Goal: Information Seeking & Learning: Learn about a topic

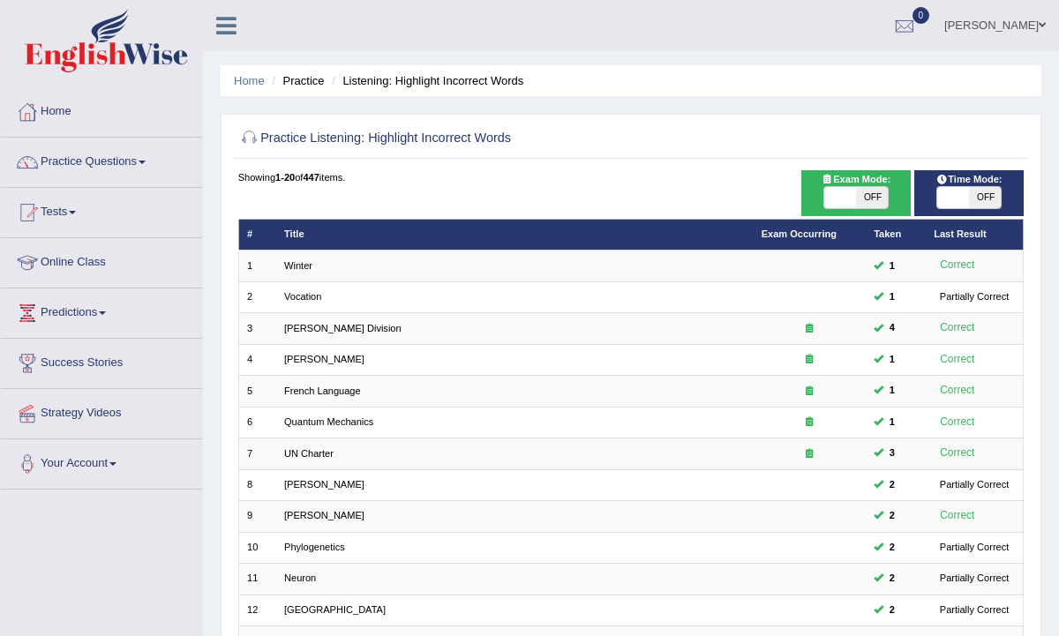
click at [80, 159] on link "Practice Questions" at bounding box center [101, 160] width 201 height 44
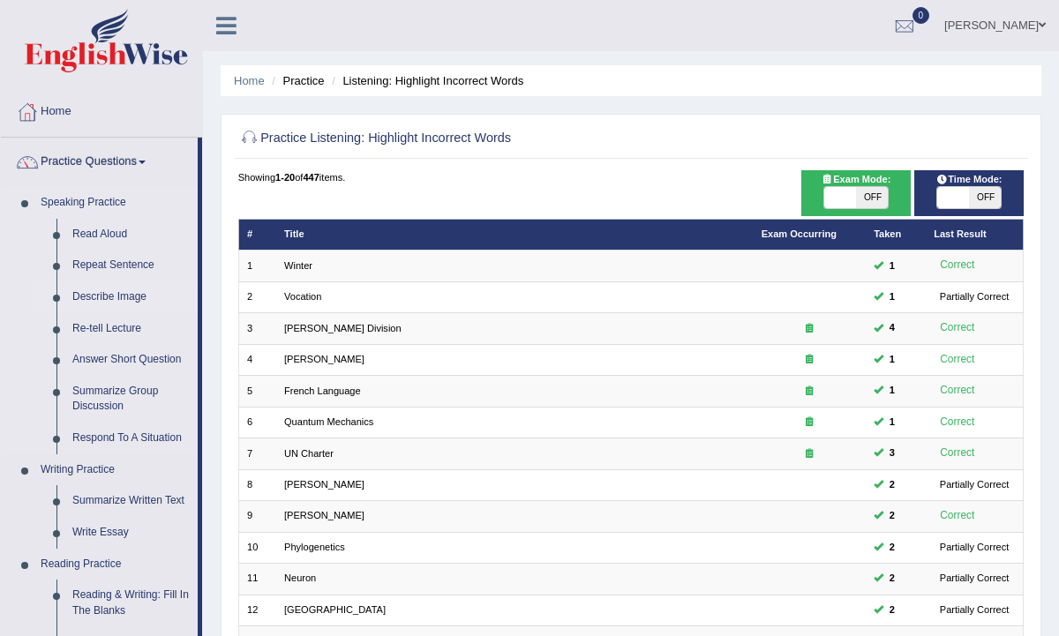
click at [113, 298] on link "Describe Image" at bounding box center [130, 298] width 133 height 32
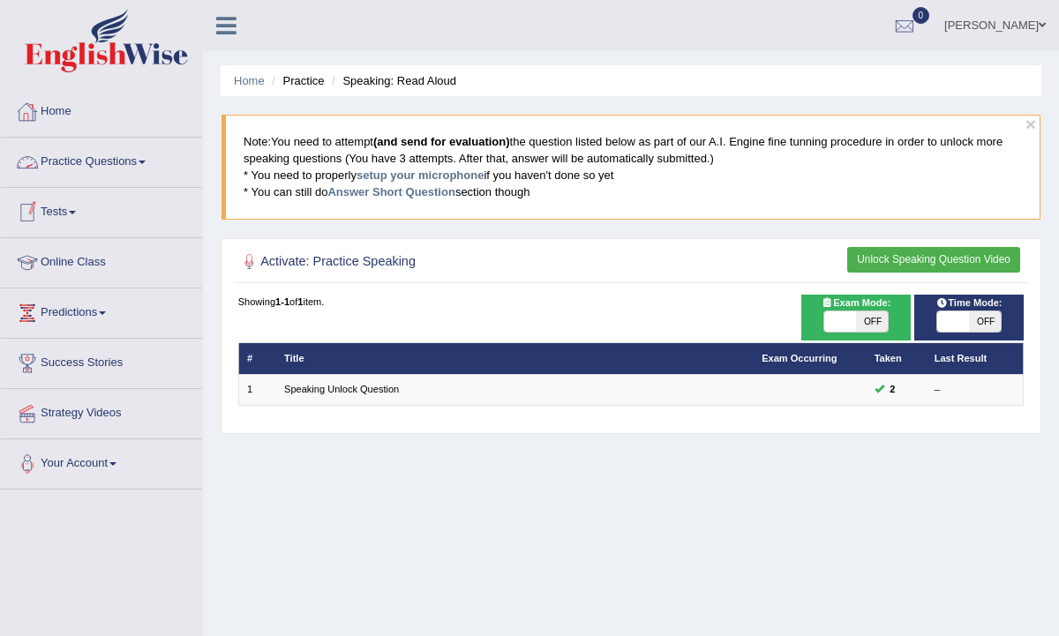
click at [103, 160] on link "Practice Questions" at bounding box center [101, 160] width 201 height 44
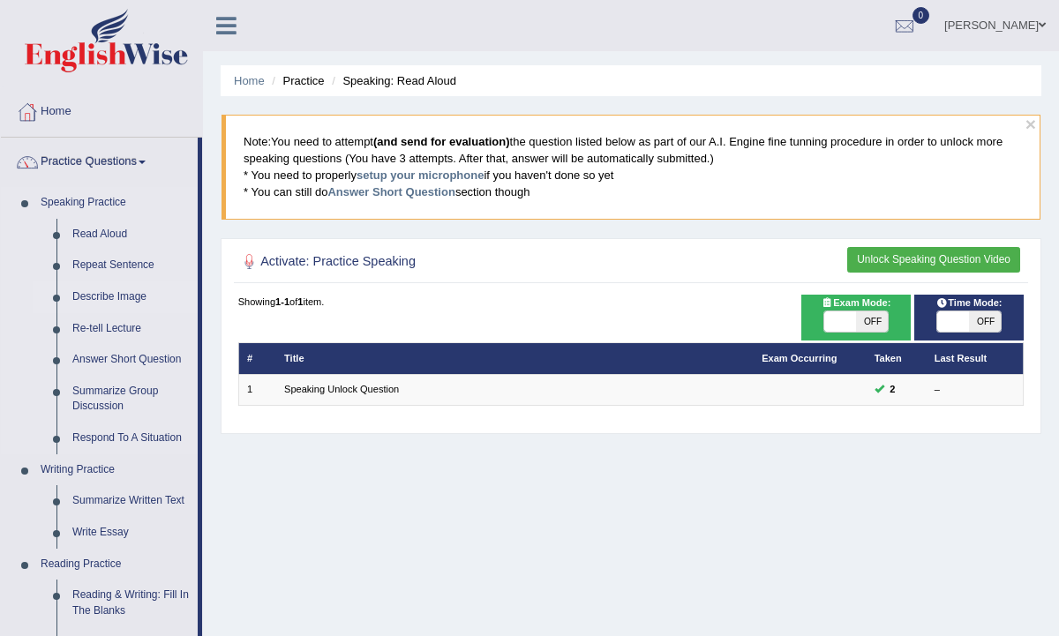
click at [109, 298] on link "Describe Image" at bounding box center [130, 298] width 133 height 32
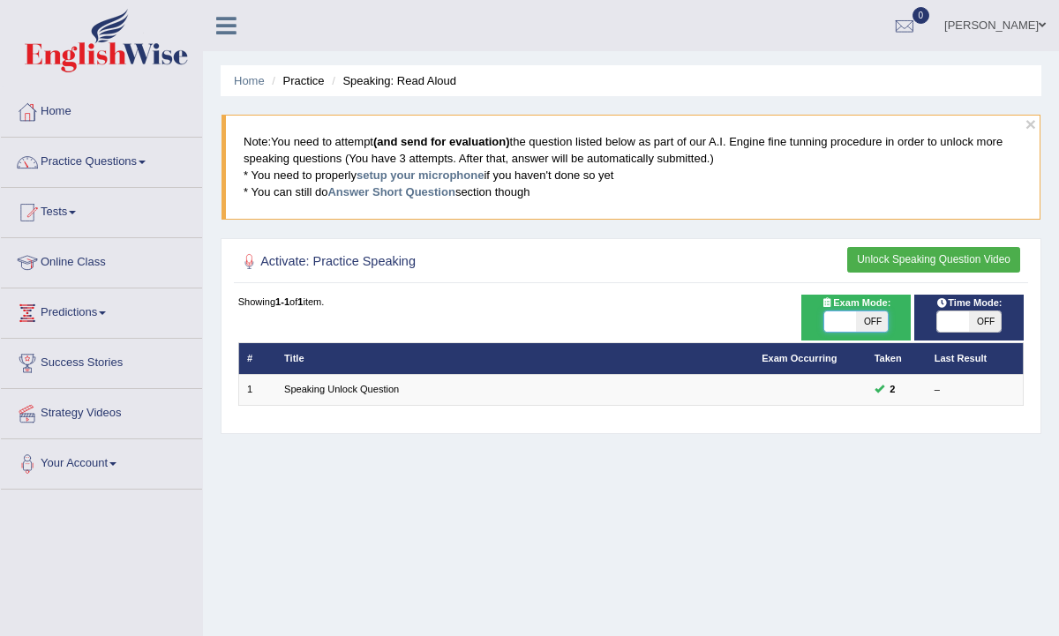
click at [847, 323] on span at bounding box center [840, 322] width 32 height 21
checkbox input "true"
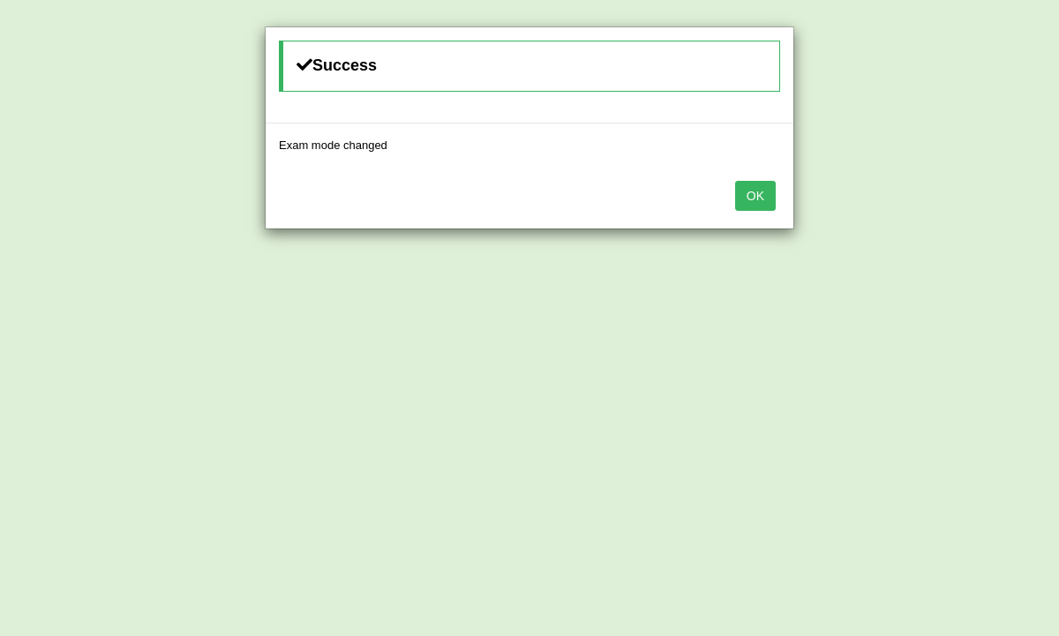
click at [748, 199] on button "OK" at bounding box center [755, 196] width 41 height 30
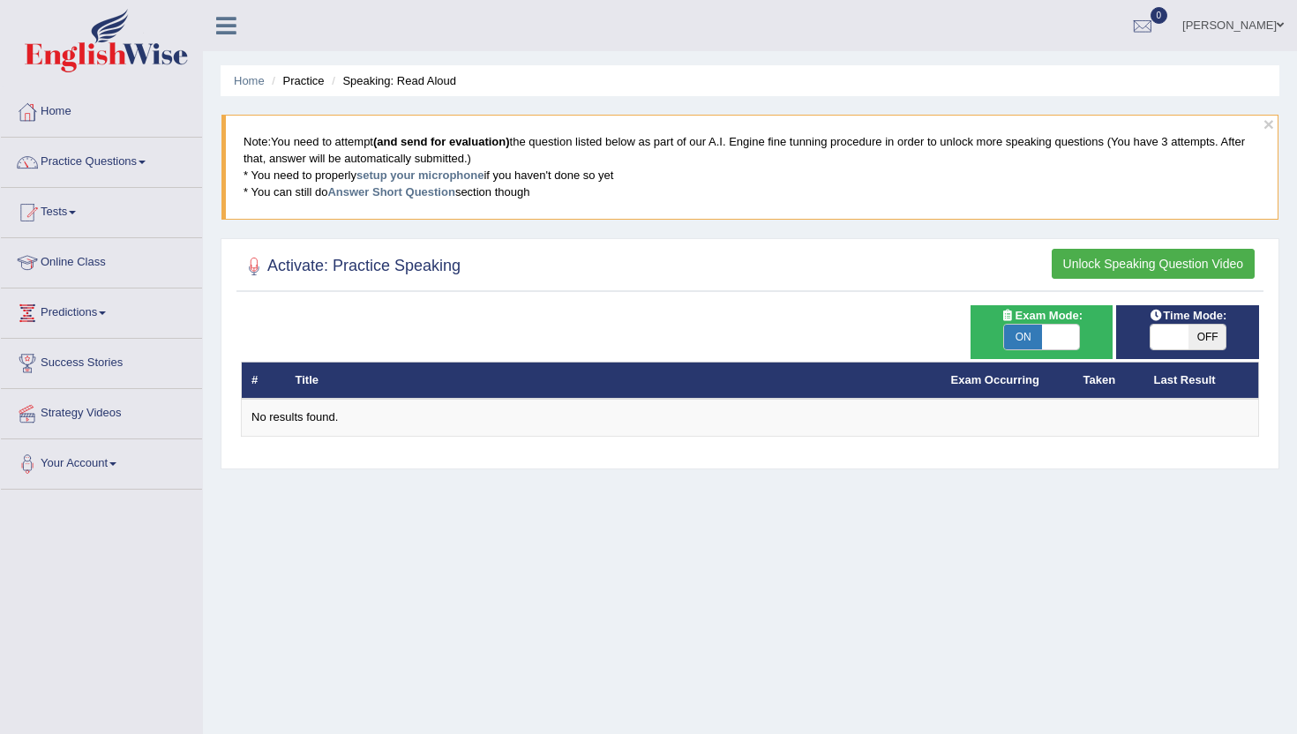
click at [87, 152] on link "Practice Questions" at bounding box center [101, 160] width 201 height 44
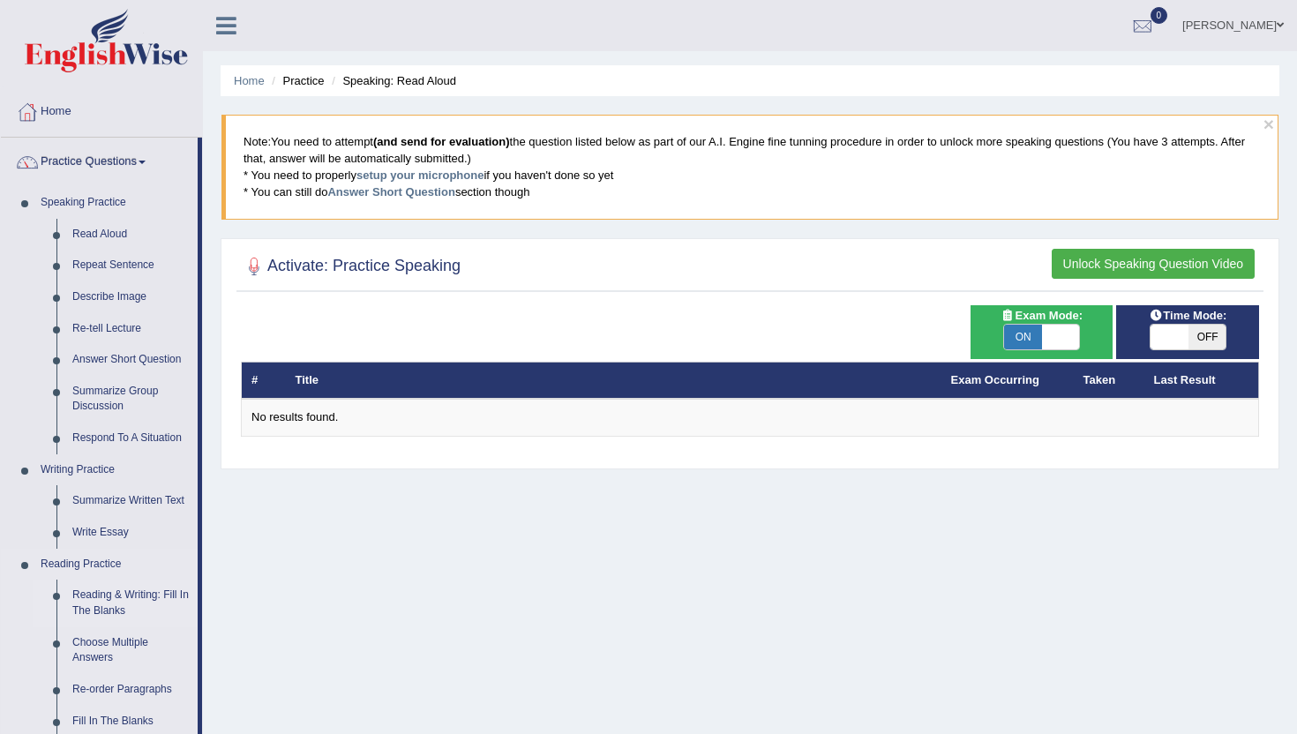
click at [115, 599] on link "Reading & Writing: Fill In The Blanks" at bounding box center [130, 603] width 133 height 47
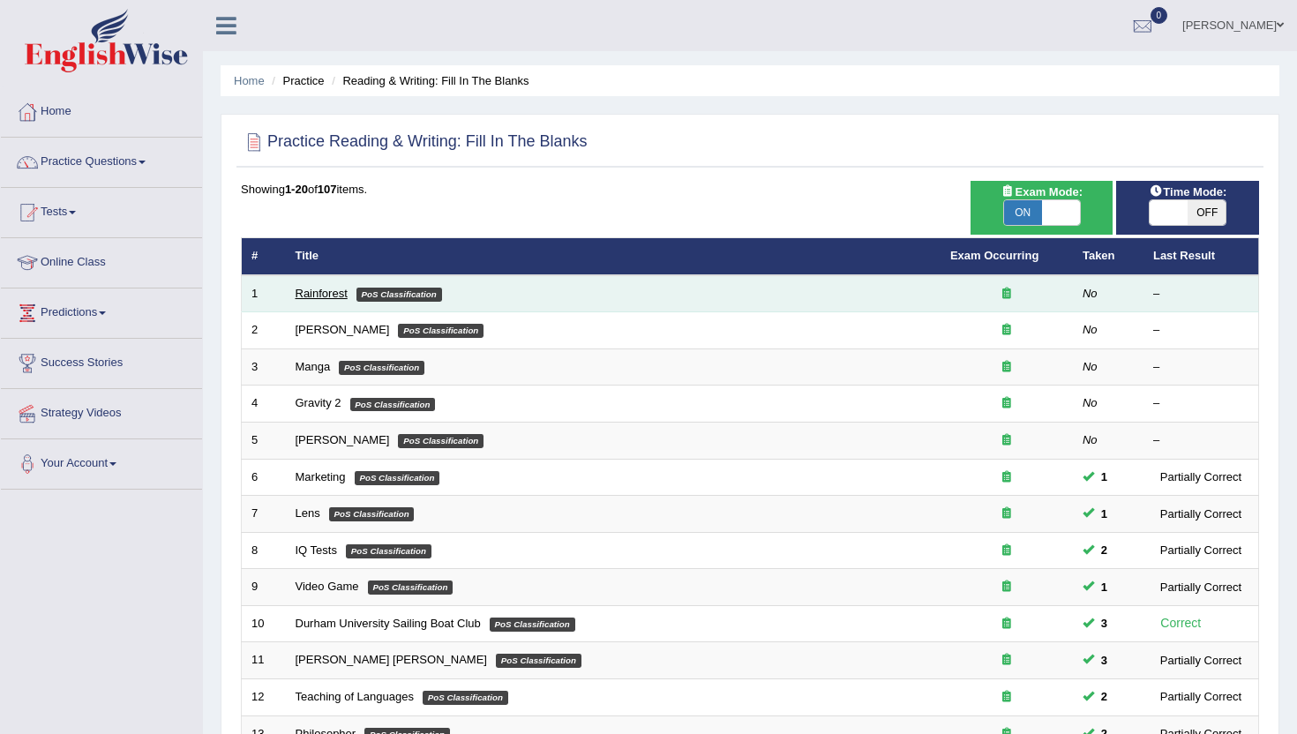
click at [326, 292] on link "Rainforest" at bounding box center [322, 293] width 52 height 13
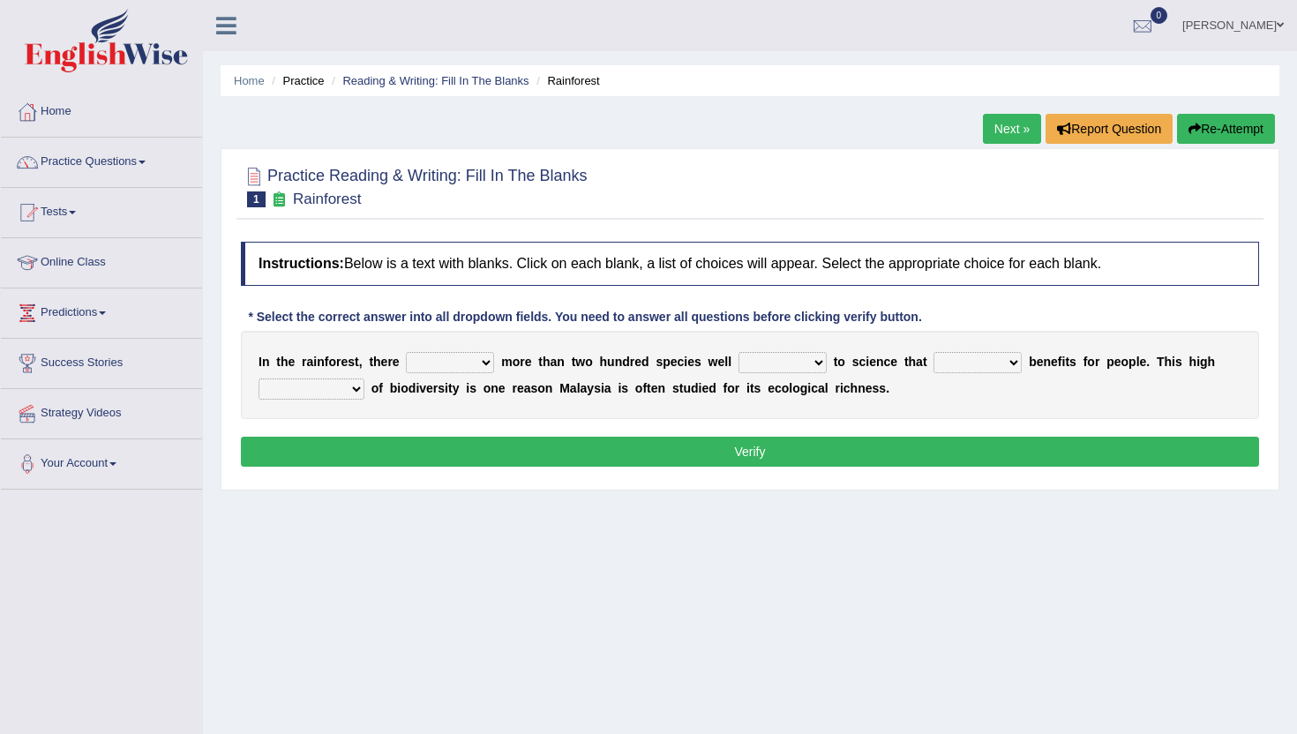
click at [472, 366] on select "have can be has is" at bounding box center [450, 362] width 88 height 21
click at [406, 352] on select "have can be has is" at bounding box center [450, 362] width 88 height 21
click at [463, 355] on select "have can be has is" at bounding box center [450, 362] width 88 height 21
select select "is"
click at [406, 352] on select "have can be has is" at bounding box center [450, 362] width 88 height 21
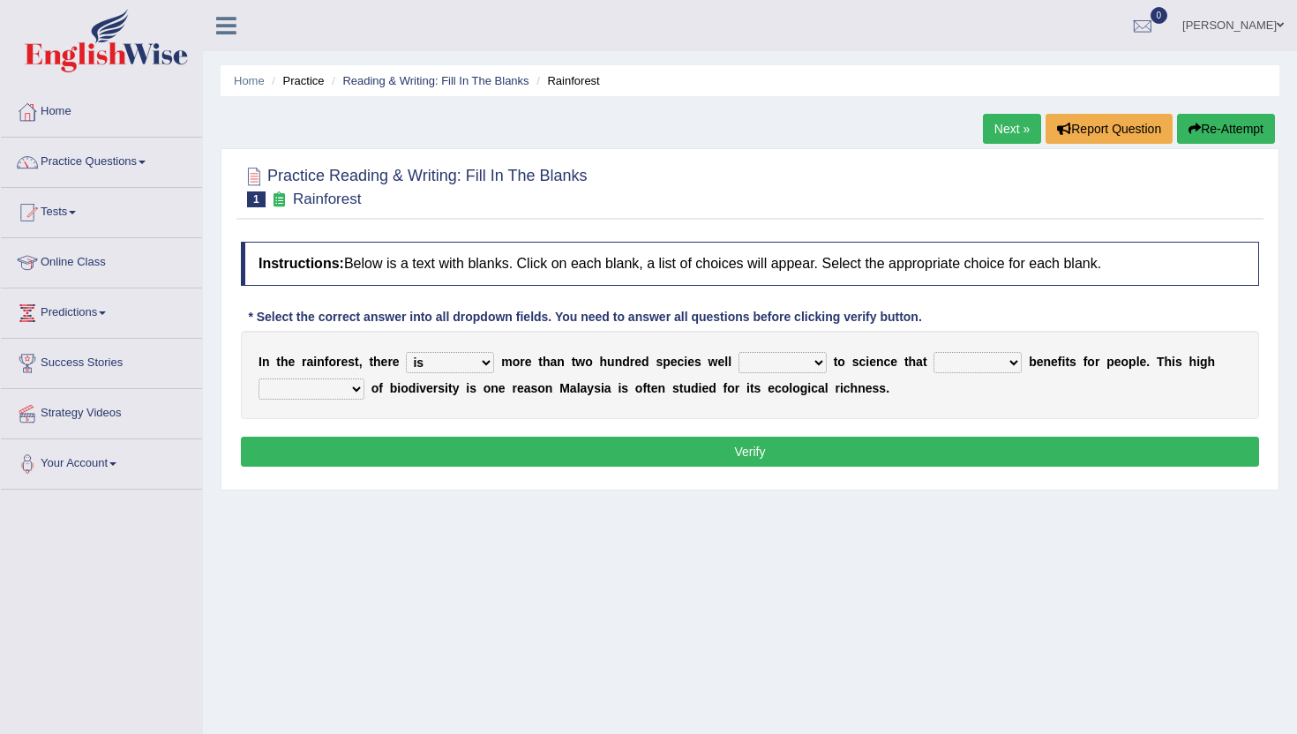
click at [786, 366] on select "knowing known knew know" at bounding box center [783, 362] width 88 height 21
select select "known"
click at [739, 352] on select "knowing known knew know" at bounding box center [783, 362] width 88 height 21
click at [789, 355] on select "knowing known knew know" at bounding box center [783, 362] width 88 height 21
click at [966, 369] on select "contain contained containing contains" at bounding box center [978, 362] width 88 height 21
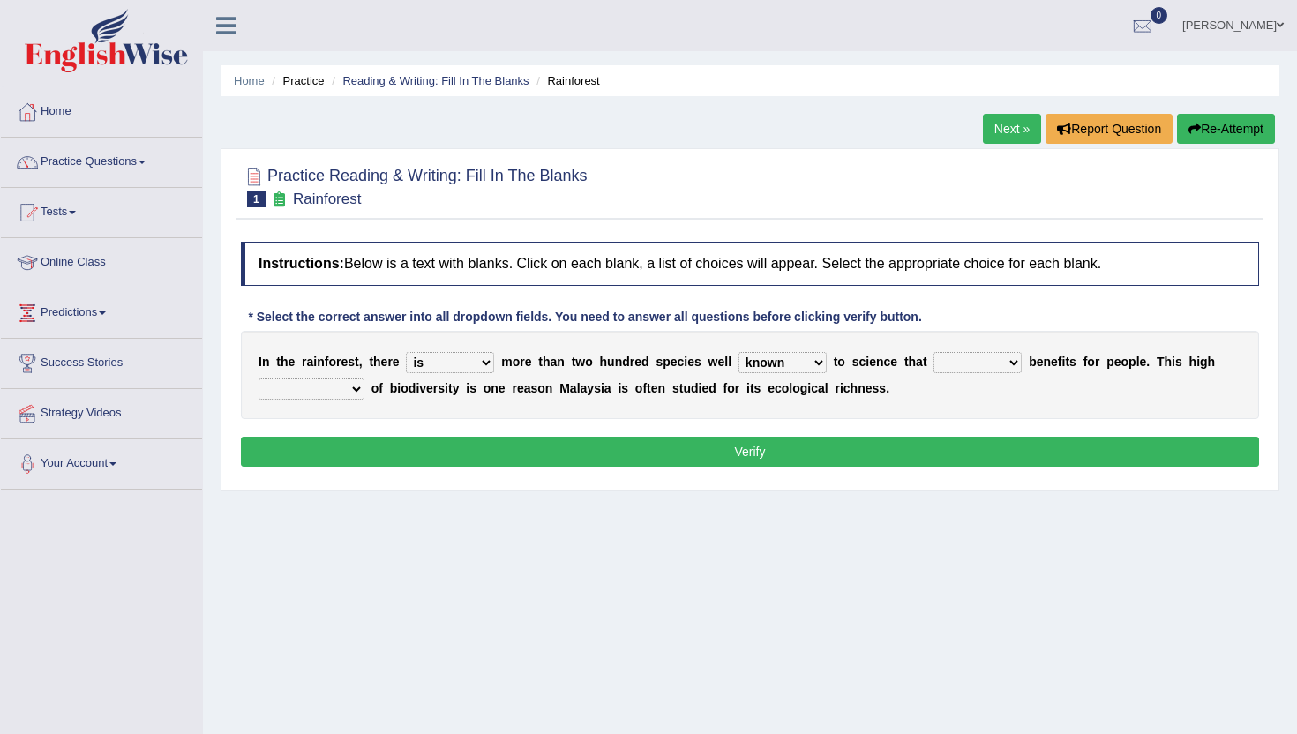
select select "contain"
click at [935, 352] on select "contain contained containing contains" at bounding box center [978, 362] width 88 height 21
click at [323, 393] on select "condensation conjunction continuity complexity" at bounding box center [312, 389] width 106 height 21
select select "condensation"
click at [259, 379] on select "condensation conjunction continuity complexity" at bounding box center [312, 389] width 106 height 21
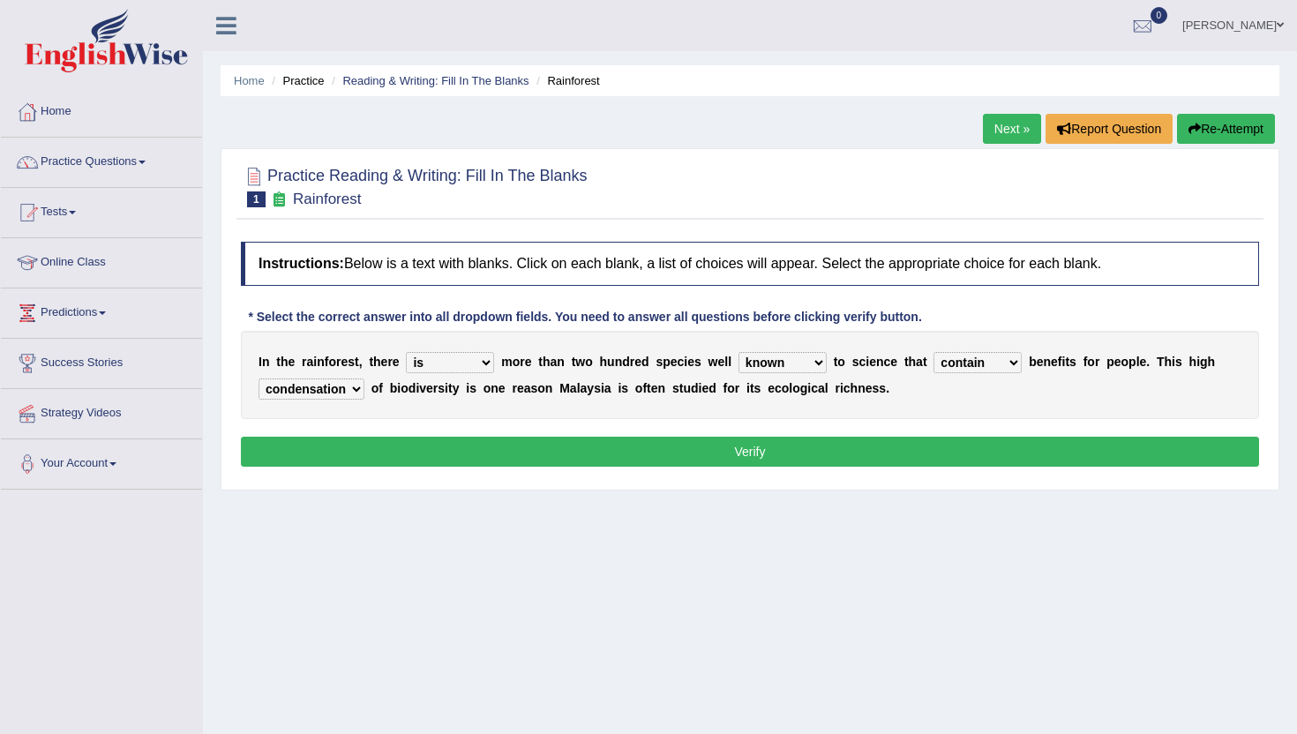
click at [384, 453] on button "Verify" at bounding box center [750, 452] width 1018 height 30
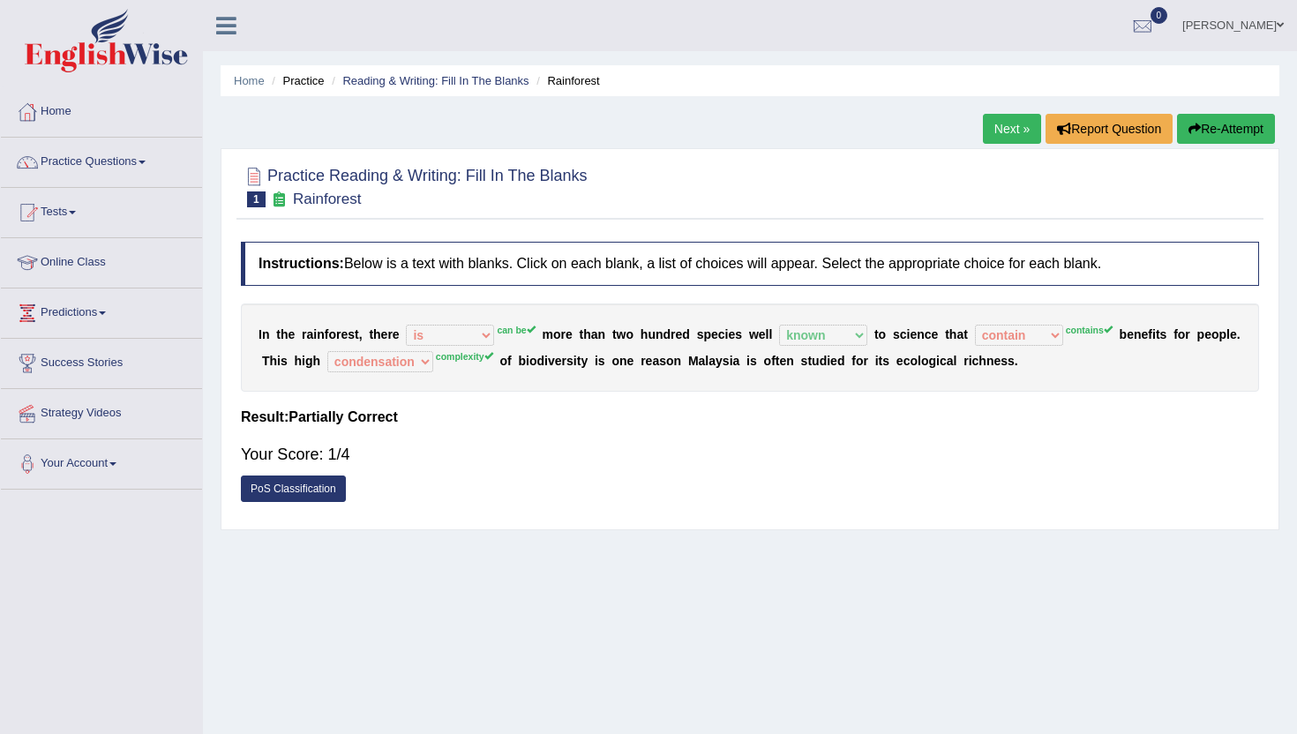
click at [1004, 125] on link "Next »" at bounding box center [1012, 129] width 58 height 30
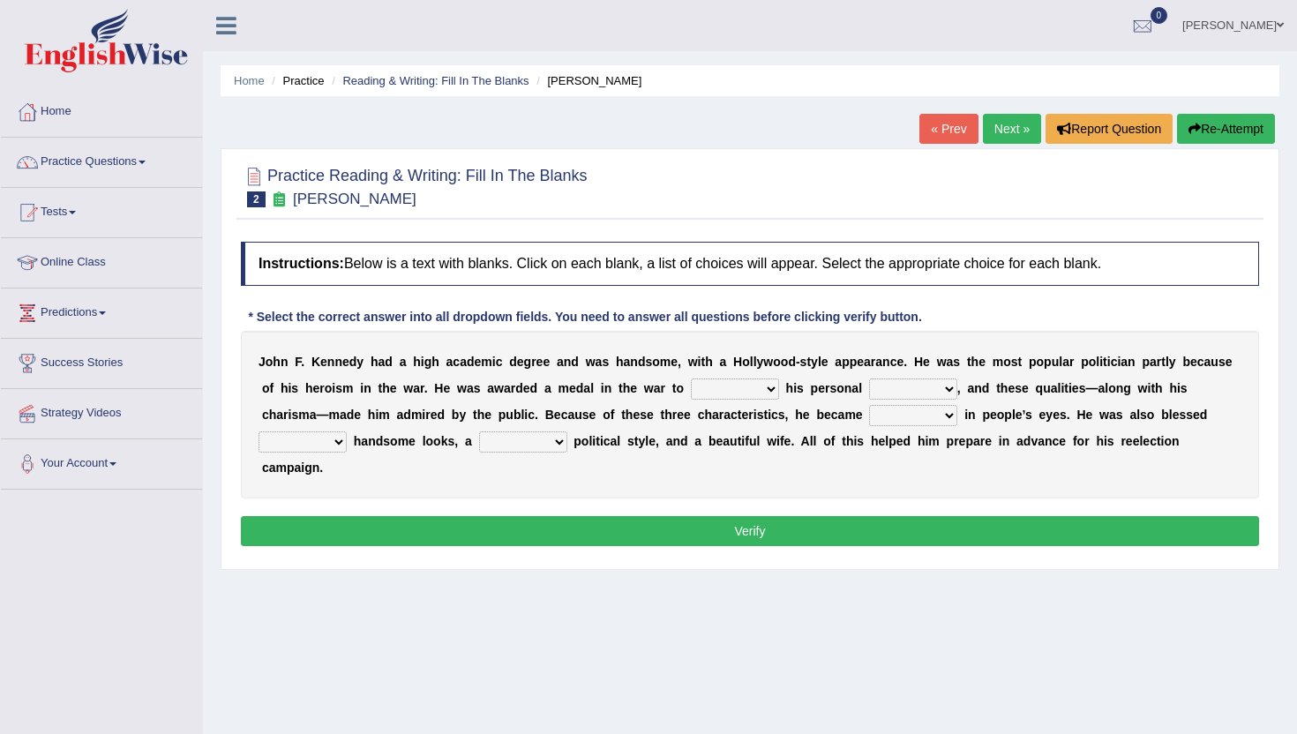
click at [745, 391] on select "prove show evidence upthrow" at bounding box center [735, 389] width 88 height 21
select select "show"
click at [692, 379] on select "prove show evidence upthrow" at bounding box center [735, 389] width 88 height 21
click at [890, 394] on select "passion courage charm liking" at bounding box center [913, 389] width 88 height 21
click at [753, 395] on select "prove show evidence upthrow" at bounding box center [735, 389] width 88 height 21
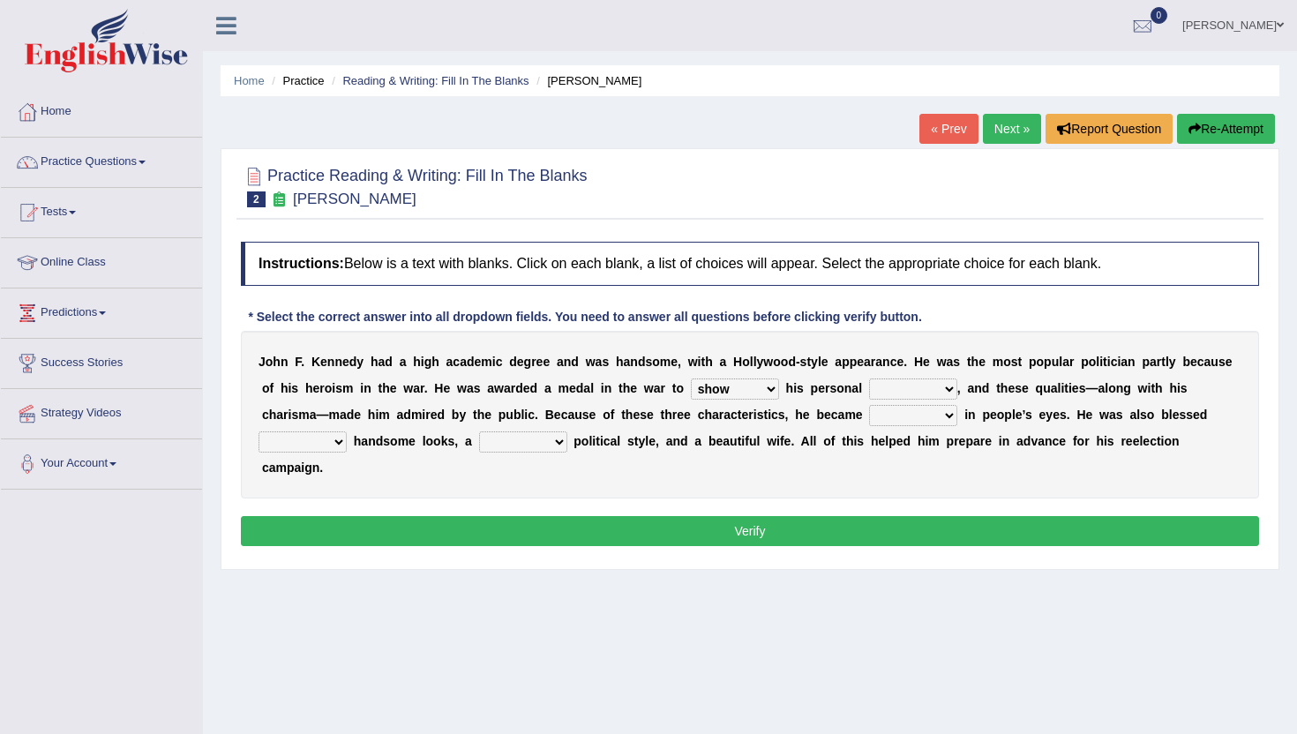
click at [692, 379] on select "prove show evidence upthrow" at bounding box center [735, 389] width 88 height 21
click at [915, 388] on select "passion courage charm liking" at bounding box center [913, 389] width 88 height 21
select select "passion"
click at [869, 379] on select "passion courage charm liking" at bounding box center [913, 389] width 88 height 21
click at [926, 389] on select "passion courage charm liking" at bounding box center [913, 389] width 88 height 21
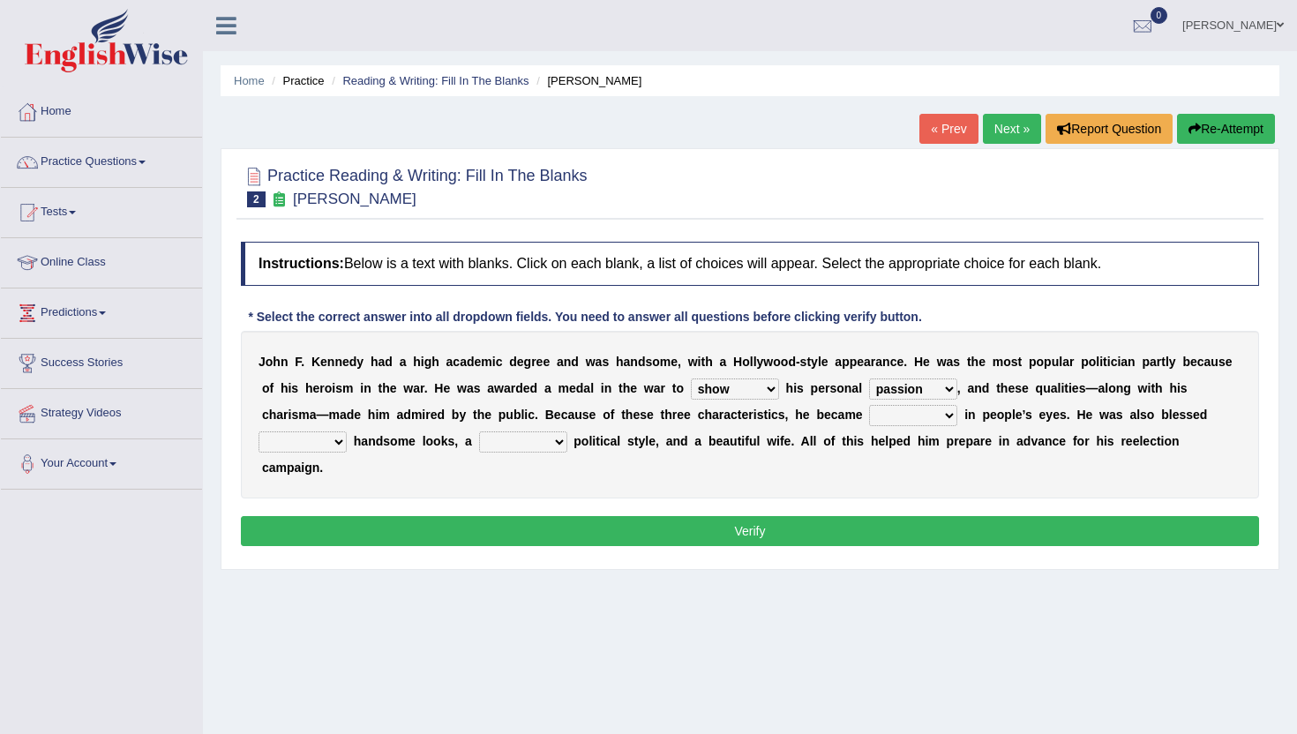
click at [921, 421] on select "iconic ironic identical impotent" at bounding box center [913, 415] width 88 height 21
select select "iconic"
click at [871, 405] on select "iconic ironic identical impotent" at bounding box center [913, 415] width 88 height 21
click at [304, 438] on select "with in upon to" at bounding box center [303, 442] width 88 height 21
select select "with"
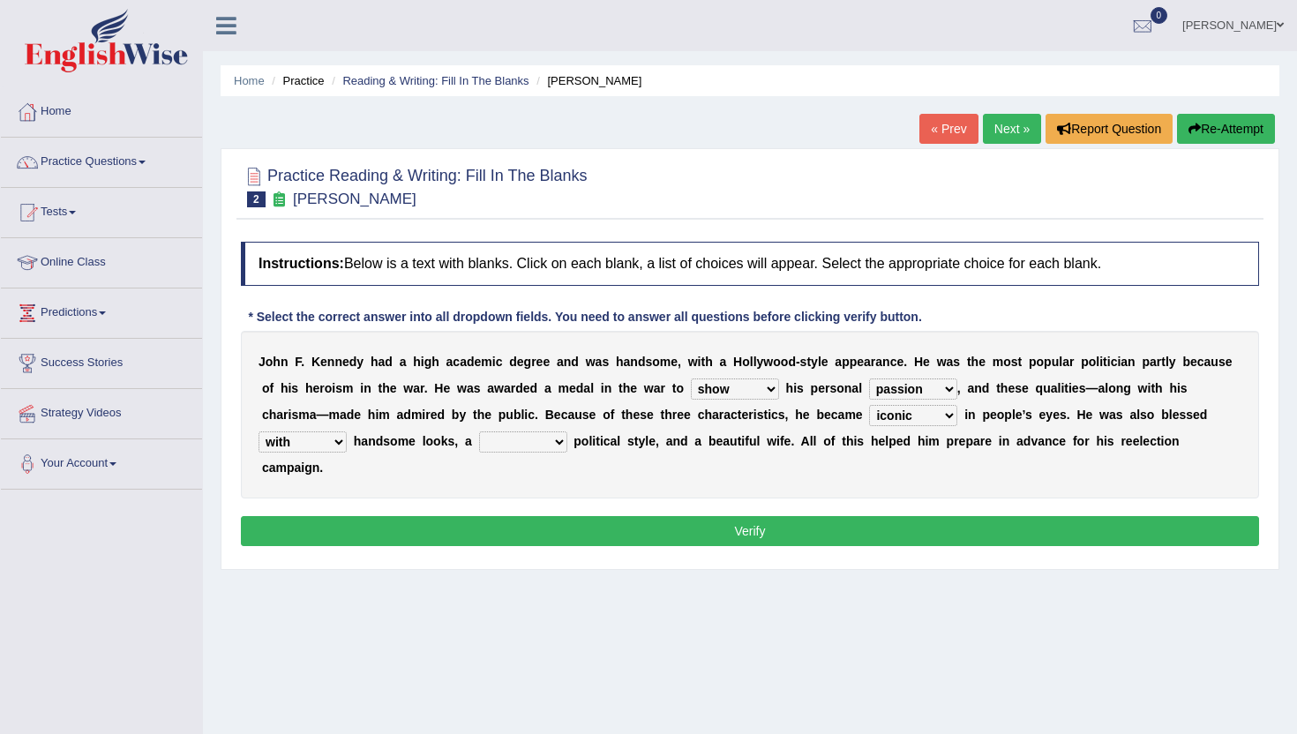
click at [259, 432] on select "with in upon to" at bounding box center [303, 442] width 88 height 21
click at [518, 440] on select "mending mends mended mend" at bounding box center [523, 442] width 88 height 21
click at [511, 446] on select "mending mends mended mend" at bounding box center [523, 442] width 88 height 21
select select "mends"
click at [479, 432] on select "mending mends mended mend" at bounding box center [523, 442] width 88 height 21
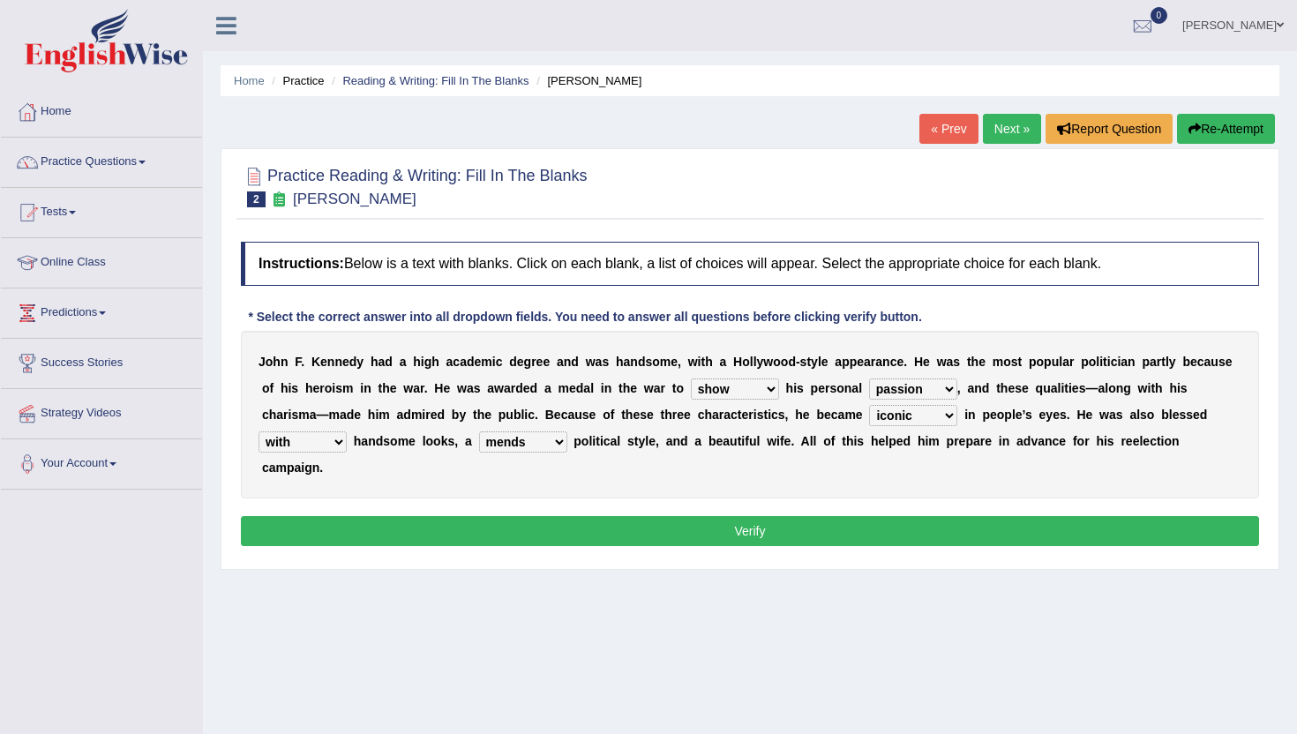
click at [552, 531] on button "Verify" at bounding box center [750, 531] width 1018 height 30
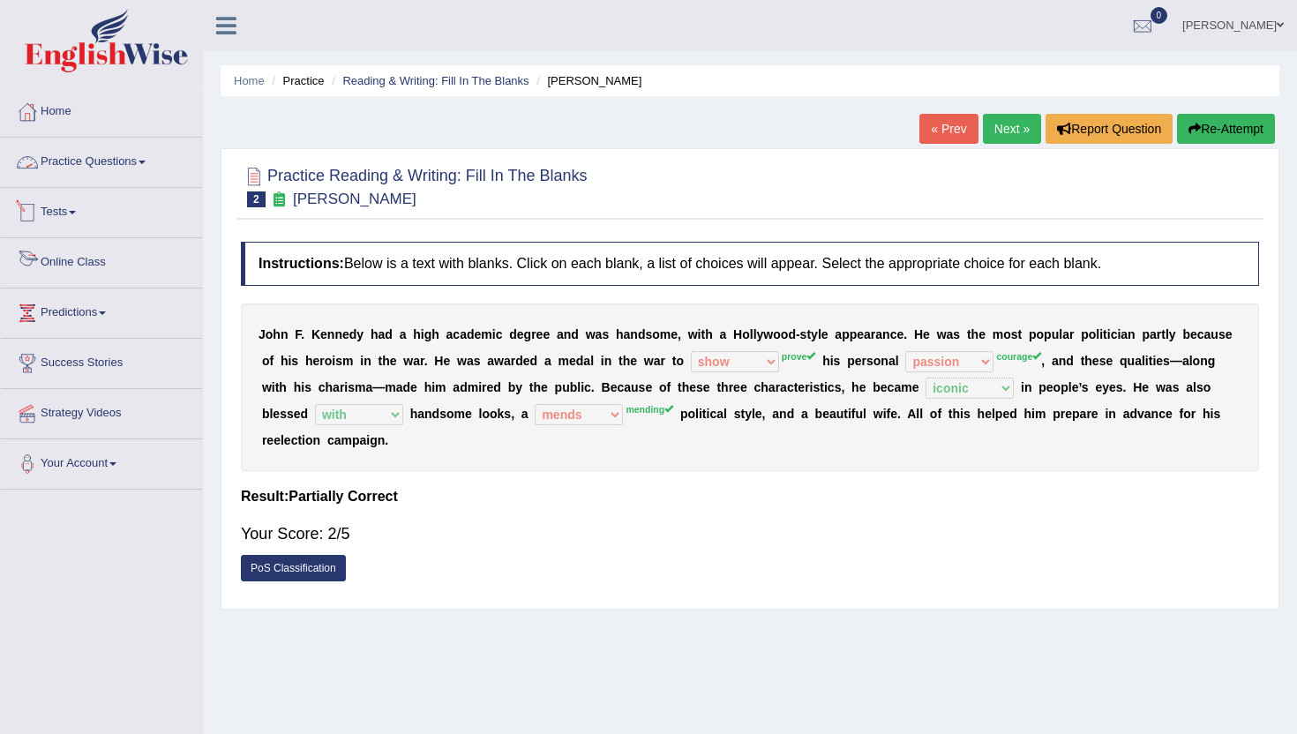
click at [124, 158] on link "Practice Questions" at bounding box center [101, 160] width 201 height 44
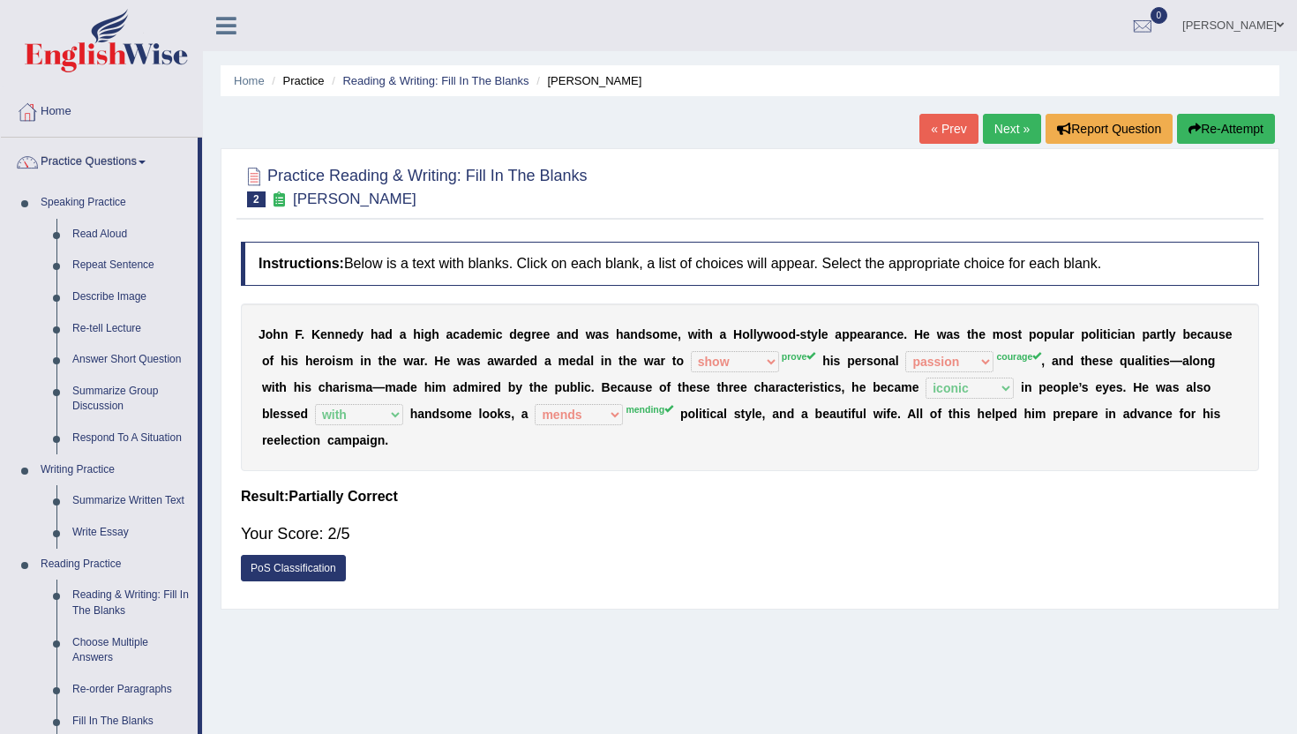
click at [214, 720] on div "Home Practice Reading & Writing: Fill In The Blanks Kennedy « Prev Next » Repor…" at bounding box center [750, 441] width 1094 height 883
click at [131, 718] on link "Fill In The Blanks" at bounding box center [130, 722] width 133 height 32
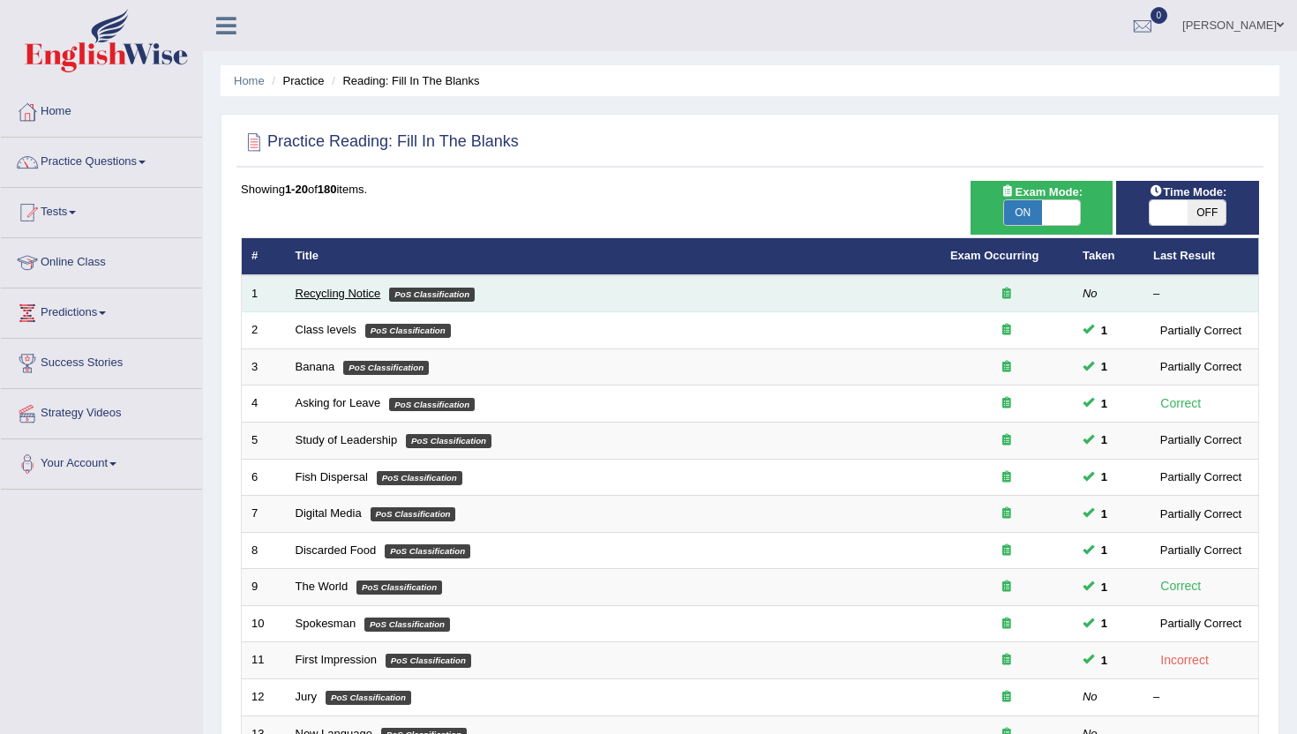
click at [316, 296] on link "Recycling Notice" at bounding box center [339, 293] width 86 height 13
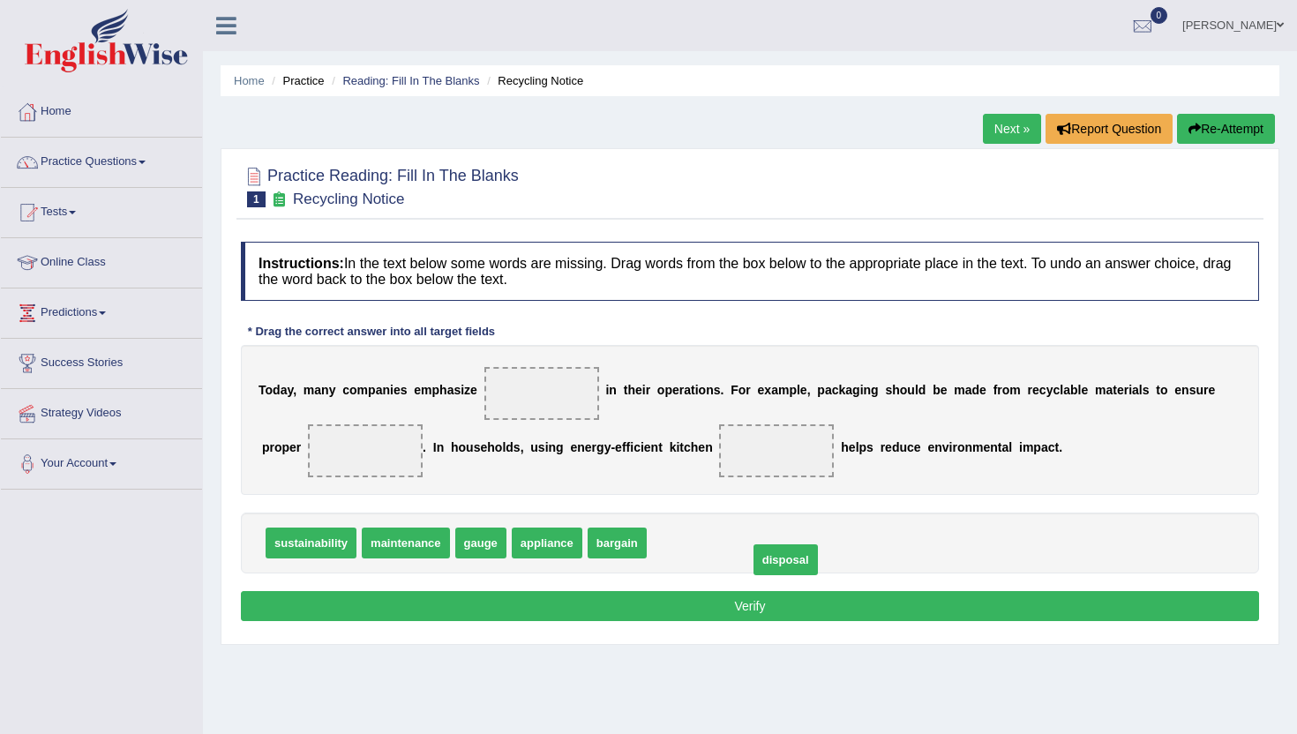
drag, startPoint x: 694, startPoint y: 551, endPoint x: 795, endPoint y: 566, distance: 102.6
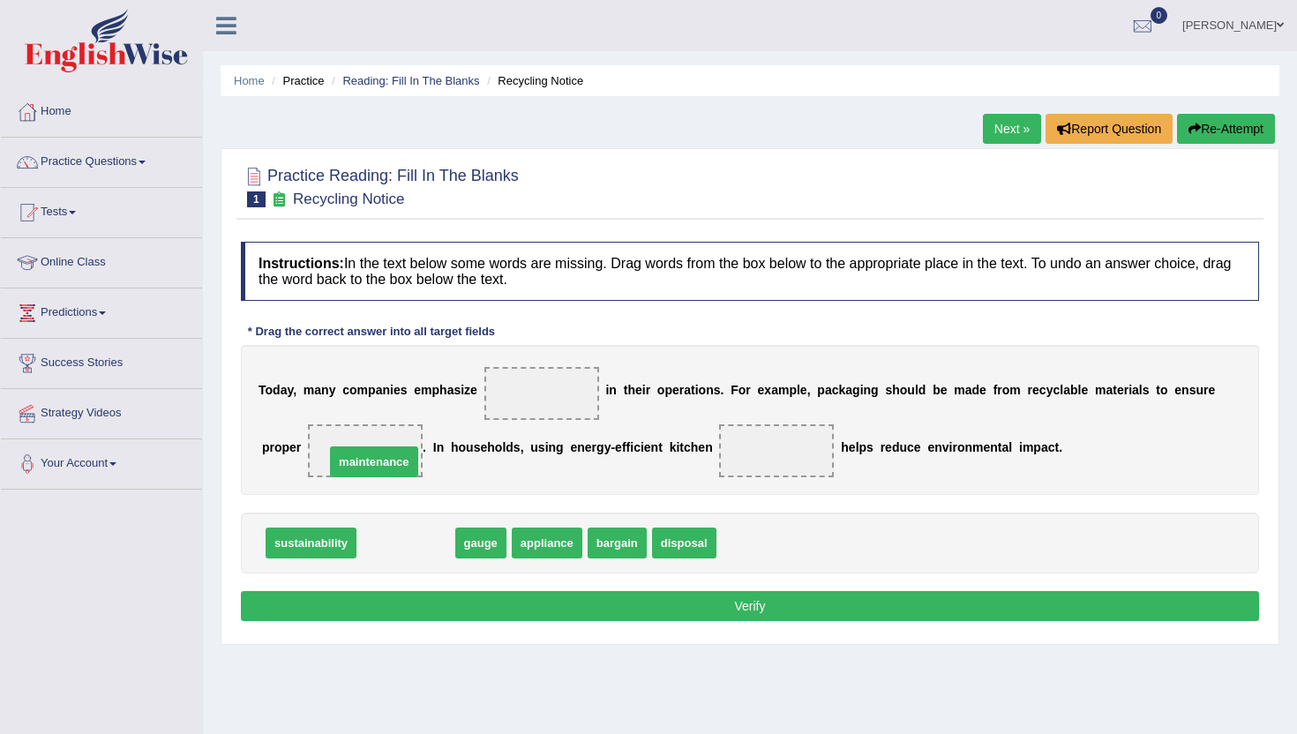
drag, startPoint x: 408, startPoint y: 545, endPoint x: 375, endPoint y: 464, distance: 87.5
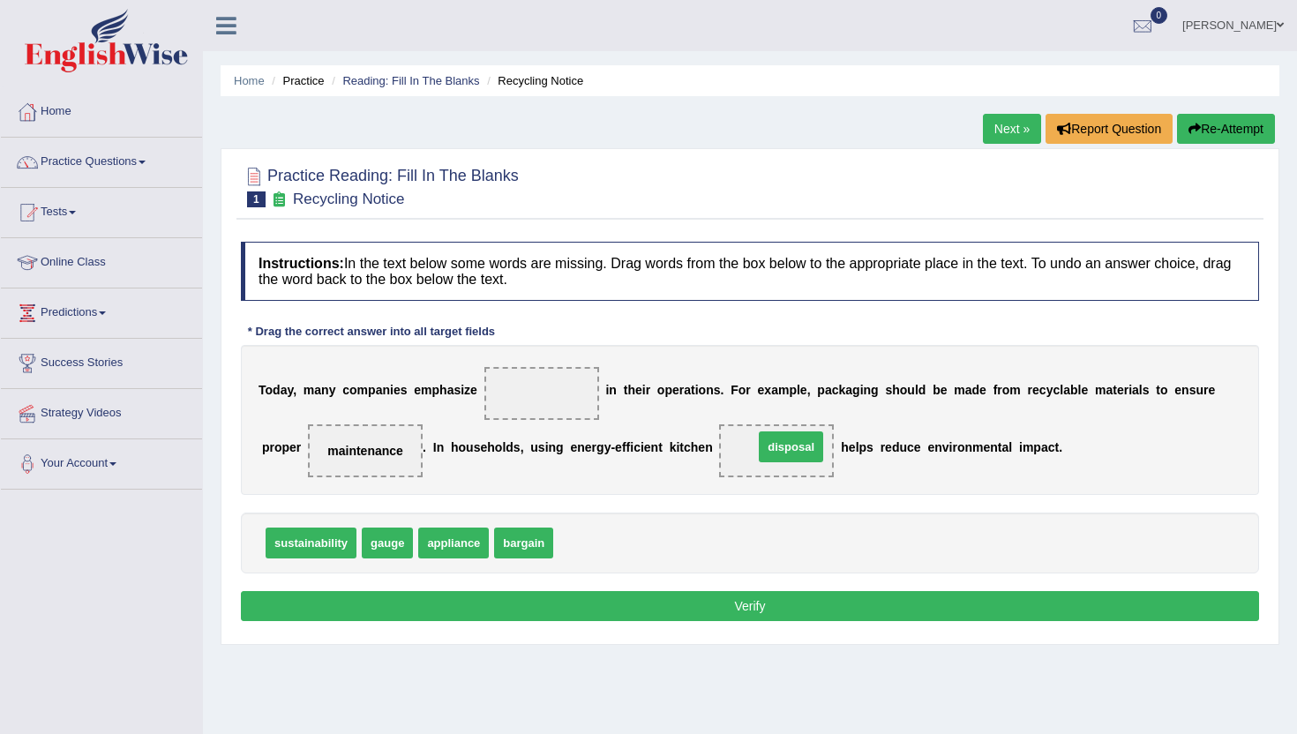
drag, startPoint x: 578, startPoint y: 541, endPoint x: 778, endPoint y: 445, distance: 221.4
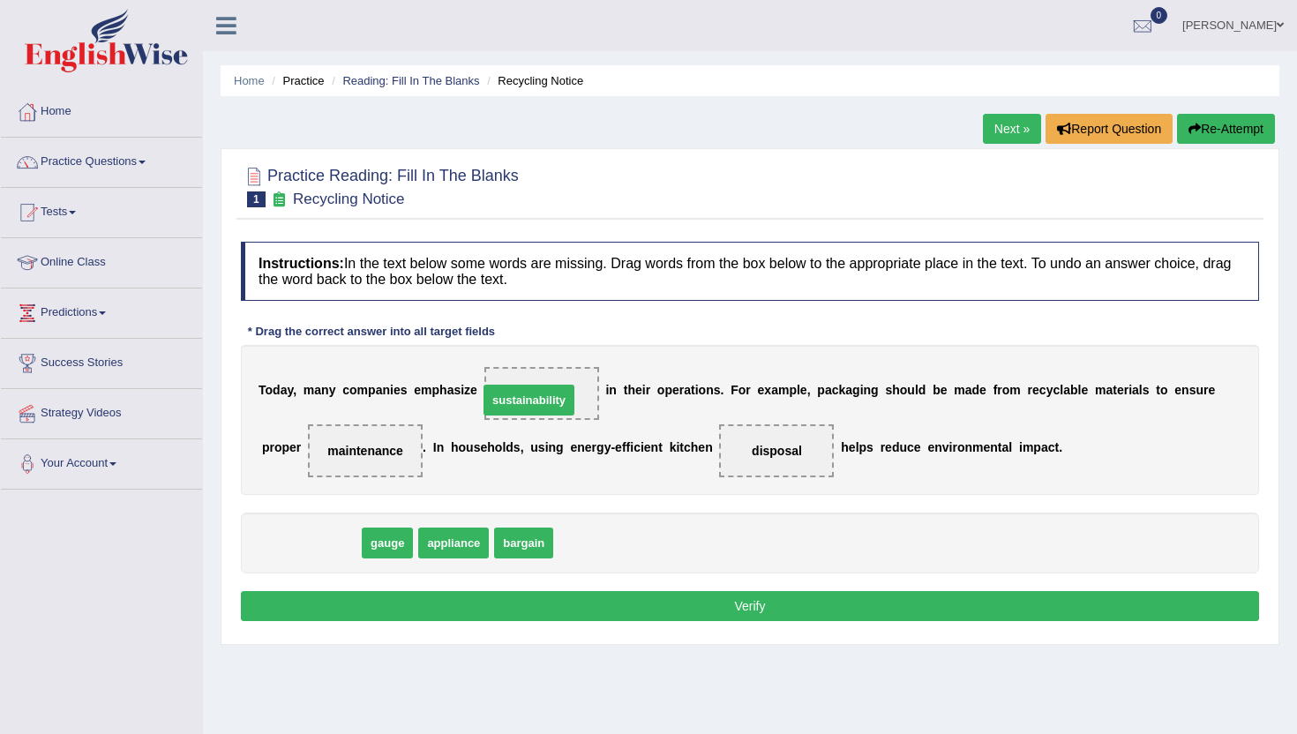
drag, startPoint x: 295, startPoint y: 545, endPoint x: 513, endPoint y: 402, distance: 260.7
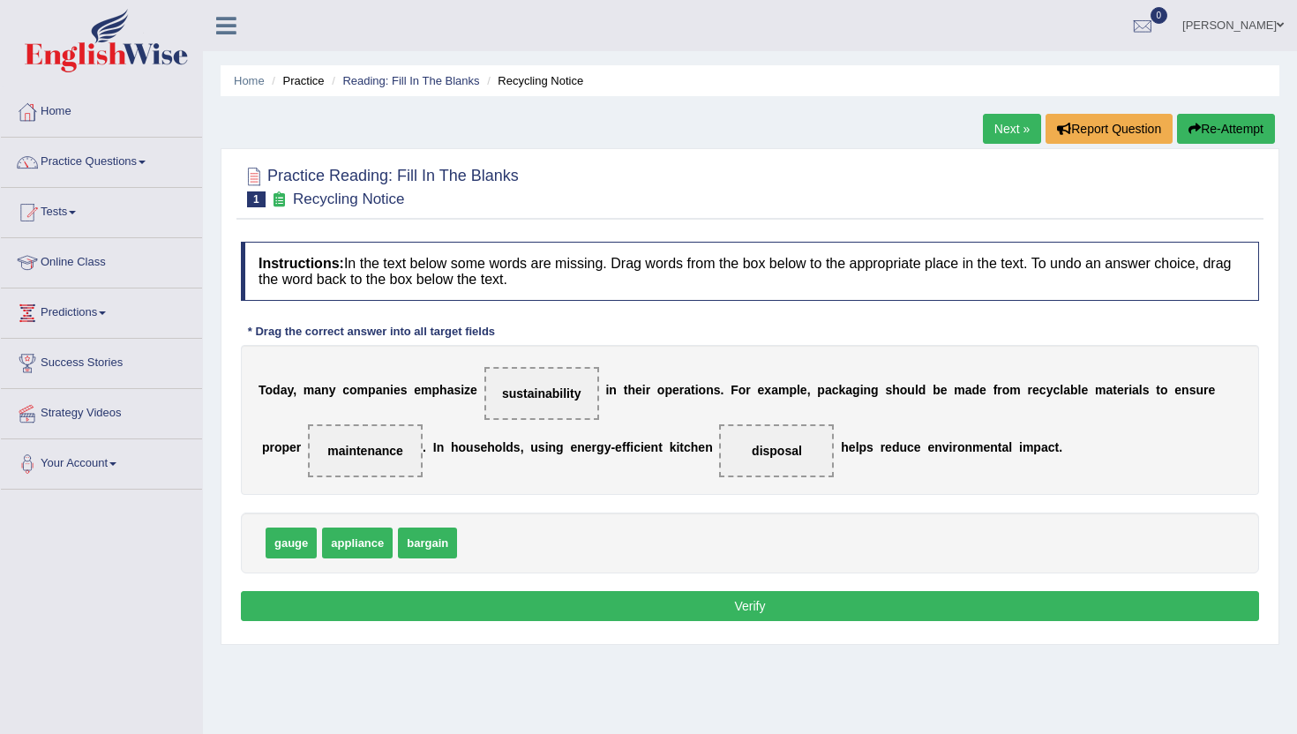
click at [464, 603] on button "Verify" at bounding box center [750, 606] width 1018 height 30
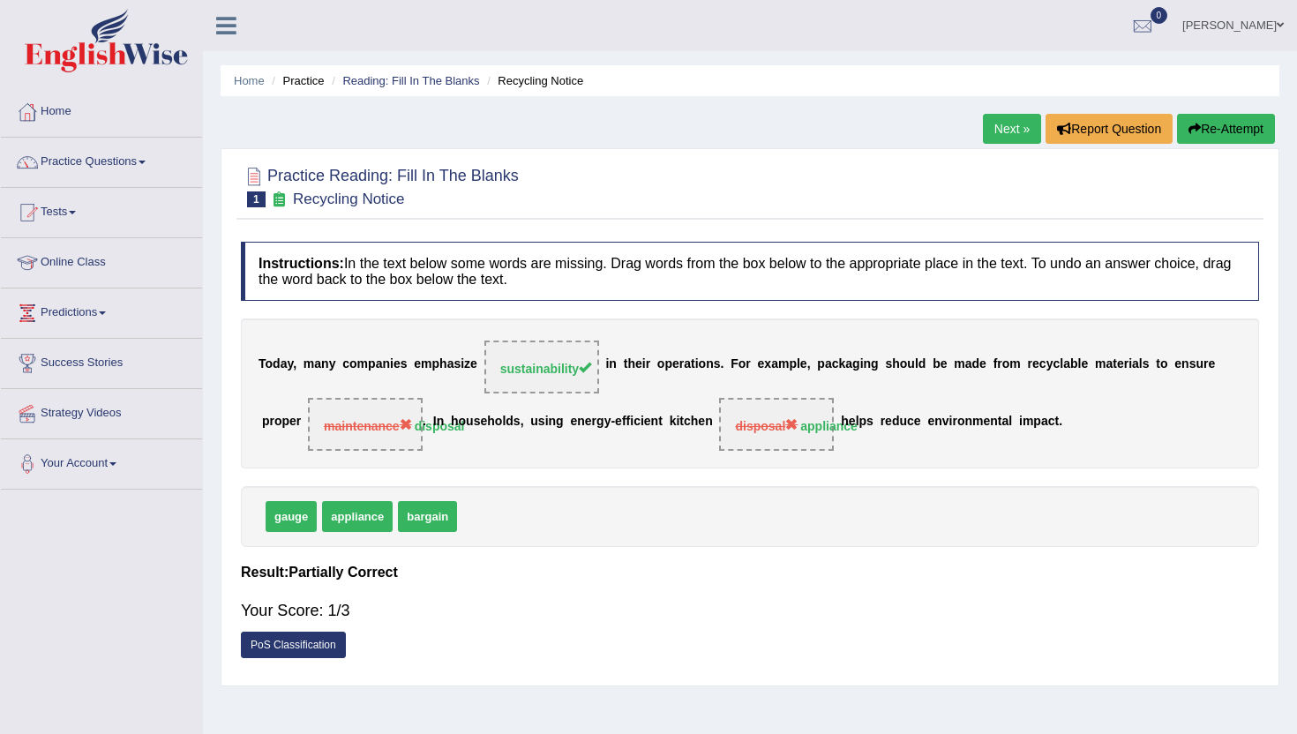
click at [996, 125] on link "Next »" at bounding box center [1012, 129] width 58 height 30
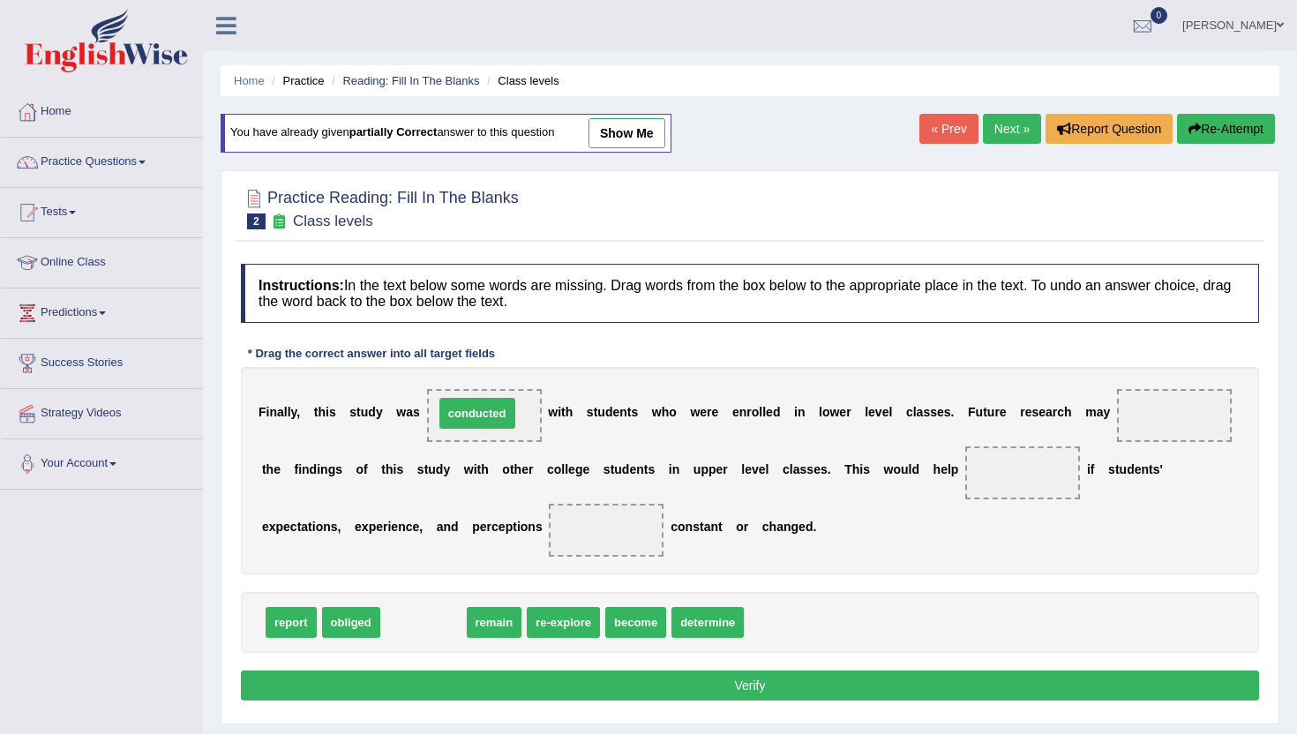
drag, startPoint x: 412, startPoint y: 625, endPoint x: 467, endPoint y: 412, distance: 219.6
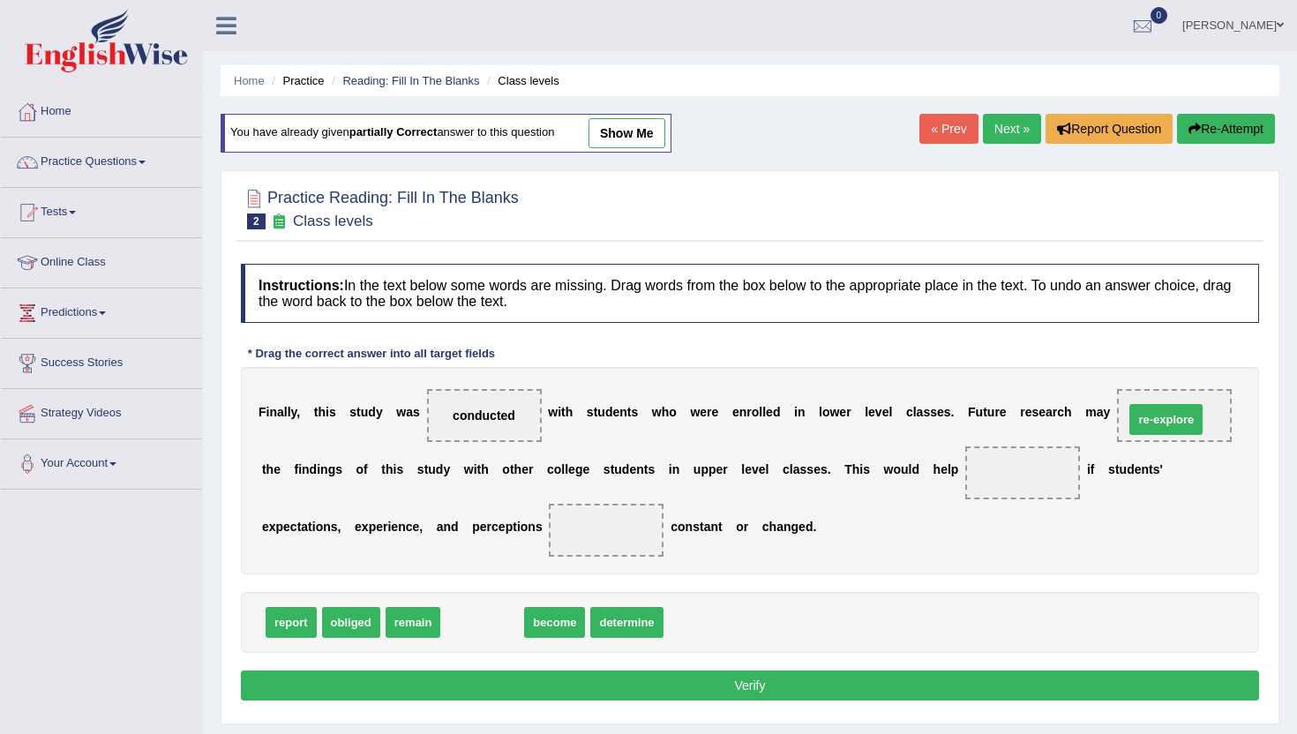
drag, startPoint x: 465, startPoint y: 627, endPoint x: 1149, endPoint y: 421, distance: 714.2
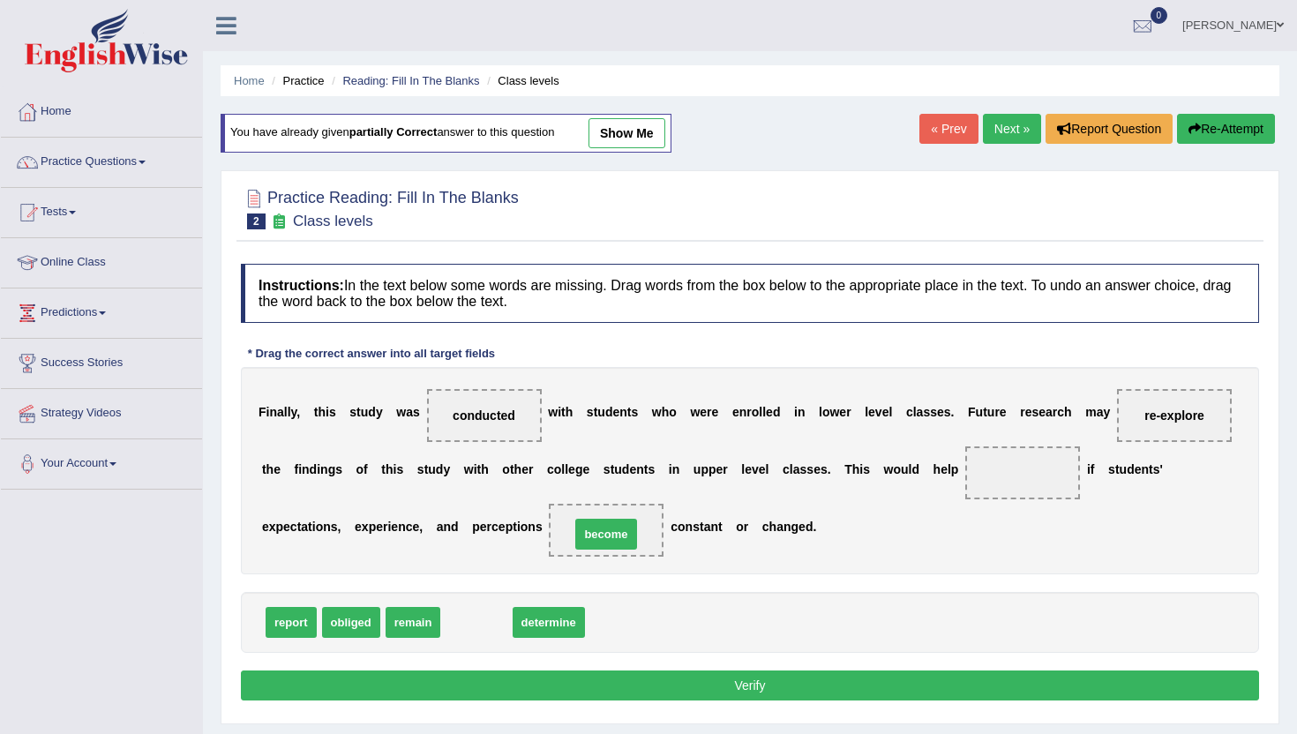
drag, startPoint x: 470, startPoint y: 628, endPoint x: 600, endPoint y: 540, distance: 156.9
drag, startPoint x: 462, startPoint y: 620, endPoint x: 1011, endPoint y: 475, distance: 567.1
click at [936, 672] on button "Verify" at bounding box center [750, 686] width 1018 height 30
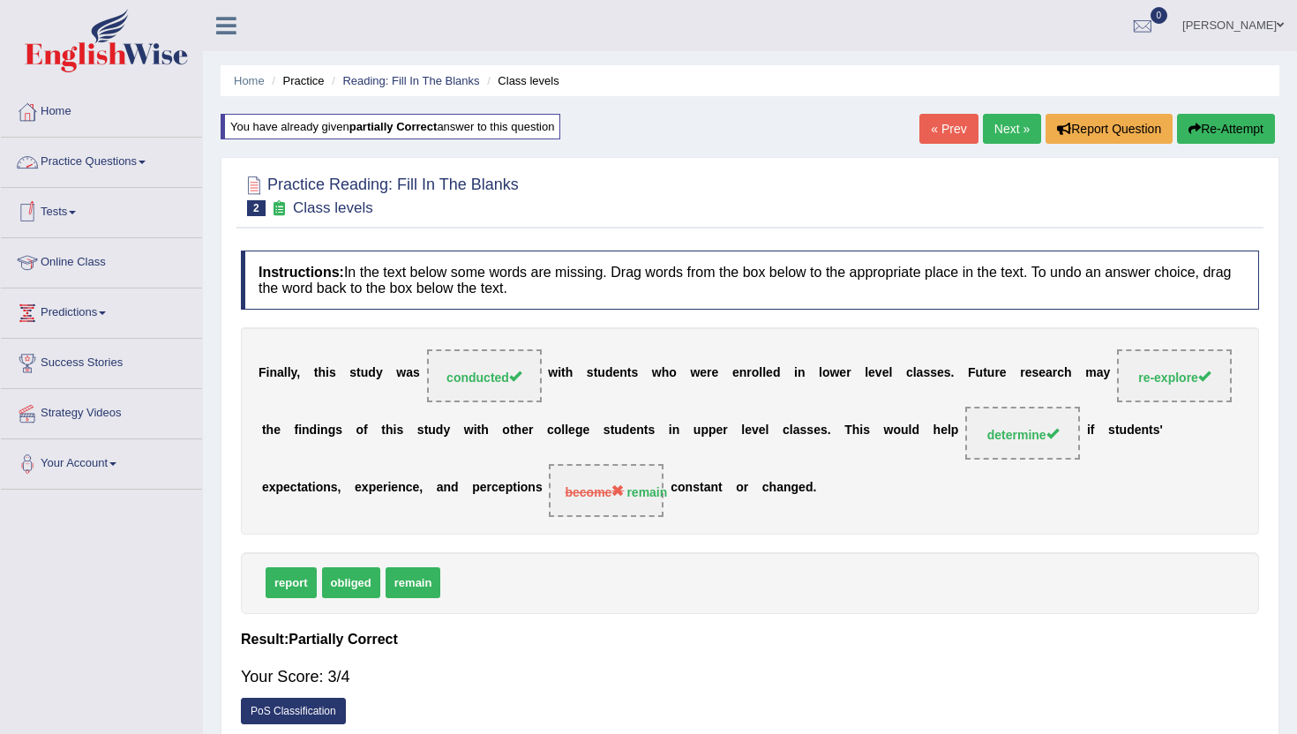
click at [129, 164] on link "Practice Questions" at bounding box center [101, 160] width 201 height 44
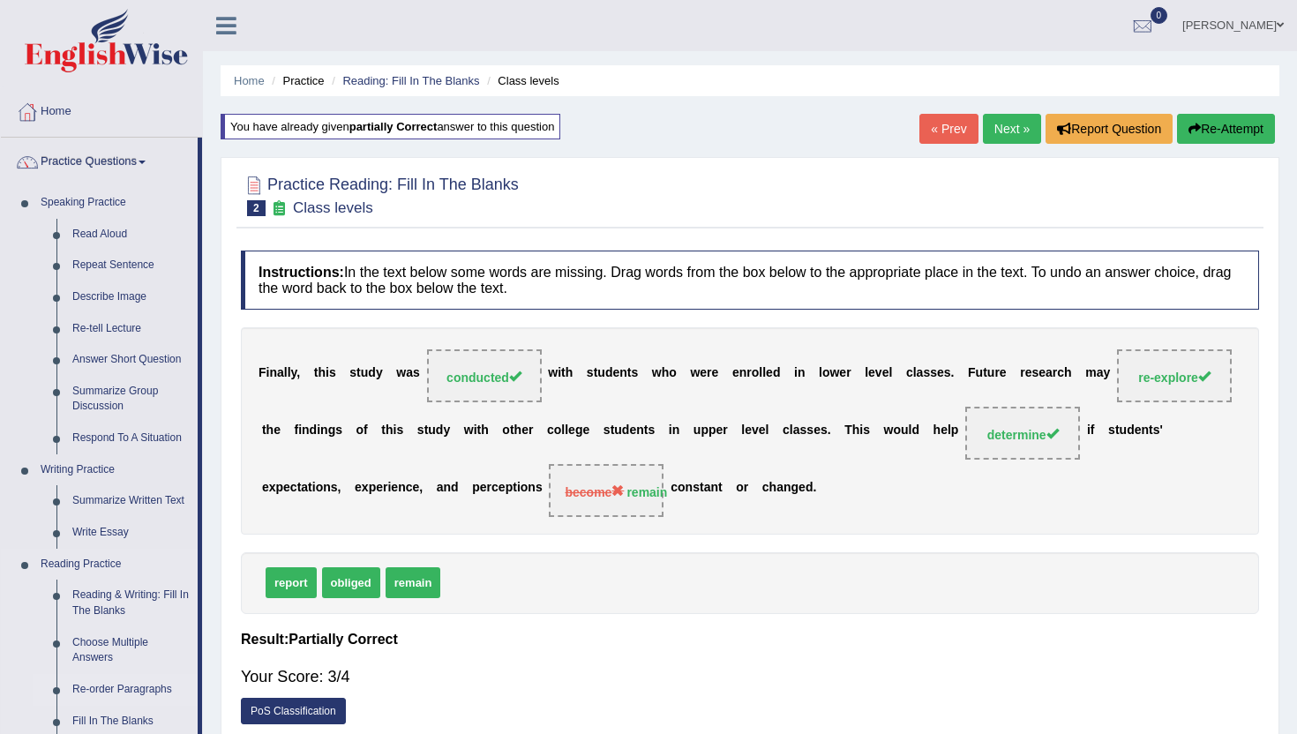
click at [152, 688] on link "Re-order Paragraphs" at bounding box center [130, 690] width 133 height 32
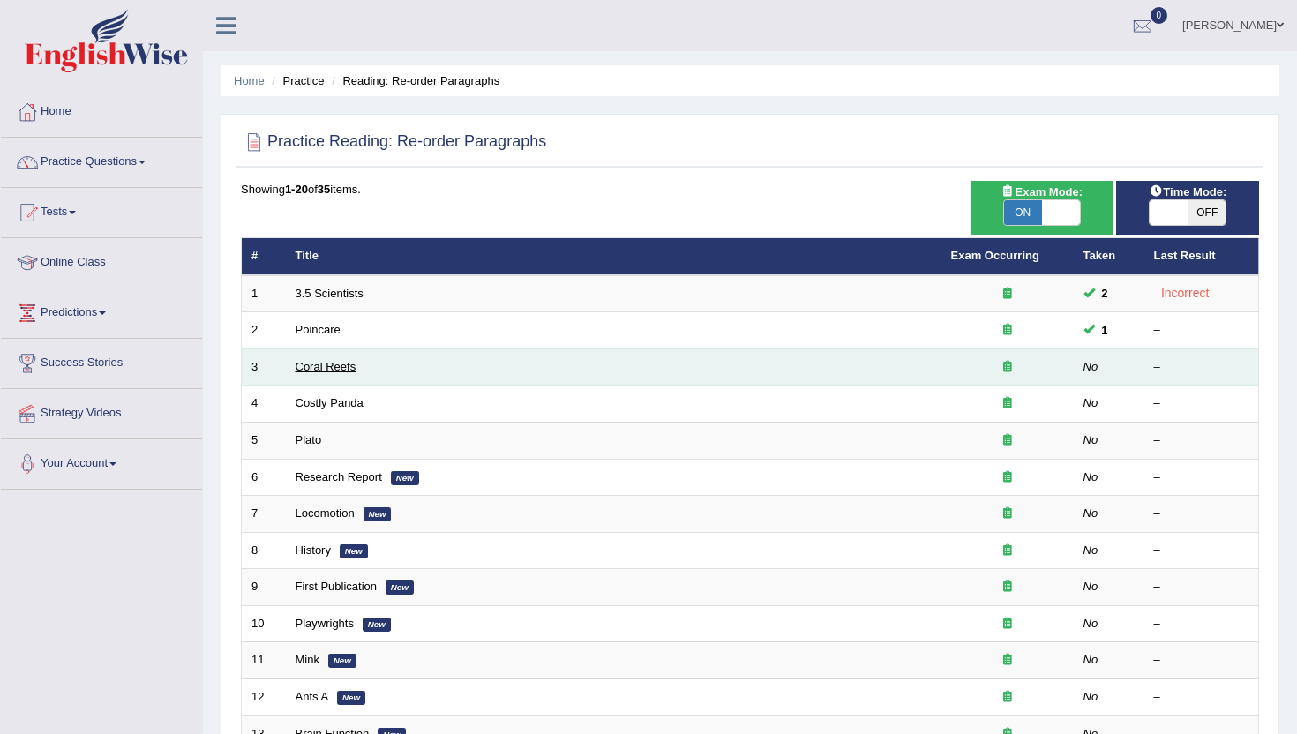
click at [337, 365] on link "Coral Reefs" at bounding box center [326, 366] width 61 height 13
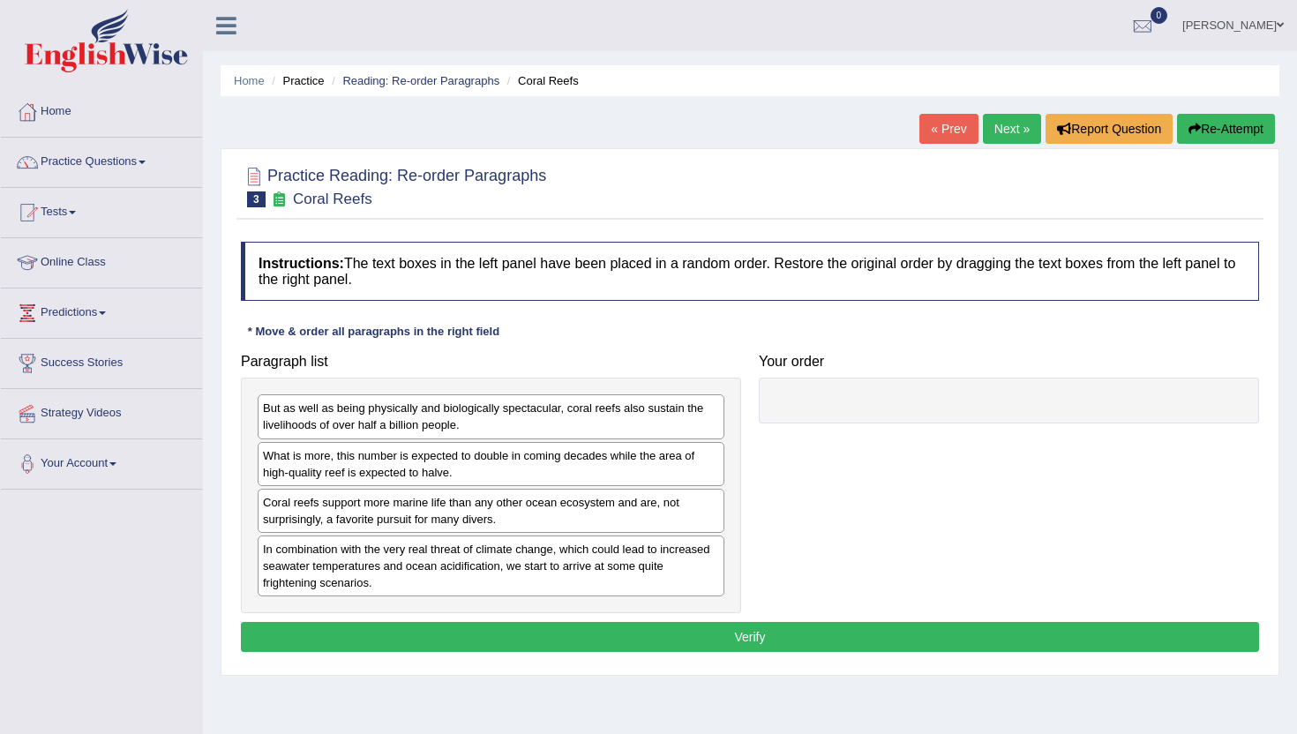
click at [289, 511] on div "Coral reefs support more marine life than any other ocean ecosystem and are, no…" at bounding box center [491, 511] width 467 height 44
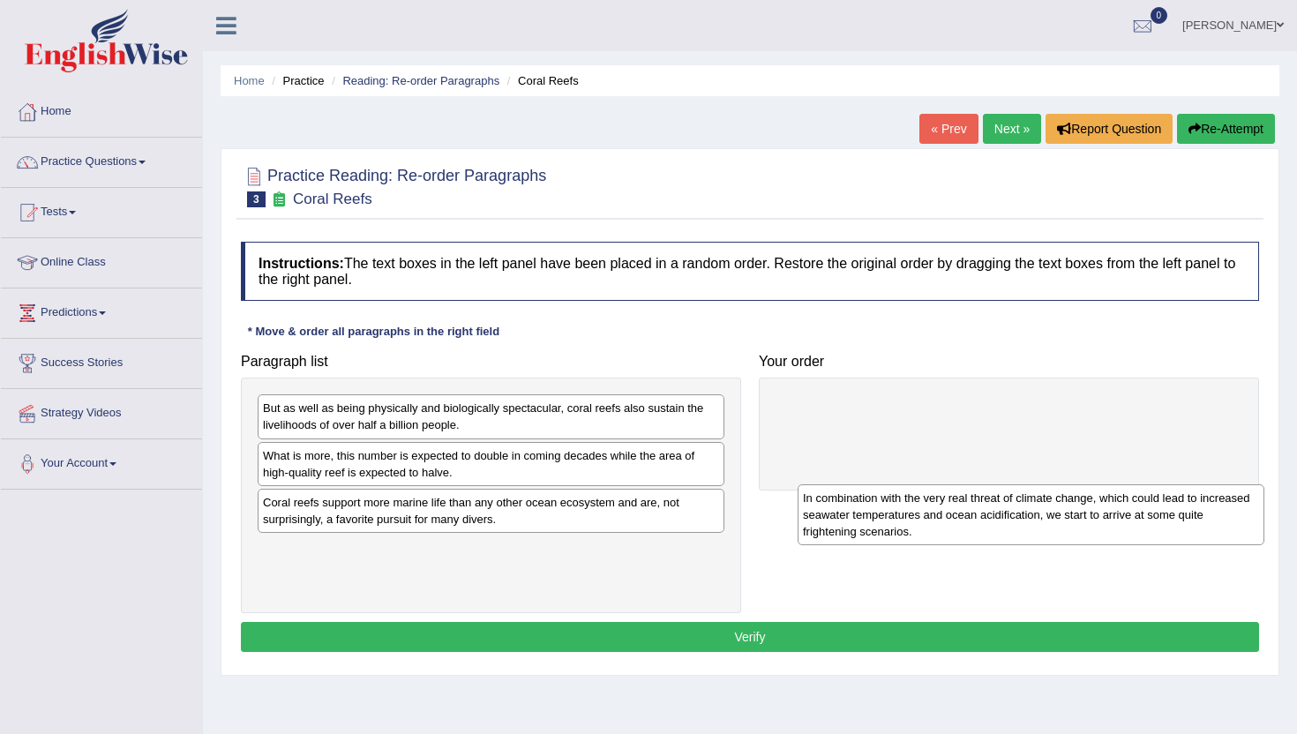
drag, startPoint x: 301, startPoint y: 577, endPoint x: 842, endPoint y: 560, distance: 541.3
click at [844, 545] on div "In combination with the very real threat of climate change, which could lead to…" at bounding box center [1031, 515] width 467 height 61
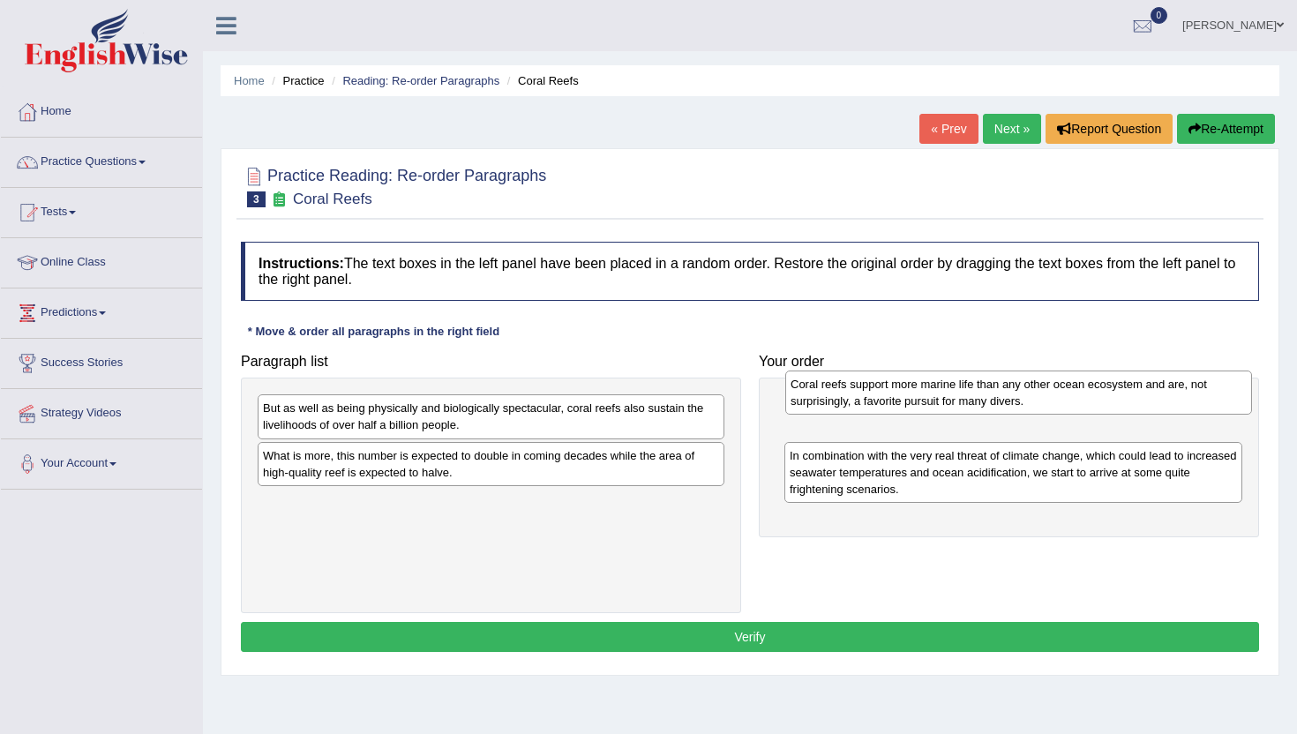
drag, startPoint x: 320, startPoint y: 508, endPoint x: 845, endPoint y: 393, distance: 537.7
click at [846, 392] on div "Coral reefs support more marine life than any other ocean ecosystem and are, no…" at bounding box center [1018, 393] width 467 height 44
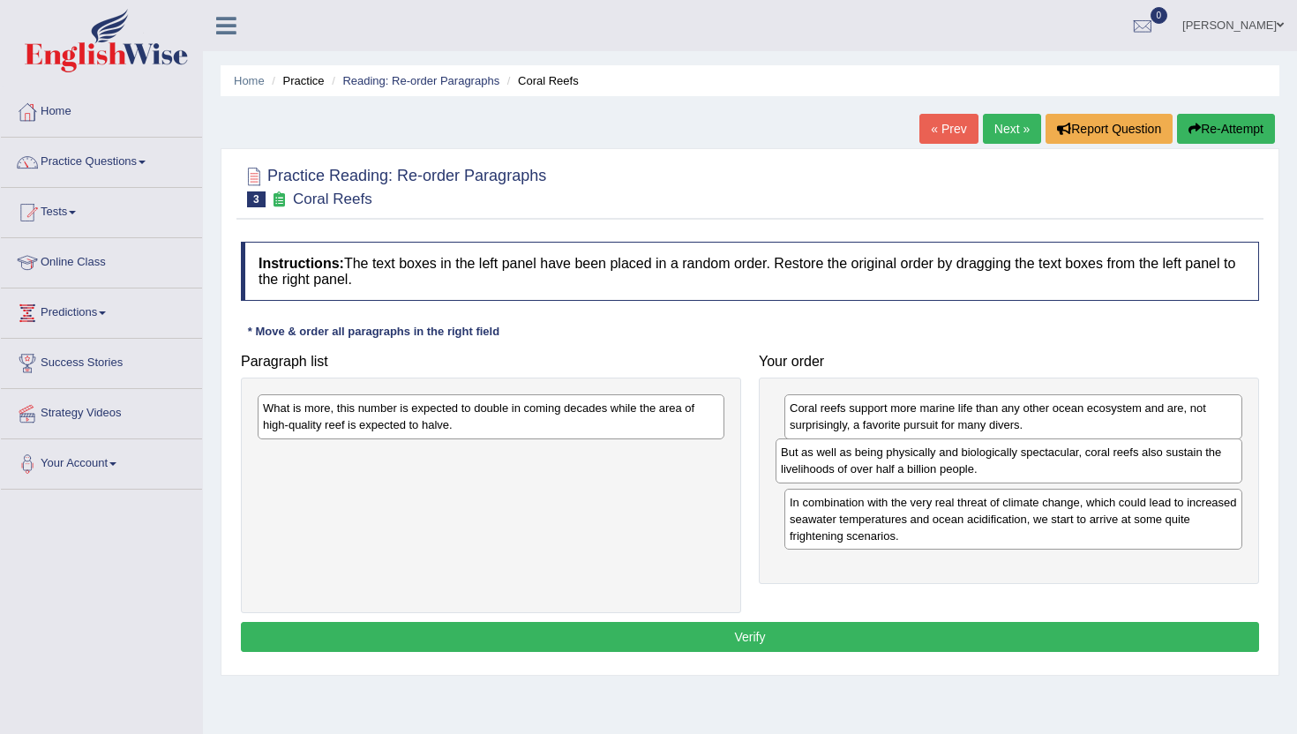
drag, startPoint x: 295, startPoint y: 426, endPoint x: 814, endPoint y: 469, distance: 520.7
click at [814, 470] on div "But as well as being physically and biologically spectacular, coral reefs also …" at bounding box center [1009, 461] width 467 height 44
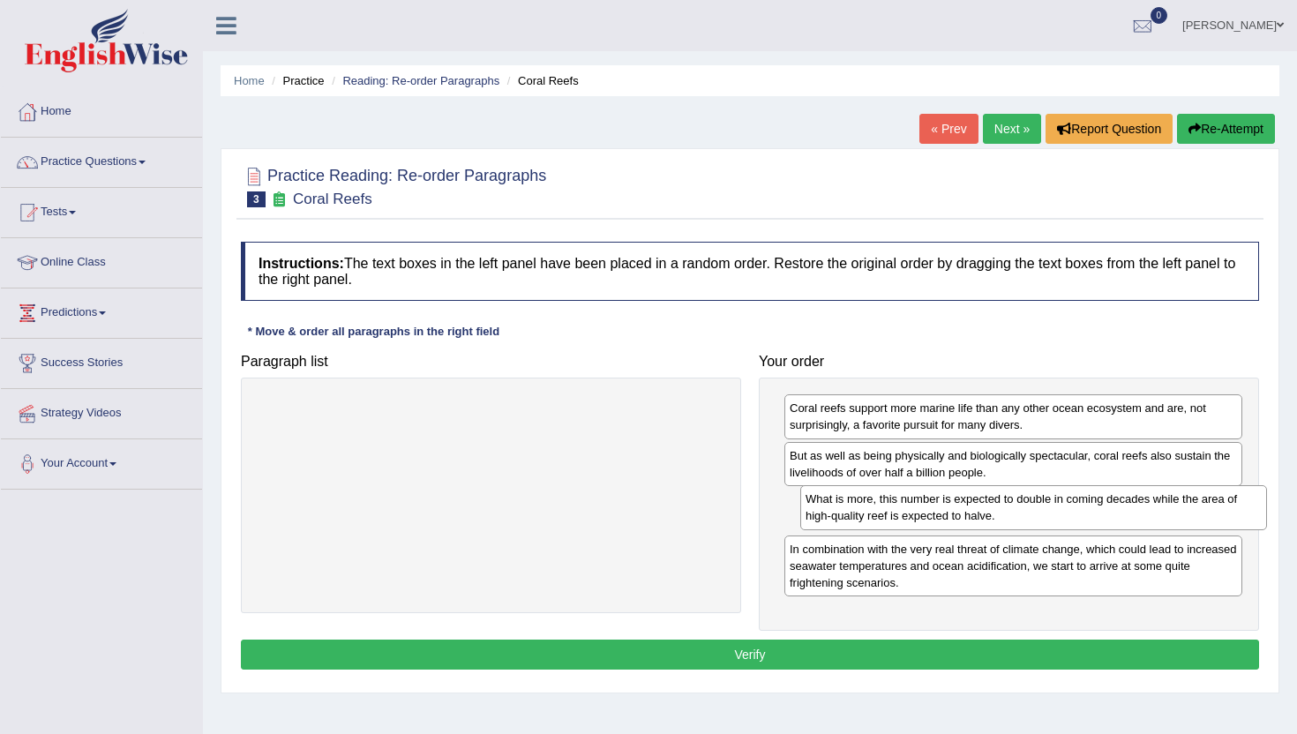
drag, startPoint x: 290, startPoint y: 418, endPoint x: 833, endPoint y: 509, distance: 550.3
click at [833, 509] on div "What is more, this number is expected to double in coming decades while the are…" at bounding box center [1033, 507] width 467 height 44
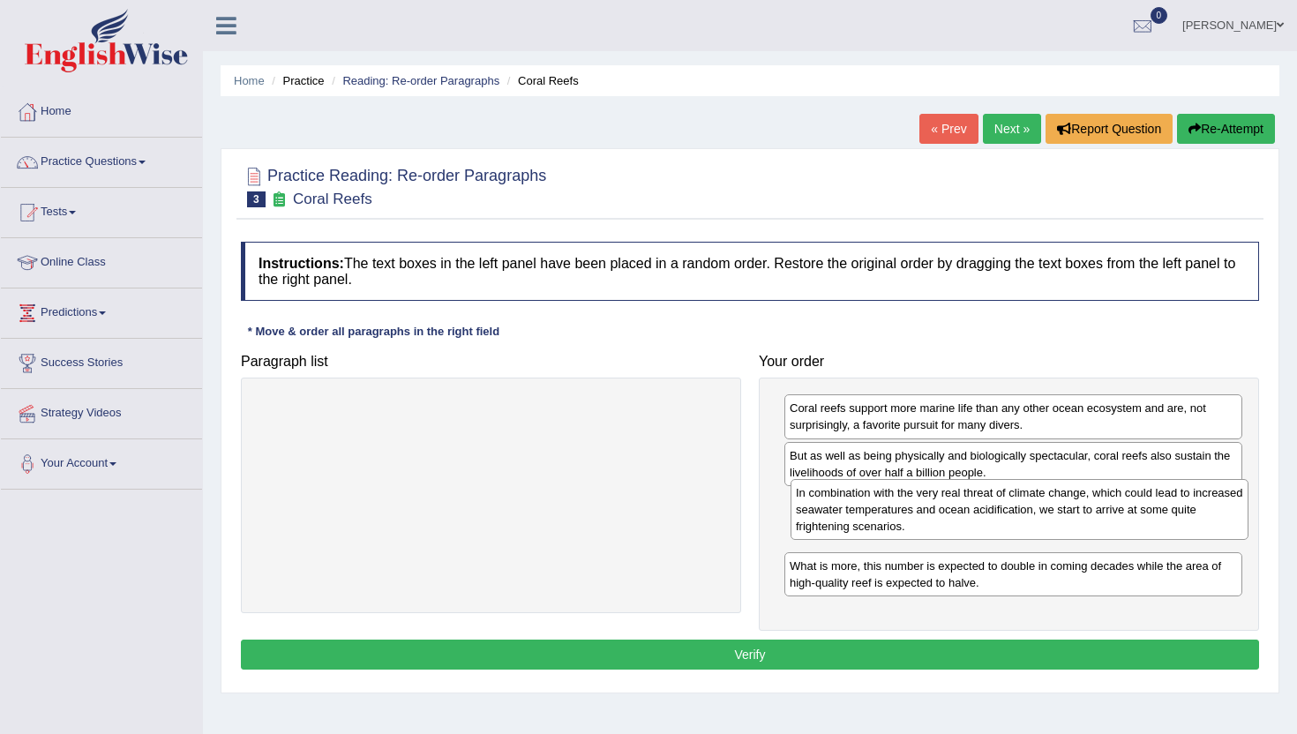
drag, startPoint x: 864, startPoint y: 567, endPoint x: 868, endPoint y: 511, distance: 56.6
click at [868, 511] on div "In combination with the very real threat of climate change, which could lead to…" at bounding box center [1020, 509] width 458 height 61
click at [907, 673] on div "Instructions: The text boxes in the left panel have been placed in a random ord…" at bounding box center [750, 458] width 1027 height 451
click at [902, 656] on button "Verify" at bounding box center [750, 655] width 1018 height 30
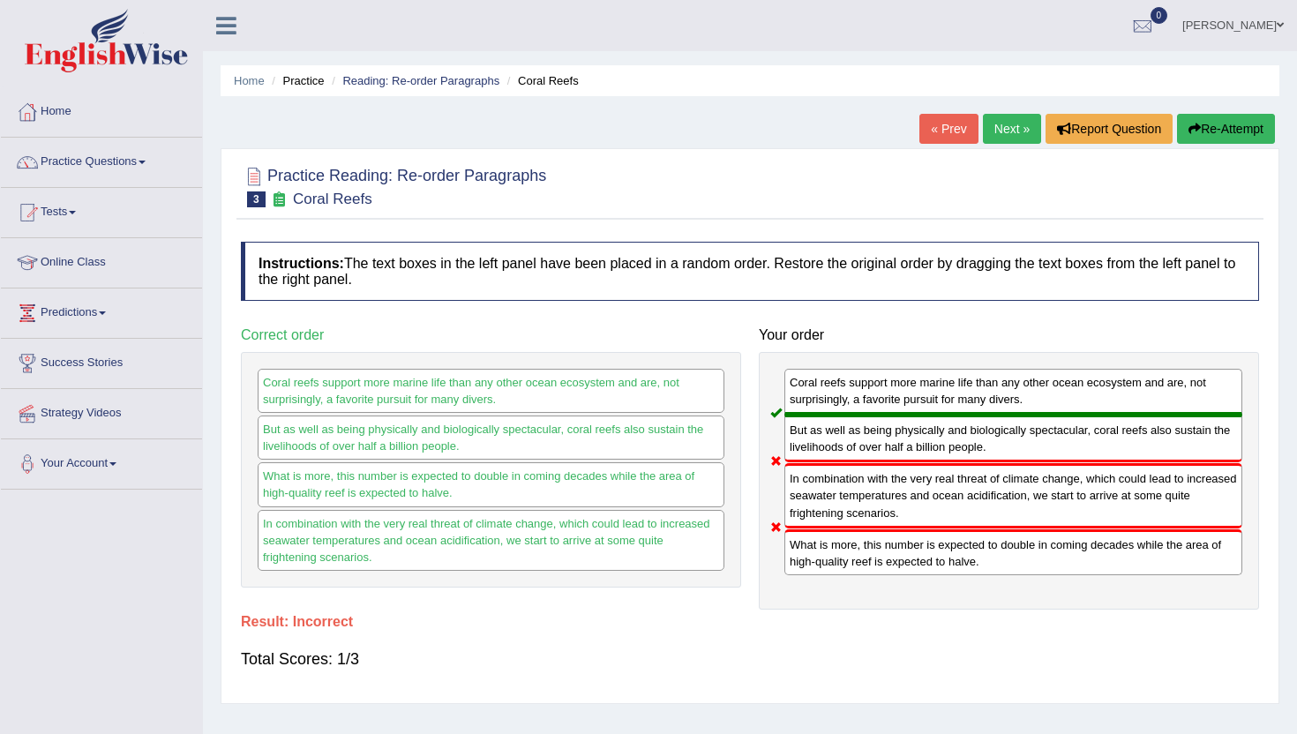
click at [1017, 119] on link "Next »" at bounding box center [1012, 129] width 58 height 30
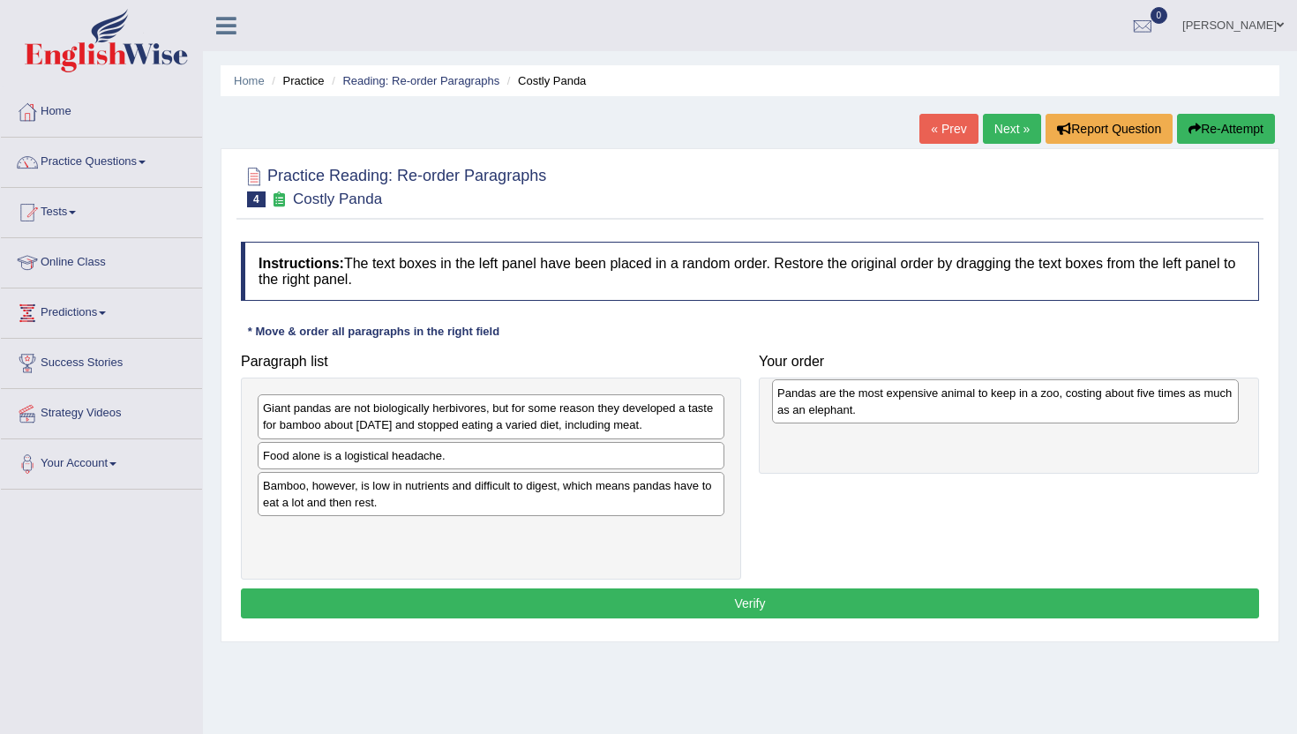
drag, startPoint x: 312, startPoint y: 470, endPoint x: 827, endPoint y: 408, distance: 519.2
click at [827, 408] on div "Pandas are the most expensive animal to keep in a zoo, costing about five times…" at bounding box center [1005, 401] width 467 height 44
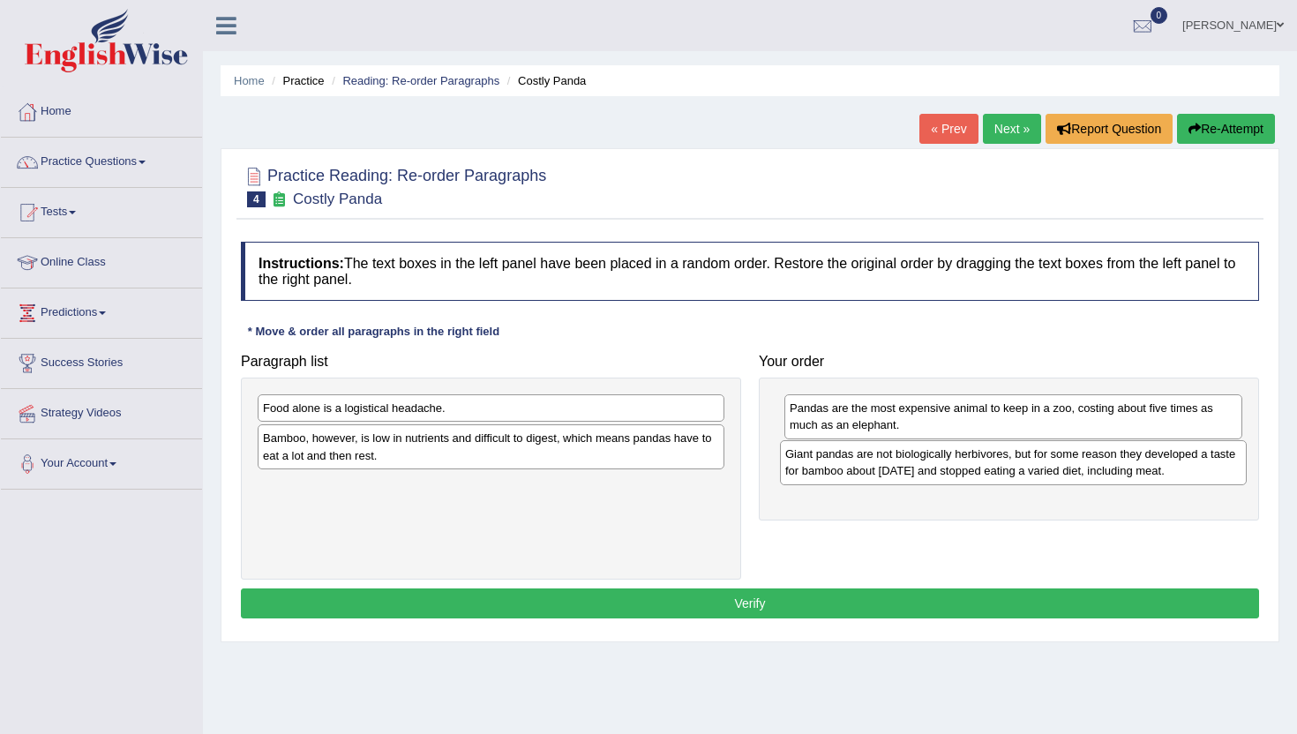
drag, startPoint x: 299, startPoint y: 420, endPoint x: 822, endPoint y: 466, distance: 524.5
click at [822, 466] on div "Giant pandas are not biologically herbivores, but for some reason they develope…" at bounding box center [1013, 462] width 467 height 44
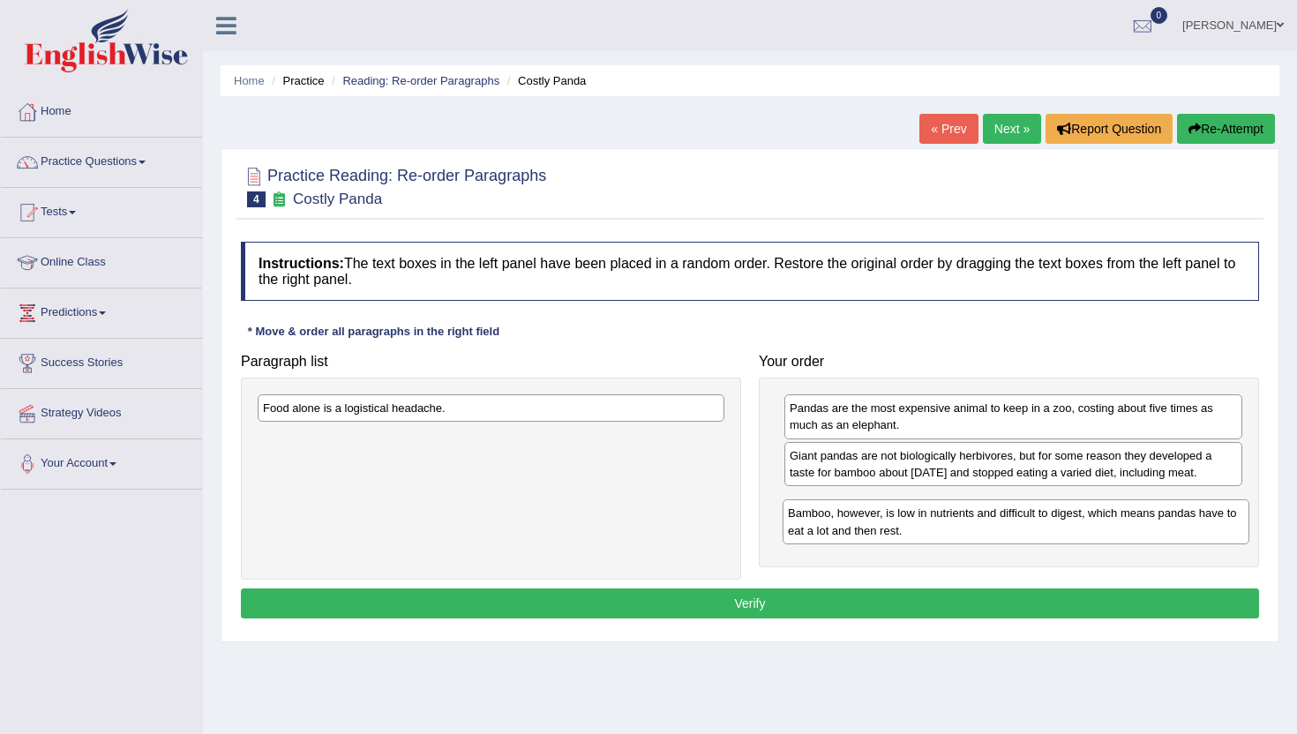
drag, startPoint x: 287, startPoint y: 454, endPoint x: 813, endPoint y: 528, distance: 531.2
click at [813, 528] on div "Bamboo, however, is low in nutrients and difficult to digest, which means panda…" at bounding box center [1016, 522] width 467 height 44
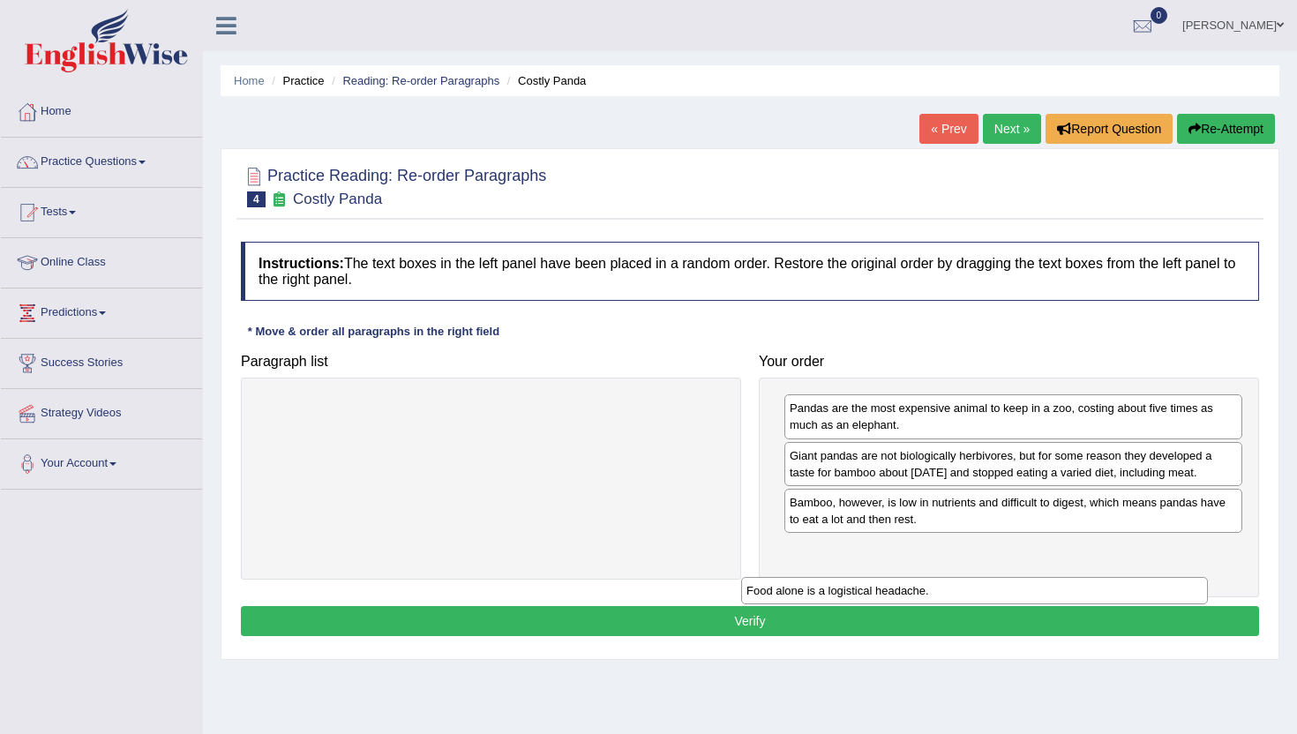
drag, startPoint x: 273, startPoint y: 410, endPoint x: 757, endPoint y: 591, distance: 517.5
click at [757, 591] on div "Food alone is a logistical headache." at bounding box center [974, 590] width 467 height 27
click at [821, 563] on div "Food alone is a logistical headache." at bounding box center [1014, 549] width 458 height 27
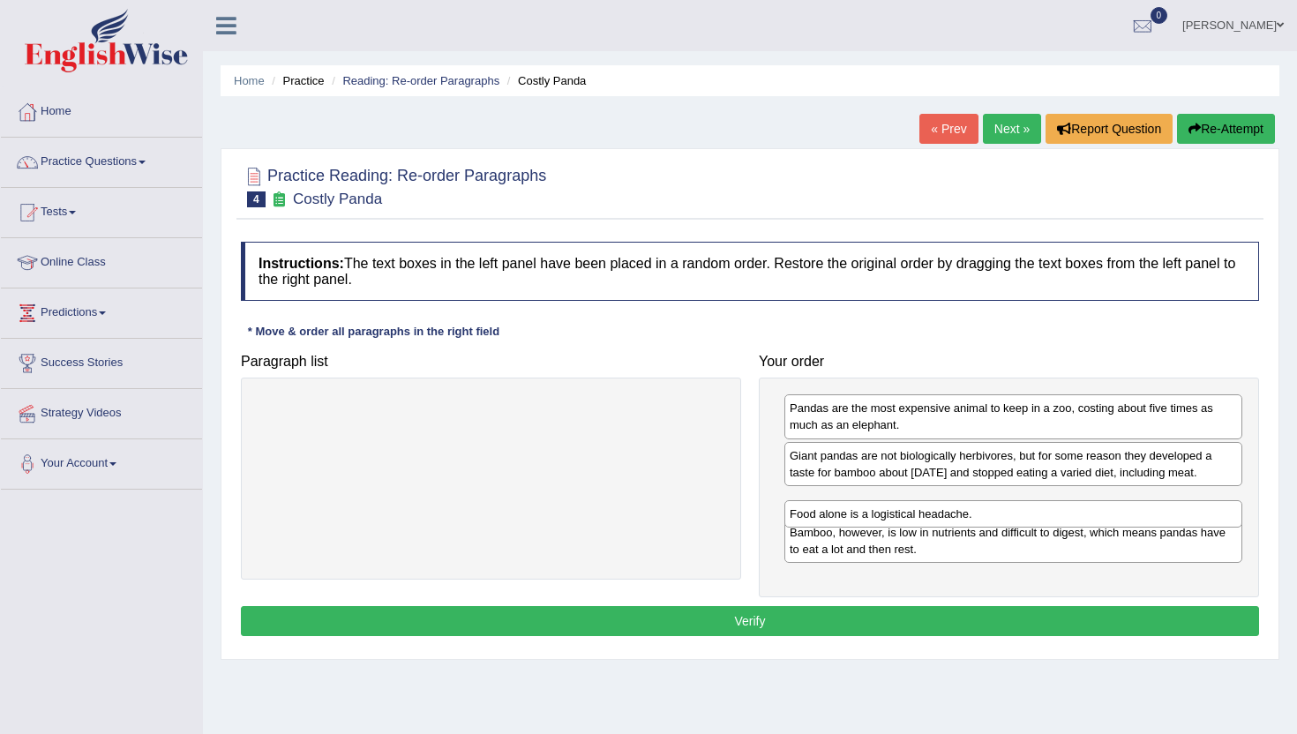
drag, startPoint x: 892, startPoint y: 574, endPoint x: 892, endPoint y: 522, distance: 51.2
click at [892, 522] on div "Food alone is a logistical headache." at bounding box center [1014, 513] width 458 height 27
click at [898, 636] on button "Verify" at bounding box center [750, 621] width 1018 height 30
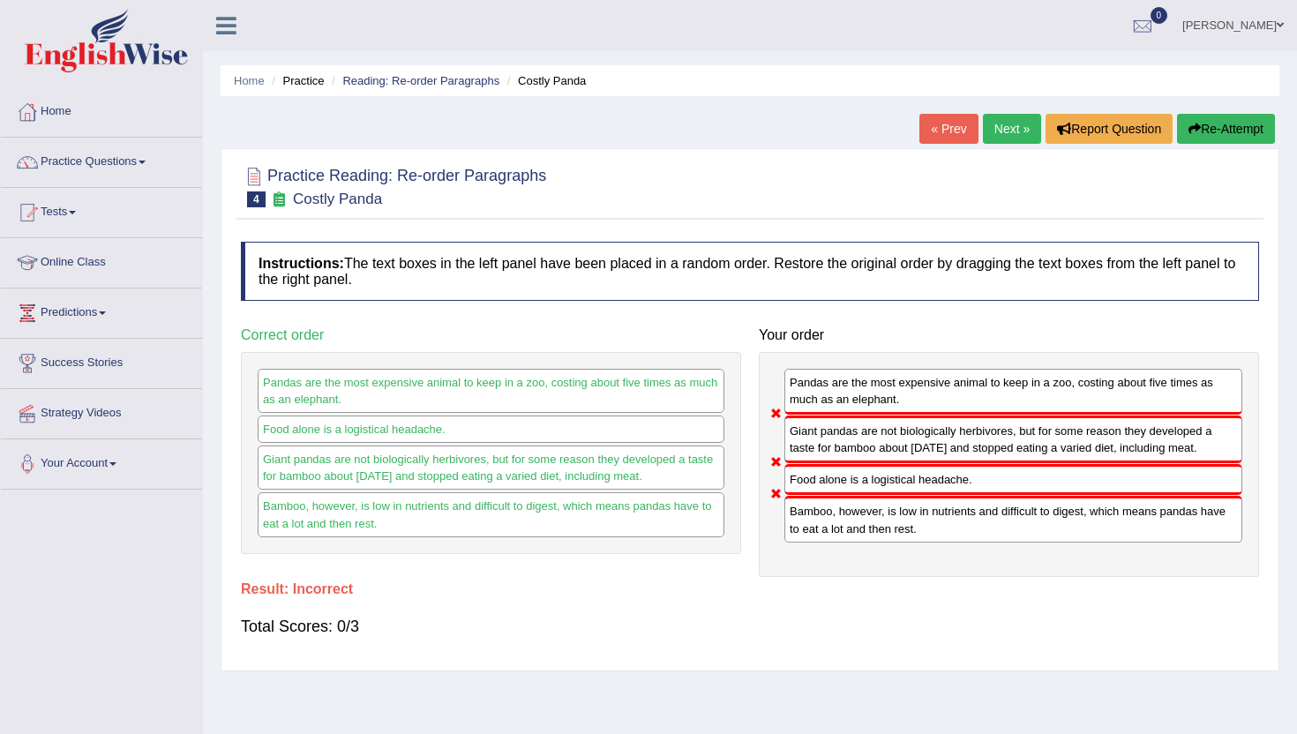
click at [1226, 137] on button "Re-Attempt" at bounding box center [1226, 129] width 98 height 30
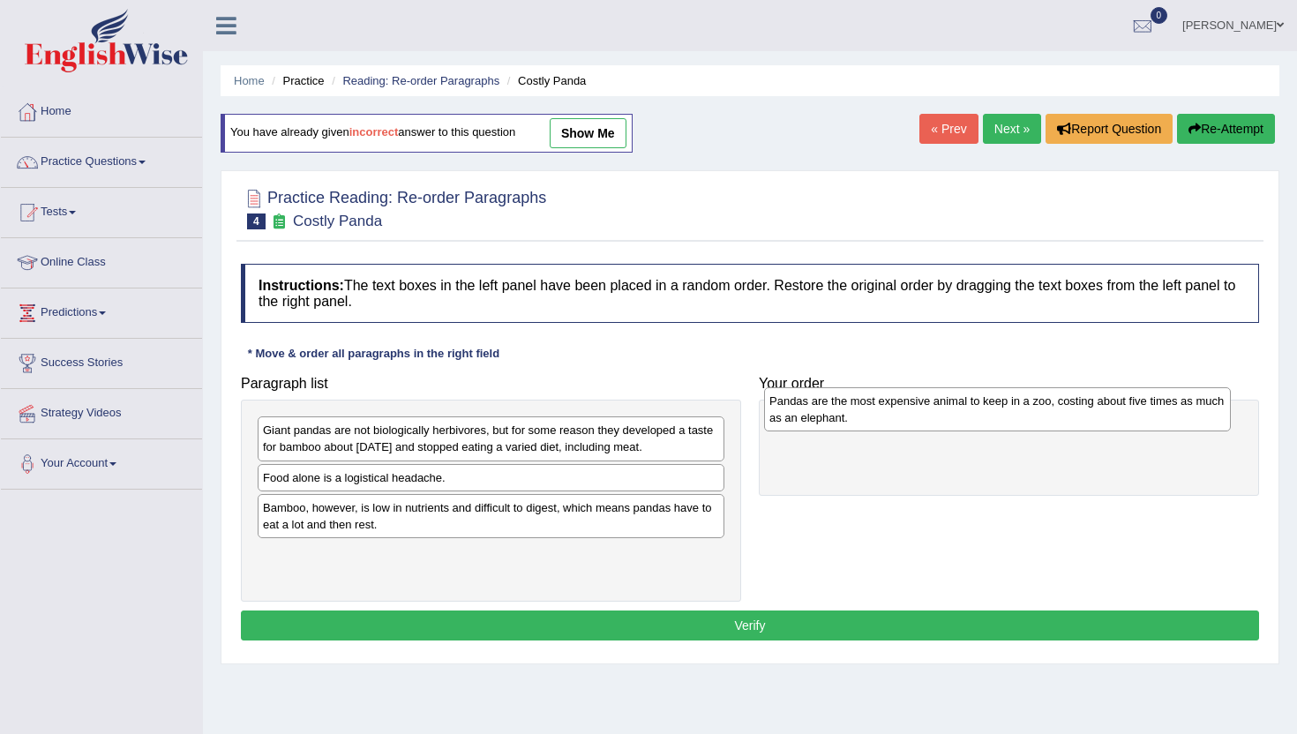
drag, startPoint x: 308, startPoint y: 494, endPoint x: 815, endPoint y: 417, distance: 512.4
click at [815, 417] on div "Pandas are the most expensive animal to keep in a zoo, costing about five times…" at bounding box center [997, 409] width 467 height 44
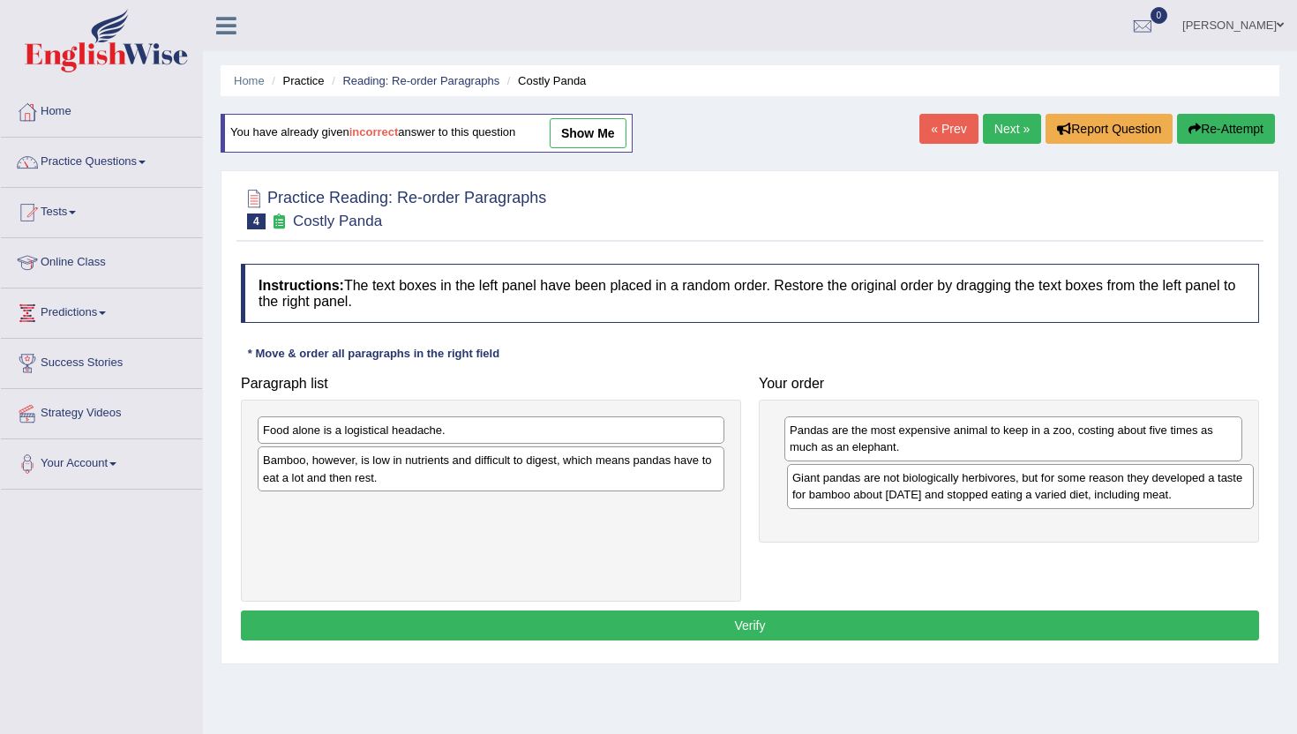
drag, startPoint x: 284, startPoint y: 437, endPoint x: 815, endPoint y: 485, distance: 532.6
click at [815, 485] on div "Giant pandas are not biologically herbivores, but for some reason they develope…" at bounding box center [1020, 486] width 467 height 44
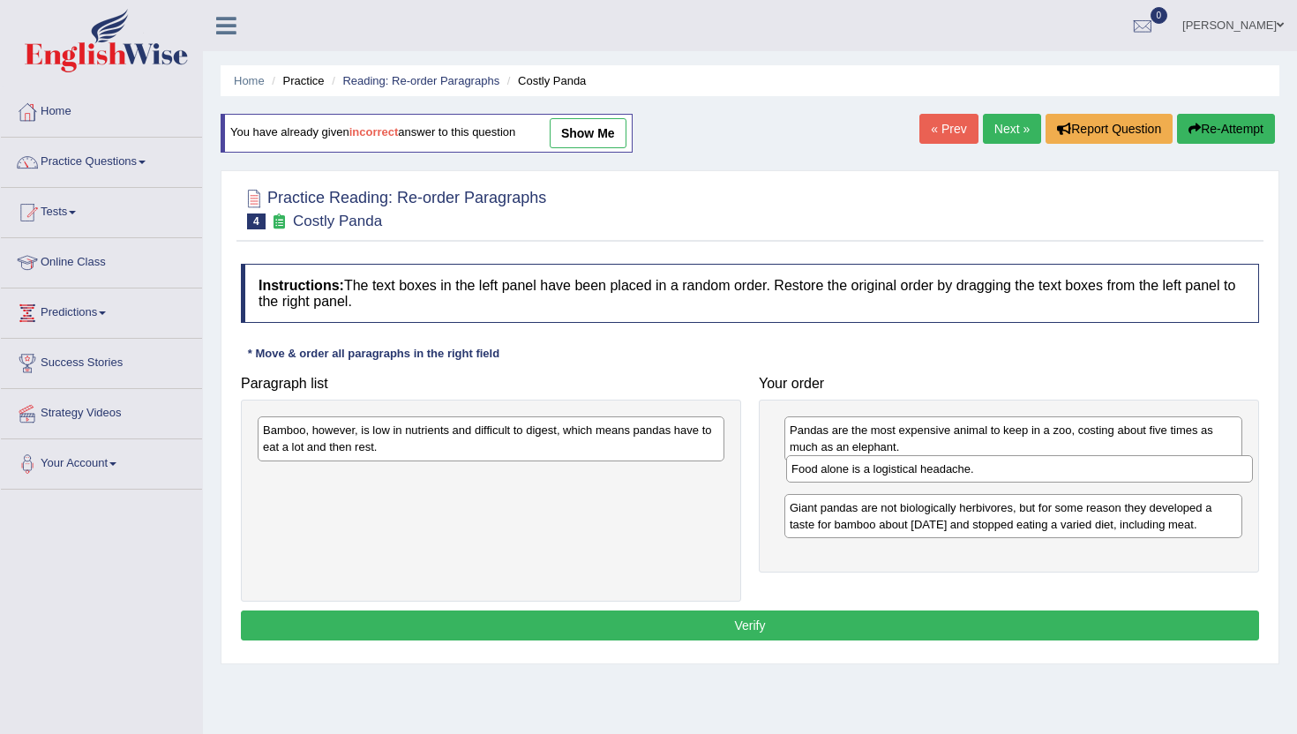
drag, startPoint x: 297, startPoint y: 432, endPoint x: 825, endPoint y: 471, distance: 530.1
click at [825, 471] on div "Food alone is a logistical headache." at bounding box center [1019, 468] width 467 height 27
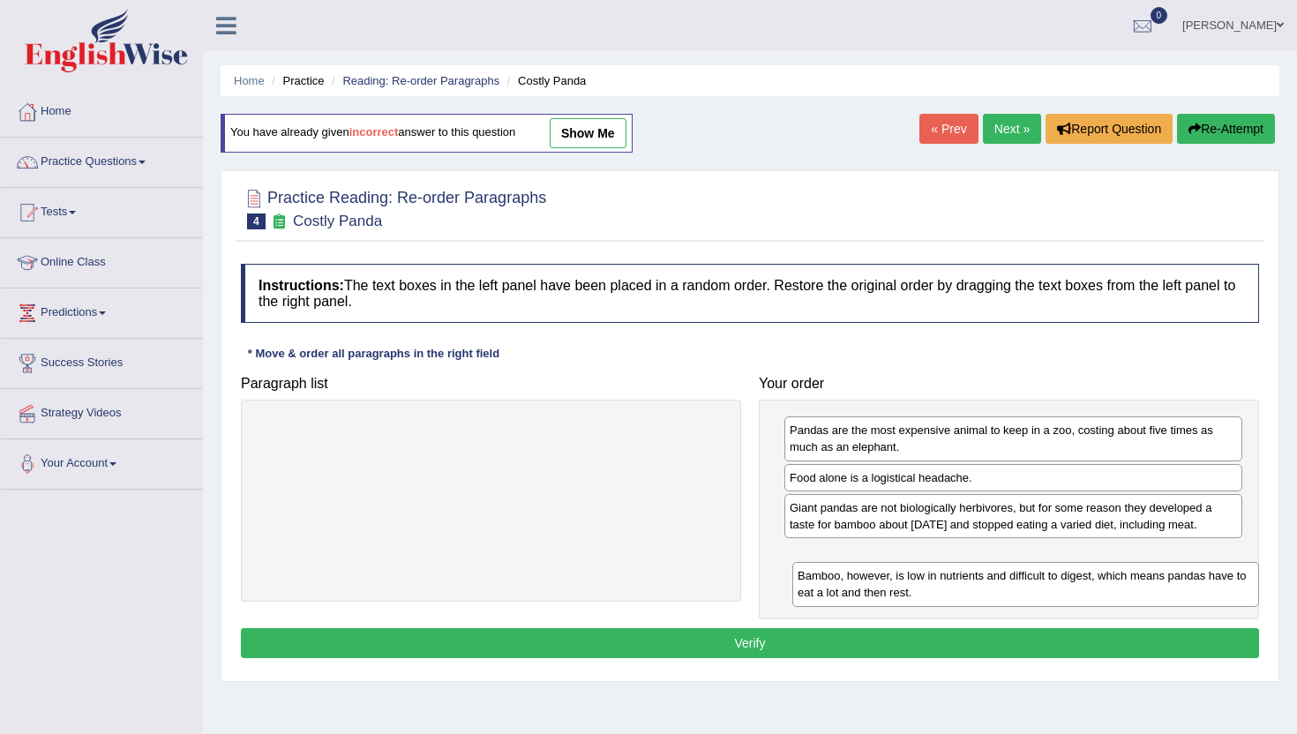
drag, startPoint x: 288, startPoint y: 434, endPoint x: 826, endPoint y: 581, distance: 557.9
click at [825, 580] on div "Bamboo, however, is low in nutrients and difficult to digest, which means panda…" at bounding box center [1026, 584] width 467 height 44
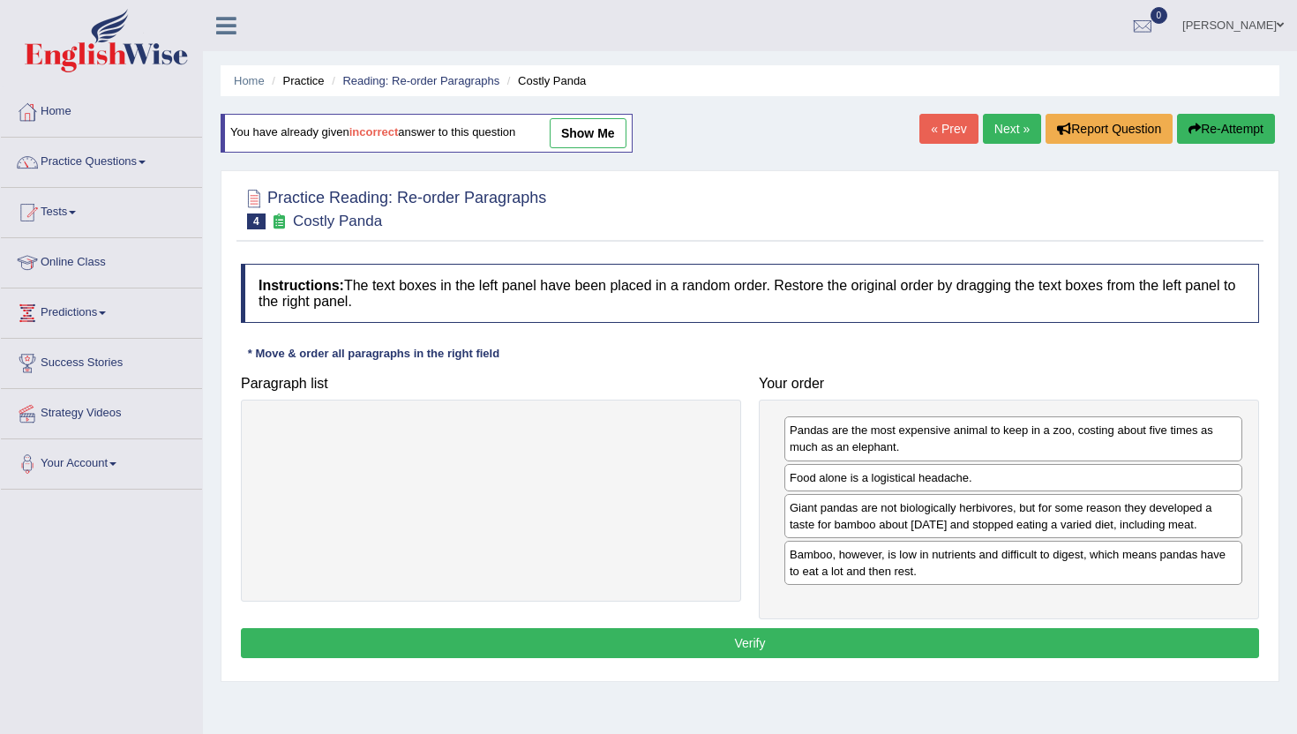
click at [838, 658] on button "Verify" at bounding box center [750, 643] width 1018 height 30
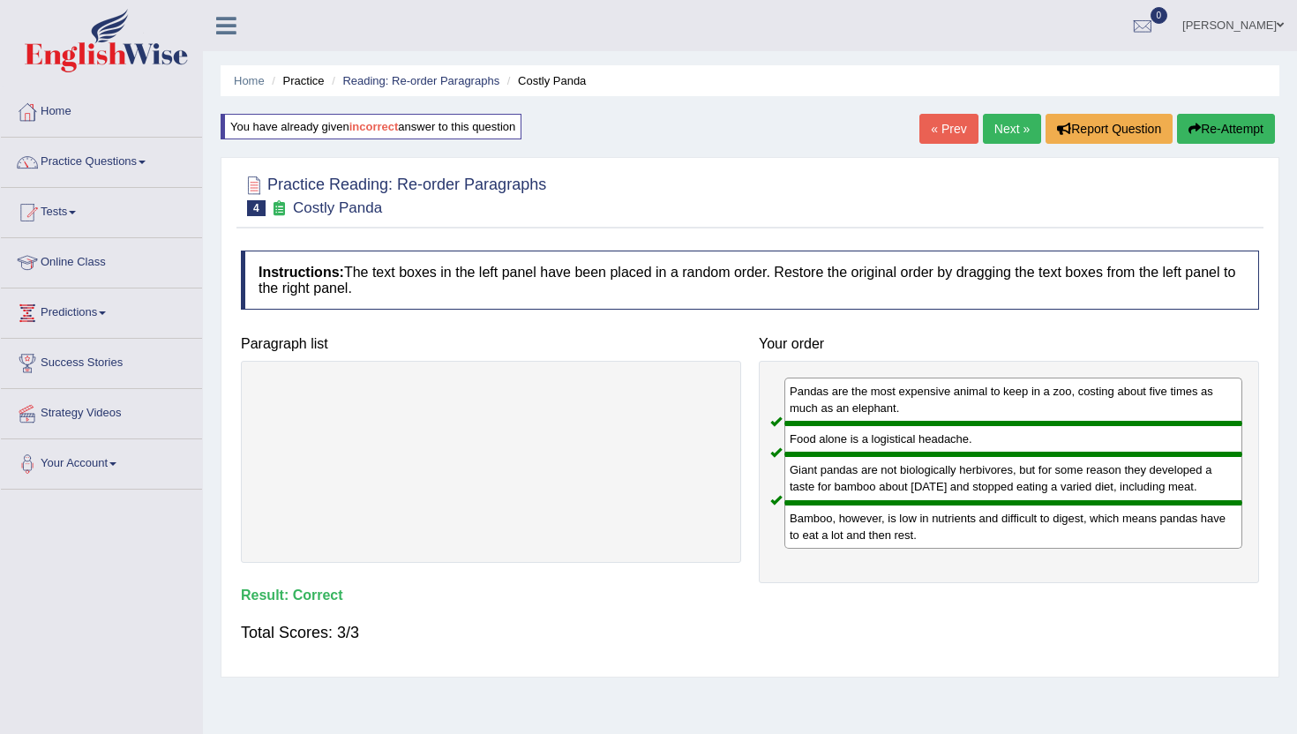
click at [939, 125] on link "« Prev" at bounding box center [949, 129] width 58 height 30
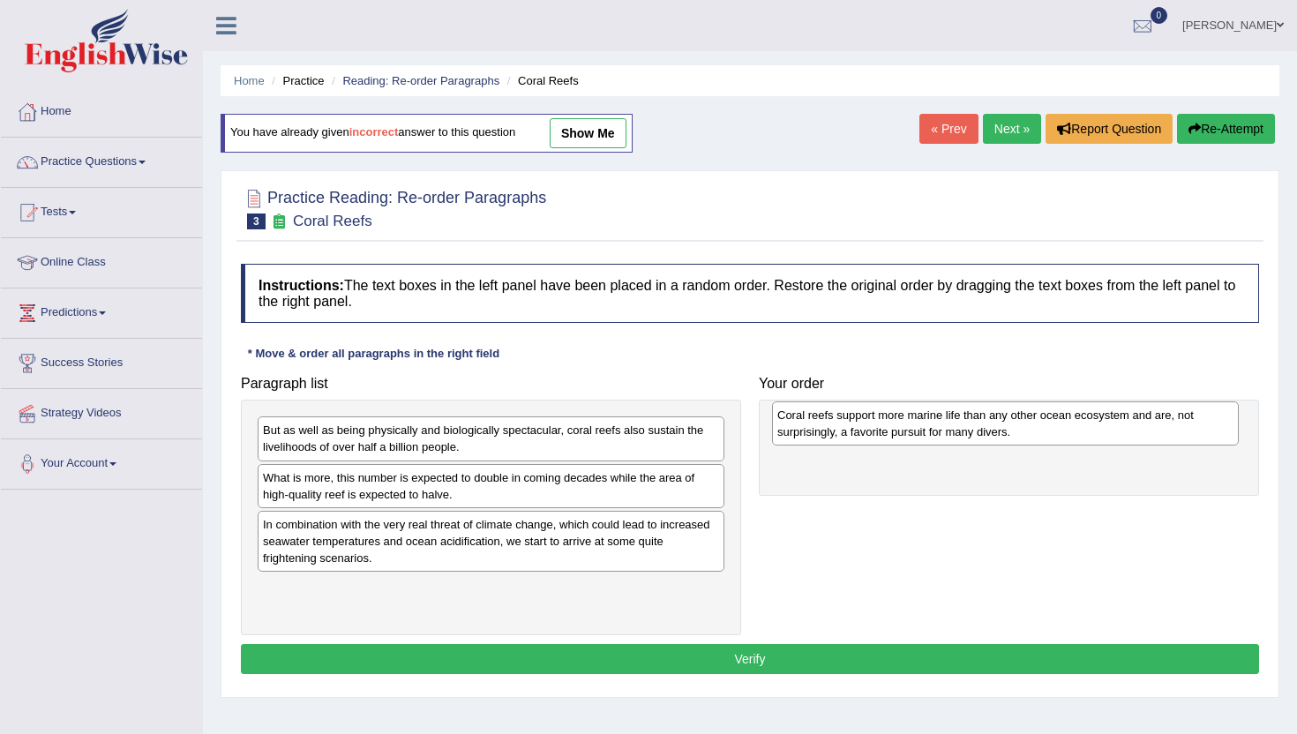
drag, startPoint x: 277, startPoint y: 541, endPoint x: 792, endPoint y: 432, distance: 526.0
click at [792, 432] on div "Coral reefs support more marine life than any other ocean ecosystem and are, no…" at bounding box center [1005, 424] width 467 height 44
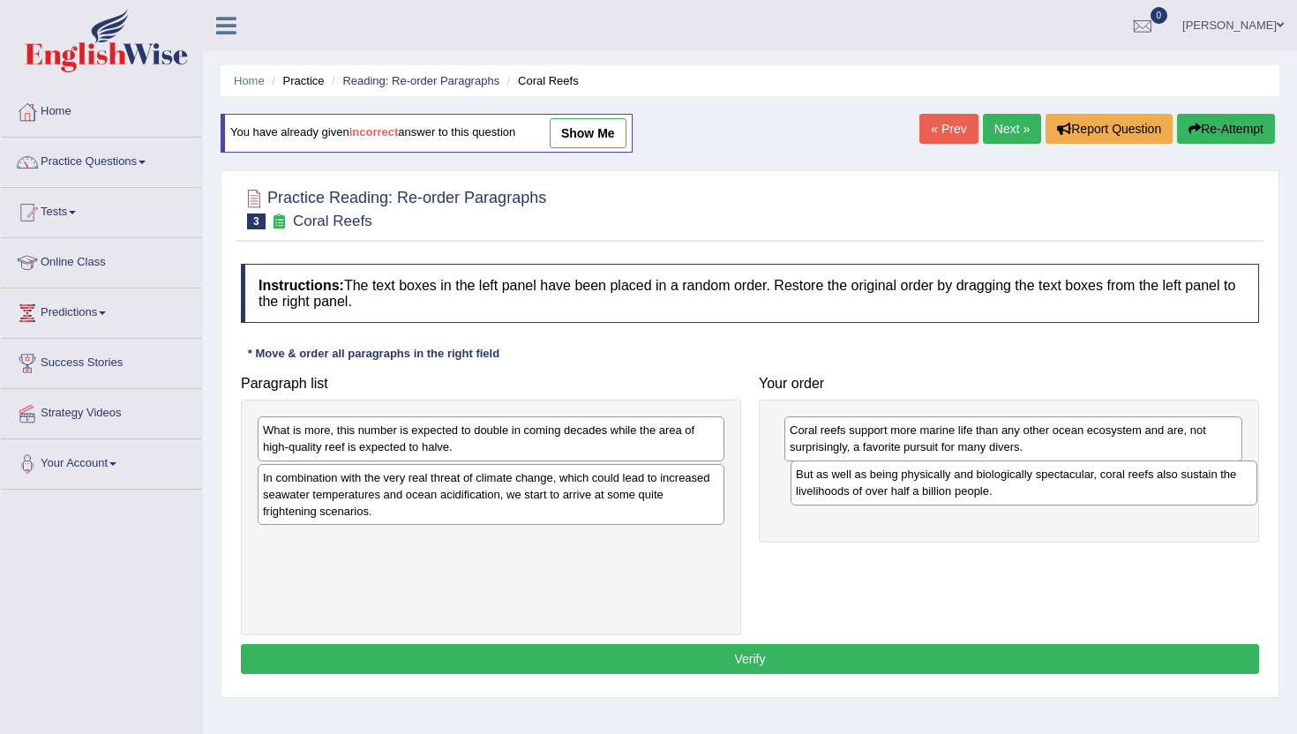
drag, startPoint x: 312, startPoint y: 444, endPoint x: 845, endPoint y: 487, distance: 535.7
click at [845, 487] on div "But as well as being physically and biologically spectacular, coral reefs also …" at bounding box center [1024, 483] width 467 height 44
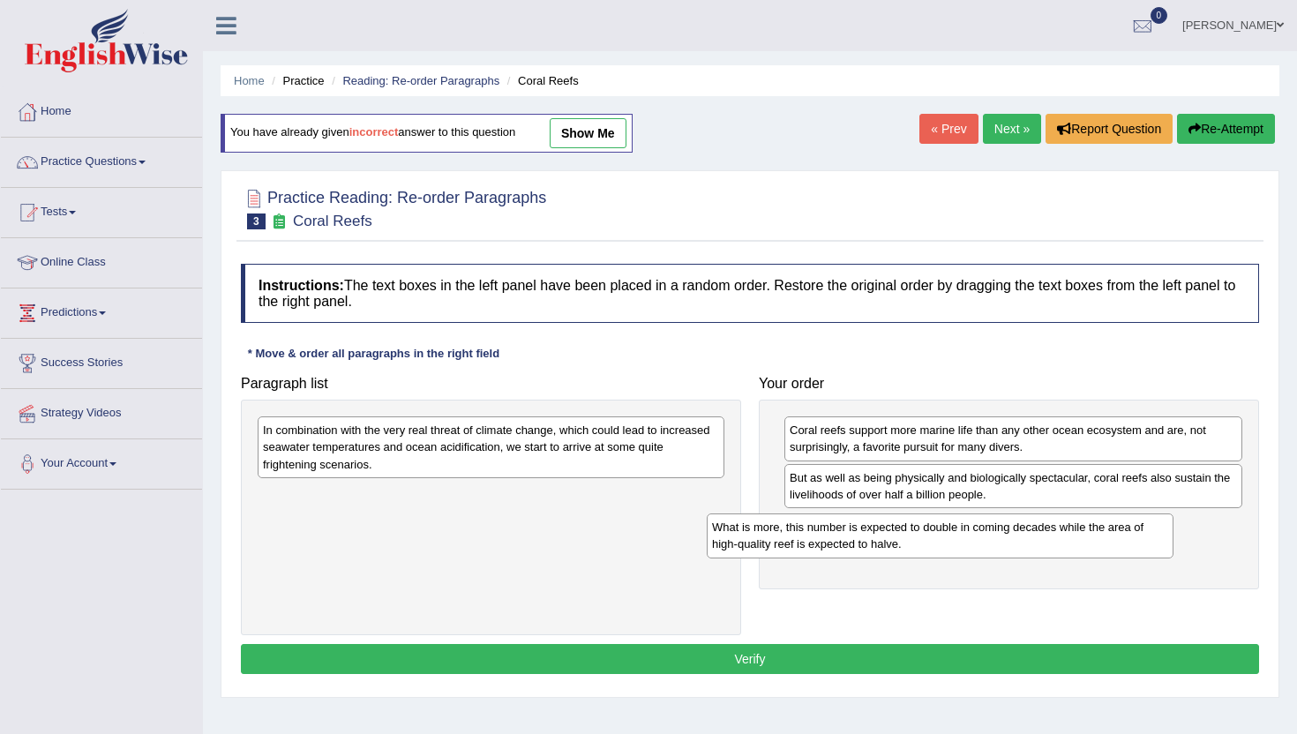
drag, startPoint x: 285, startPoint y: 437, endPoint x: 734, endPoint y: 533, distance: 459.4
click at [734, 533] on div "What is more, this number is expected to double in coming decades while the are…" at bounding box center [940, 536] width 467 height 44
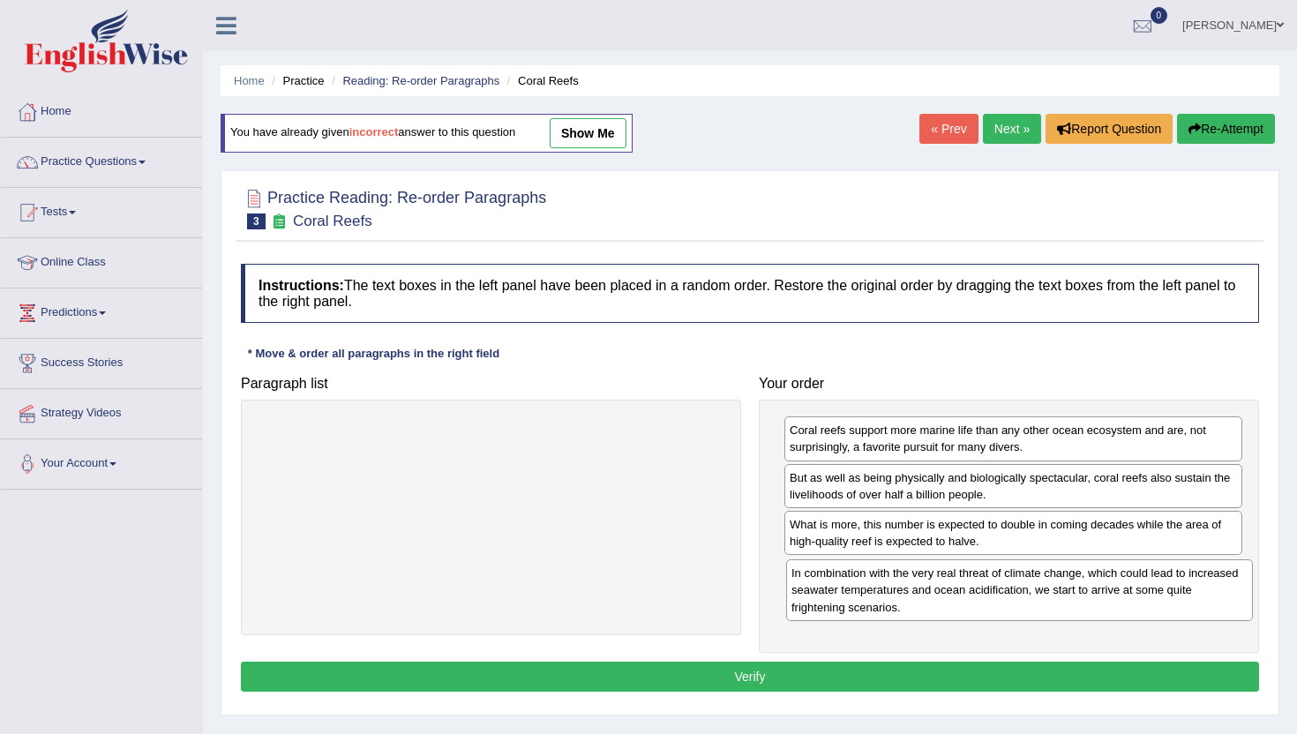
drag, startPoint x: 286, startPoint y: 440, endPoint x: 815, endPoint y: 583, distance: 547.6
click at [815, 583] on div "In combination with the very real threat of climate change, which could lead to…" at bounding box center [1019, 590] width 467 height 61
click at [826, 680] on button "Verify" at bounding box center [750, 677] width 1018 height 30
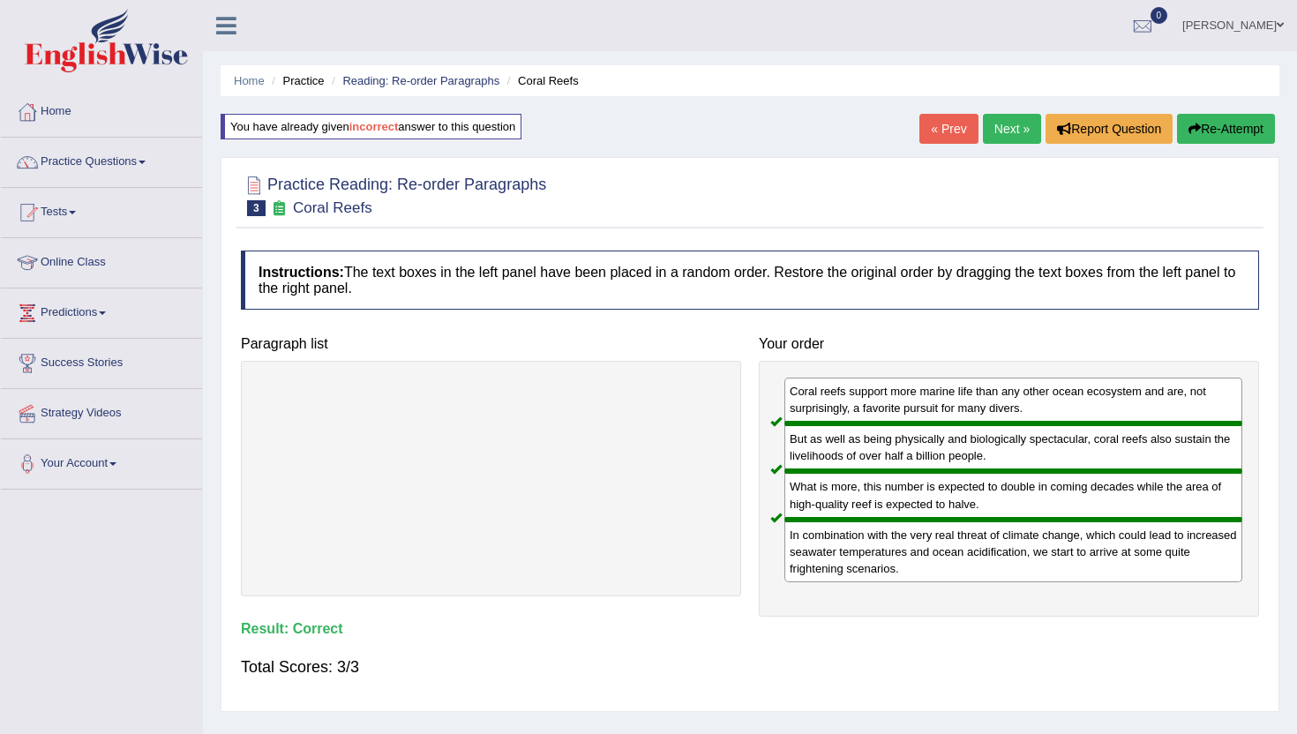
click at [1010, 136] on link "Next »" at bounding box center [1012, 129] width 58 height 30
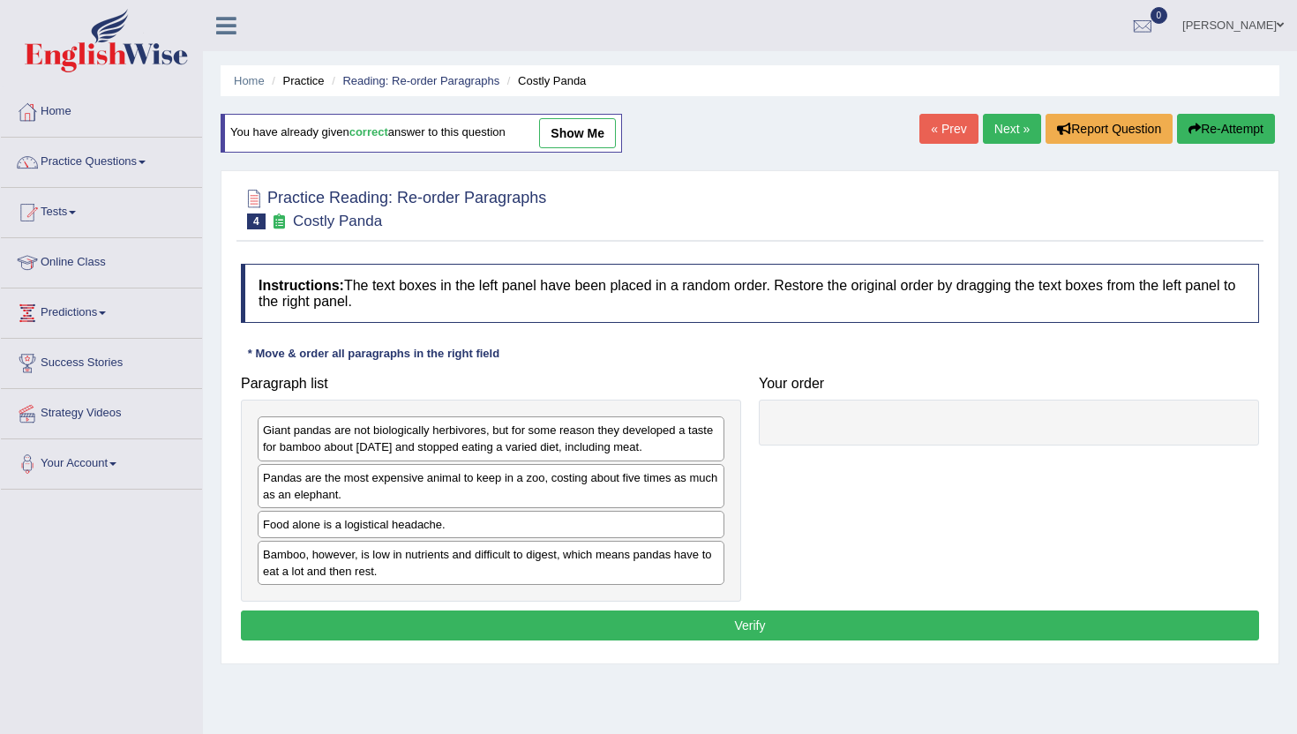
click at [1010, 136] on link "Next »" at bounding box center [1012, 129] width 58 height 30
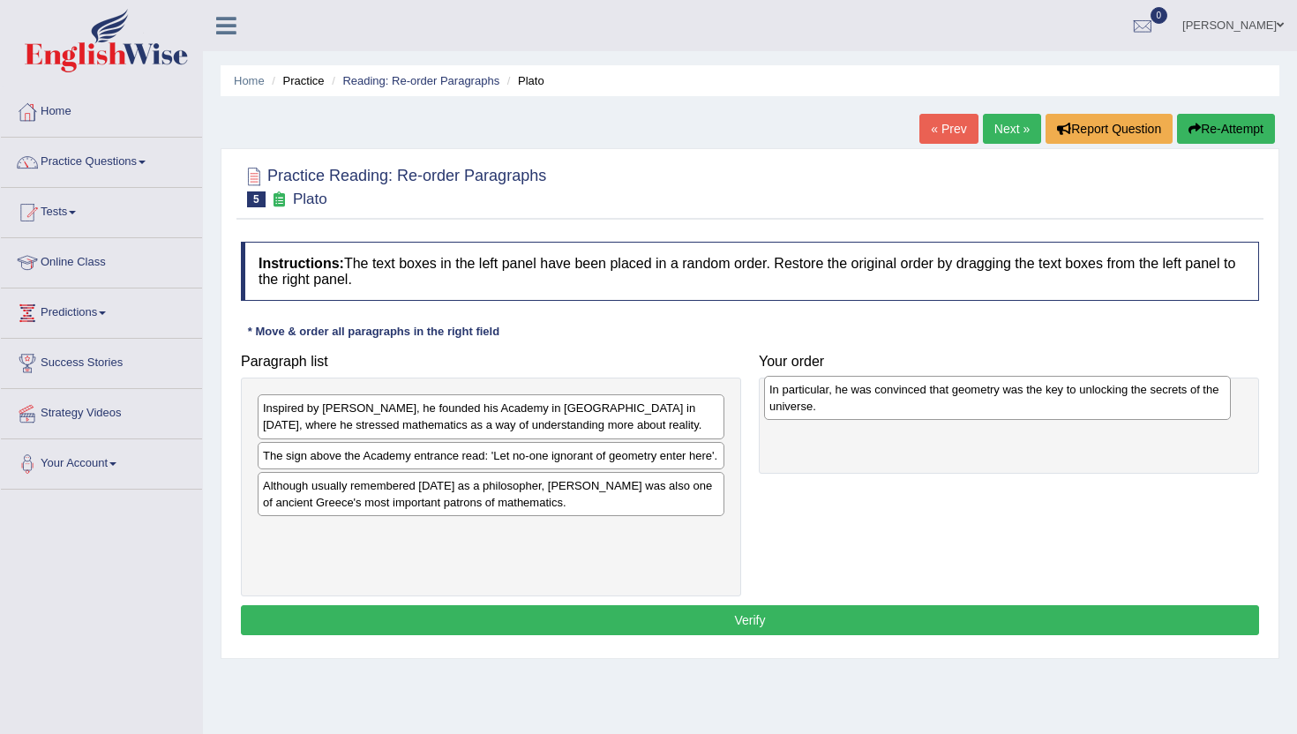
drag, startPoint x: 279, startPoint y: 514, endPoint x: 785, endPoint y: 401, distance: 519.0
click at [785, 401] on div "In particular, he was convinced that geometry was the key to unlocking the secr…" at bounding box center [997, 398] width 467 height 44
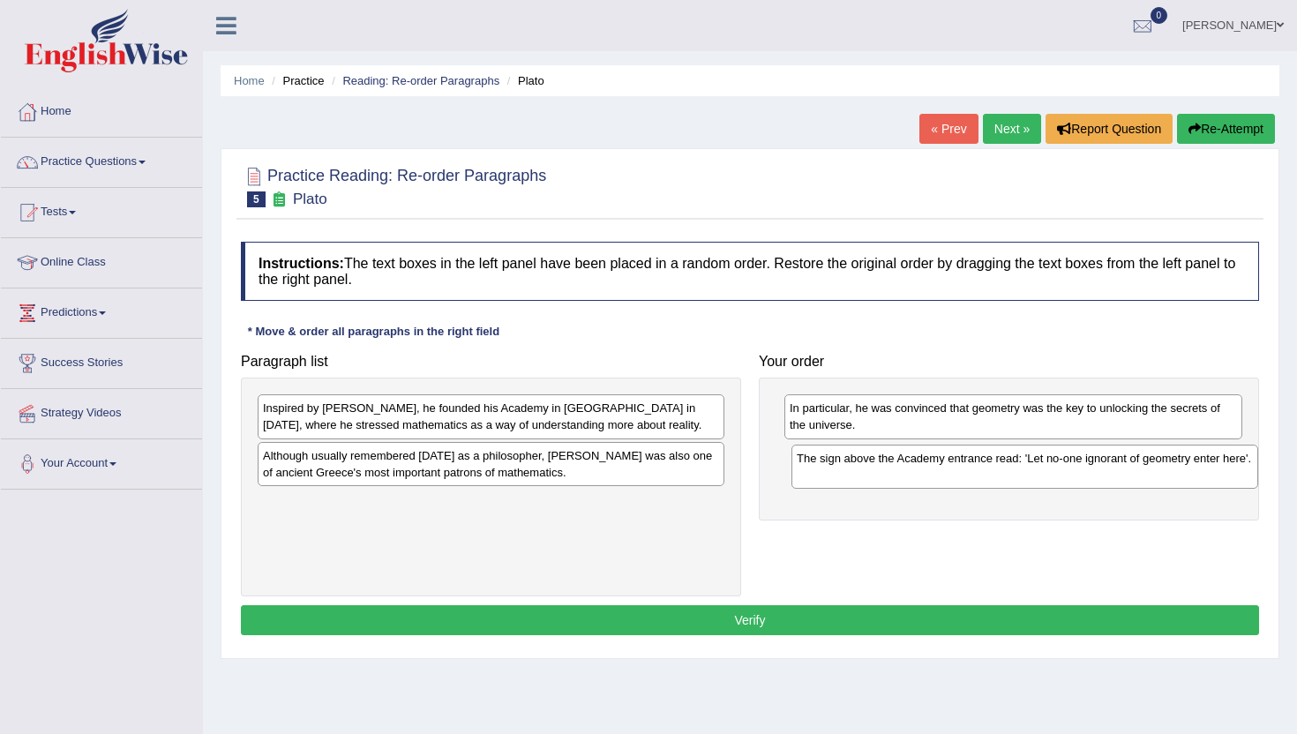
drag, startPoint x: 283, startPoint y: 462, endPoint x: 818, endPoint y: 465, distance: 534.8
click at [818, 465] on div "The sign above the Academy entrance read: 'Let no-one ignorant of geometry ente…" at bounding box center [1025, 467] width 467 height 44
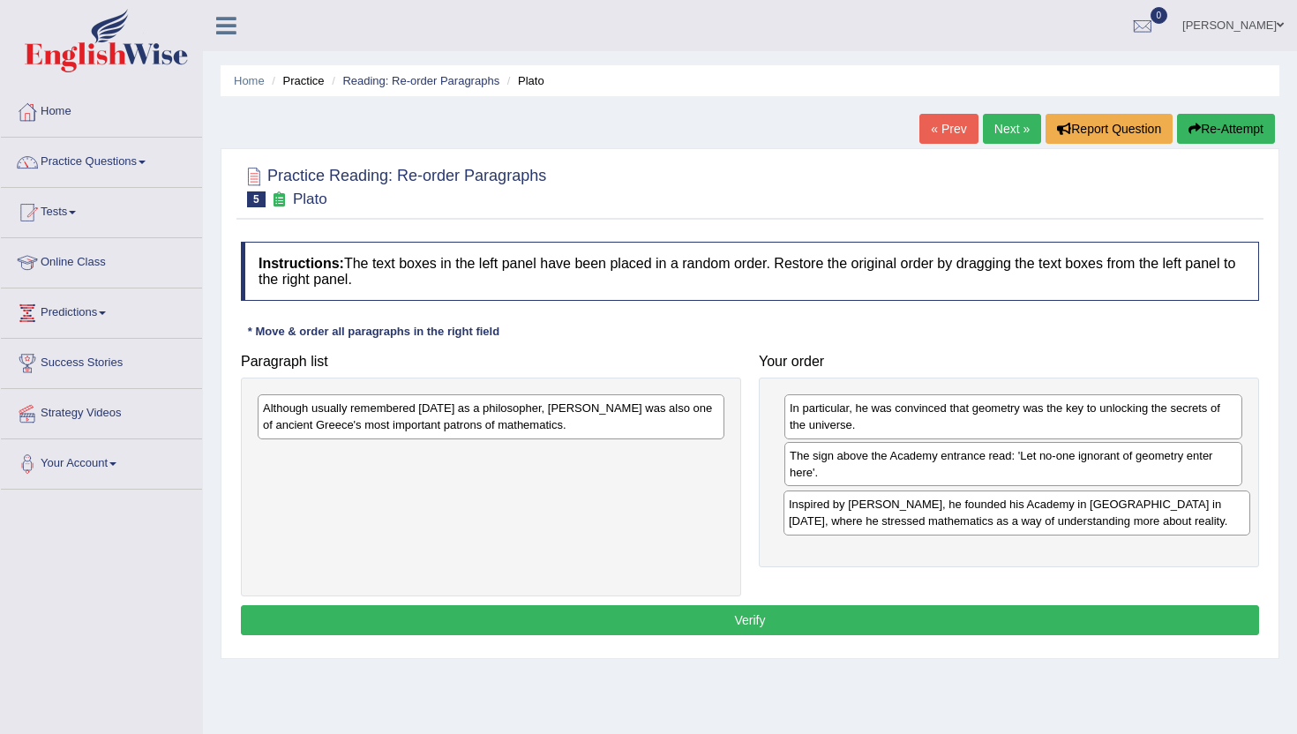
drag, startPoint x: 296, startPoint y: 416, endPoint x: 822, endPoint y: 512, distance: 534.7
click at [822, 512] on div "Inspired by Pythagoras, he founded his Academy in Athens in 387 BC, where he st…" at bounding box center [1017, 513] width 467 height 44
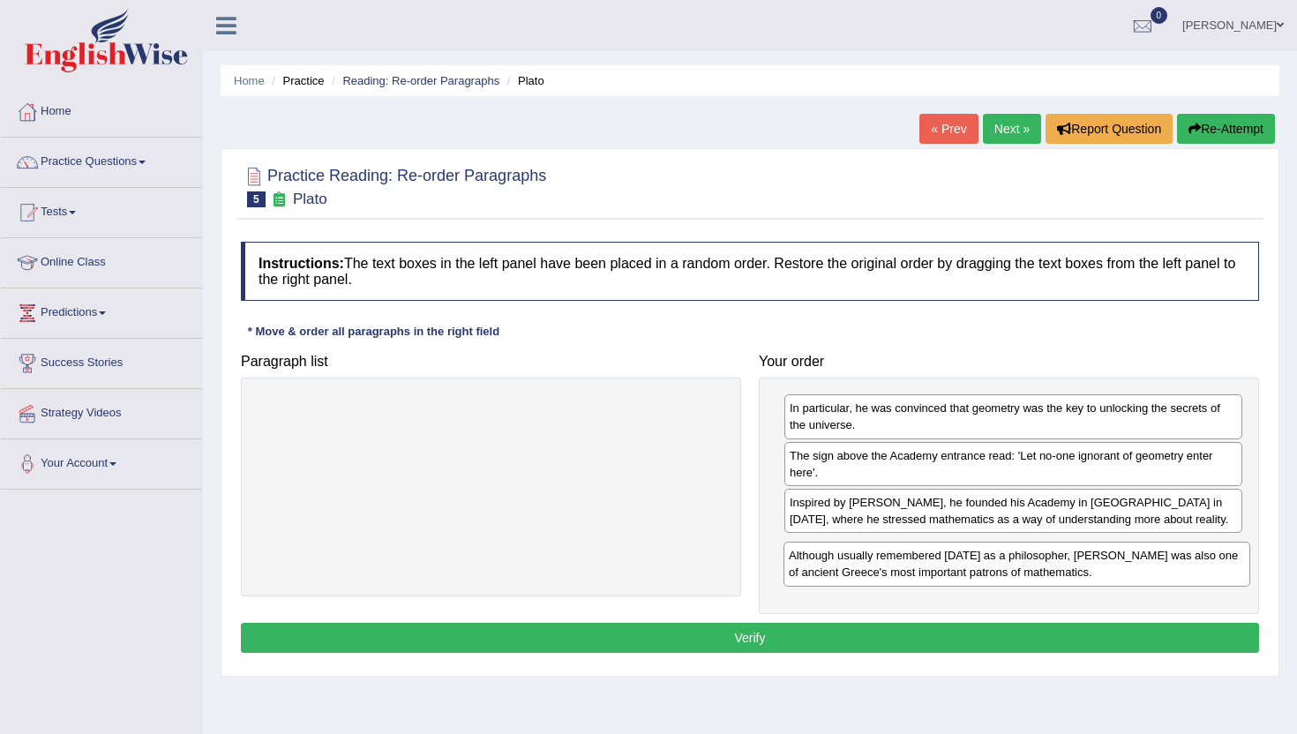
drag, startPoint x: 303, startPoint y: 409, endPoint x: 829, endPoint y: 556, distance: 546.3
click at [829, 556] on div "Although usually remembered today as a philosopher, Plato was also one of ancie…" at bounding box center [1017, 564] width 467 height 44
click at [848, 642] on button "Verify" at bounding box center [750, 638] width 1018 height 30
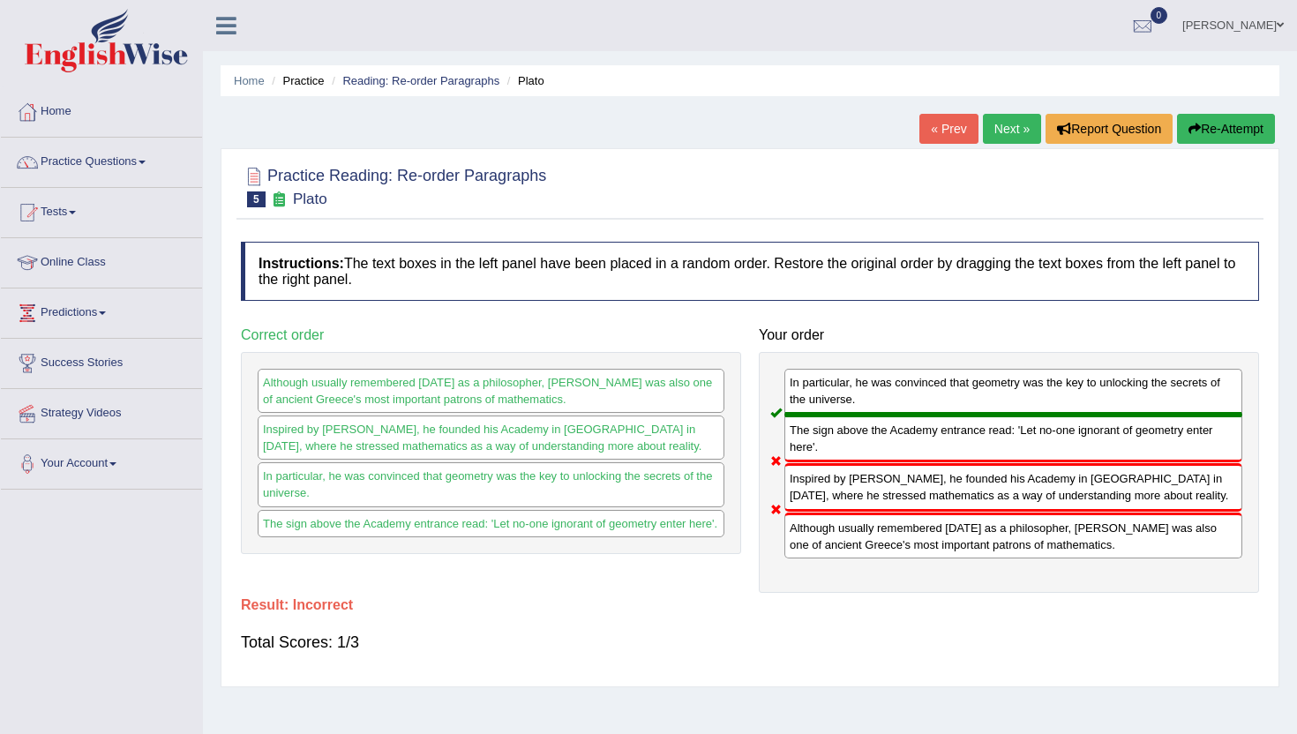
click at [1003, 131] on link "Next »" at bounding box center [1012, 129] width 58 height 30
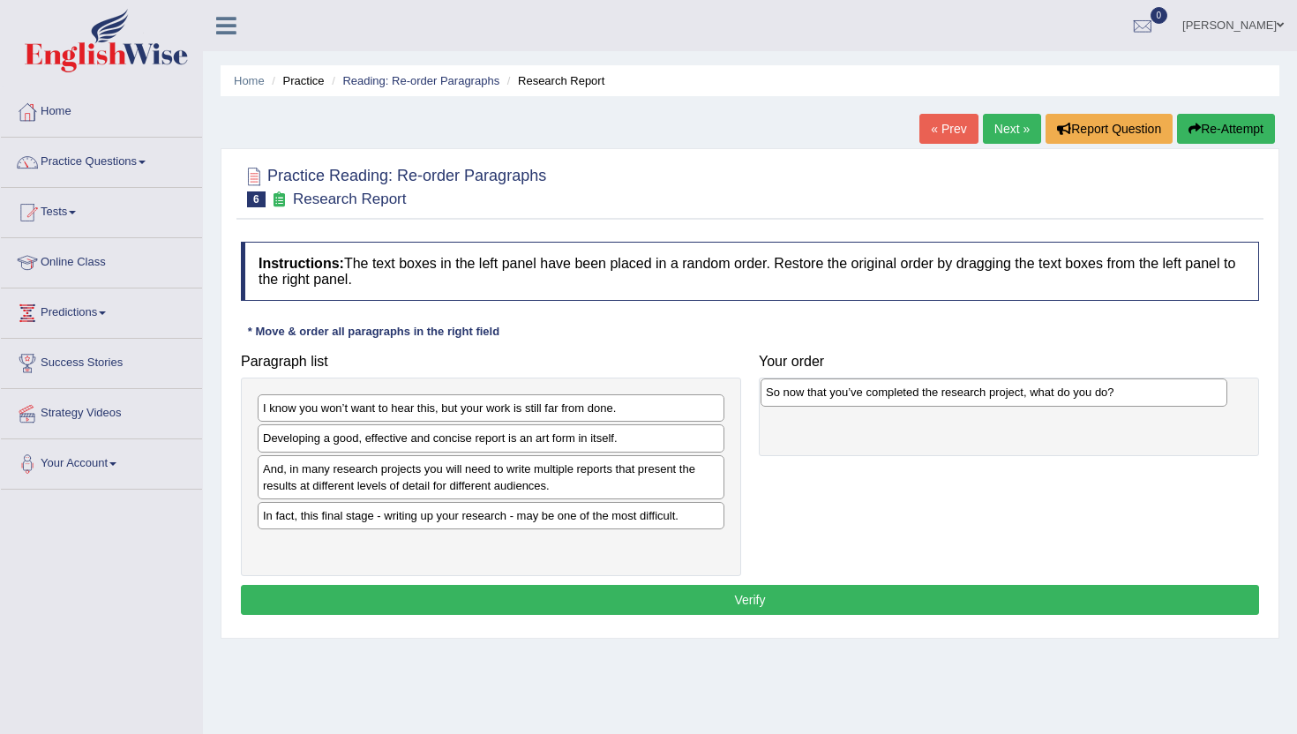
drag, startPoint x: 276, startPoint y: 440, endPoint x: 779, endPoint y: 393, distance: 505.2
click at [779, 394] on div "So now that you’ve completed the research project, what do you do?" at bounding box center [994, 392] width 467 height 27
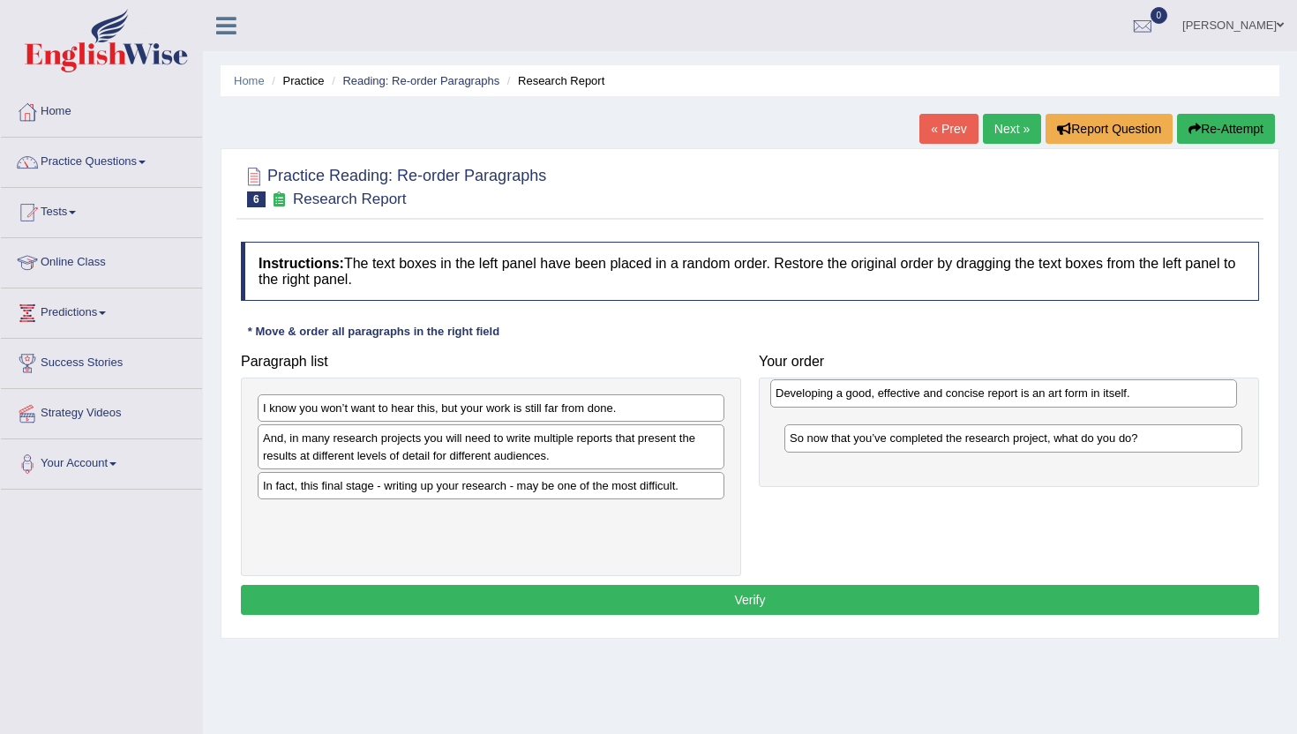
drag, startPoint x: 276, startPoint y: 445, endPoint x: 790, endPoint y: 397, distance: 515.9
click at [790, 397] on div "Developing a good, effective and concise report is an art form in itself." at bounding box center [1003, 392] width 467 height 27
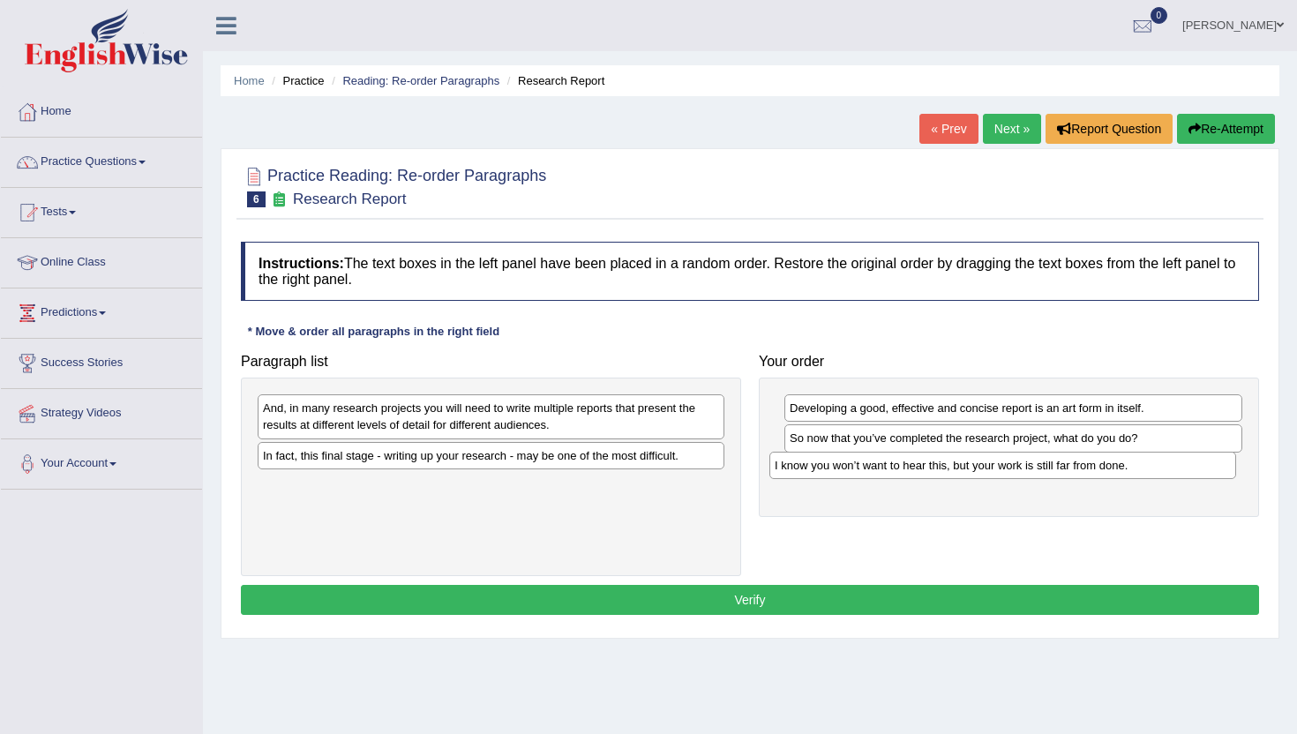
drag, startPoint x: 267, startPoint y: 413, endPoint x: 780, endPoint y: 478, distance: 517.8
click at [780, 475] on div "I know you won’t want to hear this, but your work is still far from done." at bounding box center [1003, 465] width 467 height 27
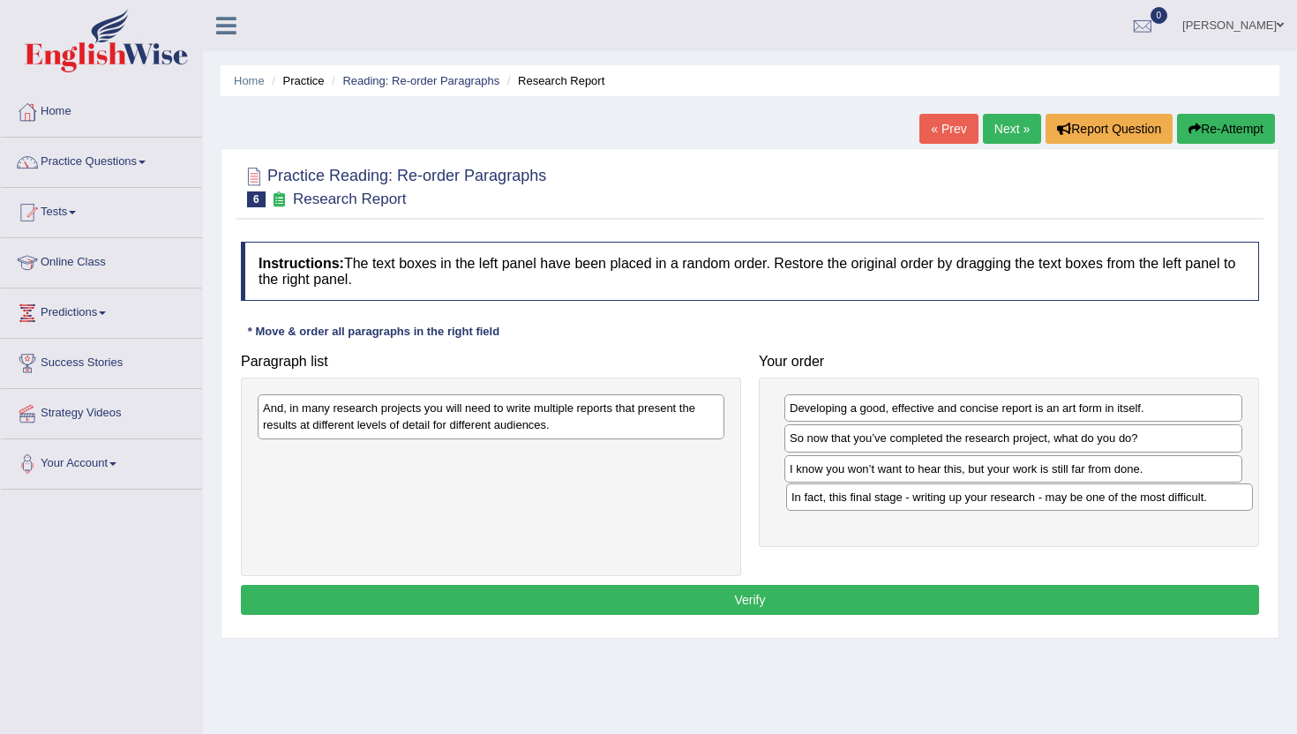
drag, startPoint x: 276, startPoint y: 461, endPoint x: 805, endPoint y: 502, distance: 530.3
click at [805, 502] on div "In fact, this final stage - writing up your research - may be one of the most d…" at bounding box center [1019, 497] width 467 height 27
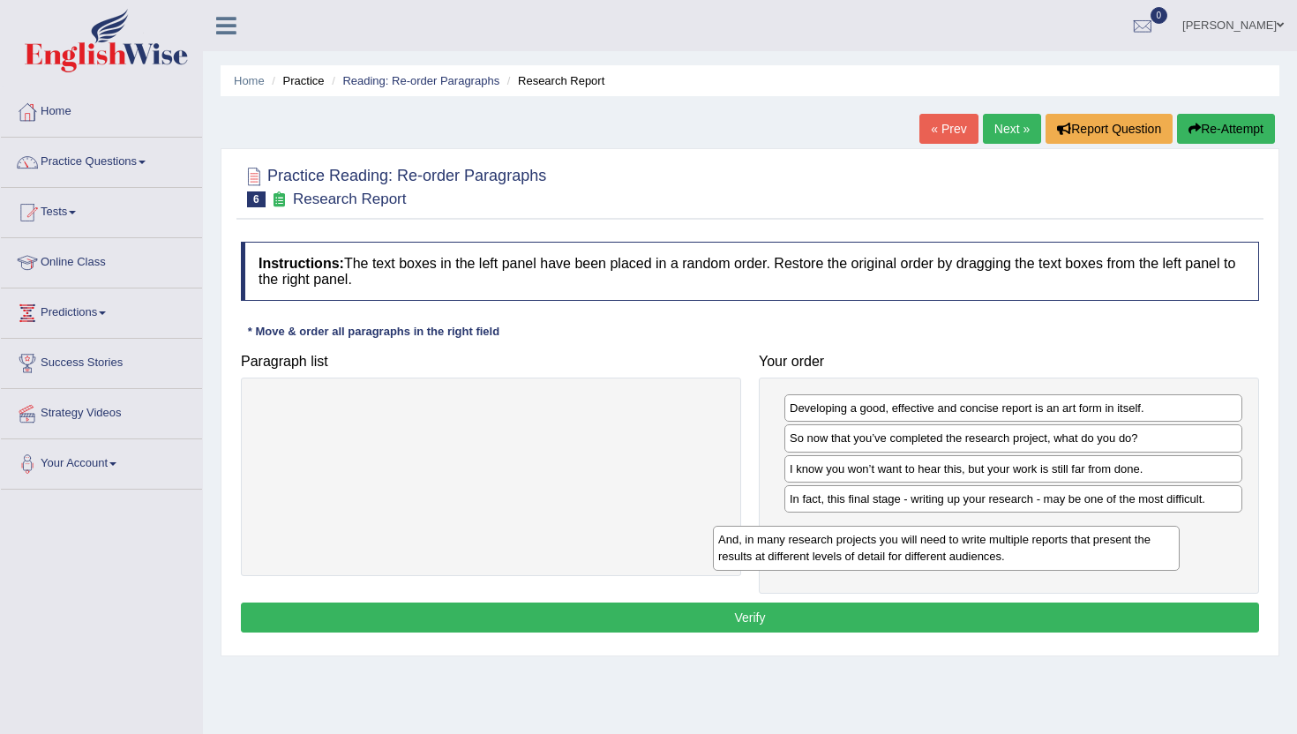
drag, startPoint x: 288, startPoint y: 410, endPoint x: 748, endPoint y: 545, distance: 480.1
click at [748, 545] on div "And, in many research projects you will need to write multiple reports that pre…" at bounding box center [946, 548] width 467 height 44
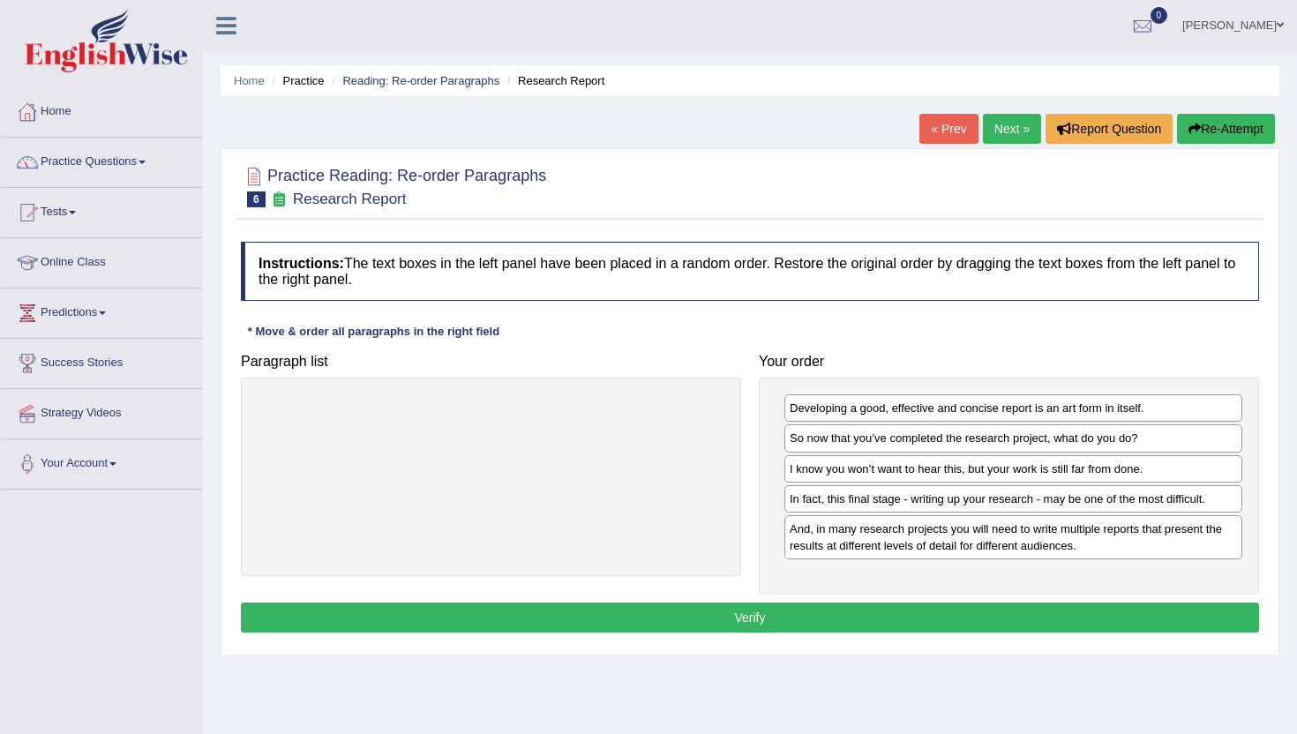
click at [796, 618] on button "Verify" at bounding box center [750, 618] width 1018 height 30
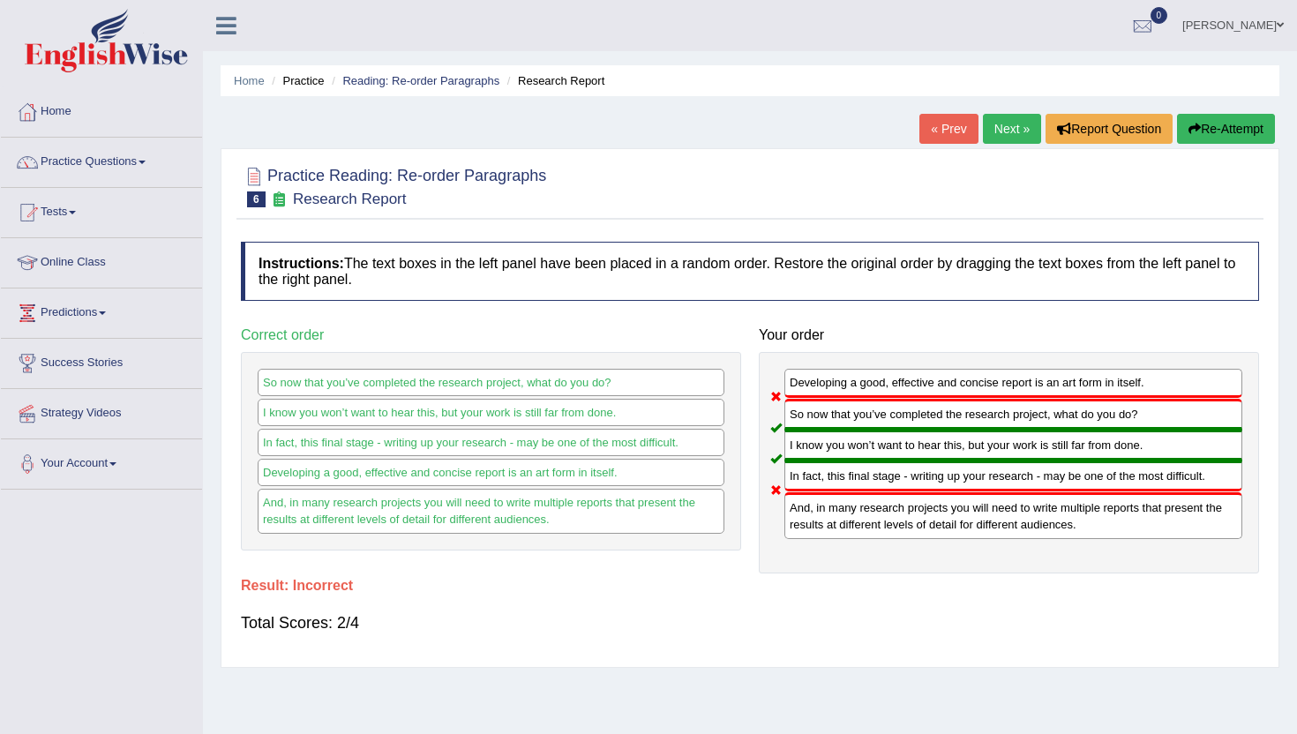
click at [1009, 121] on link "Next »" at bounding box center [1012, 129] width 58 height 30
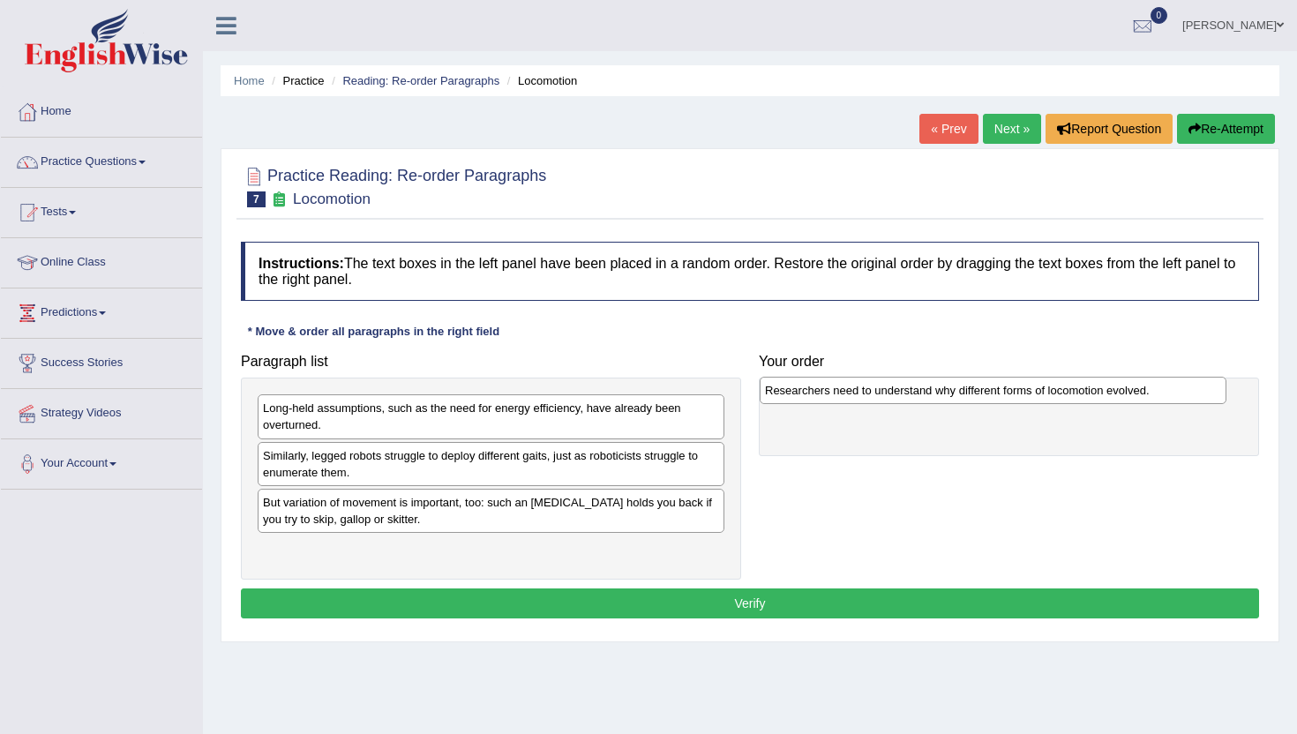
drag, startPoint x: 282, startPoint y: 511, endPoint x: 785, endPoint y: 399, distance: 514.5
click at [785, 399] on div "Researchers need to understand why different forms of locomotion evolved." at bounding box center [993, 390] width 467 height 27
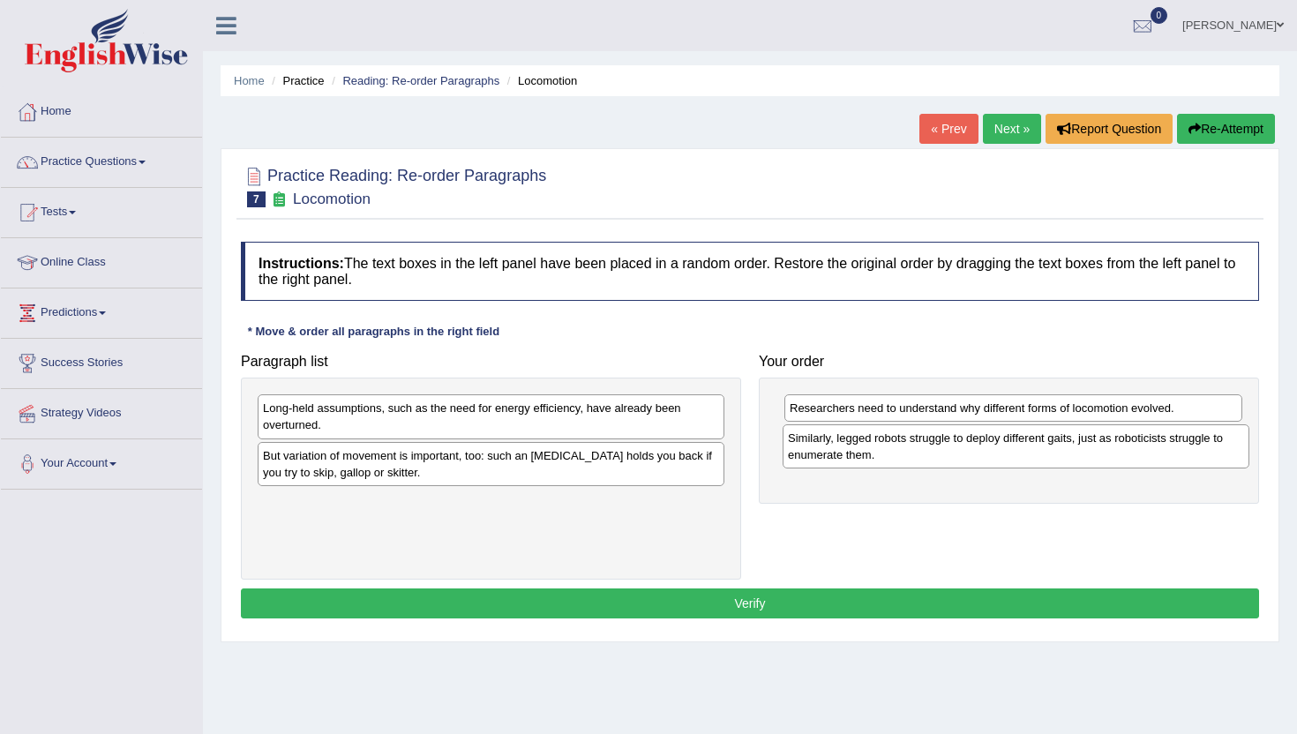
drag, startPoint x: 274, startPoint y: 467, endPoint x: 799, endPoint y: 449, distance: 525.4
click at [799, 449] on div "Similarly, legged robots struggle to deploy different gaits, just as roboticist…" at bounding box center [1016, 447] width 467 height 44
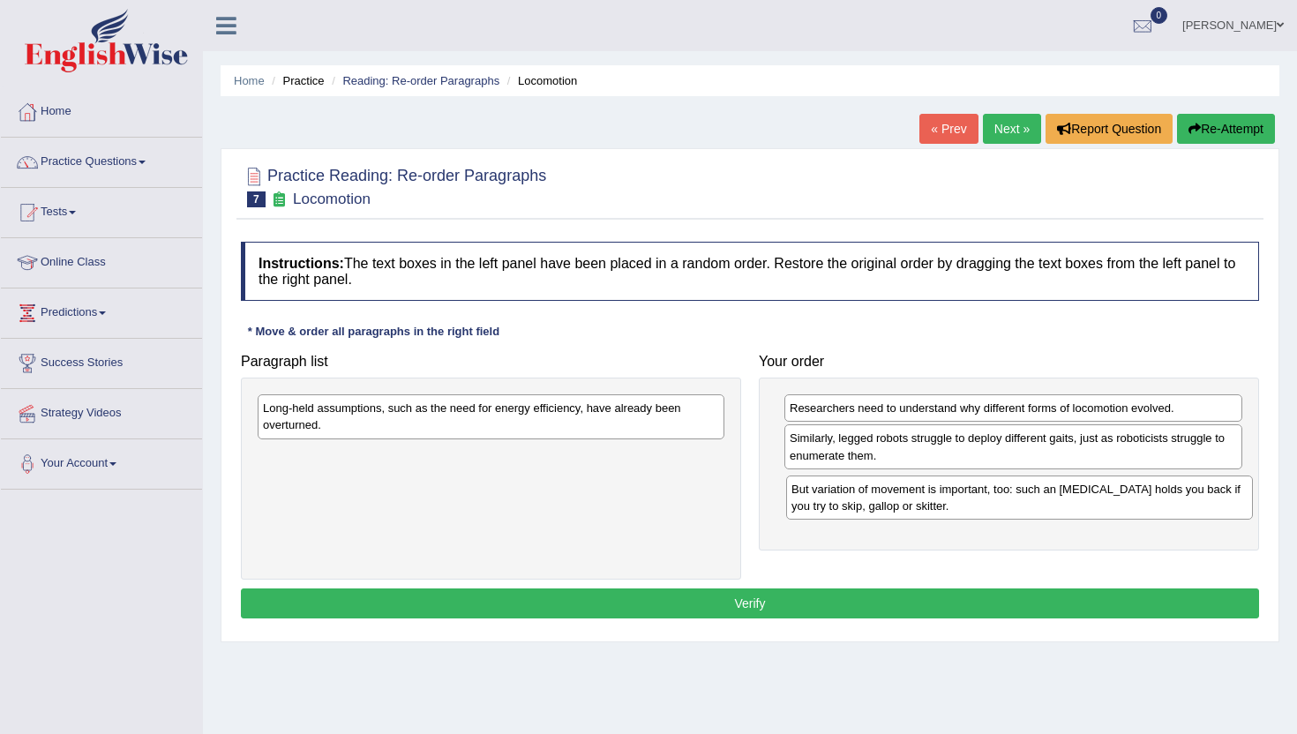
drag, startPoint x: 291, startPoint y: 465, endPoint x: 820, endPoint y: 499, distance: 529.7
click at [820, 499] on div "But variation of movement is important, too: such an ankle brace holds you back…" at bounding box center [1019, 498] width 467 height 44
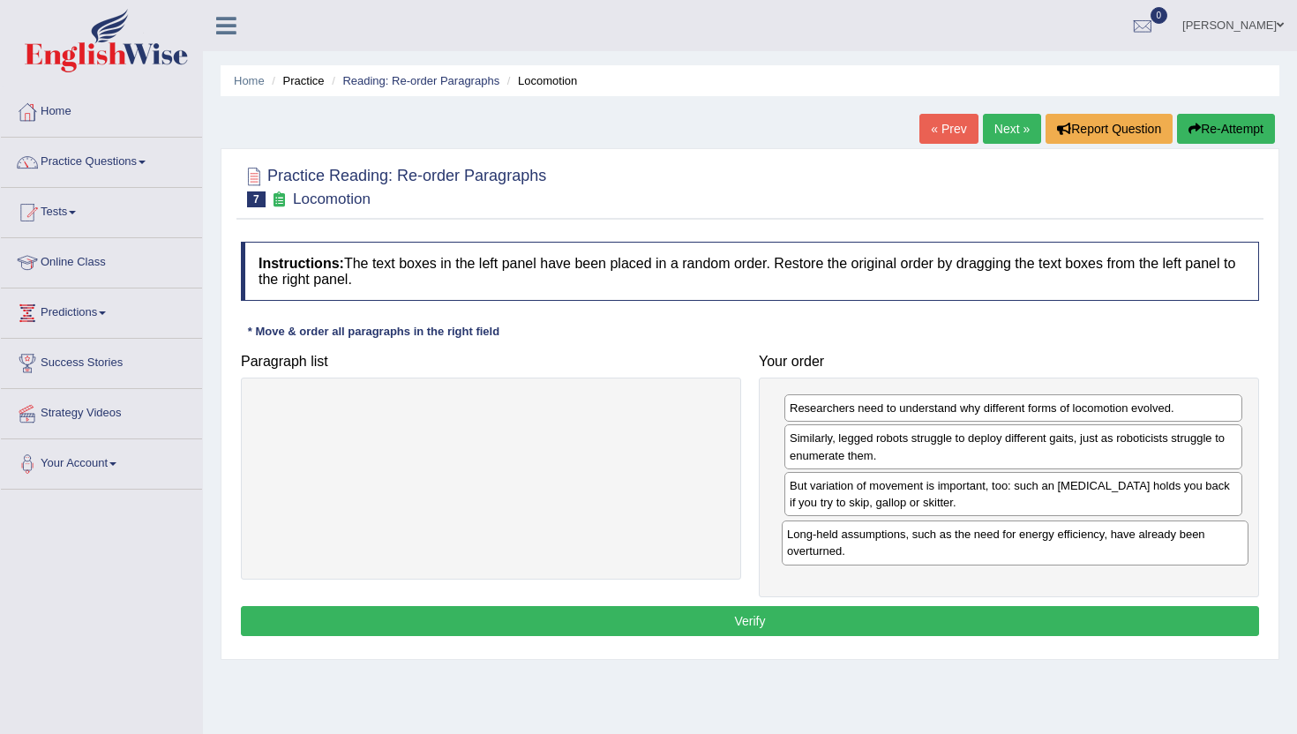
drag, startPoint x: 285, startPoint y: 411, endPoint x: 809, endPoint y: 537, distance: 539.2
click at [810, 537] on div "Long-held assumptions, such as the need for energy efficiency, have already bee…" at bounding box center [1015, 543] width 467 height 44
click at [813, 622] on button "Verify" at bounding box center [750, 621] width 1018 height 30
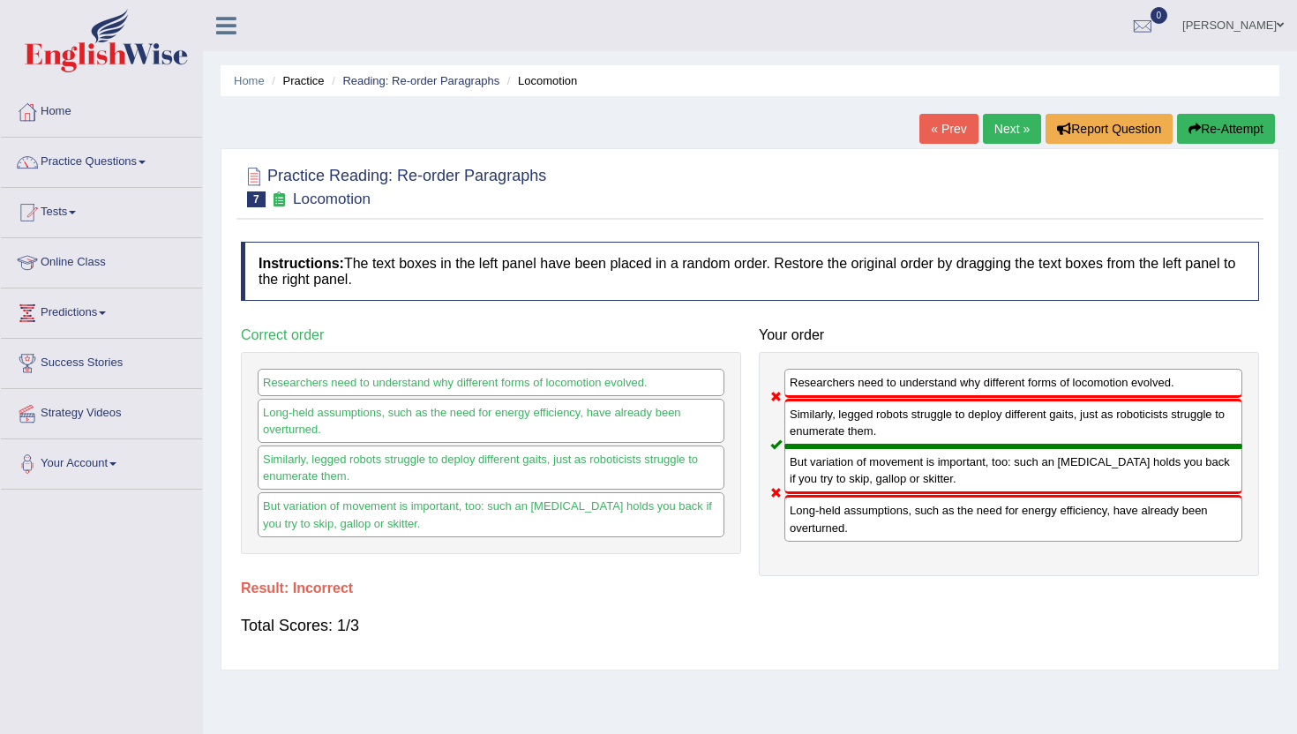
click at [991, 135] on link "Next »" at bounding box center [1012, 129] width 58 height 30
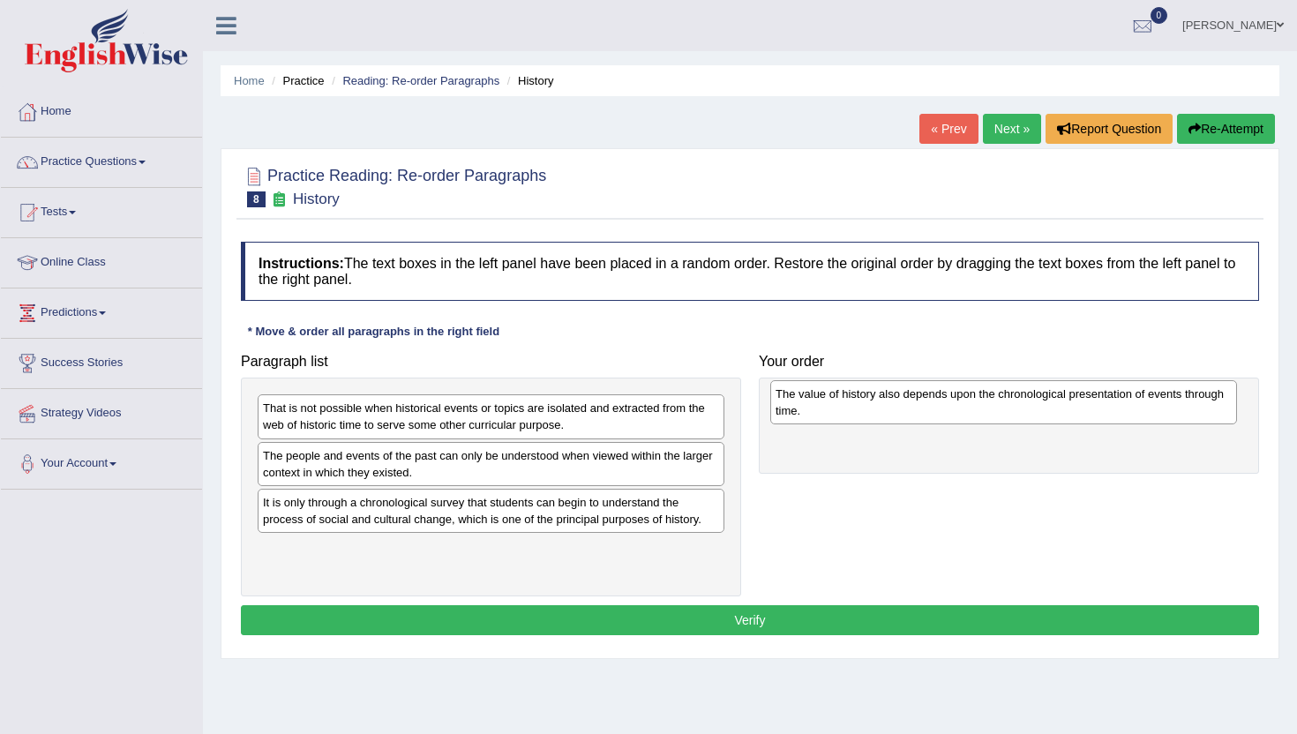
drag, startPoint x: 301, startPoint y: 571, endPoint x: 814, endPoint y: 416, distance: 535.8
click at [814, 416] on div "The value of history also depends upon the chronological presentation of events…" at bounding box center [1003, 402] width 467 height 44
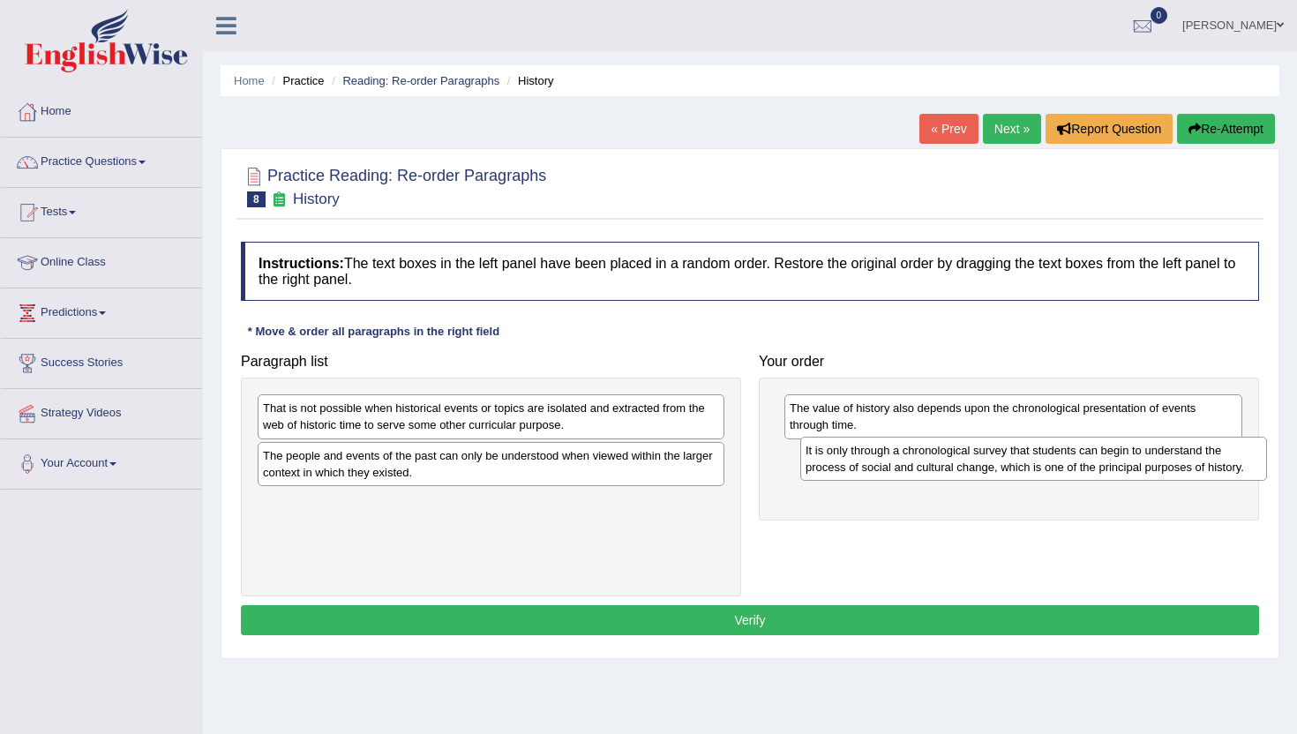
drag, startPoint x: 285, startPoint y: 515, endPoint x: 823, endPoint y: 461, distance: 541.0
click at [823, 461] on div "It is only through a chronological survey that students can begin to understand…" at bounding box center [1033, 459] width 467 height 44
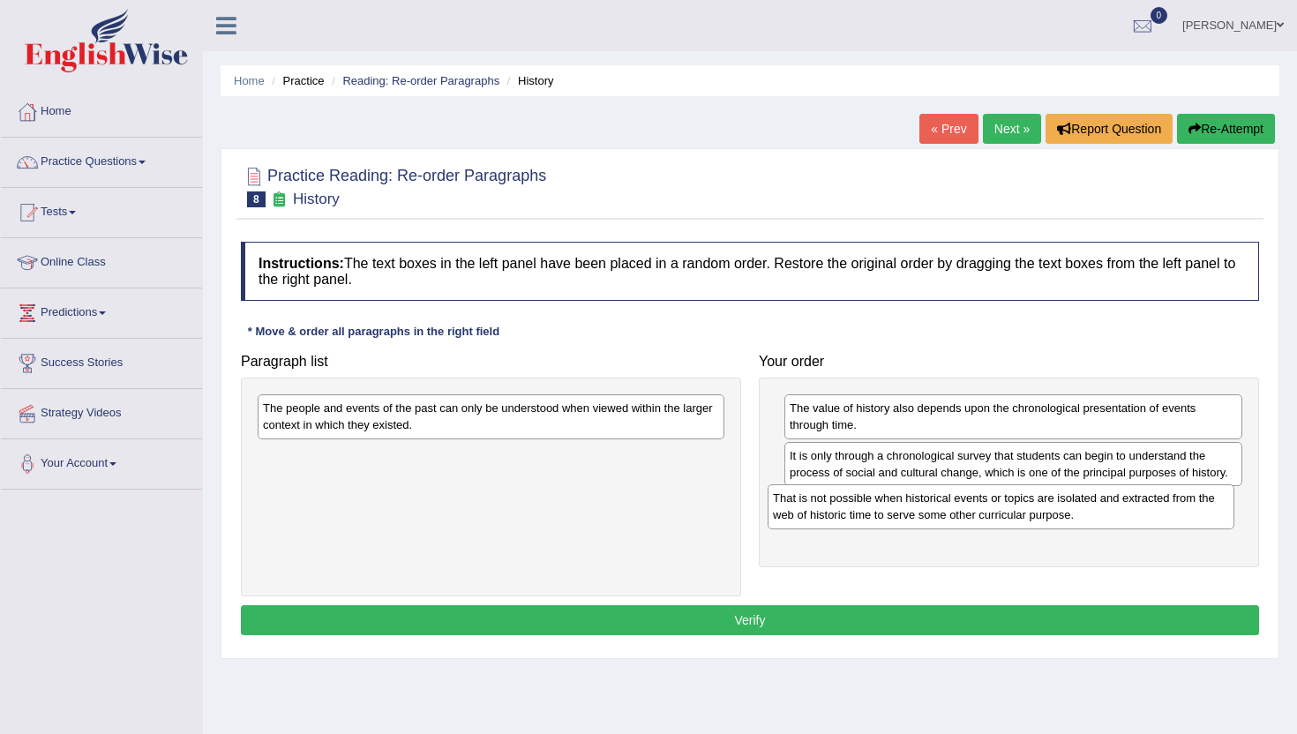
drag, startPoint x: 275, startPoint y: 416, endPoint x: 787, endPoint y: 507, distance: 520.0
click at [786, 507] on div "That is not possible when historical events or topics are isolated and extracte…" at bounding box center [1001, 507] width 467 height 44
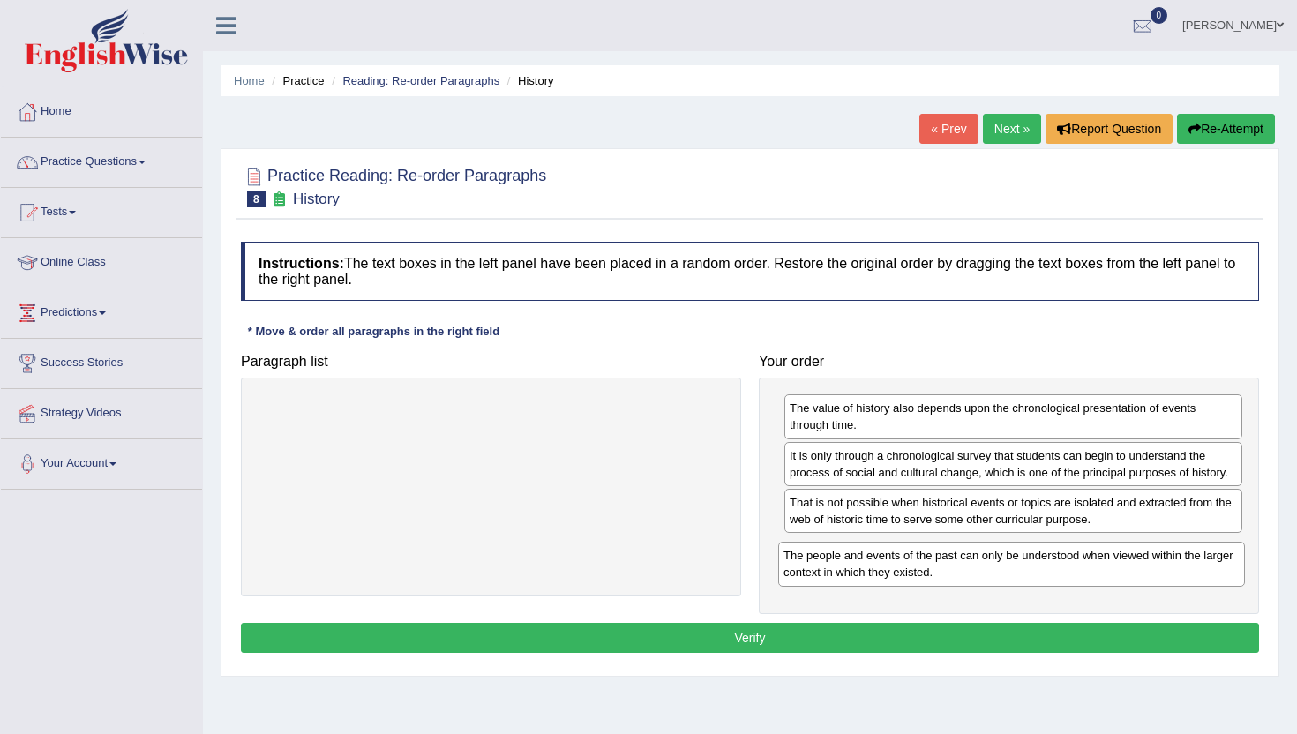
drag, startPoint x: 282, startPoint y: 422, endPoint x: 803, endPoint y: 569, distance: 541.2
click at [803, 569] on div "The people and events of the past can only be understood when viewed within the…" at bounding box center [1011, 564] width 467 height 44
click at [788, 645] on button "Verify" at bounding box center [750, 638] width 1018 height 30
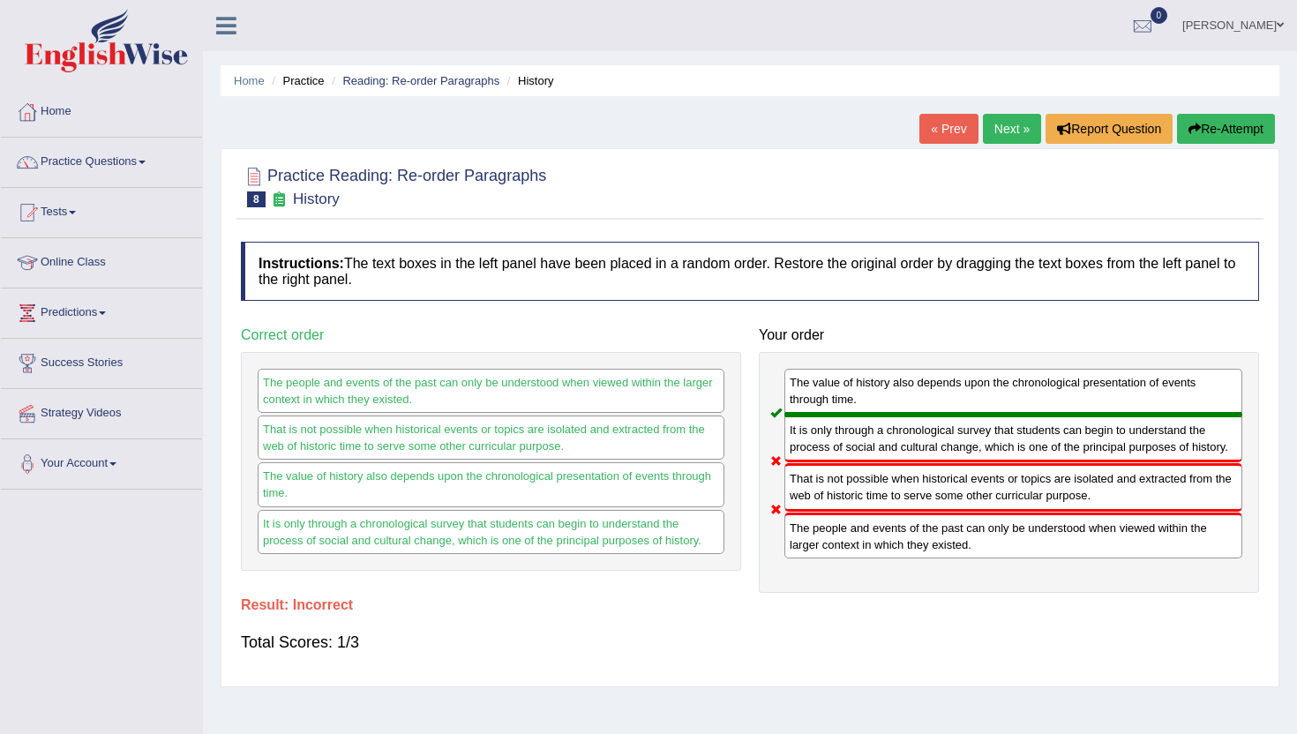
click at [1004, 132] on link "Next »" at bounding box center [1012, 129] width 58 height 30
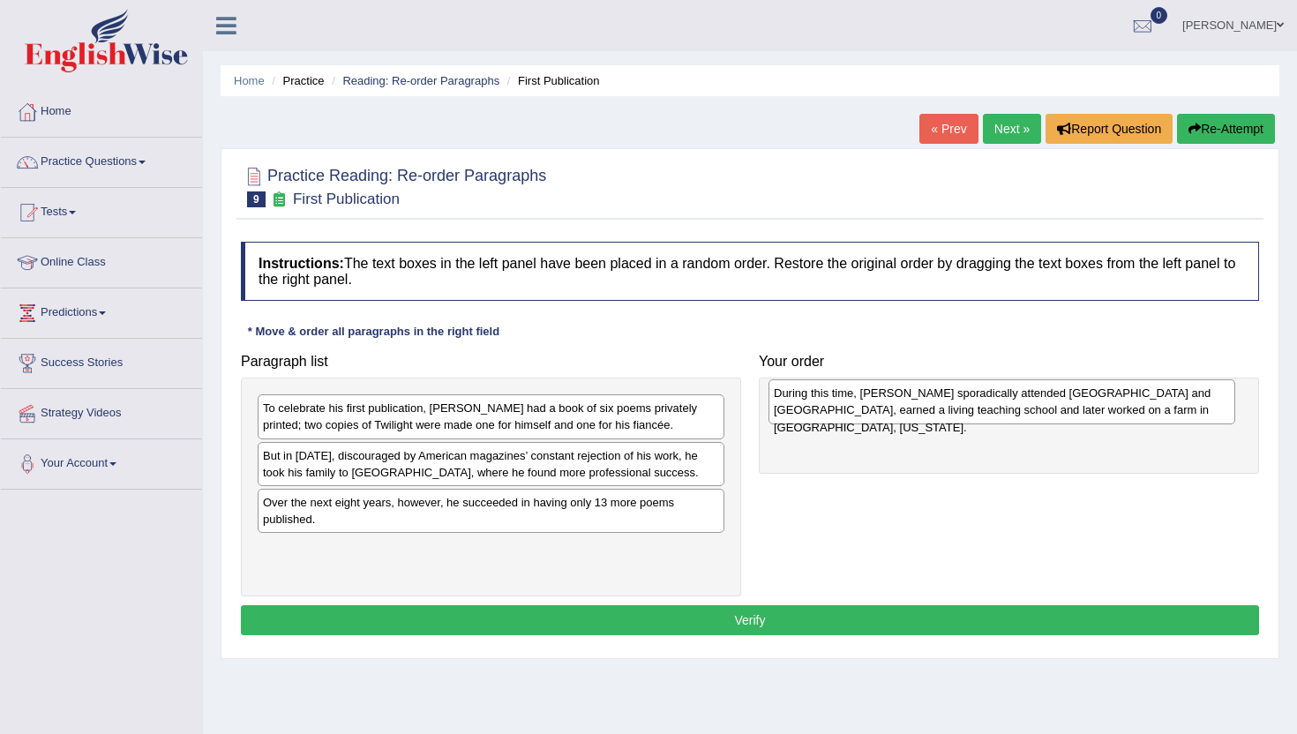
drag, startPoint x: 307, startPoint y: 419, endPoint x: 817, endPoint y: 402, distance: 510.4
click at [817, 402] on div "During this time, [PERSON_NAME] sporadically attended [GEOGRAPHIC_DATA] and [GE…" at bounding box center [1002, 401] width 467 height 44
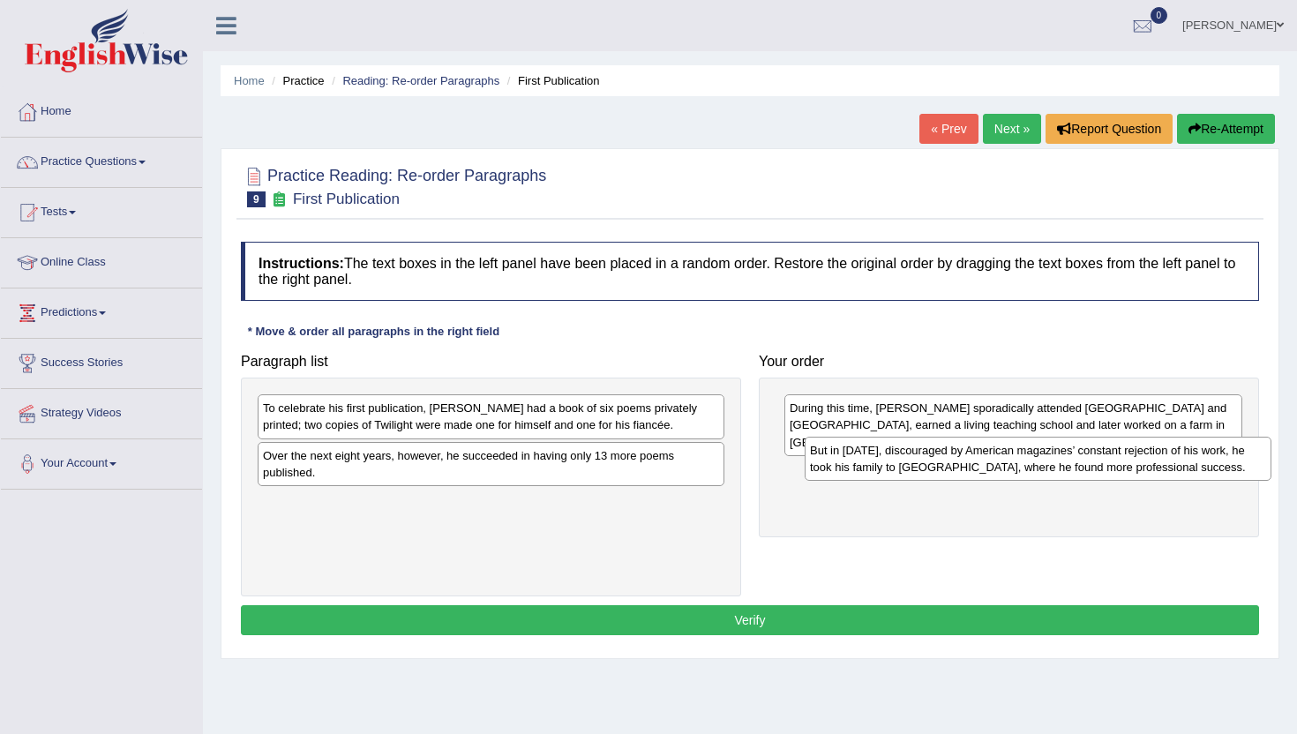
drag, startPoint x: 274, startPoint y: 466, endPoint x: 822, endPoint y: 461, distance: 547.2
click at [822, 461] on div "But in [DATE], discouraged by American magazines’ constant rejection of his wor…" at bounding box center [1038, 459] width 467 height 44
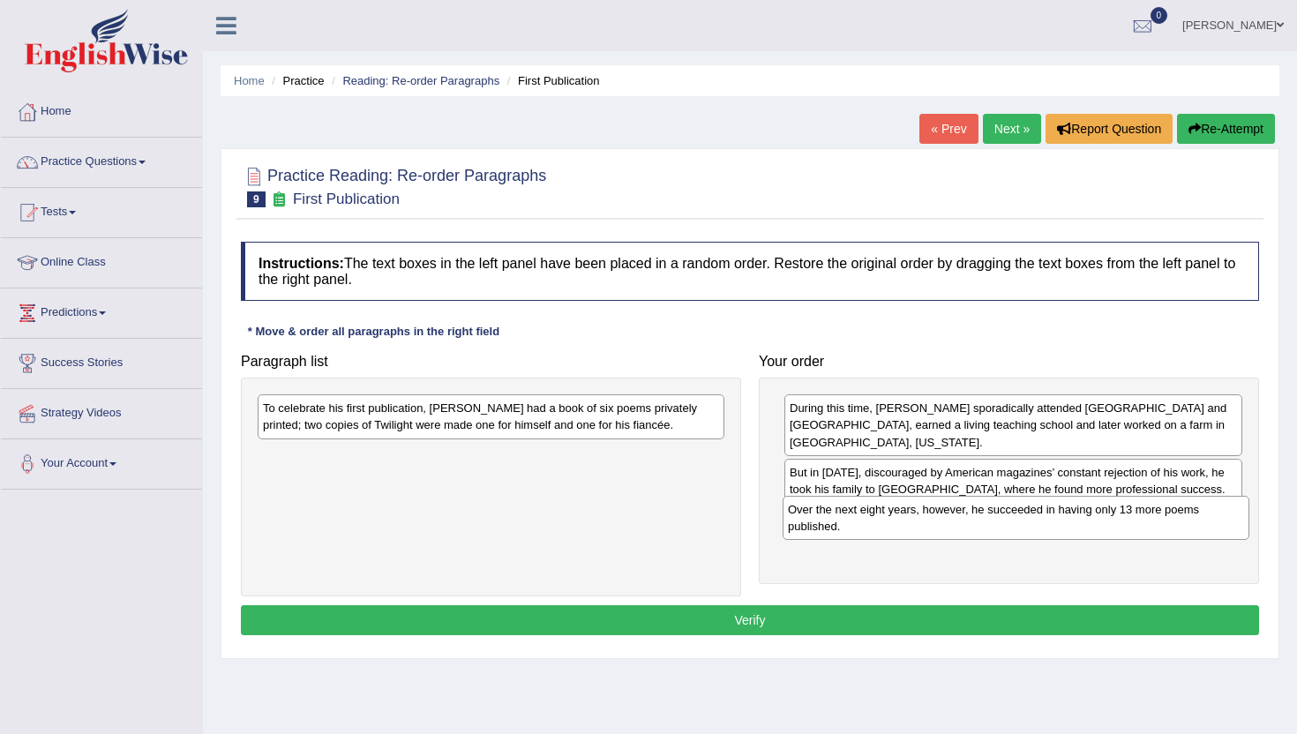
drag, startPoint x: 267, startPoint y: 454, endPoint x: 807, endPoint y: 504, distance: 541.6
click at [807, 505] on div "Over the next eight years, however, he succeeded in having only 13 more poems p…" at bounding box center [1016, 518] width 467 height 44
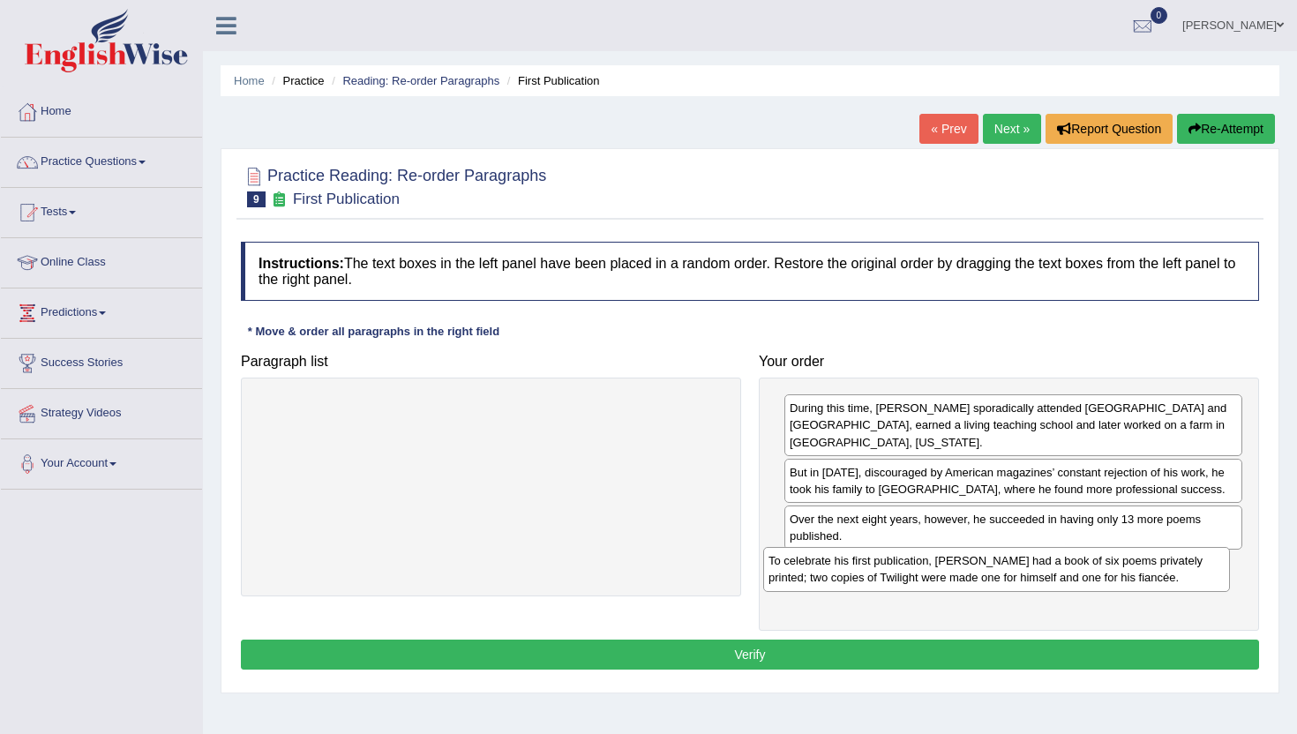
drag, startPoint x: 285, startPoint y: 409, endPoint x: 791, endPoint y: 555, distance: 526.5
click at [791, 557] on div "To celebrate his first publication, [PERSON_NAME] had a book of six poems priva…" at bounding box center [996, 569] width 467 height 44
click at [1026, 650] on button "Verify" at bounding box center [750, 655] width 1018 height 30
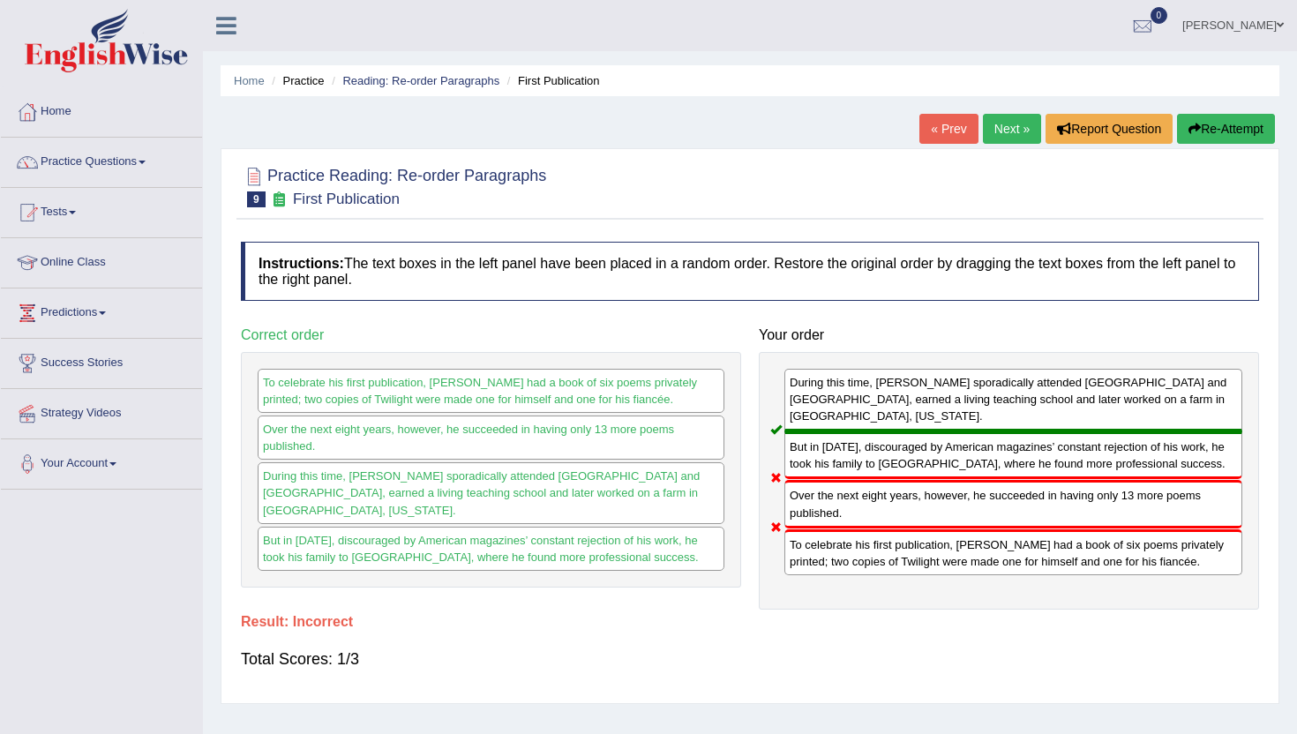
drag, startPoint x: 810, startPoint y: 507, endPoint x: 824, endPoint y: 436, distance: 72.9
click at [824, 436] on div "During this time, [PERSON_NAME] sporadically attended [GEOGRAPHIC_DATA] and [GE…" at bounding box center [1009, 481] width 500 height 258
click at [995, 137] on link "Next »" at bounding box center [1012, 129] width 58 height 30
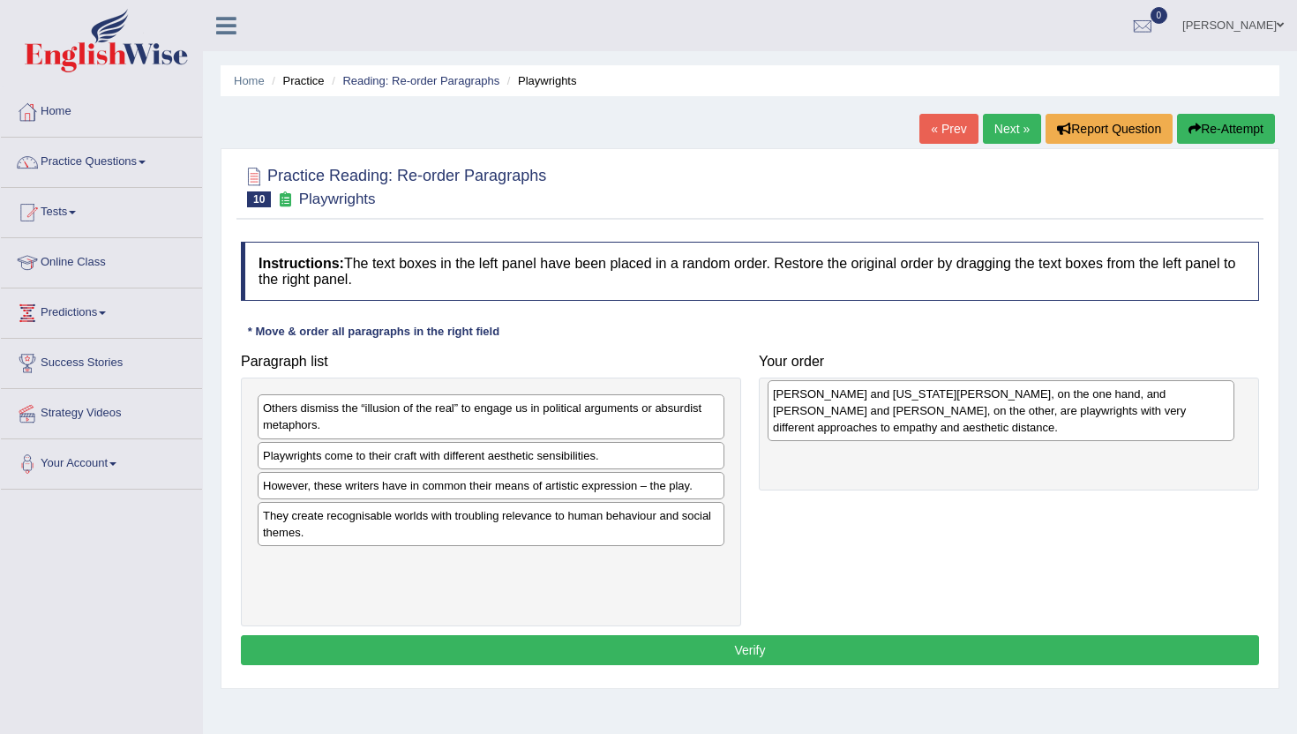
drag, startPoint x: 274, startPoint y: 536, endPoint x: 784, endPoint y: 414, distance: 523.6
click at [784, 414] on div "[PERSON_NAME] and [US_STATE][PERSON_NAME], on the one hand, and [PERSON_NAME] a…" at bounding box center [1001, 410] width 467 height 61
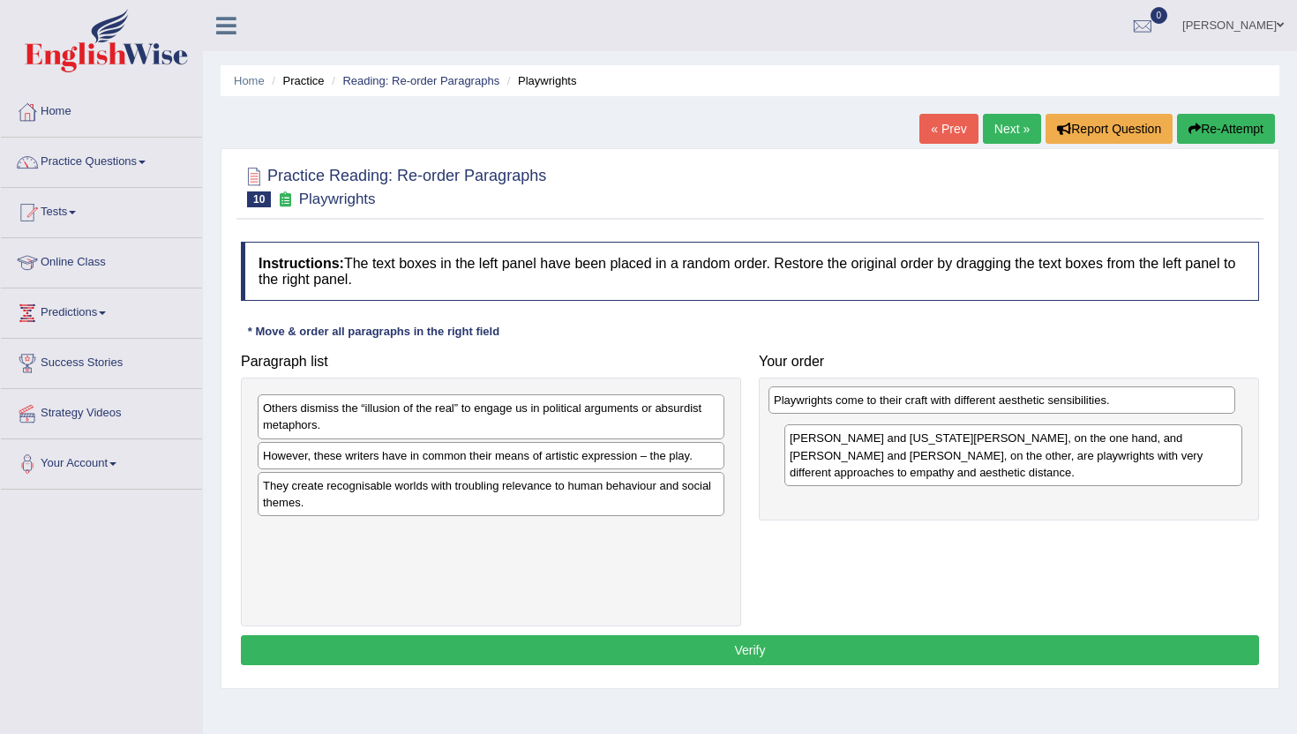
drag, startPoint x: 279, startPoint y: 459, endPoint x: 790, endPoint y: 402, distance: 514.2
click at [790, 402] on div "Playwrights come to their craft with different aesthetic sensibilities." at bounding box center [1002, 400] width 467 height 27
click at [267, 464] on div "However, these writers have in common their means of artistic expression – the …" at bounding box center [491, 455] width 467 height 27
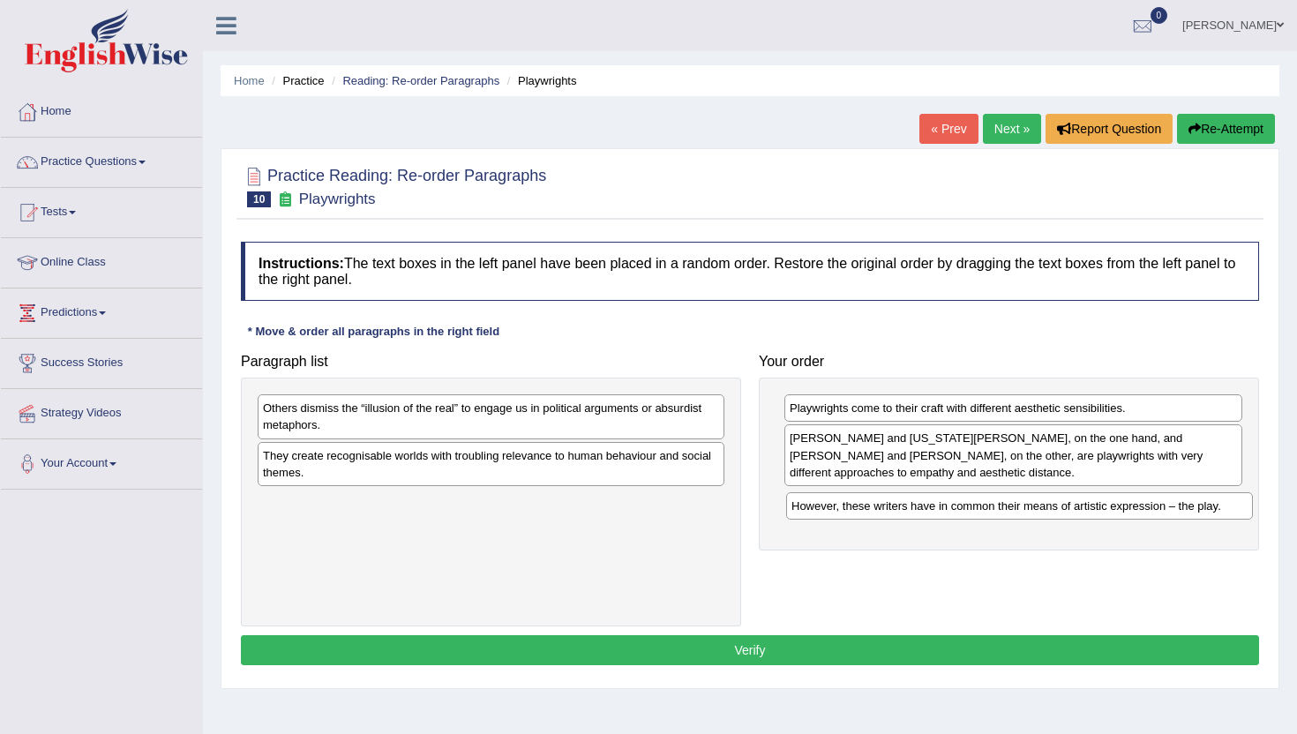
drag, startPoint x: 271, startPoint y: 462, endPoint x: 800, endPoint y: 512, distance: 531.0
click at [800, 512] on div "However, these writers have in common their means of artistic expression – the …" at bounding box center [1019, 505] width 467 height 27
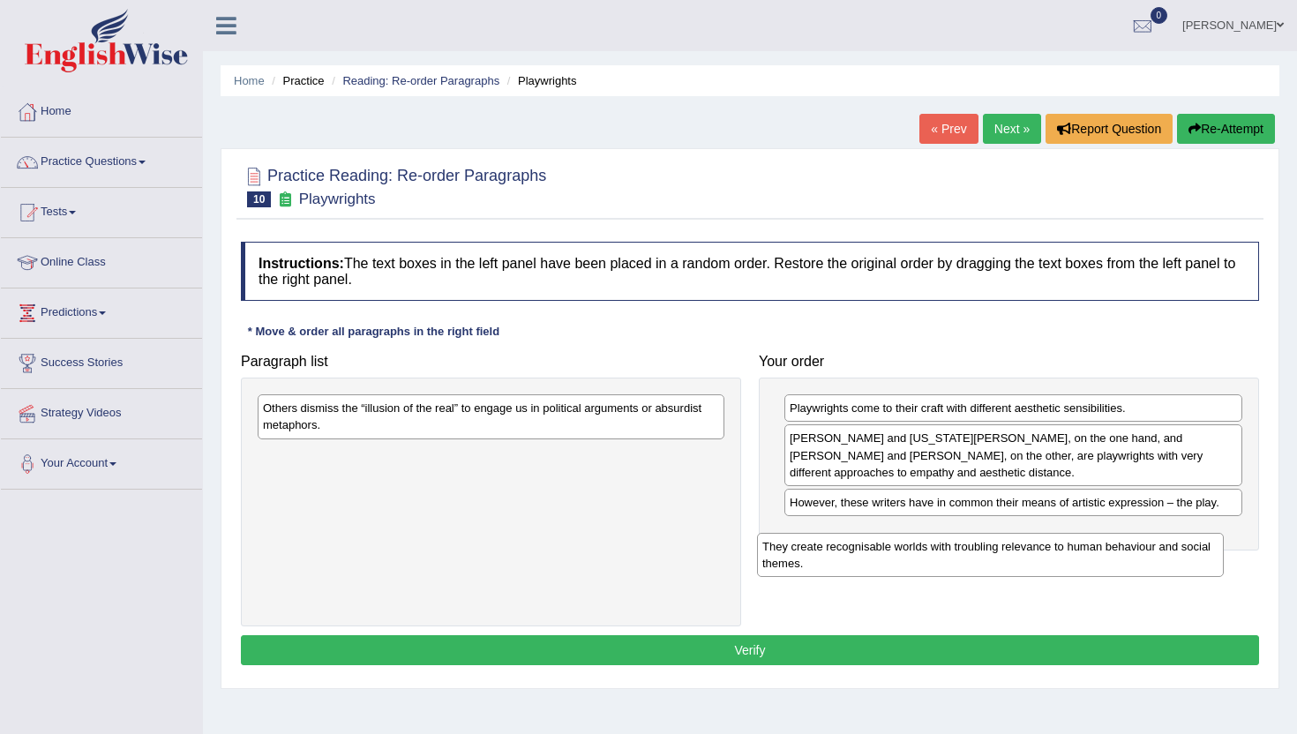
drag, startPoint x: 282, startPoint y: 457, endPoint x: 782, endPoint y: 547, distance: 507.6
click at [782, 547] on div "They create recognisable worlds with troubling relevance to human behaviour and…" at bounding box center [990, 555] width 467 height 44
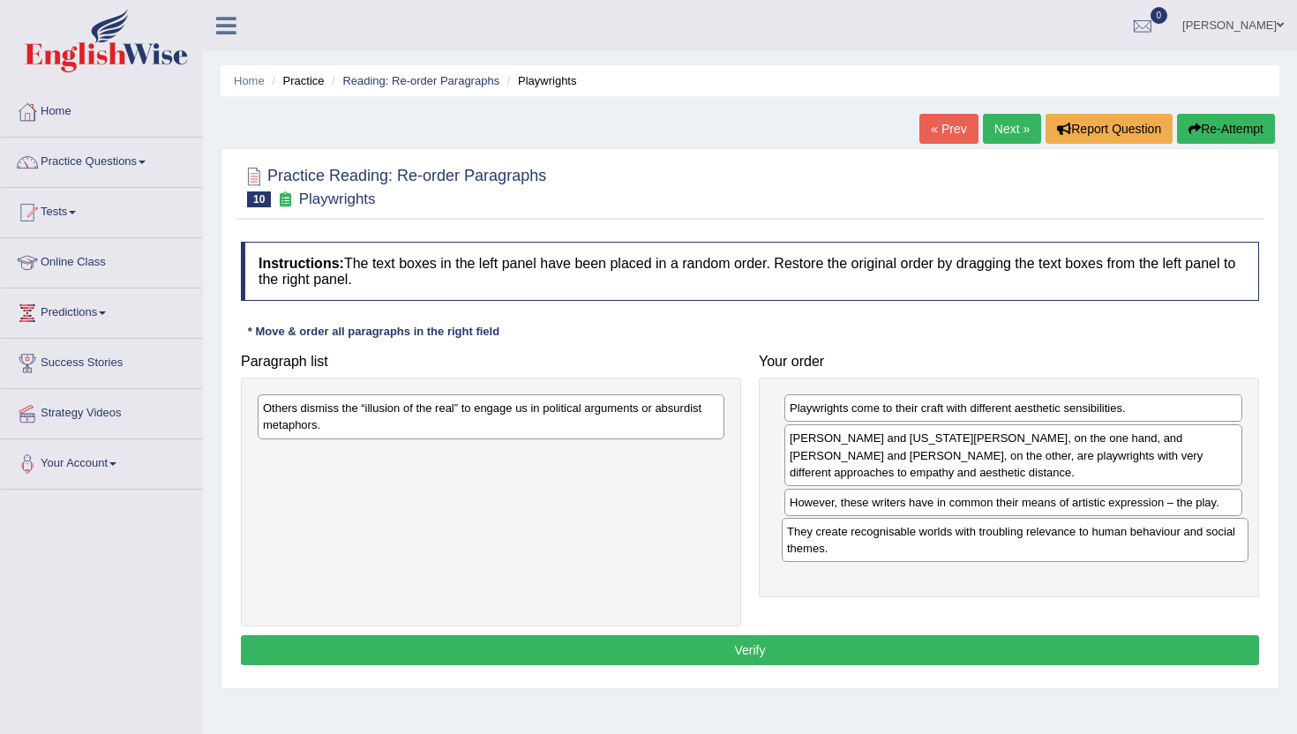
drag, startPoint x: 273, startPoint y: 462, endPoint x: 796, endPoint y: 536, distance: 528.6
click at [797, 536] on div "They create recognisable worlds with troubling relevance to human behaviour and…" at bounding box center [1015, 540] width 467 height 44
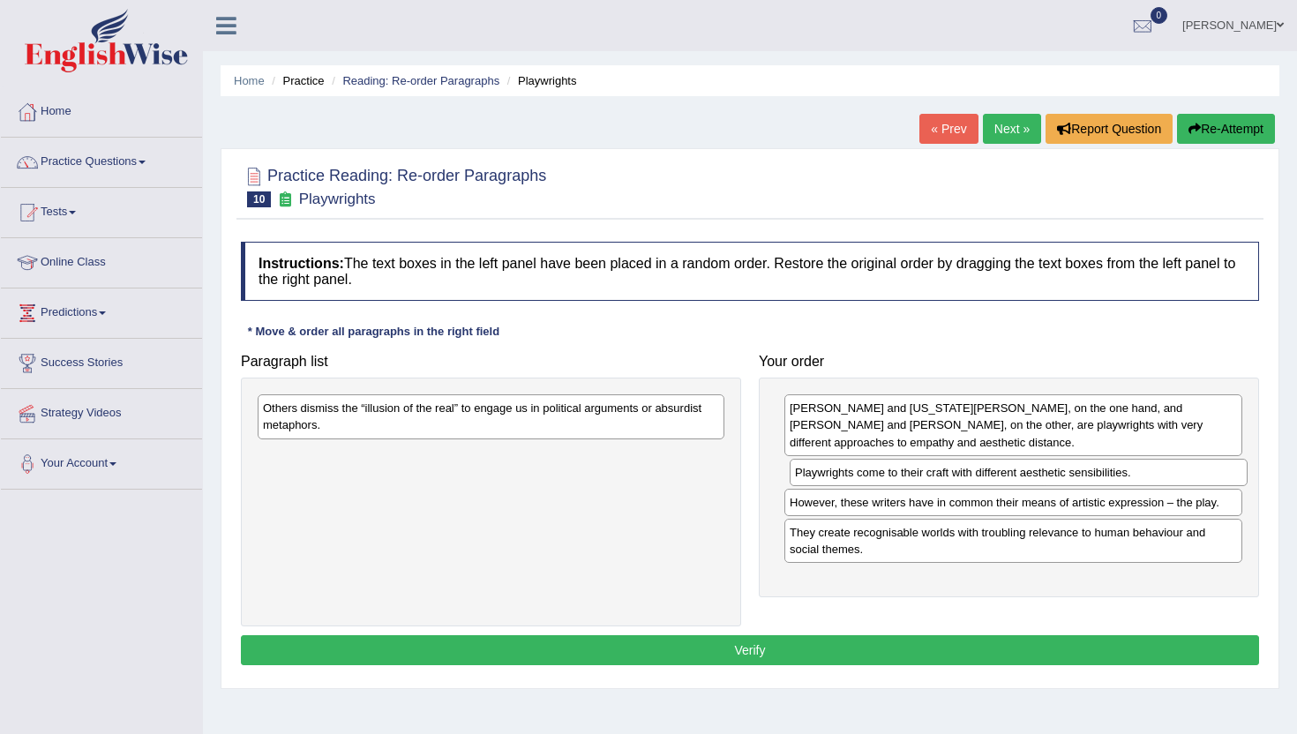
drag, startPoint x: 819, startPoint y: 412, endPoint x: 824, endPoint y: 477, distance: 64.6
click at [824, 477] on div "Playwrights come to their craft with different aesthetic sensibilities." at bounding box center [1019, 472] width 458 height 27
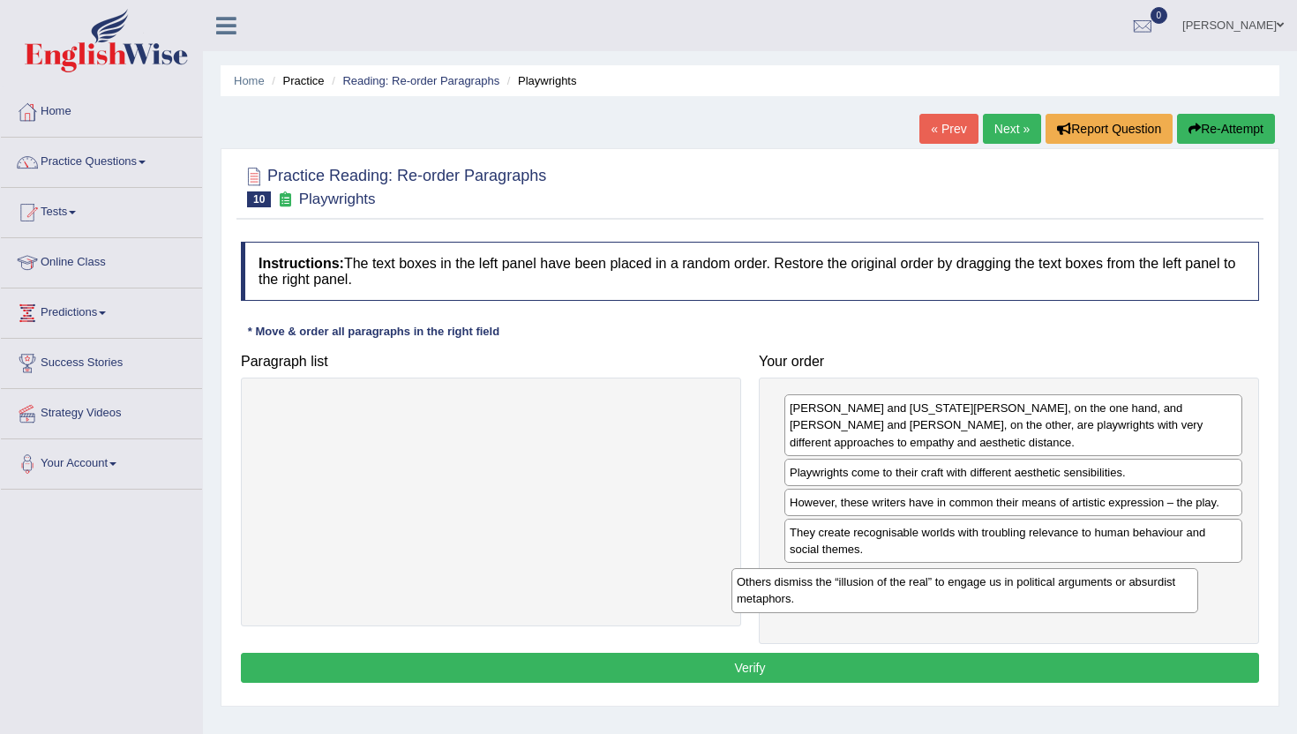
drag, startPoint x: 281, startPoint y: 416, endPoint x: 785, endPoint y: 564, distance: 526.1
click at [785, 572] on div "Others dismiss the “illusion of the real” to engage us in political arguments o…" at bounding box center [965, 590] width 467 height 44
click at [773, 668] on button "Verify" at bounding box center [750, 668] width 1018 height 30
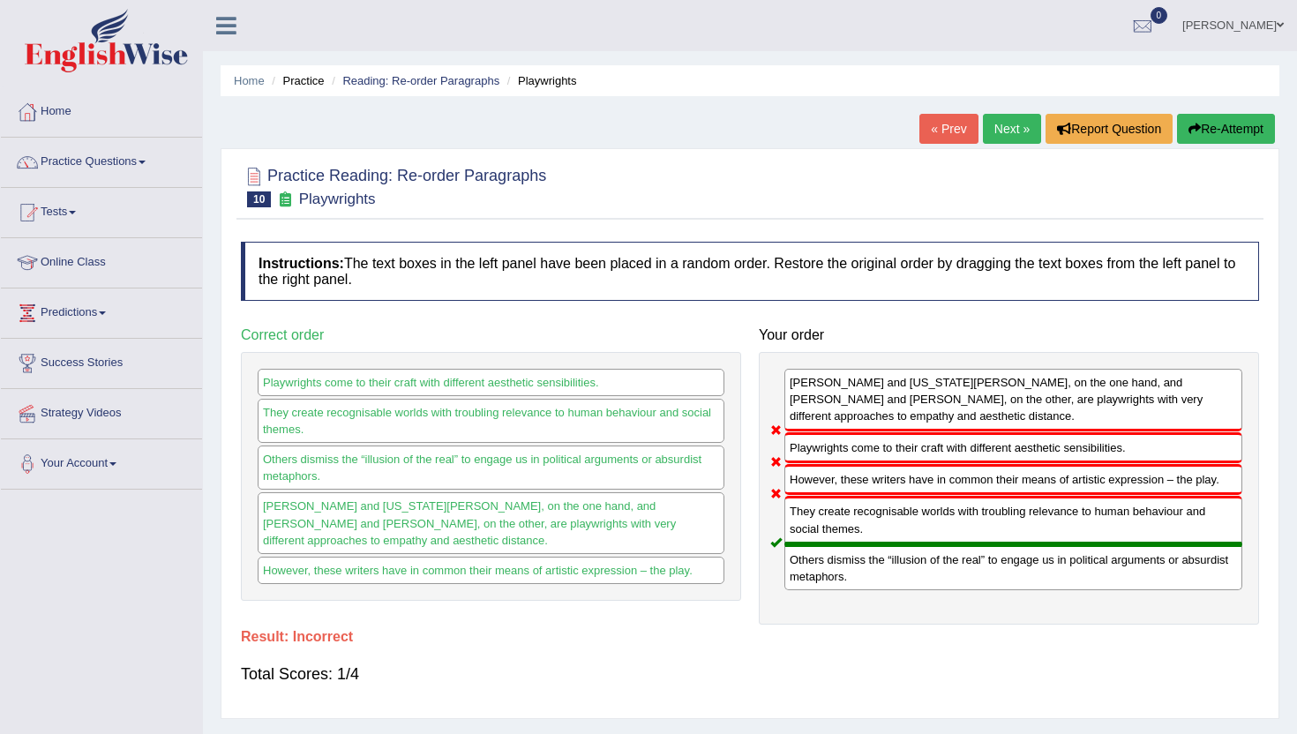
click at [1236, 126] on button "Re-Attempt" at bounding box center [1226, 129] width 98 height 30
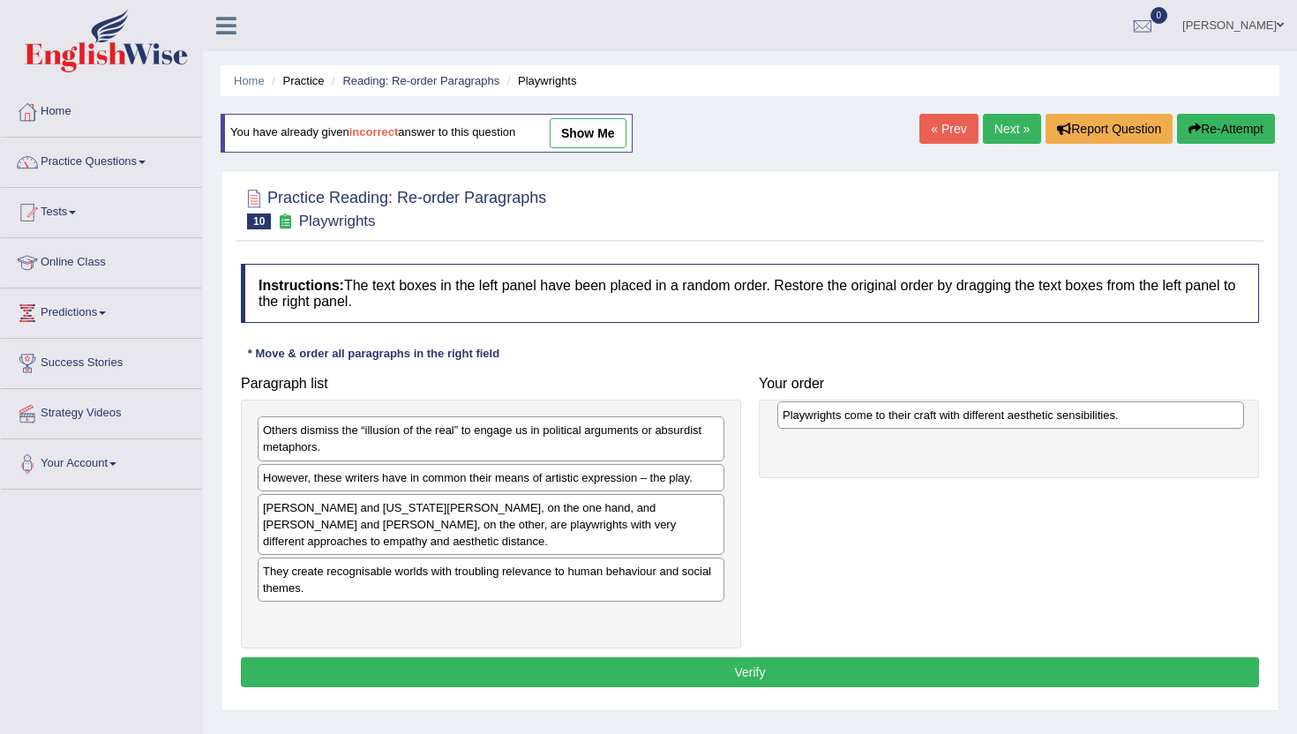
drag, startPoint x: 264, startPoint y: 479, endPoint x: 784, endPoint y: 417, distance: 523.6
click at [784, 417] on div "Playwrights come to their craft with different aesthetic sensibilities." at bounding box center [1011, 415] width 467 height 27
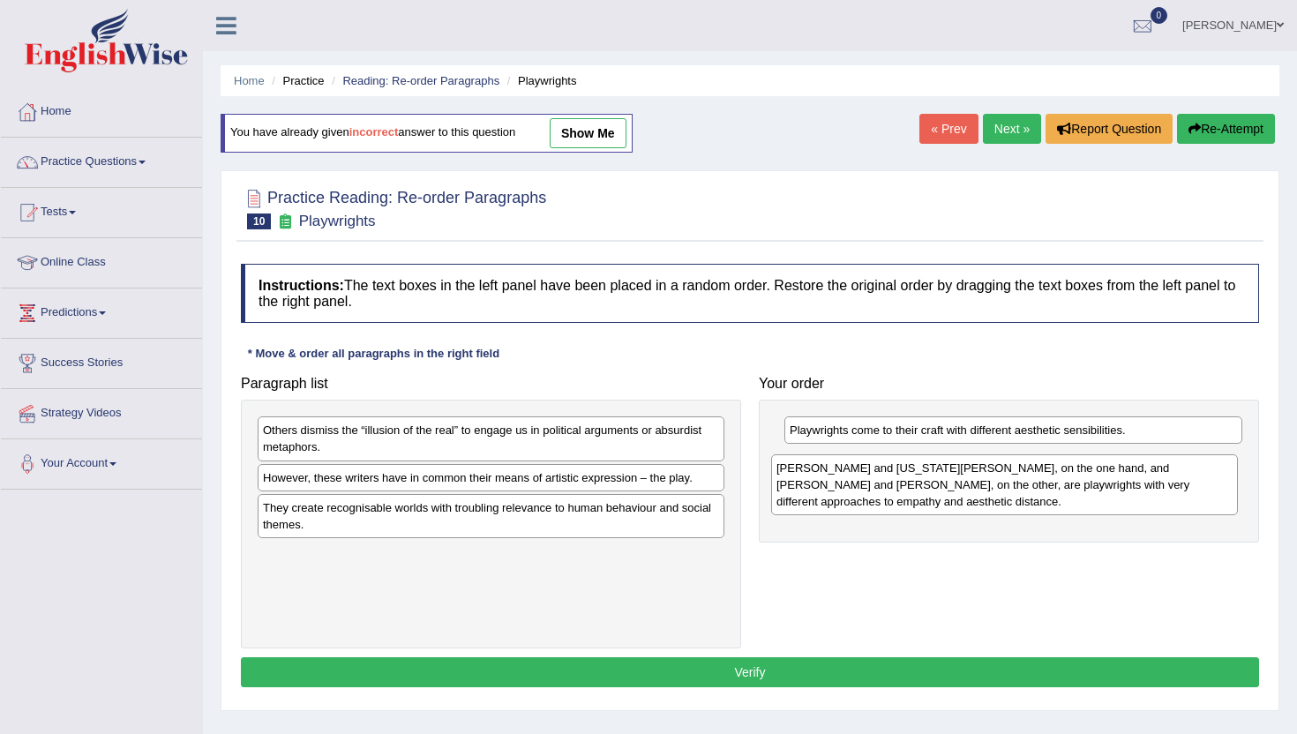
drag, startPoint x: 271, startPoint y: 526, endPoint x: 785, endPoint y: 485, distance: 515.3
click at [785, 485] on div "[PERSON_NAME] and [US_STATE][PERSON_NAME], on the one hand, and [PERSON_NAME] a…" at bounding box center [1004, 485] width 467 height 61
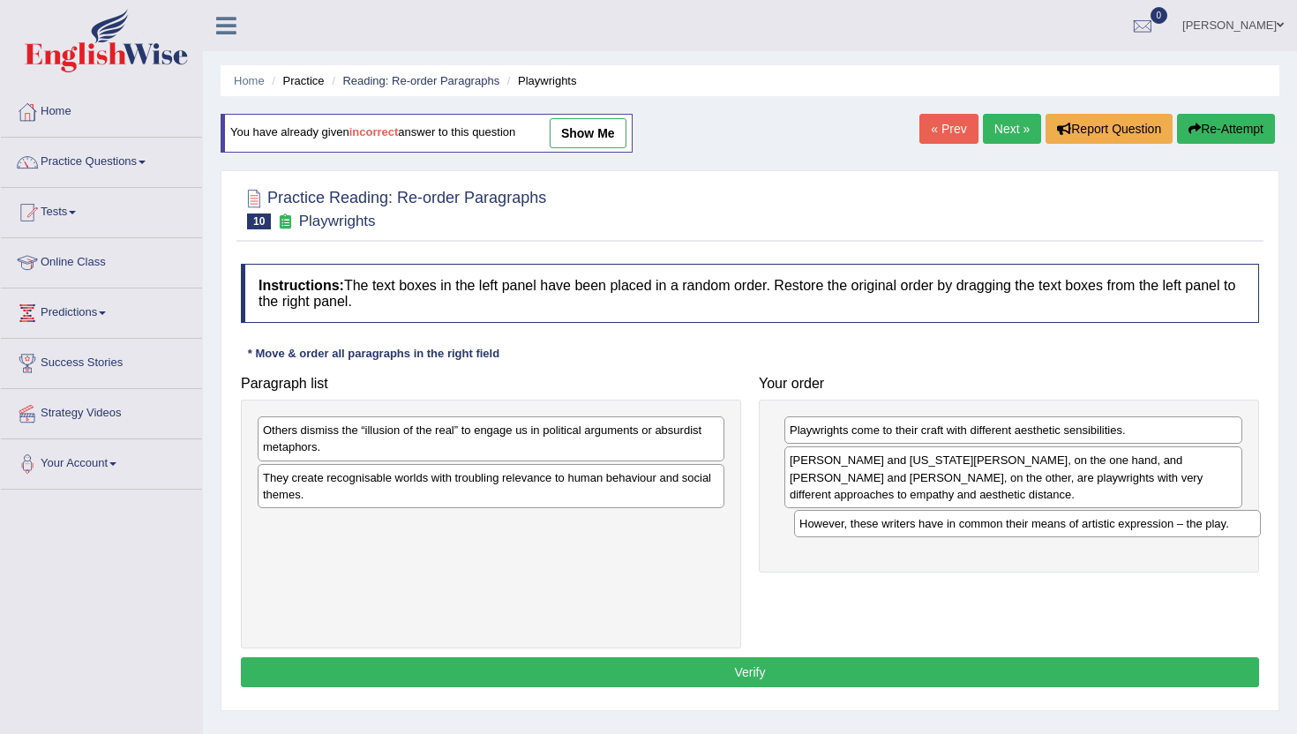
drag, startPoint x: 310, startPoint y: 482, endPoint x: 844, endPoint y: 528, distance: 535.9
click at [844, 528] on div "However, these writers have in common their means of artistic expression – the …" at bounding box center [1027, 523] width 467 height 27
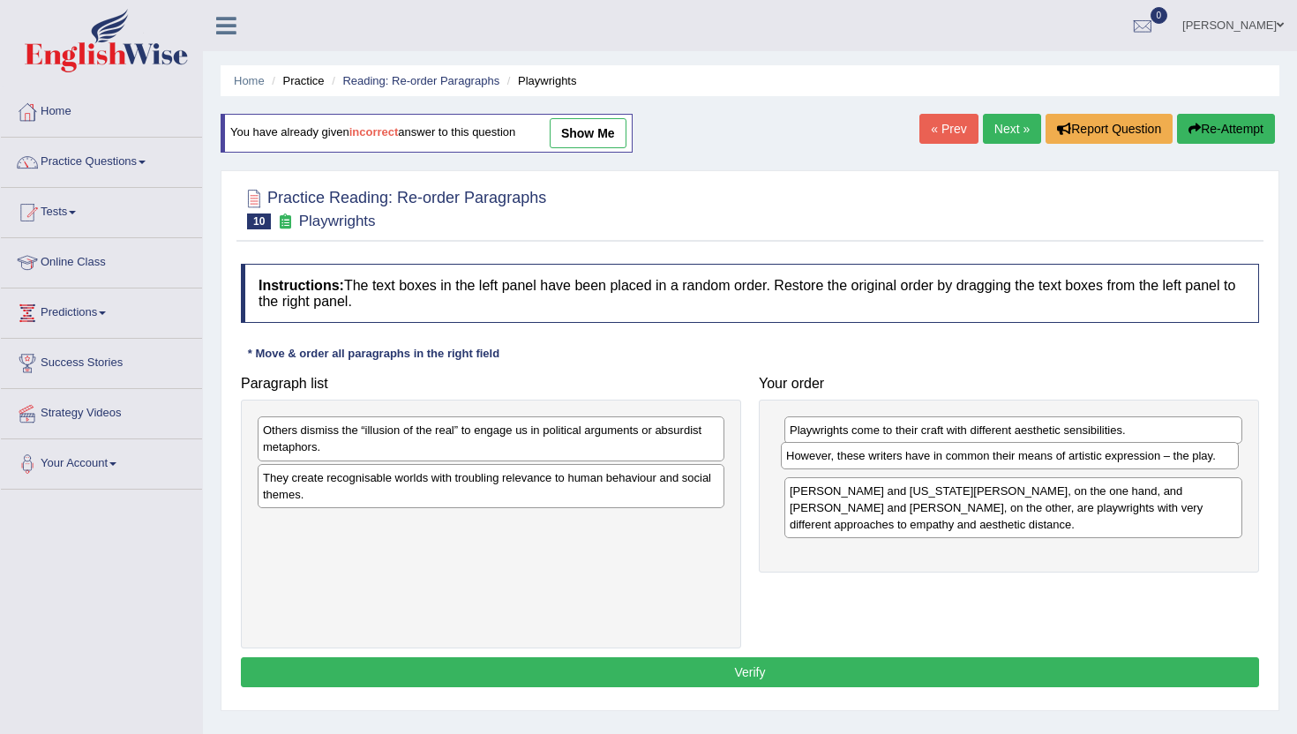
drag, startPoint x: 844, startPoint y: 530, endPoint x: 840, endPoint y: 460, distance: 69.8
click at [840, 460] on div "However, these writers have in common their means of artistic expression – the …" at bounding box center [1010, 455] width 458 height 27
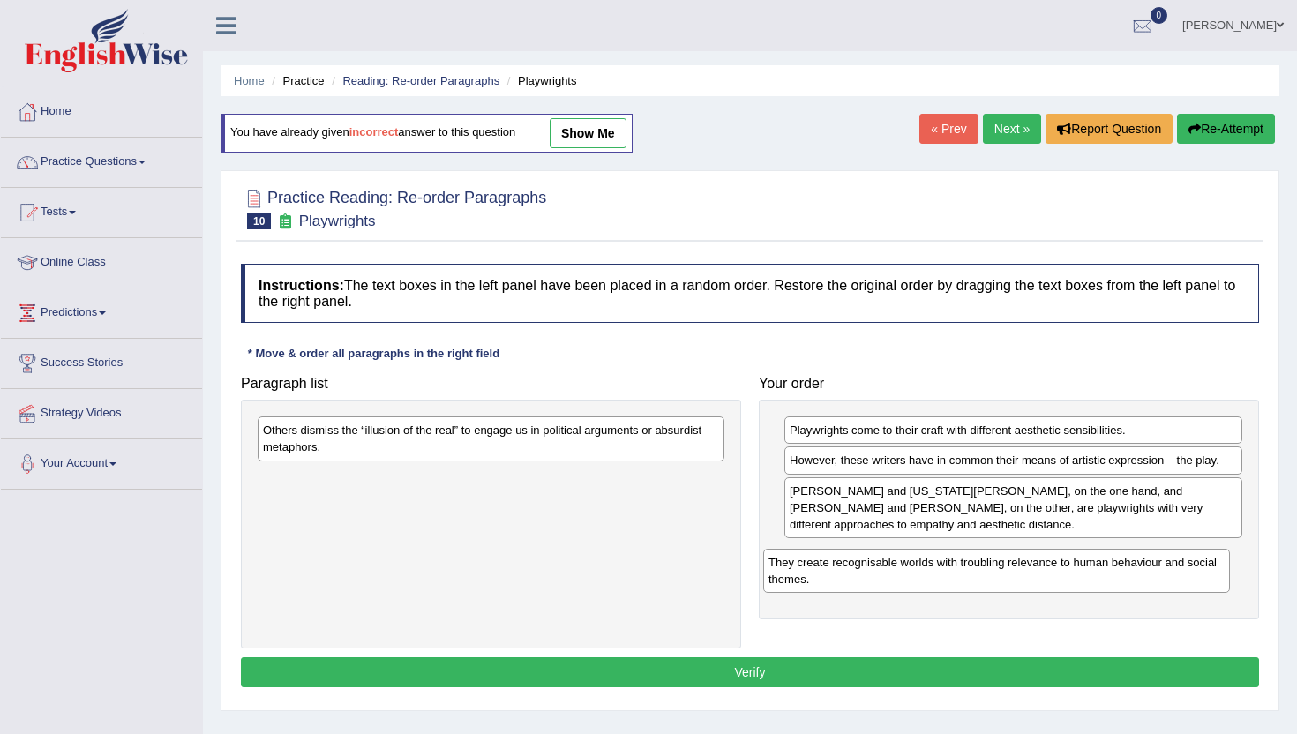
drag, startPoint x: 282, startPoint y: 484, endPoint x: 789, endPoint y: 572, distance: 514.2
click at [789, 570] on div "They create recognisable worlds with troubling relevance to human behaviour and…" at bounding box center [996, 571] width 467 height 44
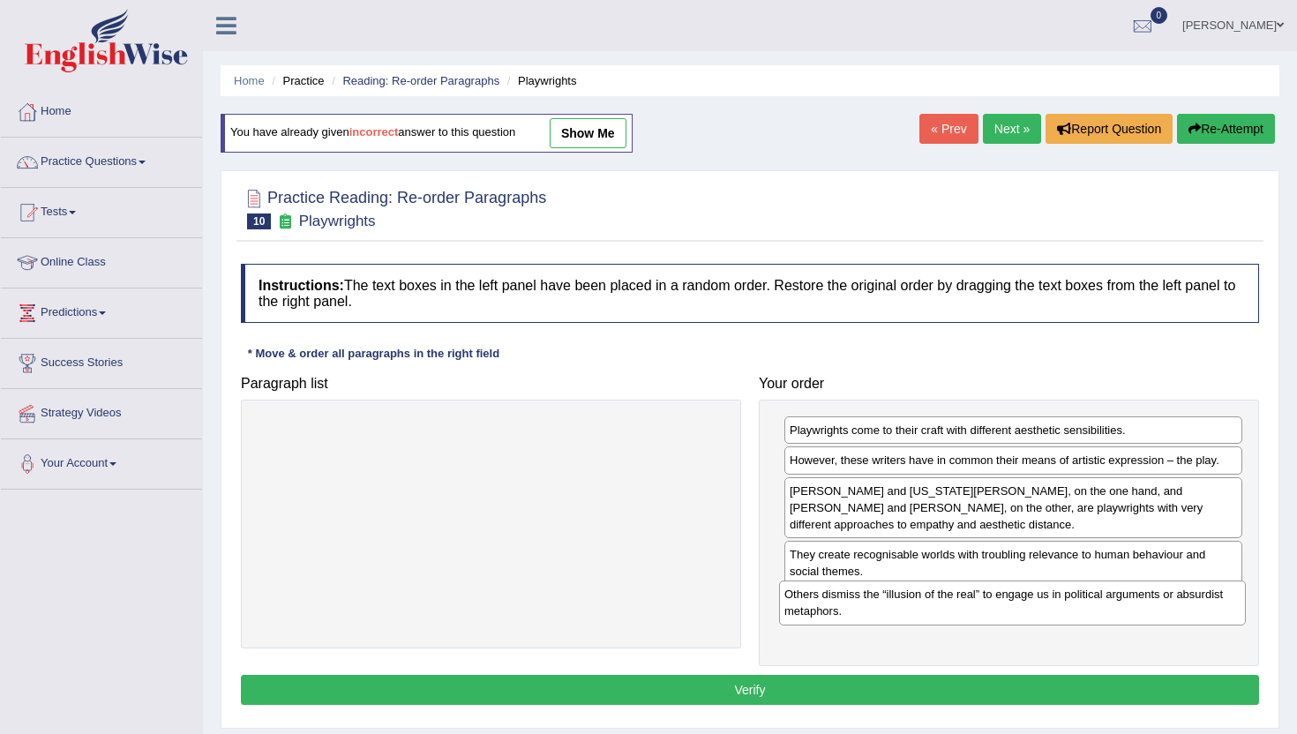
drag, startPoint x: 292, startPoint y: 432, endPoint x: 814, endPoint y: 596, distance: 546.8
click at [814, 596] on div "Others dismiss the “illusion of the real” to engage us in political arguments o…" at bounding box center [1012, 603] width 467 height 44
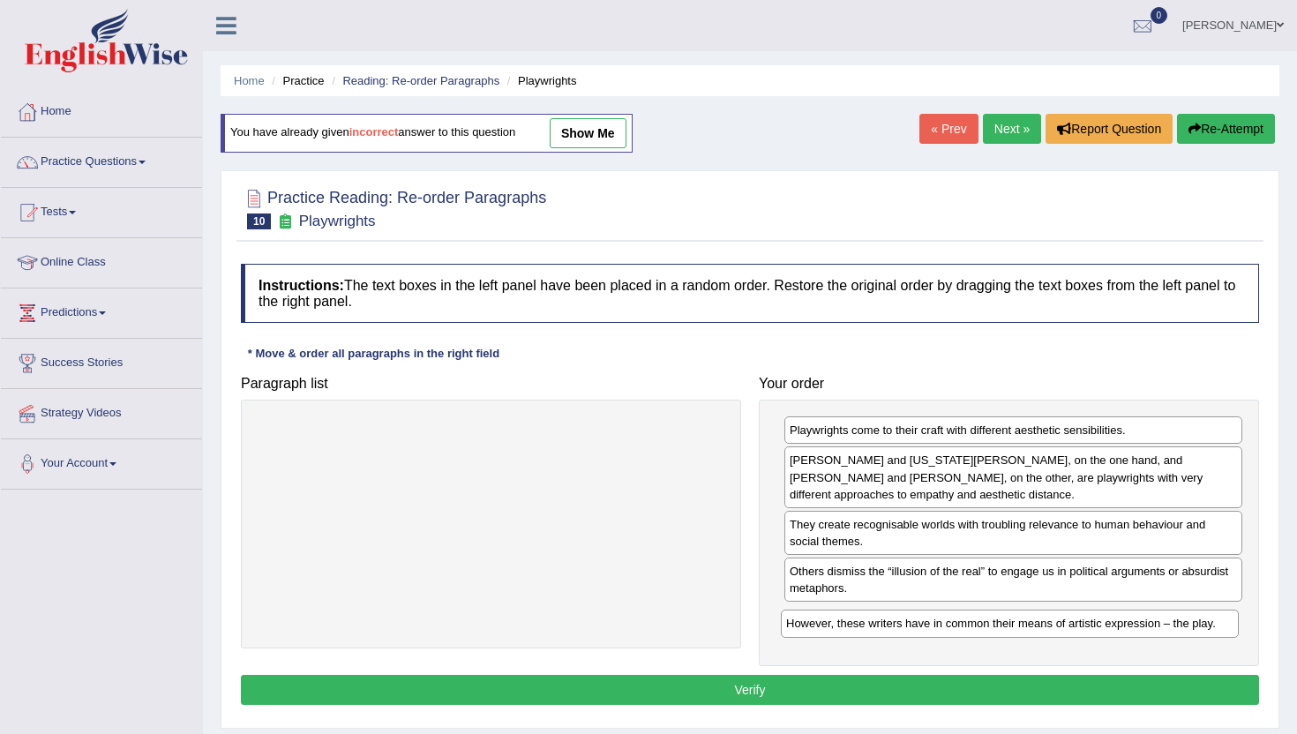
drag, startPoint x: 817, startPoint y: 461, endPoint x: 814, endPoint y: 624, distance: 163.3
click at [814, 624] on div "However, these writers have in common their means of artistic expression – the …" at bounding box center [1010, 623] width 458 height 27
click at [798, 694] on button "Verify" at bounding box center [750, 690] width 1018 height 30
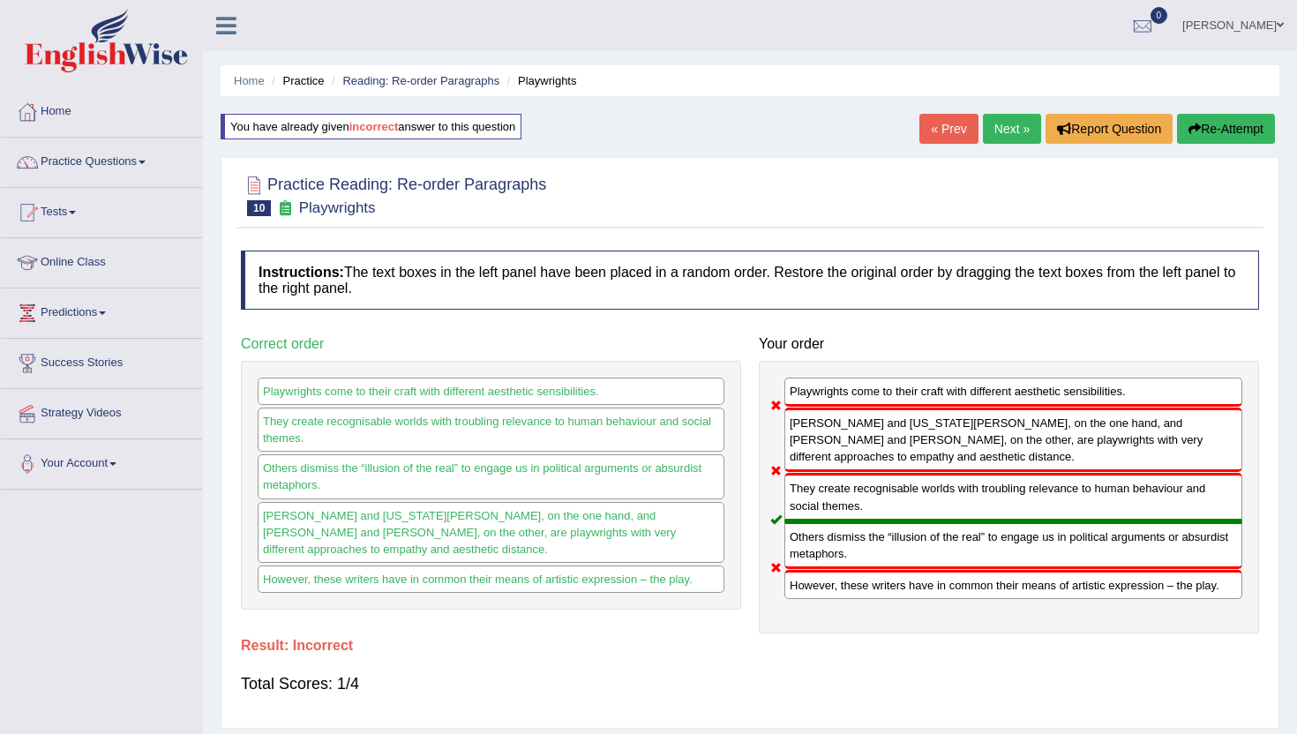
click at [1003, 124] on link "Next »" at bounding box center [1012, 129] width 58 height 30
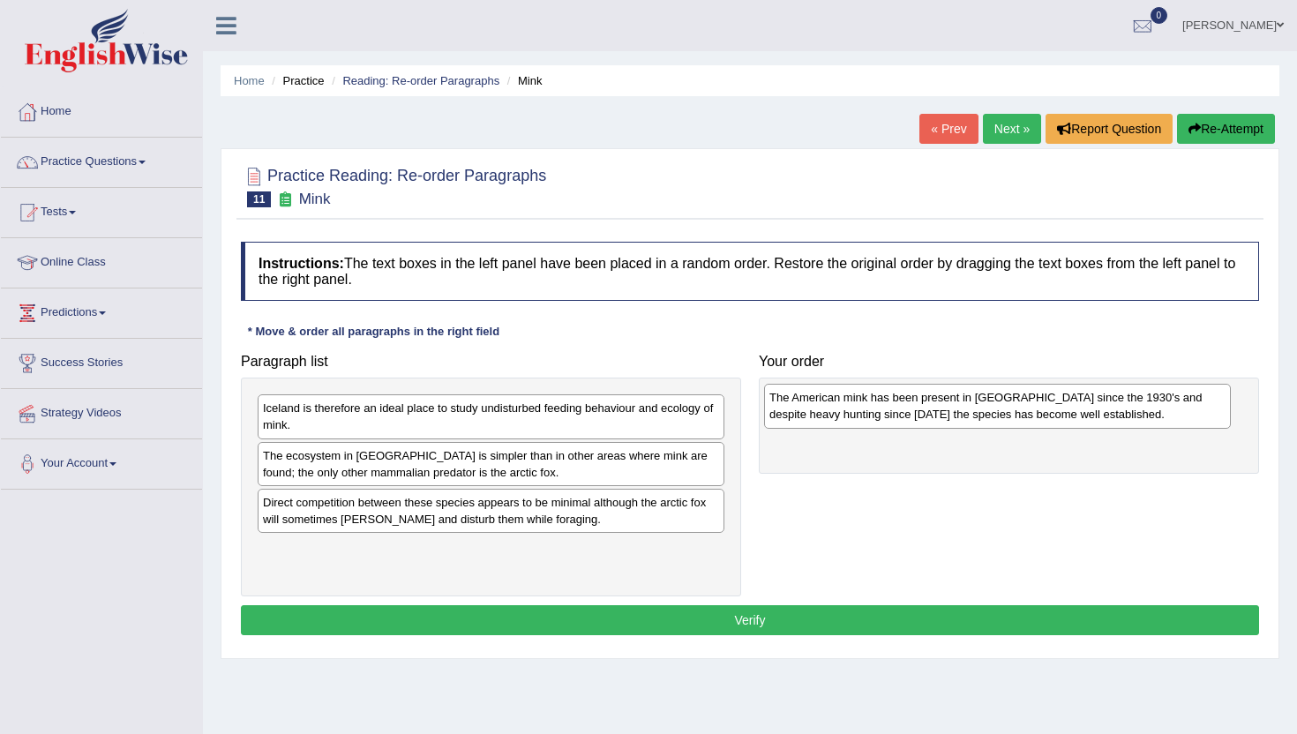
drag, startPoint x: 281, startPoint y: 410, endPoint x: 787, endPoint y: 399, distance: 506.7
click at [787, 399] on div "The American mink has been present in [GEOGRAPHIC_DATA] since the 1930's and de…" at bounding box center [997, 406] width 467 height 44
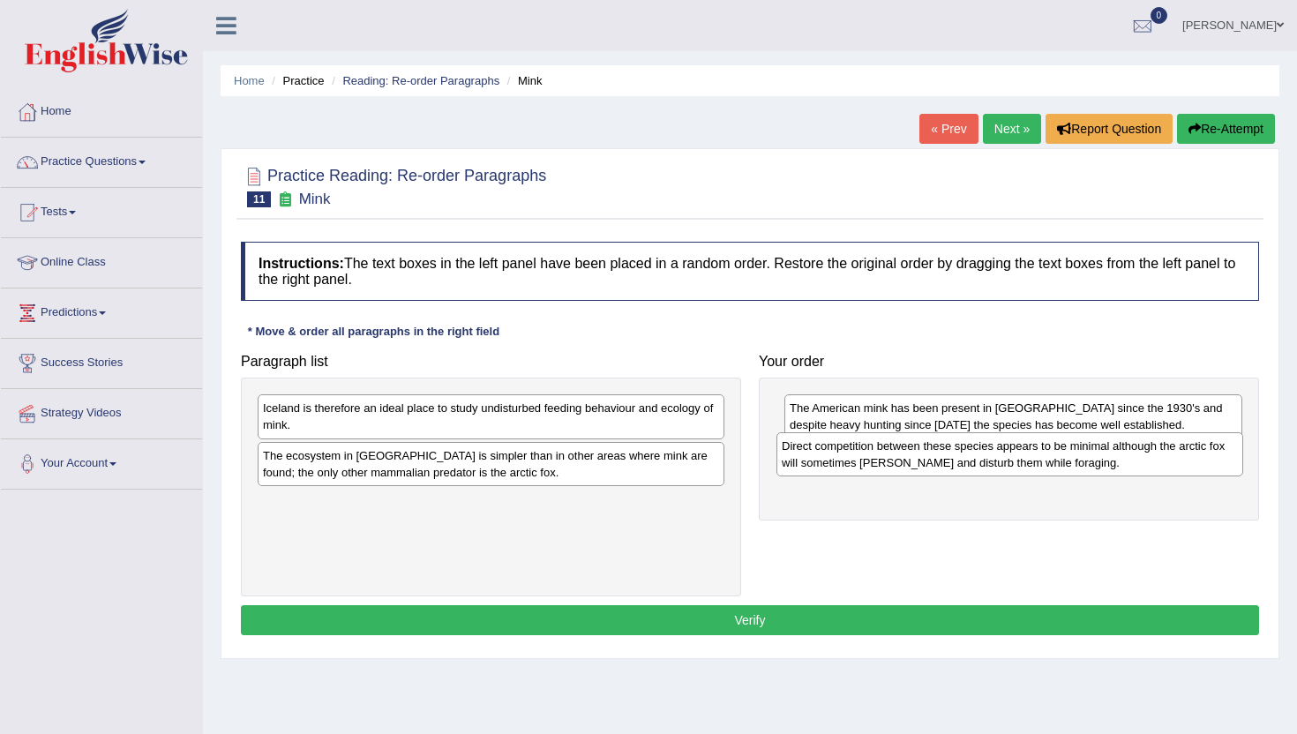
drag, startPoint x: 302, startPoint y: 514, endPoint x: 821, endPoint y: 457, distance: 522.0
click at [821, 457] on div "Direct competition between these species appears to be minimal although the arc…" at bounding box center [1010, 454] width 467 height 44
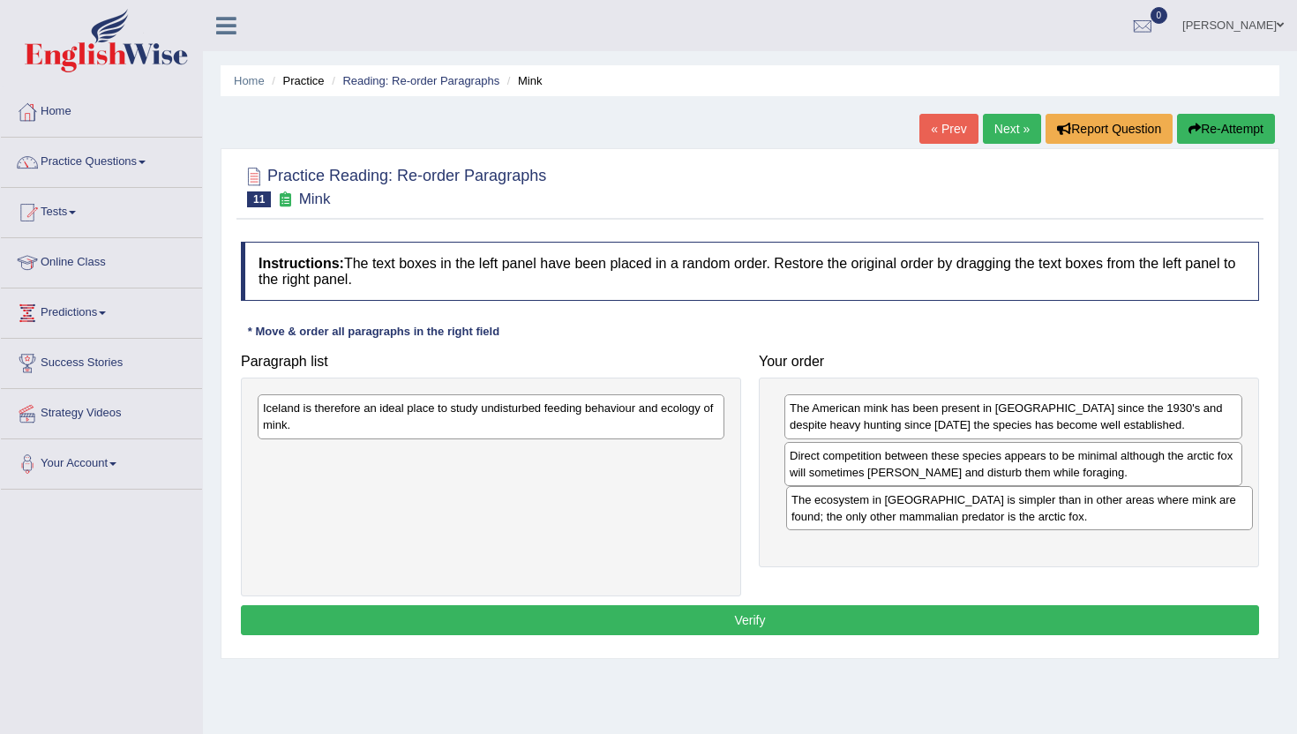
drag, startPoint x: 283, startPoint y: 462, endPoint x: 812, endPoint y: 510, distance: 530.8
click at [812, 508] on div "The ecosystem in [GEOGRAPHIC_DATA] is simpler than in other areas where mink ar…" at bounding box center [1019, 508] width 467 height 44
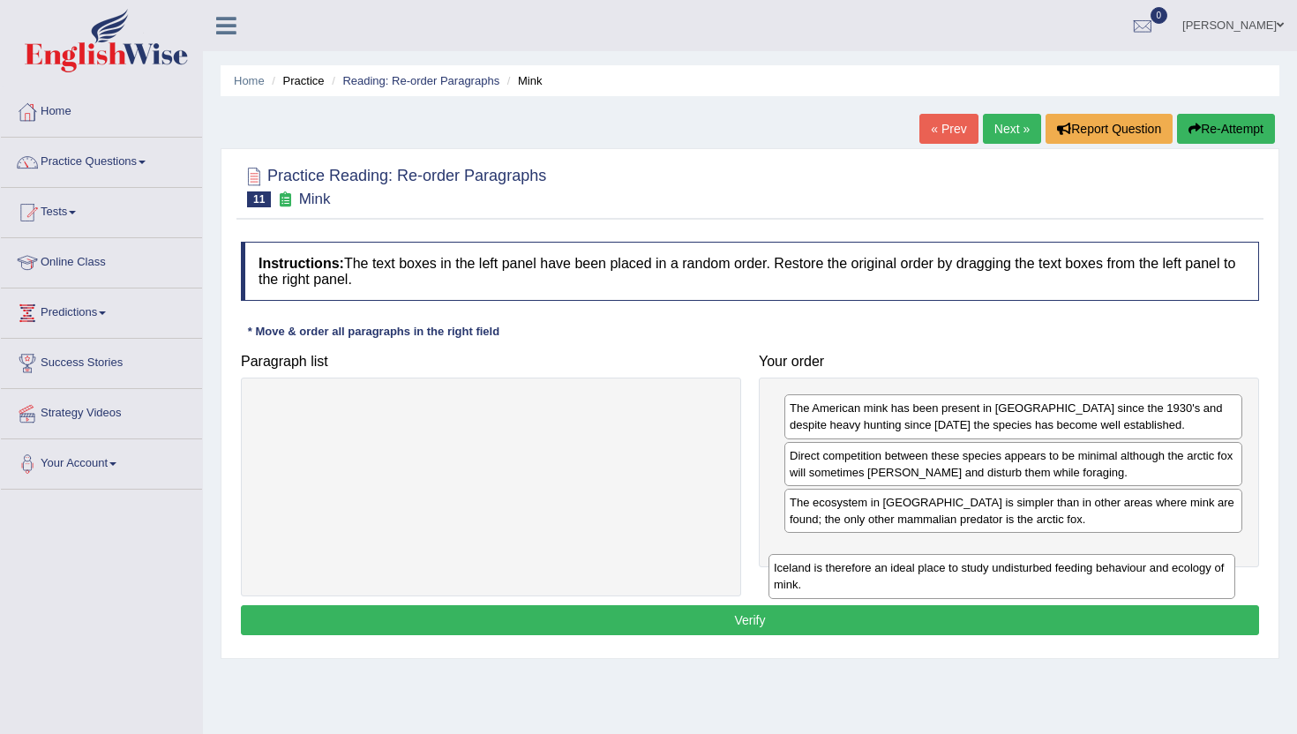
drag, startPoint x: 265, startPoint y: 409, endPoint x: 784, endPoint y: 560, distance: 540.4
click at [785, 560] on div "Iceland is therefore an ideal place to study undisturbed feeding behaviour and …" at bounding box center [1002, 576] width 467 height 44
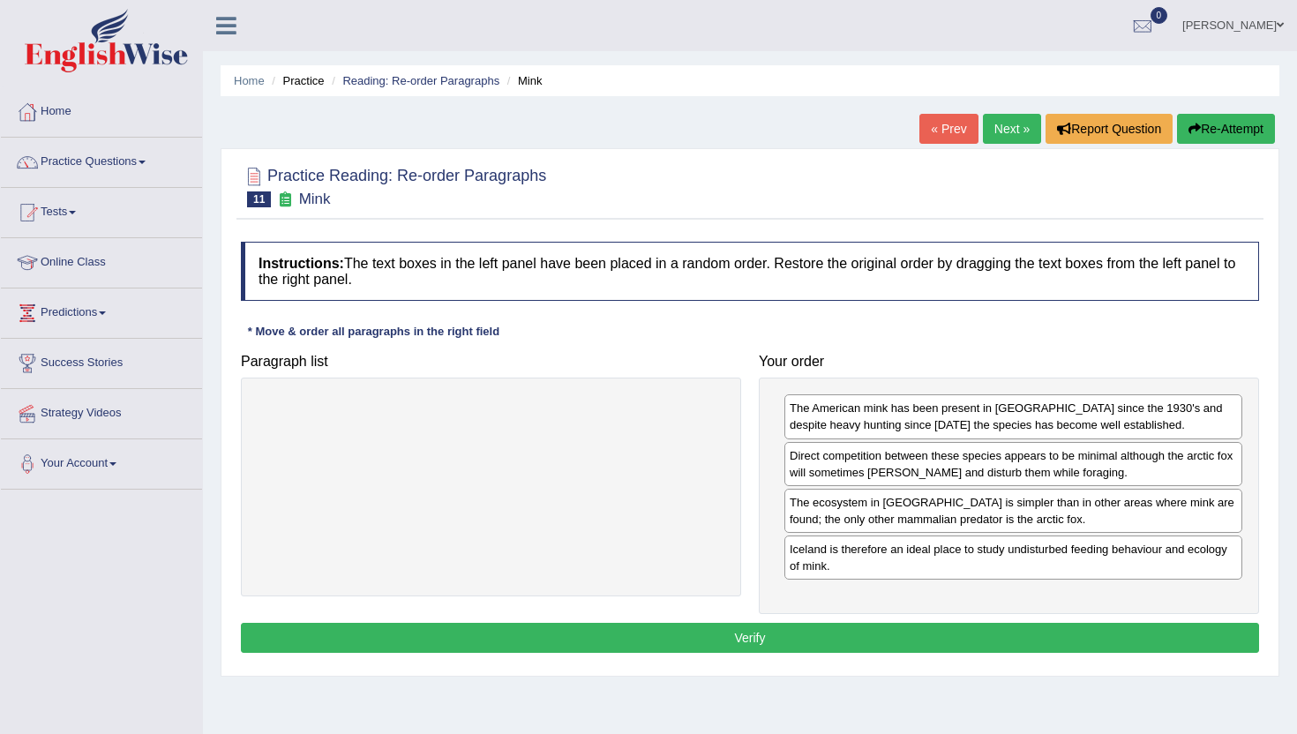
click at [779, 637] on button "Verify" at bounding box center [750, 638] width 1018 height 30
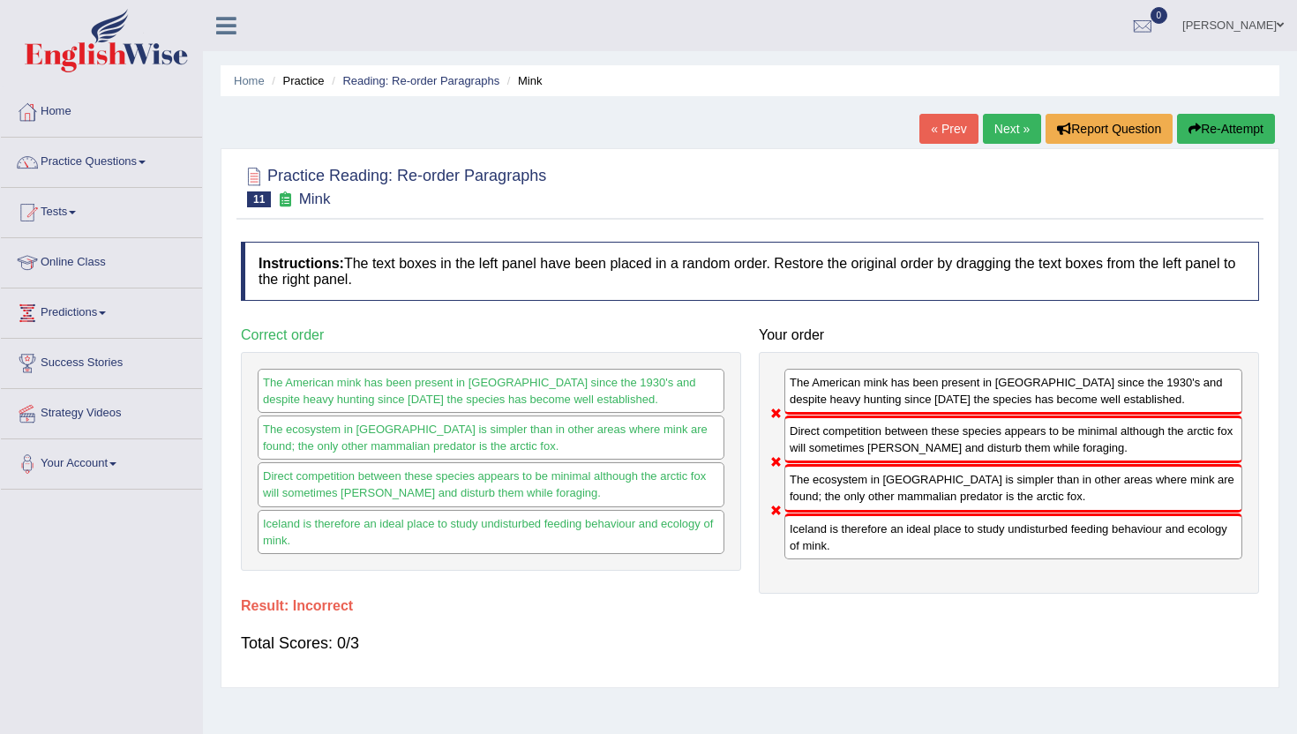
click at [1005, 136] on link "Next »" at bounding box center [1012, 129] width 58 height 30
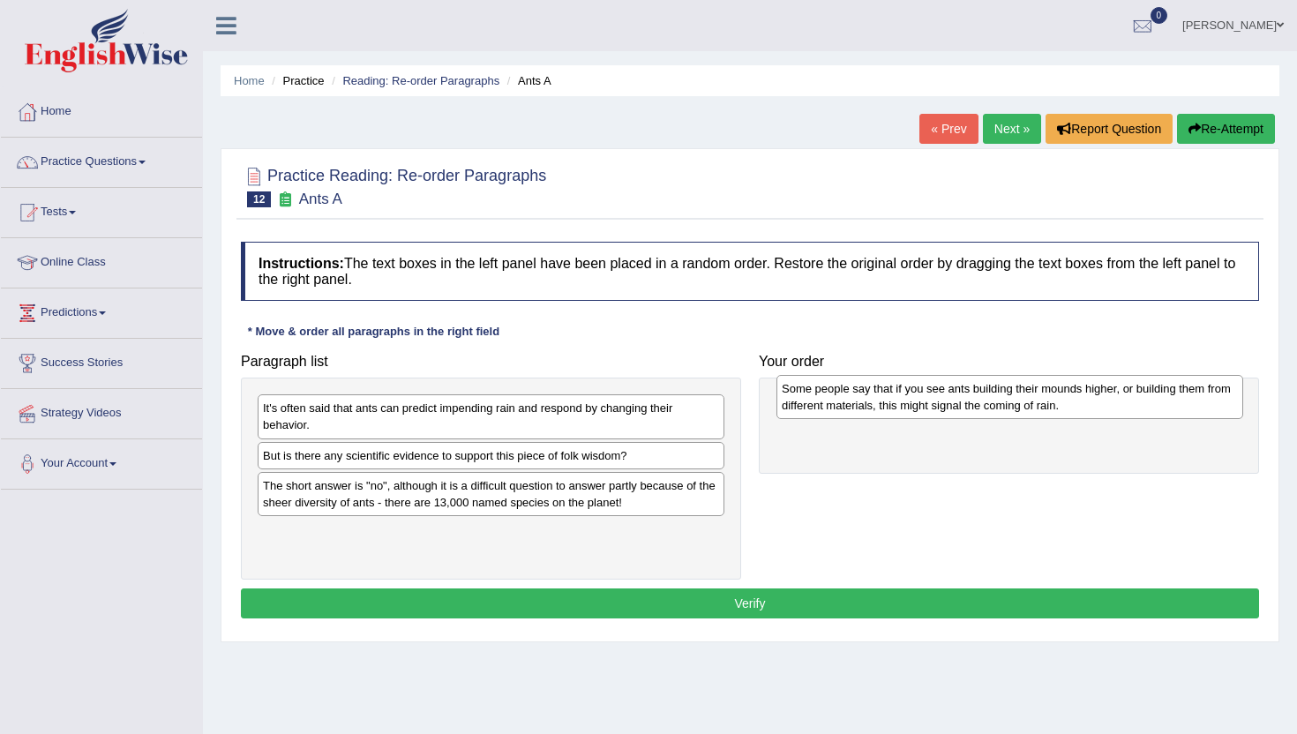
drag, startPoint x: 278, startPoint y: 496, endPoint x: 796, endPoint y: 399, distance: 527.1
click at [796, 399] on div "Some people say that if you see ants building their mounds higher, or building …" at bounding box center [1010, 397] width 467 height 44
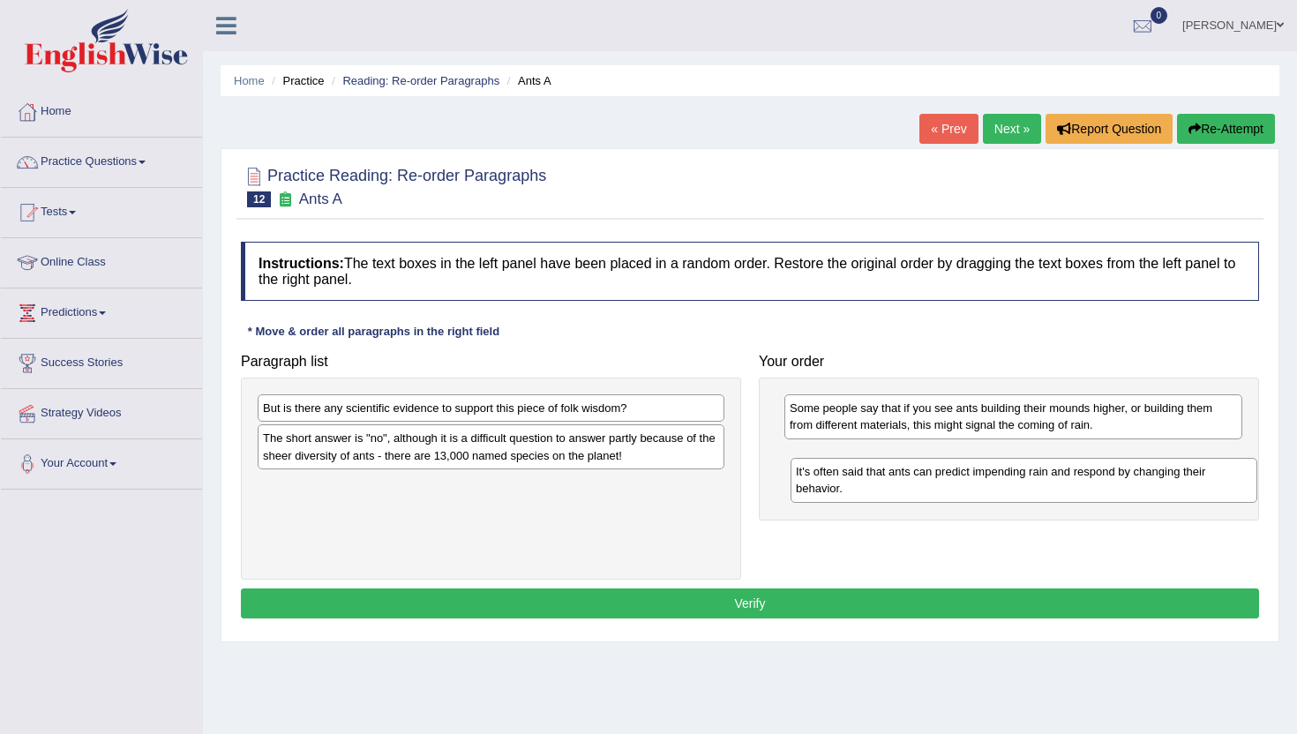
drag, startPoint x: 303, startPoint y: 414, endPoint x: 833, endPoint y: 483, distance: 534.9
click at [833, 480] on div "It's often said that ants can predict impending rain and respond by changing th…" at bounding box center [1024, 480] width 467 height 44
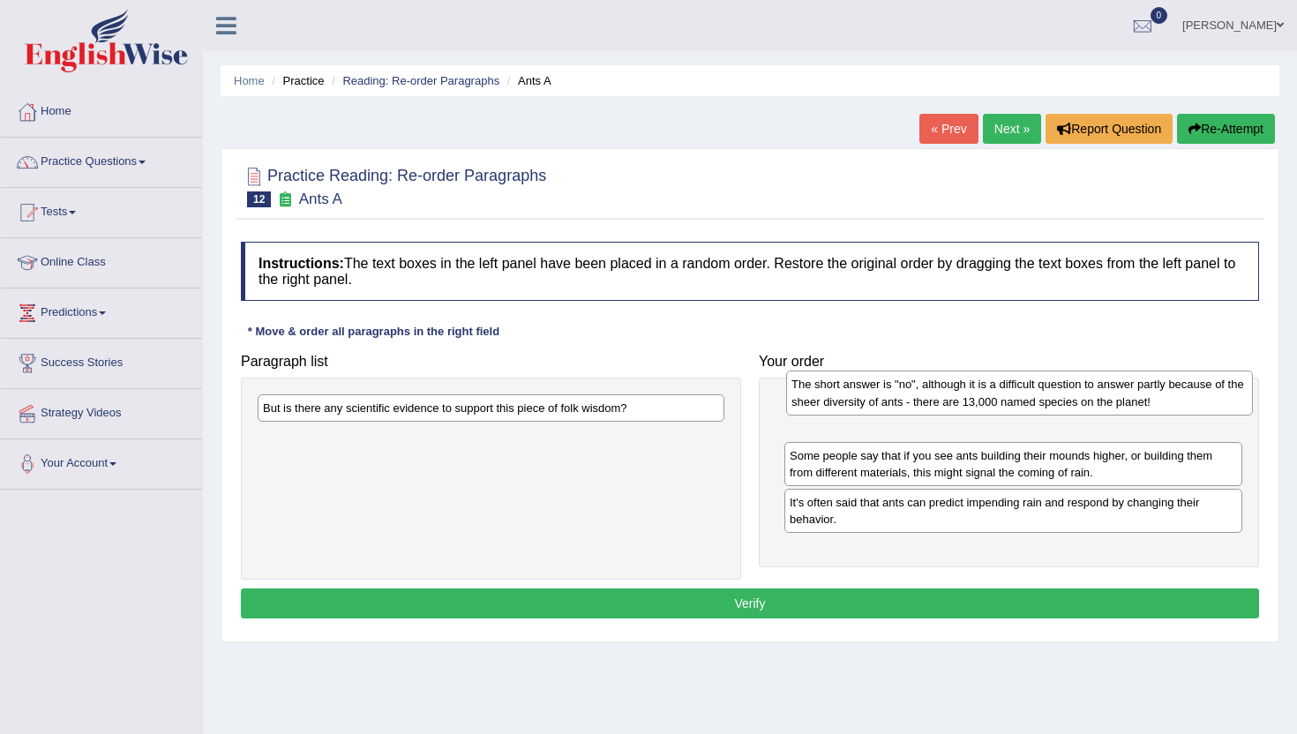
drag, startPoint x: 282, startPoint y: 453, endPoint x: 811, endPoint y: 399, distance: 531.4
click at [811, 399] on div "The short answer is "no", although it is a difficult question to answer partly …" at bounding box center [1019, 393] width 467 height 44
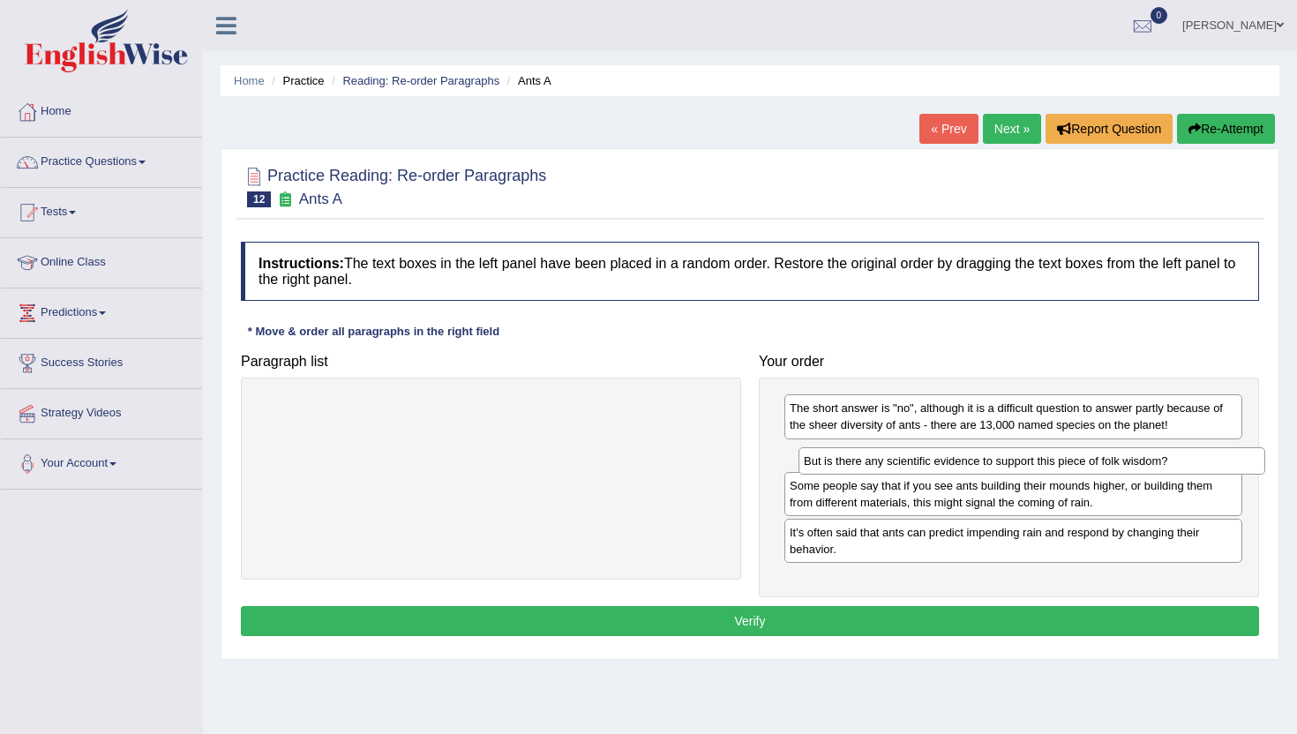
drag, startPoint x: 288, startPoint y: 408, endPoint x: 823, endPoint y: 458, distance: 538.1
click at [824, 458] on div "But is there any scientific evidence to support this piece of folk wisdom?" at bounding box center [1032, 460] width 467 height 27
click at [764, 627] on button "Verify" at bounding box center [750, 621] width 1018 height 30
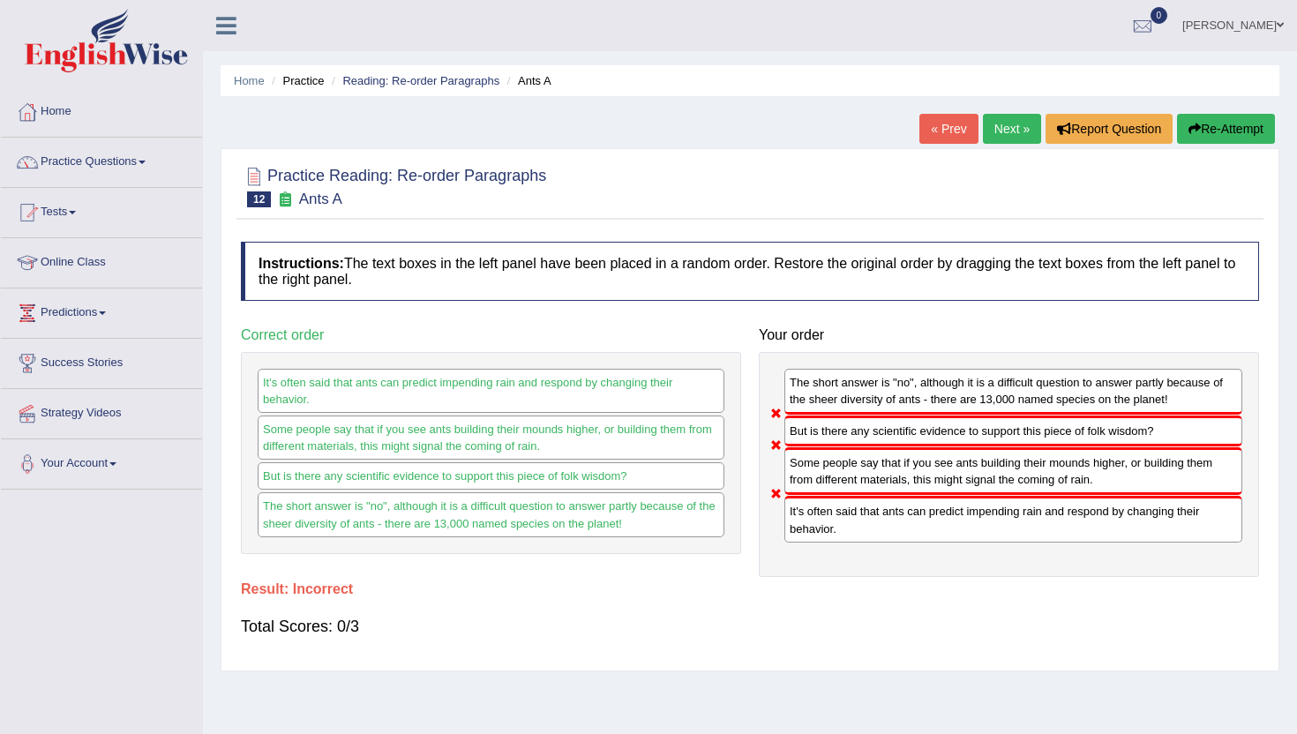
click at [1001, 128] on link "Next »" at bounding box center [1012, 129] width 58 height 30
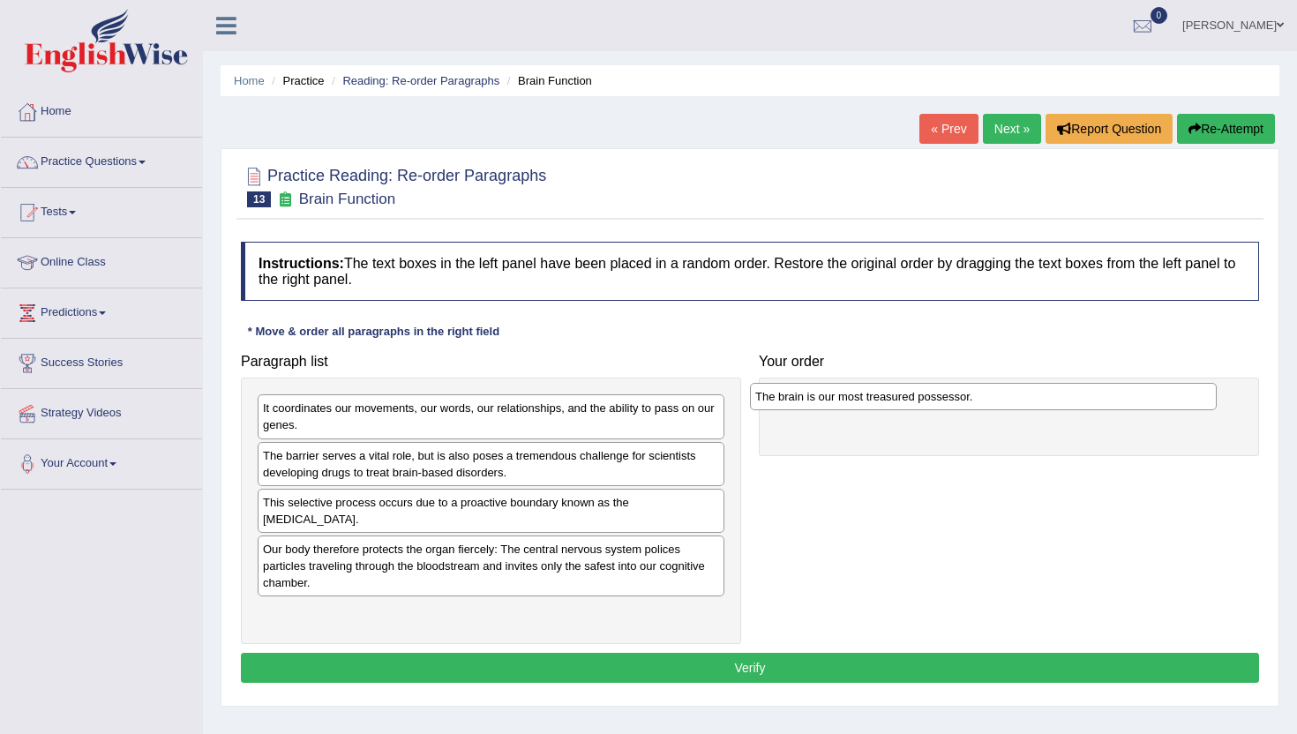
drag, startPoint x: 298, startPoint y: 410, endPoint x: 791, endPoint y: 399, distance: 492.6
click at [791, 399] on div "The brain is our most treasured possessor." at bounding box center [983, 396] width 467 height 27
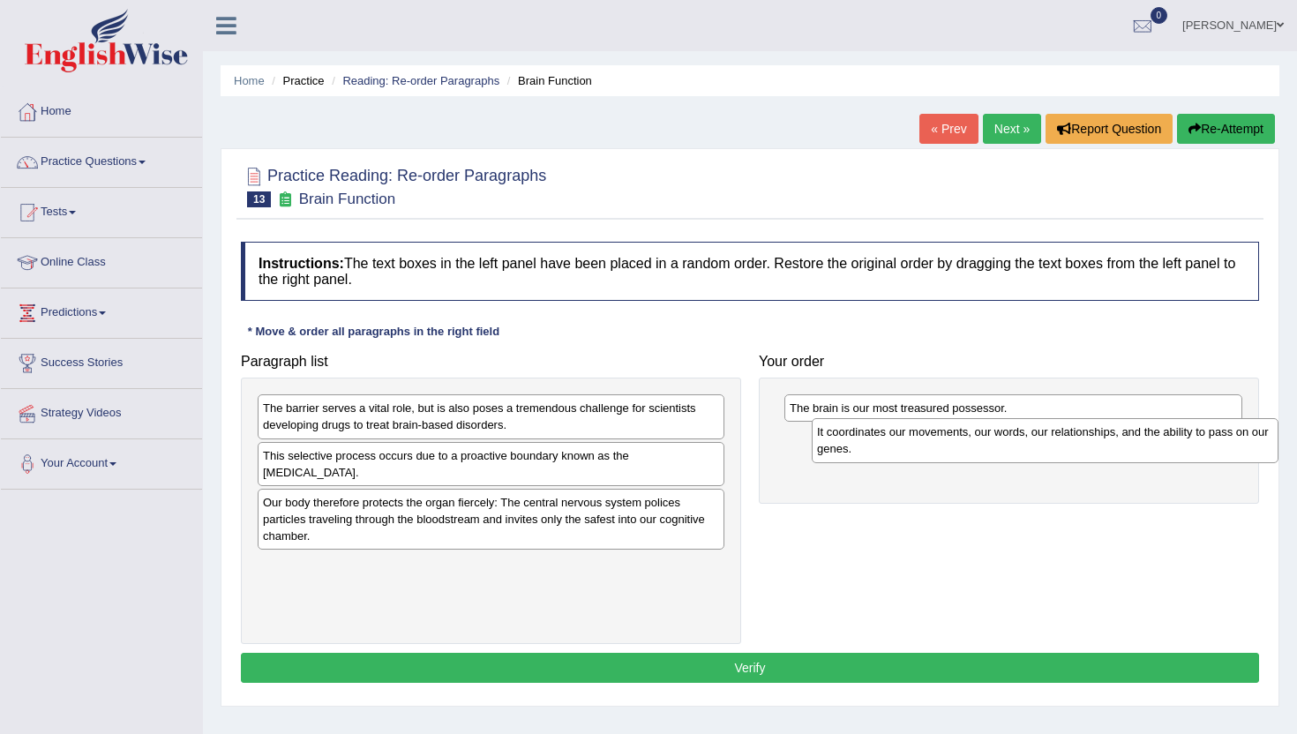
drag, startPoint x: 277, startPoint y: 422, endPoint x: 830, endPoint y: 446, distance: 553.9
click at [830, 446] on div "It coordinates our movements, our words, our relationships, and the ability to …" at bounding box center [1045, 440] width 467 height 44
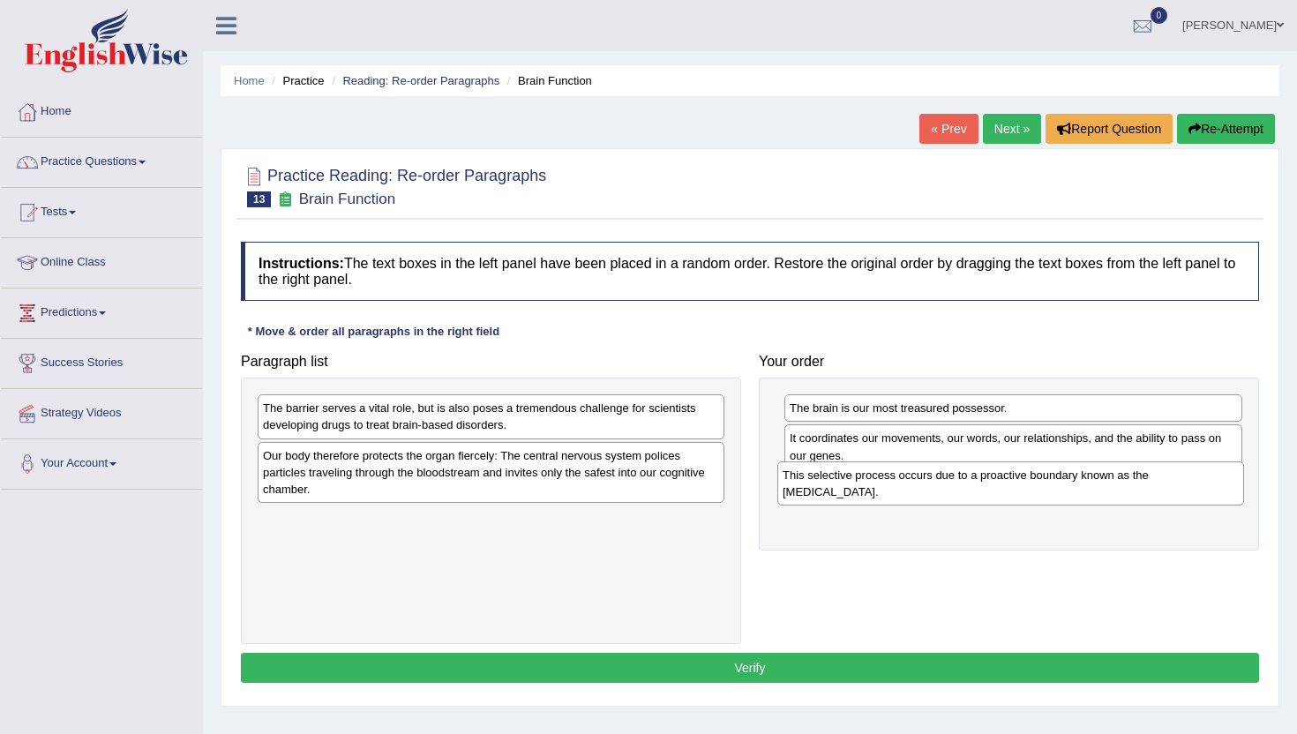
drag, startPoint x: 282, startPoint y: 473, endPoint x: 804, endPoint y: 491, distance: 521.9
click at [803, 491] on div "This selective process occurs due to a proactive boundary known as the [MEDICAL…" at bounding box center [1011, 484] width 467 height 44
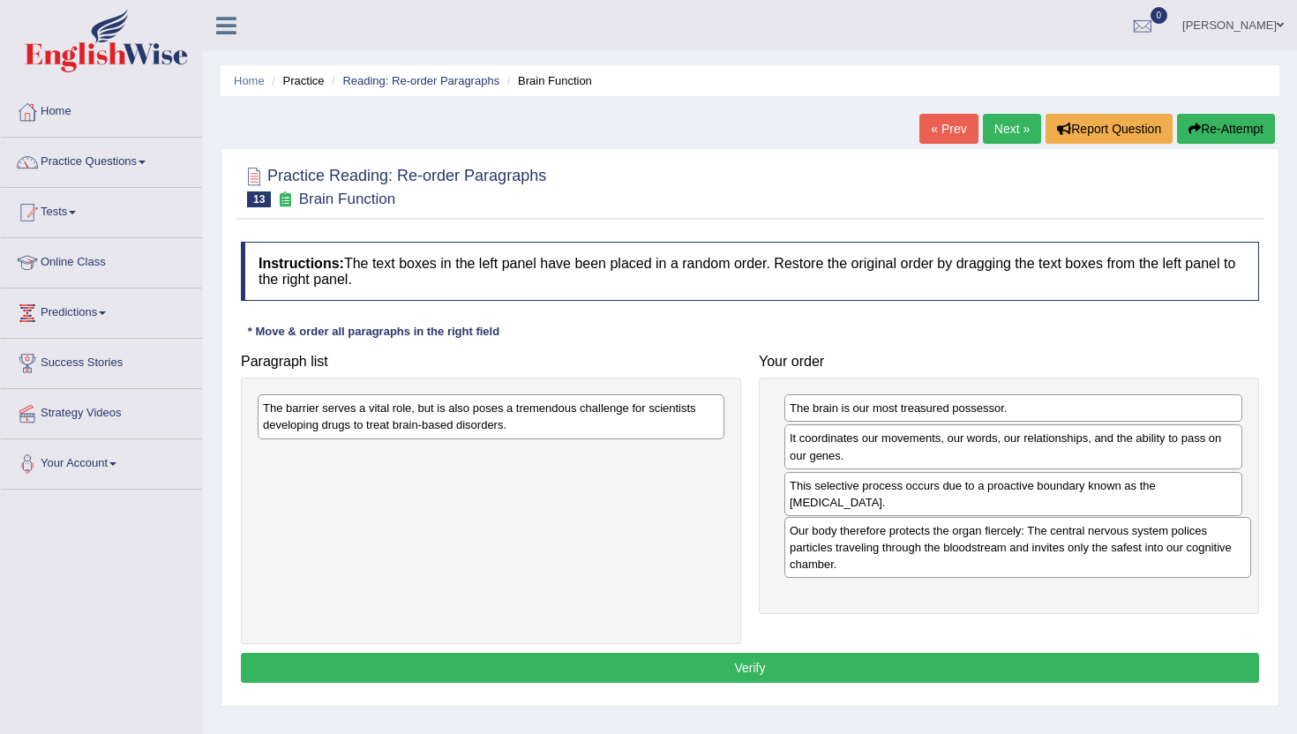
drag, startPoint x: 281, startPoint y: 472, endPoint x: 808, endPoint y: 547, distance: 532.2
click at [808, 547] on div "Our body therefore protects the organ fiercely: The central nervous system poli…" at bounding box center [1018, 547] width 467 height 61
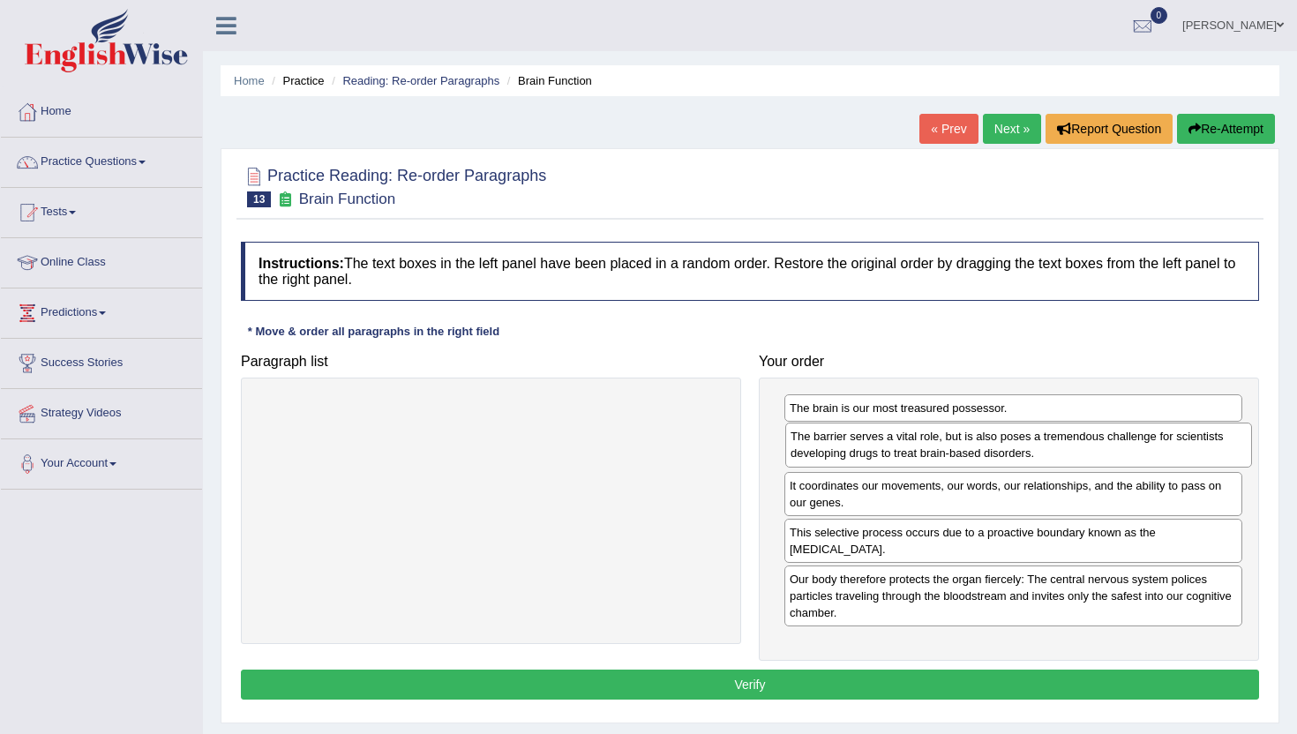
drag, startPoint x: 293, startPoint y: 425, endPoint x: 821, endPoint y: 454, distance: 528.5
click at [821, 454] on div "The barrier serves a vital role, but is also poses a tremendous challenge for s…" at bounding box center [1018, 445] width 467 height 44
click at [819, 699] on button "Verify" at bounding box center [750, 685] width 1018 height 30
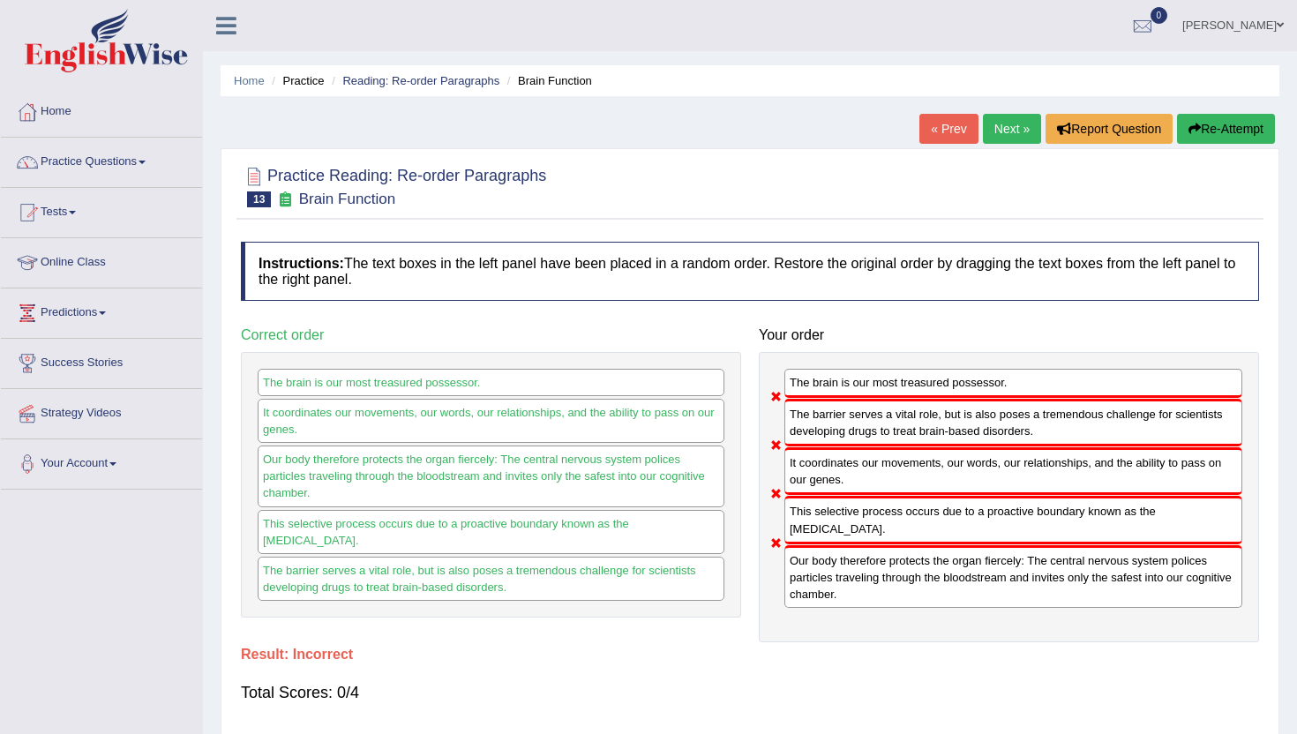
click at [996, 132] on link "Next »" at bounding box center [1012, 129] width 58 height 30
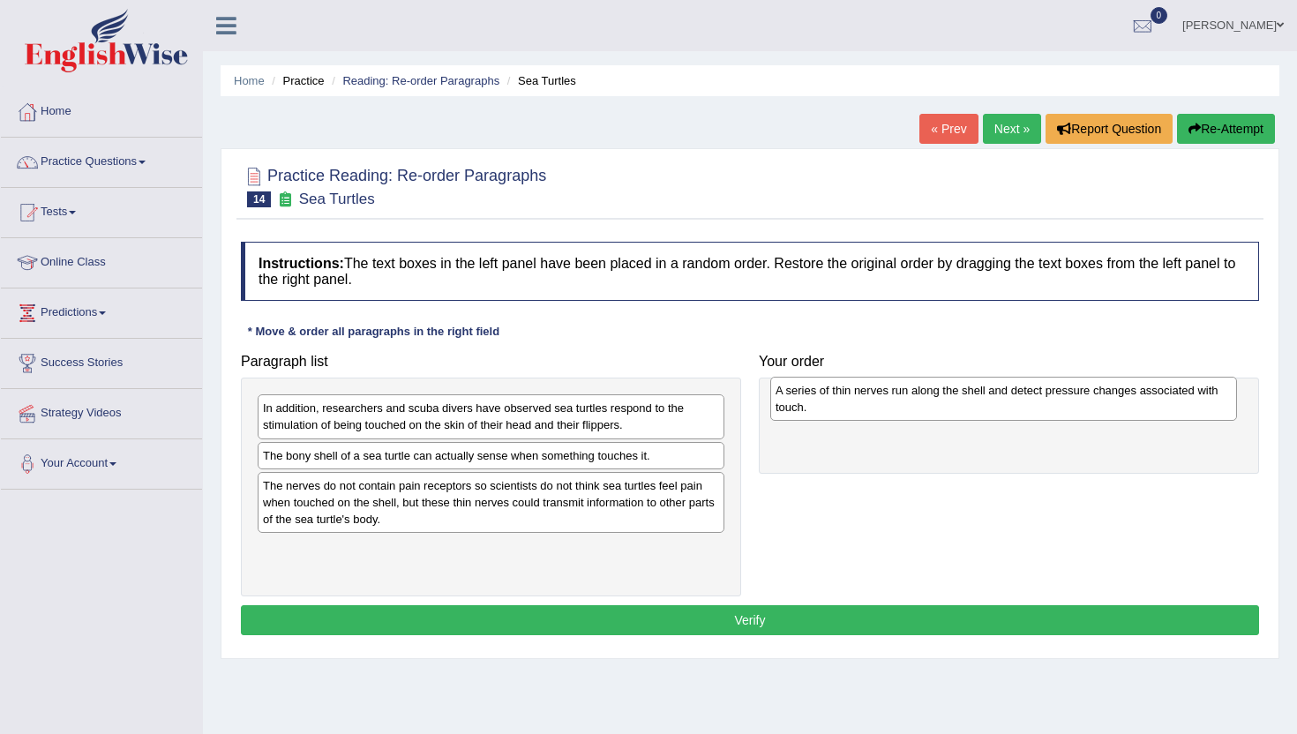
drag, startPoint x: 279, startPoint y: 463, endPoint x: 792, endPoint y: 398, distance: 516.9
click at [792, 398] on div "A series of thin nerves run along the shell and detect pressure changes associa…" at bounding box center [1003, 399] width 467 height 44
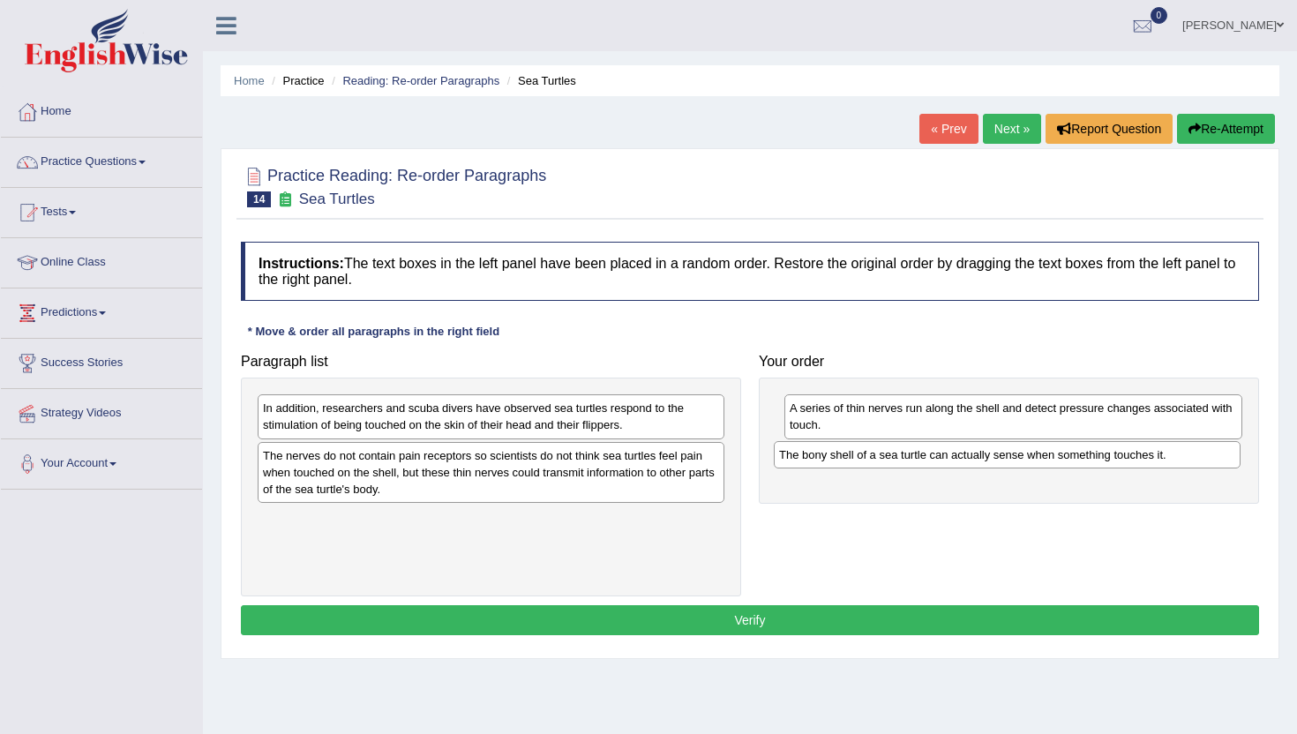
drag, startPoint x: 272, startPoint y: 456, endPoint x: 788, endPoint y: 455, distance: 516.3
click at [788, 455] on div "The bony shell of a sea turtle can actually sense when something touches it." at bounding box center [1007, 454] width 467 height 27
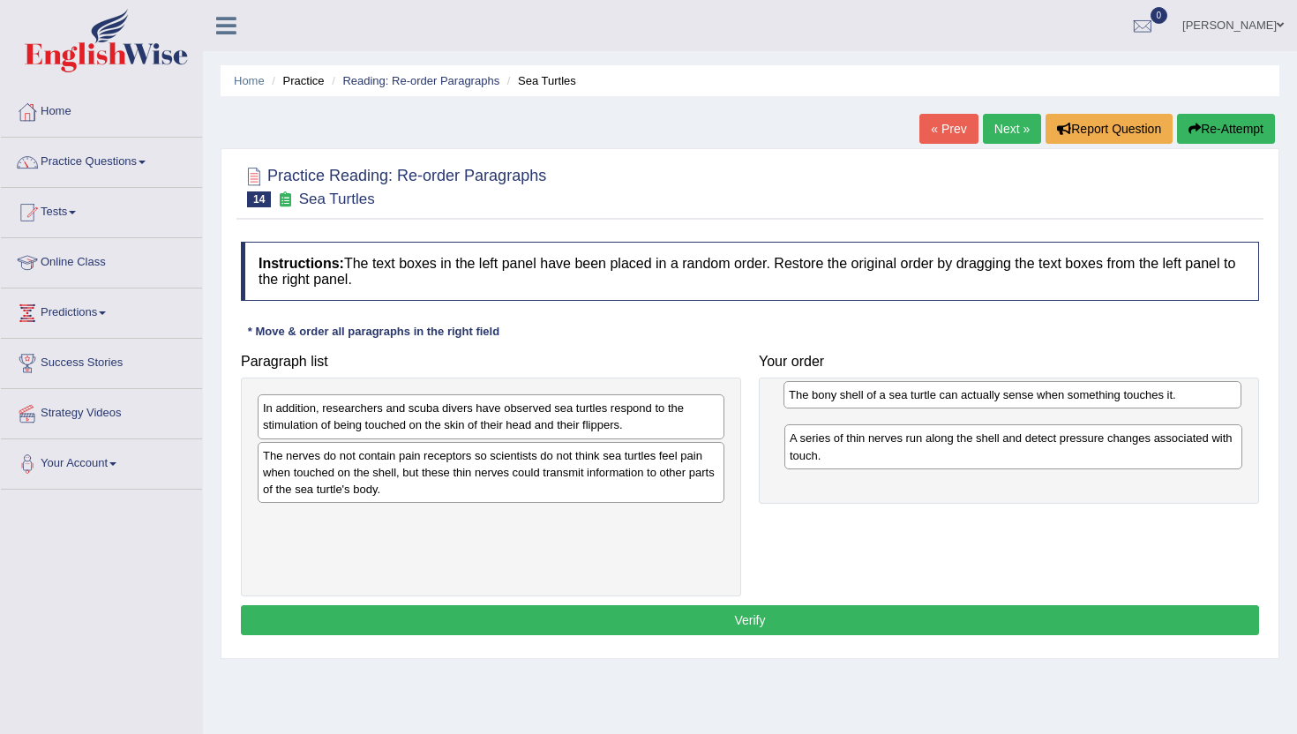
drag, startPoint x: 821, startPoint y: 462, endPoint x: 820, endPoint y: 407, distance: 54.7
click at [820, 407] on div "The bony shell of a sea turtle can actually sense when something touches it." at bounding box center [1013, 394] width 458 height 27
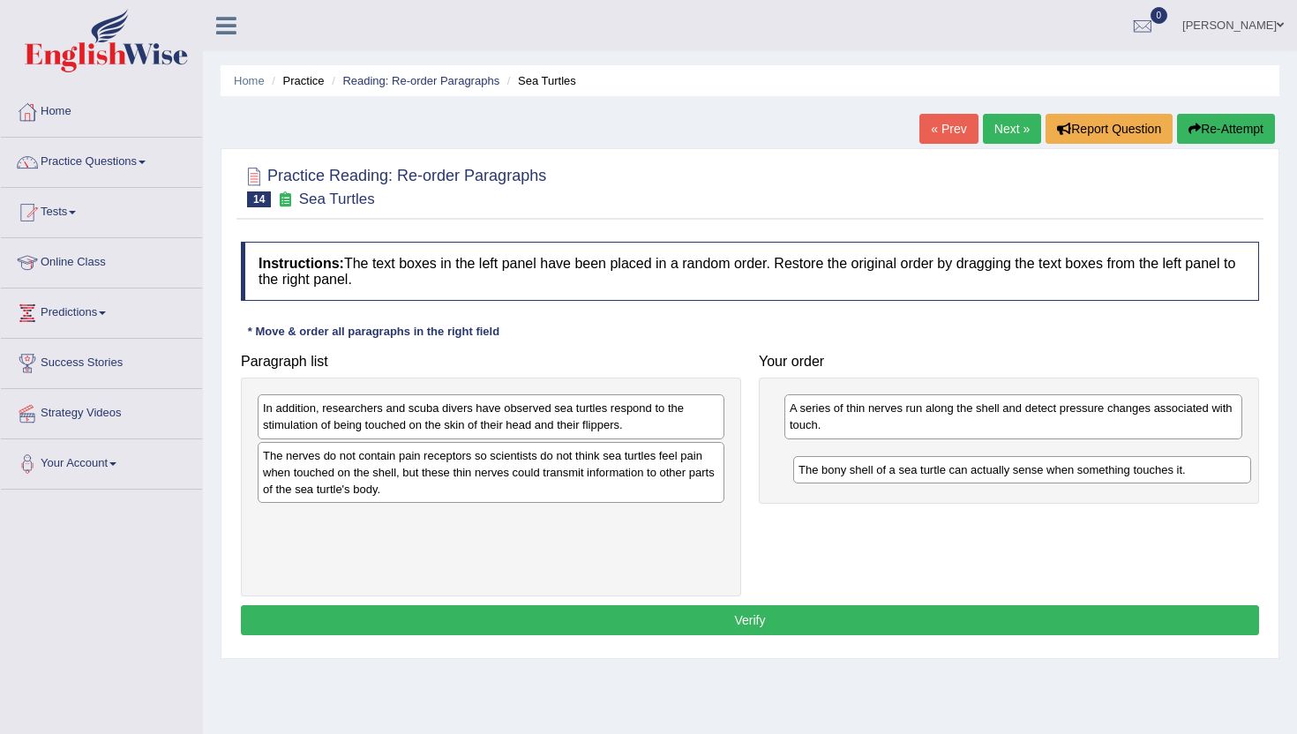
drag, startPoint x: 915, startPoint y: 417, endPoint x: 920, endPoint y: 470, distance: 54.0
click at [920, 470] on div "The bony shell of a sea turtle can actually sense when something touches it." at bounding box center [1022, 469] width 458 height 27
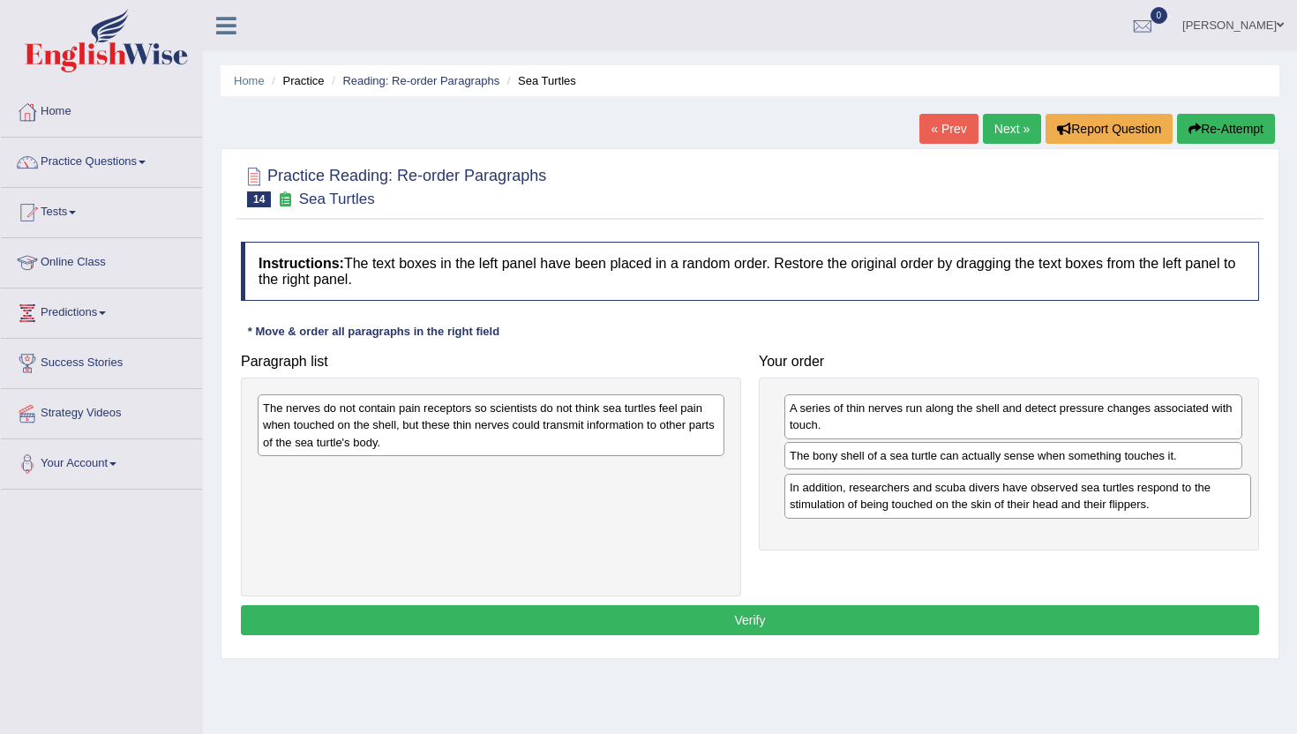
drag, startPoint x: 279, startPoint y: 412, endPoint x: 806, endPoint y: 492, distance: 532.8
click at [806, 492] on div "In addition, researchers and scuba divers have observed sea turtles respond to …" at bounding box center [1018, 496] width 467 height 44
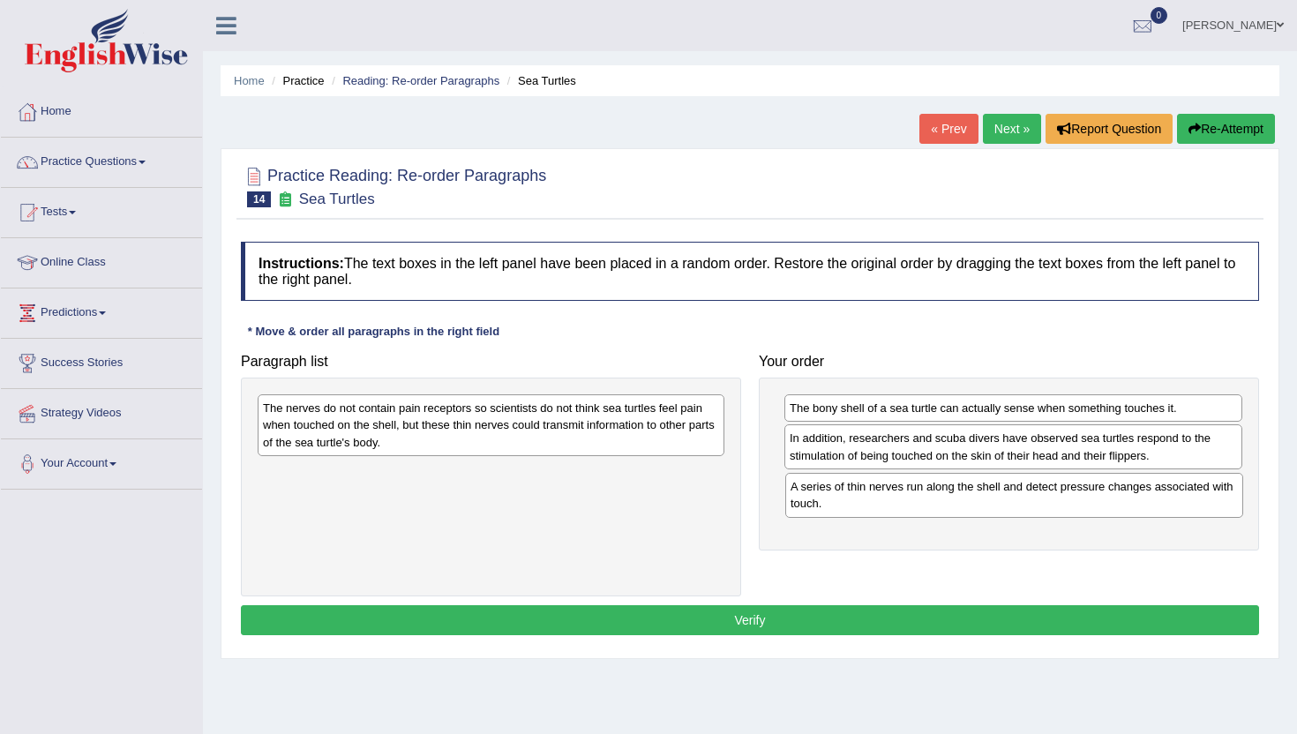
drag, startPoint x: 819, startPoint y: 421, endPoint x: 820, endPoint y: 500, distance: 79.4
click at [820, 500] on div "A series of thin nerves run along the shell and detect pressure changes associa…" at bounding box center [1014, 495] width 458 height 44
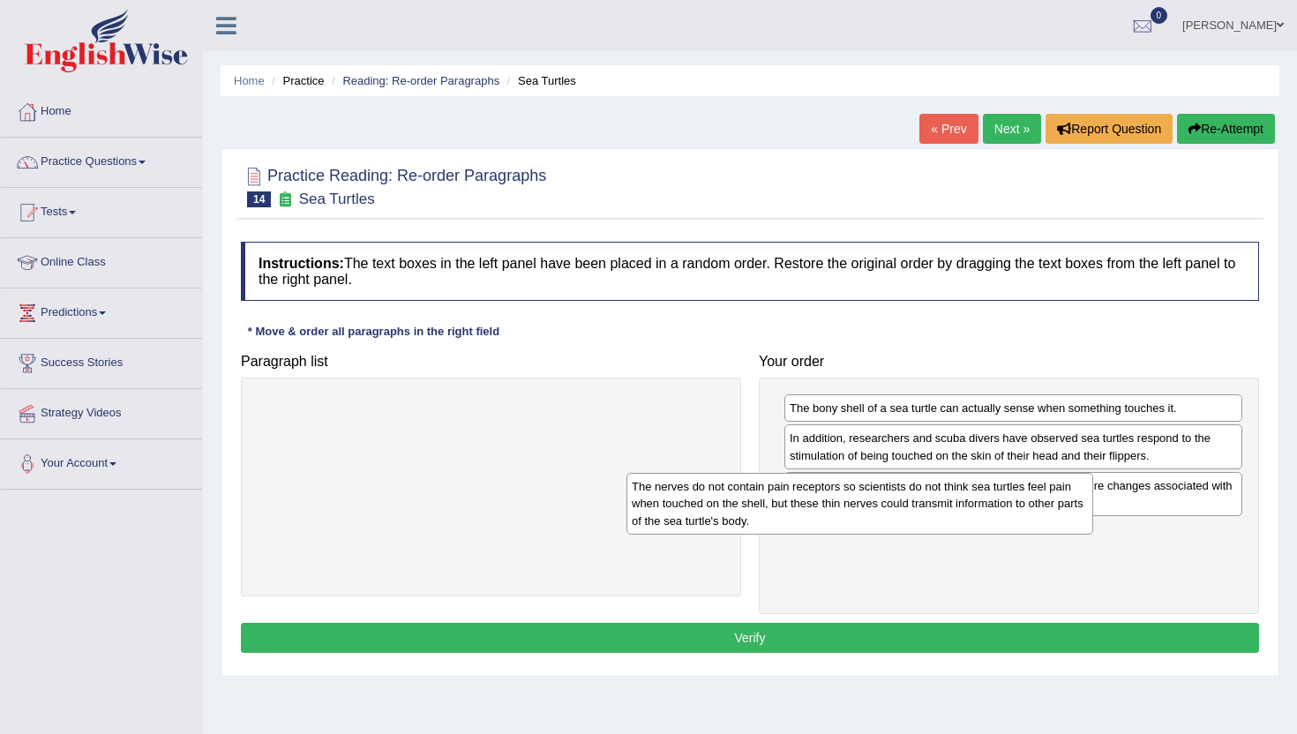
drag, startPoint x: 281, startPoint y: 431, endPoint x: 665, endPoint y: 560, distance: 405.2
click at [665, 534] on div "The nerves do not contain pain receptors so scientists do not think sea turtles…" at bounding box center [860, 503] width 467 height 61
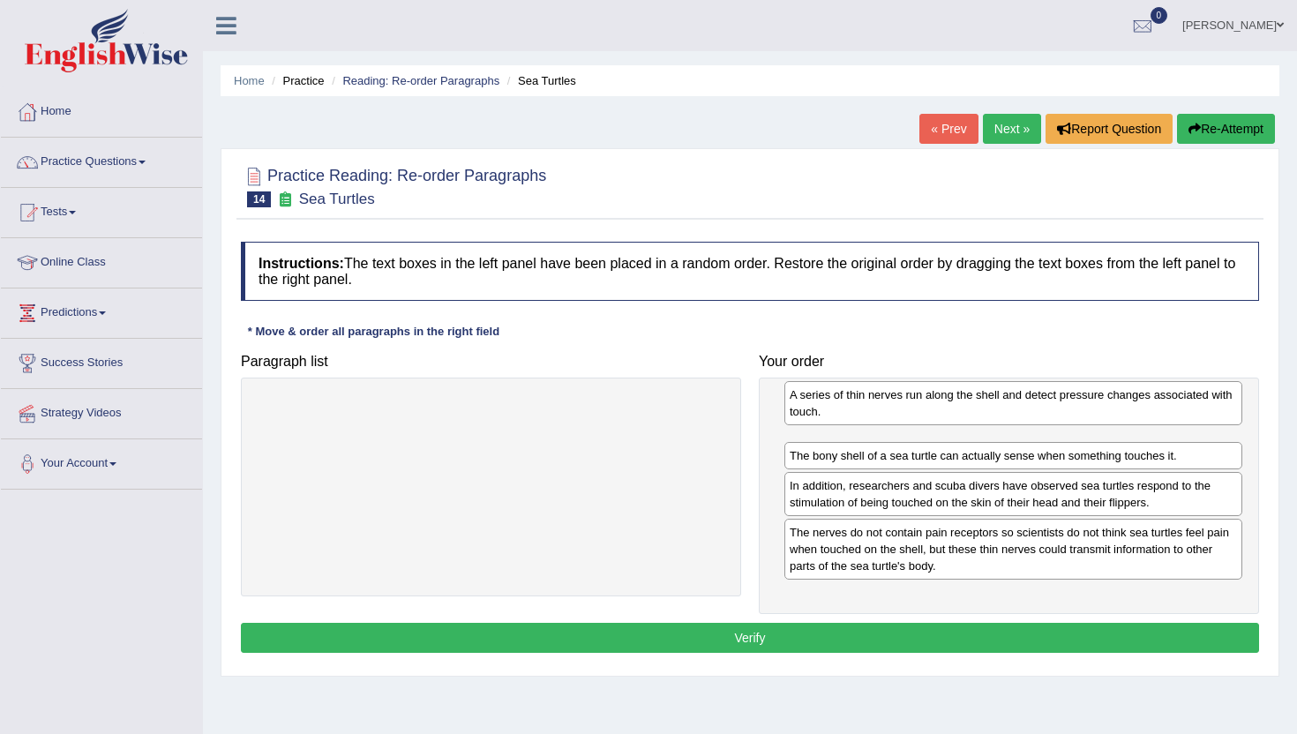
drag, startPoint x: 956, startPoint y: 500, endPoint x: 944, endPoint y: 421, distance: 80.3
click at [945, 420] on div "A series of thin nerves run along the shell and detect pressure changes associa…" at bounding box center [1014, 403] width 458 height 44
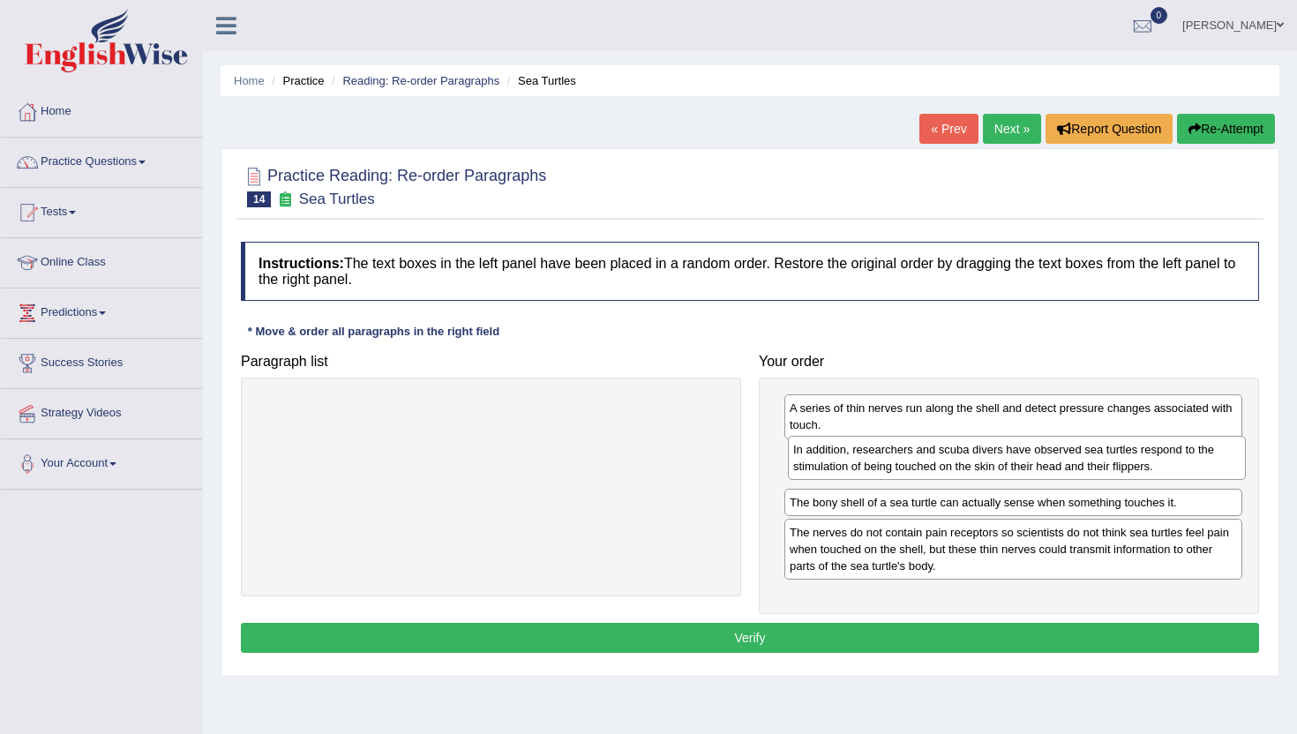
drag, startPoint x: 903, startPoint y: 495, endPoint x: 903, endPoint y: 465, distance: 30.0
click at [904, 464] on div "In addition, researchers and scuba divers have observed sea turtles respond to …" at bounding box center [1017, 458] width 458 height 44
click at [836, 633] on button "Verify" at bounding box center [750, 638] width 1018 height 30
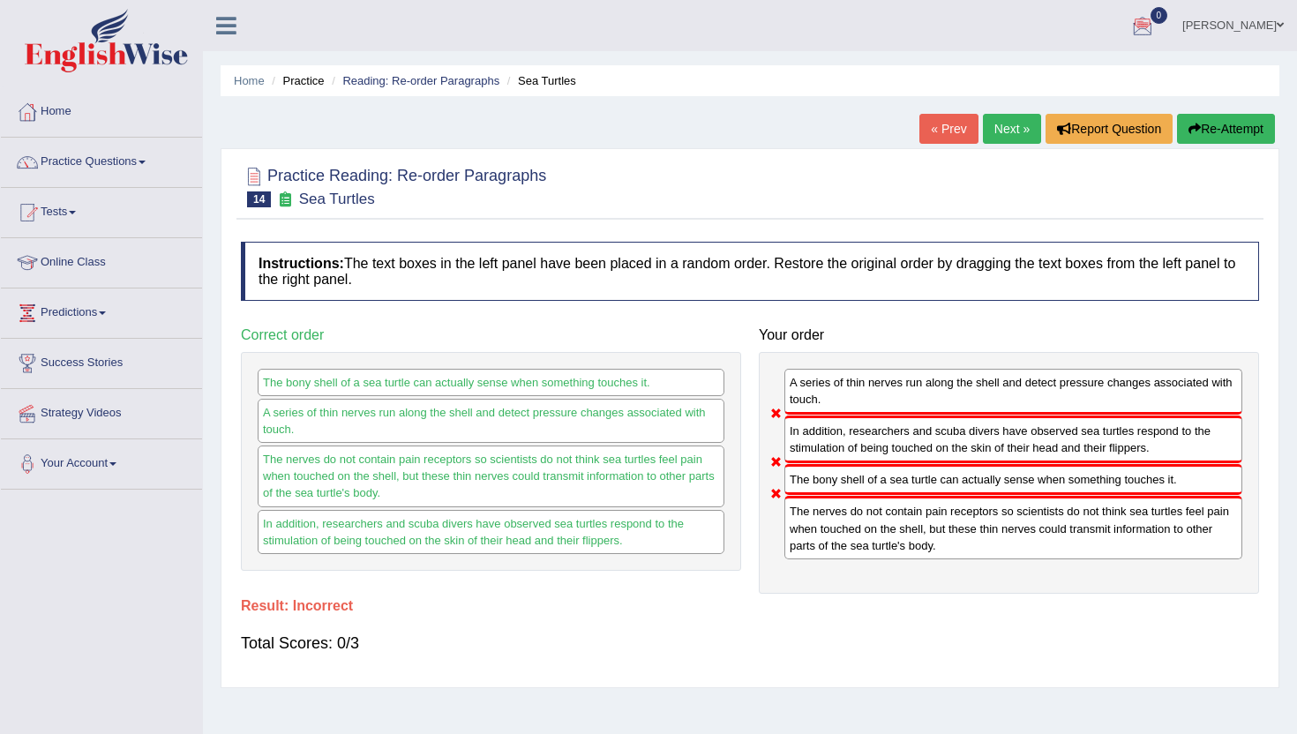
click at [1257, 132] on button "Re-Attempt" at bounding box center [1226, 129] width 98 height 30
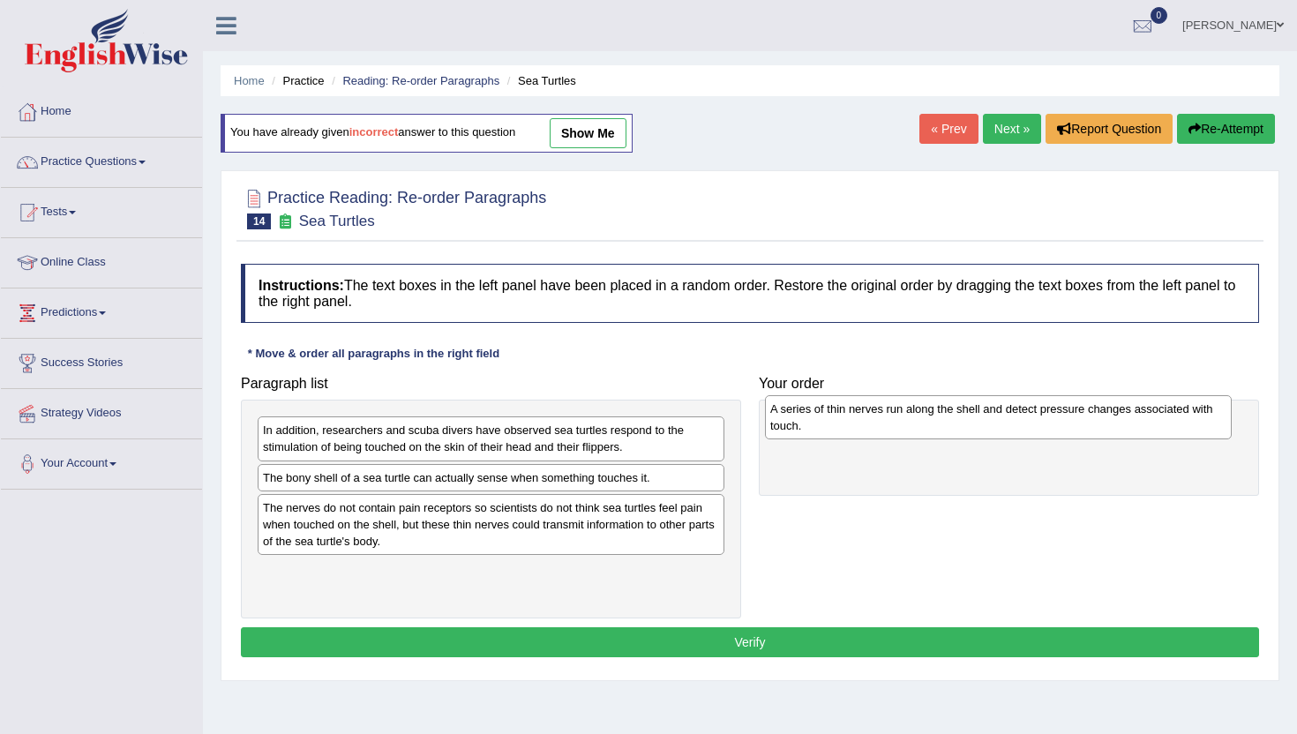
drag, startPoint x: 268, startPoint y: 493, endPoint x: 776, endPoint y: 425, distance: 512.1
click at [776, 425] on div "A series of thin nerves run along the shell and detect pressure changes associa…" at bounding box center [998, 417] width 467 height 44
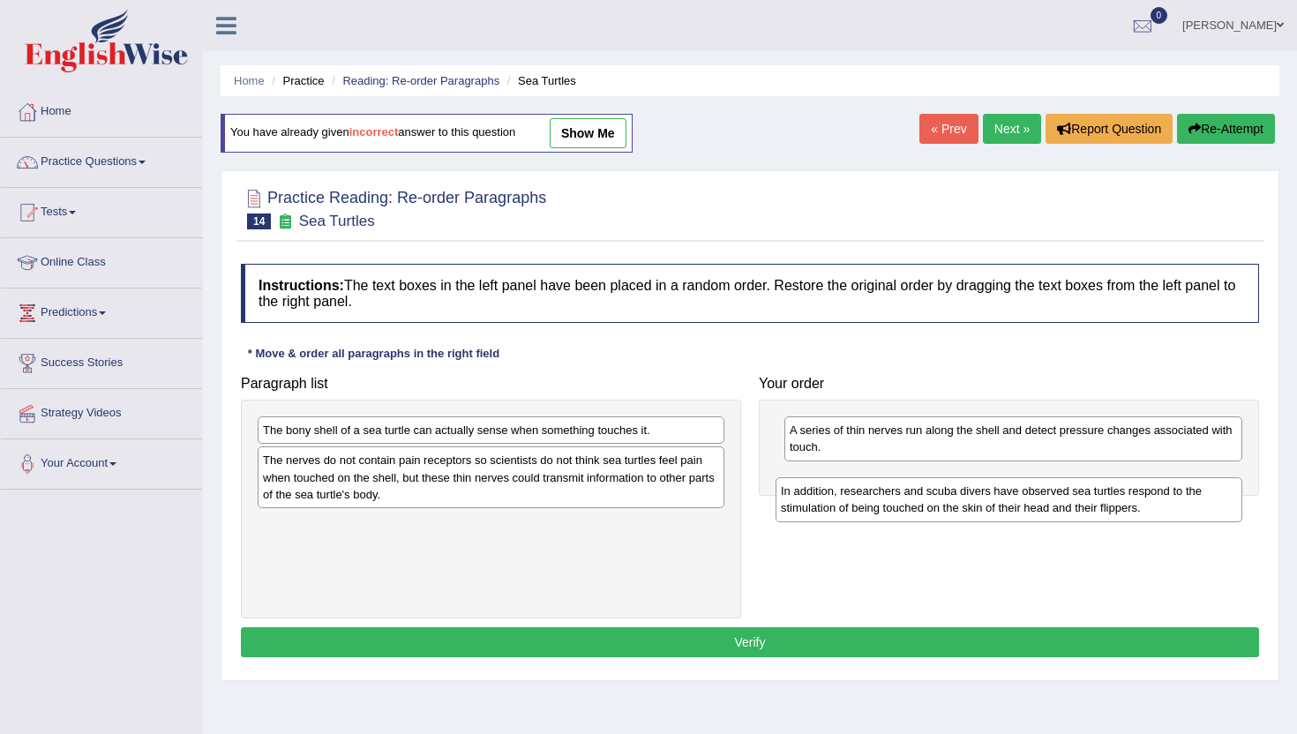
drag, startPoint x: 281, startPoint y: 436, endPoint x: 799, endPoint y: 497, distance: 521.6
click at [799, 497] on div "In addition, researchers and scuba divers have observed sea turtles respond to …" at bounding box center [1009, 499] width 467 height 44
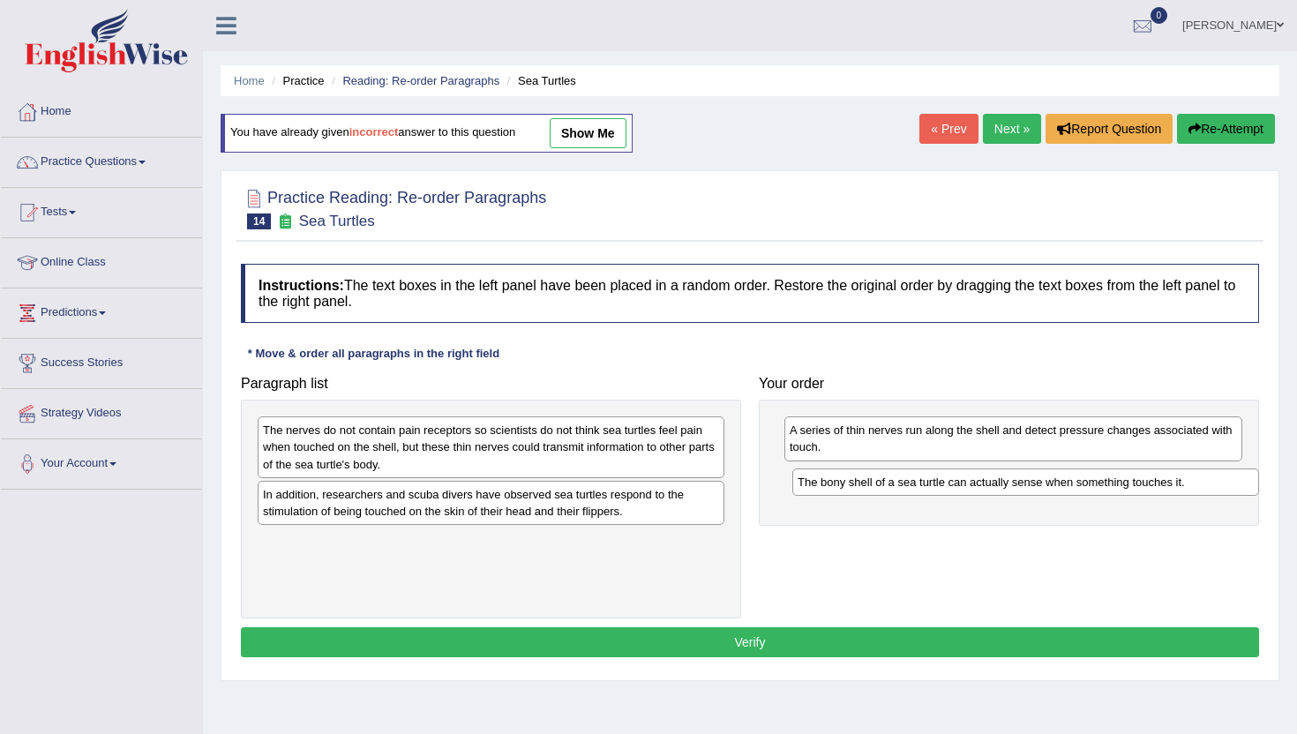
drag, startPoint x: 279, startPoint y: 438, endPoint x: 815, endPoint y: 490, distance: 538.2
click at [815, 490] on div "The bony shell of a sea turtle can actually sense when something touches it." at bounding box center [1026, 482] width 467 height 27
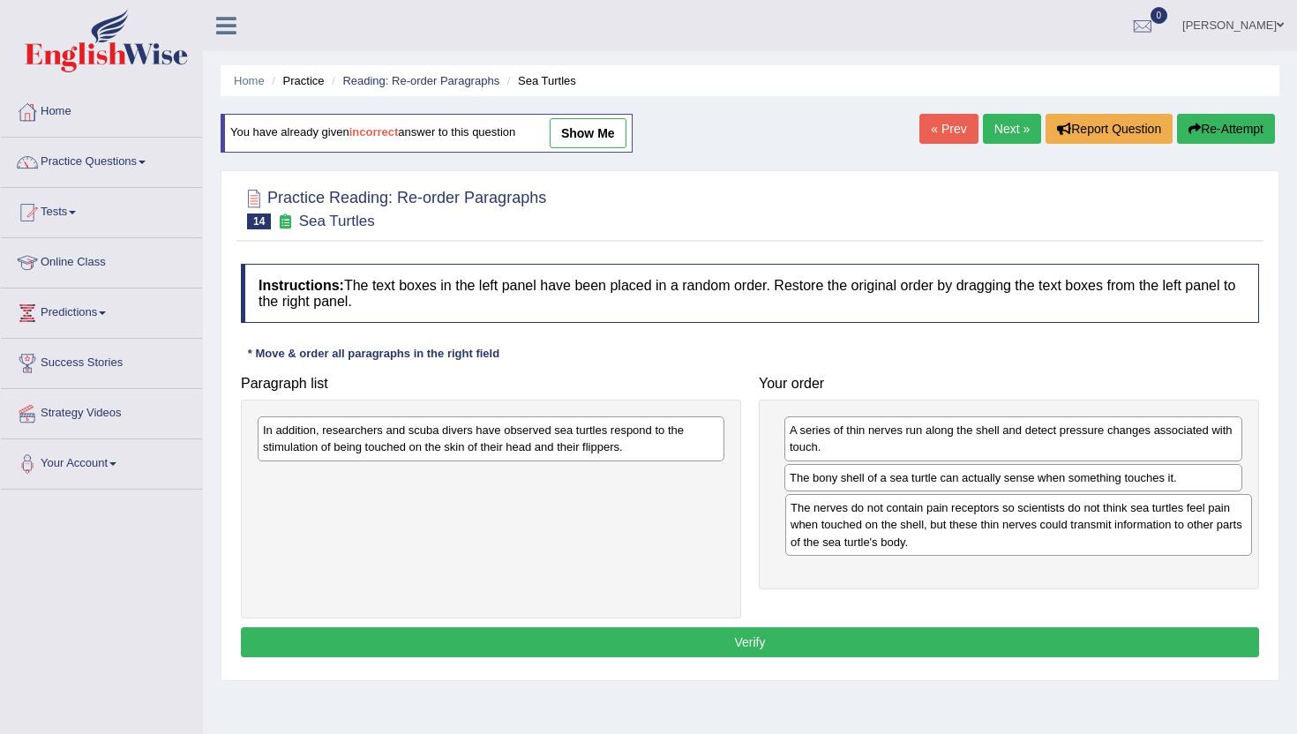
drag, startPoint x: 276, startPoint y: 447, endPoint x: 804, endPoint y: 525, distance: 533.4
click at [804, 525] on div "The nerves do not contain pain receptors so scientists do not think sea turtles…" at bounding box center [1018, 524] width 467 height 61
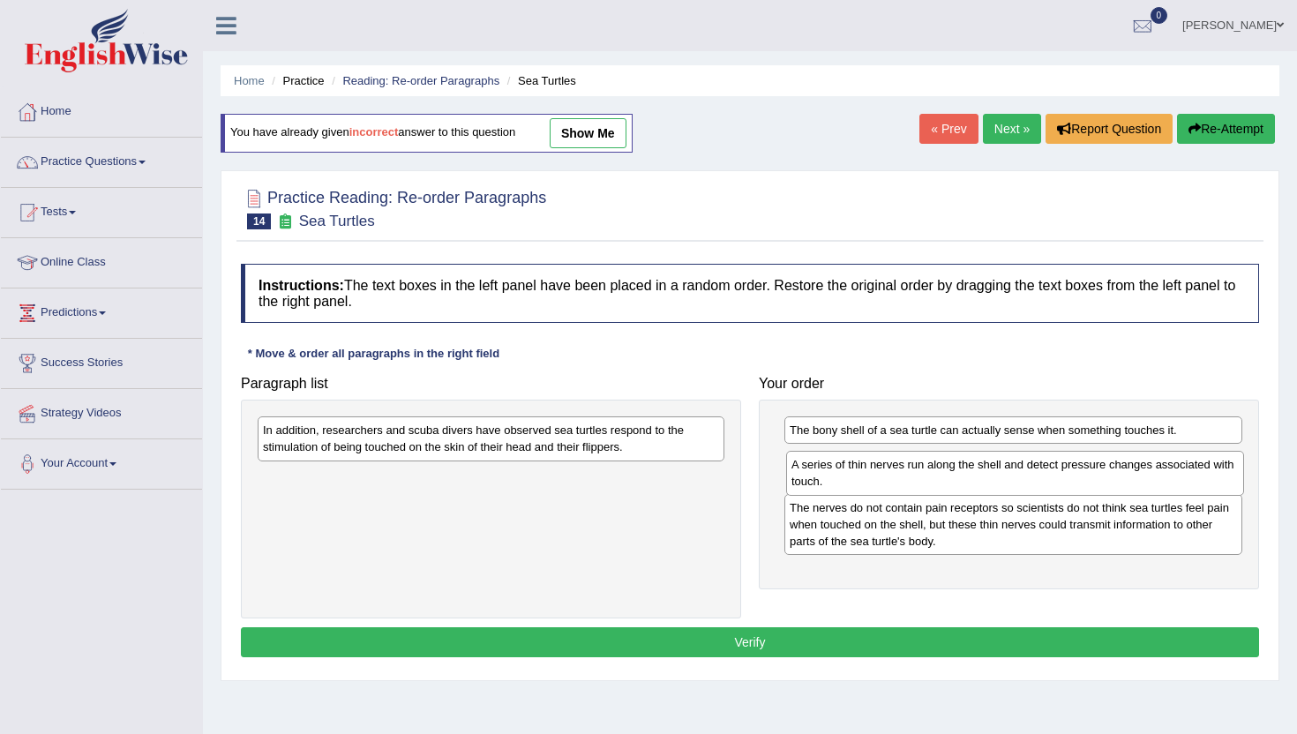
drag, startPoint x: 846, startPoint y: 441, endPoint x: 848, endPoint y: 476, distance: 34.5
click at [848, 476] on div "A series of thin nerves run along the shell and detect pressure changes associa…" at bounding box center [1015, 473] width 458 height 44
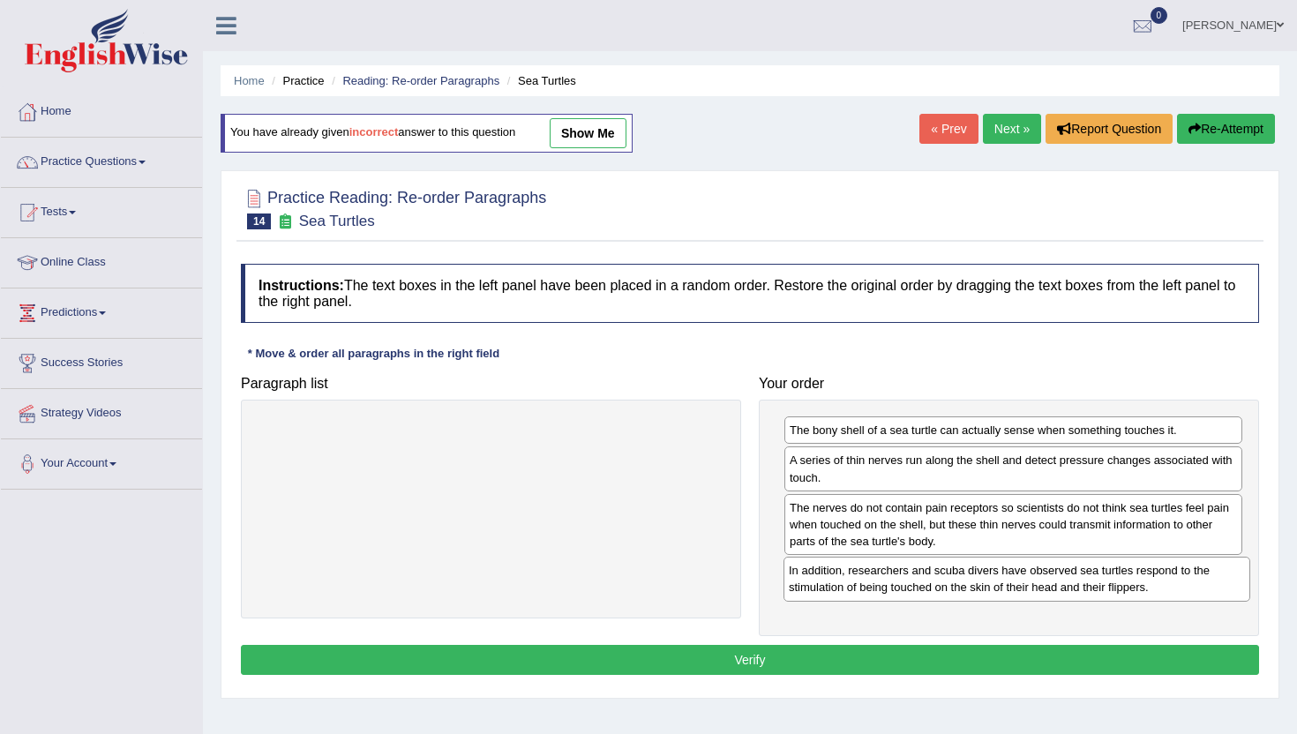
drag, startPoint x: 282, startPoint y: 436, endPoint x: 806, endPoint y: 575, distance: 542.5
click at [806, 575] on div "In addition, researchers and scuba divers have observed sea turtles respond to …" at bounding box center [1017, 579] width 467 height 44
click at [800, 656] on button "Verify" at bounding box center [750, 660] width 1018 height 30
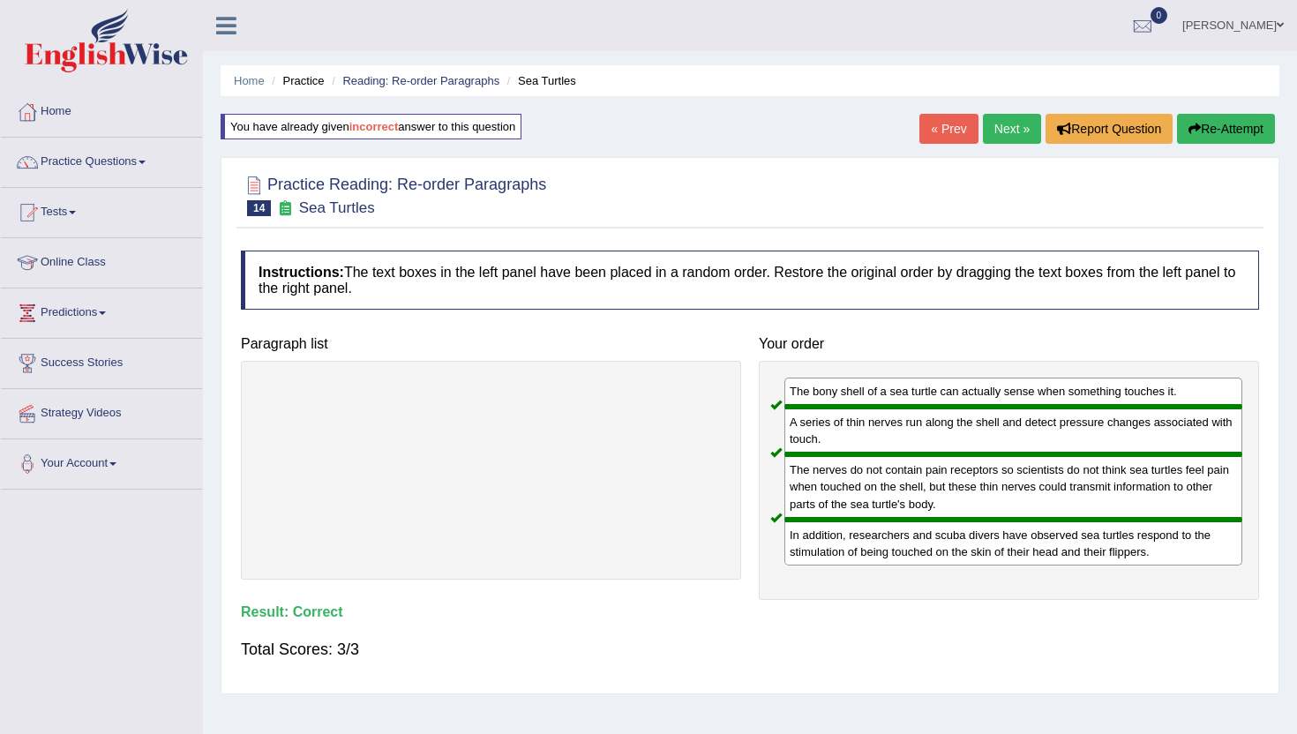
click at [997, 127] on link "Next »" at bounding box center [1012, 129] width 58 height 30
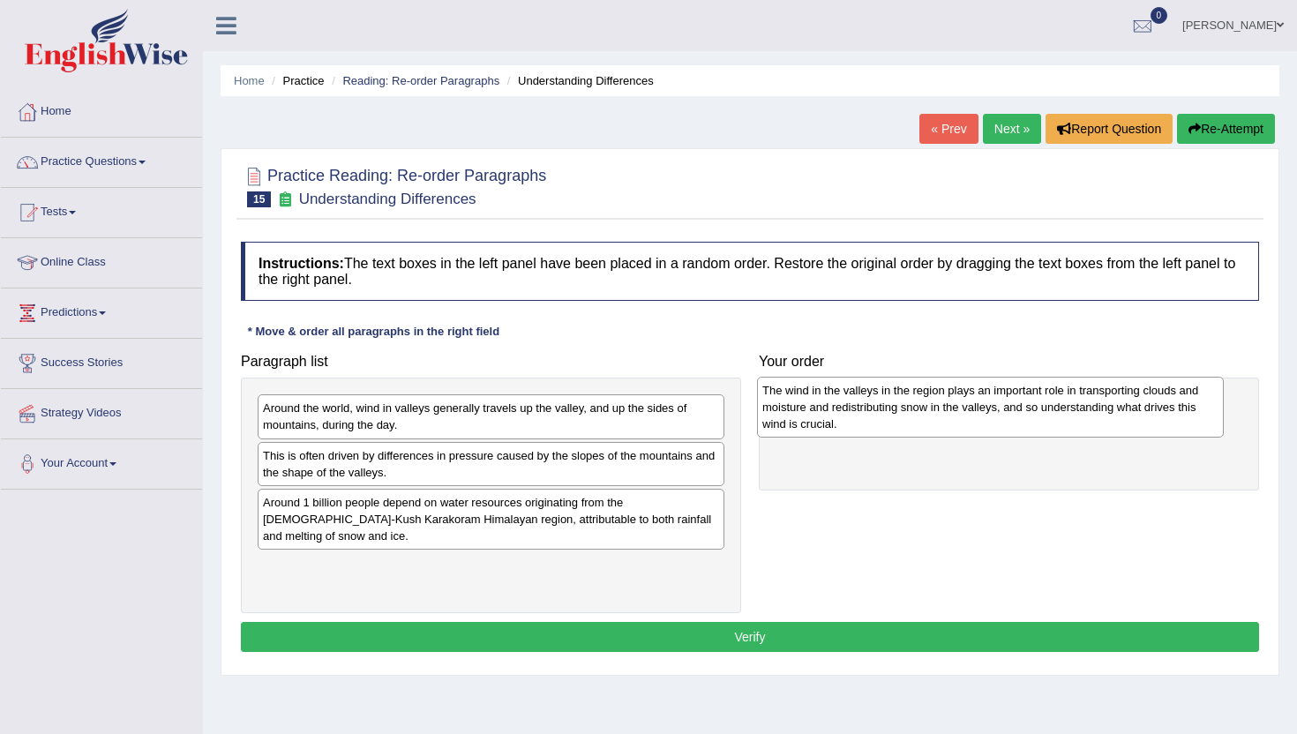
drag, startPoint x: 281, startPoint y: 563, endPoint x: 780, endPoint y: 404, distance: 524.2
click at [780, 404] on div "The wind in the valleys in the region plays an important role in transporting c…" at bounding box center [990, 407] width 467 height 61
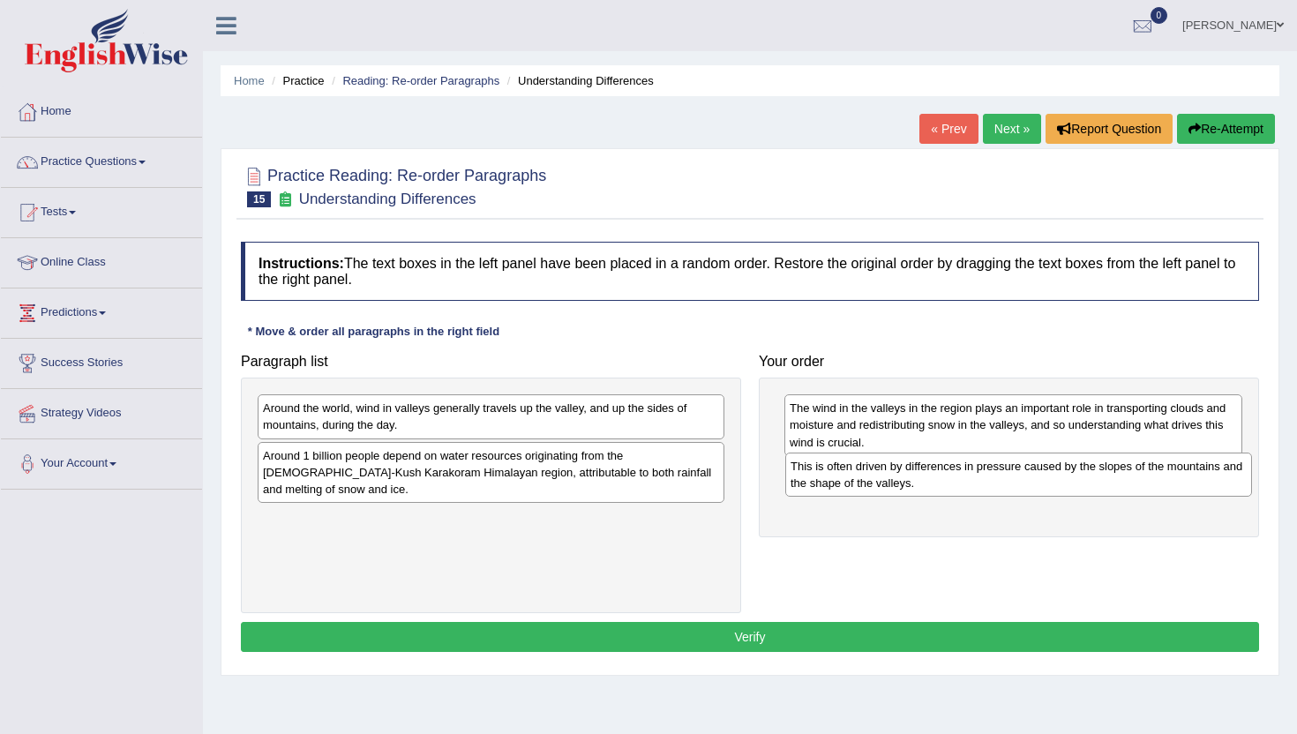
drag, startPoint x: 283, startPoint y: 462, endPoint x: 811, endPoint y: 473, distance: 527.9
click at [811, 473] on div "This is often driven by differences in pressure caused by the slopes of the mou…" at bounding box center [1018, 475] width 467 height 44
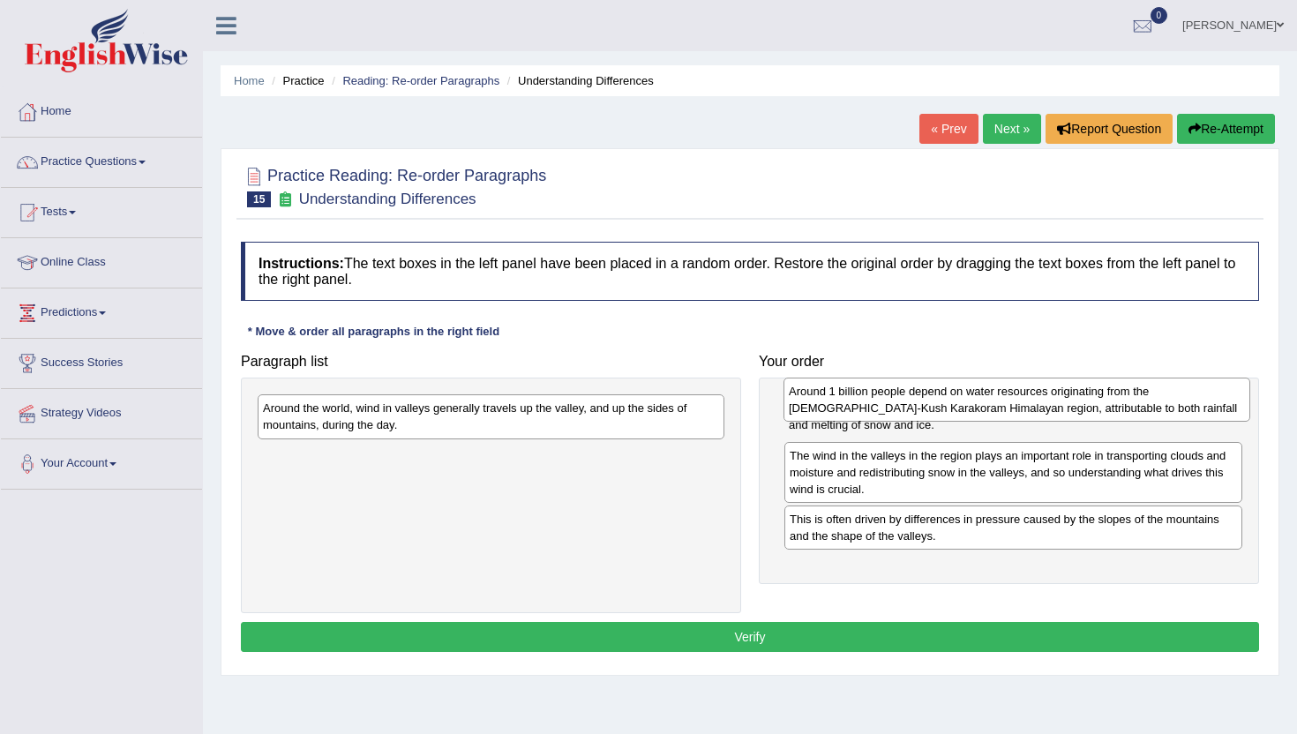
drag, startPoint x: 299, startPoint y: 473, endPoint x: 825, endPoint y: 409, distance: 529.9
click at [825, 409] on div "Around 1 billion people depend on water resources originating from the [DEMOGRA…" at bounding box center [1017, 400] width 467 height 44
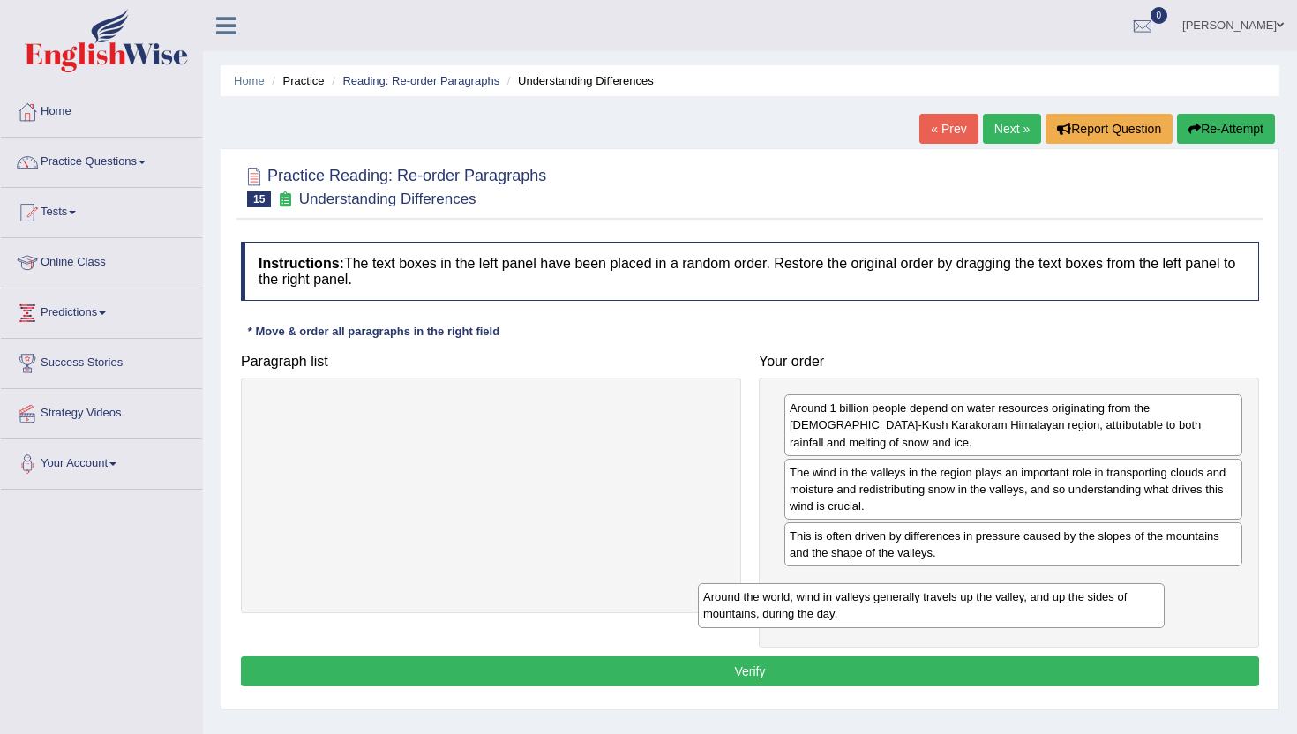
drag, startPoint x: 307, startPoint y: 432, endPoint x: 744, endPoint y: 613, distance: 472.8
click at [744, 613] on div "Around the world, wind in valleys generally travels up the valley, and up the s…" at bounding box center [931, 605] width 467 height 44
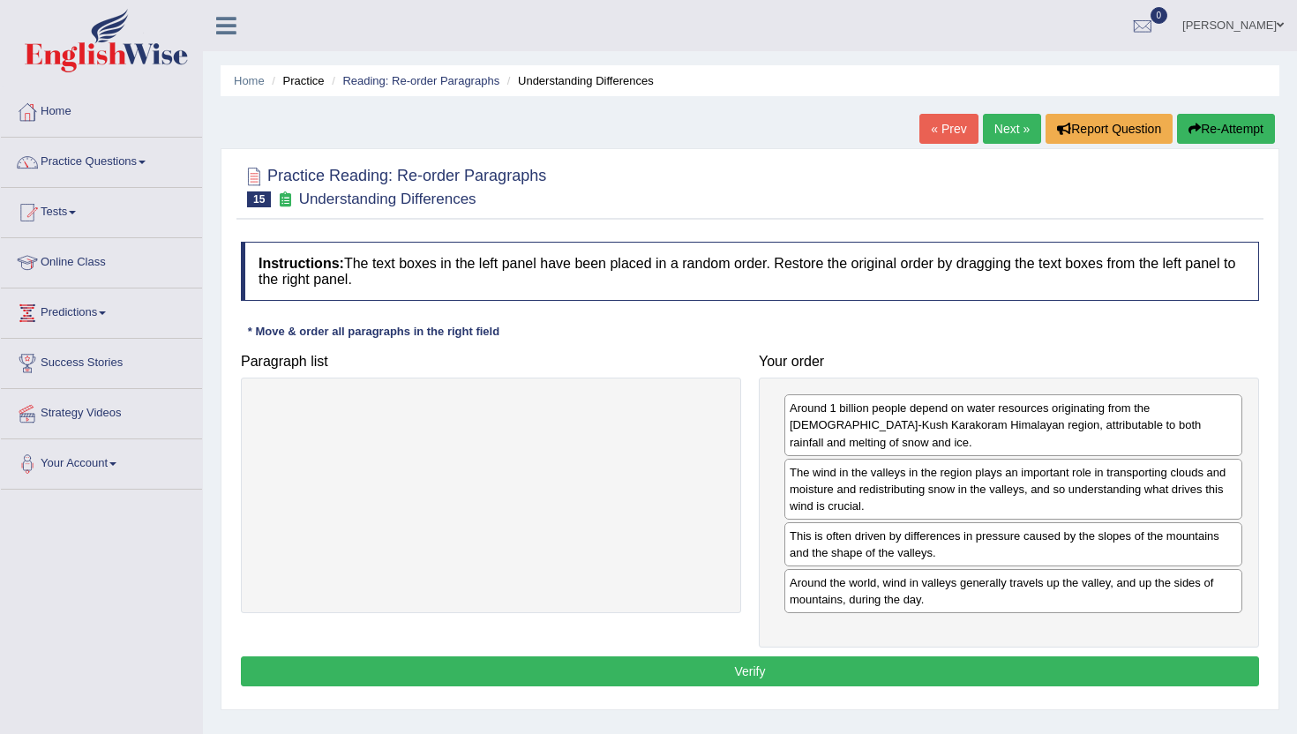
click at [943, 662] on button "Verify" at bounding box center [750, 672] width 1018 height 30
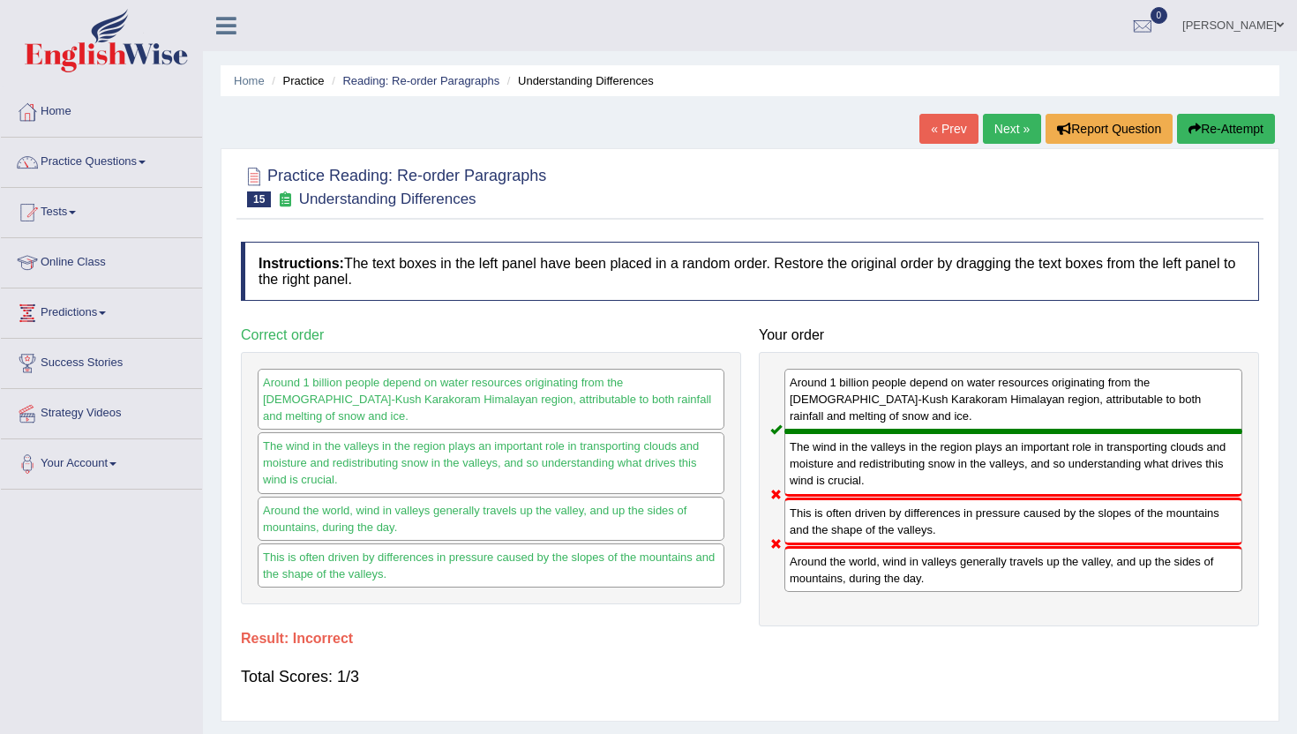
click at [987, 126] on link "Next »" at bounding box center [1012, 129] width 58 height 30
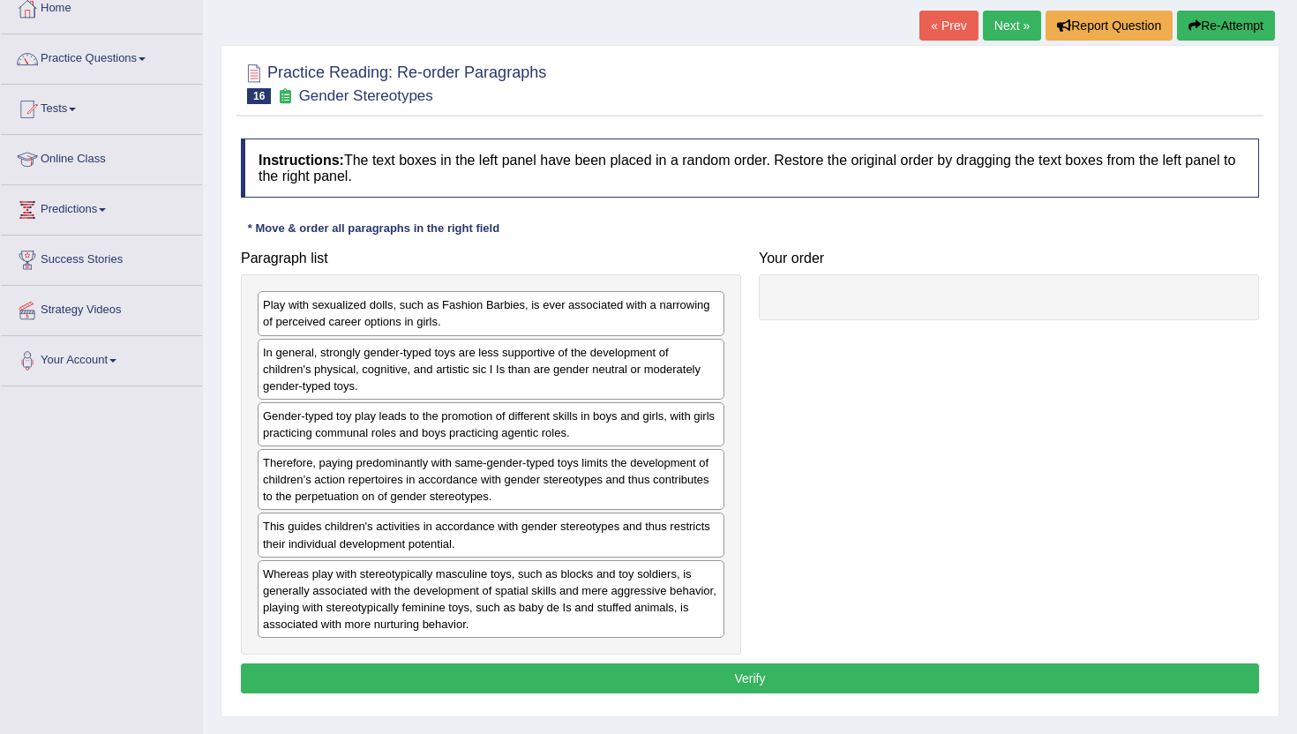
scroll to position [106, 0]
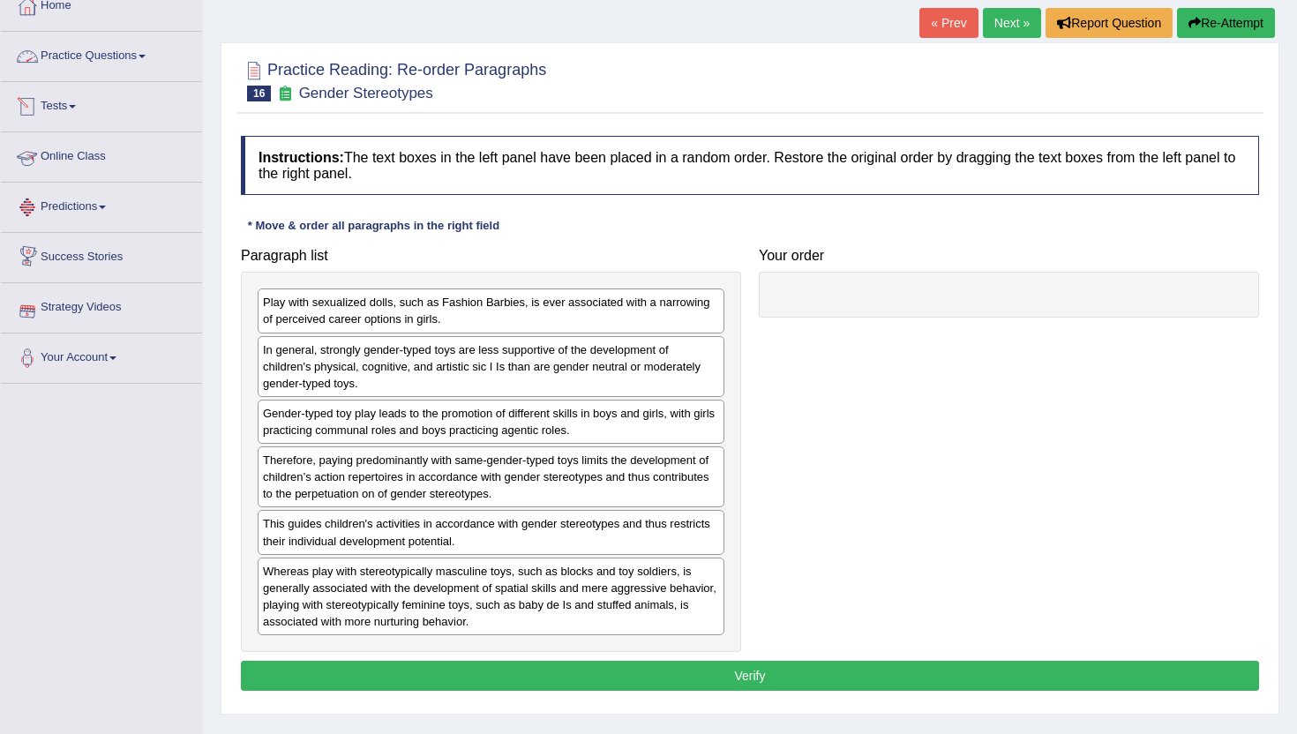
click at [83, 51] on link "Practice Questions" at bounding box center [101, 54] width 201 height 44
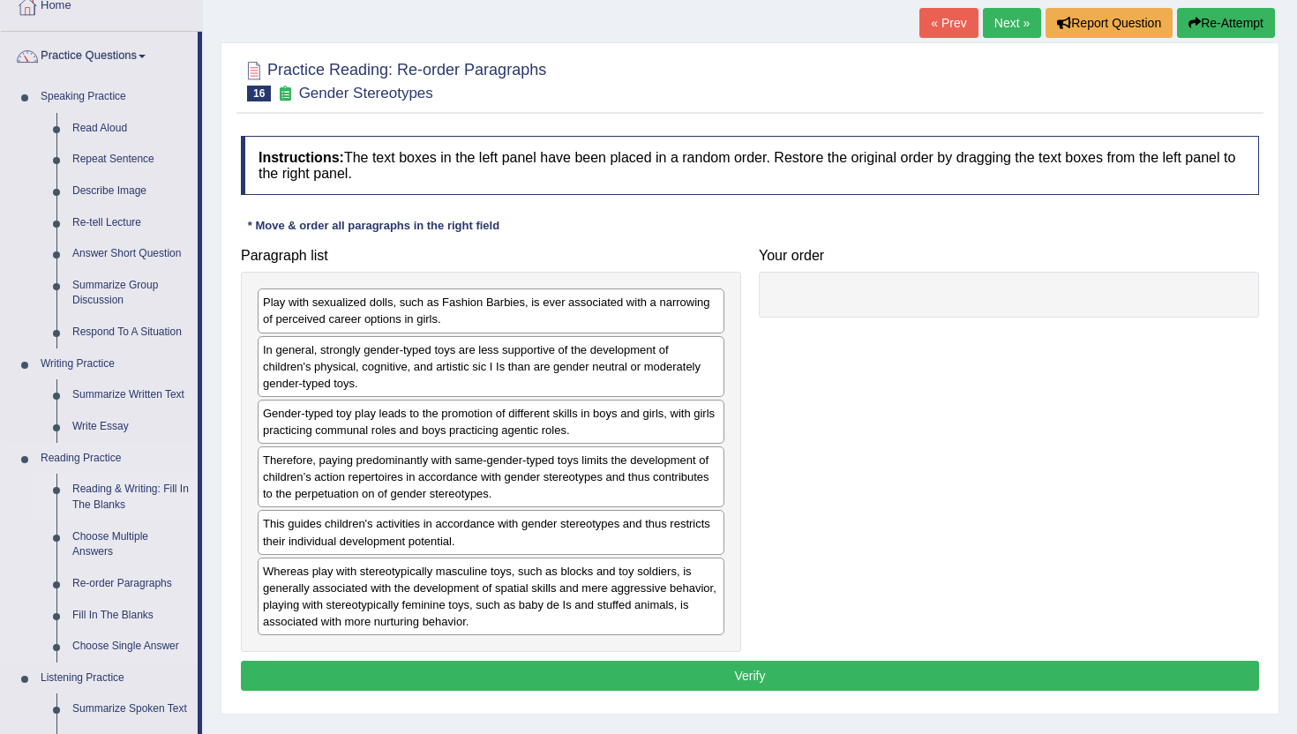
click at [95, 501] on link "Reading & Writing: Fill In The Blanks" at bounding box center [130, 497] width 133 height 47
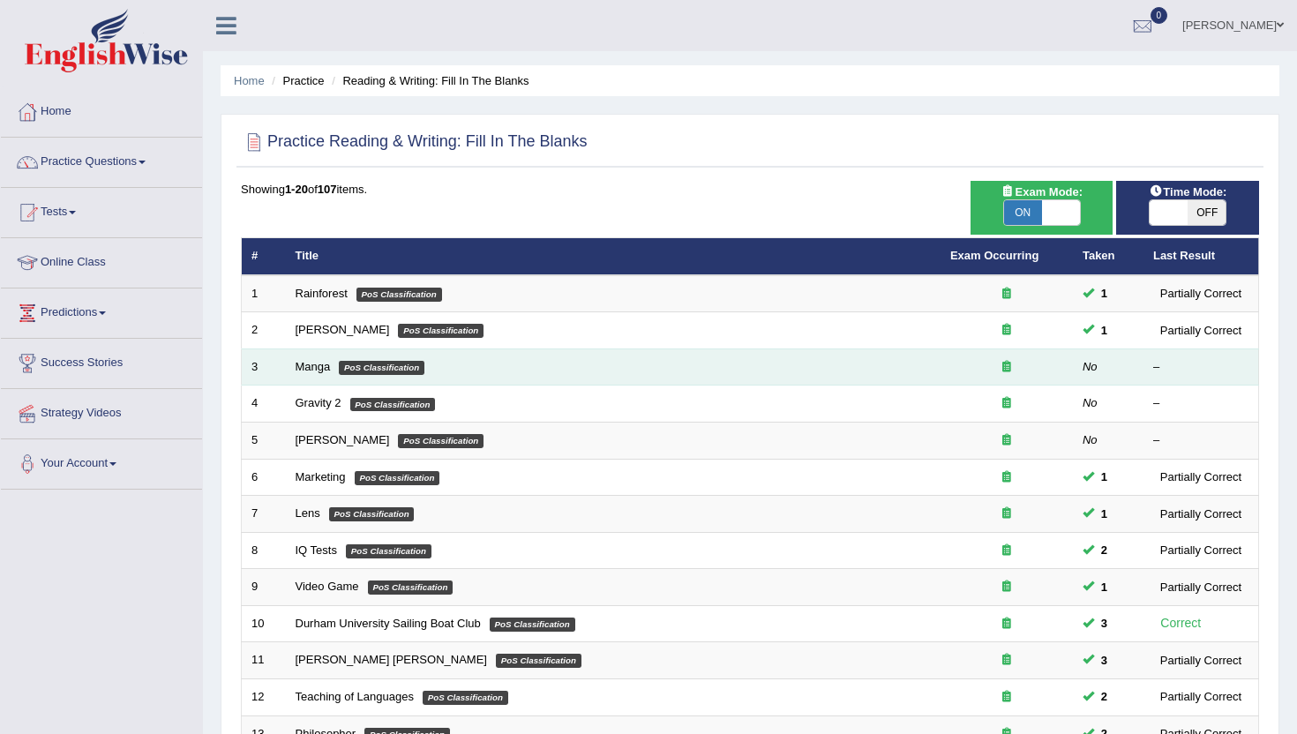
click at [321, 378] on td "Manga PoS Classification" at bounding box center [613, 367] width 655 height 37
click at [320, 367] on link "Manga" at bounding box center [313, 366] width 35 height 13
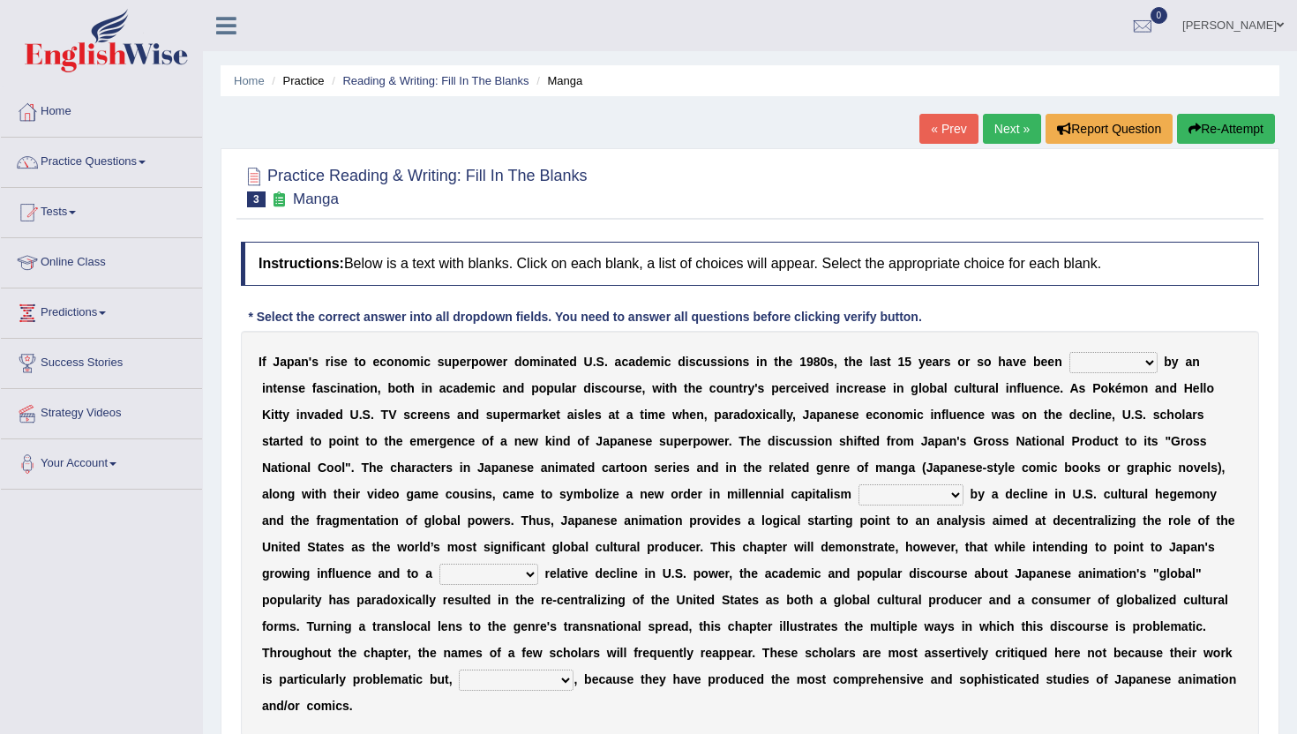
click at [1088, 357] on select "marked dedicated made inspired" at bounding box center [1114, 362] width 88 height 21
select select "made"
click at [1070, 352] on select "marked dedicated made inspired" at bounding box center [1114, 362] width 88 height 21
click at [1122, 355] on select "marked dedicated made inspired" at bounding box center [1114, 362] width 88 height 21
click at [870, 494] on select "pocessed characterized opposed tangled" at bounding box center [911, 495] width 105 height 21
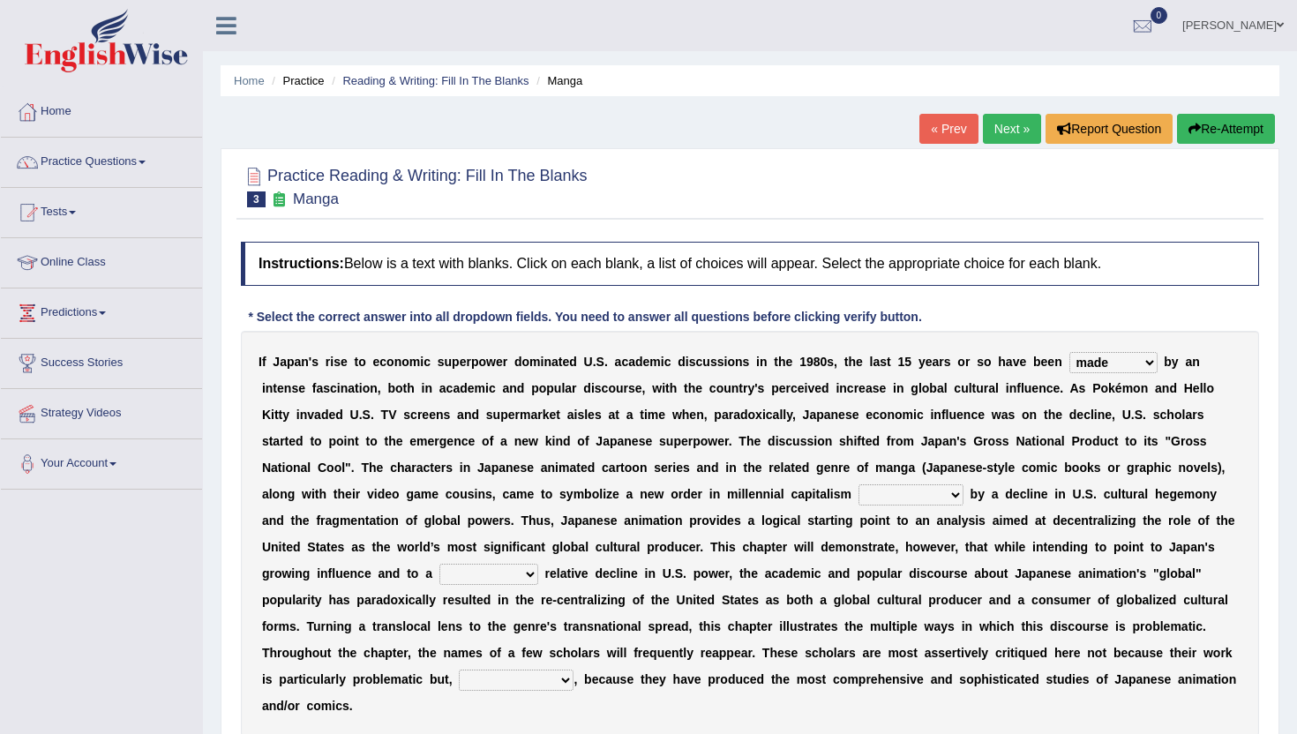
click at [859, 485] on select "pocessed characterized opposed tangled" at bounding box center [911, 495] width 105 height 21
click at [908, 500] on select "pocessed characterized opposed tangled" at bounding box center [911, 495] width 105 height 21
click at [897, 495] on select "pocessed characterized opposed tangled" at bounding box center [911, 495] width 105 height 21
click at [493, 575] on select "concomitant discrete proportional legitimate" at bounding box center [489, 574] width 99 height 21
click at [875, 497] on select "pocessed characterized opposed tangled" at bounding box center [911, 495] width 105 height 21
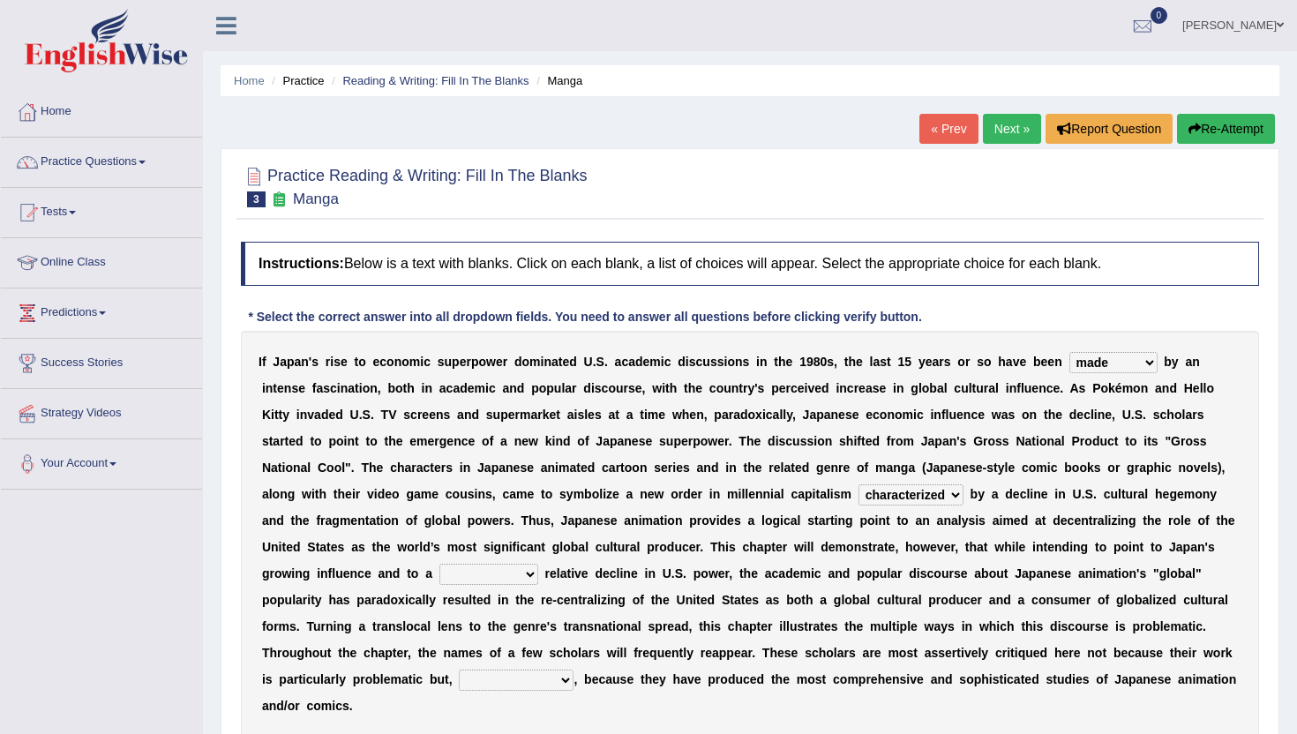
select select "opposed"
click at [859, 485] on select "pocessed characterized opposed tangled" at bounding box center [911, 495] width 105 height 21
click at [467, 582] on select "concomitant discrete proportional legitimate" at bounding box center [489, 574] width 99 height 21
click at [508, 575] on select "concomitant discrete proportional legitimate" at bounding box center [489, 574] width 99 height 21
select select "discrete"
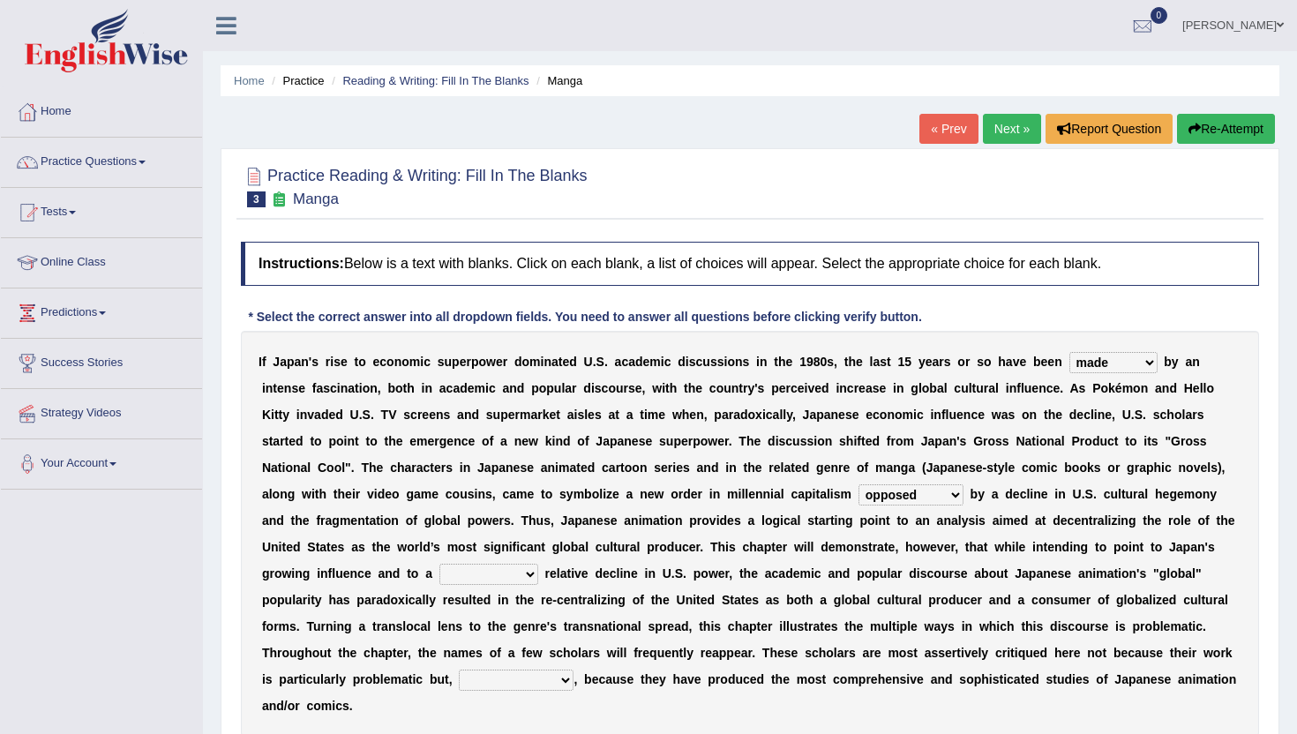
click at [440, 564] on select "concomitant discrete proportional legitimate" at bounding box center [489, 574] width 99 height 21
click at [537, 685] on select "however on the contrary in addition on the whole" at bounding box center [516, 680] width 115 height 21
click at [459, 670] on select "however on the contrary in addition on the whole" at bounding box center [516, 680] width 115 height 21
click at [518, 689] on select "however on the contrary in addition on the whole" at bounding box center [516, 680] width 115 height 21
select select "in addition"
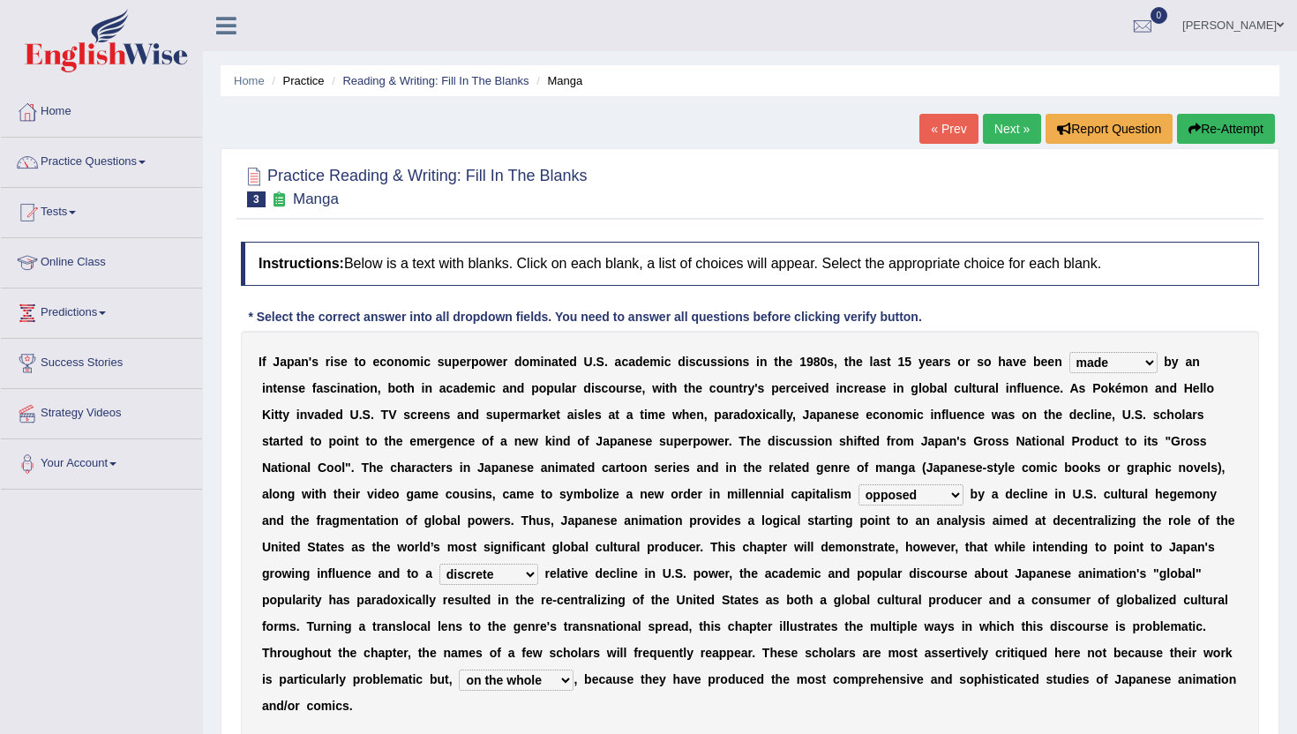
click at [459, 670] on select "however on the contrary in addition on the whole" at bounding box center [516, 680] width 115 height 21
click at [655, 704] on div "I f J a p a n ' s r i s e t o e c o n o m i c s u p e r p o w e r d o m i n a t…" at bounding box center [750, 534] width 1018 height 406
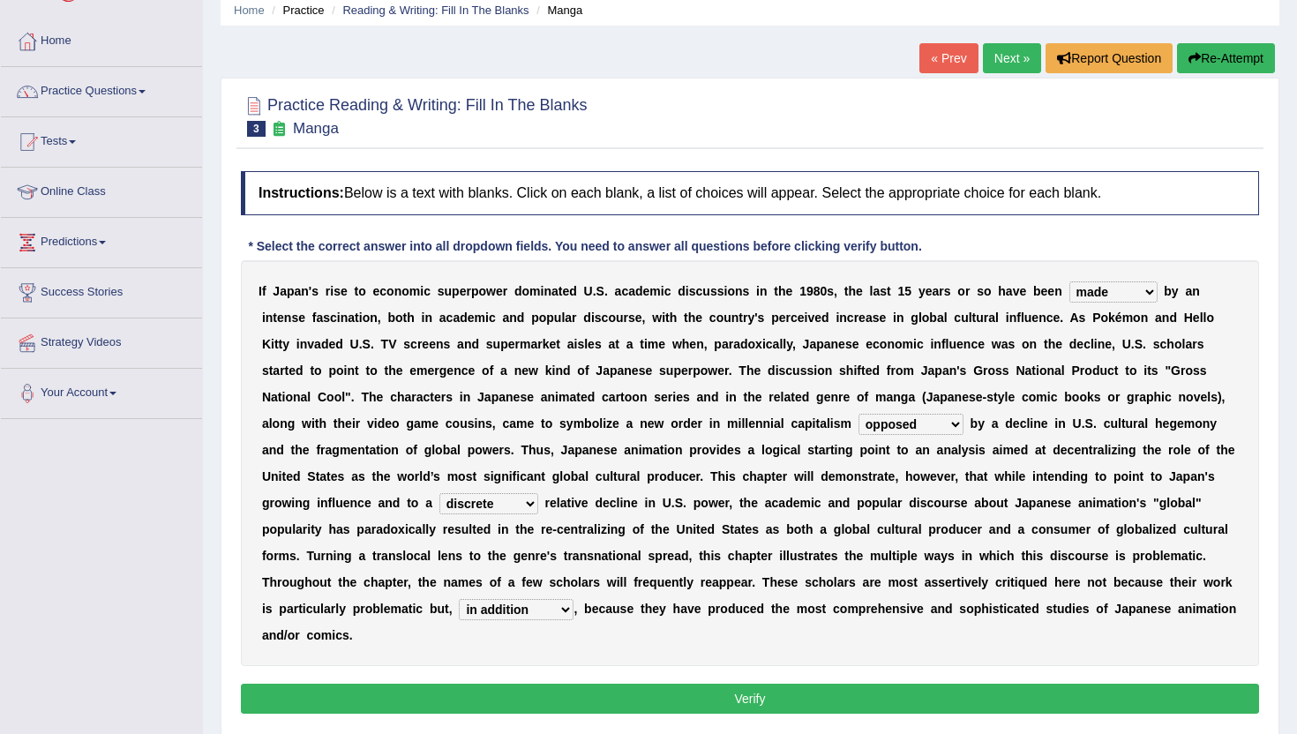
scroll to position [106, 0]
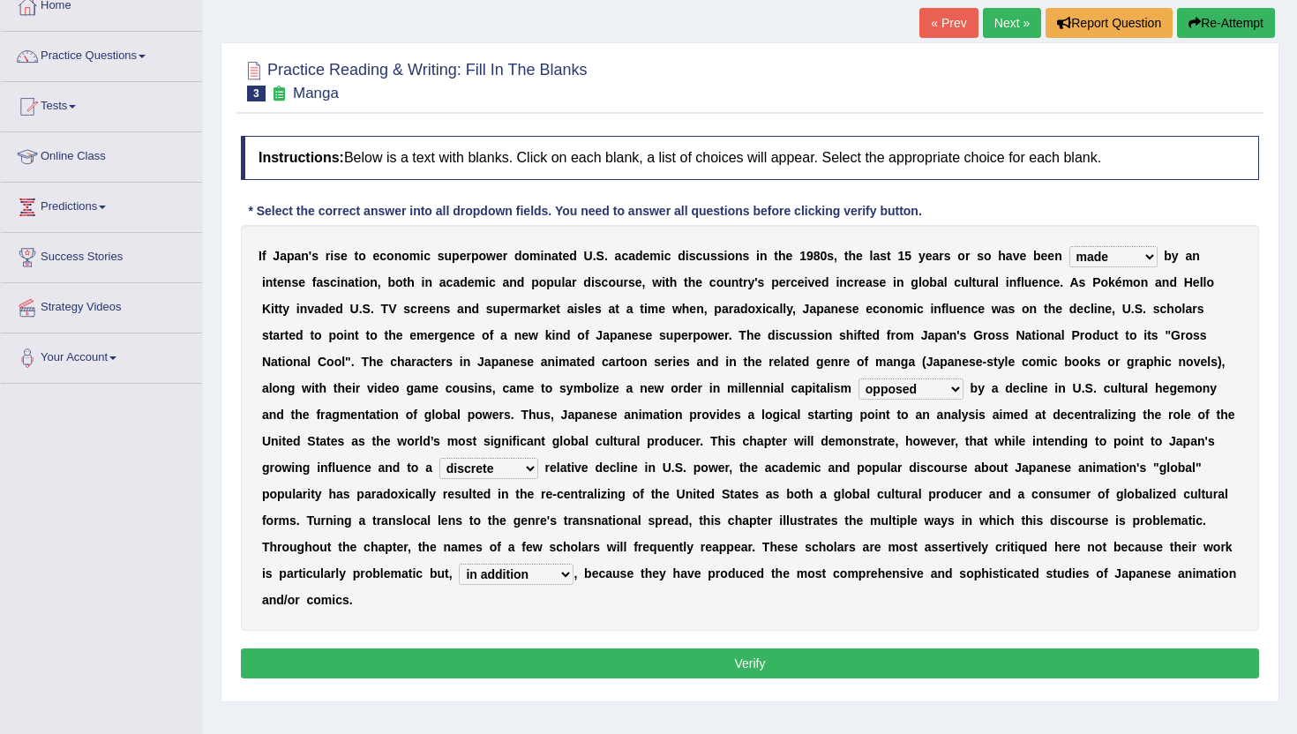
click at [684, 661] on button "Verify" at bounding box center [750, 664] width 1018 height 30
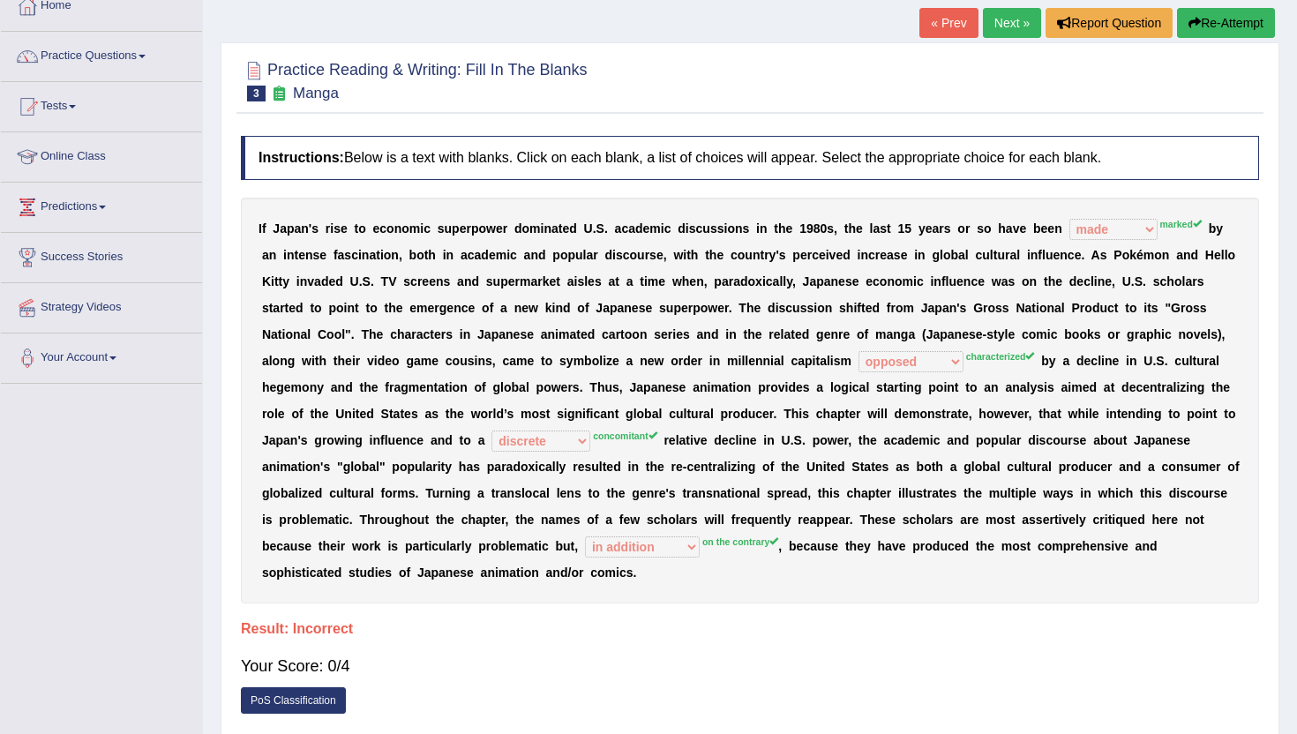
click at [1017, 19] on link "Next »" at bounding box center [1012, 23] width 58 height 30
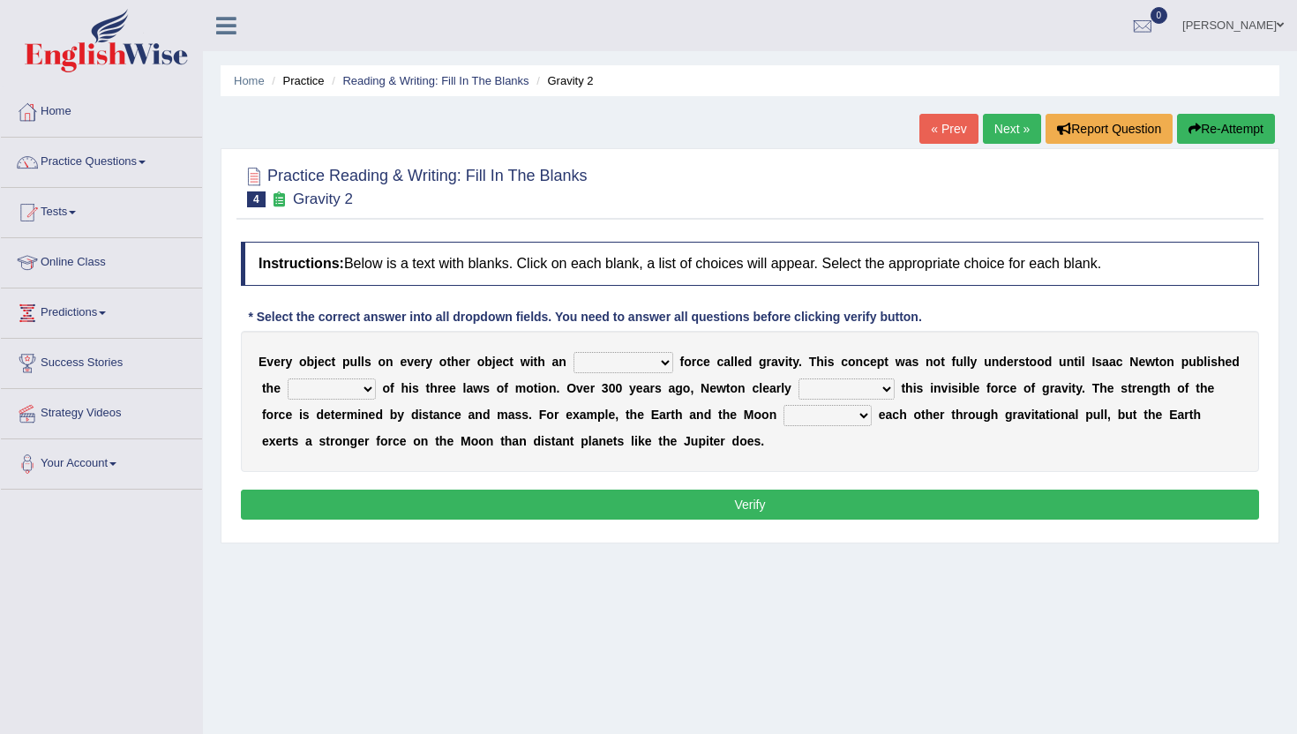
click at [612, 362] on select "invisible unknown unbelievable inconsistent" at bounding box center [624, 362] width 100 height 21
select select "invisible"
click at [574, 352] on select "invisible unknown unbelievable inconsistent" at bounding box center [624, 362] width 100 height 21
click at [332, 393] on select "concept theory method argument" at bounding box center [332, 389] width 88 height 21
select select "theory"
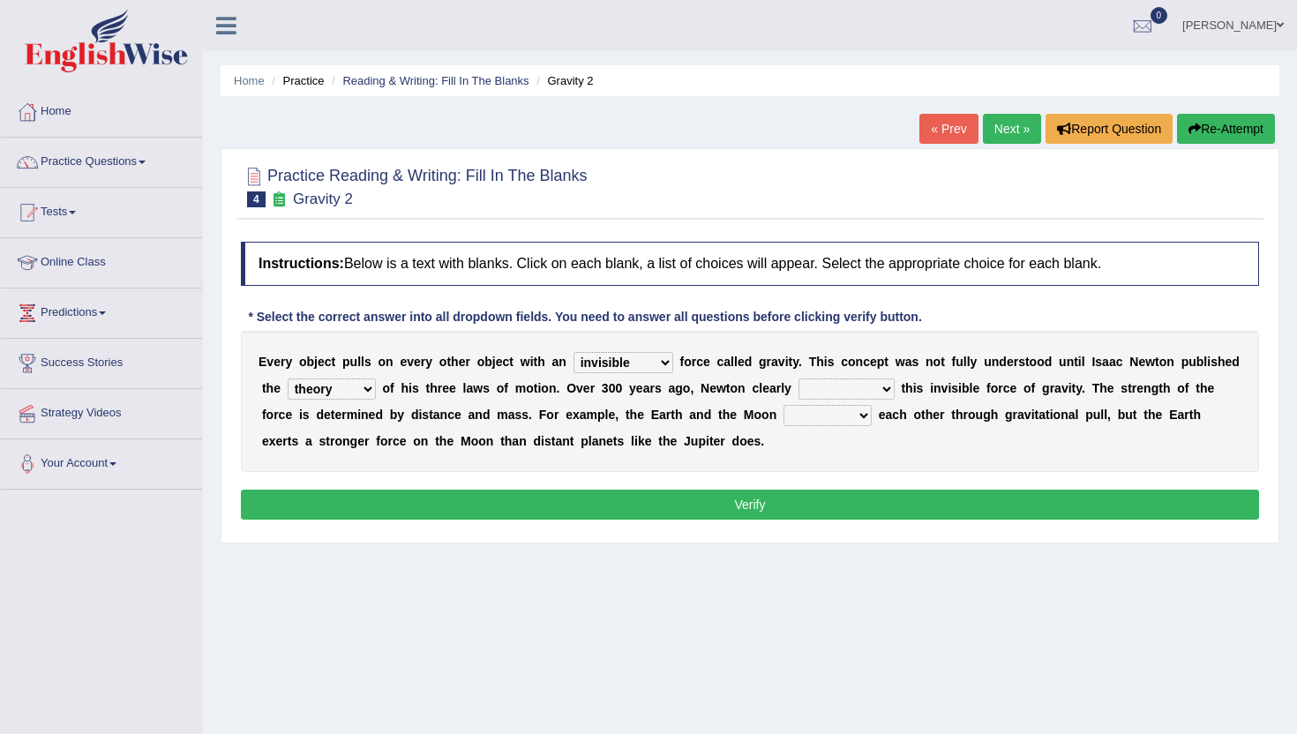
click at [288, 379] on select "concept theory method argument" at bounding box center [332, 389] width 88 height 21
click at [351, 395] on select "concept theory method argument" at bounding box center [332, 389] width 88 height 21
click at [356, 392] on select "concept theory method argument" at bounding box center [332, 389] width 88 height 21
click at [826, 384] on select "explained undermined overturned realized" at bounding box center [847, 389] width 96 height 21
select select "explained"
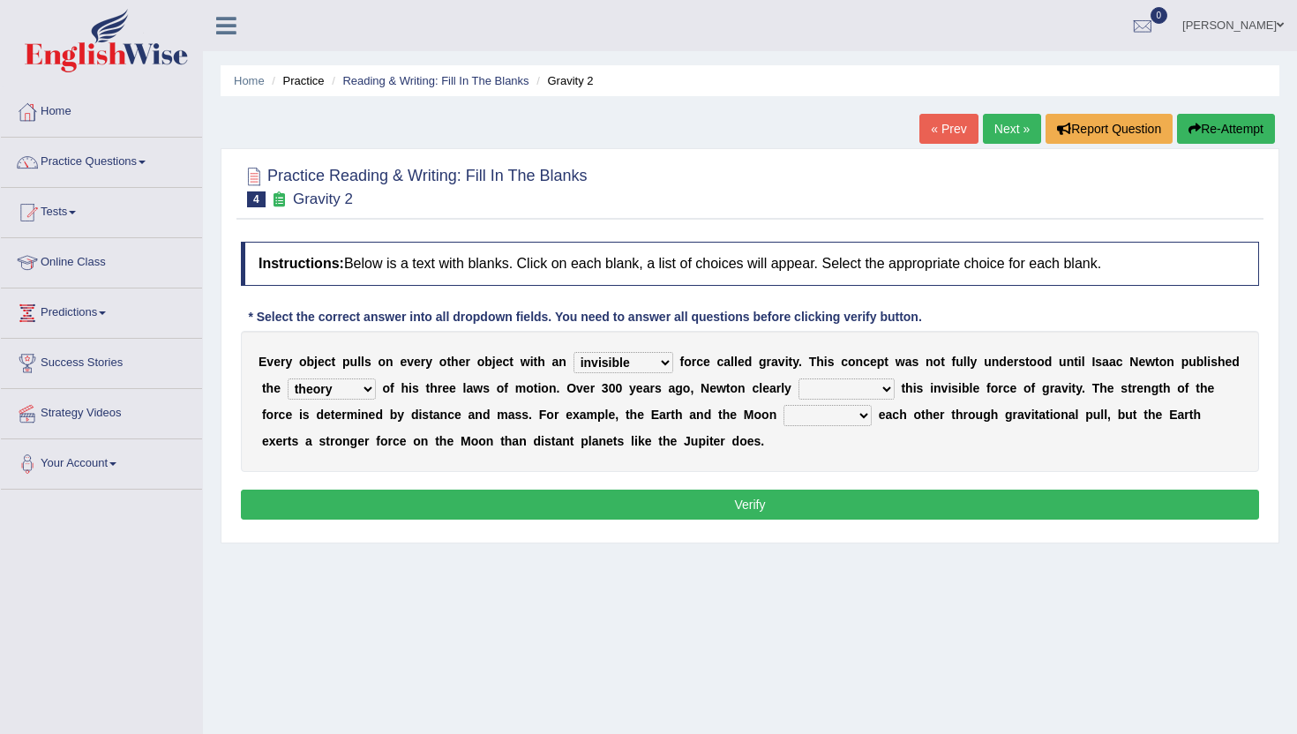
click at [799, 379] on select "explained undermined overturned realized" at bounding box center [847, 389] width 96 height 21
click at [838, 418] on select "affect spin evade span" at bounding box center [828, 415] width 88 height 21
select select "spin"
click at [785, 405] on select "affect spin evade span" at bounding box center [828, 415] width 88 height 21
click at [832, 515] on button "Verify" at bounding box center [750, 505] width 1018 height 30
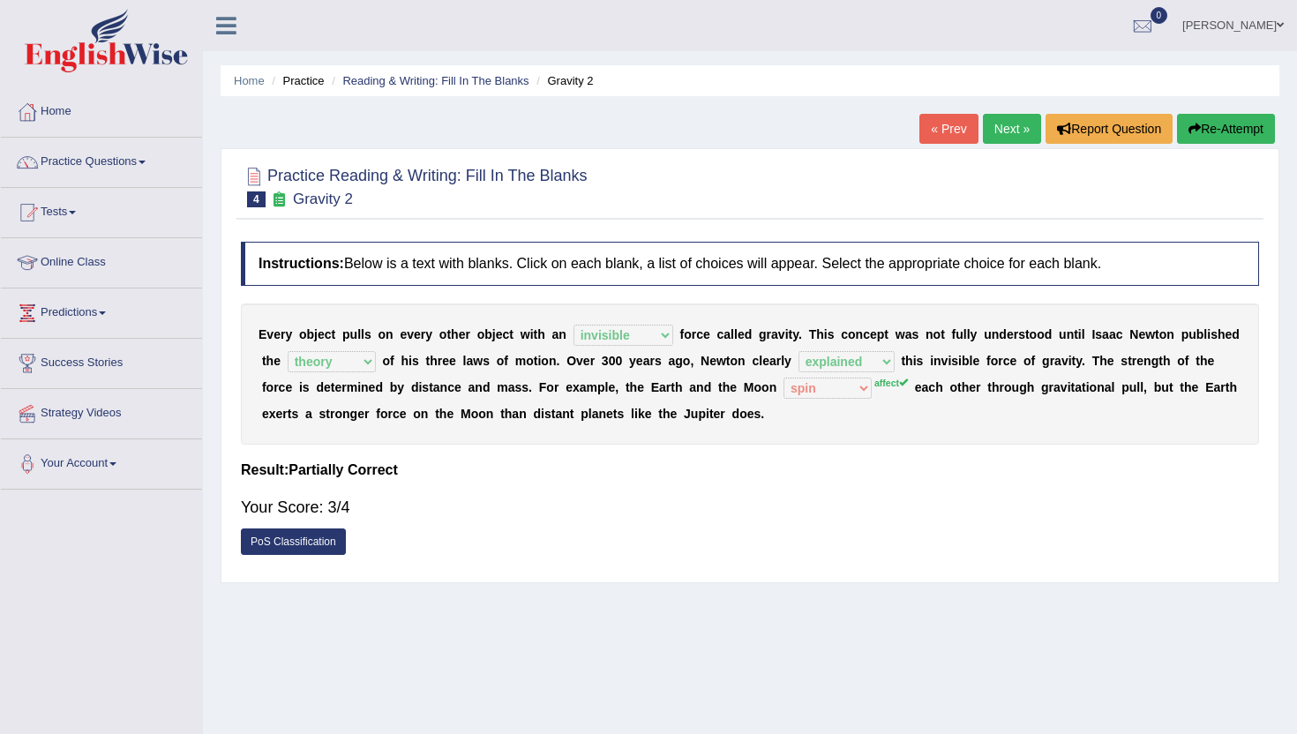
click at [995, 133] on link "Next »" at bounding box center [1012, 129] width 58 height 30
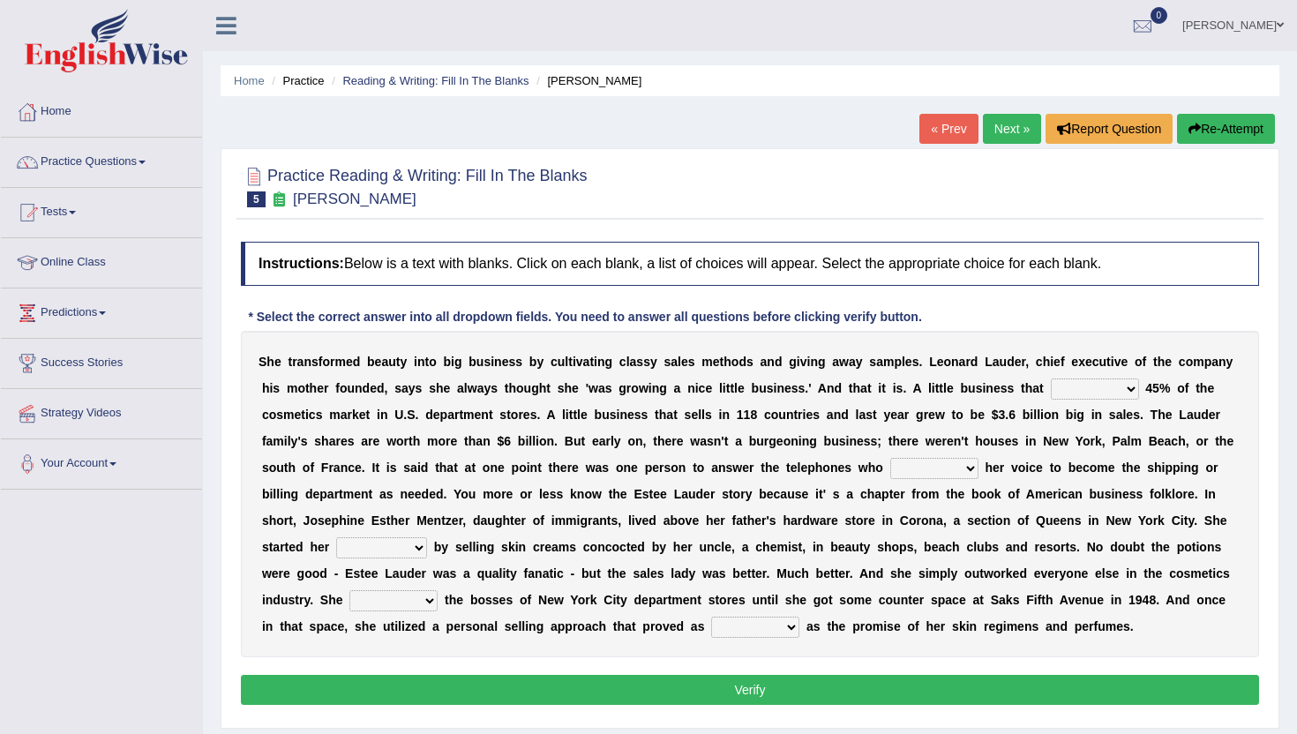
click at [1082, 389] on select "has controls makes maintains" at bounding box center [1095, 389] width 88 height 21
select select "has"
click at [1051, 379] on select "has controls makes maintains" at bounding box center [1095, 389] width 88 height 21
click at [1099, 381] on select "has controls makes maintains" at bounding box center [1095, 389] width 88 height 21
click at [940, 465] on select "switched changed raised used" at bounding box center [934, 468] width 88 height 21
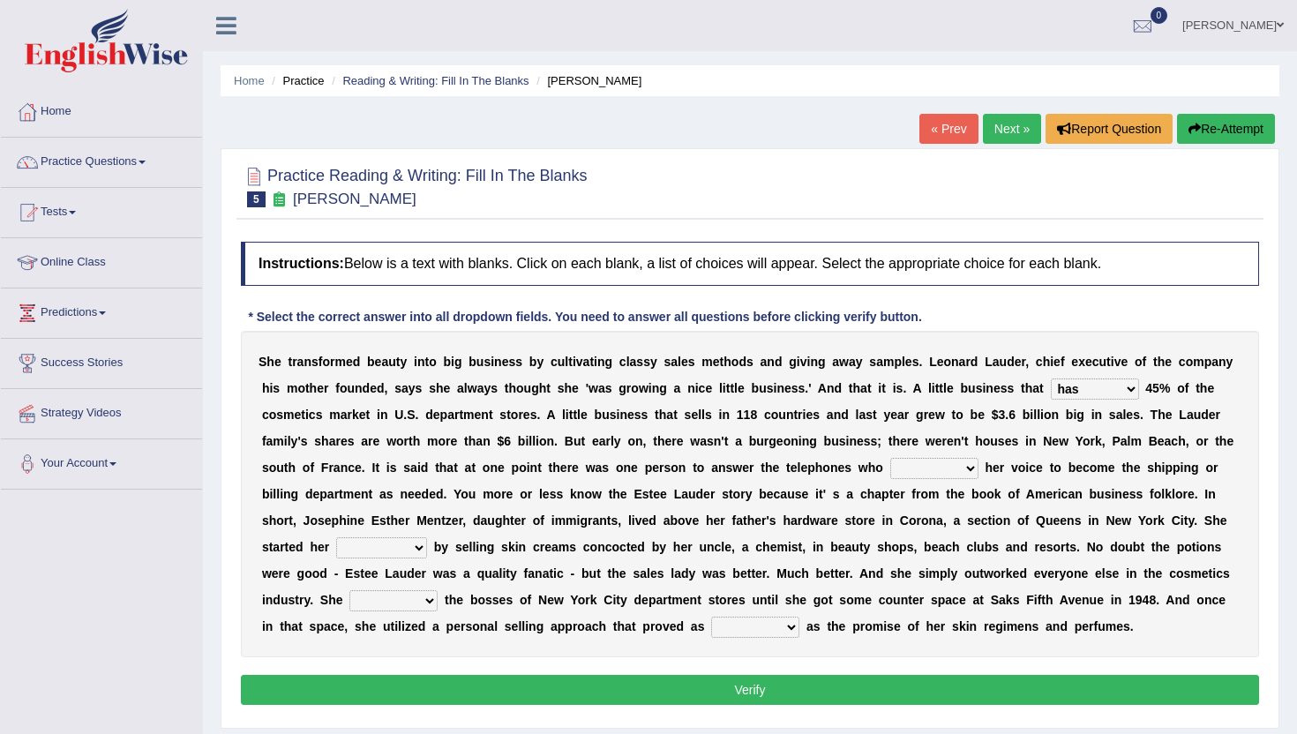
click at [891, 458] on select "switched changed raised used" at bounding box center [934, 468] width 88 height 21
click at [957, 470] on select "switched changed raised used" at bounding box center [934, 468] width 88 height 21
select select "changed"
click at [891, 458] on select "switched changed raised used" at bounding box center [934, 468] width 88 height 21
click at [381, 545] on select "job institute companion enterprise" at bounding box center [381, 547] width 91 height 21
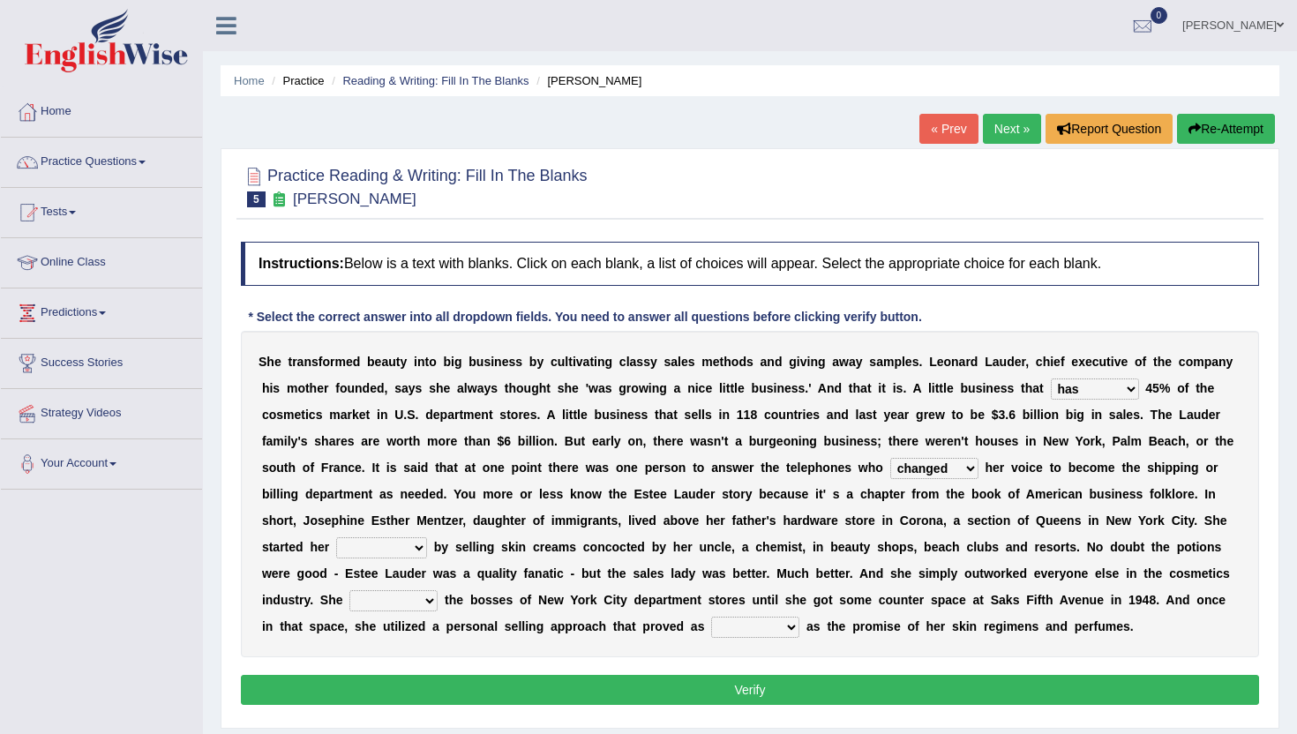
select select "job"
click at [336, 537] on select "job institute companion enterprise" at bounding box center [381, 547] width 91 height 21
click at [379, 592] on select "stated bridged stalked heaved" at bounding box center [393, 600] width 88 height 21
select select "stalked"
click at [349, 590] on select "stated bridged stalked heaved" at bounding box center [393, 600] width 88 height 21
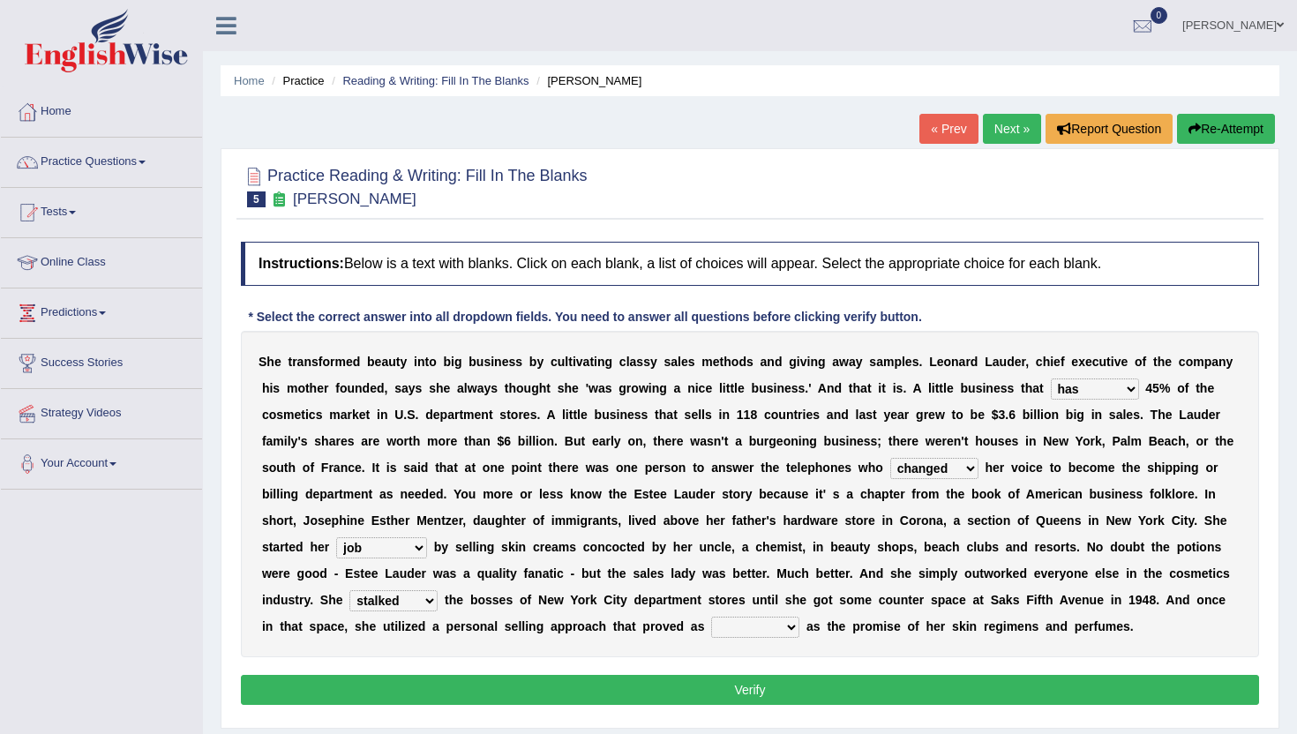
click at [784, 620] on select "potent ruthless potential expensive" at bounding box center [755, 627] width 88 height 21
select select "potent"
click at [711, 617] on select "potent ruthless potential expensive" at bounding box center [755, 627] width 88 height 21
click at [763, 693] on button "Verify" at bounding box center [750, 690] width 1018 height 30
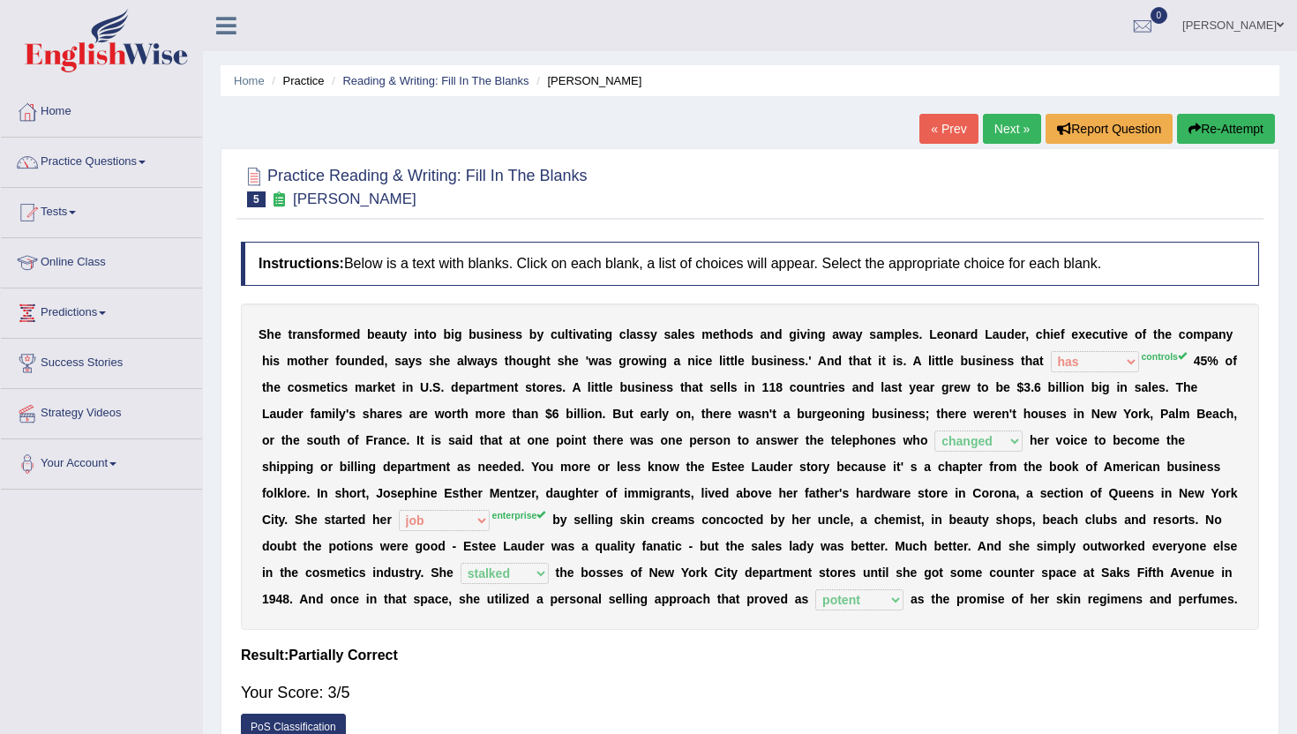
click at [1018, 125] on link "Next »" at bounding box center [1012, 129] width 58 height 30
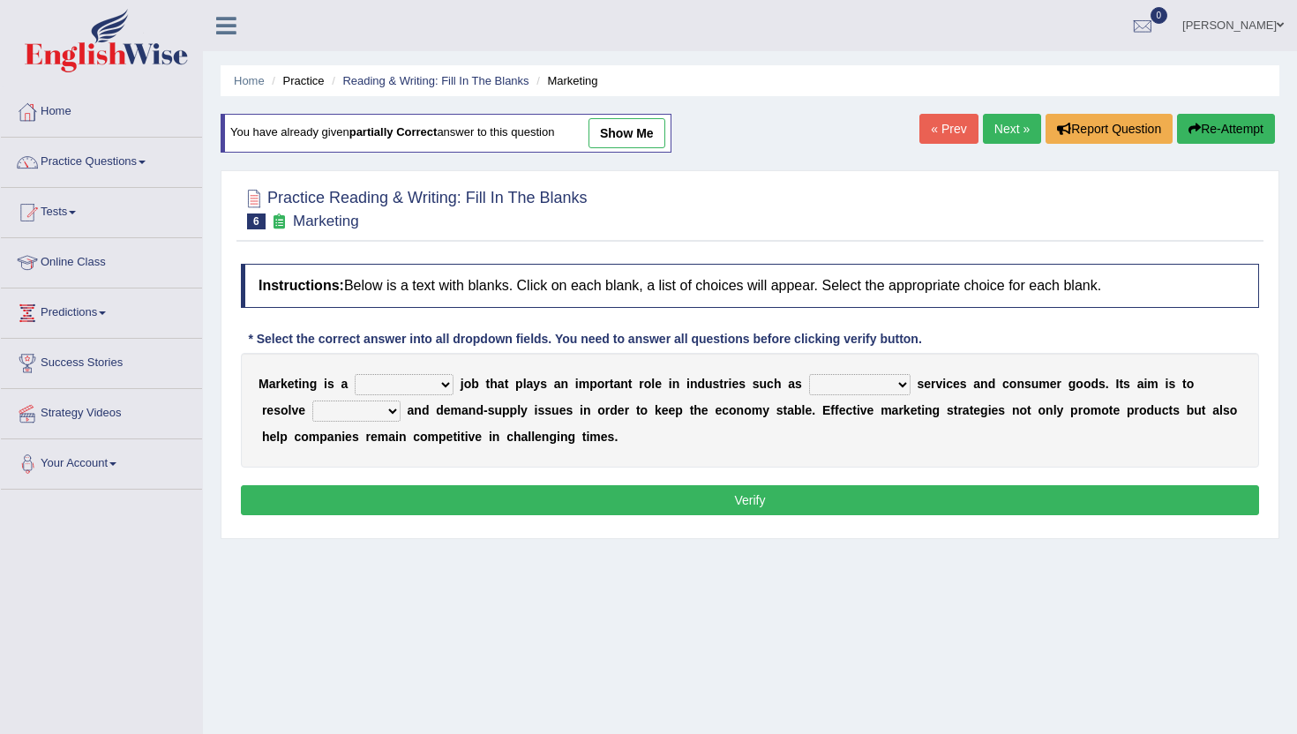
click at [440, 388] on select "professional flexible parochial descriptive" at bounding box center [404, 384] width 99 height 21
select select "professional"
click at [356, 374] on select "professional flexible parochial descriptive" at bounding box center [404, 384] width 99 height 21
click at [865, 379] on select "civil financial conventional foremost" at bounding box center [859, 384] width 101 height 21
select select "financial"
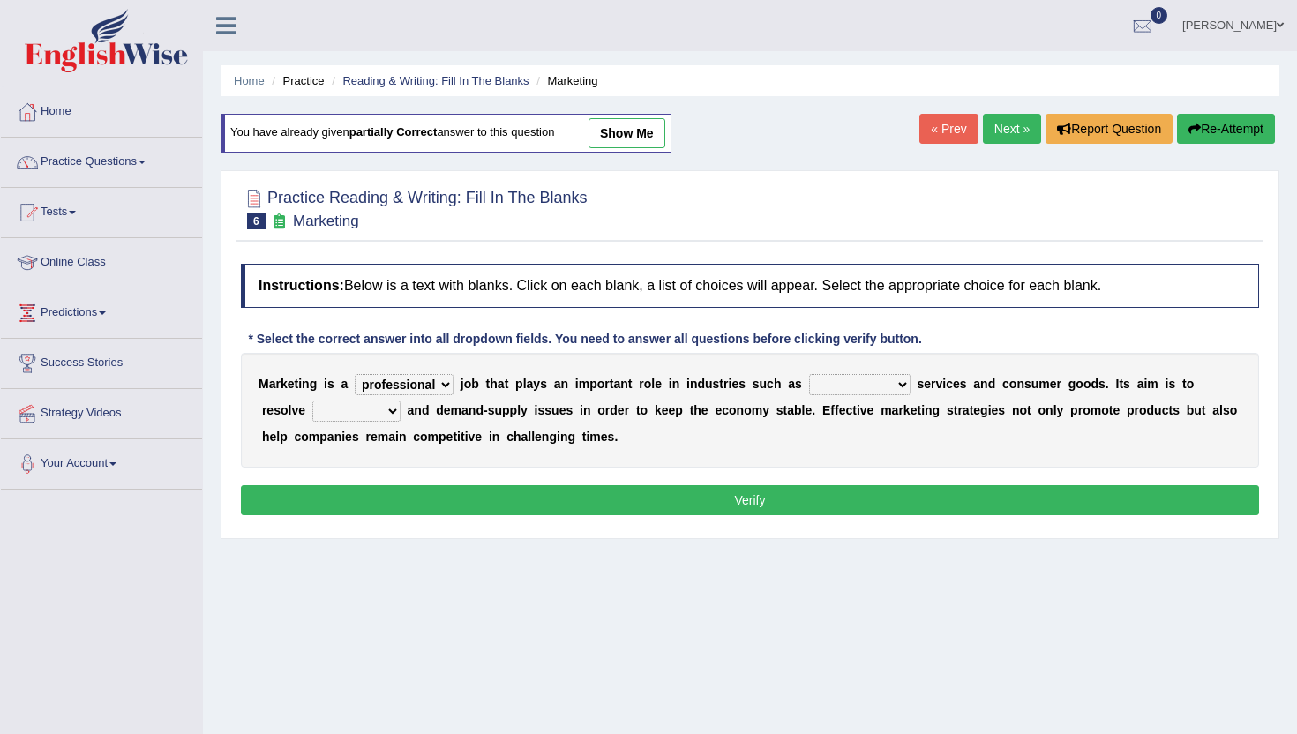
click at [809, 374] on select "civil financial conventional foremost" at bounding box center [859, 384] width 101 height 21
click at [845, 386] on select "civil financial conventional foremost" at bounding box center [859, 384] width 101 height 21
click at [859, 390] on select "civil financial conventional foremost" at bounding box center [859, 384] width 101 height 21
click at [315, 419] on select "imbalance excess symmetry budget" at bounding box center [356, 411] width 88 height 21
select select "imbalance"
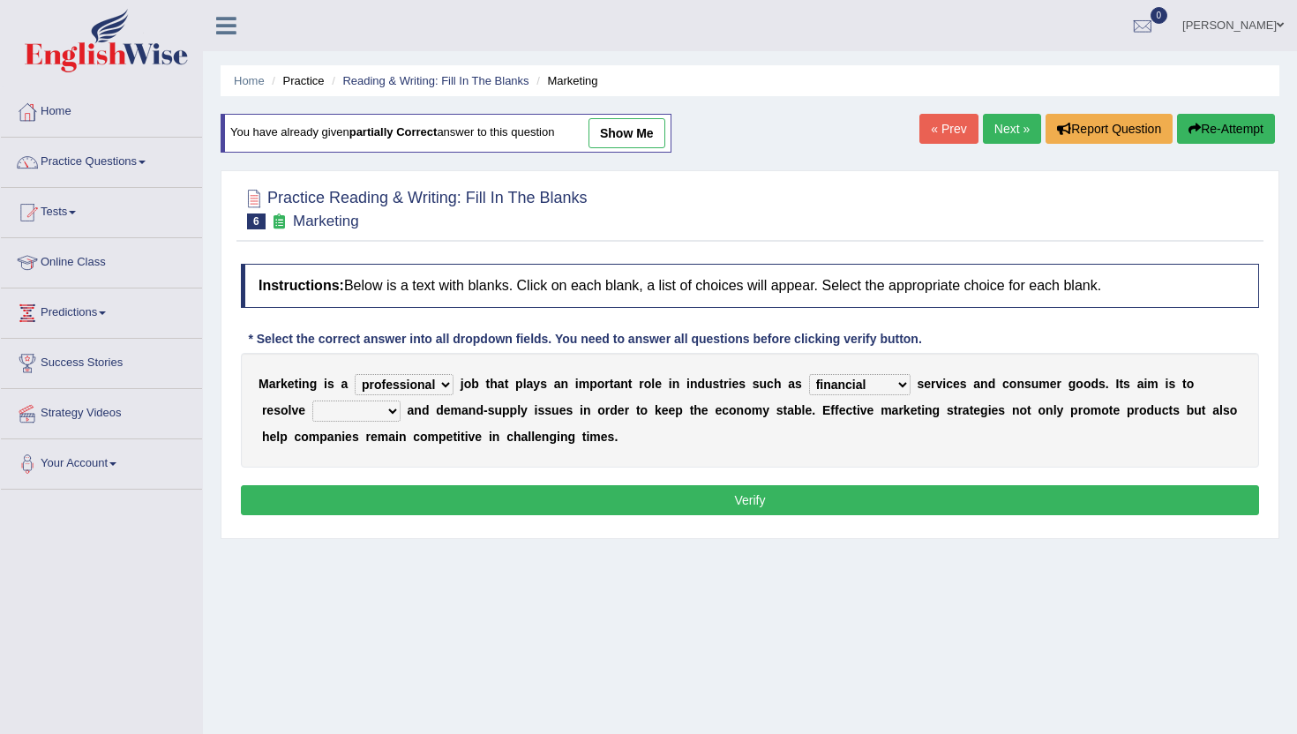
click at [312, 401] on select "imbalance excess symmetry budget" at bounding box center [356, 411] width 88 height 21
click at [350, 500] on button "Verify" at bounding box center [750, 500] width 1018 height 30
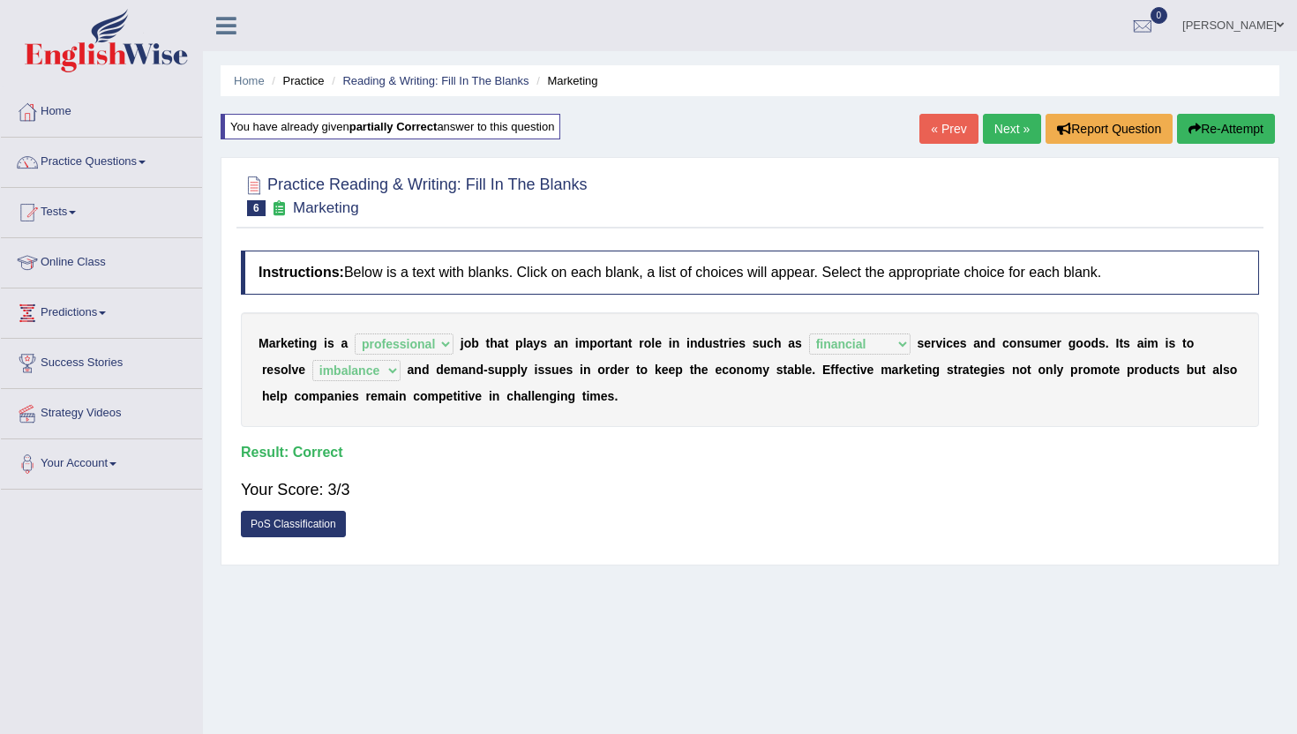
click at [1001, 139] on link "Next »" at bounding box center [1012, 129] width 58 height 30
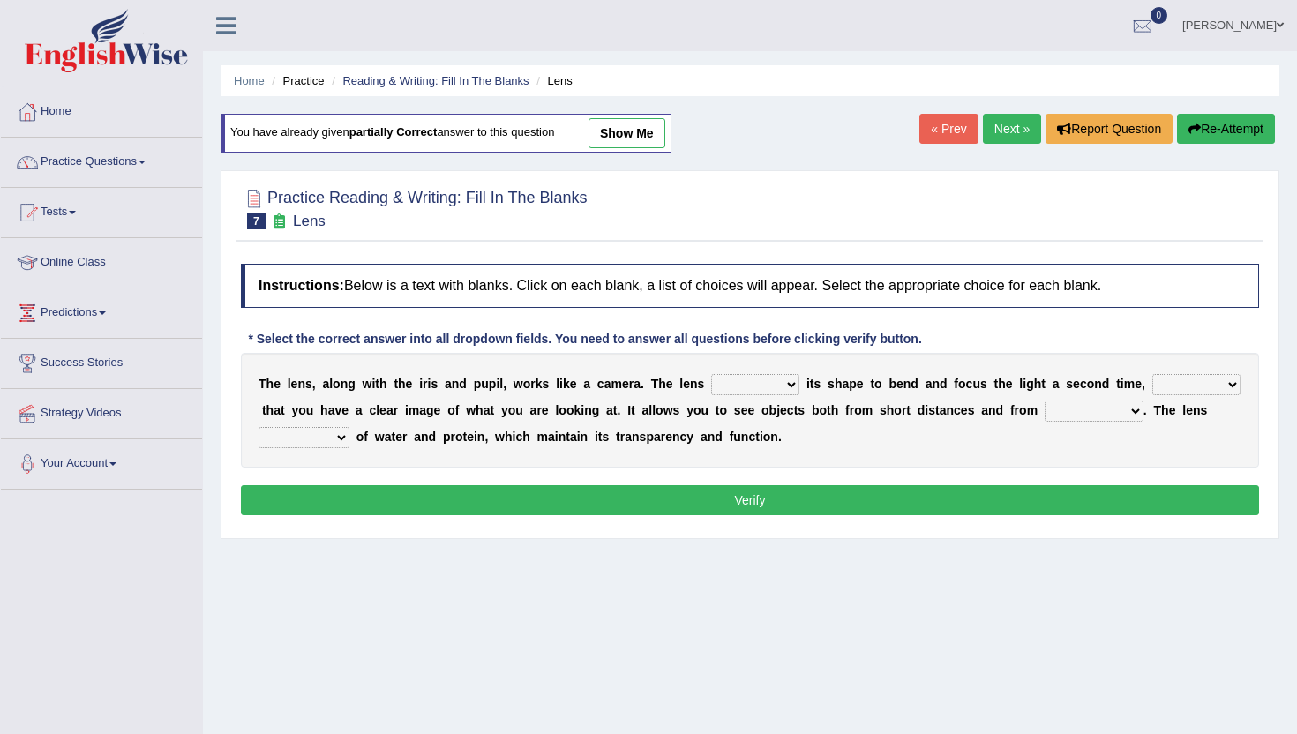
click at [745, 379] on select "adjusts shows selects presents" at bounding box center [755, 384] width 88 height 21
select select "shows"
click at [711, 374] on select "adjusts shows selects presents" at bounding box center [755, 384] width 88 height 21
click at [1178, 385] on select "ensures to ensure ensure ensured" at bounding box center [1197, 384] width 88 height 21
select select "to ensure"
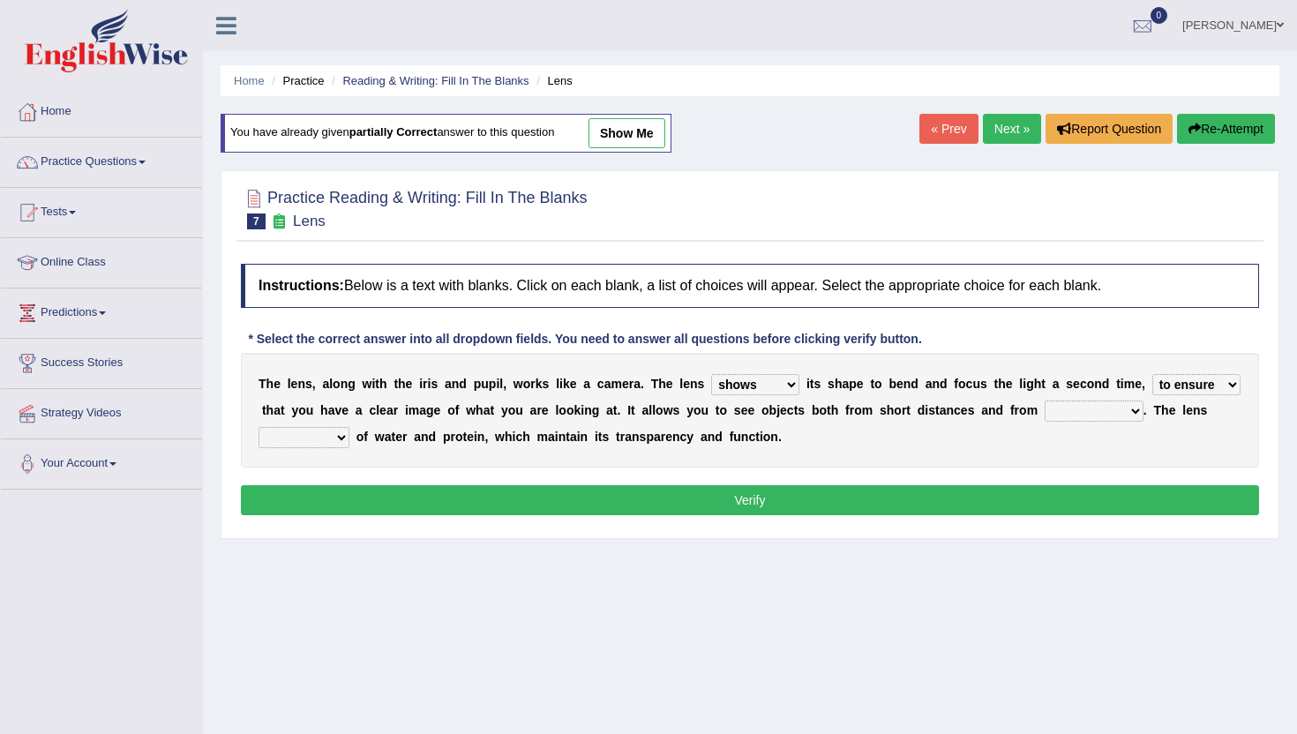
click at [1153, 374] on select "ensures to ensure ensure ensured" at bounding box center [1197, 384] width 88 height 21
click at [311, 441] on select "constitutes comprises composes consists" at bounding box center [304, 437] width 91 height 21
click at [1060, 411] on select "far away in between further apart all along" at bounding box center [1094, 411] width 99 height 21
select select "far away"
click at [1045, 401] on select "far away in between further apart all along" at bounding box center [1094, 411] width 99 height 21
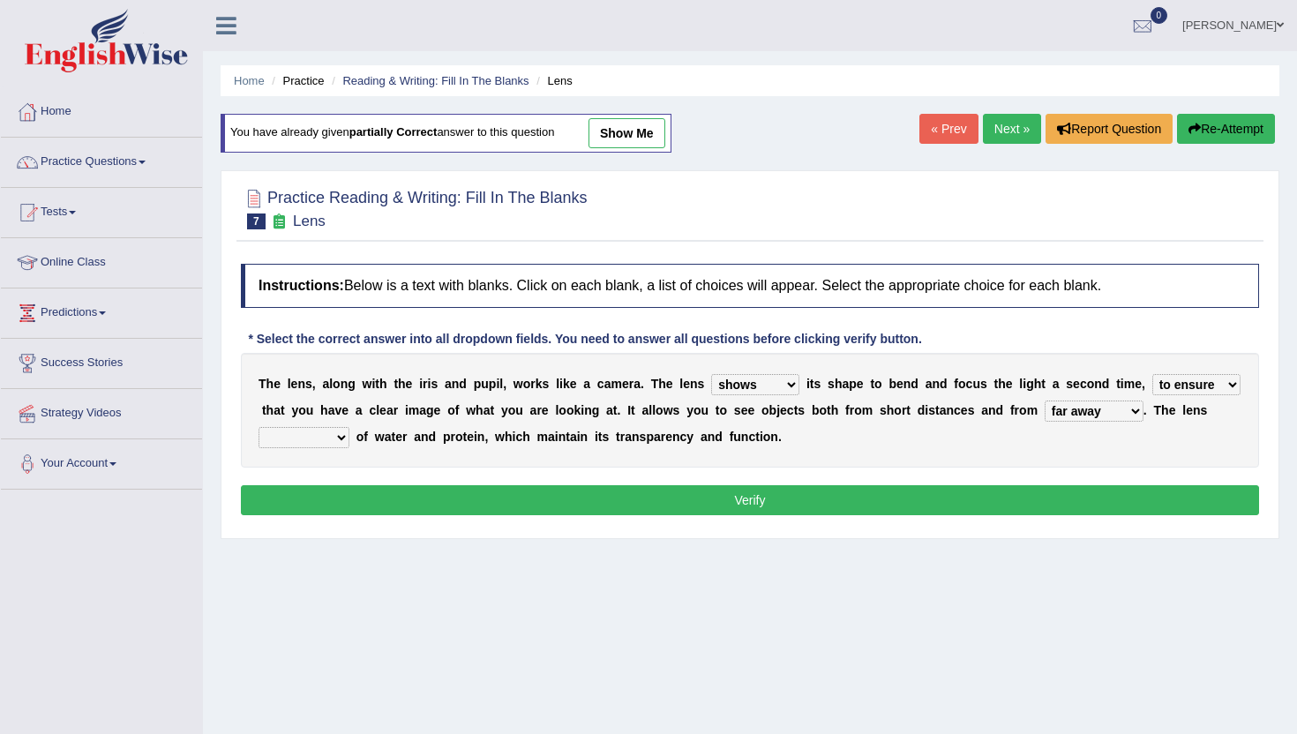
click at [323, 438] on select "constitutes comprises composes consists" at bounding box center [304, 437] width 91 height 21
select select "consists"
click at [259, 427] on select "constitutes comprises composes consists" at bounding box center [304, 437] width 91 height 21
click at [343, 502] on button "Verify" at bounding box center [750, 500] width 1018 height 30
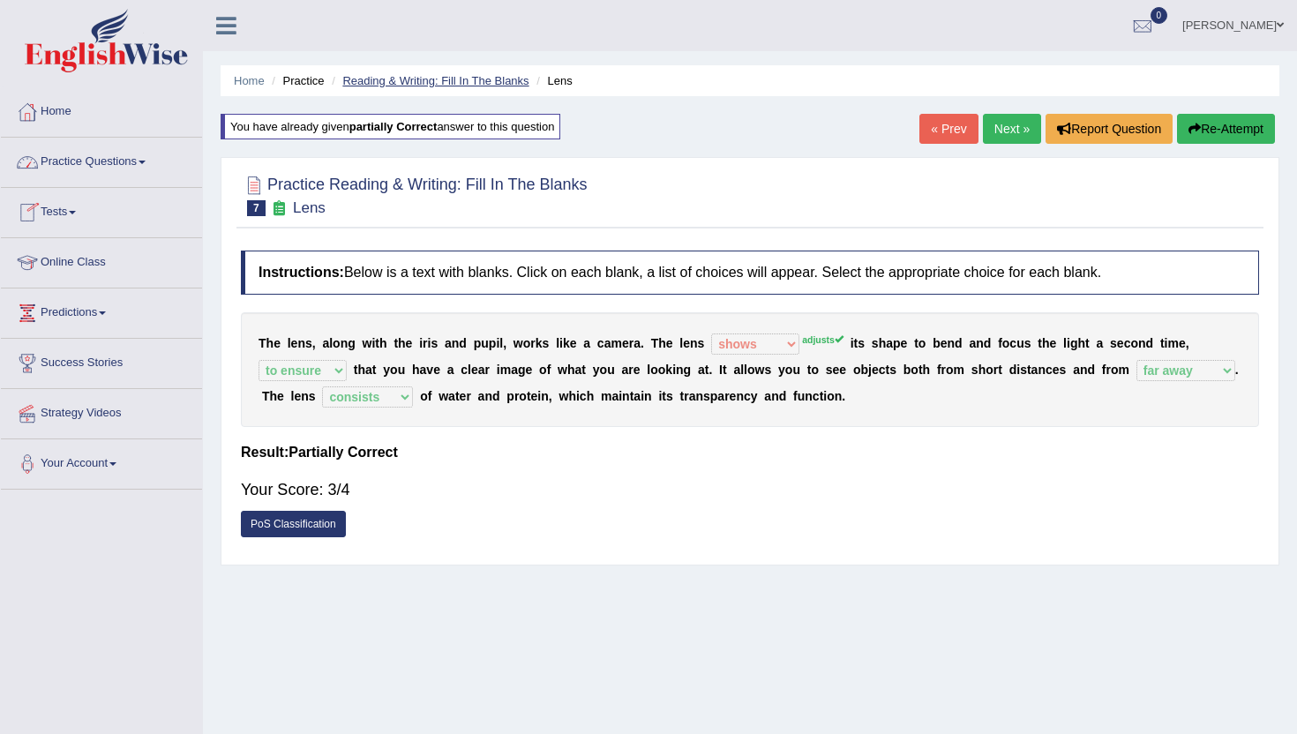
click at [405, 76] on link "Reading & Writing: Fill In The Blanks" at bounding box center [435, 80] width 186 height 13
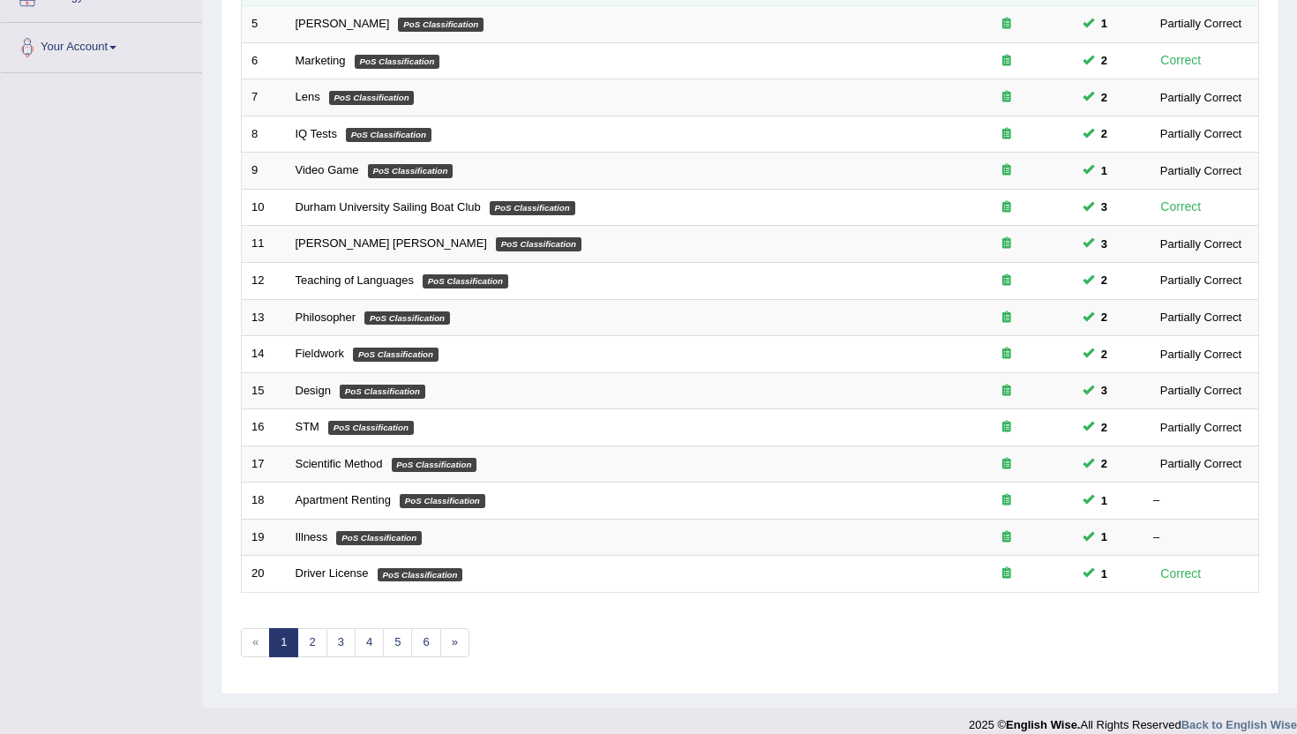
scroll to position [434, 0]
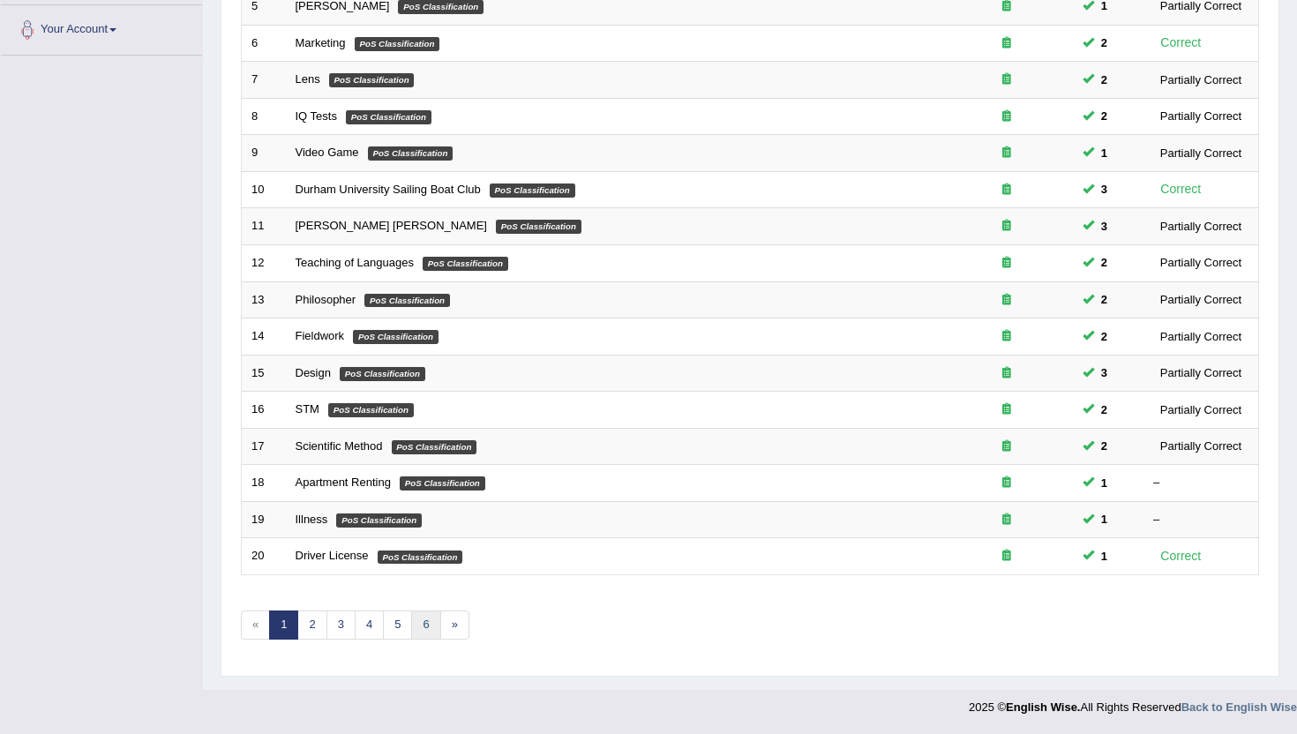
click at [424, 629] on link "6" at bounding box center [425, 625] width 29 height 29
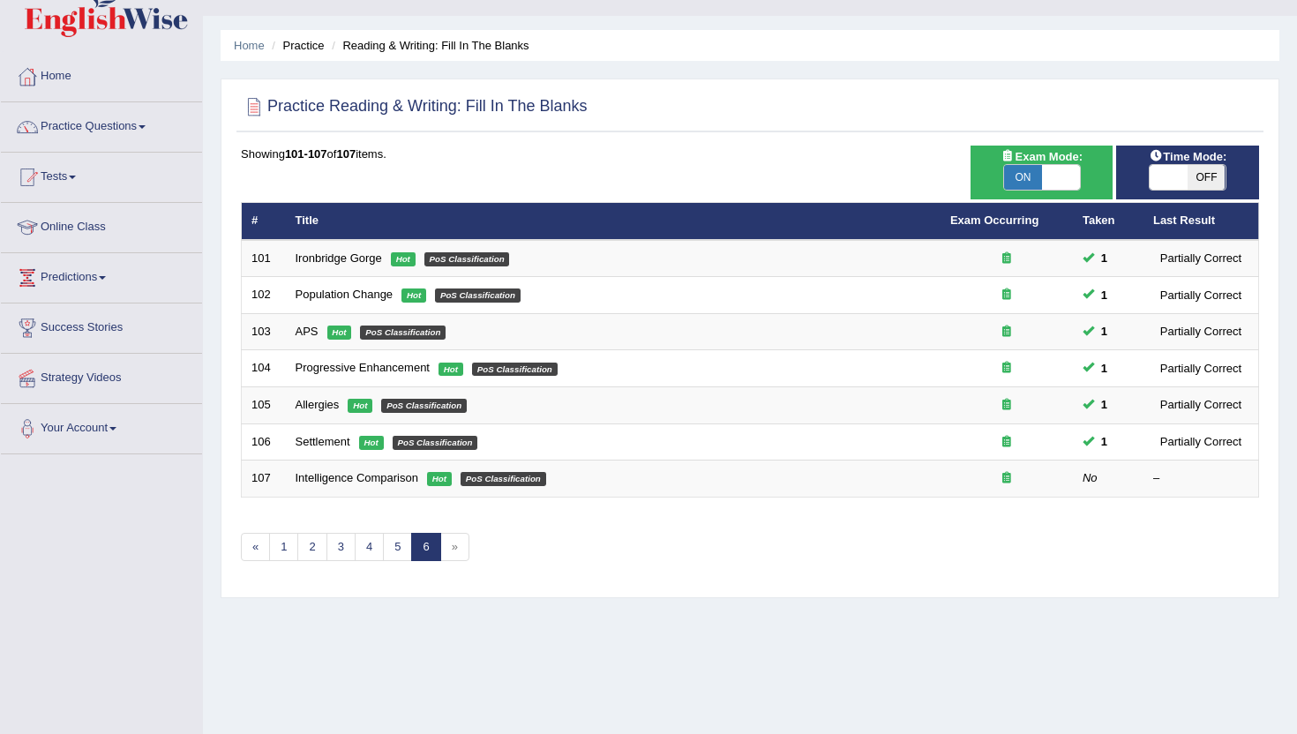
scroll to position [71, 0]
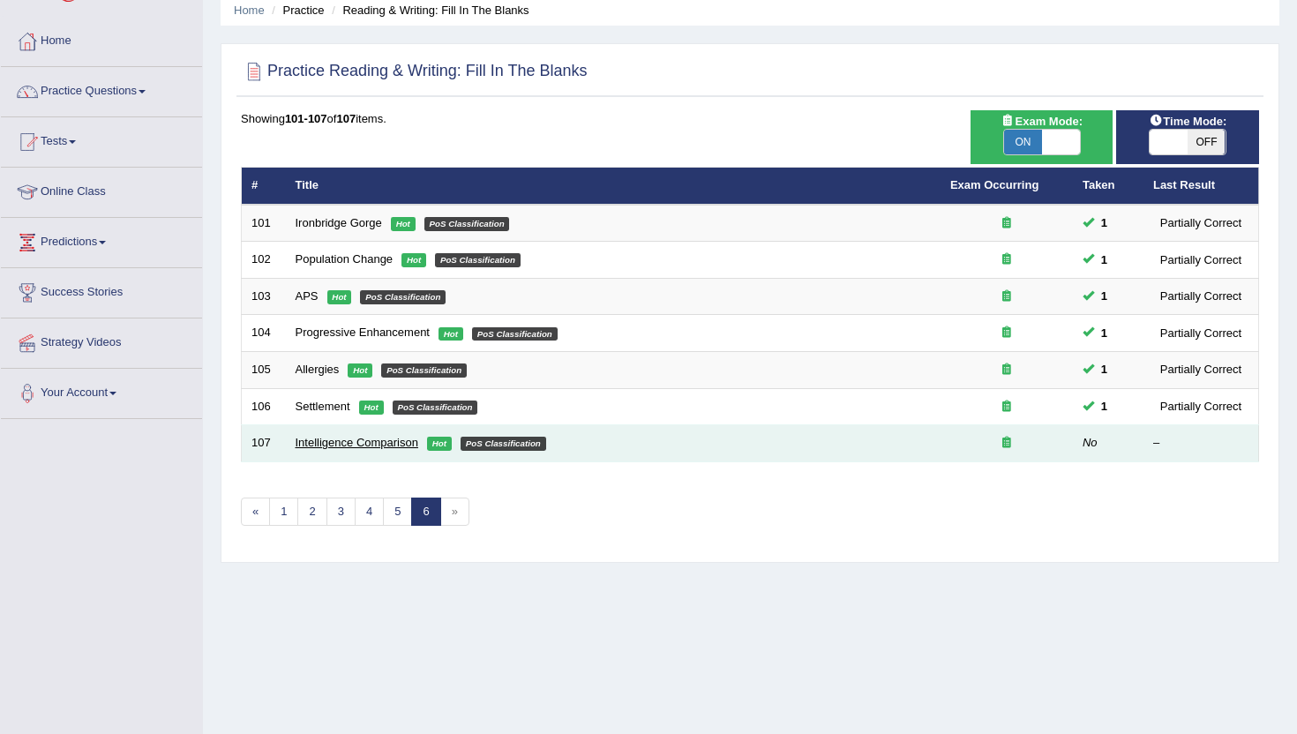
click at [345, 445] on link "Intelligence Comparison" at bounding box center [357, 442] width 123 height 13
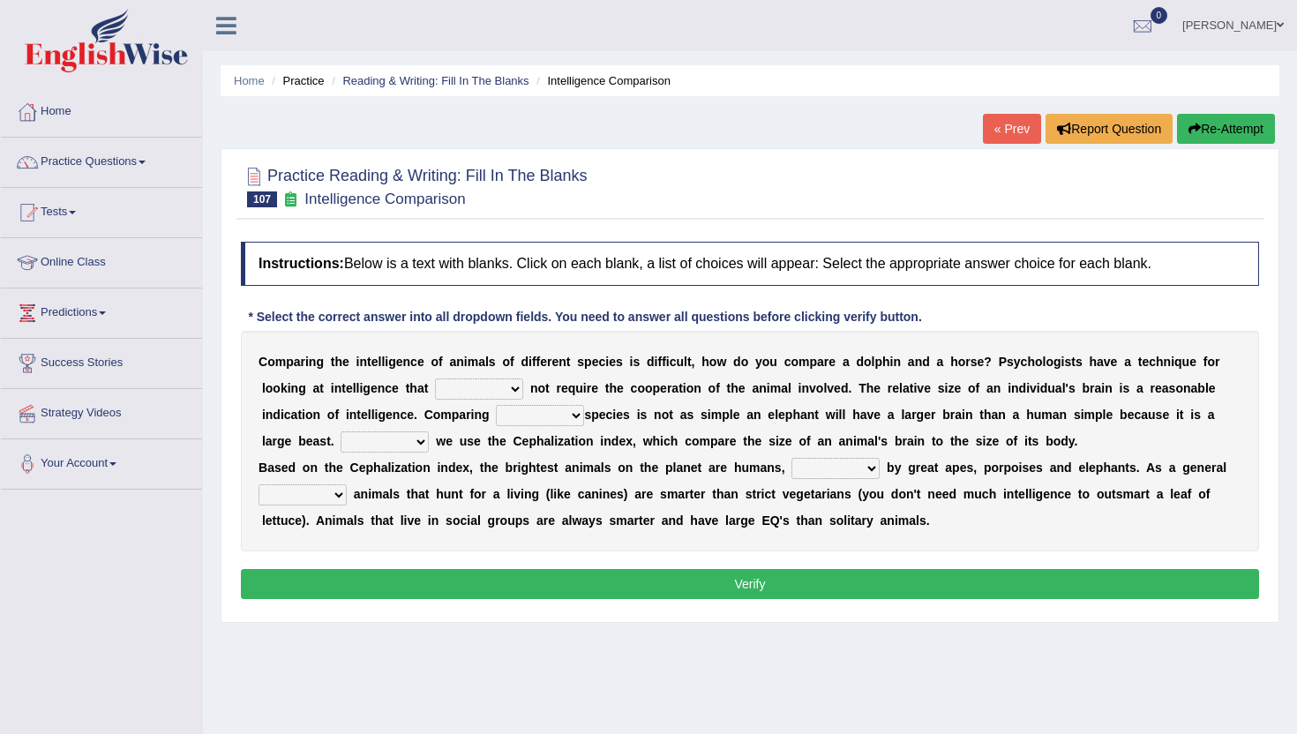
click at [481, 383] on select "can must does shall" at bounding box center [479, 389] width 88 height 21
click at [435, 379] on select "can must does shall" at bounding box center [479, 389] width 88 height 21
click at [462, 390] on select "can must does shall" at bounding box center [479, 389] width 88 height 21
select select "does"
click at [435, 379] on select "can must does shall" at bounding box center [479, 389] width 88 height 21
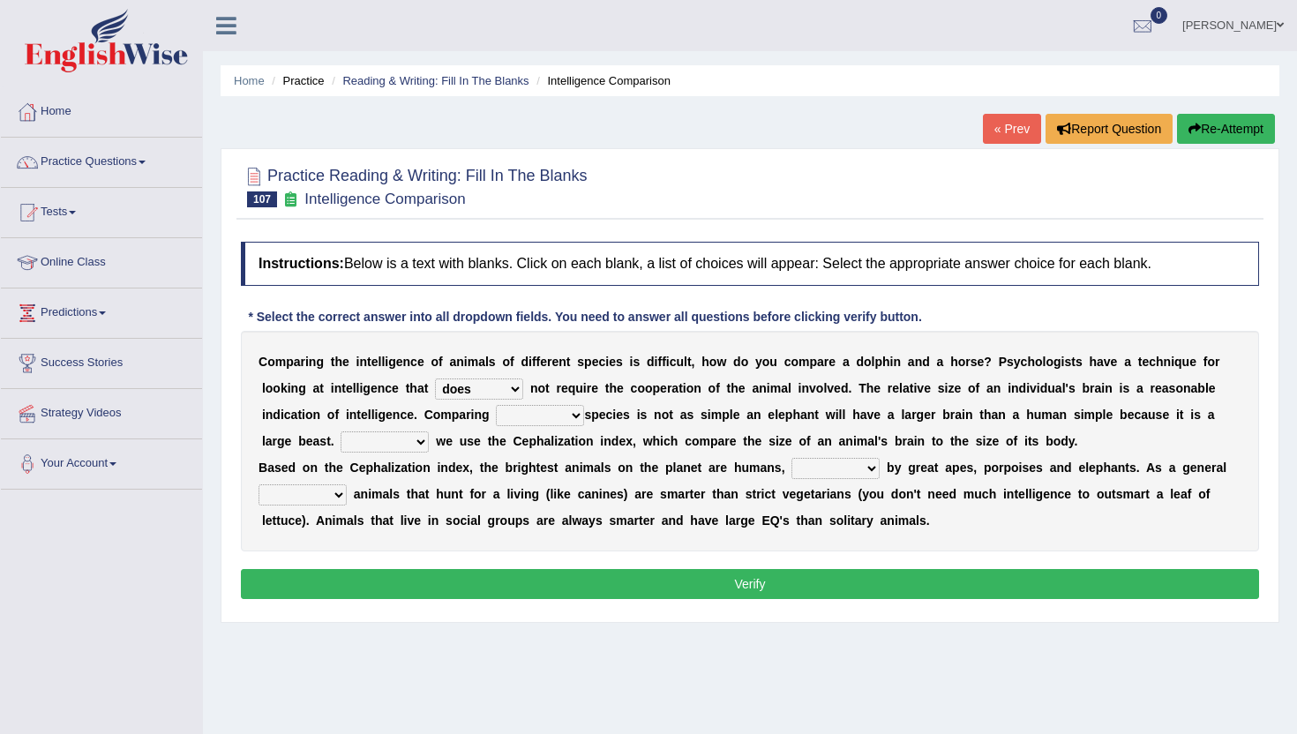
click at [533, 415] on select "Over across with in" at bounding box center [540, 415] width 88 height 21
select select "with"
click at [496, 405] on select "Over across with in" at bounding box center [540, 415] width 88 height 21
click at [577, 402] on div "C o m p a r i n g t h e i n t e l l i g e n c e o f a n i m a l s o f d i f f e…" at bounding box center [750, 441] width 1018 height 221
click at [569, 421] on select "Over across with in" at bounding box center [540, 415] width 88 height 21
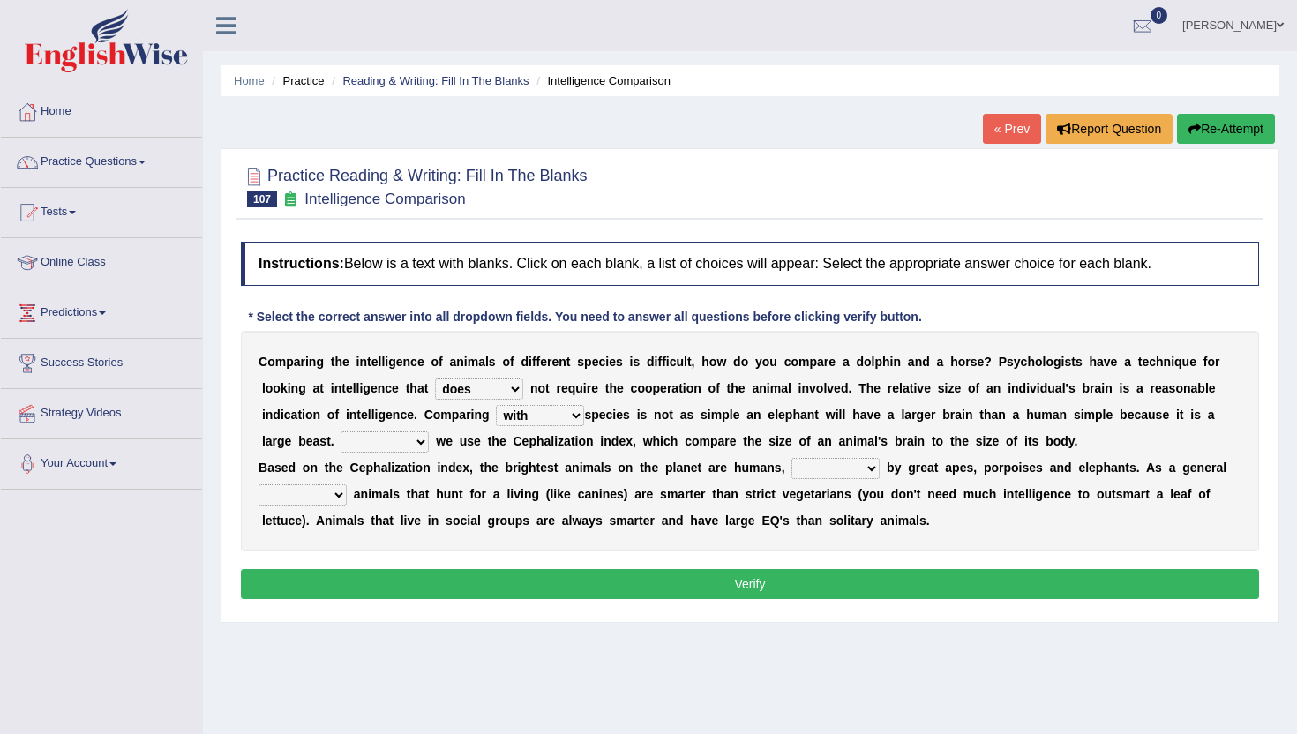
click at [380, 441] on select "Instead Moreover However Actually" at bounding box center [385, 442] width 88 height 21
select select "However"
click at [341, 432] on select "Instead Moreover However Actually" at bounding box center [385, 442] width 88 height 21
click at [823, 466] on select "followed follows follow following" at bounding box center [836, 468] width 88 height 21
select select "followed"
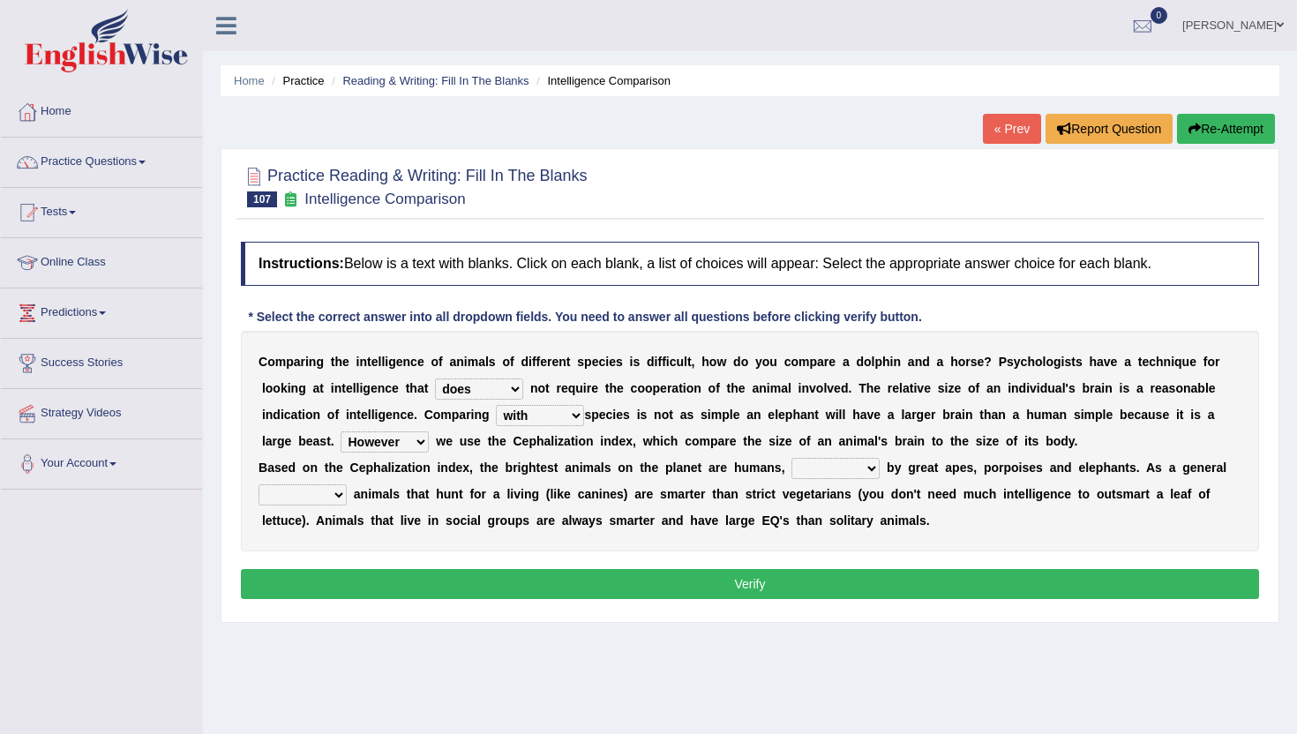
click at [792, 458] on select "followed follows follow following" at bounding box center [836, 468] width 88 height 21
click at [327, 492] on select "theory way rule model" at bounding box center [303, 495] width 88 height 21
select select "way"
click at [259, 485] on select "theory way rule model" at bounding box center [303, 495] width 88 height 21
click at [357, 587] on button "Verify" at bounding box center [750, 584] width 1018 height 30
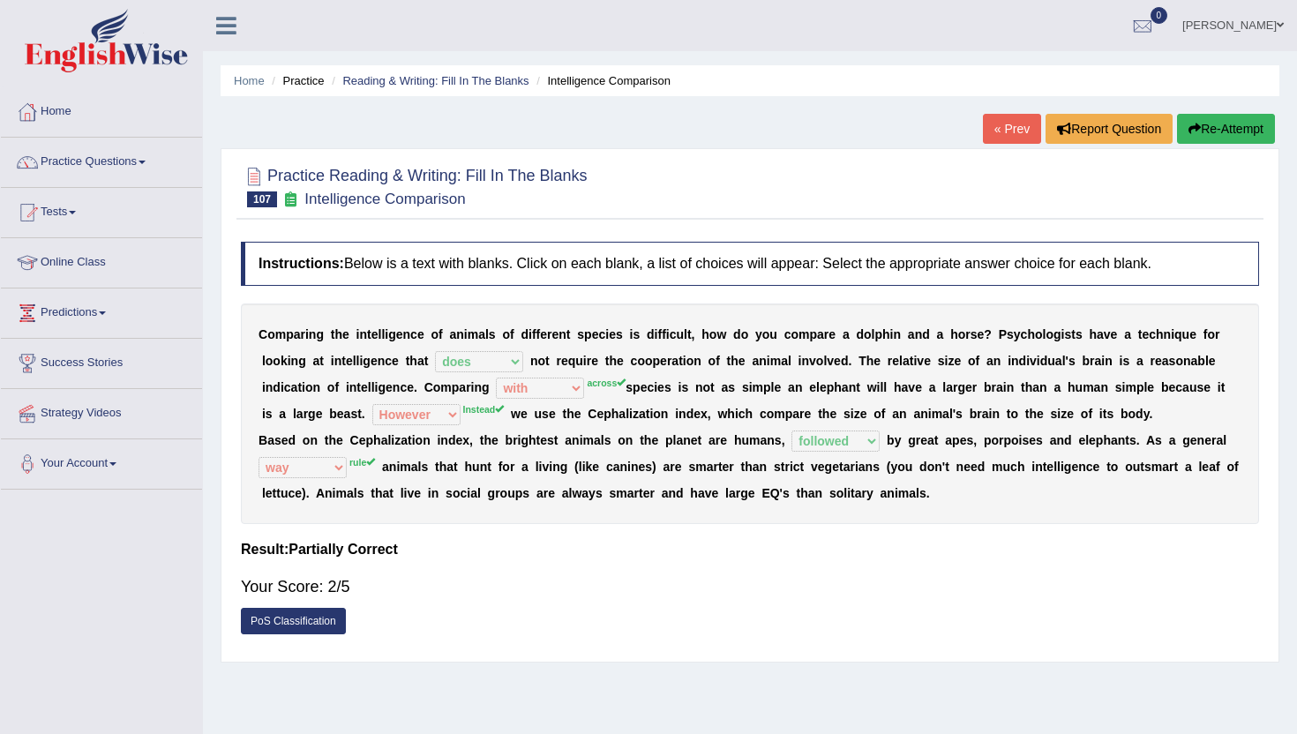
click at [1007, 130] on link "« Prev" at bounding box center [1012, 129] width 58 height 30
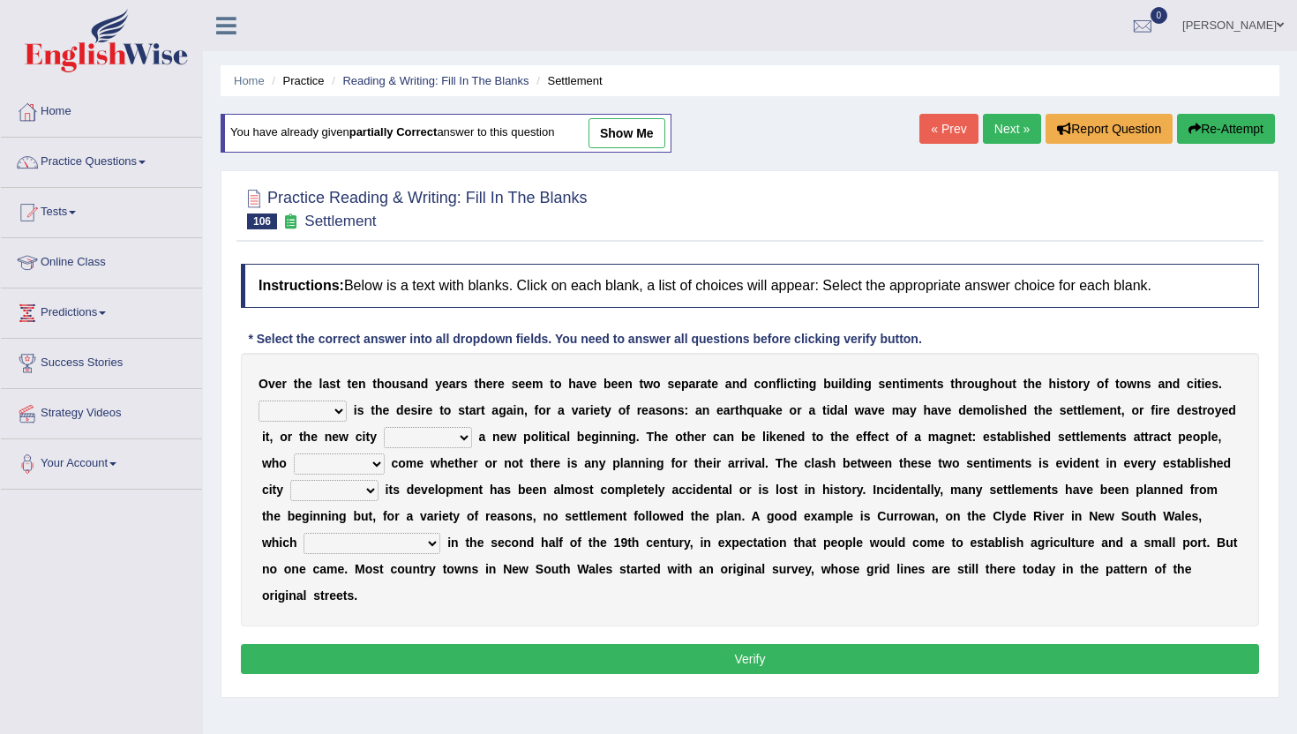
click at [270, 414] on select "One It What This" at bounding box center [303, 411] width 88 height 21
select select "It"
click at [259, 401] on select "One It What This" at bounding box center [303, 411] width 88 height 21
click at [299, 417] on select "One It What This" at bounding box center [303, 411] width 88 height 21
click at [418, 438] on select "does marks is causes" at bounding box center [428, 437] width 88 height 21
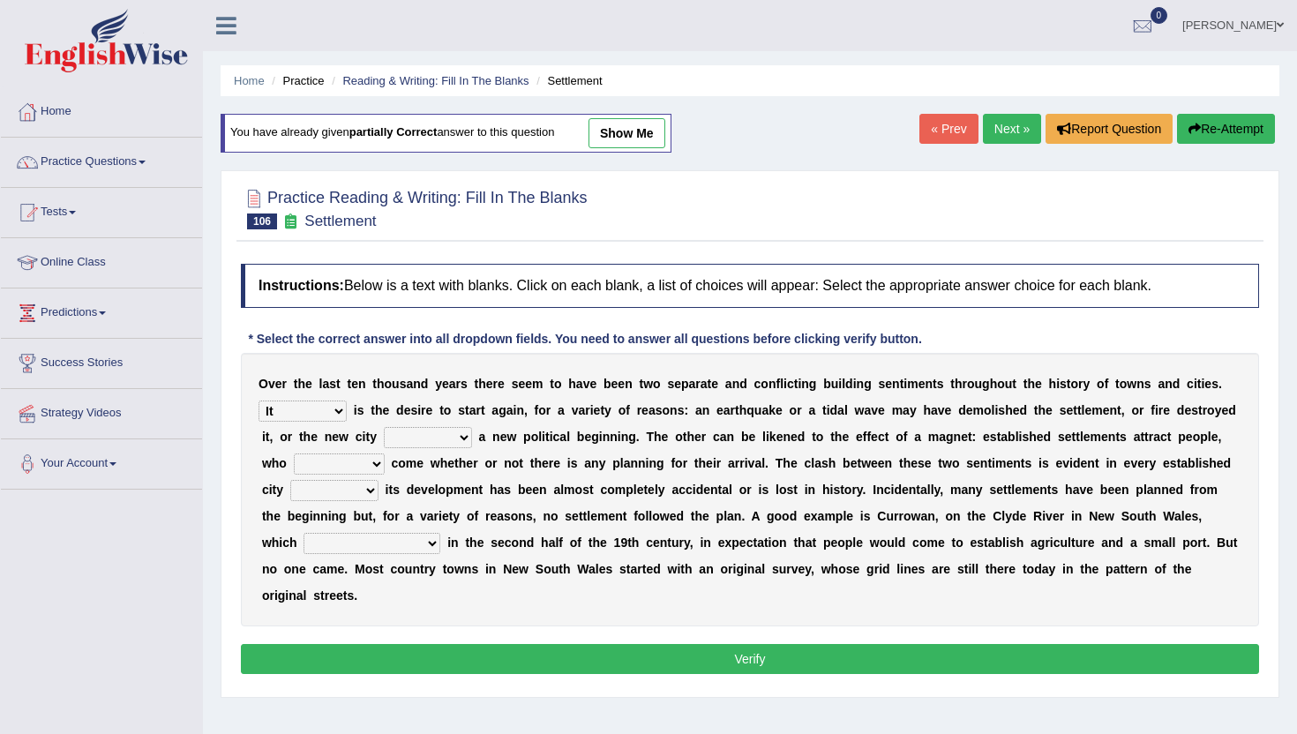
click at [384, 427] on select "does marks is causes" at bounding box center [428, 437] width 88 height 21
click at [443, 440] on select "does marks is causes" at bounding box center [428, 437] width 88 height 21
select select "is"
click at [384, 427] on select "does marks is causes" at bounding box center [428, 437] width 88 height 21
click at [325, 468] on select "tend to are used to ought to had to" at bounding box center [339, 464] width 91 height 21
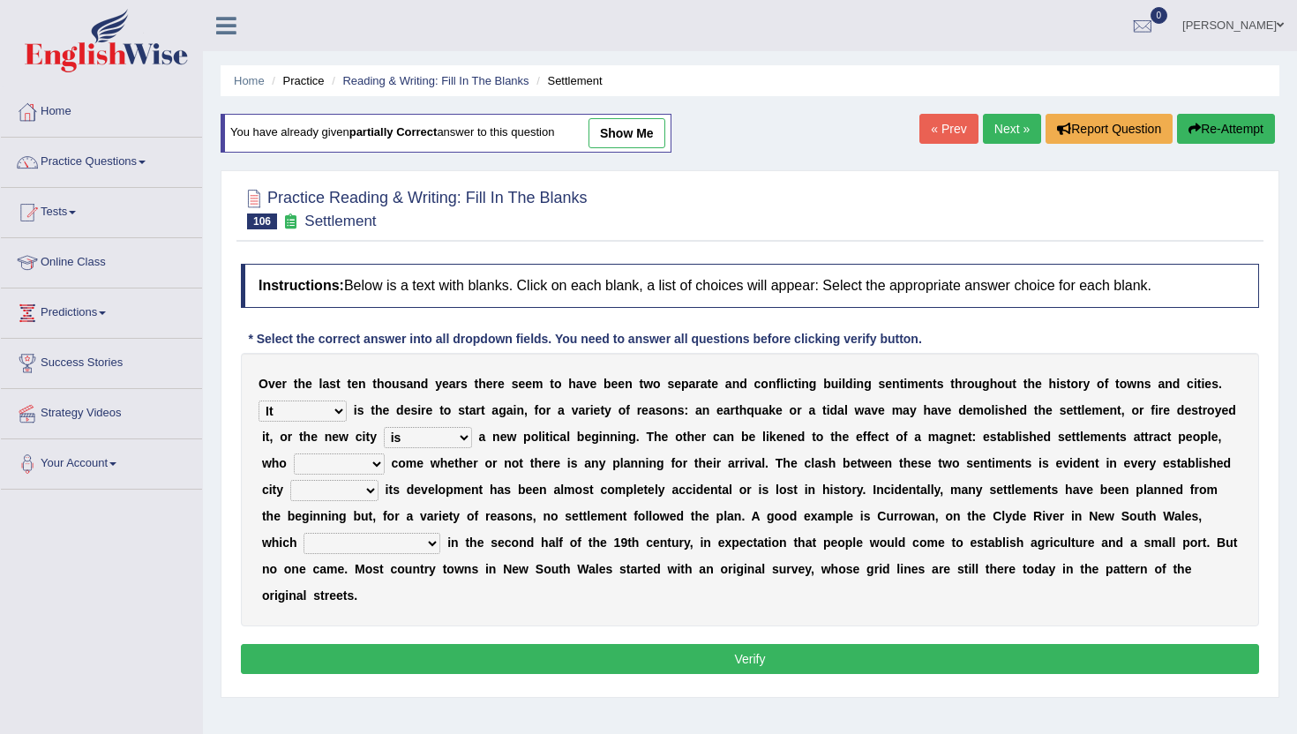
select select "are used to"
click at [294, 454] on select "tend to are used to ought to had to" at bounding box center [339, 464] width 91 height 21
click at [372, 458] on select "tend to are used to ought to had to" at bounding box center [339, 464] width 91 height 21
click at [322, 491] on select "unless whenever whereas until" at bounding box center [334, 490] width 88 height 21
select select "unless"
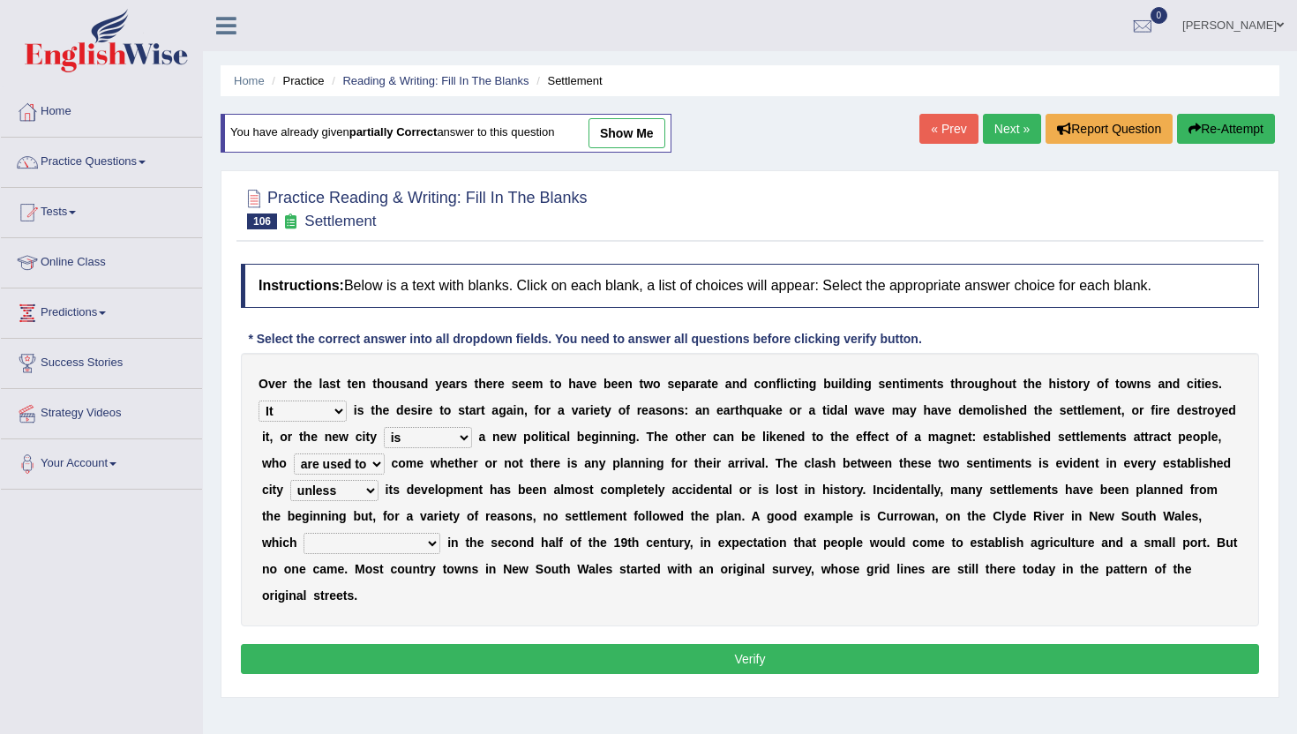
click at [290, 480] on select "unless whenever whereas until" at bounding box center [334, 490] width 88 height 21
click at [304, 547] on select "has been surveyed was surveyed could be surveyed had surveyed" at bounding box center [372, 543] width 137 height 21
select select "was surveyed"
click at [304, 533] on select "has been surveyed was surveyed could be surveyed had surveyed" at bounding box center [372, 543] width 137 height 21
click at [316, 665] on button "Verify" at bounding box center [750, 659] width 1018 height 30
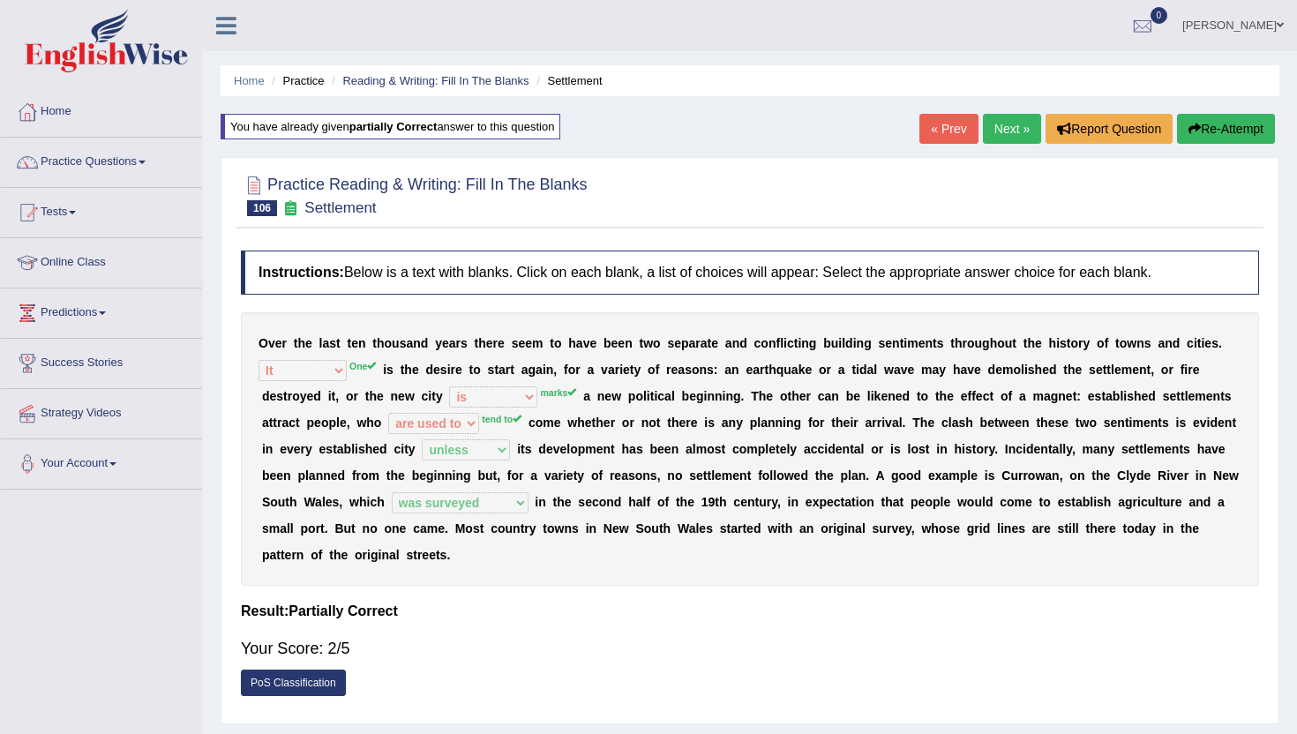
click at [946, 136] on link "« Prev" at bounding box center [949, 129] width 58 height 30
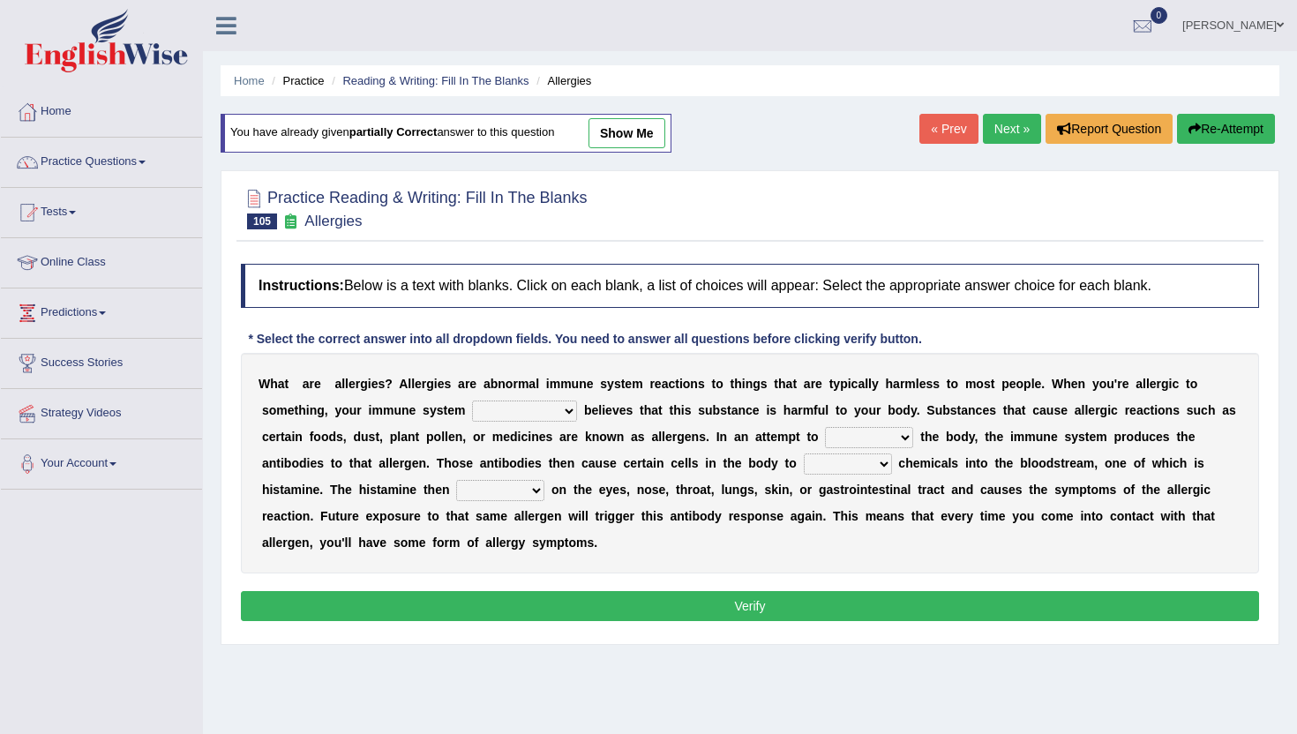
click at [524, 415] on select "completely consequently mistakenly definitely" at bounding box center [524, 411] width 105 height 21
click at [472, 401] on select "completely consequently mistakenly definitely" at bounding box center [524, 411] width 105 height 21
click at [500, 414] on select "completely consequently mistakenly definitely" at bounding box center [524, 411] width 105 height 21
select select "consequently"
click at [472, 401] on select "completely consequently mistakenly definitely" at bounding box center [524, 411] width 105 height 21
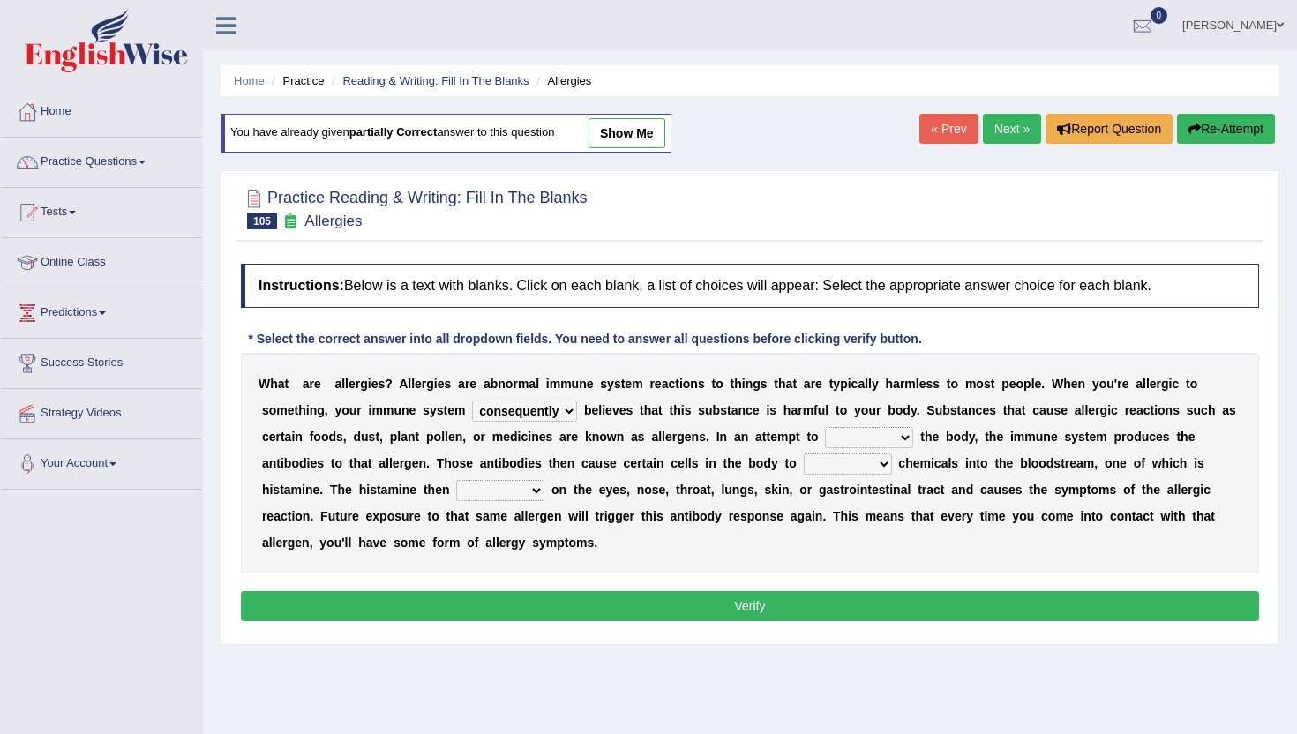
click at [873, 437] on select "preserve protect improve activate" at bounding box center [869, 437] width 88 height 21
select select "protect"
click at [826, 427] on select "preserve protect improve activate" at bounding box center [869, 437] width 88 height 21
click at [833, 466] on select "confiine release escape hold" at bounding box center [848, 464] width 88 height 21
select select "release"
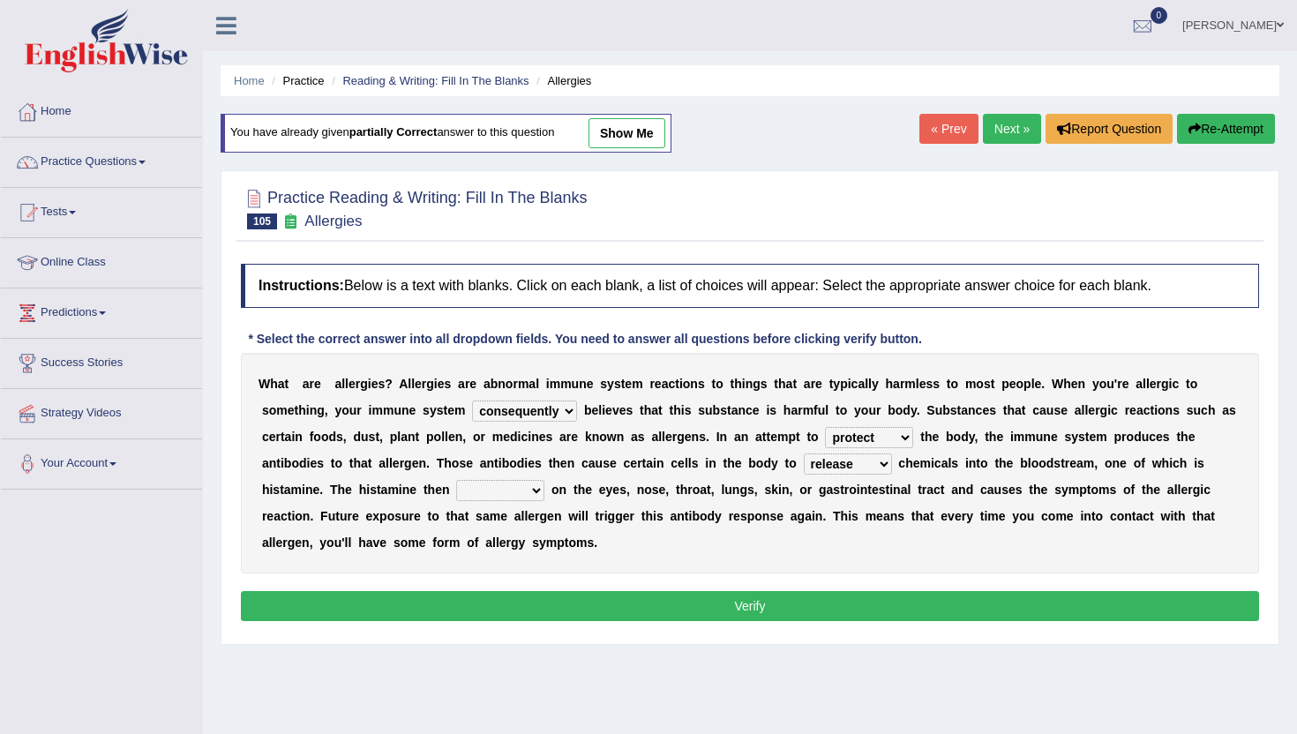
click at [804, 454] on select "confiine release escape hold" at bounding box center [848, 464] width 88 height 21
click at [486, 499] on select "acts performs targets focuses" at bounding box center [500, 490] width 88 height 21
select select "focuses"
click at [456, 480] on select "acts performs targets focuses" at bounding box center [500, 490] width 88 height 21
click at [453, 602] on button "Verify" at bounding box center [750, 606] width 1018 height 30
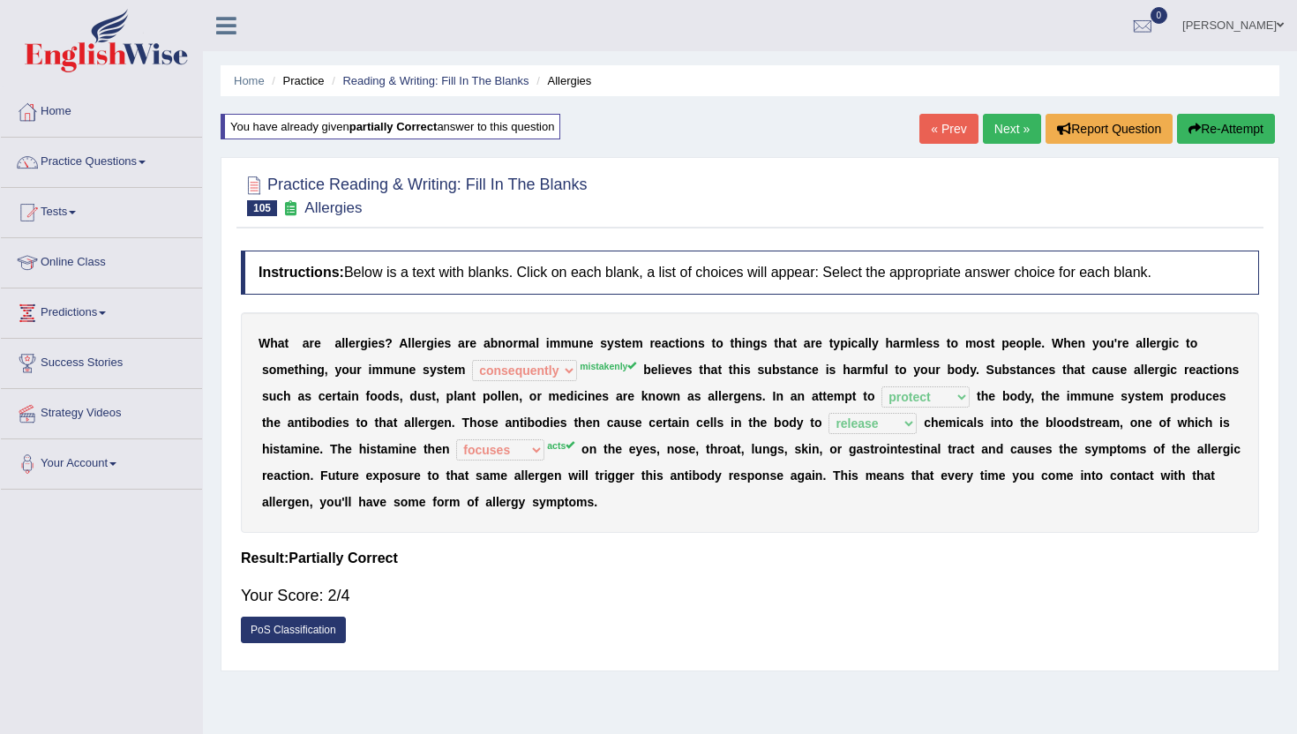
click at [955, 132] on link "« Prev" at bounding box center [949, 129] width 58 height 30
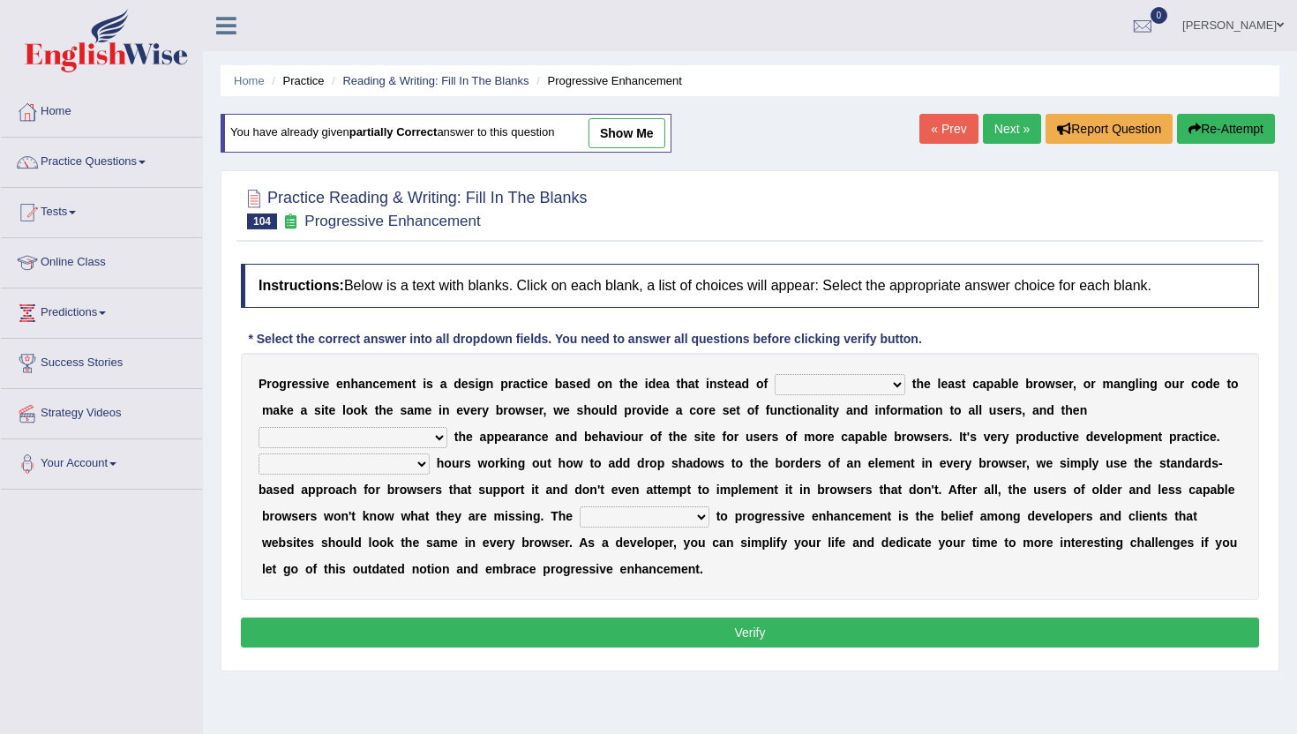
click at [838, 391] on select "designing for have to design have designed for be designing" at bounding box center [840, 384] width 131 height 21
click at [372, 84] on link "Reading & Writing: Fill In The Blanks" at bounding box center [435, 80] width 186 height 13
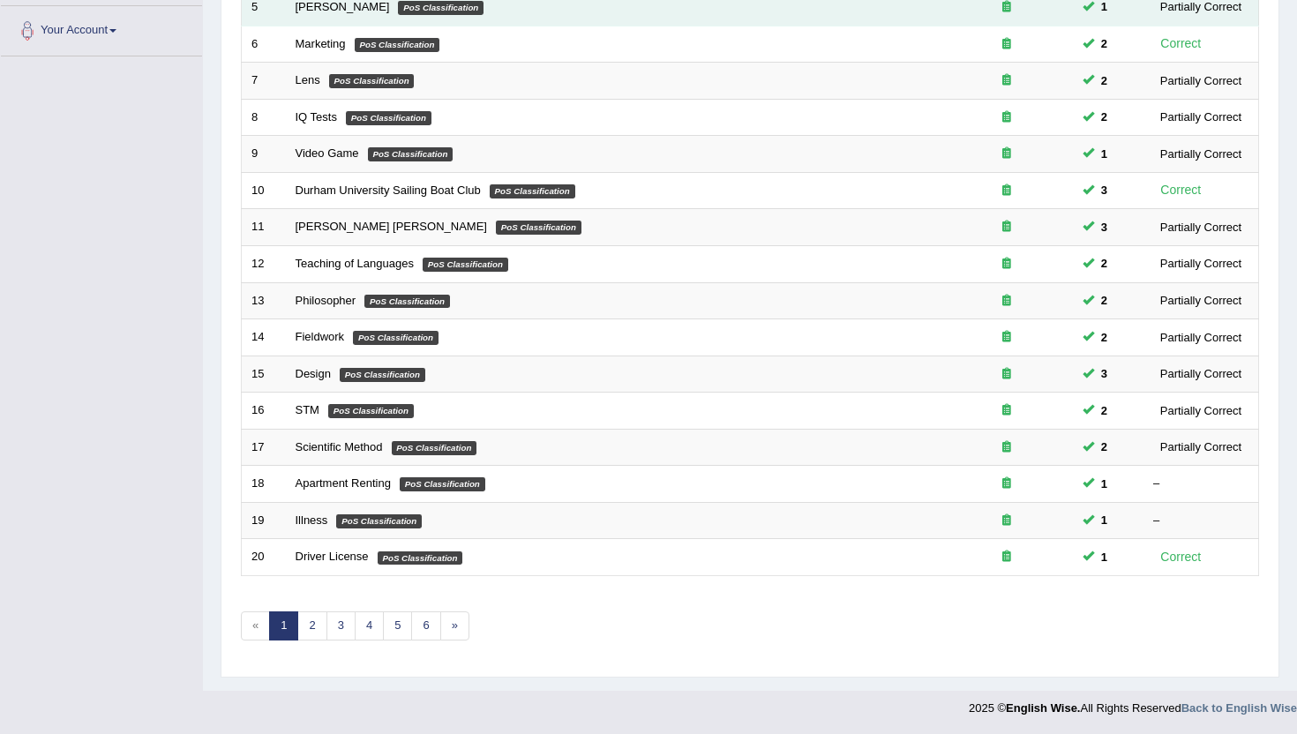
scroll to position [434, 0]
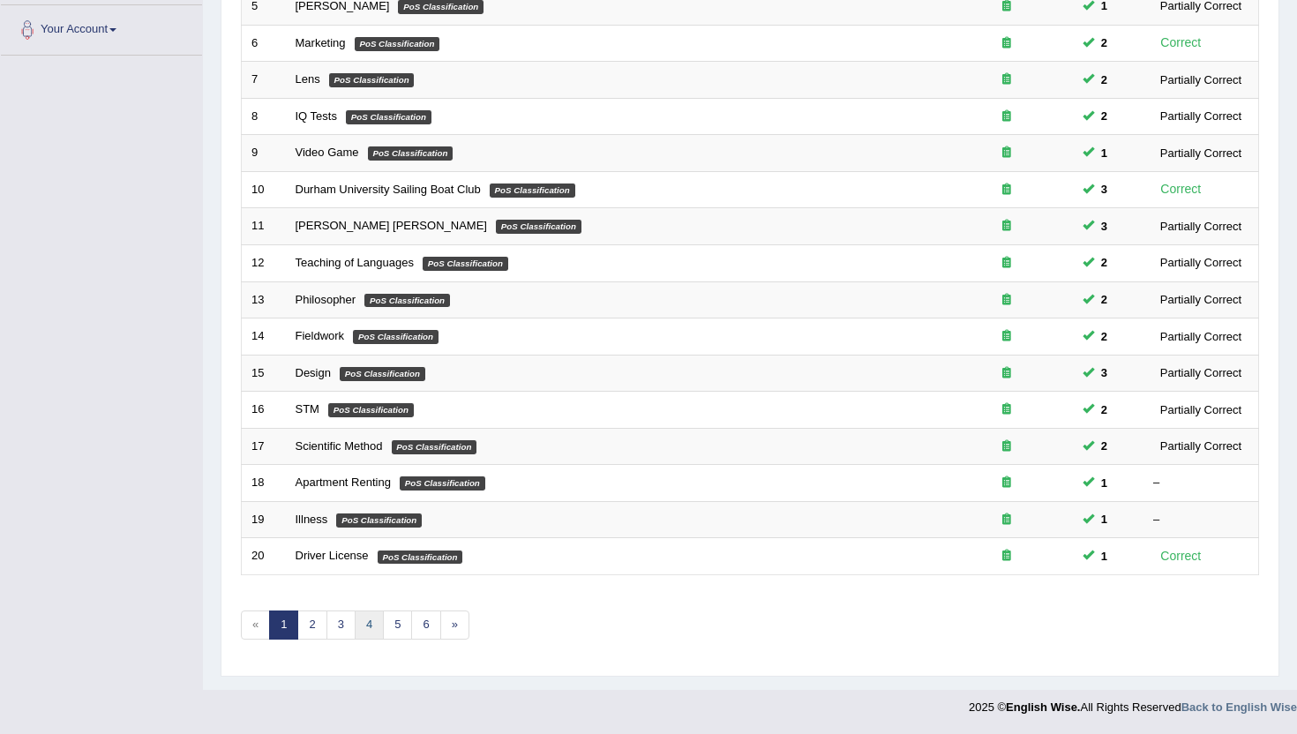
click at [361, 631] on link "4" at bounding box center [369, 625] width 29 height 29
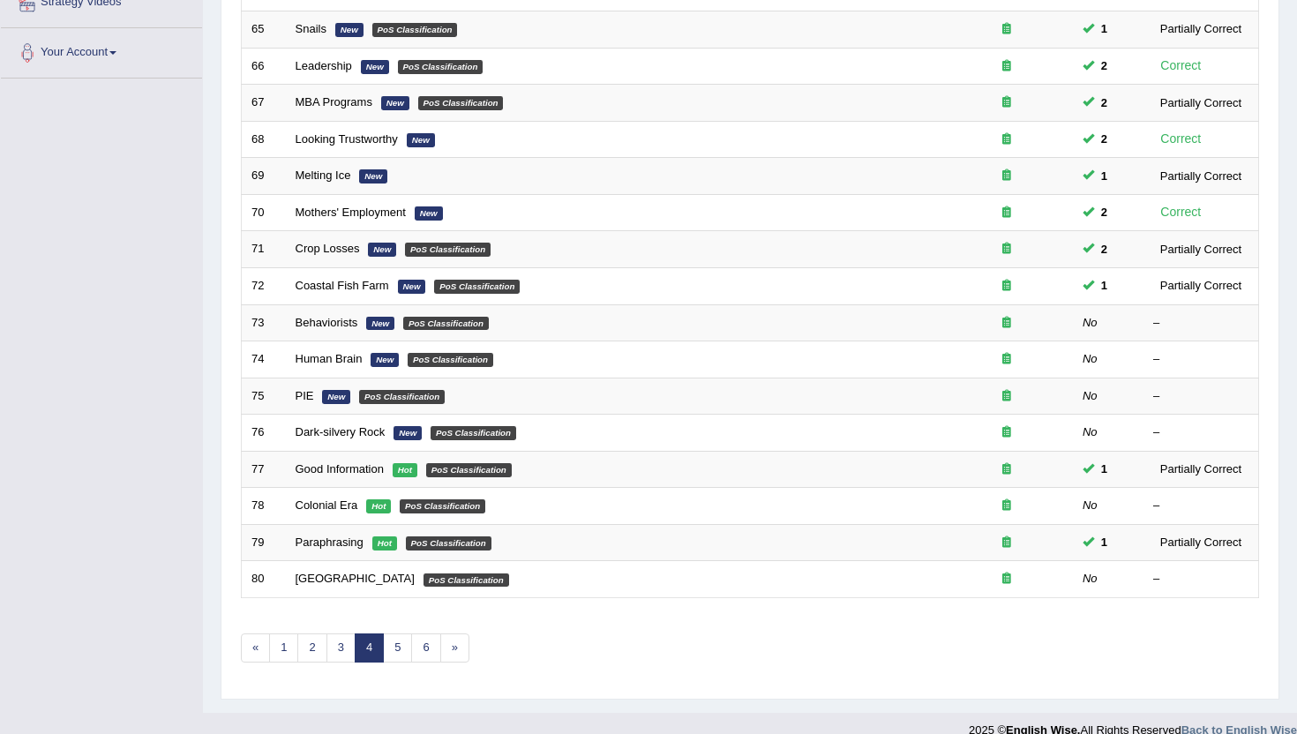
scroll to position [434, 0]
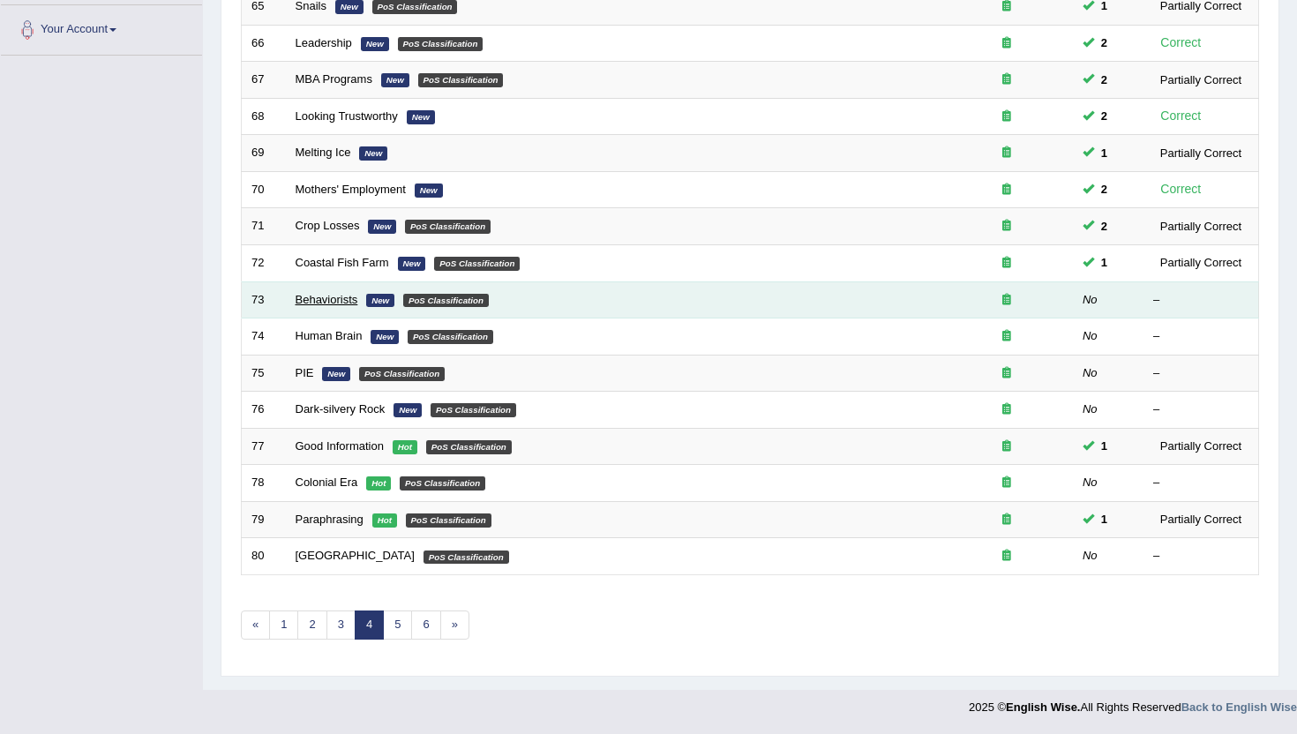
click at [332, 297] on link "Behaviorists" at bounding box center [327, 299] width 63 height 13
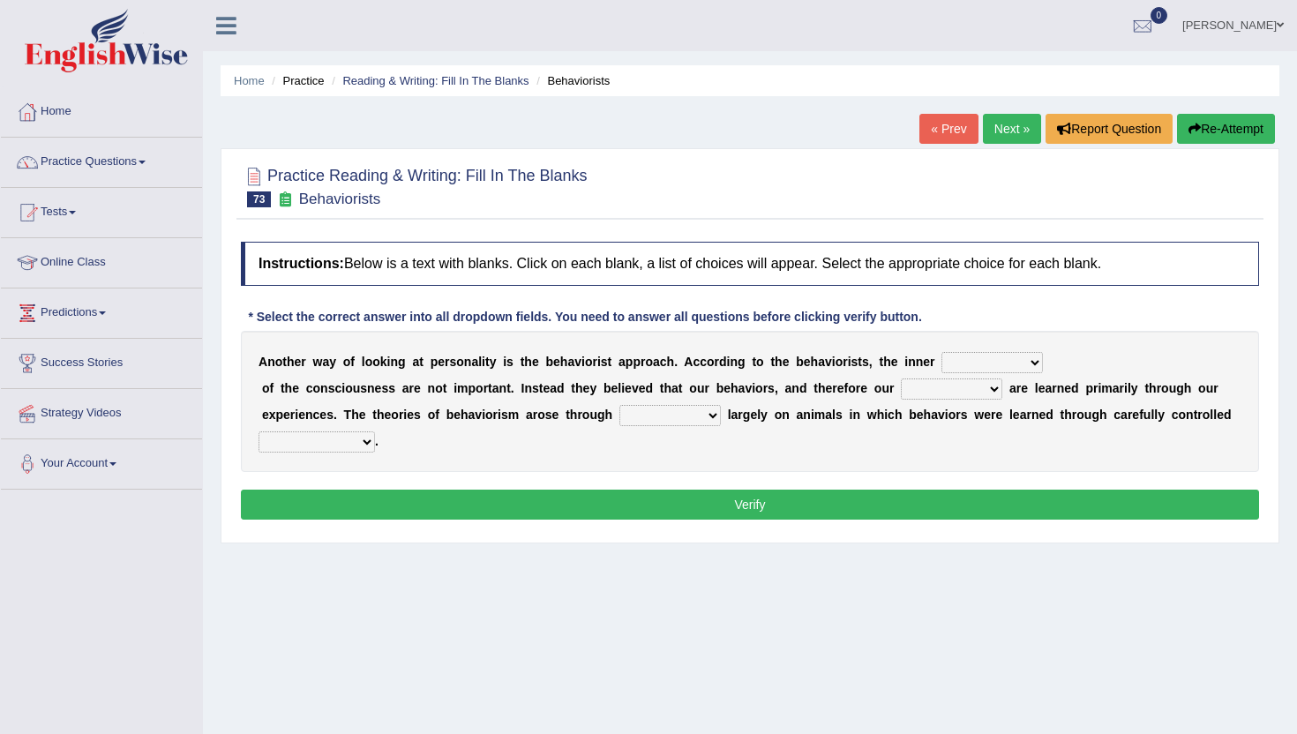
click at [577, 336] on div "A n o t h e r w a y o f l o o k i n g a t p e r s o n a l i t y i s t h e b e h…" at bounding box center [750, 401] width 1018 height 141
click at [844, 333] on div "A n o t h e r w a y o f l o o k i n g a t p e r s o n a l i t y i s t h e b e h…" at bounding box center [750, 401] width 1018 height 141
click at [1106, 357] on div "A n o t h e r w a y o f l o o k i n g a t p e r s o n a l i t y i s t h e b e h…" at bounding box center [750, 401] width 1018 height 141
click at [965, 363] on select "assumptions matters missions facts" at bounding box center [992, 362] width 101 height 21
select select "facts"
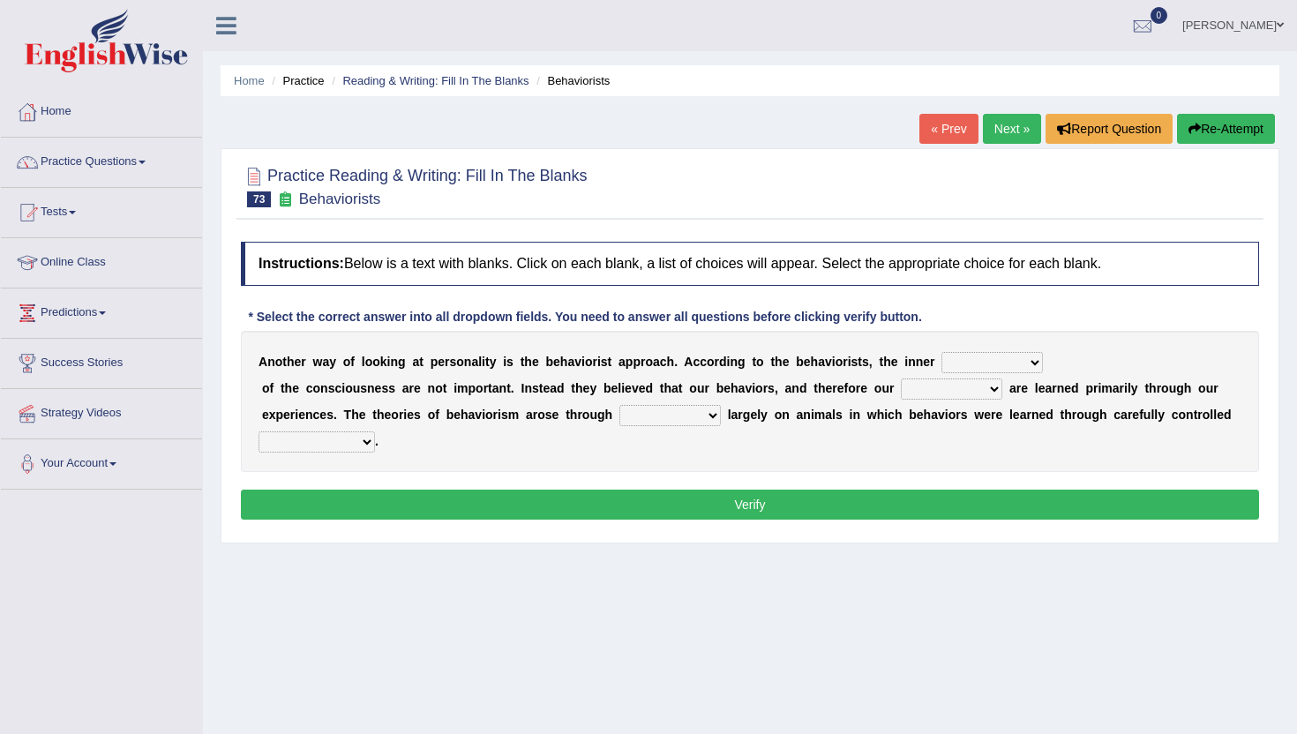
click at [942, 352] on select "assumptions matters missions facts" at bounding box center [992, 362] width 101 height 21
click at [996, 365] on select "assumptions matters missions facts" at bounding box center [992, 362] width 101 height 21
click at [973, 388] on select "implications personalities durations appearances" at bounding box center [951, 389] width 101 height 21
select select "personalities"
click at [901, 379] on select "implications personalities durations appearances" at bounding box center [951, 389] width 101 height 21
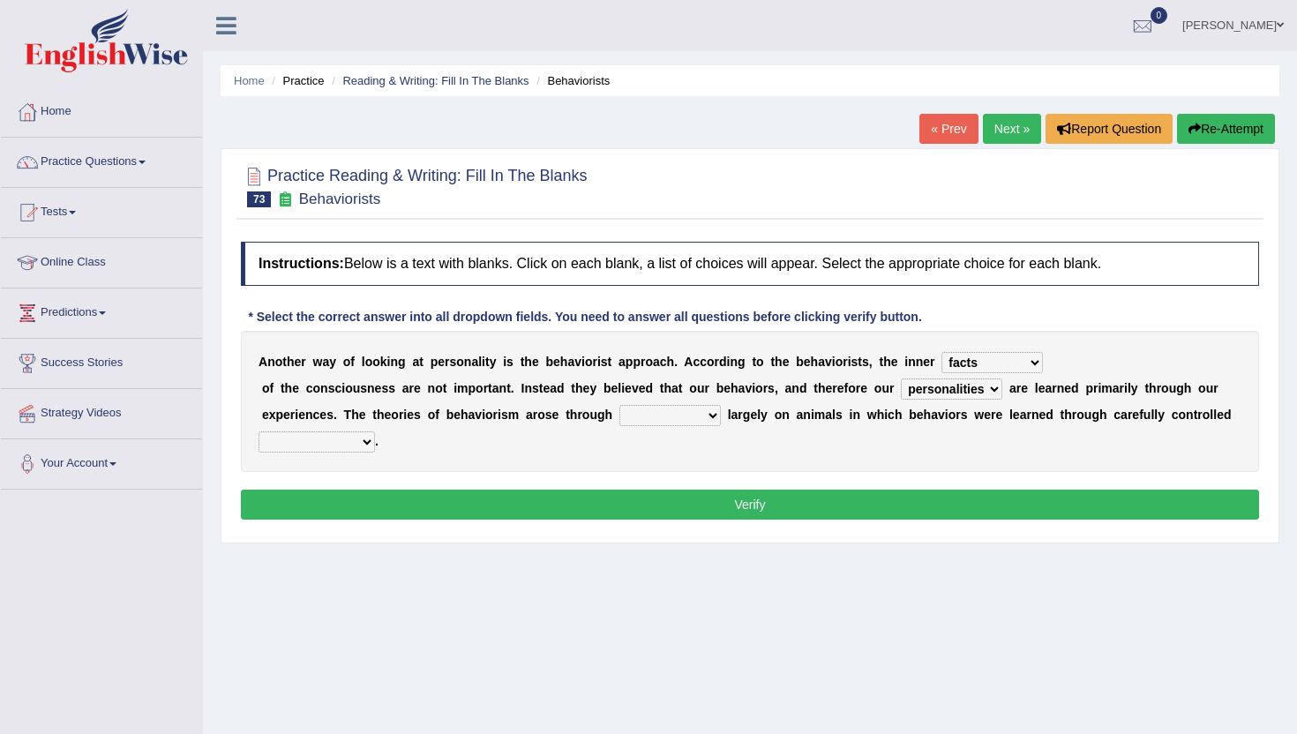
click at [674, 416] on select "experiments imaginations transitions epitomes" at bounding box center [670, 415] width 101 height 21
select select "experiments"
click at [620, 405] on select "experiments imaginations transitions epitomes" at bounding box center [670, 415] width 101 height 21
click at [310, 438] on select "stimuli judgements discriminations conclusions" at bounding box center [317, 442] width 116 height 21
click at [259, 432] on select "stimuli judgements discriminations conclusions" at bounding box center [317, 442] width 116 height 21
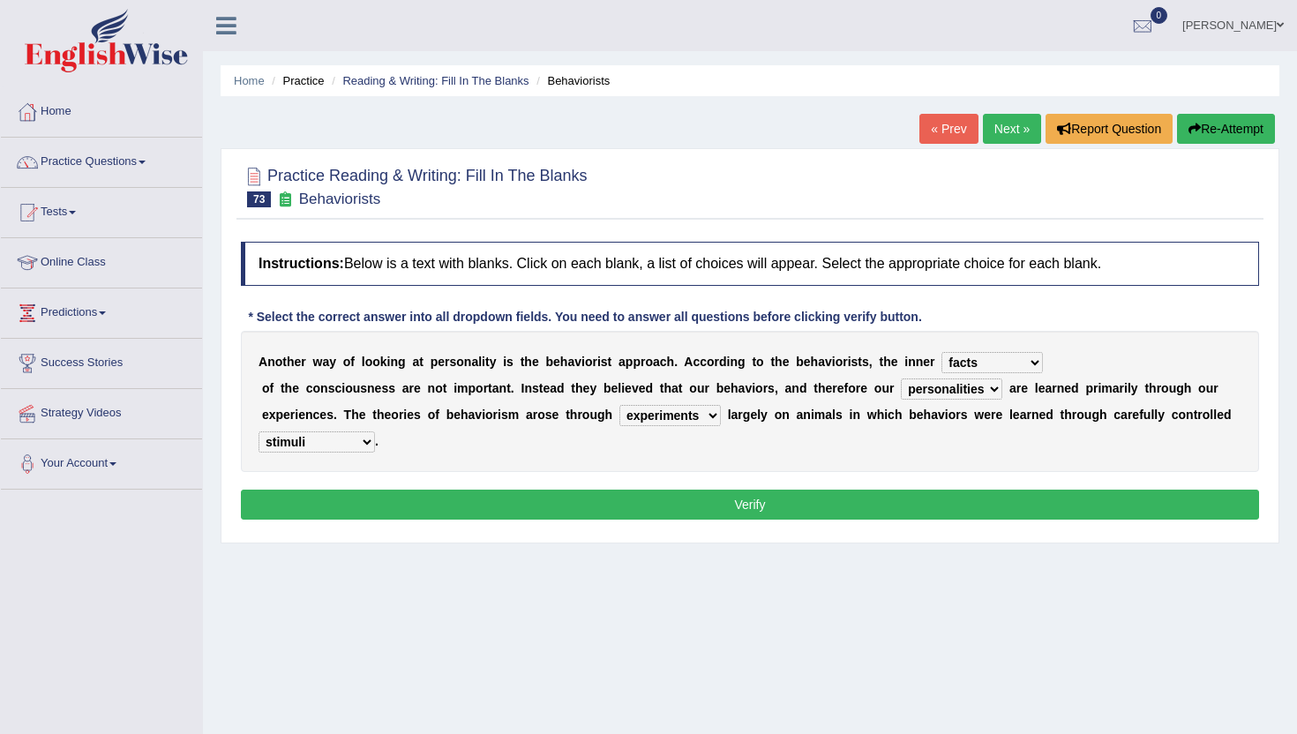
click at [346, 445] on select "stimuli judgements discriminations conclusions" at bounding box center [317, 442] width 116 height 21
select select "conclusions"
click at [259, 432] on select "stimuli judgements discriminations conclusions" at bounding box center [317, 442] width 116 height 21
drag, startPoint x: 346, startPoint y: 445, endPoint x: 351, endPoint y: 505, distance: 60.2
click at [351, 505] on button "Verify" at bounding box center [750, 505] width 1018 height 30
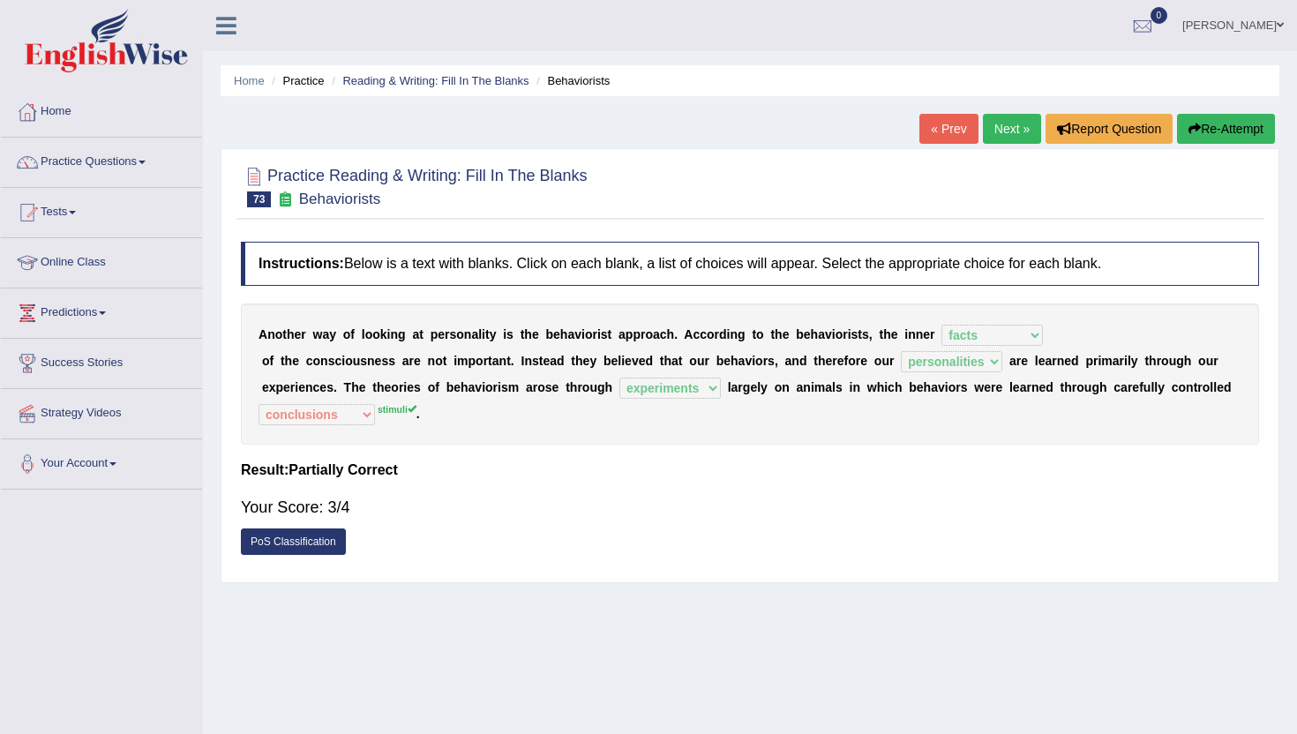
click at [1003, 128] on link "Next »" at bounding box center [1012, 129] width 58 height 30
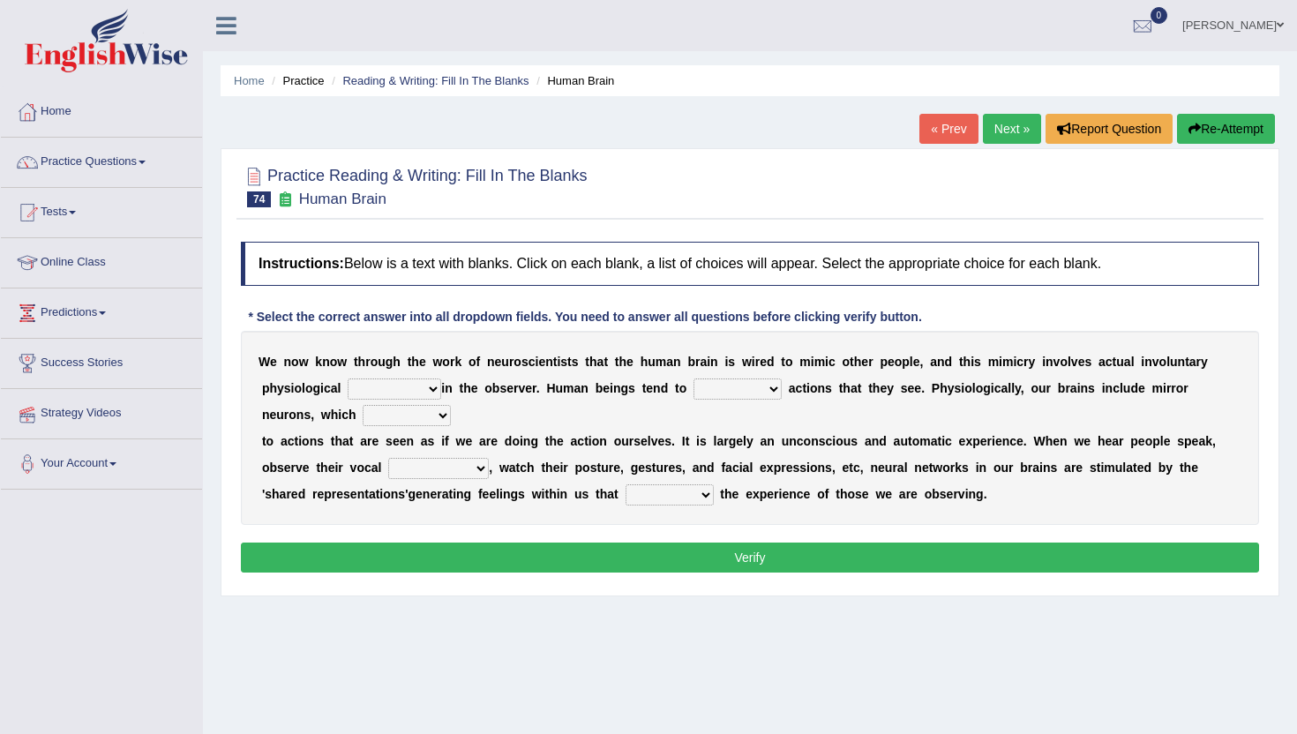
click at [409, 386] on select "emotion experience expression expectation" at bounding box center [395, 389] width 94 height 21
click at [400, 391] on select "emotion experience expression expectation" at bounding box center [395, 389] width 94 height 21
select select "emotion"
click at [348, 379] on select "emotion experience expression expectation" at bounding box center [395, 389] width 94 height 21
click at [743, 385] on select "prevent imitate limit discipline" at bounding box center [738, 389] width 88 height 21
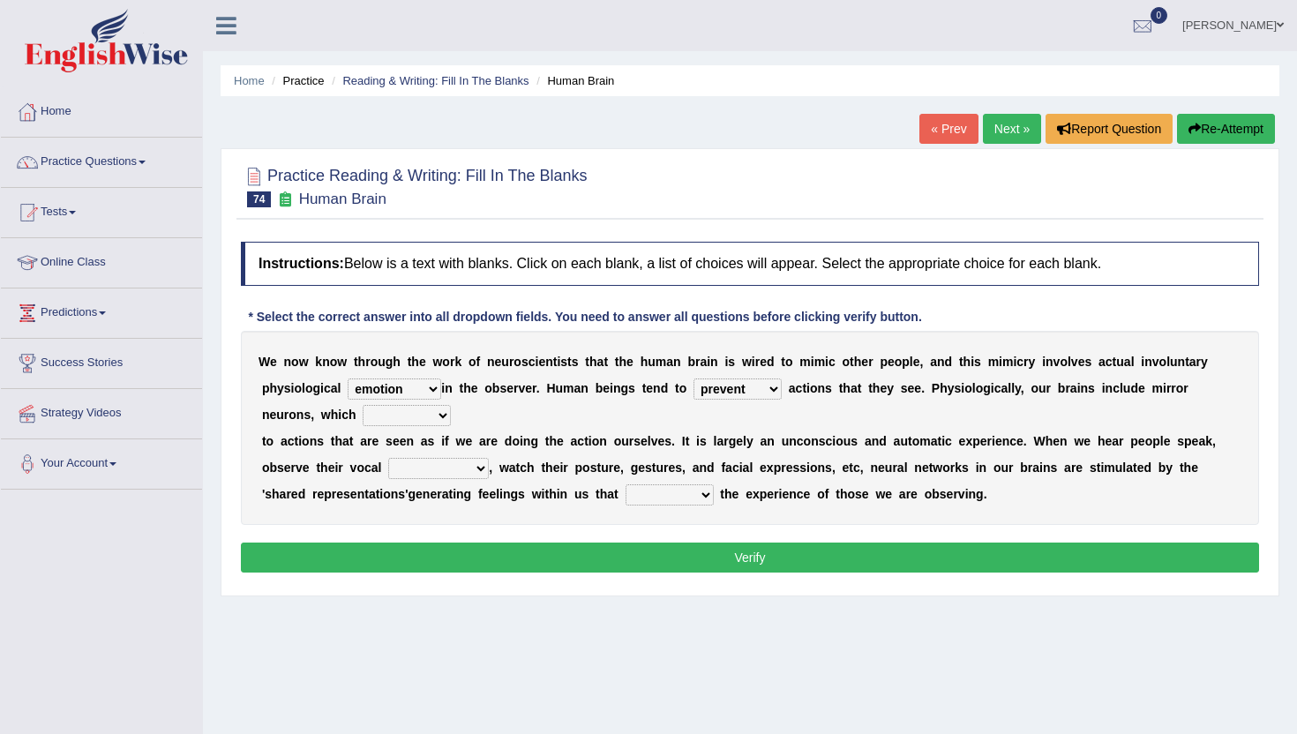
click at [694, 379] on select "prevent imitate limit discipline" at bounding box center [738, 389] width 88 height 21
click at [753, 402] on div "W e n o w k n o w t h r o u g h t h e w o r k o f n e u r o s c i e n t i s t s…" at bounding box center [750, 428] width 1018 height 194
click at [753, 393] on select "prevent imitate limit discipline" at bounding box center [738, 389] width 88 height 21
select select "limit"
click at [694, 379] on select "prevent imitate limit discipline" at bounding box center [738, 389] width 88 height 21
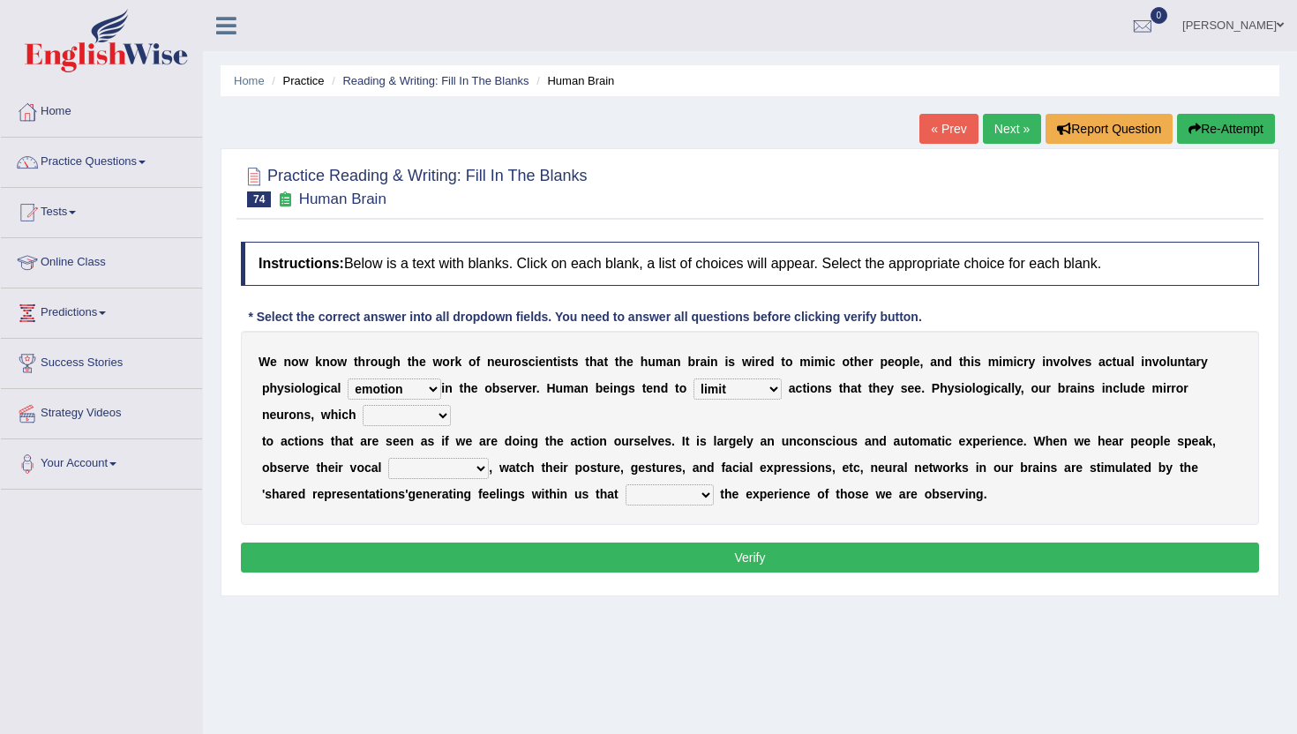
click at [410, 416] on select "recover refer react lead" at bounding box center [407, 415] width 88 height 21
select select "react"
click at [363, 405] on select "recover refer react lead" at bounding box center [407, 415] width 88 height 21
click at [760, 391] on select "prevent imitate limit discipline" at bounding box center [738, 389] width 88 height 21
select select "prevent"
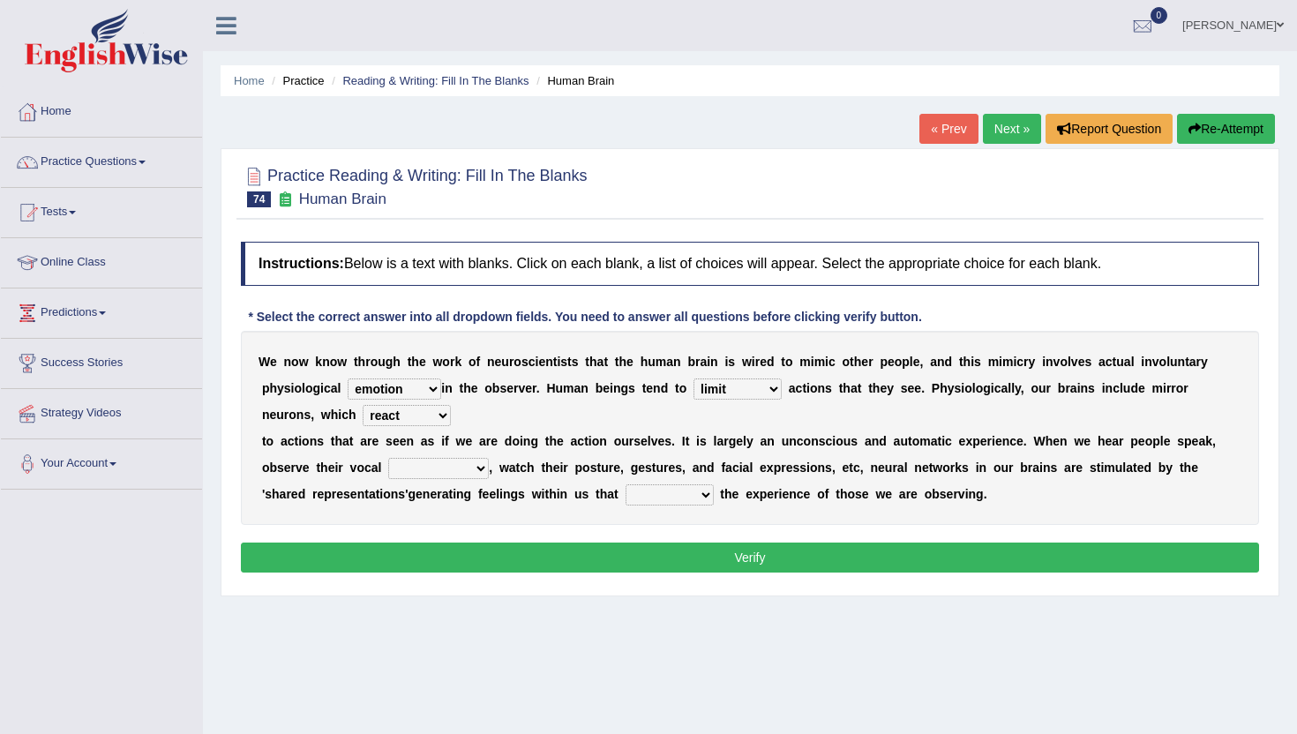
click at [694, 379] on select "prevent imitate limit discipline" at bounding box center [738, 389] width 88 height 21
click at [751, 390] on select "prevent imitate limit discipline" at bounding box center [738, 389] width 88 height 21
click at [455, 463] on select "appearances nuances volumes shapes" at bounding box center [438, 468] width 101 height 21
click at [456, 470] on select "appearances nuances volumes shapes" at bounding box center [438, 468] width 101 height 21
click at [456, 469] on select "appearances nuances volumes shapes" at bounding box center [438, 468] width 101 height 21
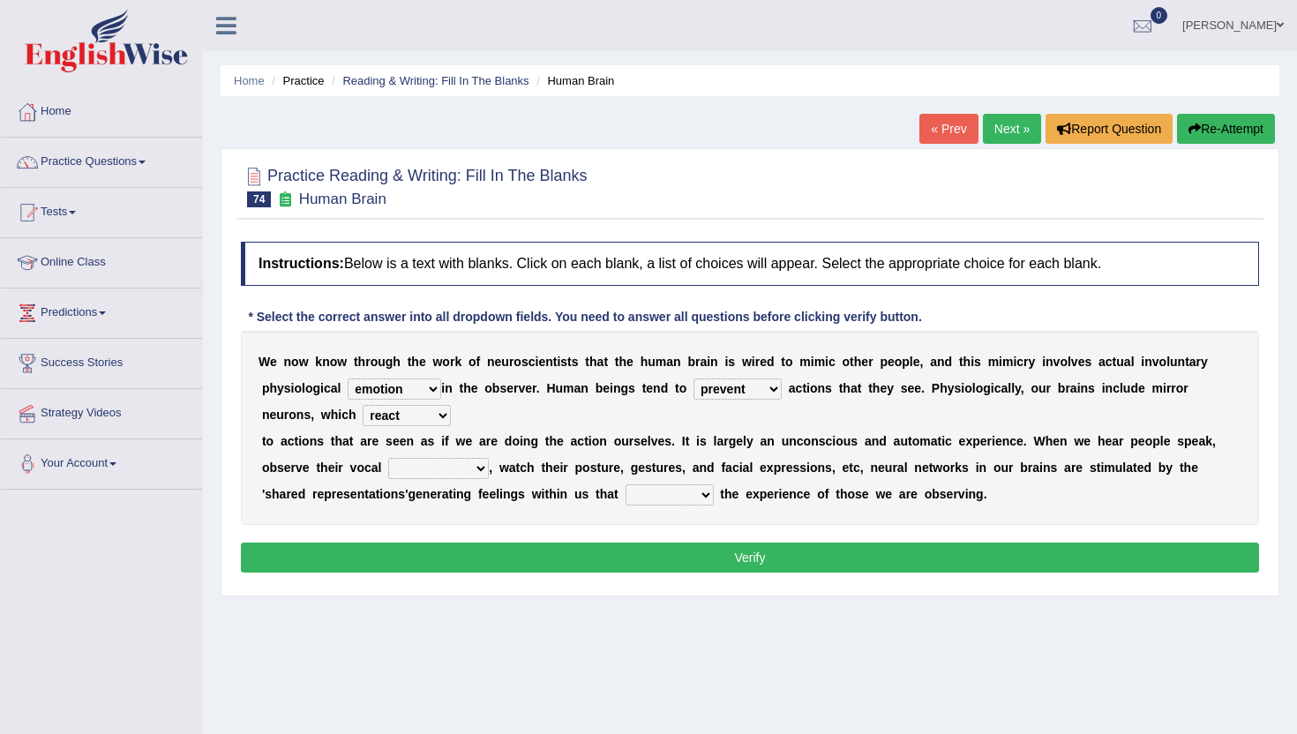
click at [452, 468] on select "appearances nuances volumes shapes" at bounding box center [438, 468] width 101 height 21
click at [432, 470] on select "appearances nuances volumes shapes" at bounding box center [438, 468] width 101 height 21
select select "nuances"
click at [388, 458] on select "appearances nuances volumes shapes" at bounding box center [438, 468] width 101 height 21
click at [459, 470] on select "appearances nuances volumes shapes" at bounding box center [438, 468] width 101 height 21
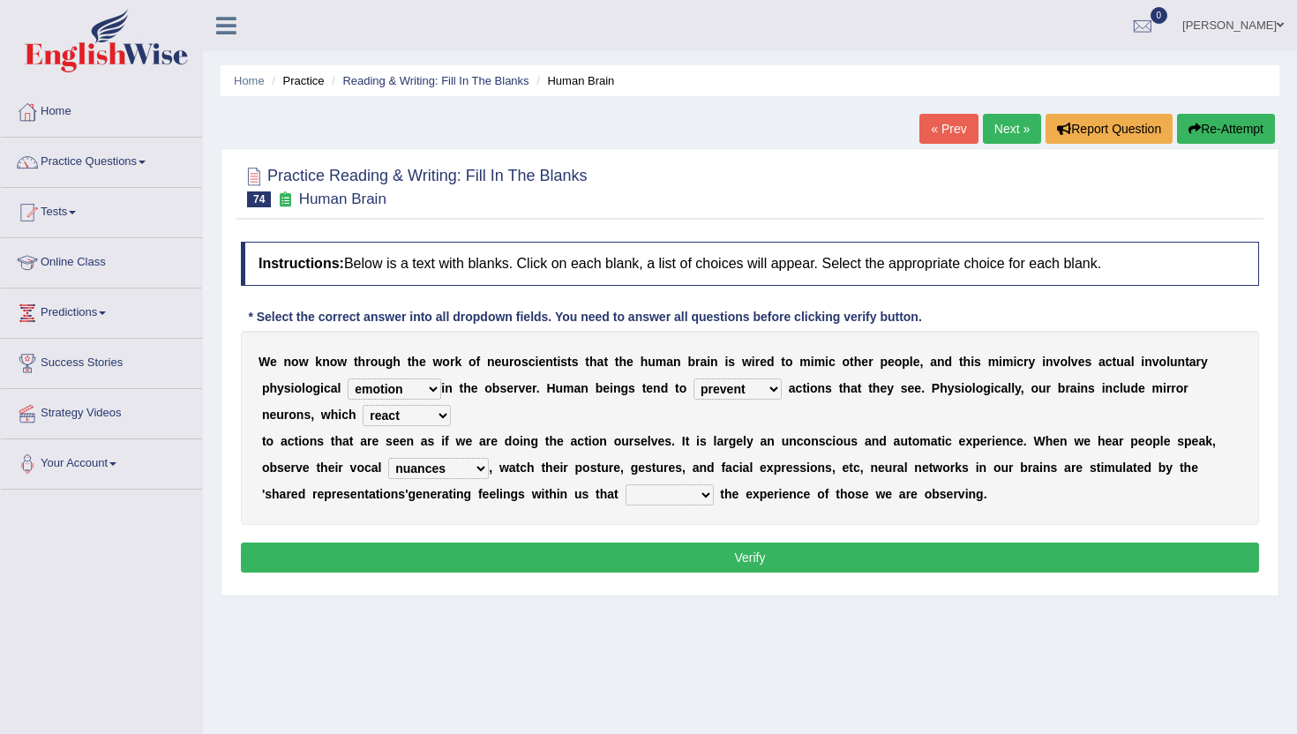
click at [683, 495] on select "circle multiply reflect subscribe" at bounding box center [670, 495] width 88 height 21
click at [692, 500] on select "circle multiply reflect subscribe" at bounding box center [670, 495] width 88 height 21
click at [690, 499] on select "circle multiply reflect subscribe" at bounding box center [670, 495] width 88 height 21
click at [696, 496] on select "circle multiply reflect subscribe" at bounding box center [670, 495] width 88 height 21
click at [695, 498] on select "circle multiply reflect subscribe" at bounding box center [670, 495] width 88 height 21
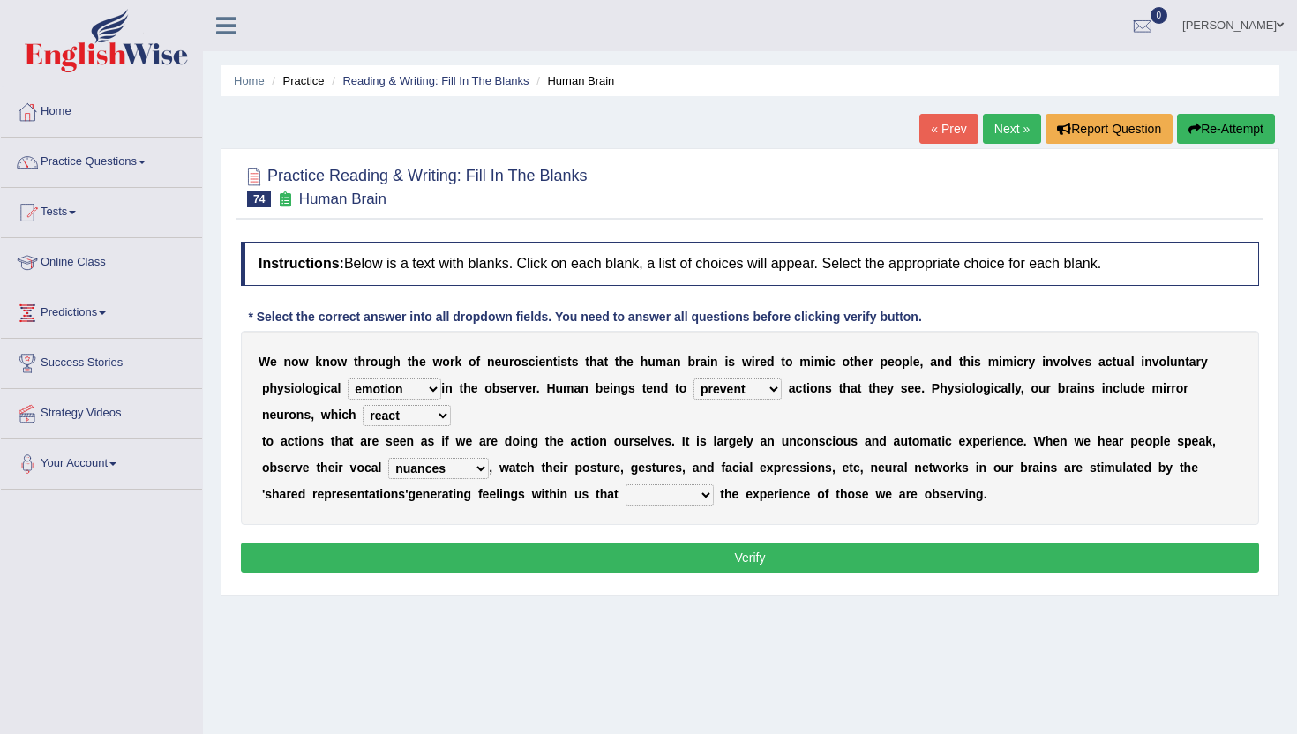
click at [706, 495] on select "circle multiply reflect subscribe" at bounding box center [670, 495] width 88 height 21
click at [697, 499] on select "circle multiply reflect subscribe" at bounding box center [670, 495] width 88 height 21
click at [703, 502] on select "circle multiply reflect subscribe" at bounding box center [670, 495] width 88 height 21
click at [710, 499] on select "circle multiply reflect subscribe" at bounding box center [670, 495] width 88 height 21
select select "reflect"
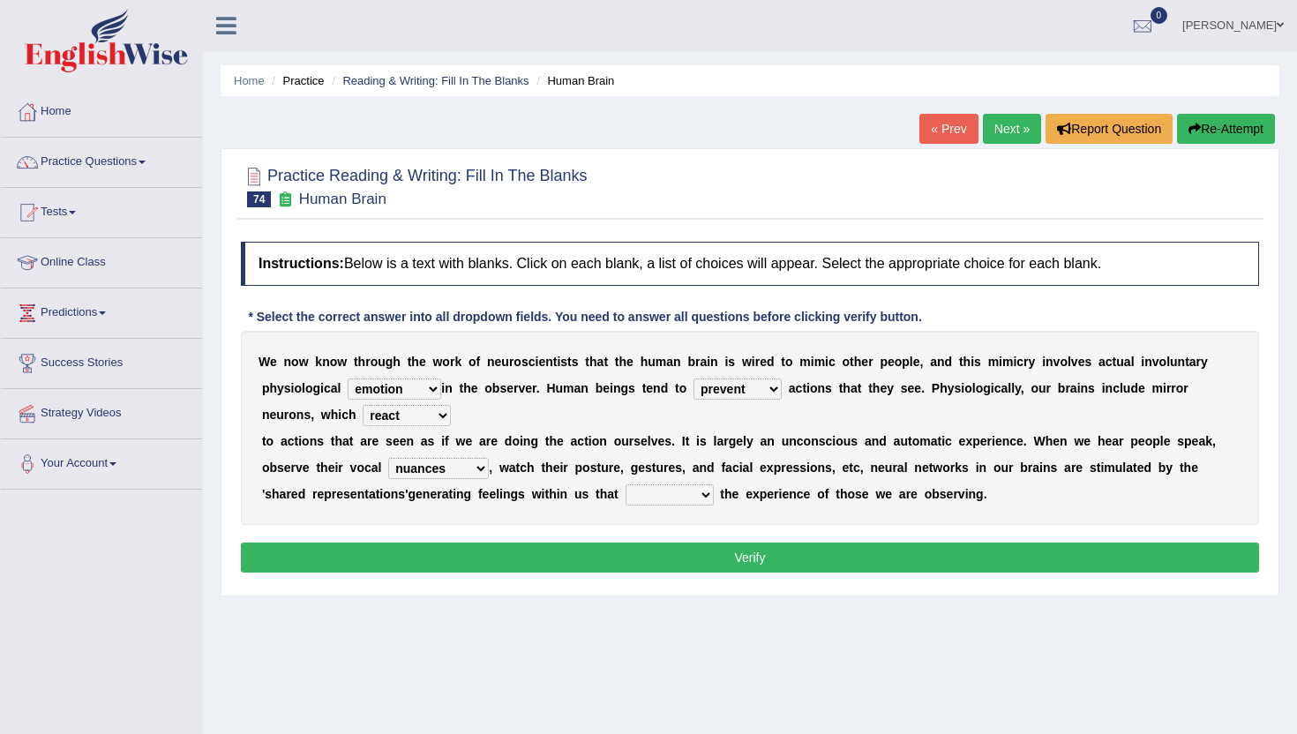
click at [626, 485] on select "circle multiply reflect subscribe" at bounding box center [670, 495] width 88 height 21
click at [719, 555] on button "Verify" at bounding box center [750, 558] width 1018 height 30
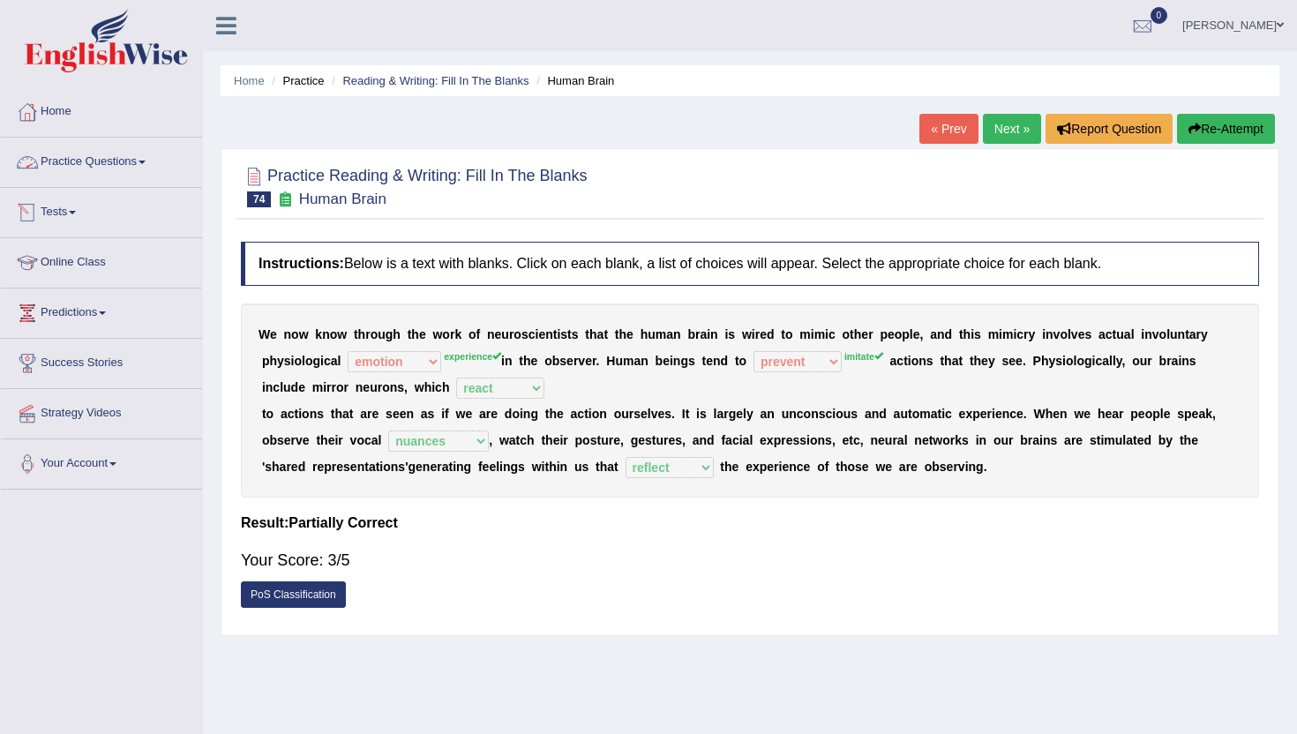
click at [129, 164] on link "Practice Questions" at bounding box center [101, 160] width 201 height 44
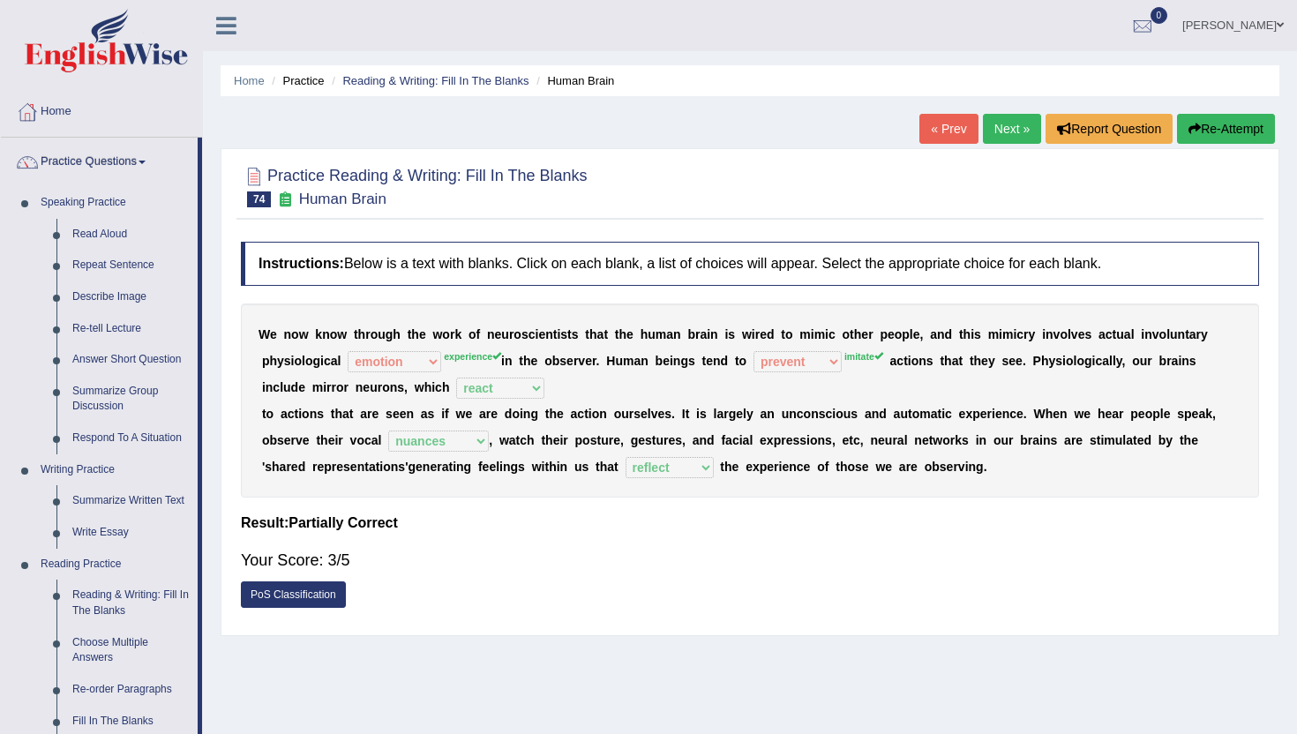
click at [213, 668] on div "Home Practice Reading & Writing: Fill In The Blanks Human Brain « Prev Next » R…" at bounding box center [750, 441] width 1094 height 883
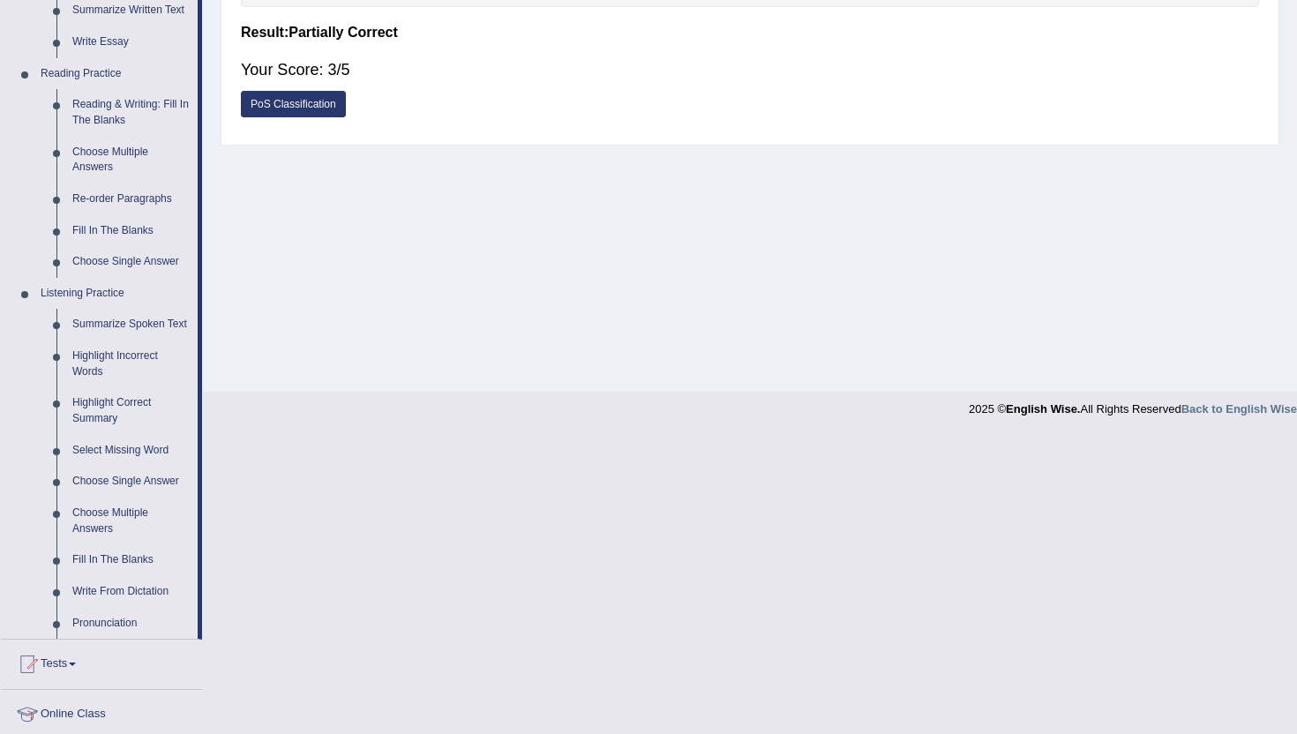
scroll to position [494, 0]
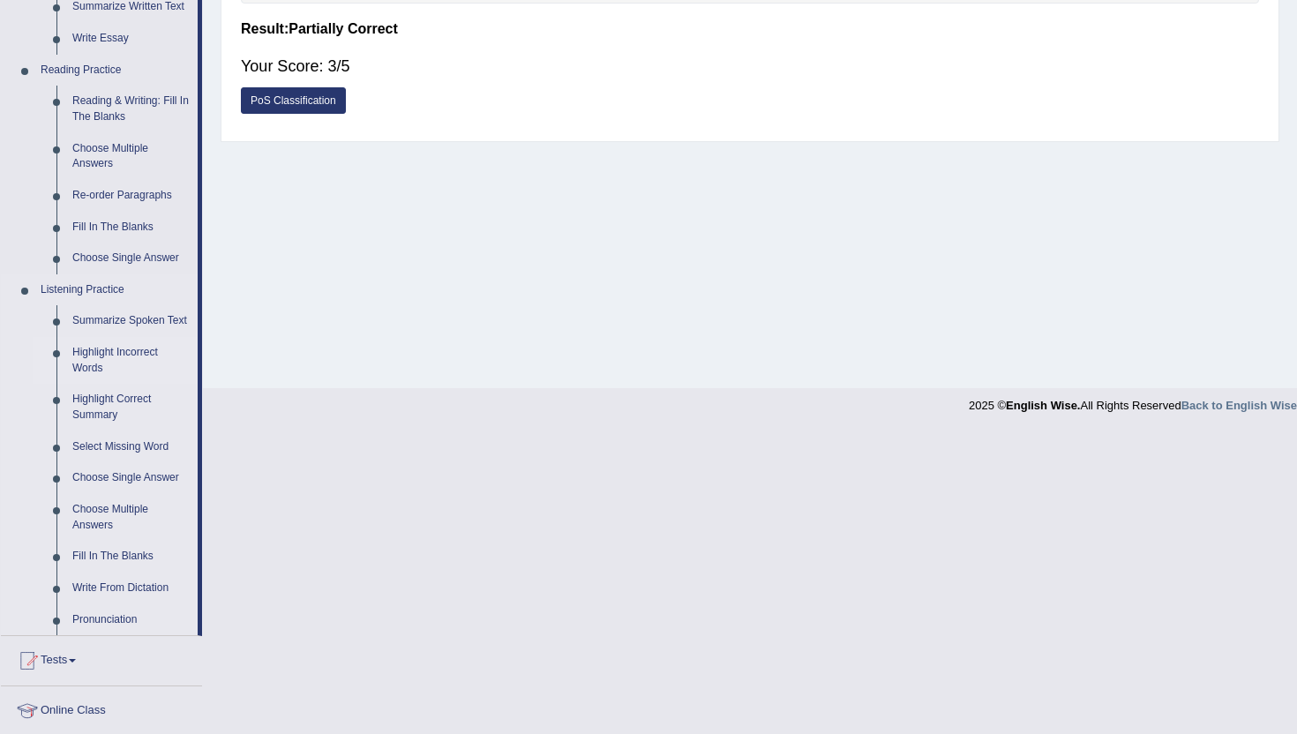
click at [93, 370] on link "Highlight Incorrect Words" at bounding box center [130, 360] width 133 height 47
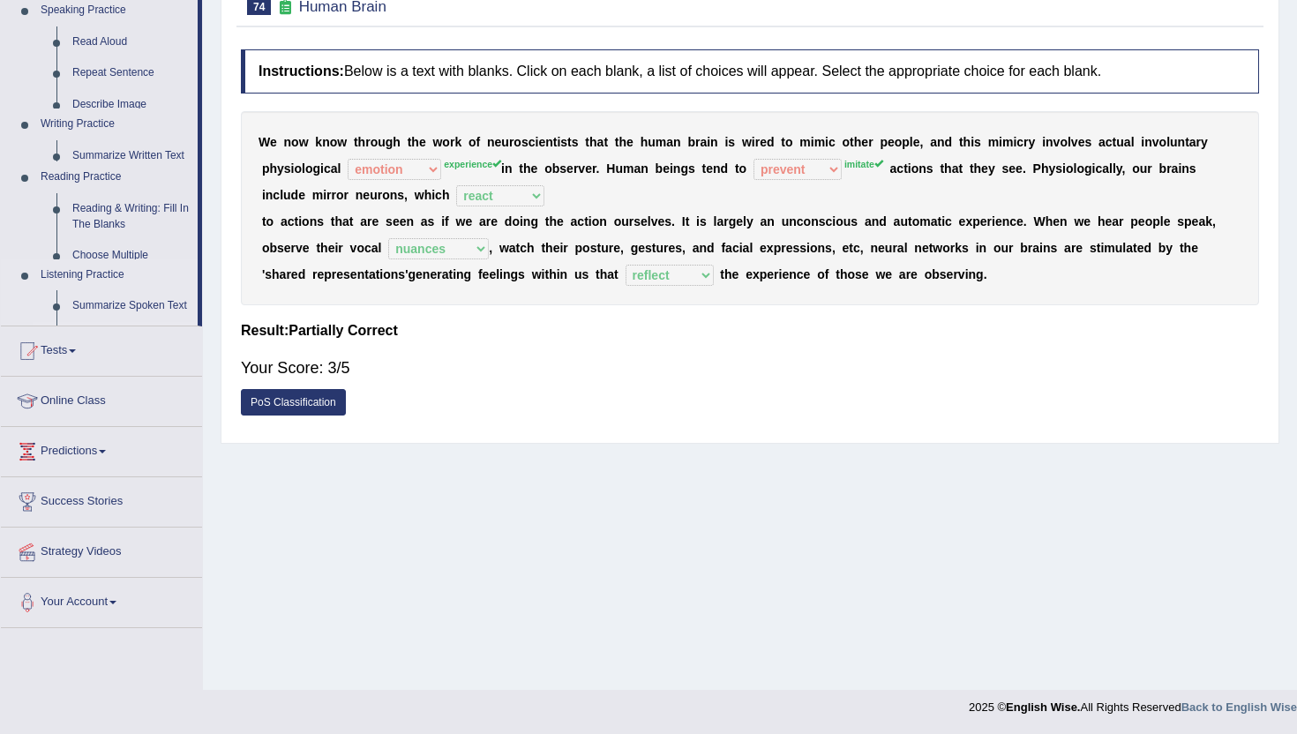
scroll to position [192, 0]
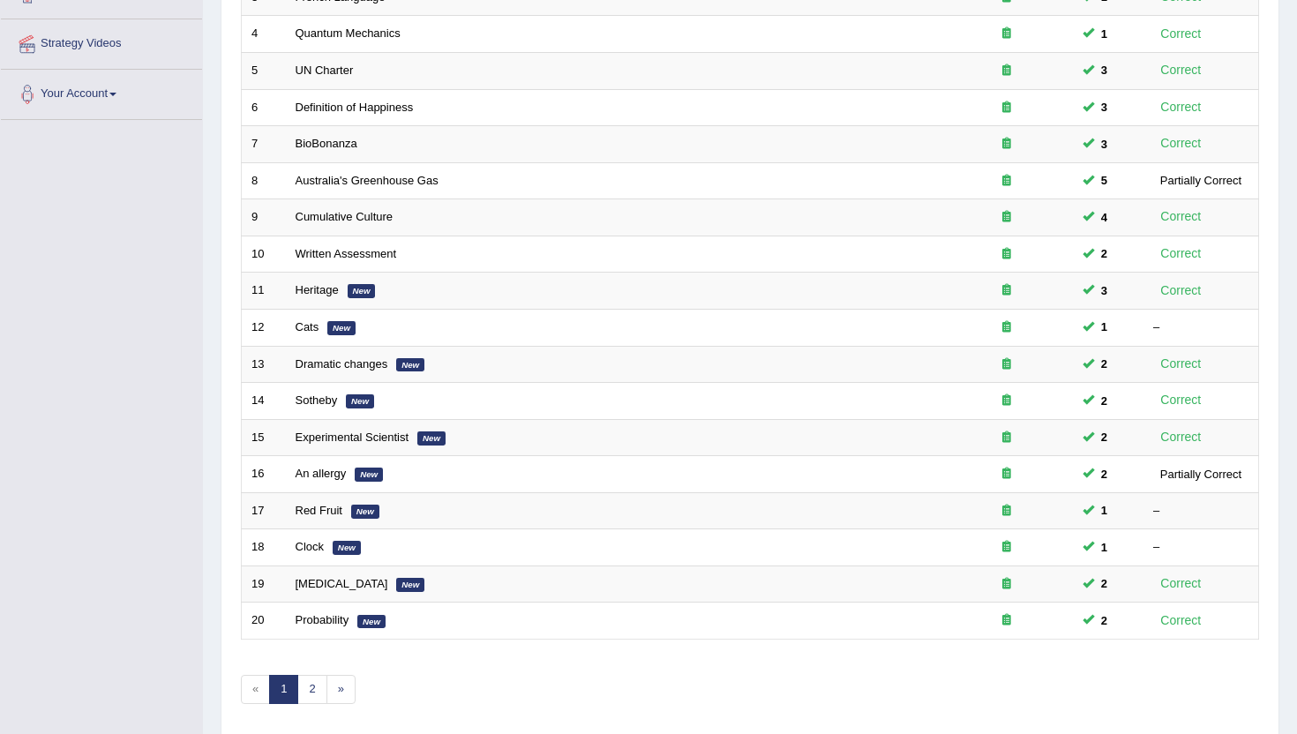
scroll to position [434, 0]
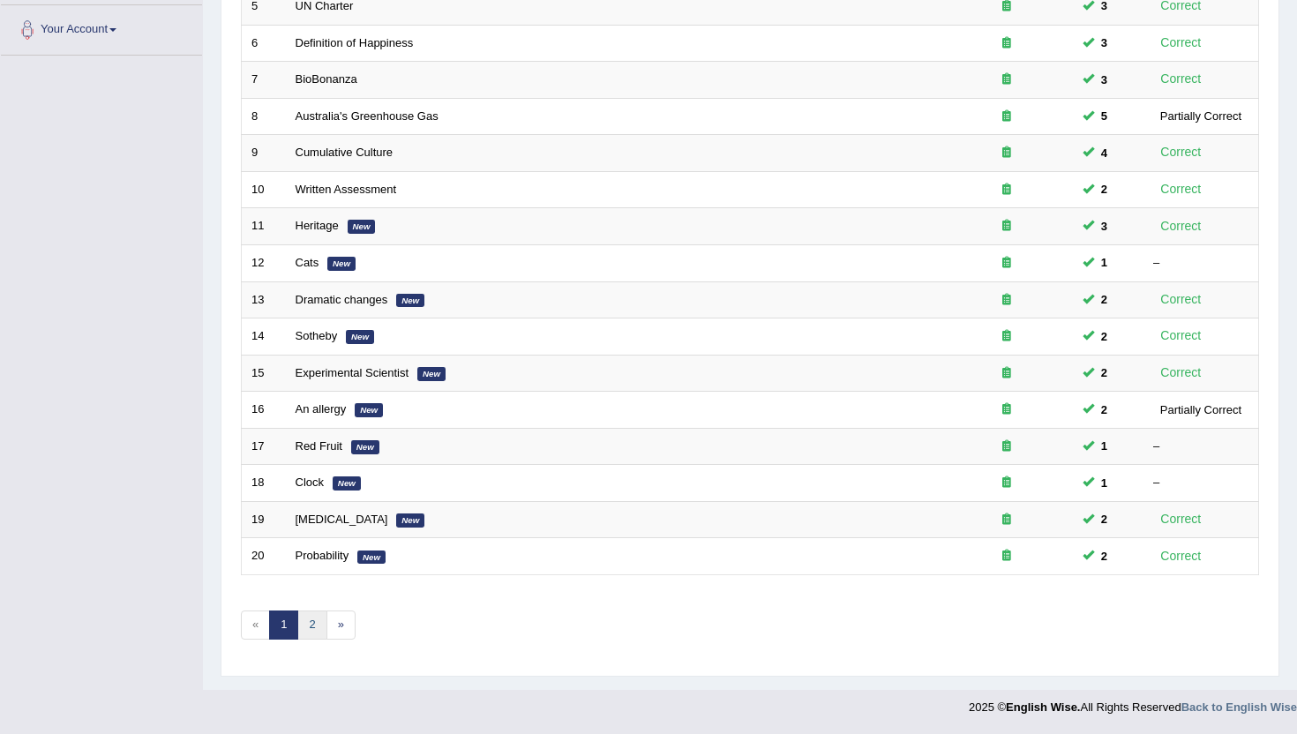
click at [319, 633] on link "2" at bounding box center [311, 625] width 29 height 29
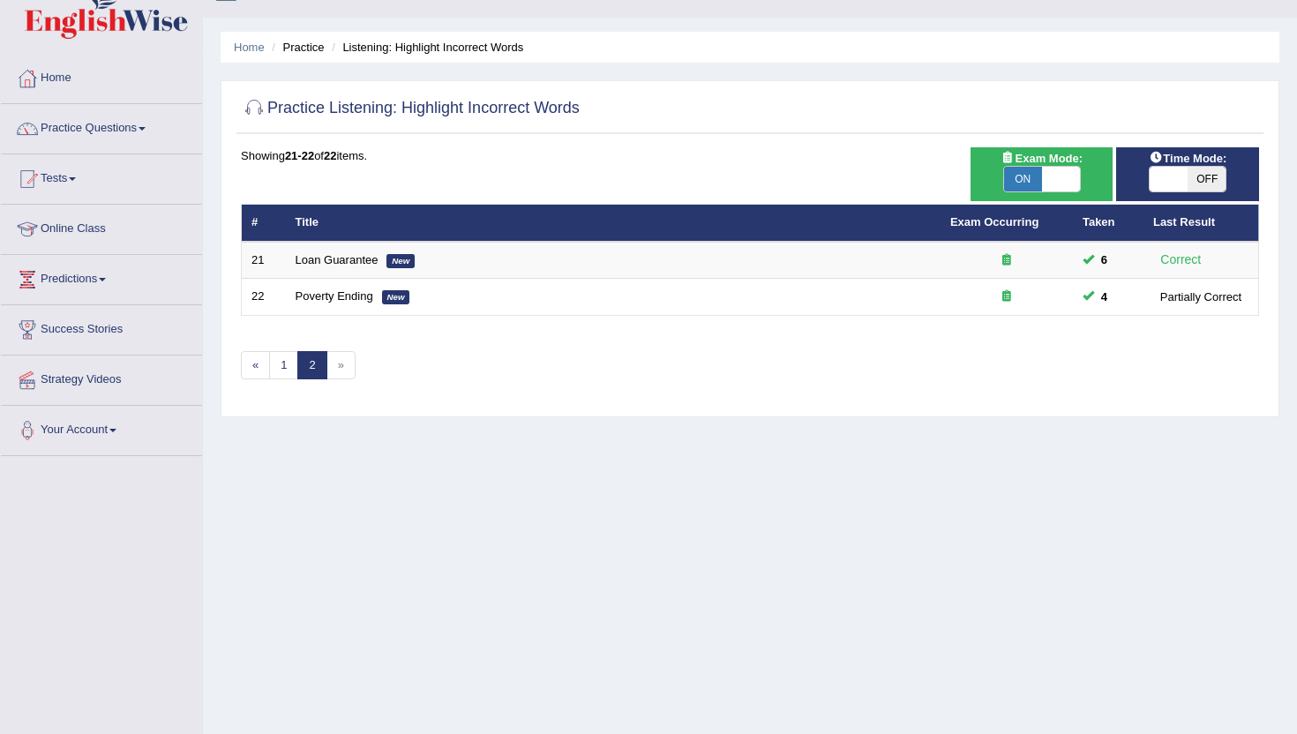
scroll to position [35, 0]
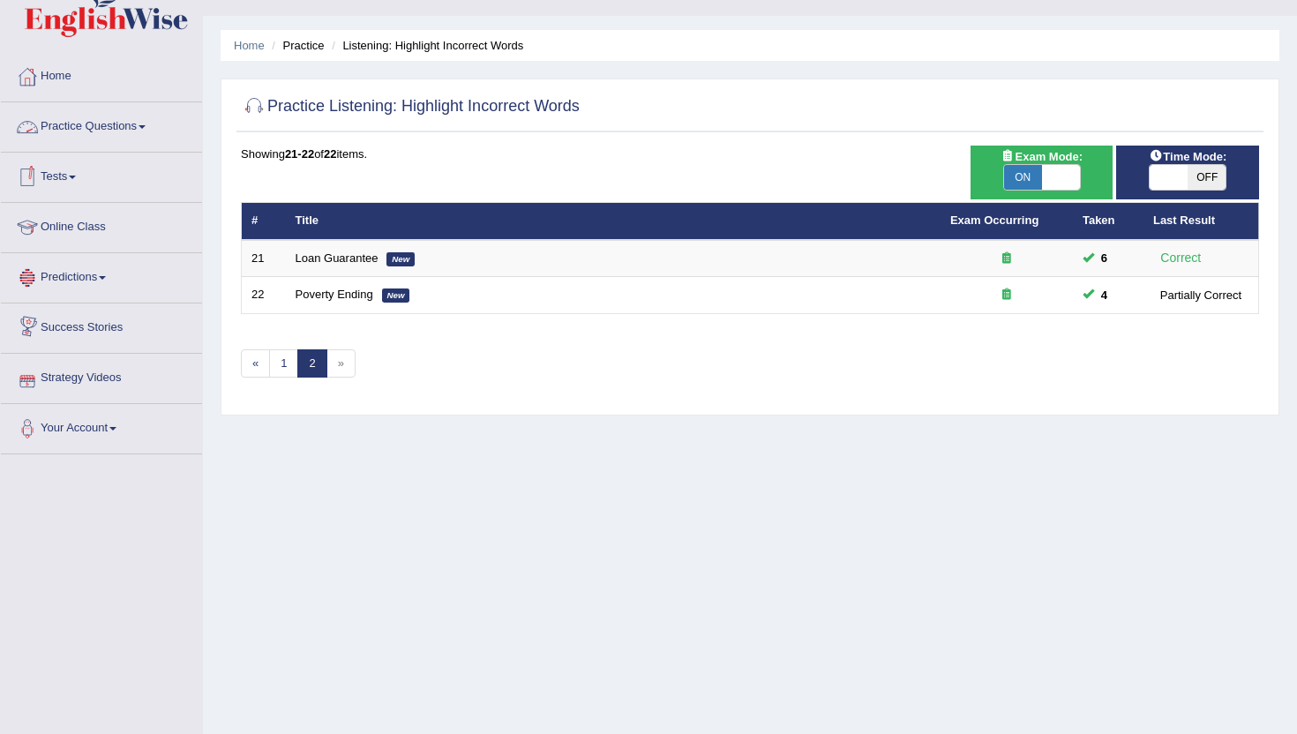
click at [115, 138] on link "Practice Questions" at bounding box center [101, 124] width 201 height 44
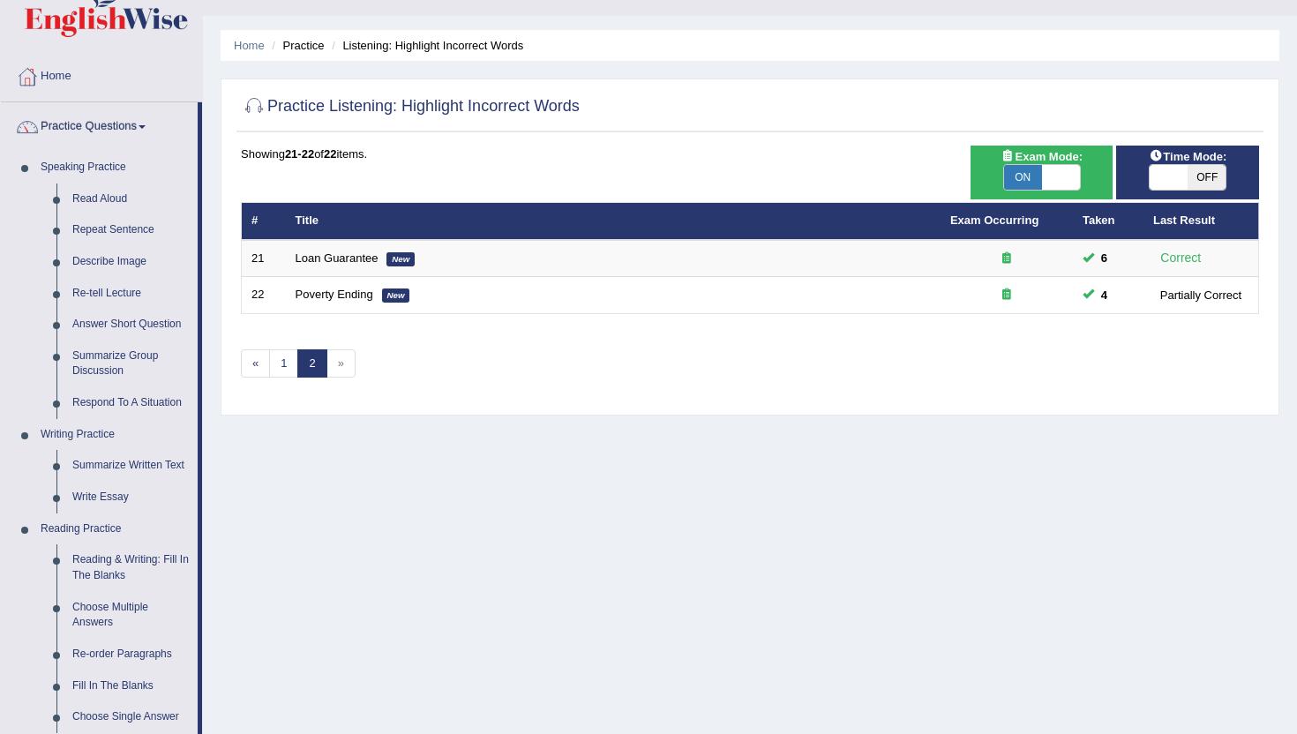
click at [223, 590] on div "Home Practice Listening: Highlight Incorrect Words Practice Listening: Highligh…" at bounding box center [750, 406] width 1094 height 883
click at [213, 724] on div "Home Practice Listening: Highlight Incorrect Words Practice Listening: Highligh…" at bounding box center [750, 406] width 1094 height 883
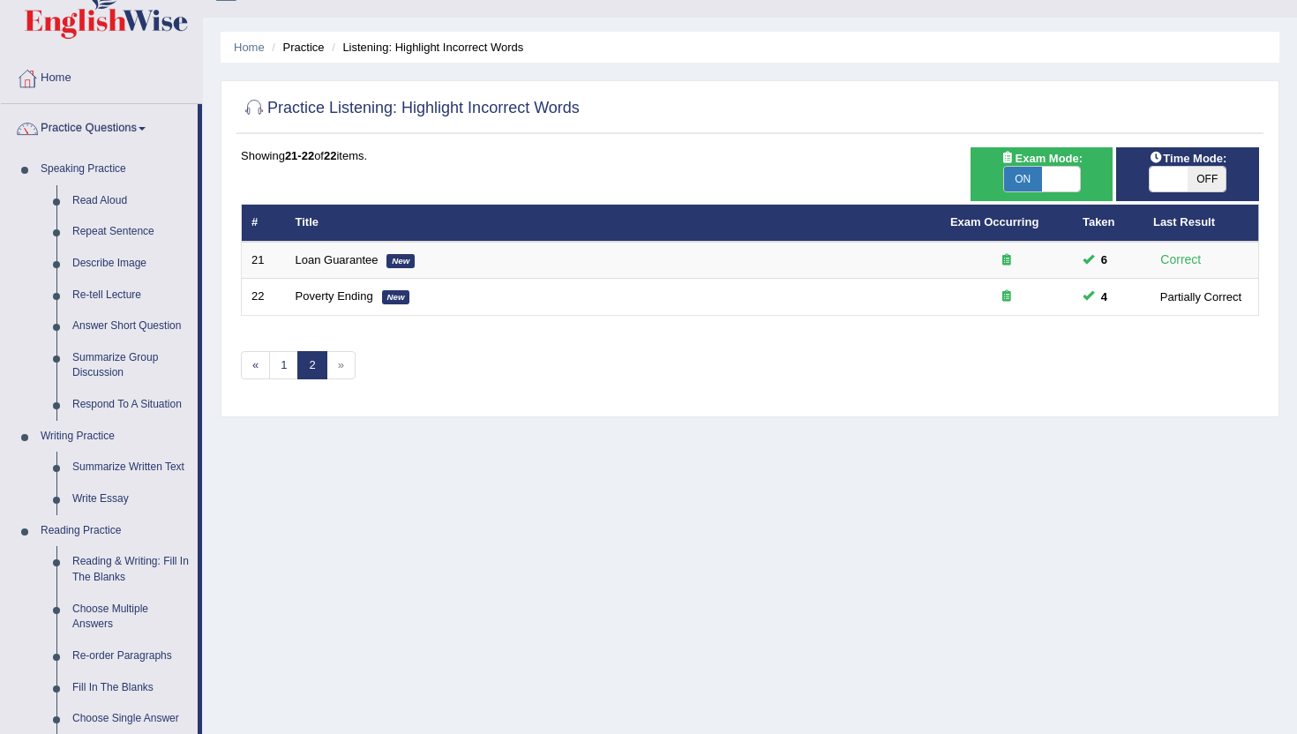
scroll to position [0, 0]
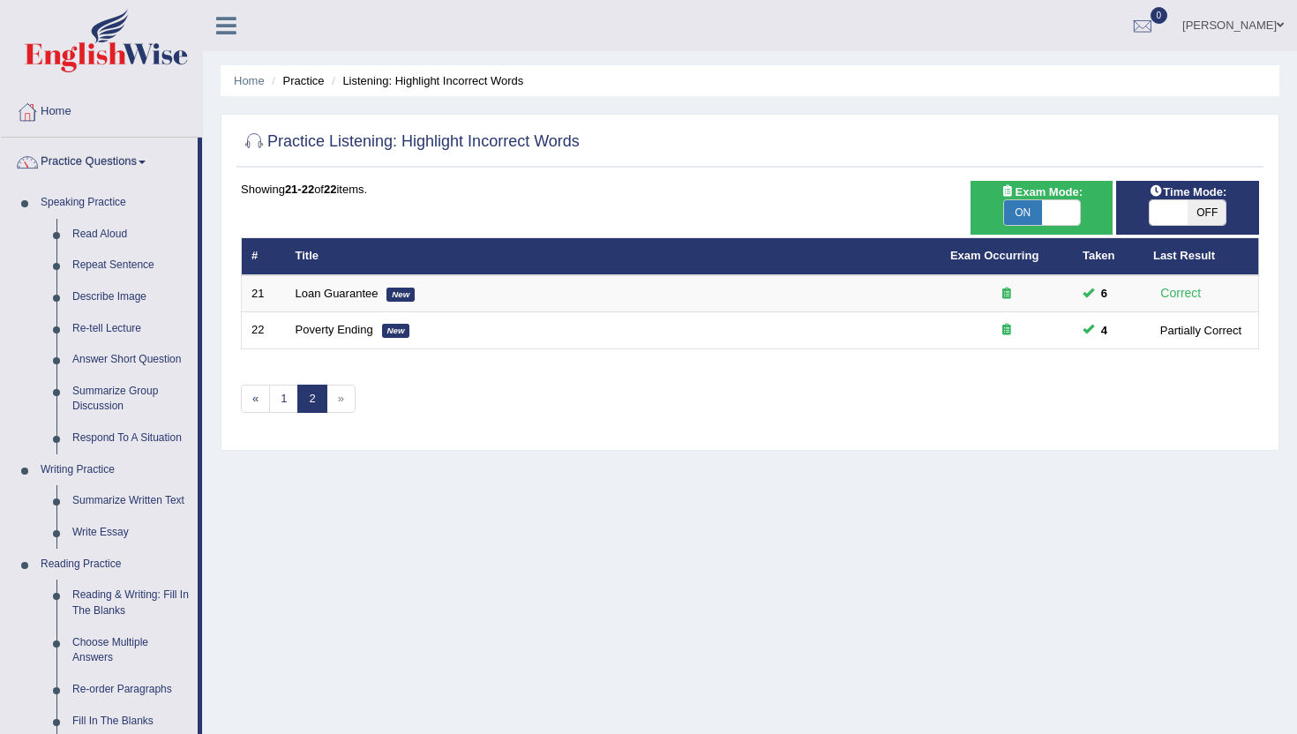
click at [454, 81] on li "Listening: Highlight Incorrect Words" at bounding box center [425, 80] width 196 height 17
click at [410, 82] on li "Listening: Highlight Incorrect Words" at bounding box center [425, 80] width 196 height 17
click at [364, 86] on li "Listening: Highlight Incorrect Words" at bounding box center [425, 80] width 196 height 17
click at [379, 82] on li "Listening: Highlight Incorrect Words" at bounding box center [425, 80] width 196 height 17
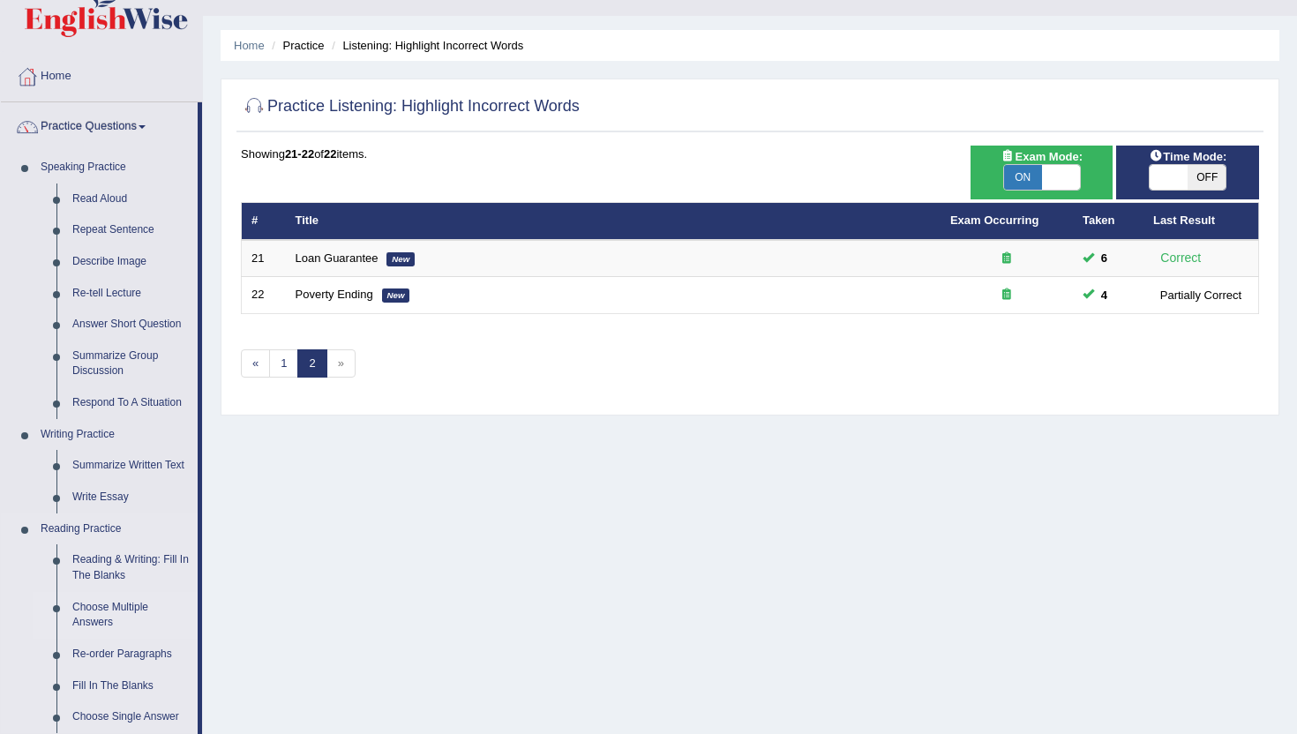
scroll to position [71, 0]
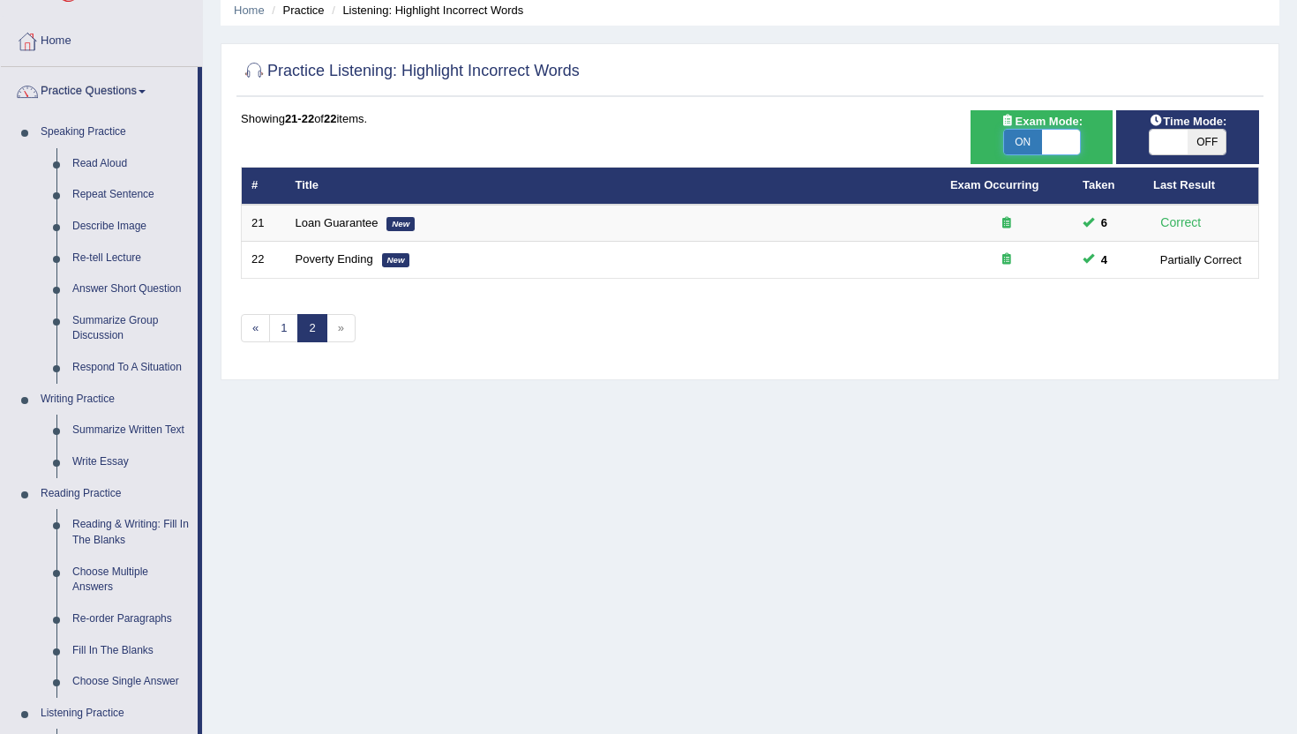
click at [1059, 141] on span at bounding box center [1061, 142] width 38 height 25
checkbox input "false"
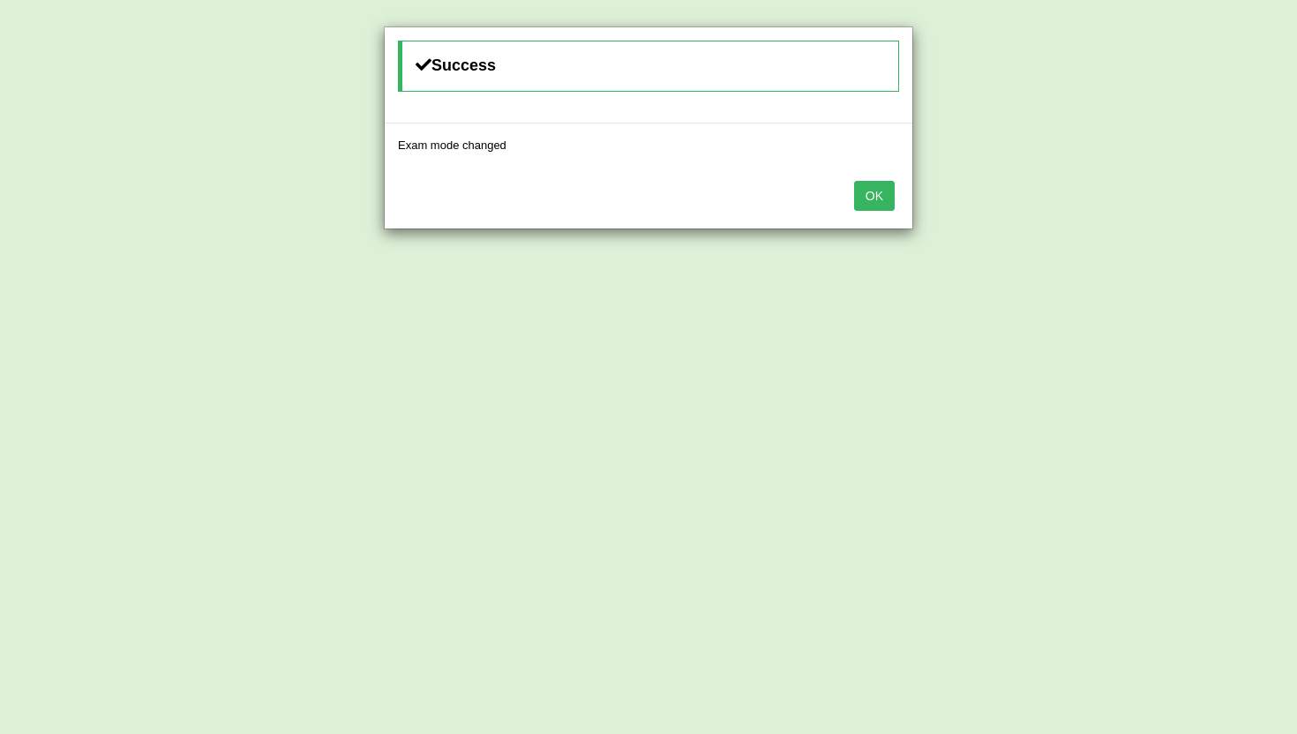
click at [868, 185] on button "OK" at bounding box center [874, 196] width 41 height 30
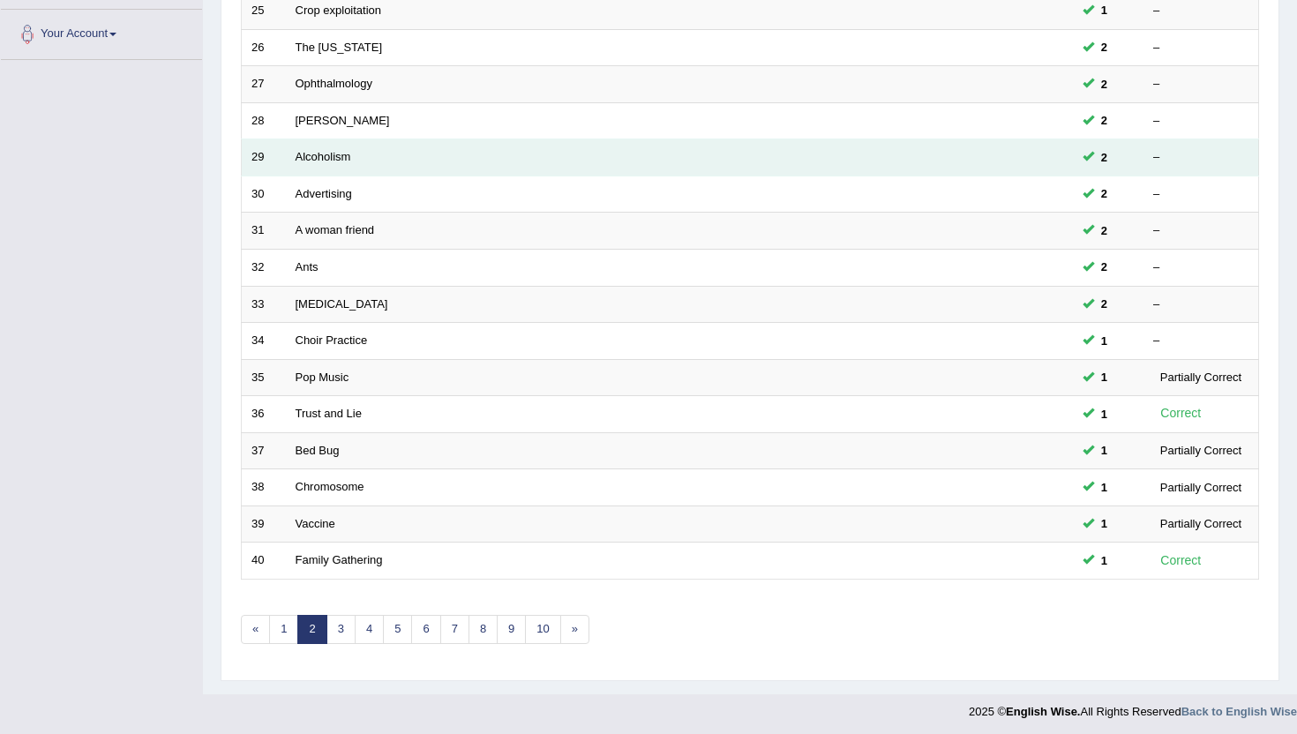
scroll to position [434, 0]
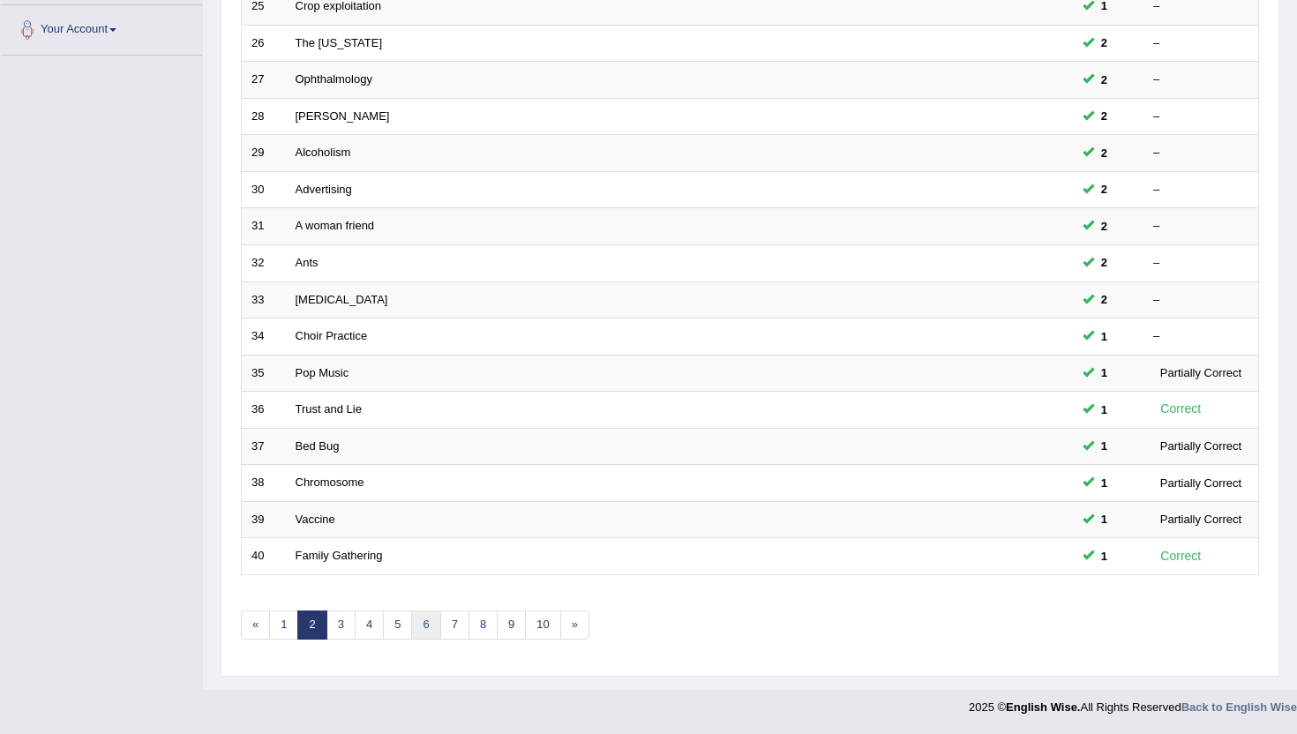
click at [431, 629] on link "6" at bounding box center [425, 625] width 29 height 29
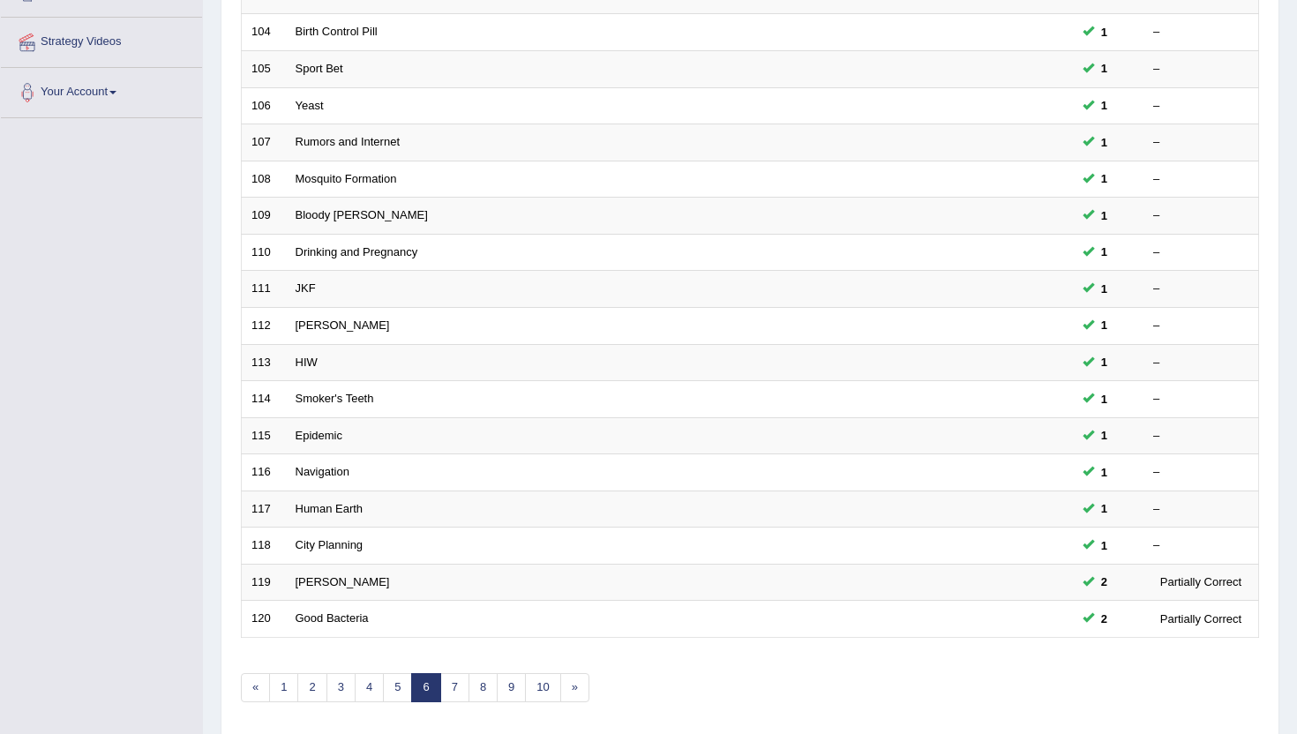
scroll to position [400, 0]
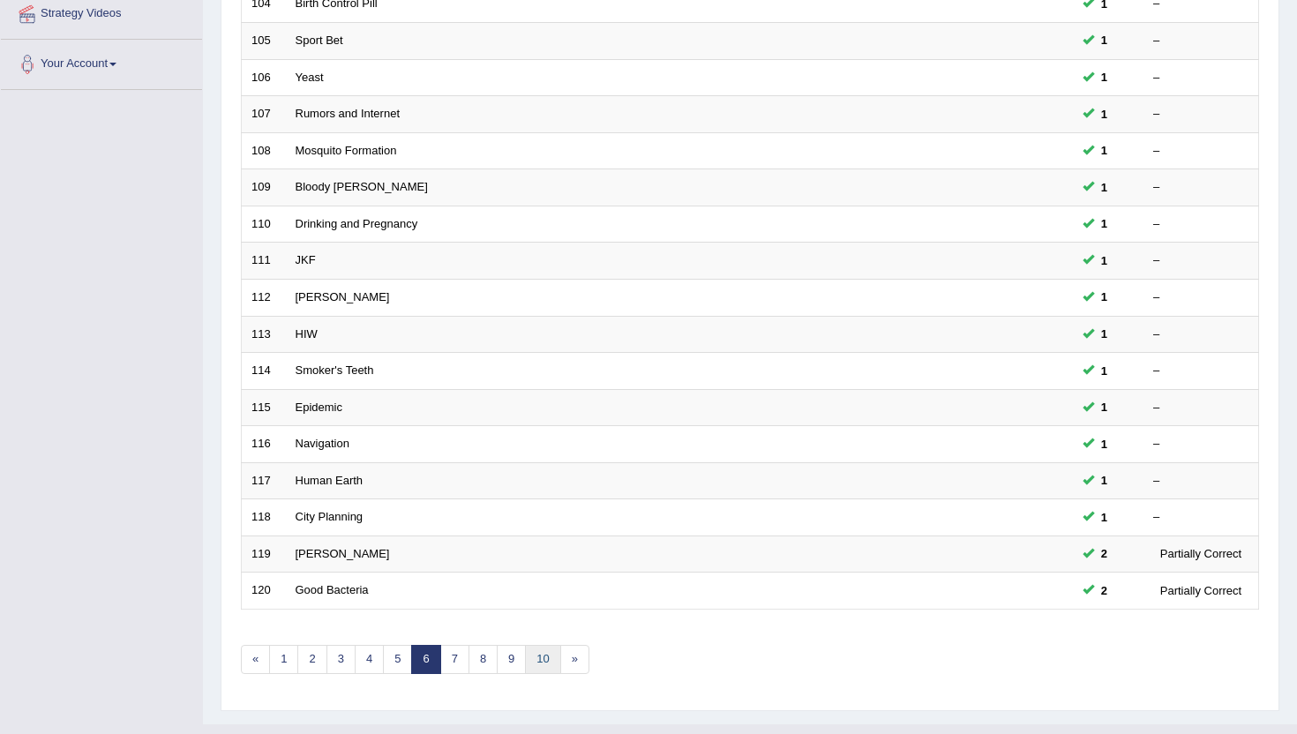
click at [551, 664] on link "10" at bounding box center [542, 659] width 35 height 29
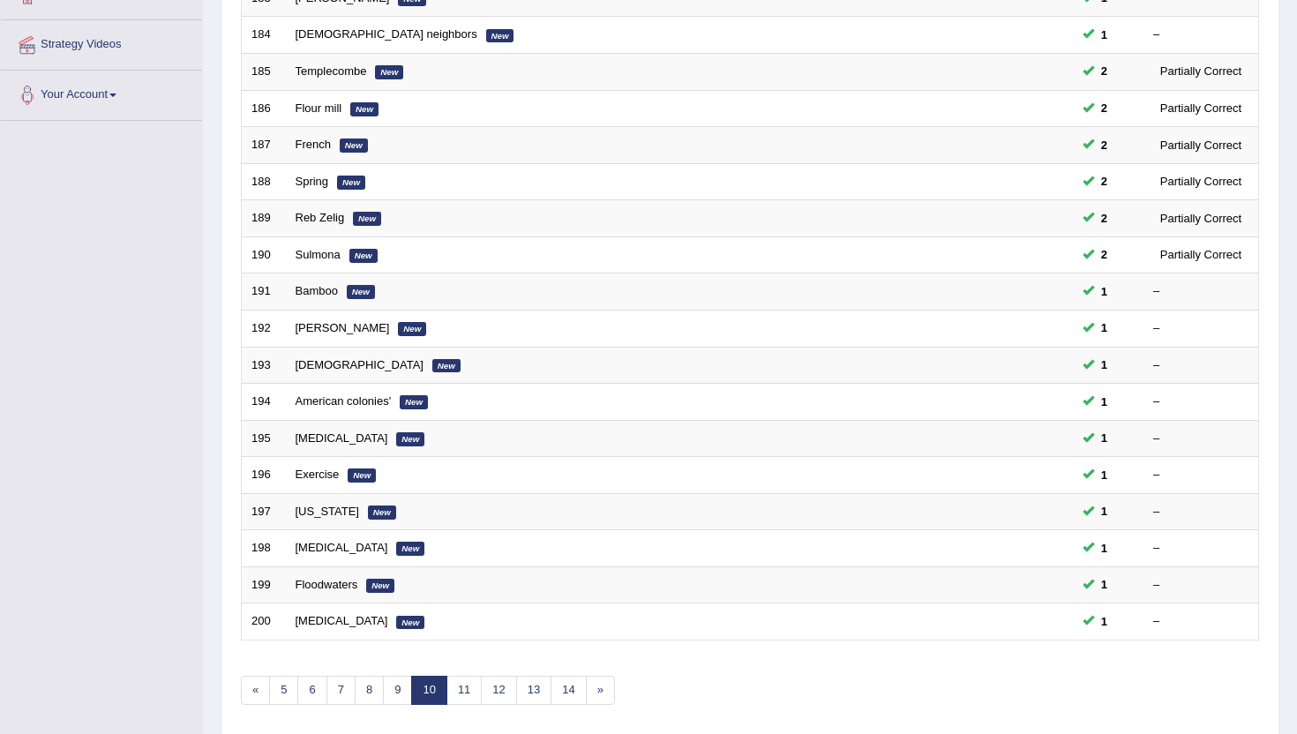
scroll to position [388, 0]
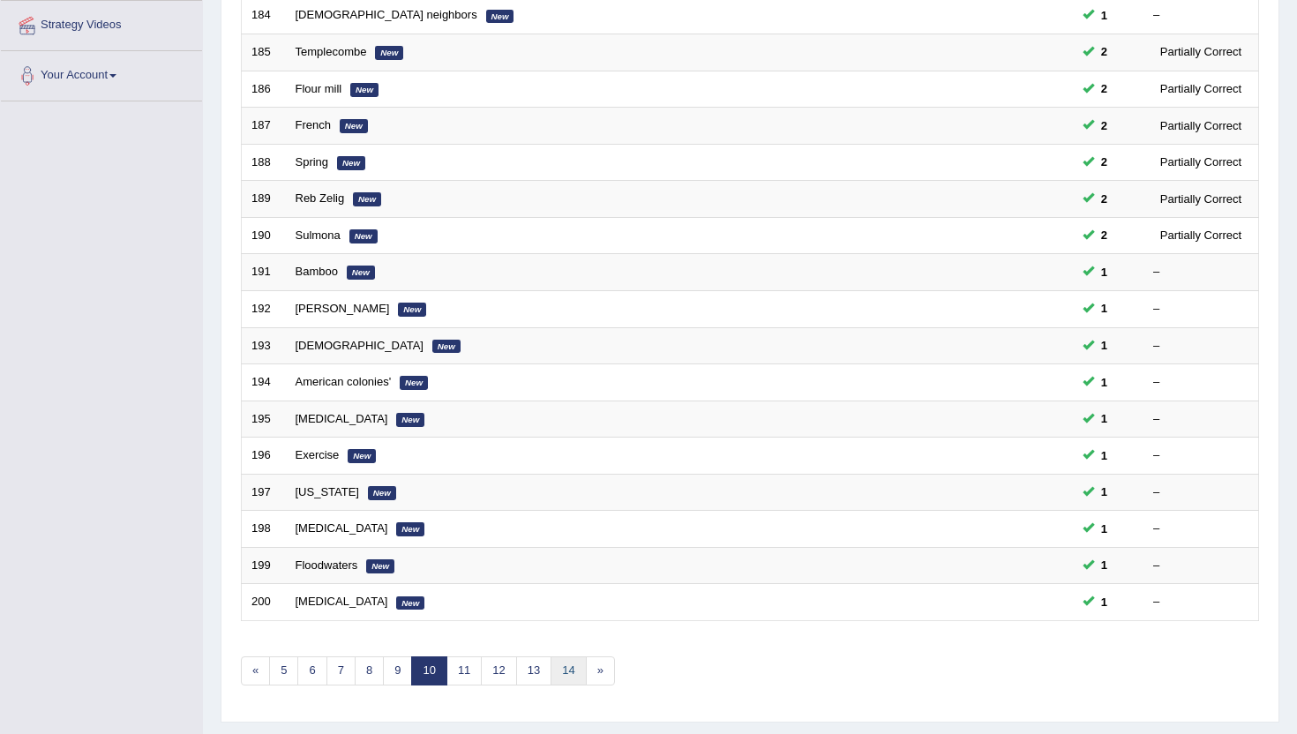
click at [551, 664] on link "14" at bounding box center [568, 671] width 35 height 29
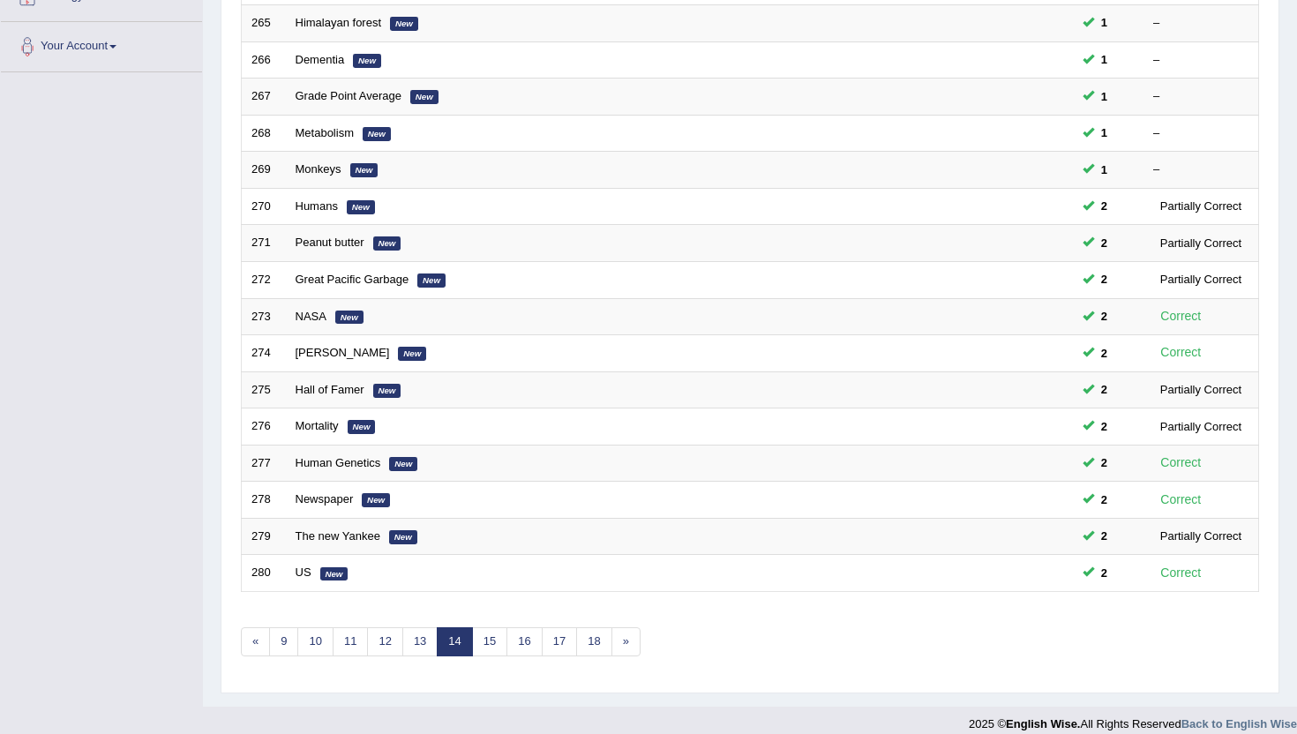
scroll to position [434, 0]
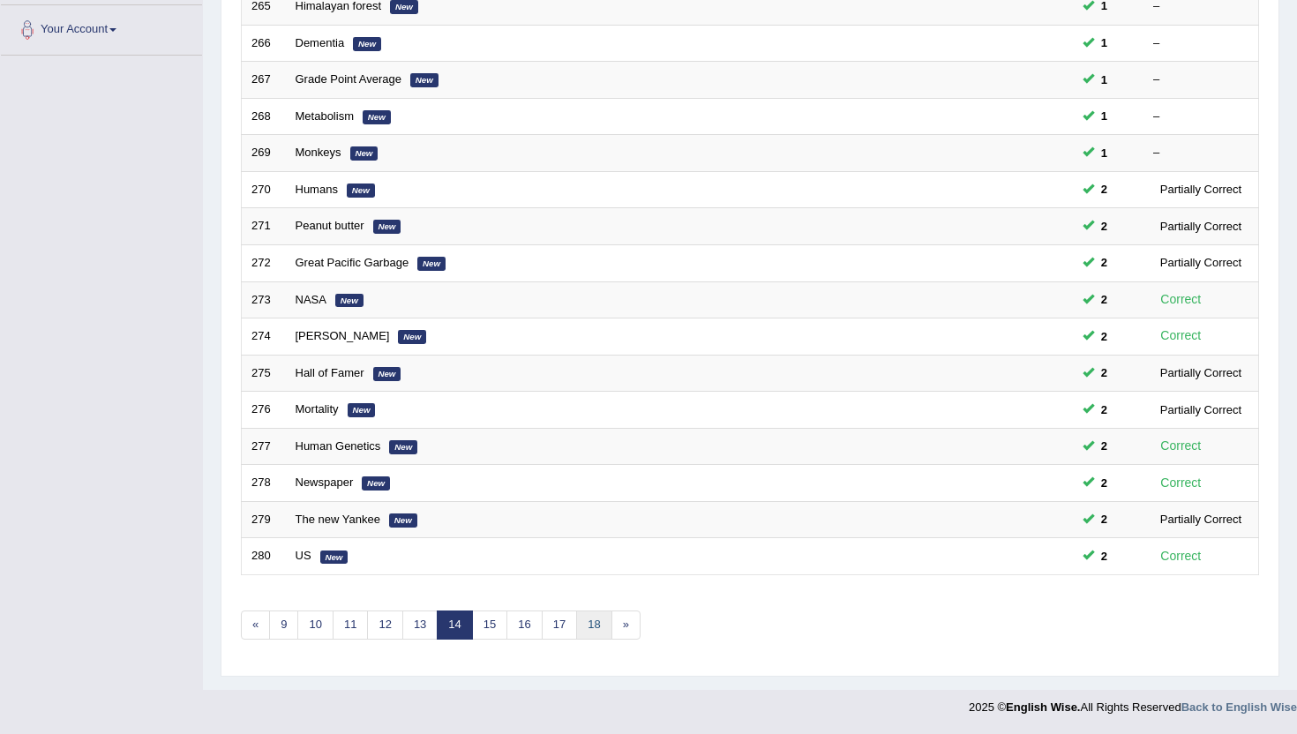
click at [605, 630] on link "18" at bounding box center [593, 625] width 35 height 29
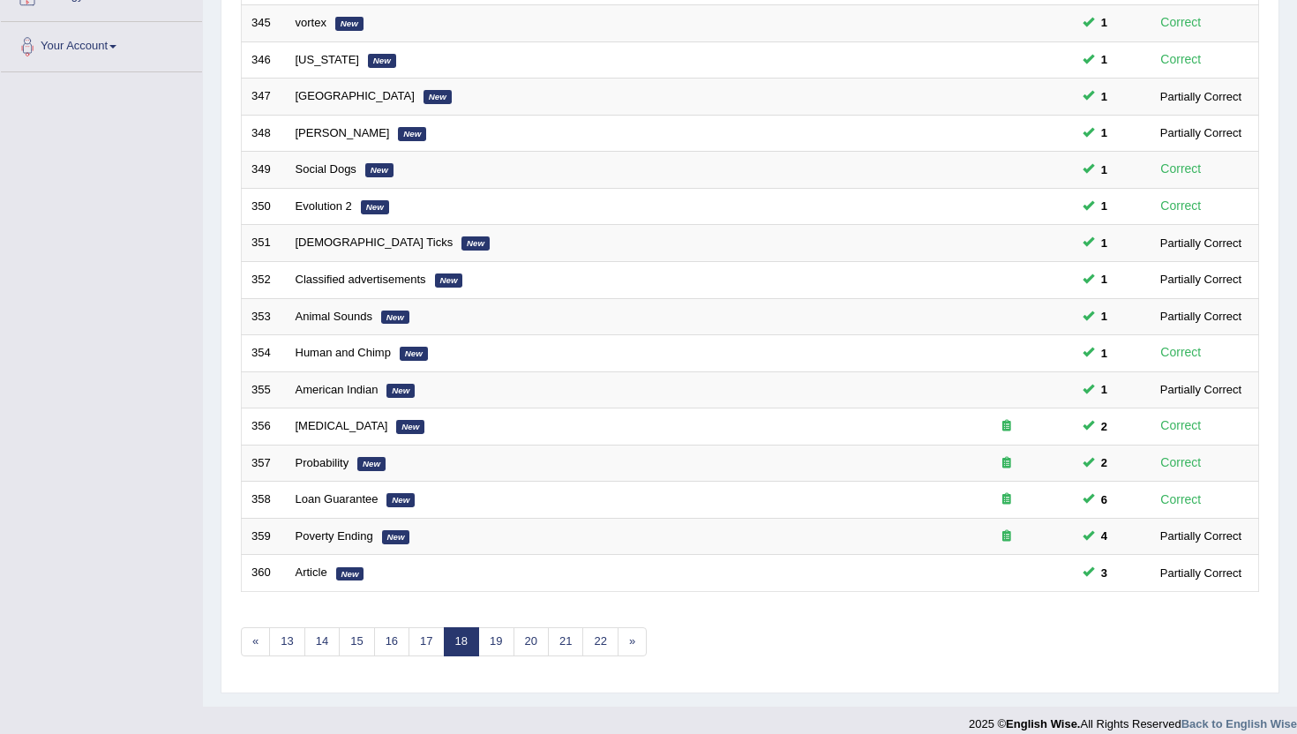
scroll to position [434, 0]
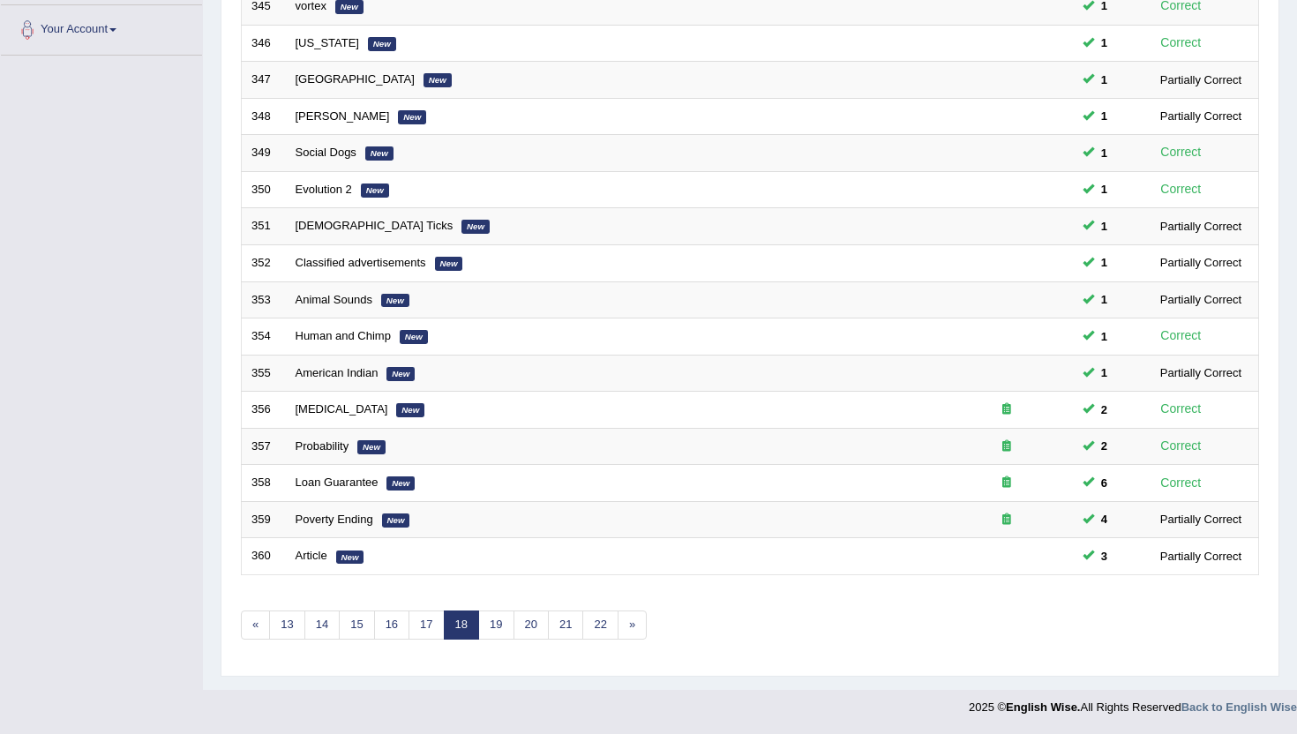
click at [550, 644] on div "Showing 341-360 of 449 items. # Title Exam Occurring Taken Last Result 341 Iron…" at bounding box center [750, 204] width 1018 height 915
click at [566, 626] on link "21" at bounding box center [565, 625] width 35 height 29
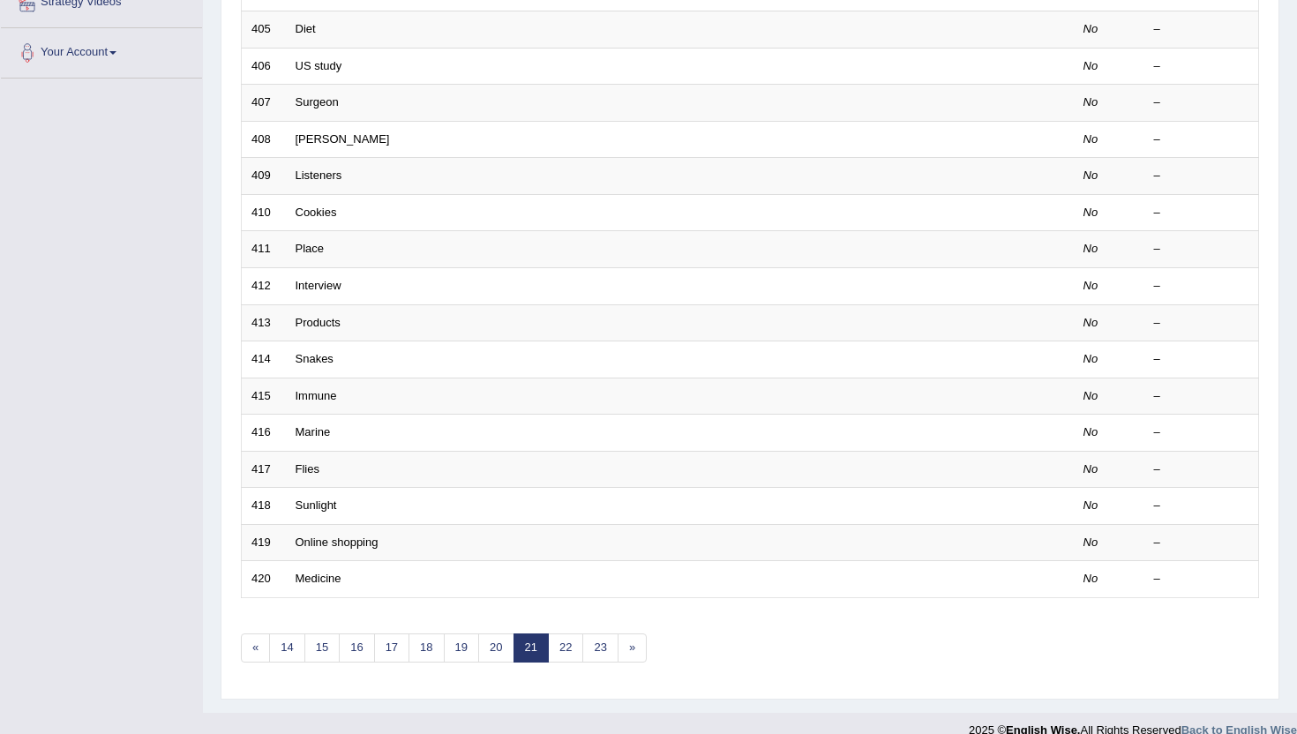
scroll to position [434, 0]
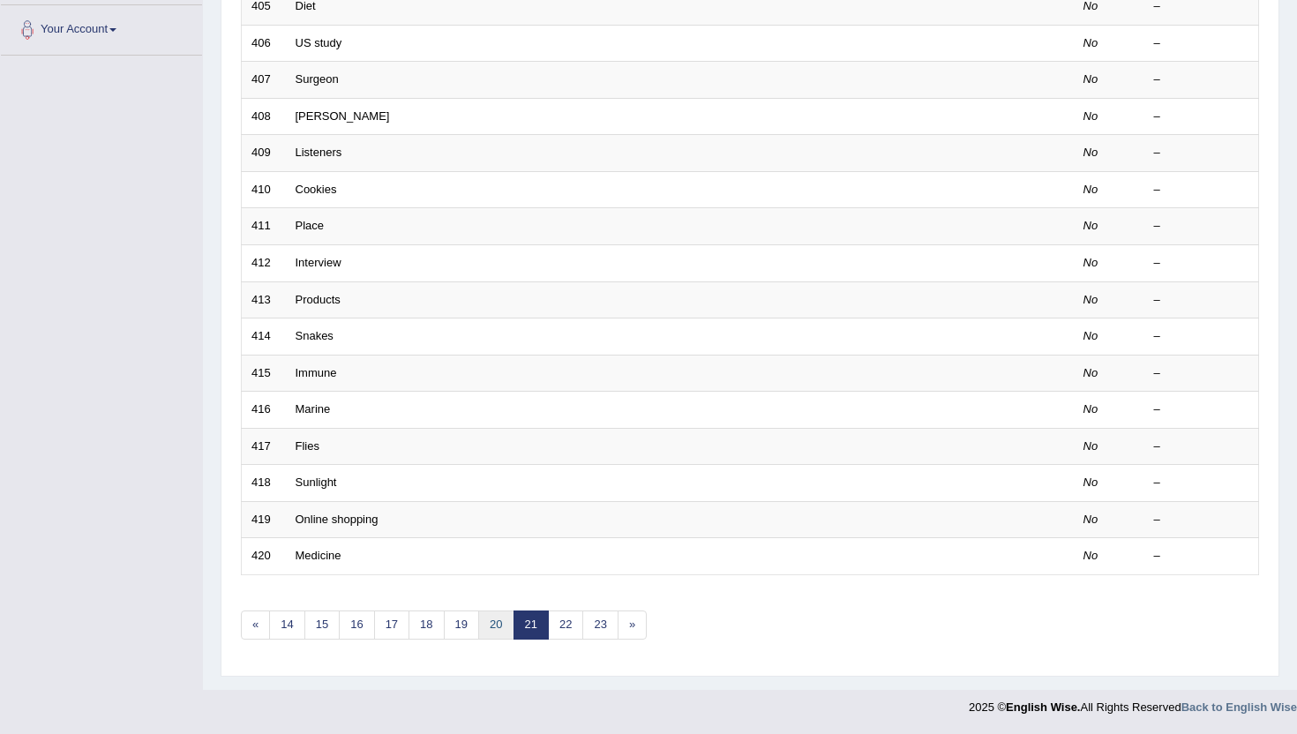
click at [491, 626] on link "20" at bounding box center [495, 625] width 35 height 29
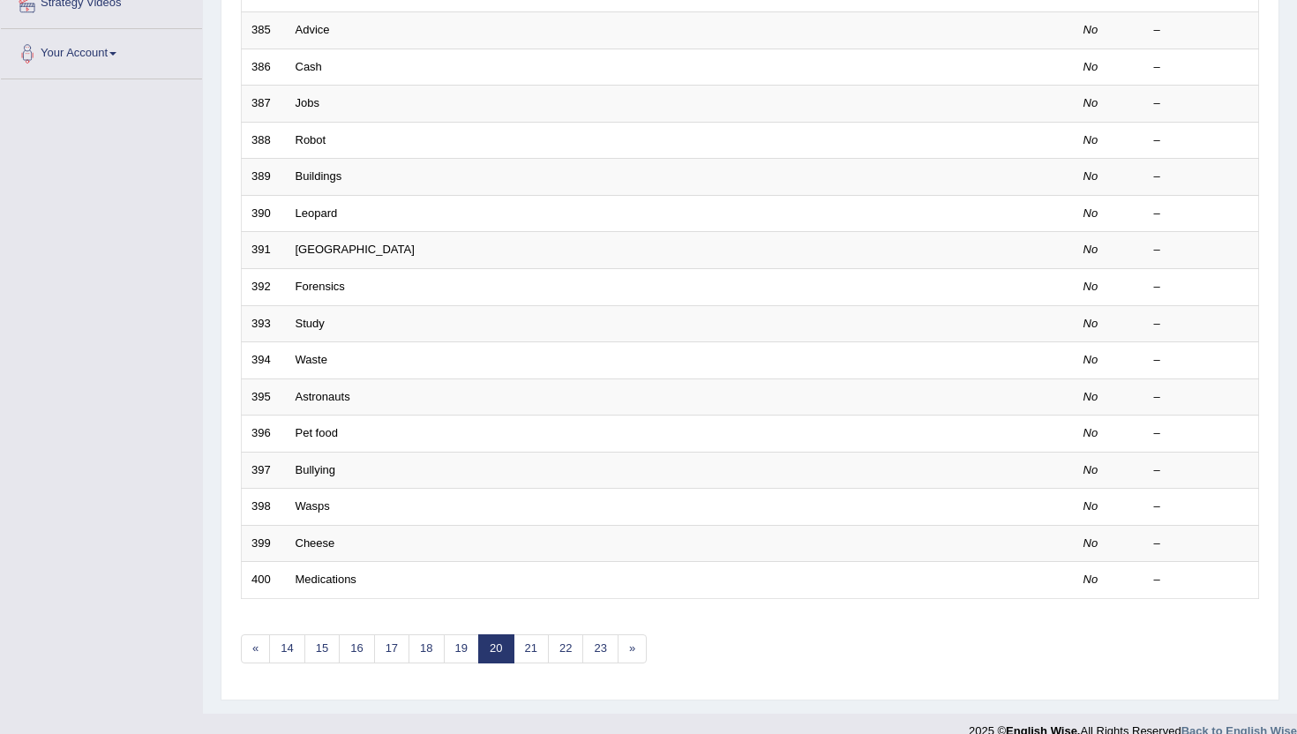
scroll to position [424, 0]
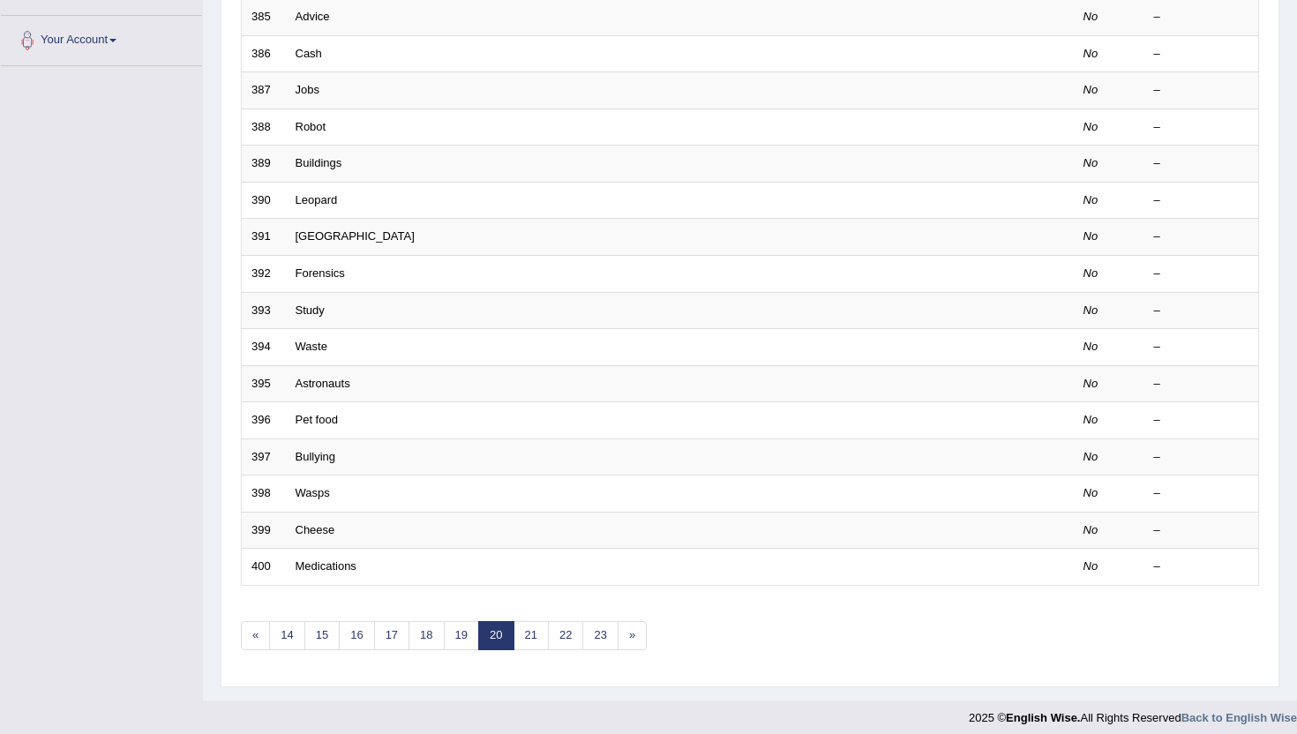
click at [447, 653] on div "Showing 381-400 of 449 items. # Title Exam Occurring Taken Last Result 381 Ener…" at bounding box center [750, 214] width 1018 height 915
click at [454, 642] on link "19" at bounding box center [461, 635] width 35 height 29
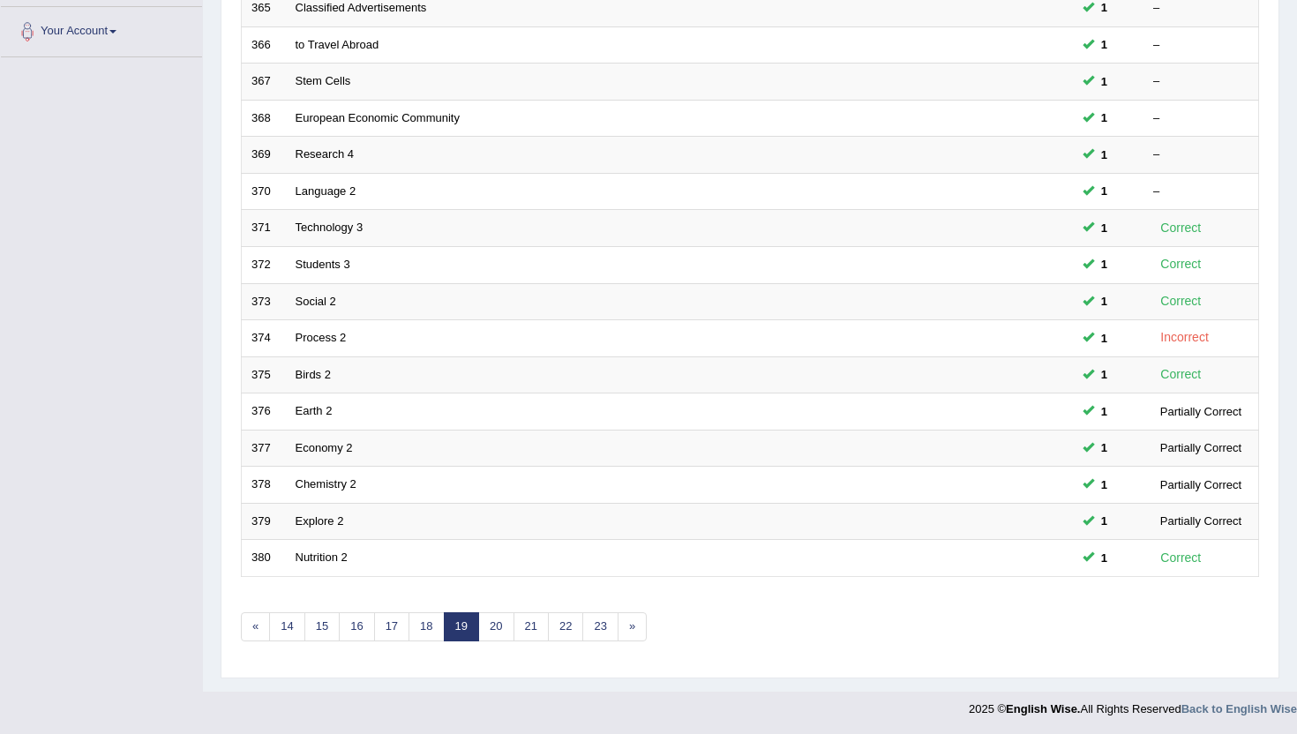
scroll to position [434, 0]
click at [498, 626] on link "20" at bounding box center [495, 625] width 35 height 29
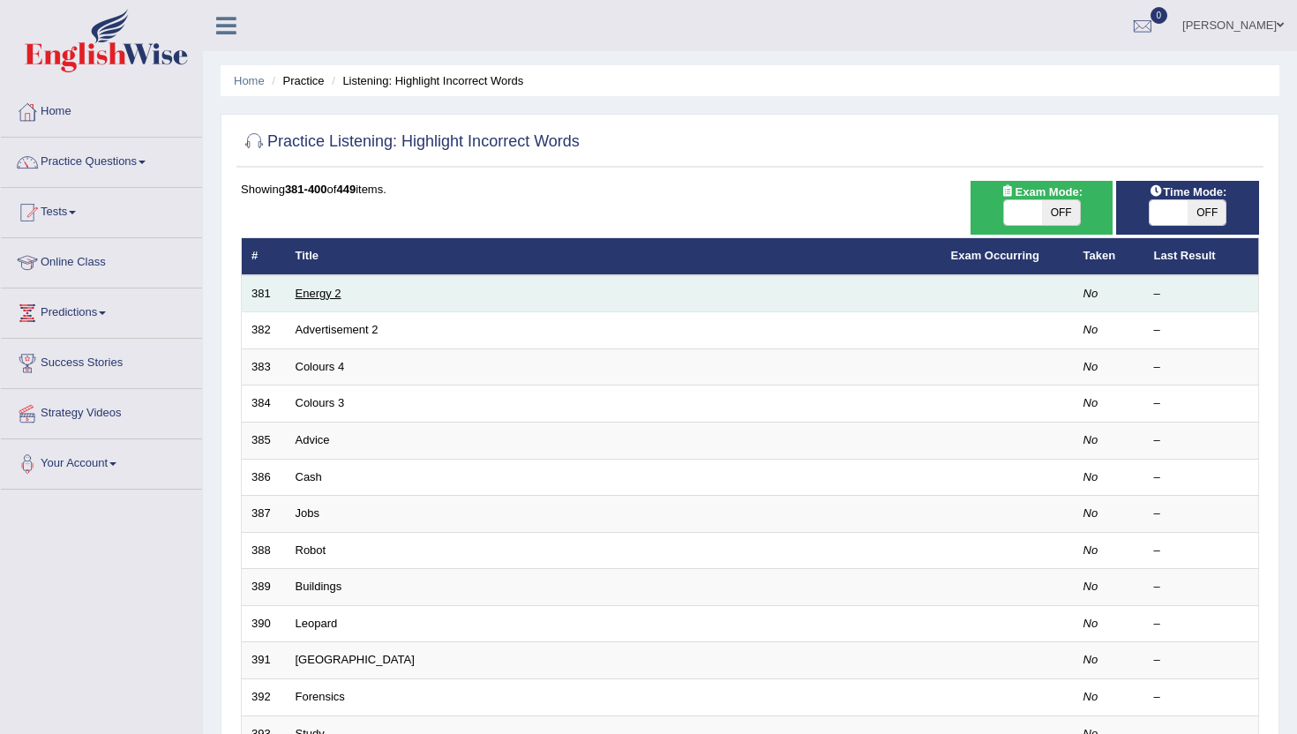
click at [327, 293] on link "Energy 2" at bounding box center [319, 293] width 46 height 13
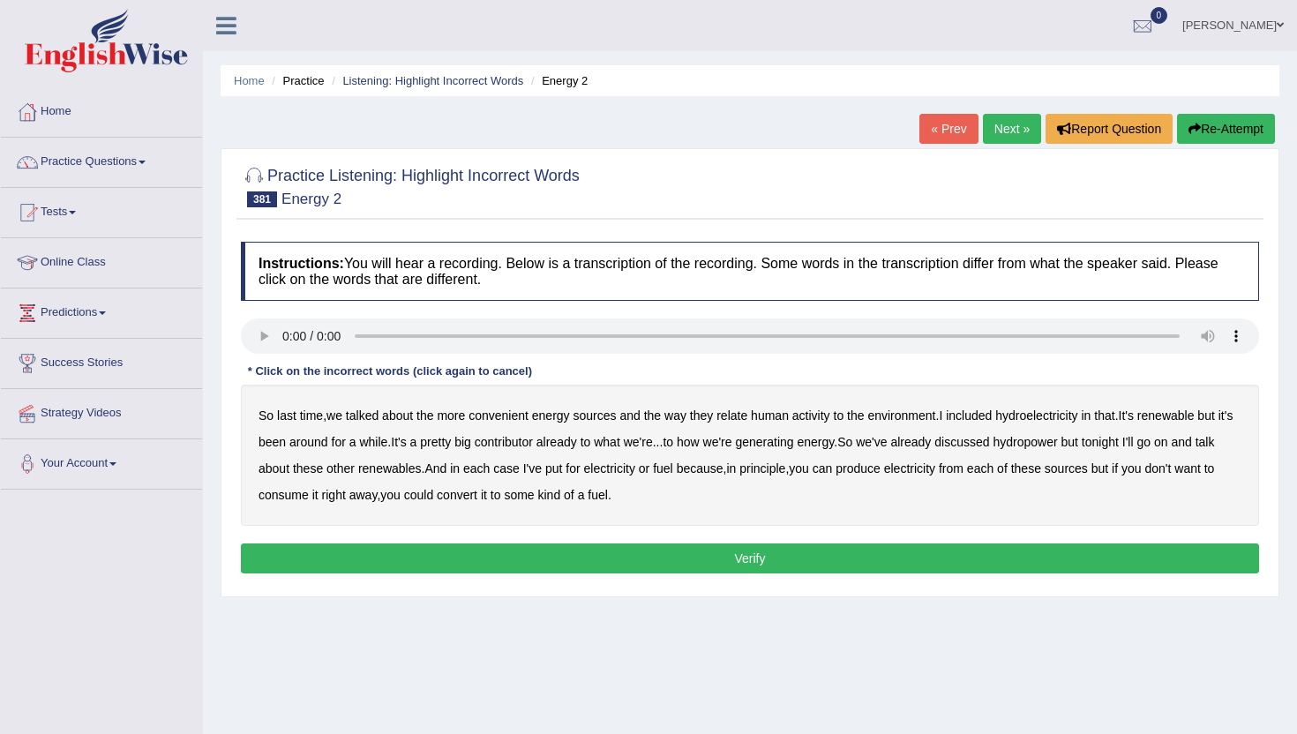
click at [518, 416] on b "convenient" at bounding box center [499, 416] width 60 height 14
click at [1072, 414] on b "hydroelectricity" at bounding box center [1037, 416] width 82 height 14
click at [451, 445] on b "pretty" at bounding box center [435, 442] width 31 height 14
click at [1119, 444] on b "tonight" at bounding box center [1100, 442] width 37 height 14
click at [881, 474] on b "produce" at bounding box center [858, 469] width 45 height 14
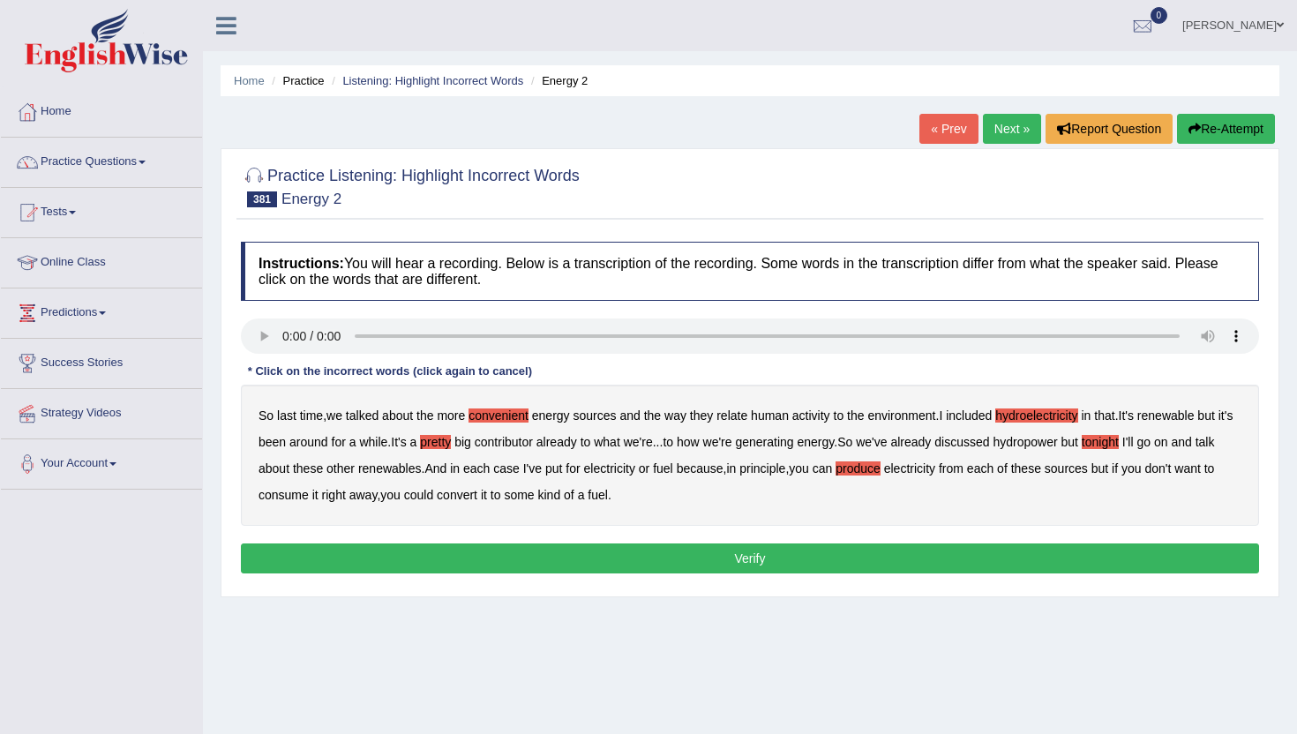
click at [309, 500] on b "consume" at bounding box center [284, 495] width 50 height 14
click at [650, 567] on button "Verify" at bounding box center [750, 559] width 1018 height 30
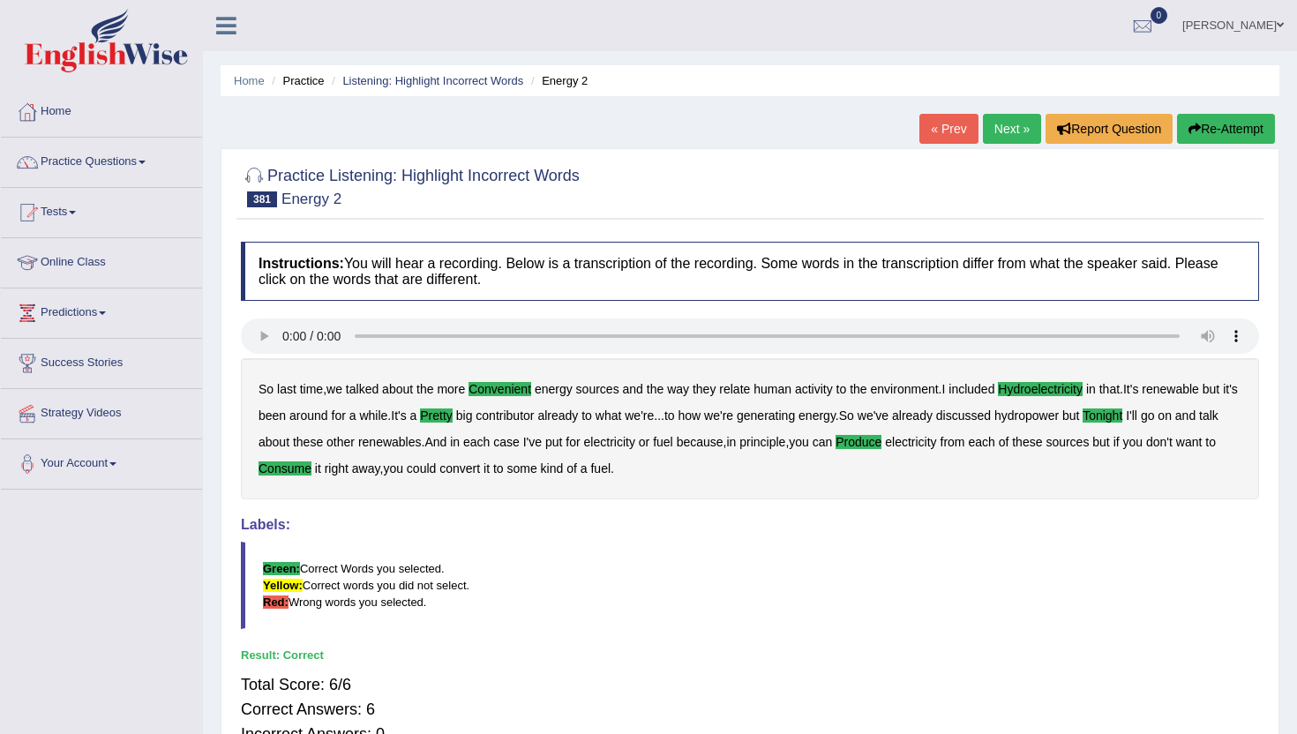
click at [1007, 128] on link "Next »" at bounding box center [1012, 129] width 58 height 30
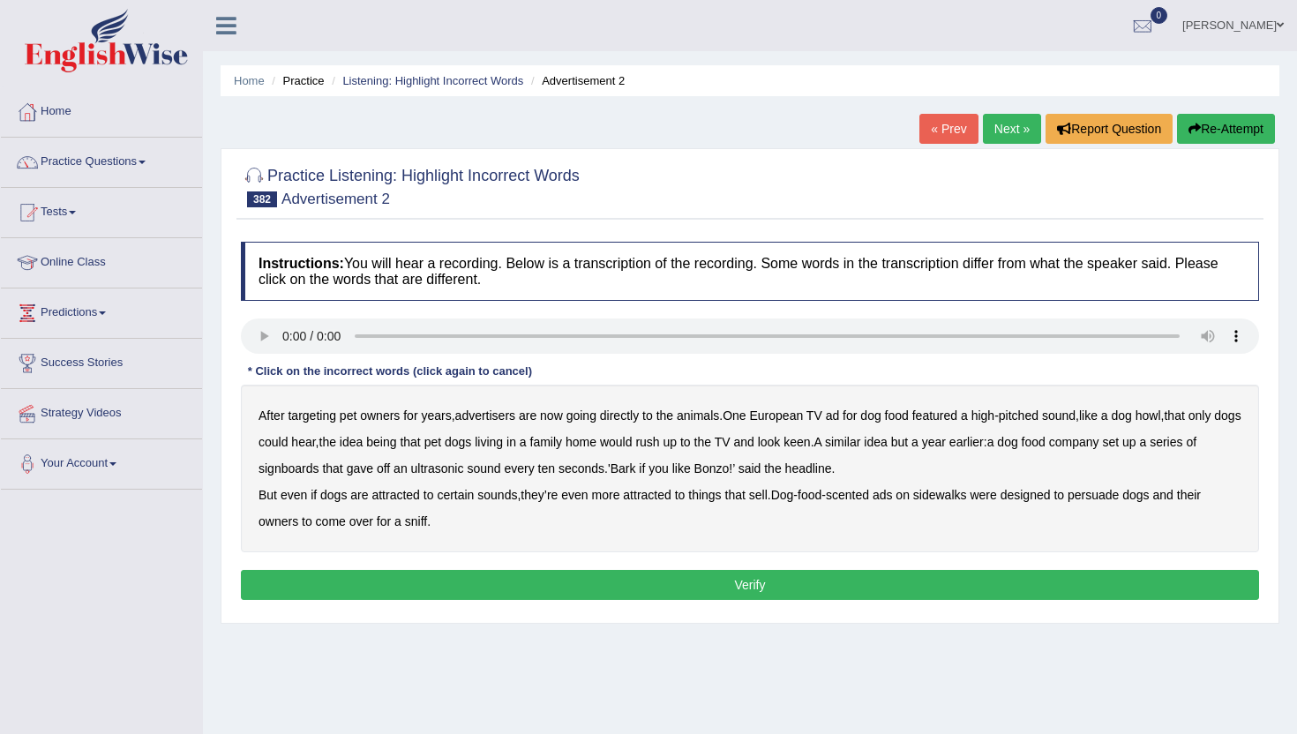
click at [597, 418] on b "going" at bounding box center [582, 416] width 30 height 14
click at [1161, 414] on b "howl" at bounding box center [1149, 416] width 26 height 14
click at [946, 443] on b "year" at bounding box center [934, 442] width 24 height 14
click at [309, 469] on b "signboards" at bounding box center [289, 469] width 61 height 14
click at [768, 498] on b "sell" at bounding box center [758, 495] width 19 height 14
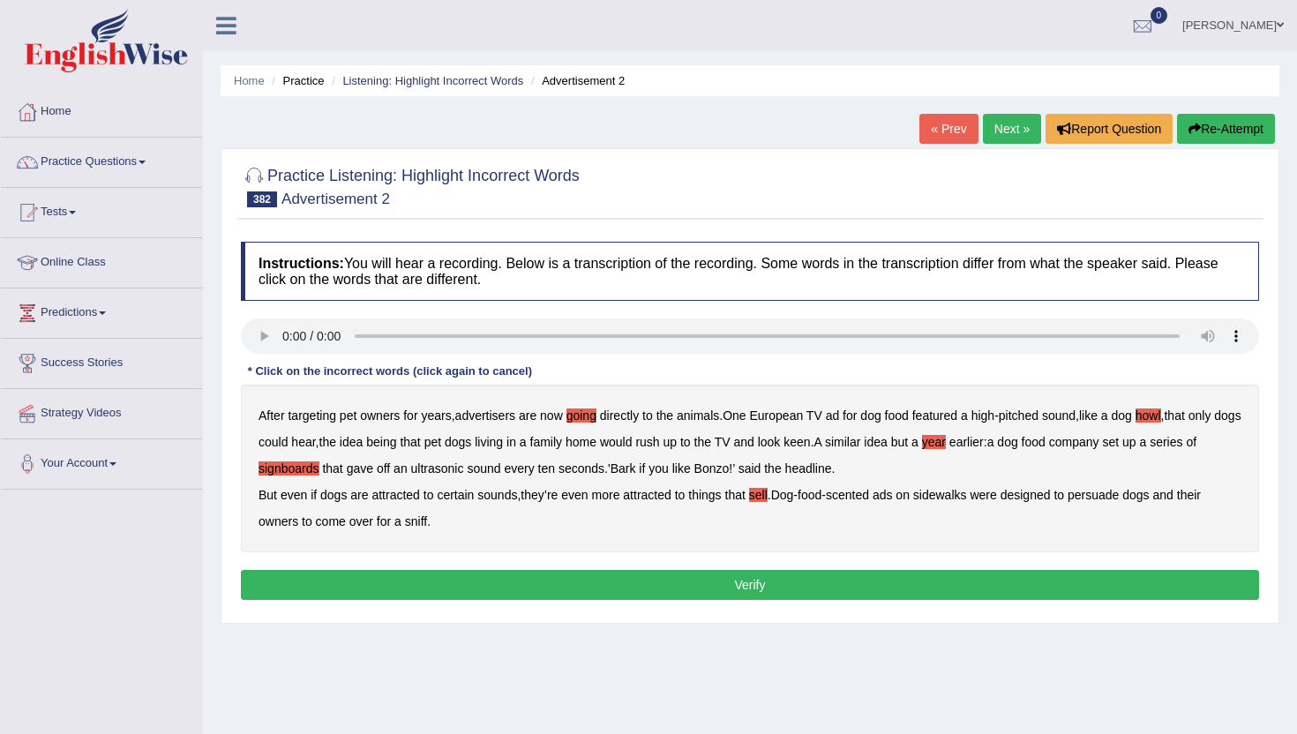
click at [518, 582] on button "Verify" at bounding box center [750, 585] width 1018 height 30
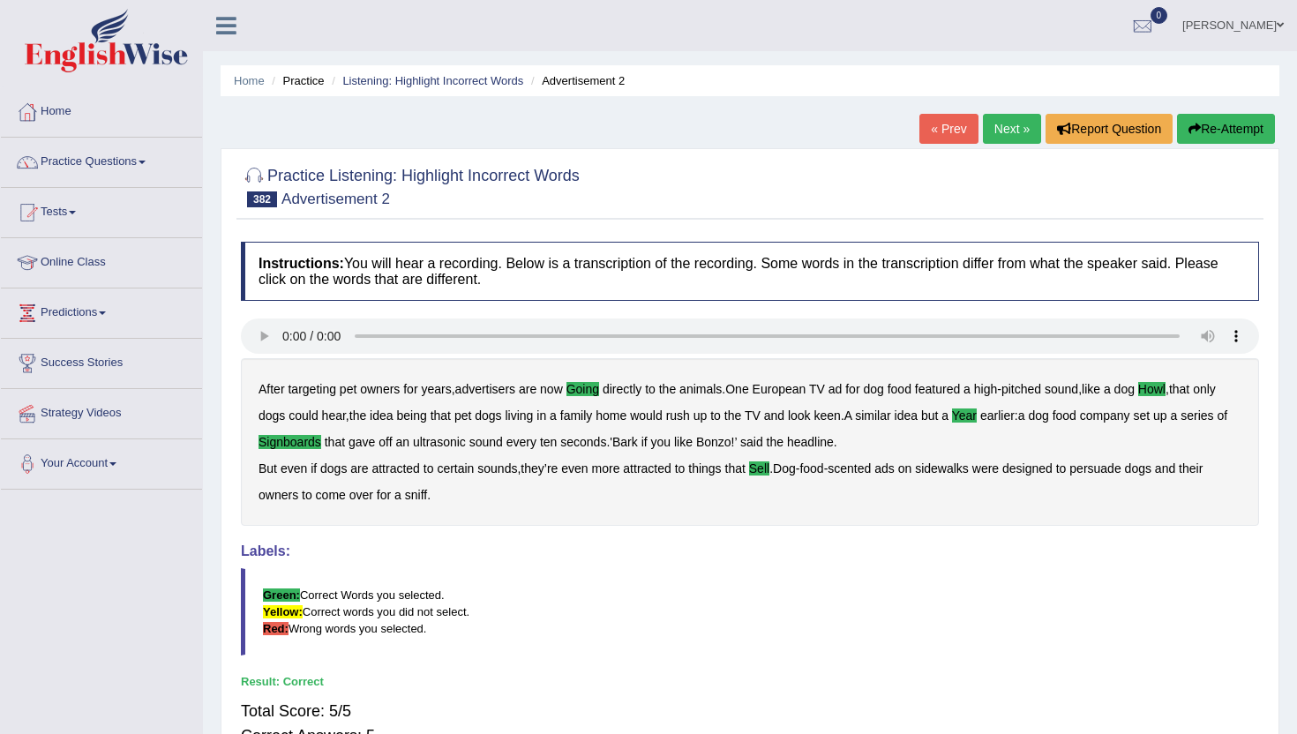
click at [1018, 127] on link "Next »" at bounding box center [1012, 129] width 58 height 30
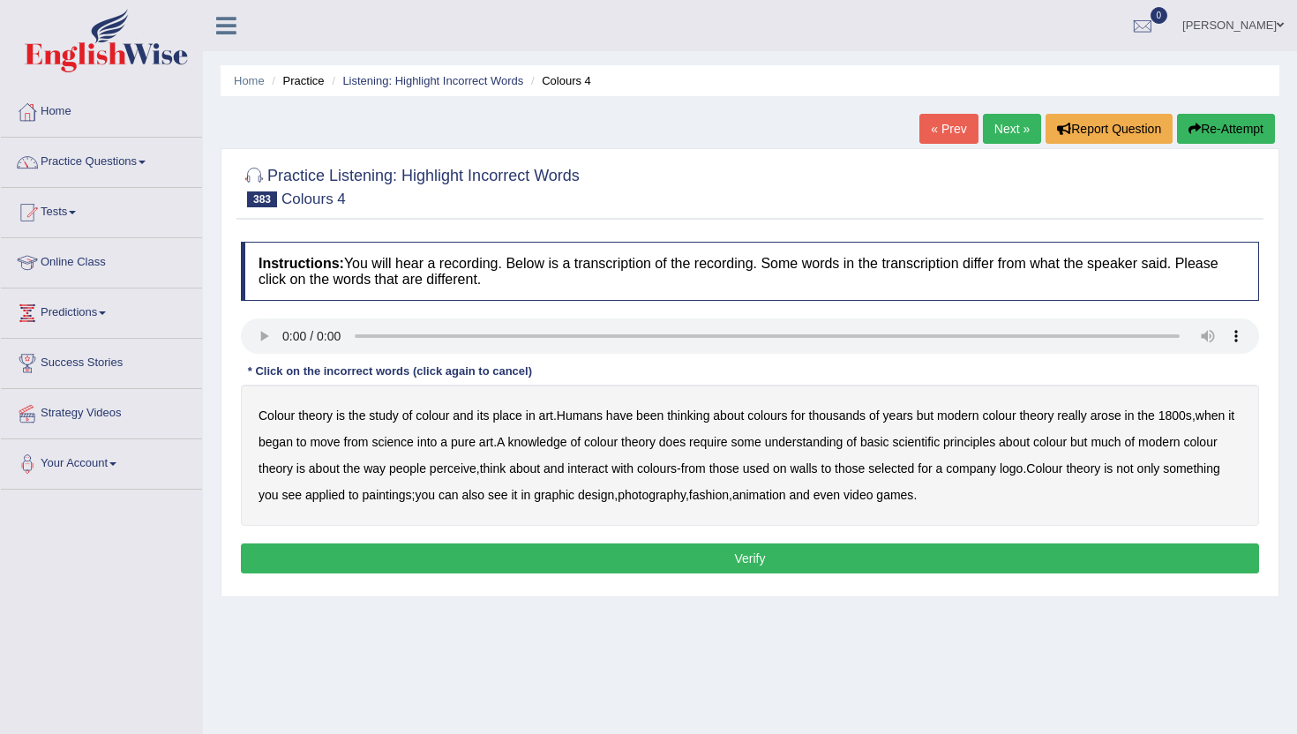
click at [506, 418] on b "place" at bounding box center [506, 416] width 29 height 14
click at [890, 435] on b "basic" at bounding box center [874, 442] width 29 height 14
click at [477, 468] on b "perceive" at bounding box center [453, 469] width 47 height 14
click at [914, 474] on b "selected" at bounding box center [891, 469] width 46 height 14
click at [412, 497] on b "paintings" at bounding box center [387, 495] width 49 height 14
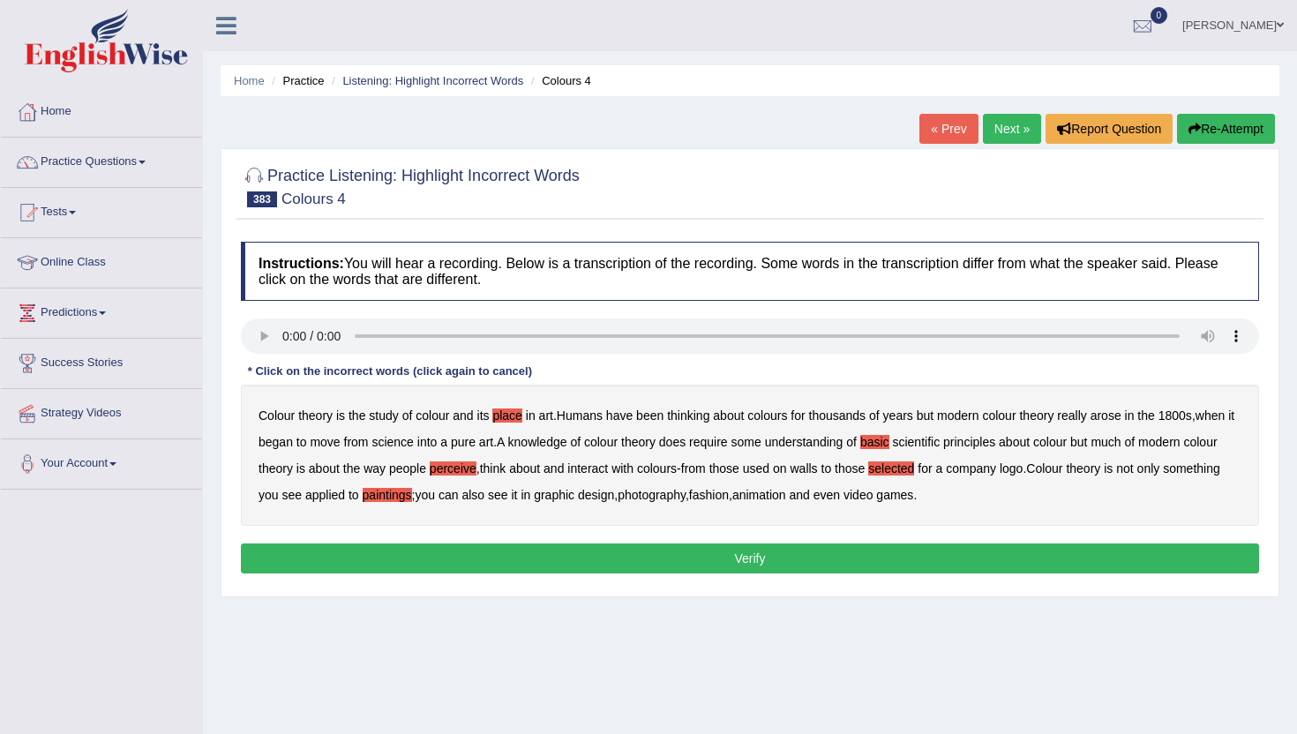
click at [1025, 550] on button "Verify" at bounding box center [750, 559] width 1018 height 30
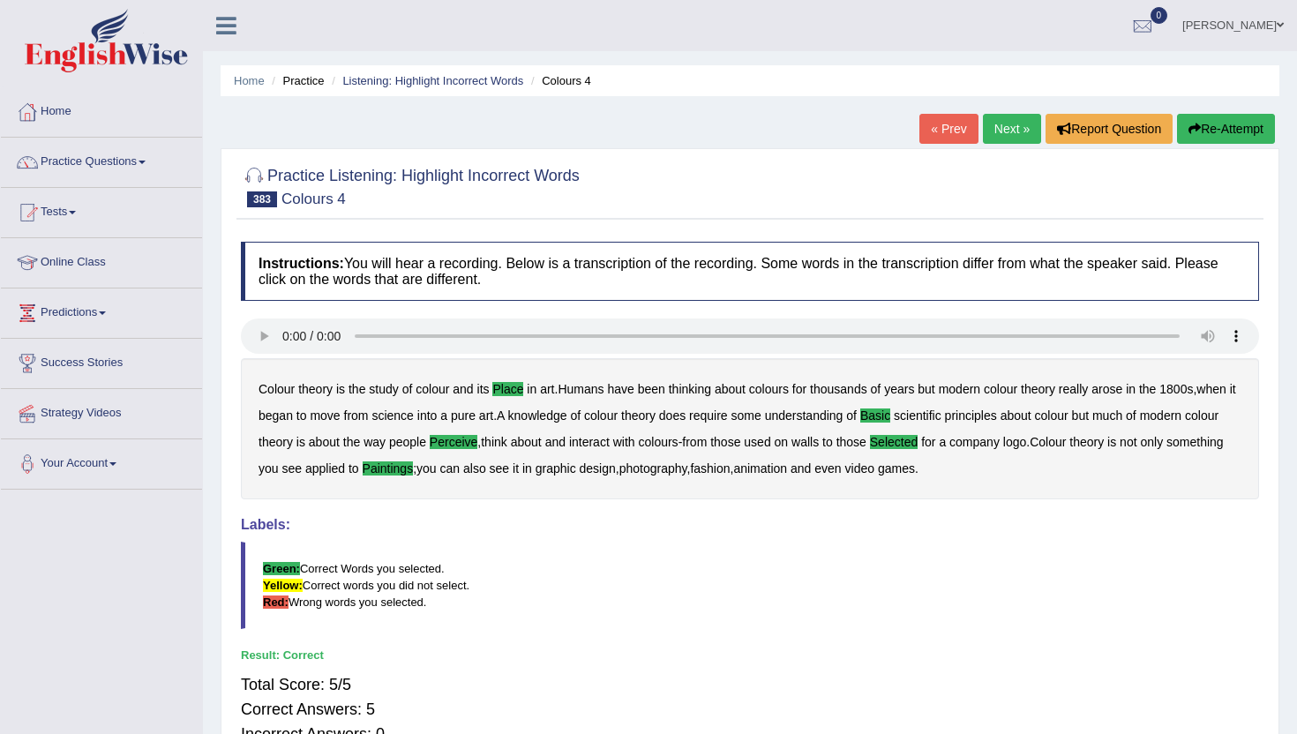
click at [1005, 129] on link "Next »" at bounding box center [1012, 129] width 58 height 30
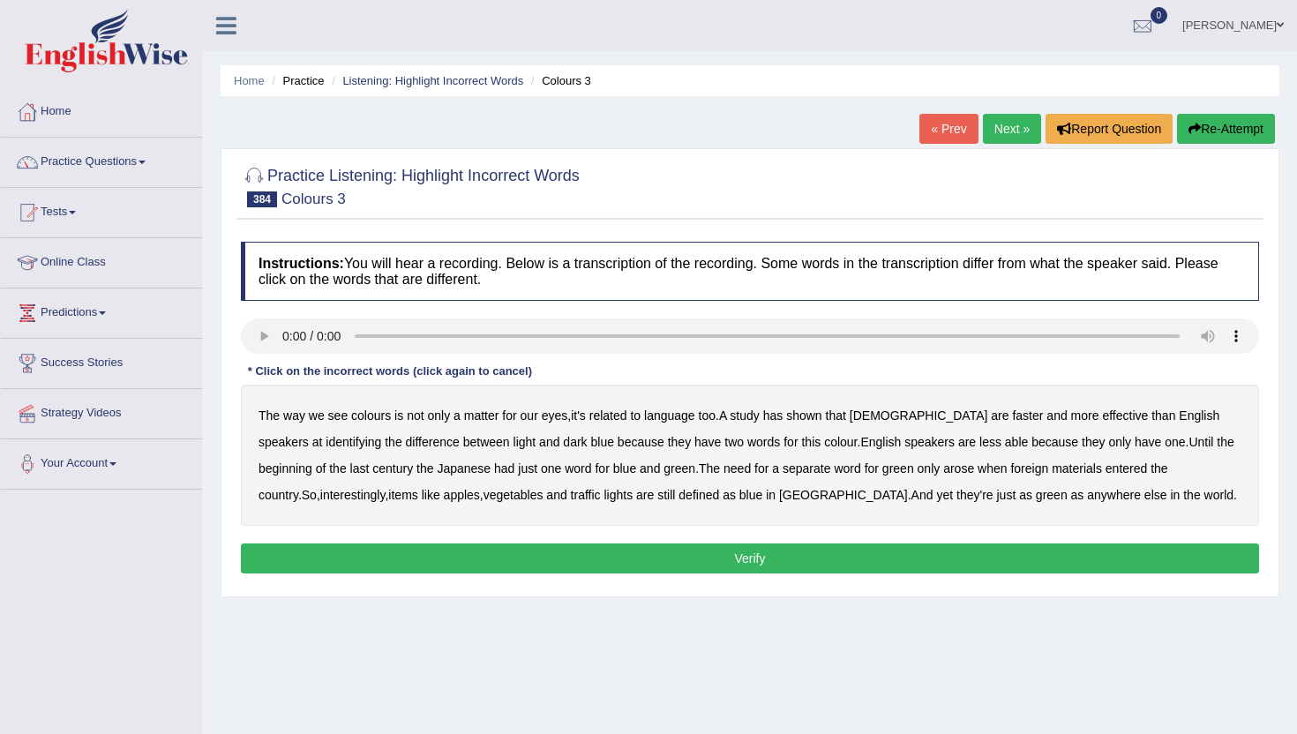
click at [618, 417] on b "related" at bounding box center [609, 416] width 38 height 14
click at [1012, 416] on b "faster" at bounding box center [1027, 416] width 31 height 14
click at [943, 471] on b "arose" at bounding box center [958, 469] width 31 height 14
click at [312, 462] on b "beginning" at bounding box center [286, 469] width 54 height 14
click at [1016, 565] on button "Verify" at bounding box center [750, 559] width 1018 height 30
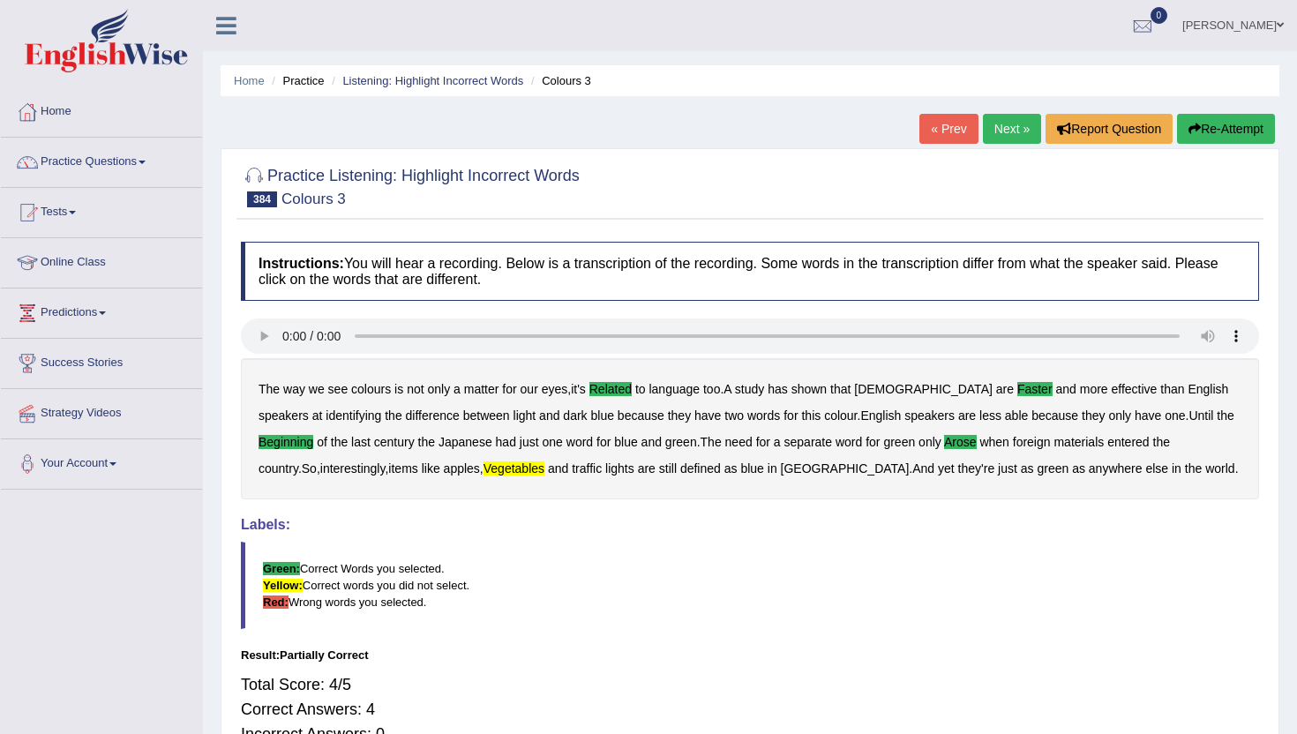
click at [1003, 118] on link "Next »" at bounding box center [1012, 129] width 58 height 30
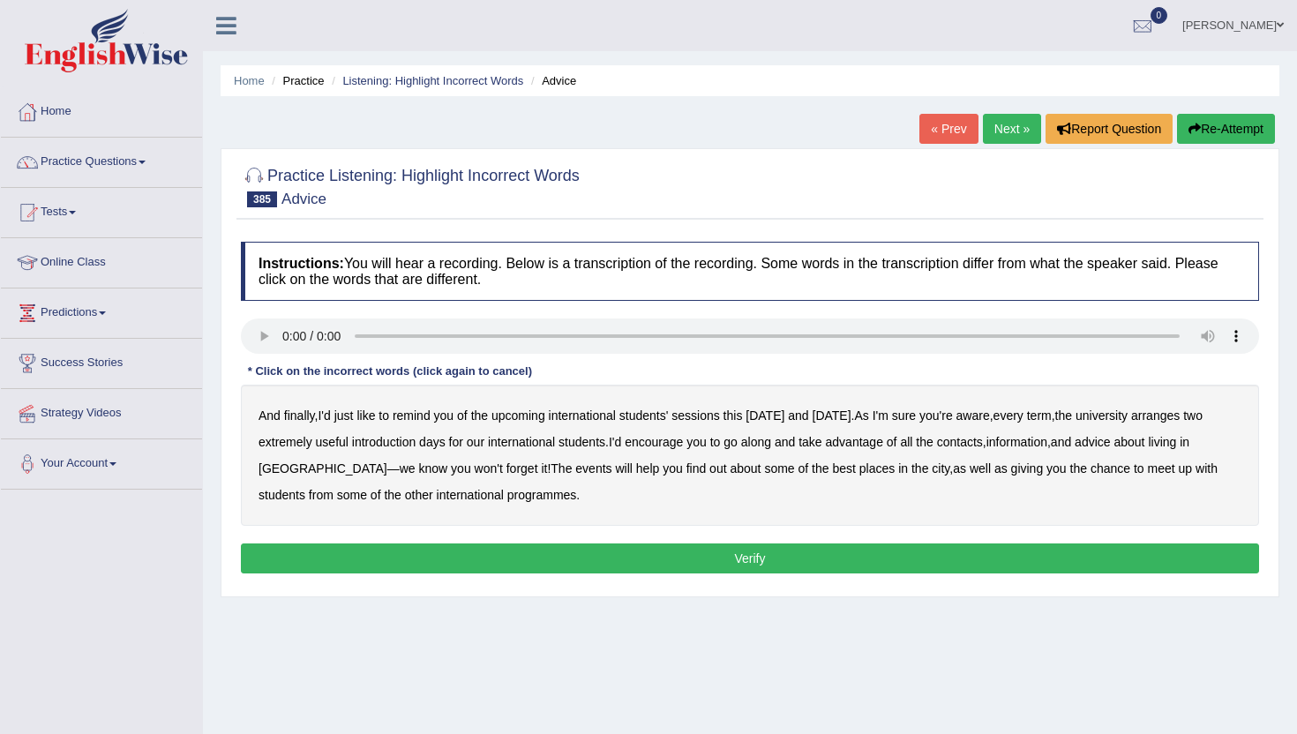
click at [718, 417] on b "sessions" at bounding box center [696, 416] width 48 height 14
click at [1052, 414] on b "term" at bounding box center [1039, 416] width 25 height 14
click at [1180, 414] on b "arranges" at bounding box center [1155, 416] width 49 height 14
click at [1110, 447] on b "advice" at bounding box center [1092, 442] width 35 height 14
click at [507, 470] on b "forget" at bounding box center [523, 469] width 32 height 14
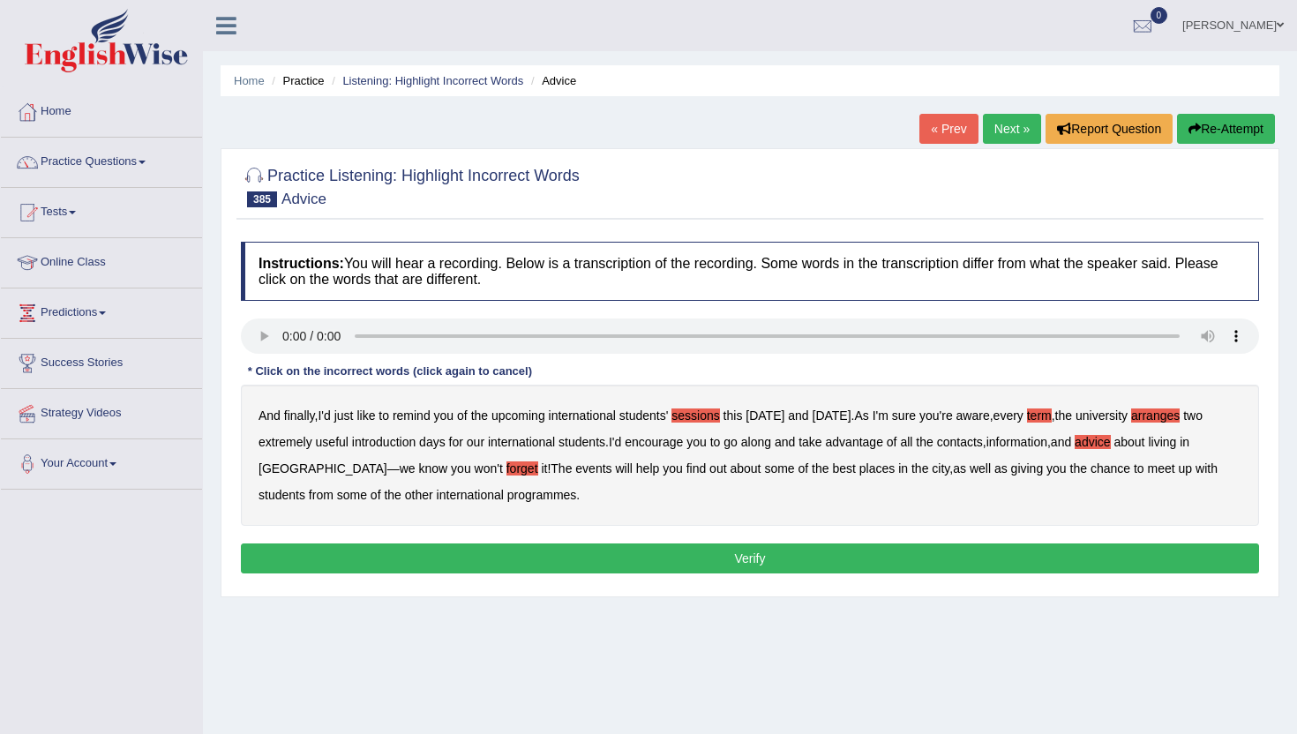
click at [1091, 468] on b "chance" at bounding box center [1111, 469] width 40 height 14
click at [1028, 558] on button "Verify" at bounding box center [750, 559] width 1018 height 30
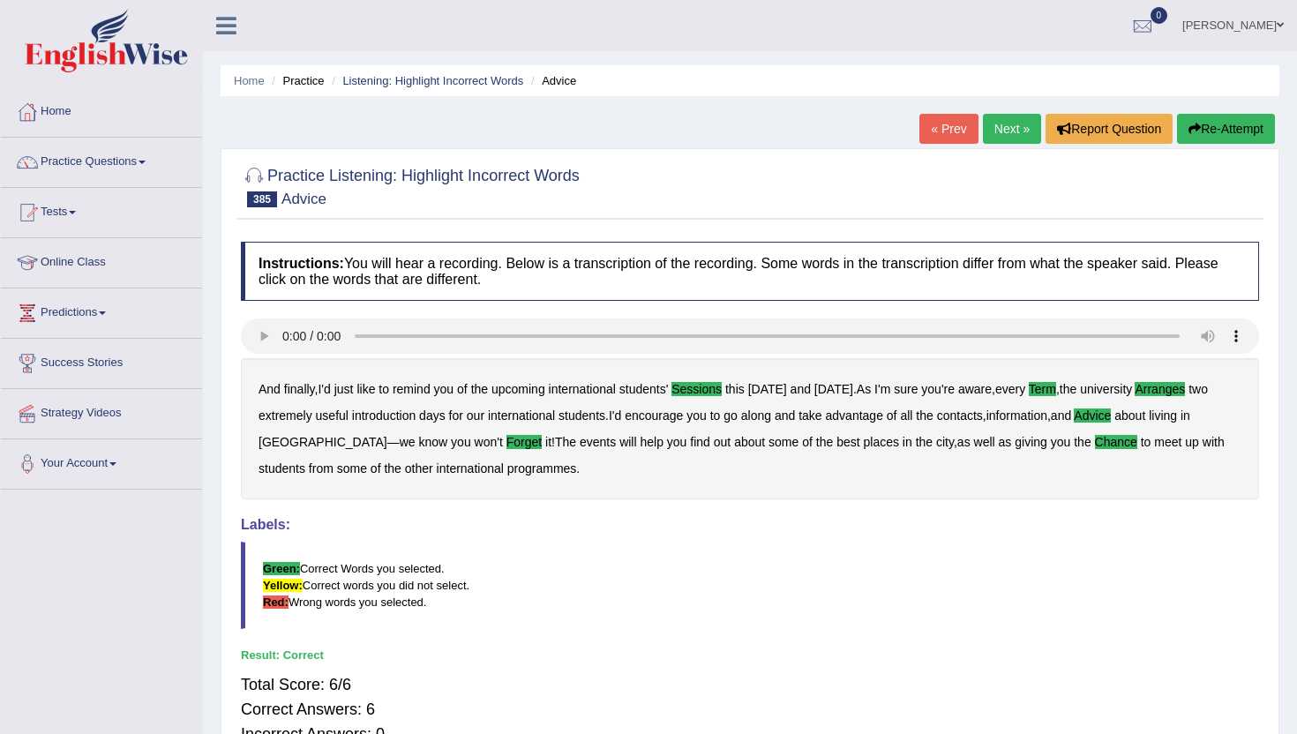
click at [994, 131] on link "Next »" at bounding box center [1012, 129] width 58 height 30
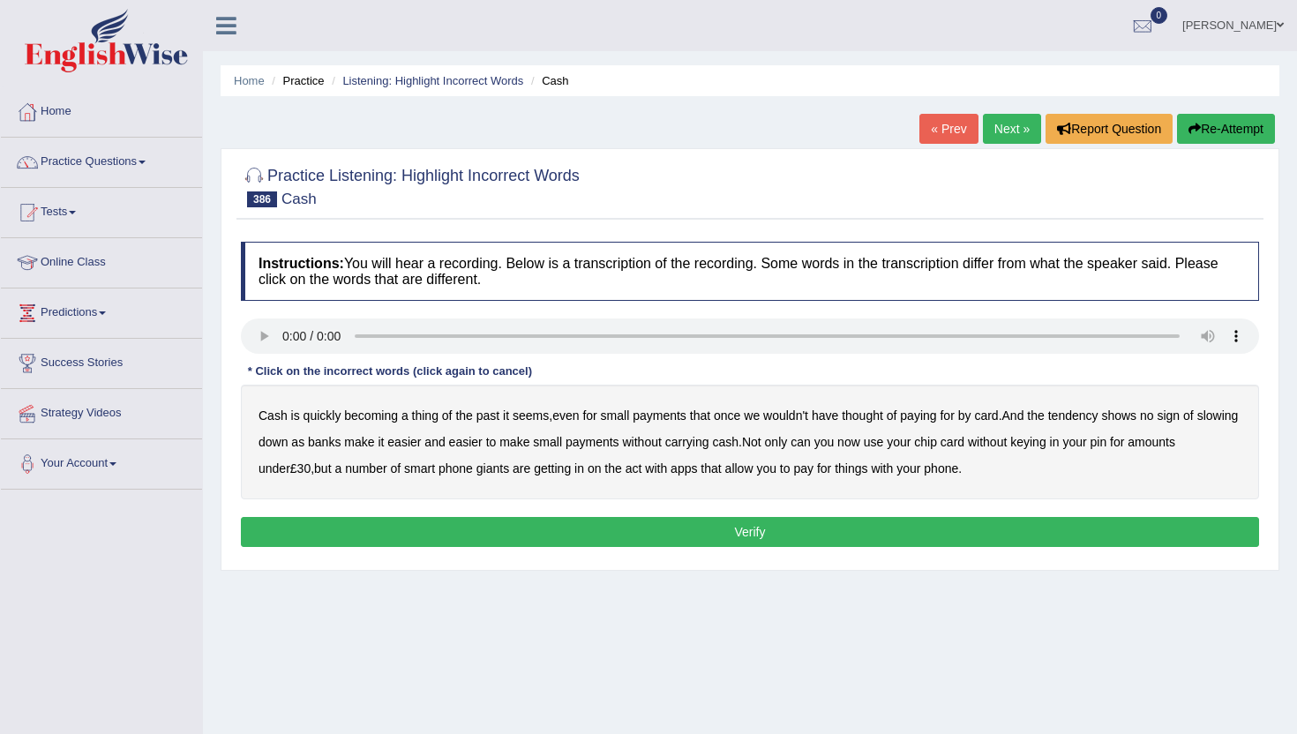
click at [679, 411] on b "payments" at bounding box center [660, 416] width 54 height 14
click at [882, 412] on b "thought" at bounding box center [862, 416] width 41 height 14
click at [1099, 409] on b "tendency" at bounding box center [1073, 416] width 50 height 14
click at [739, 441] on b "cash" at bounding box center [725, 442] width 26 height 14
click at [1046, 444] on b "keying" at bounding box center [1028, 442] width 35 height 14
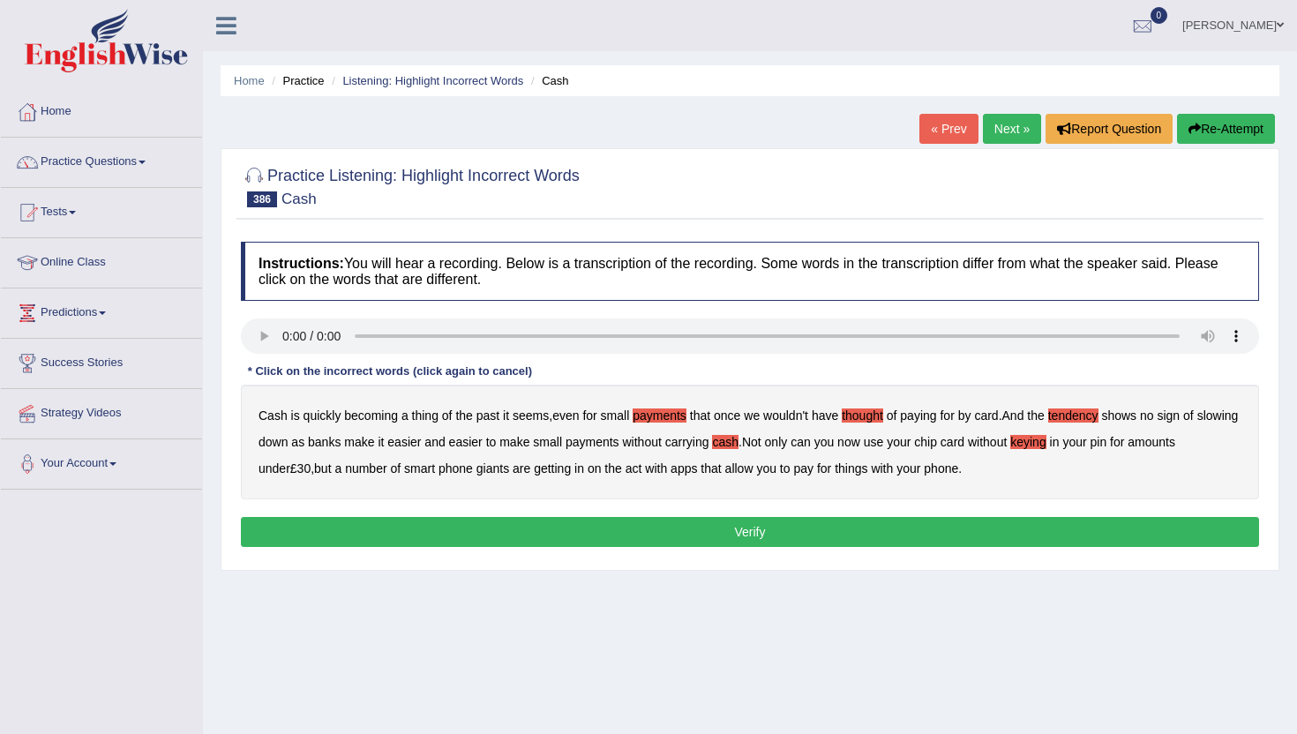
click at [974, 533] on button "Verify" at bounding box center [750, 532] width 1018 height 30
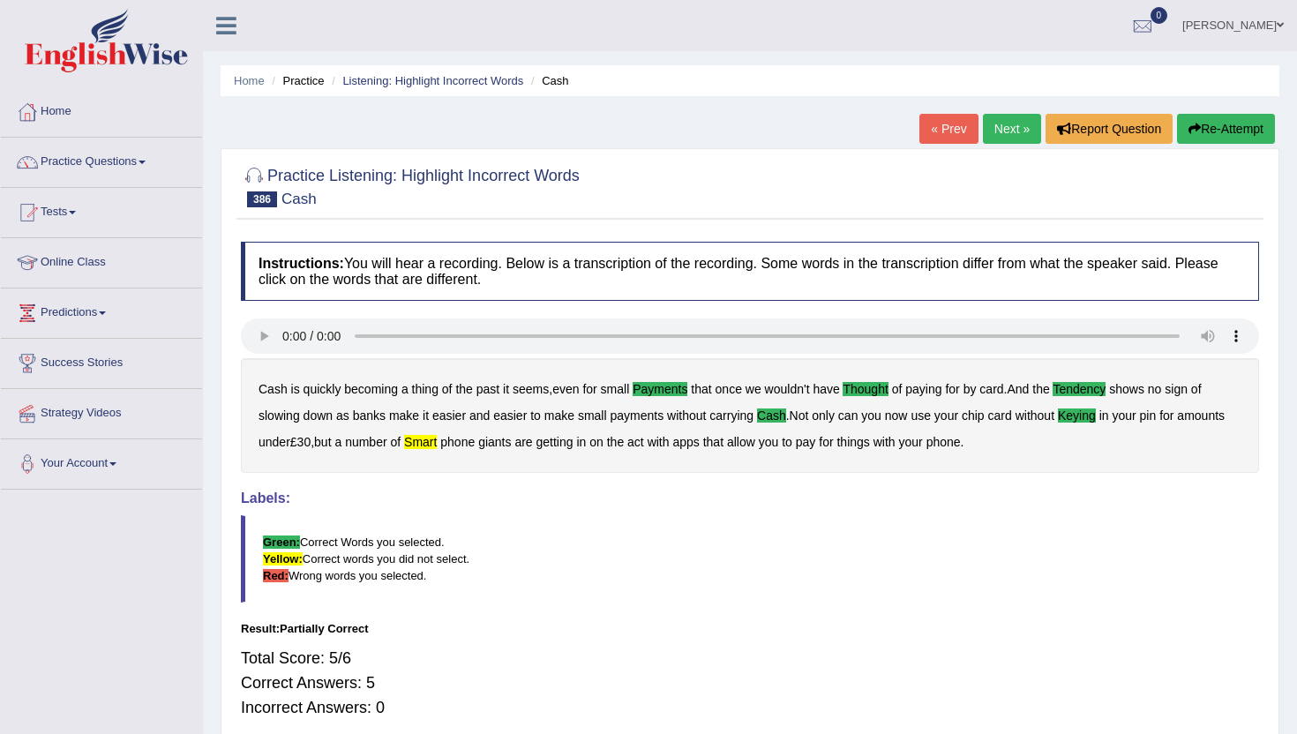
click at [1007, 128] on link "Next »" at bounding box center [1012, 129] width 58 height 30
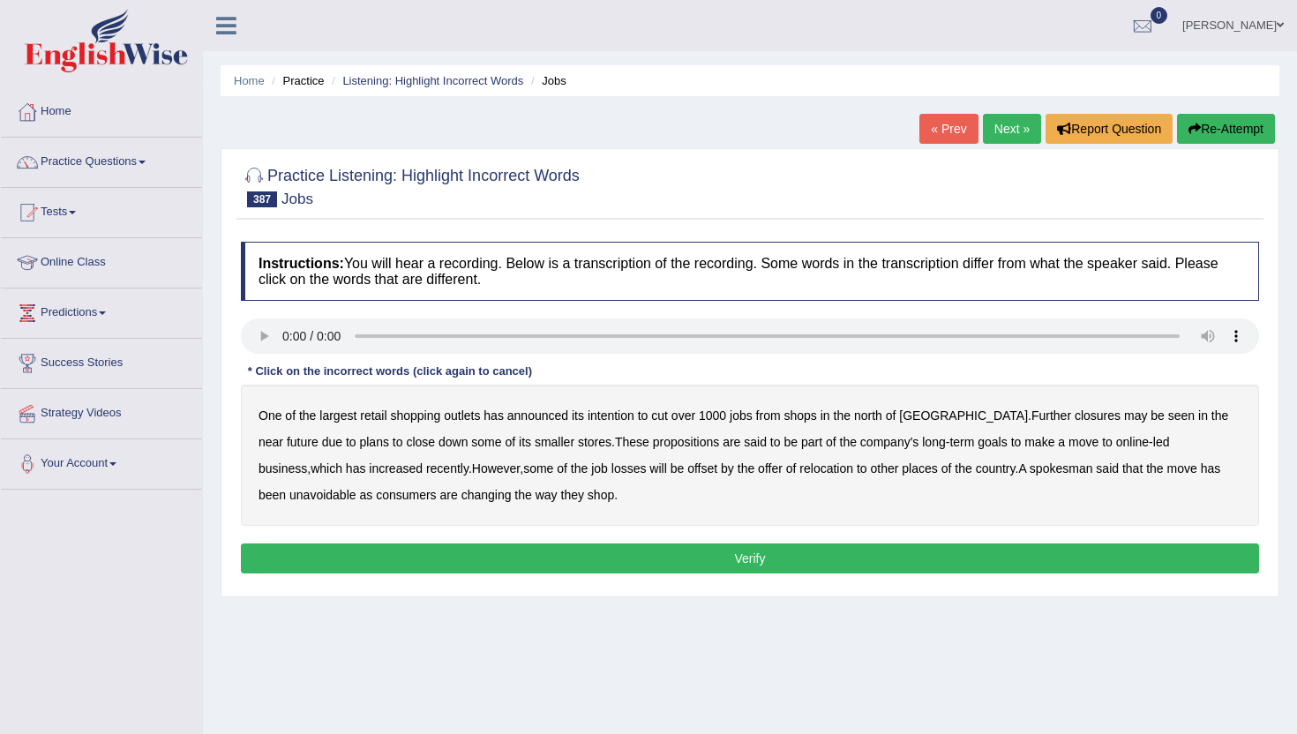
click at [793, 418] on b "shops" at bounding box center [801, 416] width 33 height 14
click at [406, 441] on b "close" at bounding box center [420, 442] width 29 height 14
click at [653, 445] on b "propositions" at bounding box center [686, 442] width 67 height 14
click at [902, 472] on b "places" at bounding box center [919, 469] width 35 height 14
click at [376, 494] on b "consumers" at bounding box center [406, 495] width 60 height 14
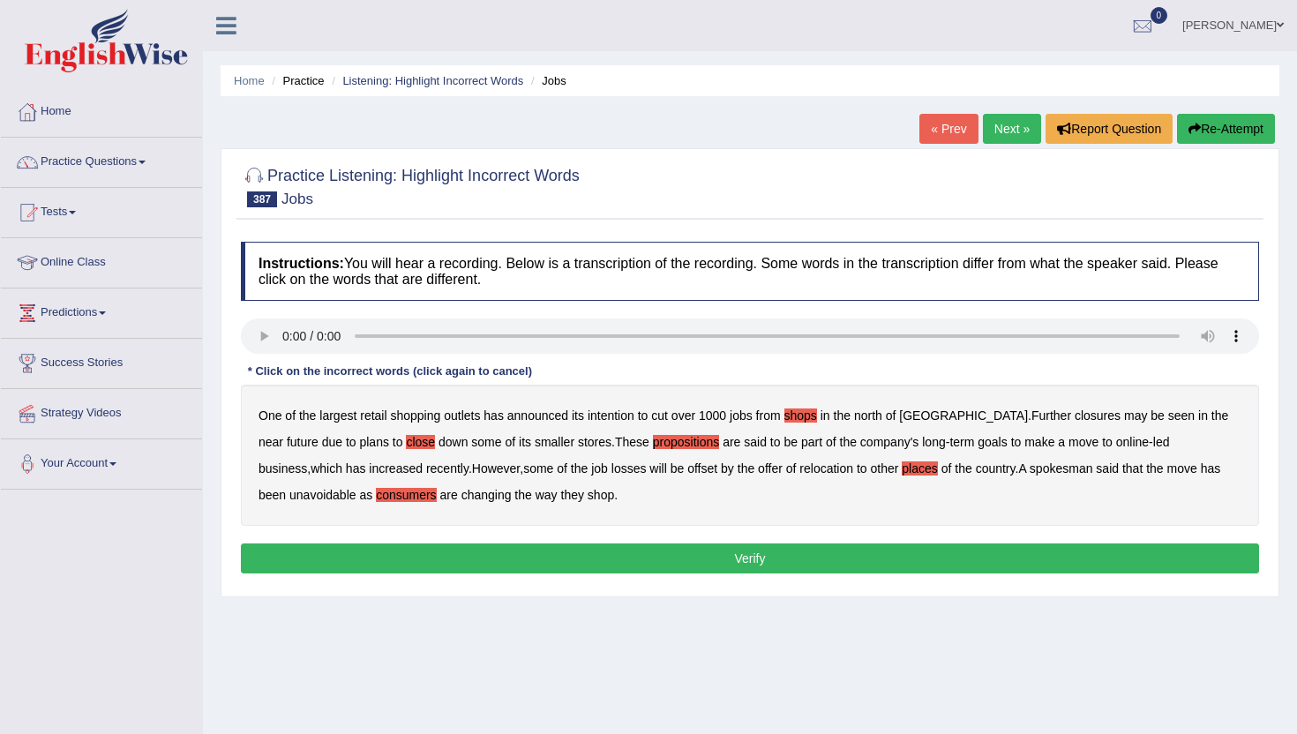
click at [484, 547] on button "Verify" at bounding box center [750, 559] width 1018 height 30
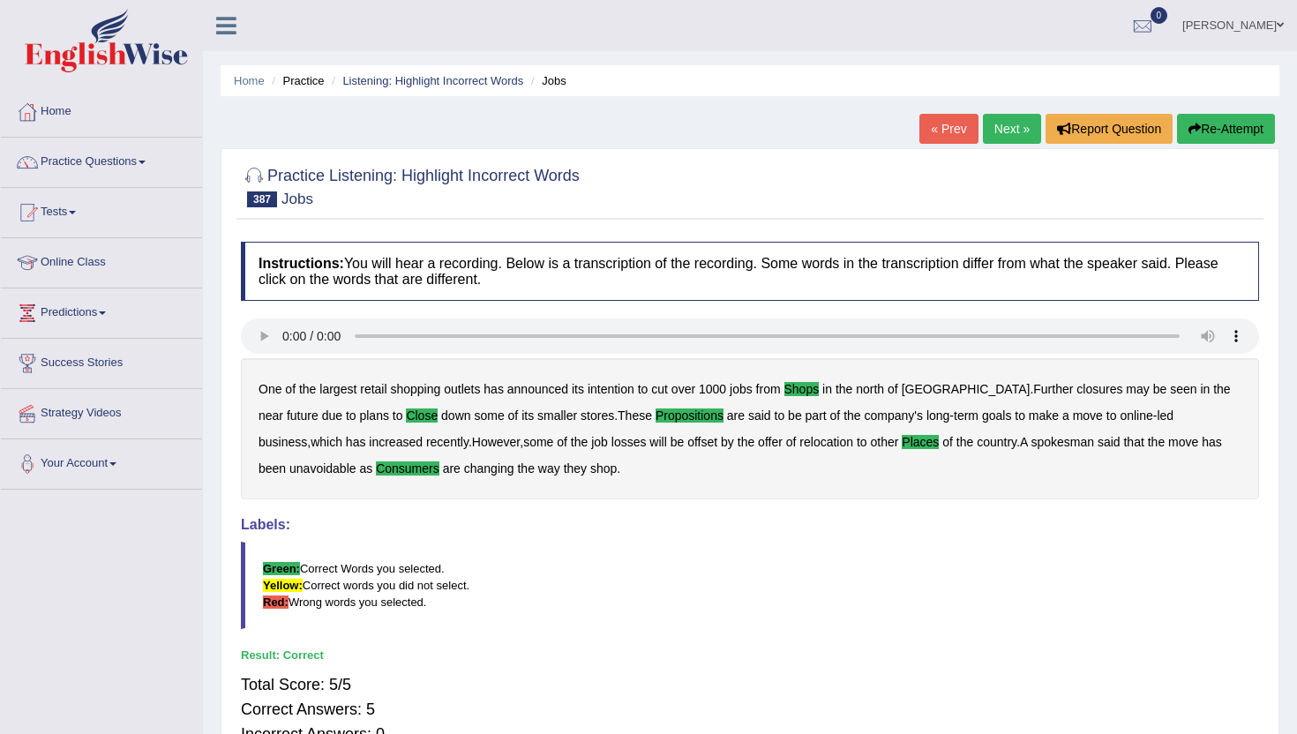
click at [1000, 144] on div "« Prev Next » Report Question Re-Attempt" at bounding box center [1100, 131] width 360 height 34
click at [1000, 132] on link "Next »" at bounding box center [1012, 129] width 58 height 30
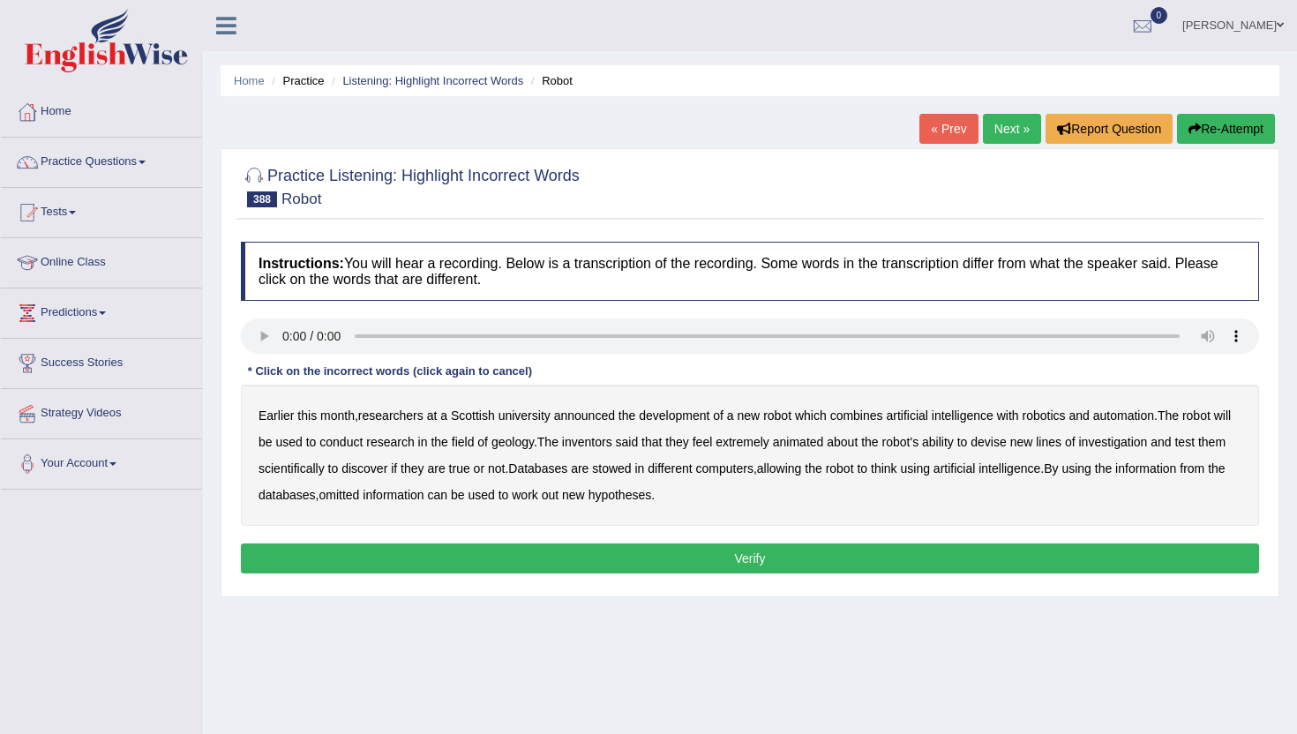
click at [354, 420] on div "Earlier this month , researchers at a Scottish university announced the develop…" at bounding box center [750, 455] width 1018 height 141
click at [337, 412] on b "month" at bounding box center [337, 416] width 34 height 14
click at [534, 443] on b "geology" at bounding box center [513, 442] width 42 height 14
click at [824, 443] on b "animated" at bounding box center [798, 442] width 51 height 14
click at [1006, 443] on b "devise" at bounding box center [988, 442] width 35 height 14
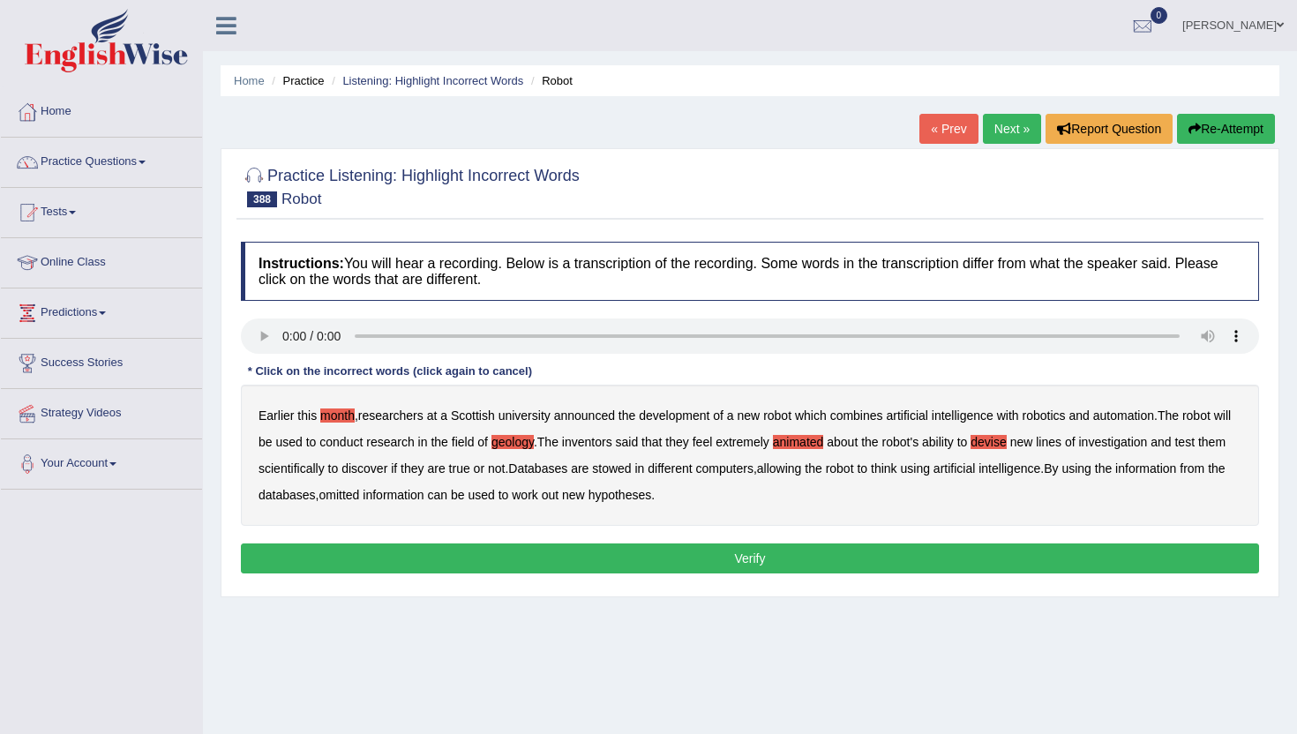
click at [631, 473] on b "stowed" at bounding box center [611, 469] width 39 height 14
click at [360, 500] on b "omitted" at bounding box center [339, 495] width 41 height 14
click at [739, 560] on button "Verify" at bounding box center [750, 559] width 1018 height 30
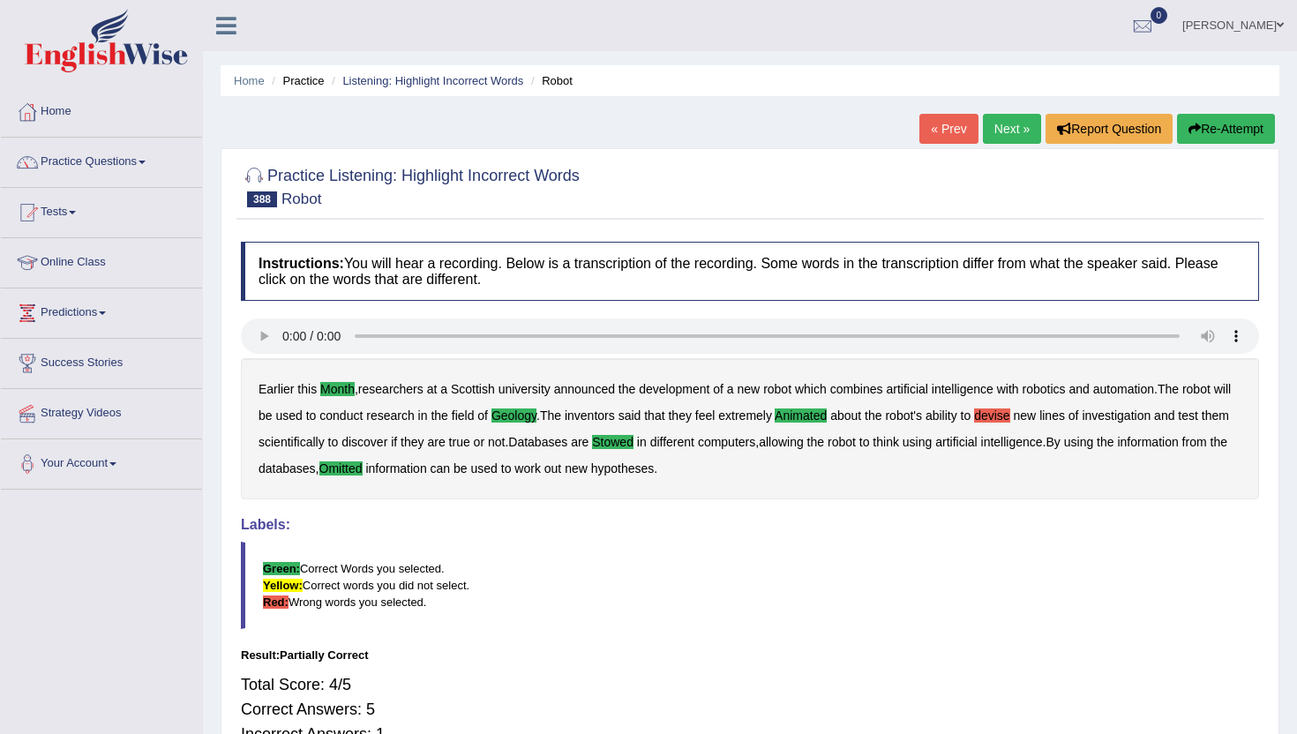
click at [1023, 130] on link "Next »" at bounding box center [1012, 129] width 58 height 30
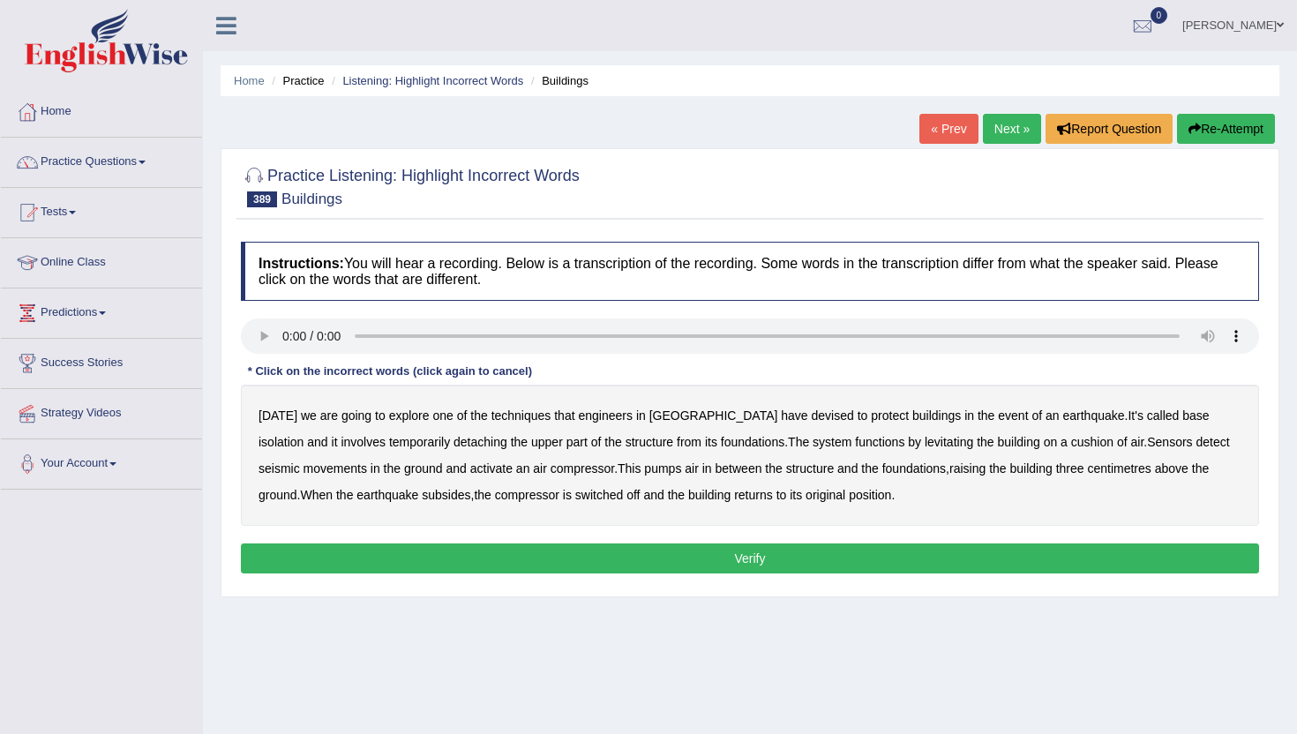
click at [404, 418] on b "explore" at bounding box center [409, 416] width 41 height 14
click at [812, 414] on b "devised" at bounding box center [833, 416] width 42 height 14
click at [454, 439] on b "detaching" at bounding box center [481, 442] width 54 height 14
click at [855, 445] on b "functions" at bounding box center [879, 442] width 49 height 14
click at [950, 472] on b "raising" at bounding box center [968, 469] width 36 height 14
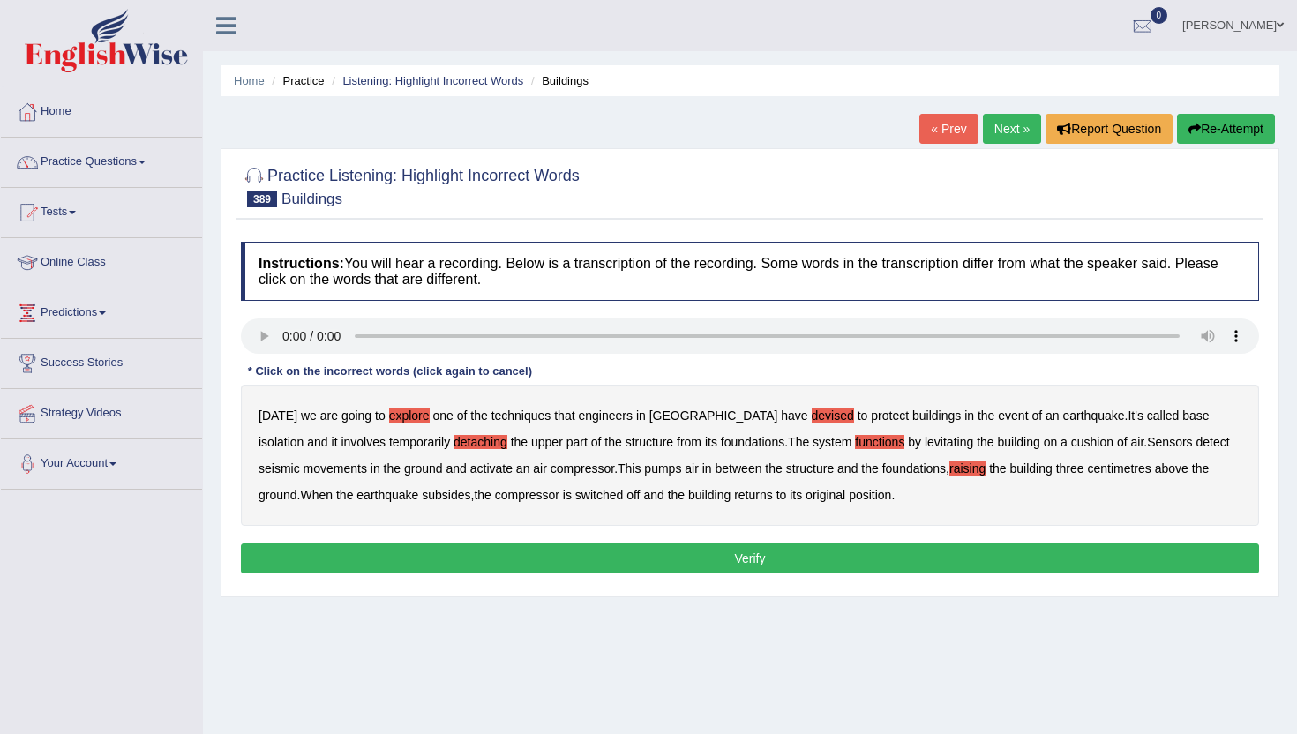
click at [576, 495] on b "switched" at bounding box center [599, 495] width 48 height 14
click at [803, 555] on button "Verify" at bounding box center [750, 559] width 1018 height 30
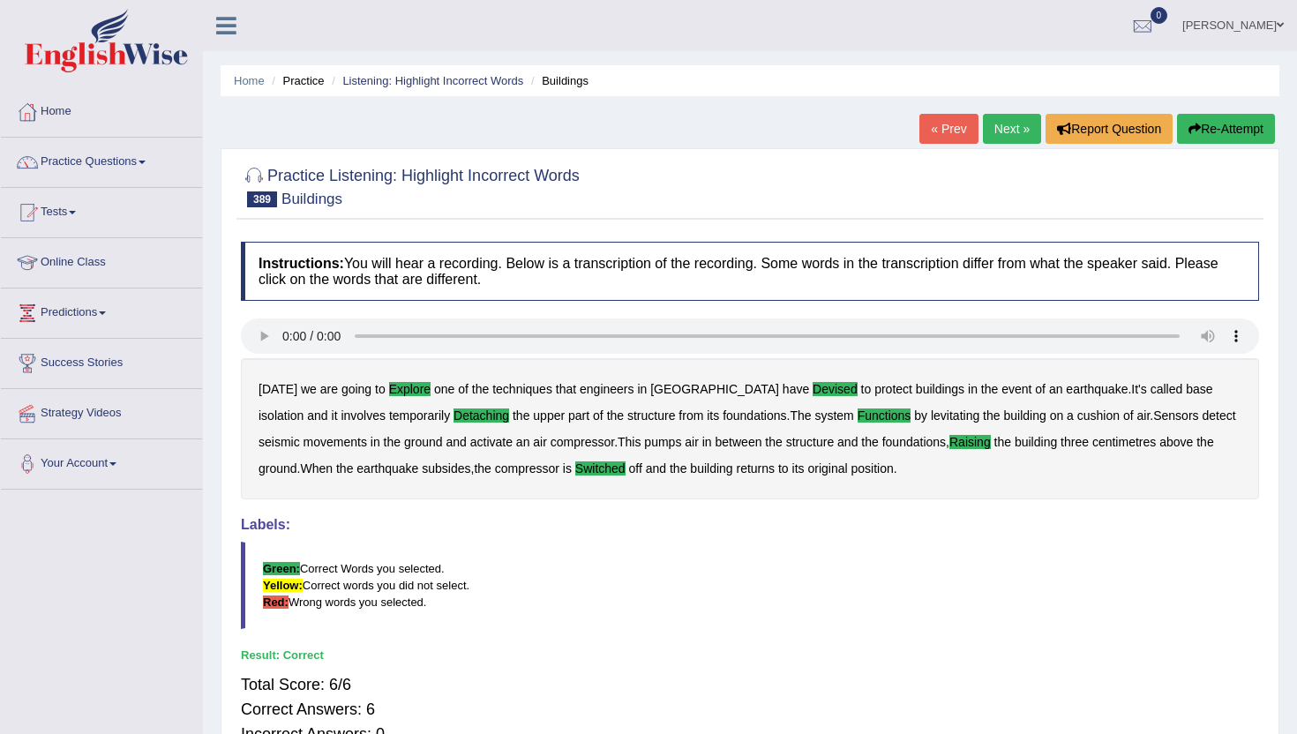
click at [995, 125] on link "Next »" at bounding box center [1012, 129] width 58 height 30
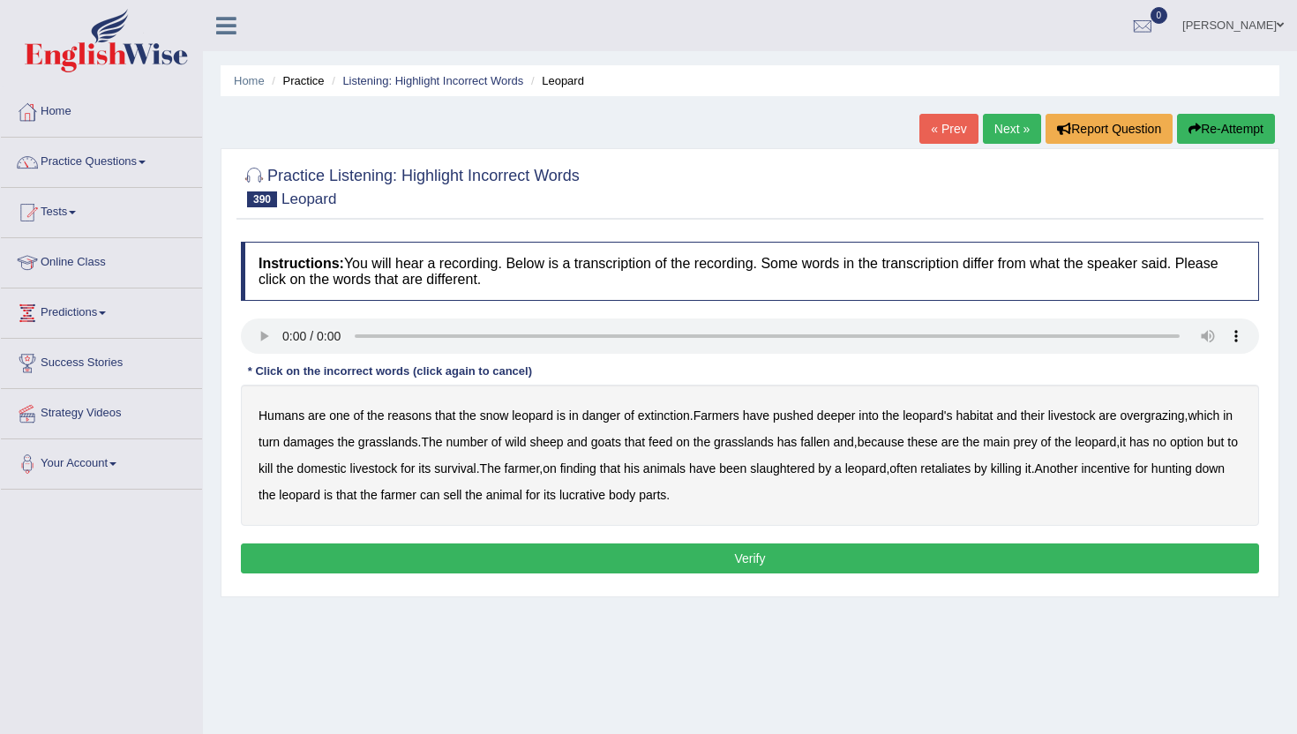
click at [675, 420] on b "extinction" at bounding box center [664, 416] width 52 height 14
click at [827, 445] on b "fallen" at bounding box center [814, 442] width 29 height 14
click at [815, 465] on b "slaughtered" at bounding box center [782, 469] width 64 height 14
click at [1204, 437] on b "option" at bounding box center [1187, 442] width 34 height 14
click at [605, 497] on b "lucrative" at bounding box center [583, 495] width 46 height 14
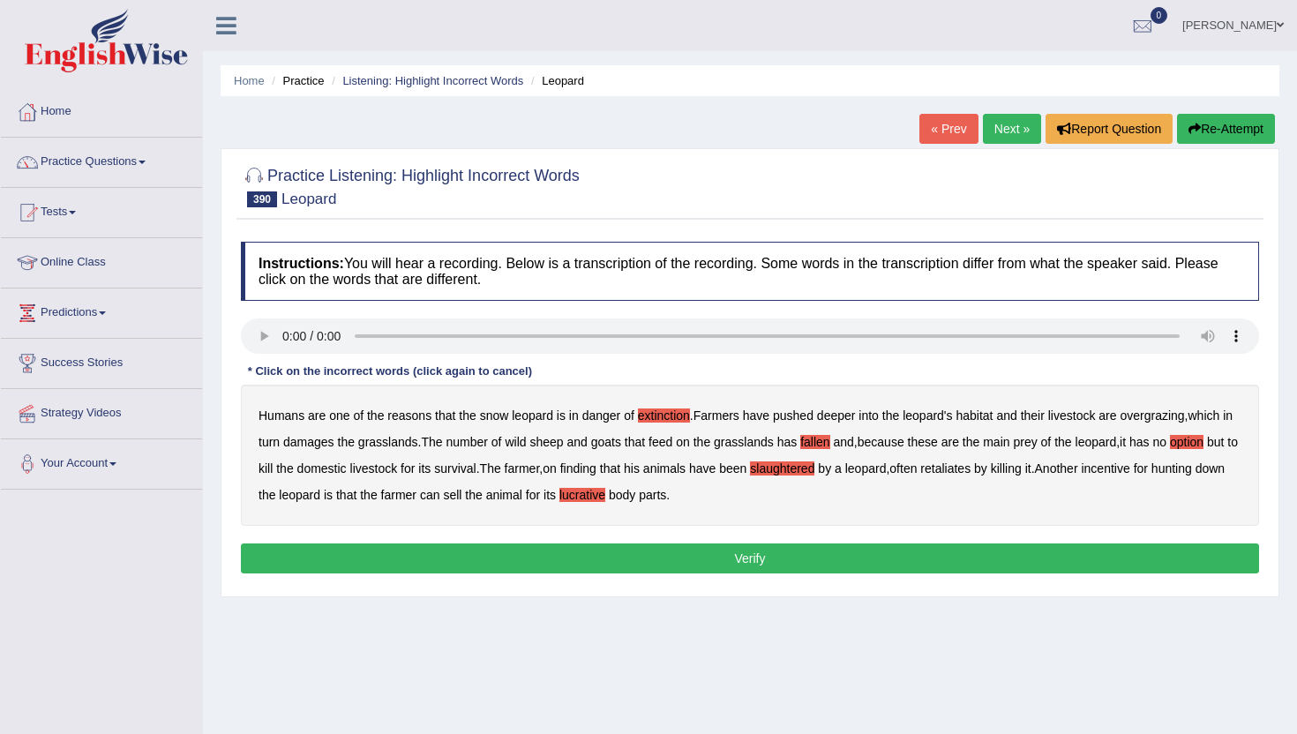
click at [668, 559] on button "Verify" at bounding box center [750, 559] width 1018 height 30
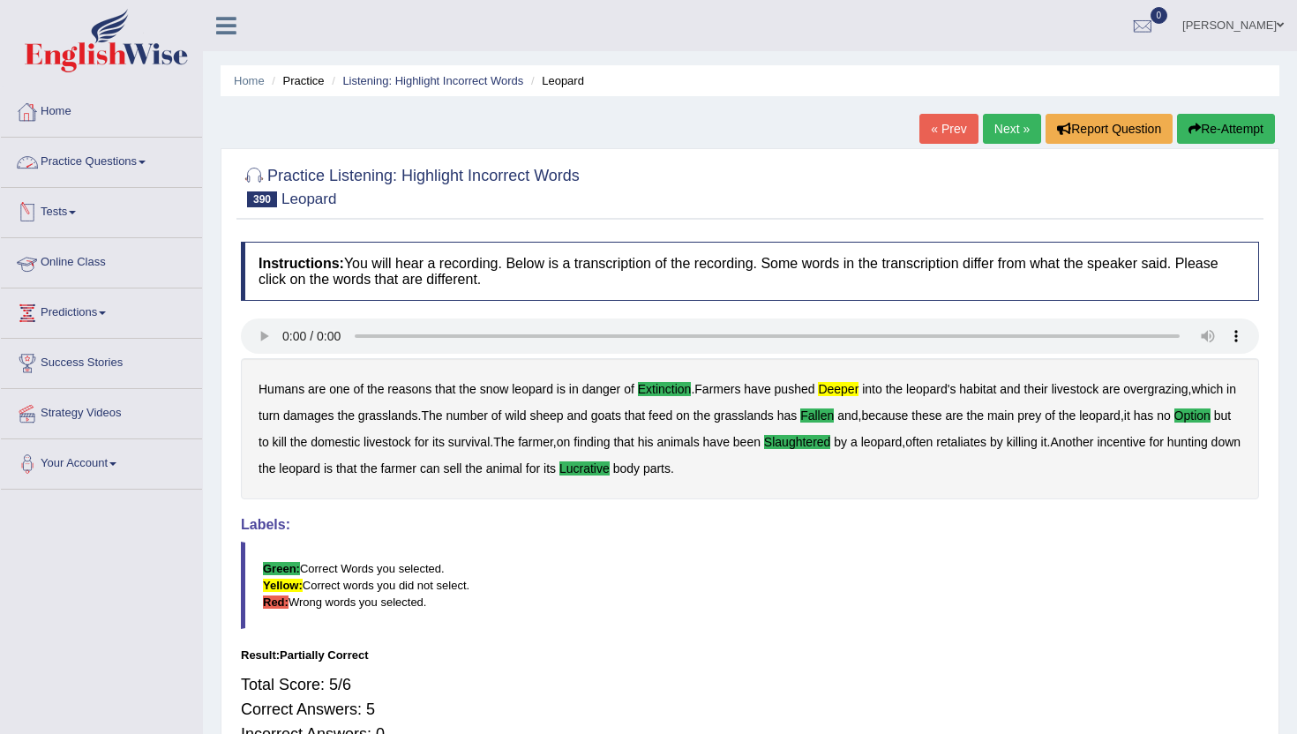
click at [132, 166] on link "Practice Questions" at bounding box center [101, 160] width 201 height 44
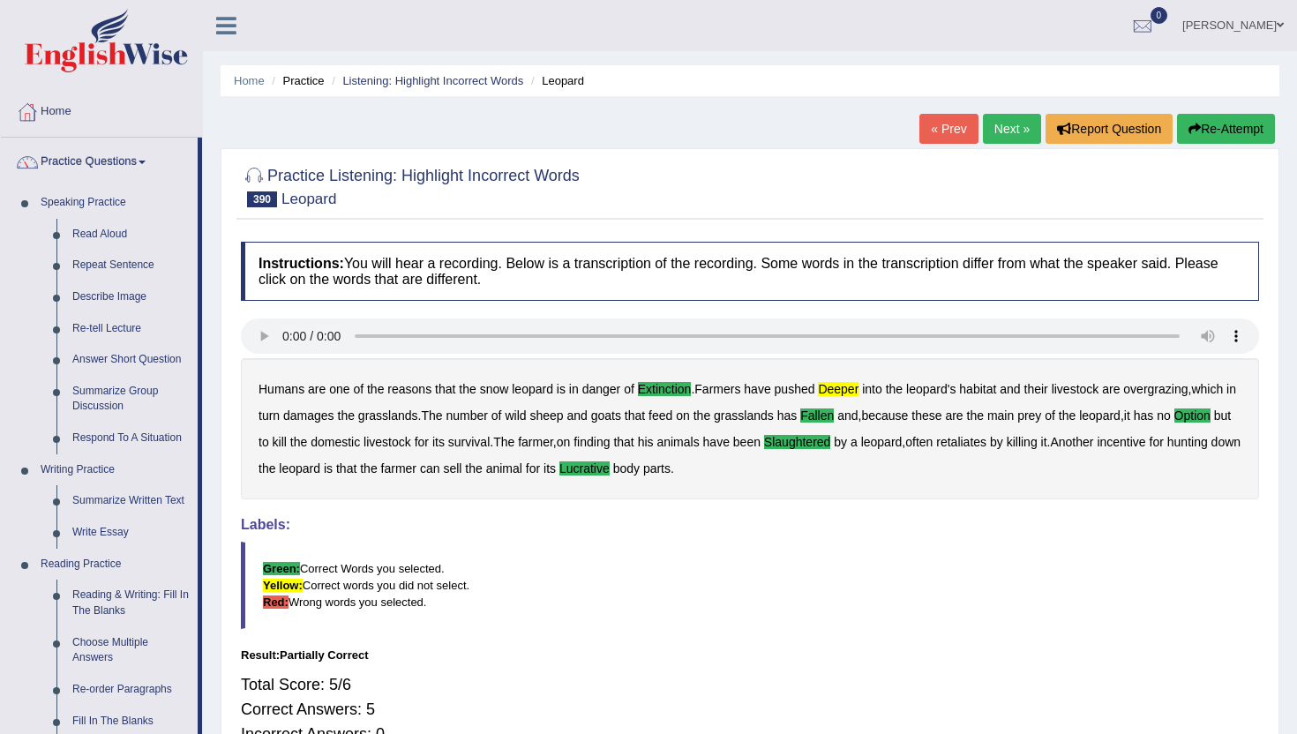
click at [214, 693] on div "Home Practice Listening: Highlight Incorrect Words Leopard « Prev Next » Report…" at bounding box center [750, 441] width 1094 height 883
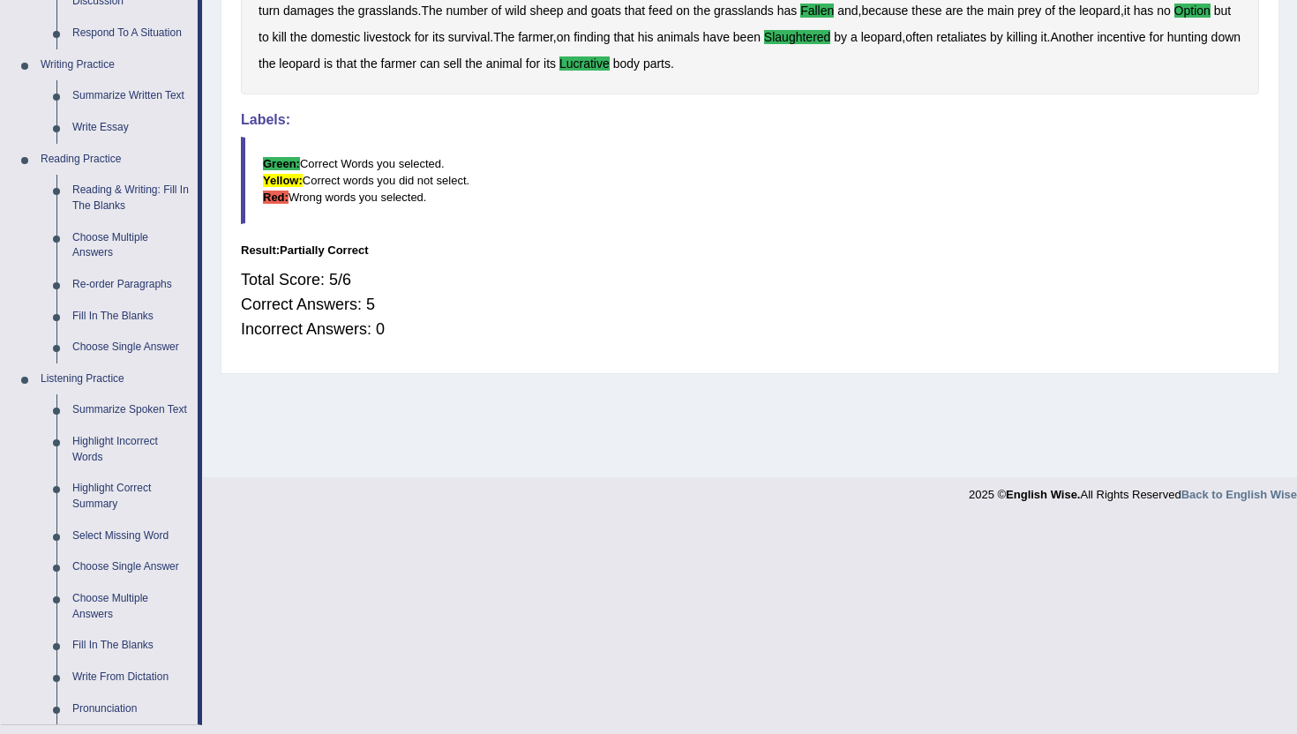
scroll to position [424, 0]
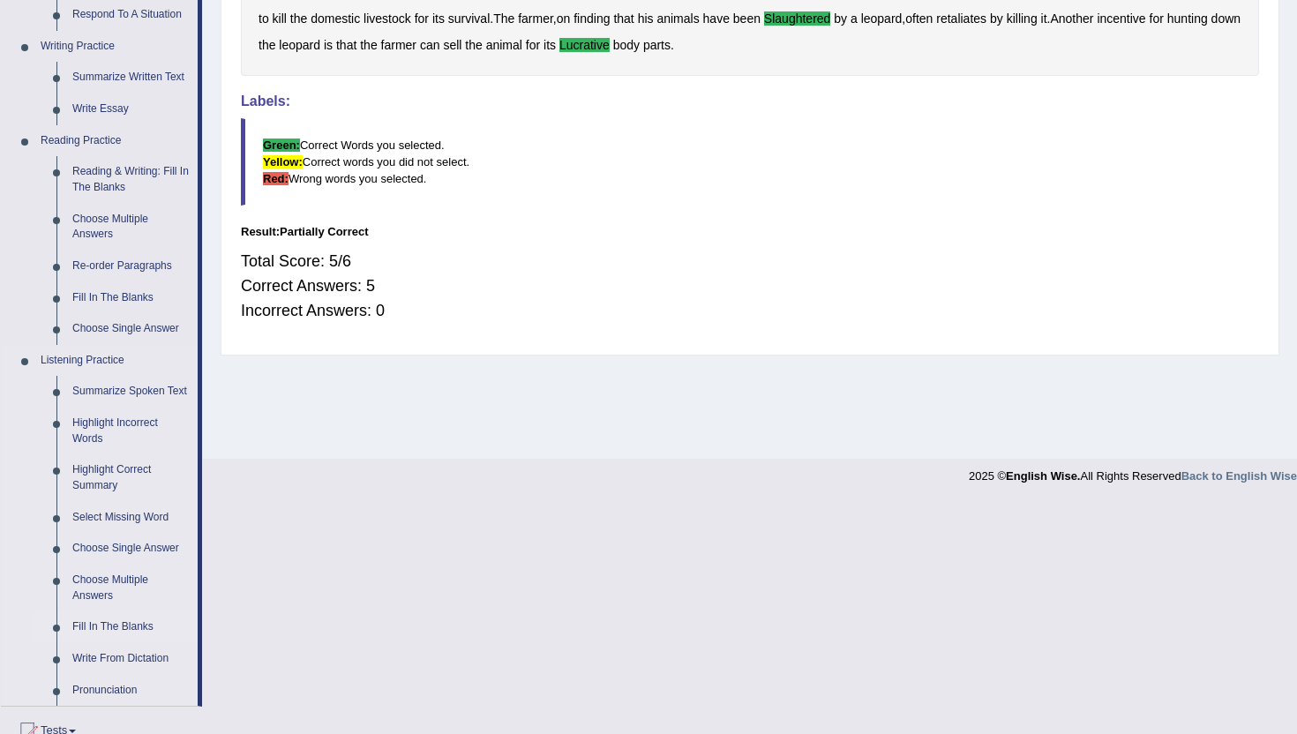
click at [116, 635] on link "Fill In The Blanks" at bounding box center [130, 628] width 133 height 32
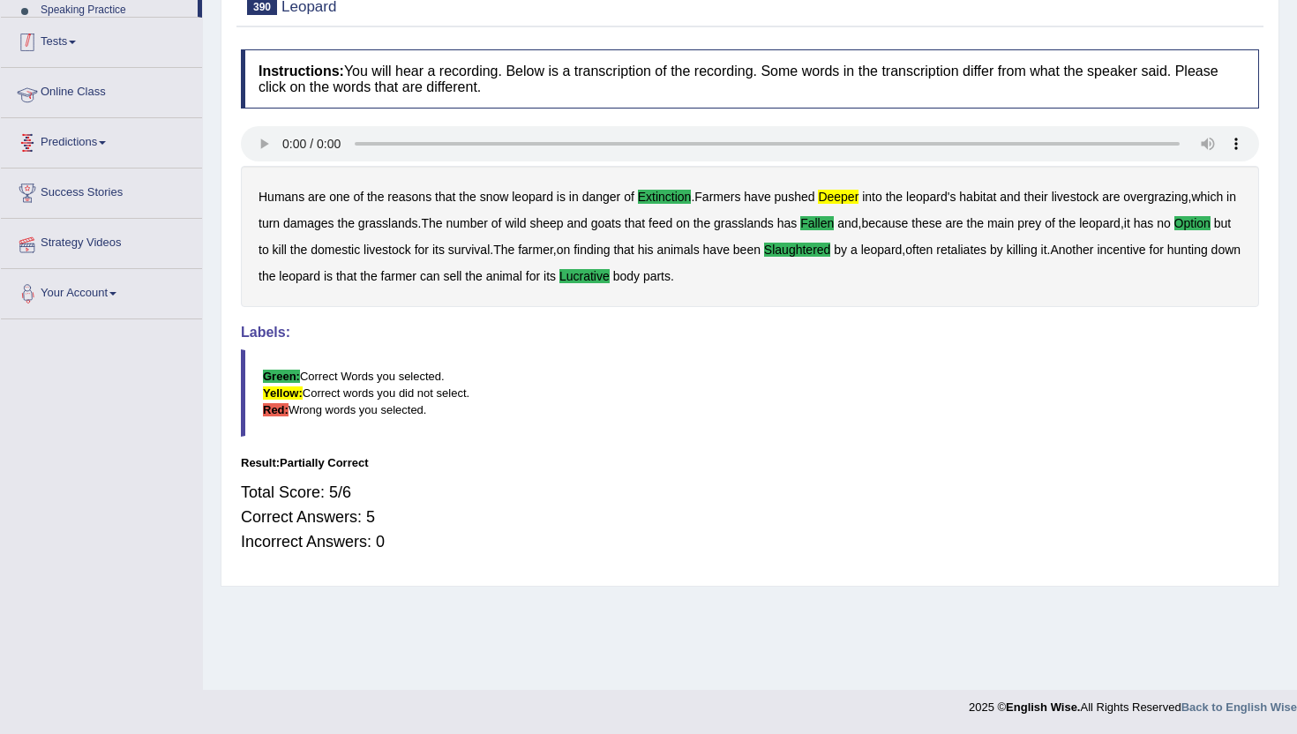
scroll to position [192, 0]
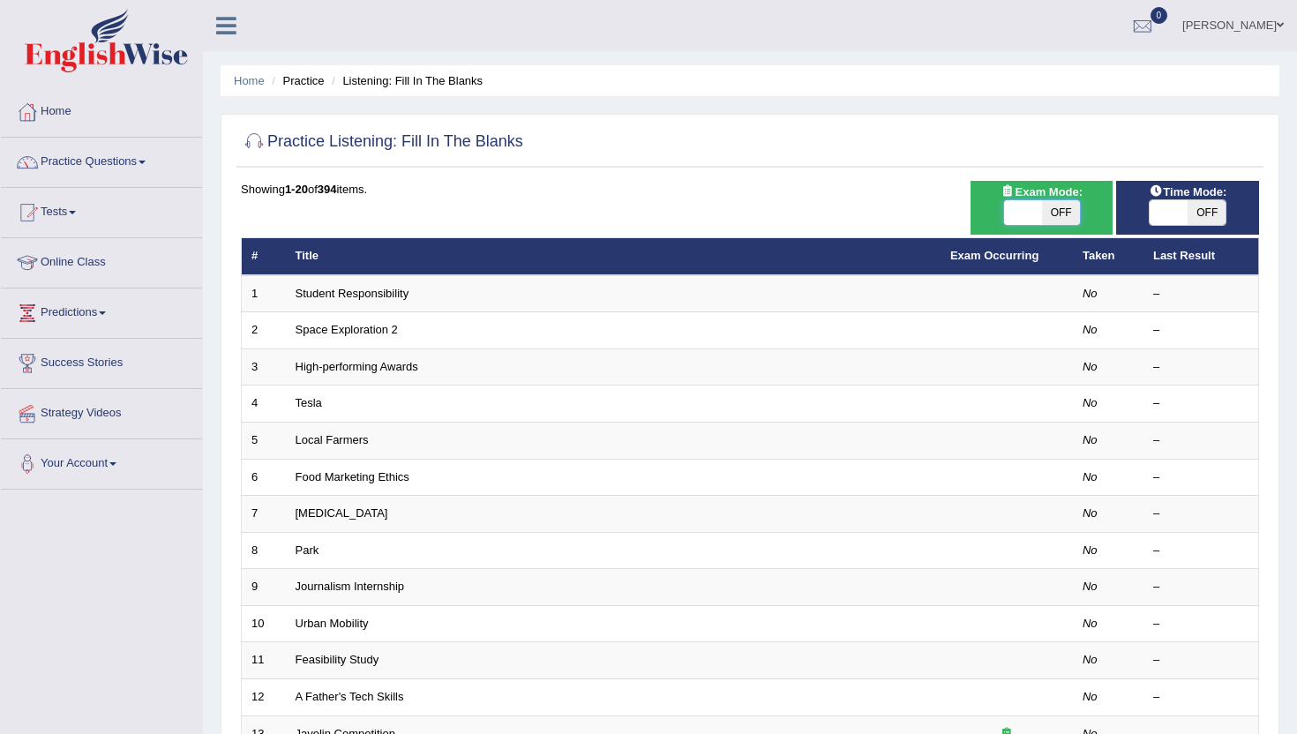
click at [1016, 219] on span at bounding box center [1023, 212] width 38 height 25
checkbox input "true"
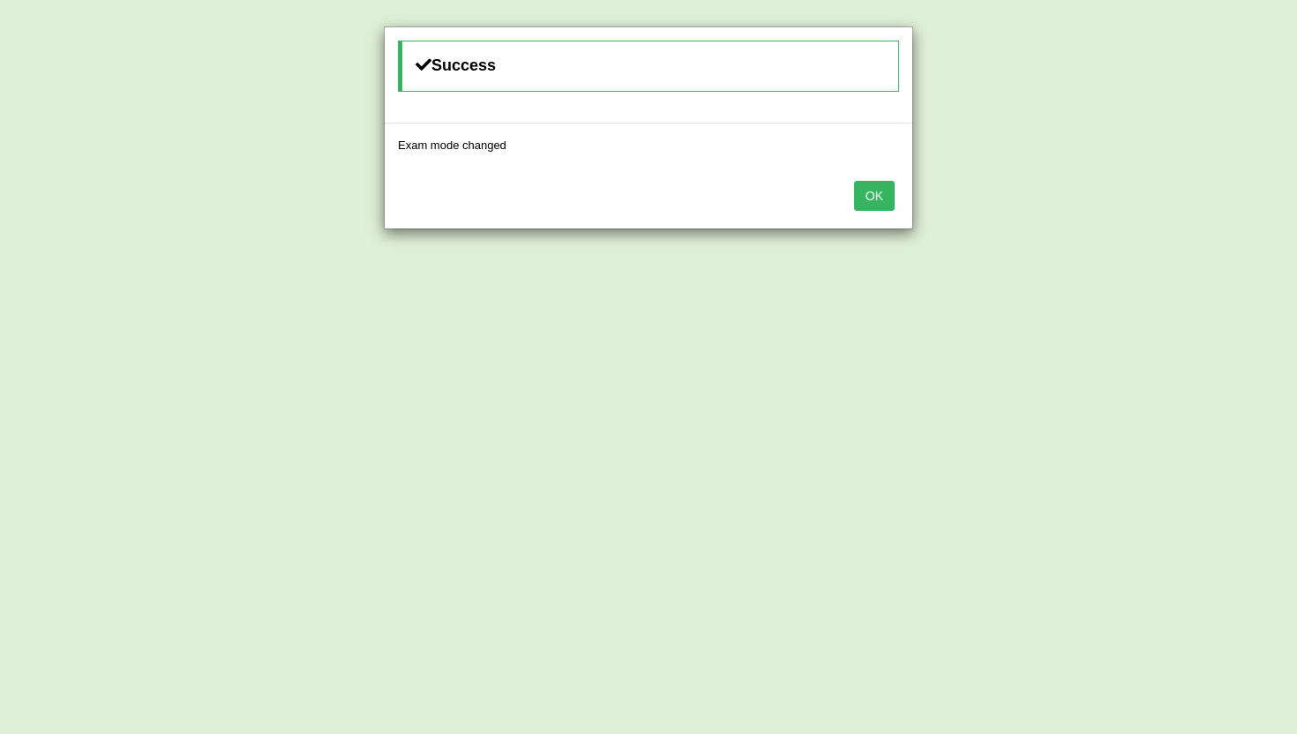
click at [876, 193] on button "OK" at bounding box center [874, 196] width 41 height 30
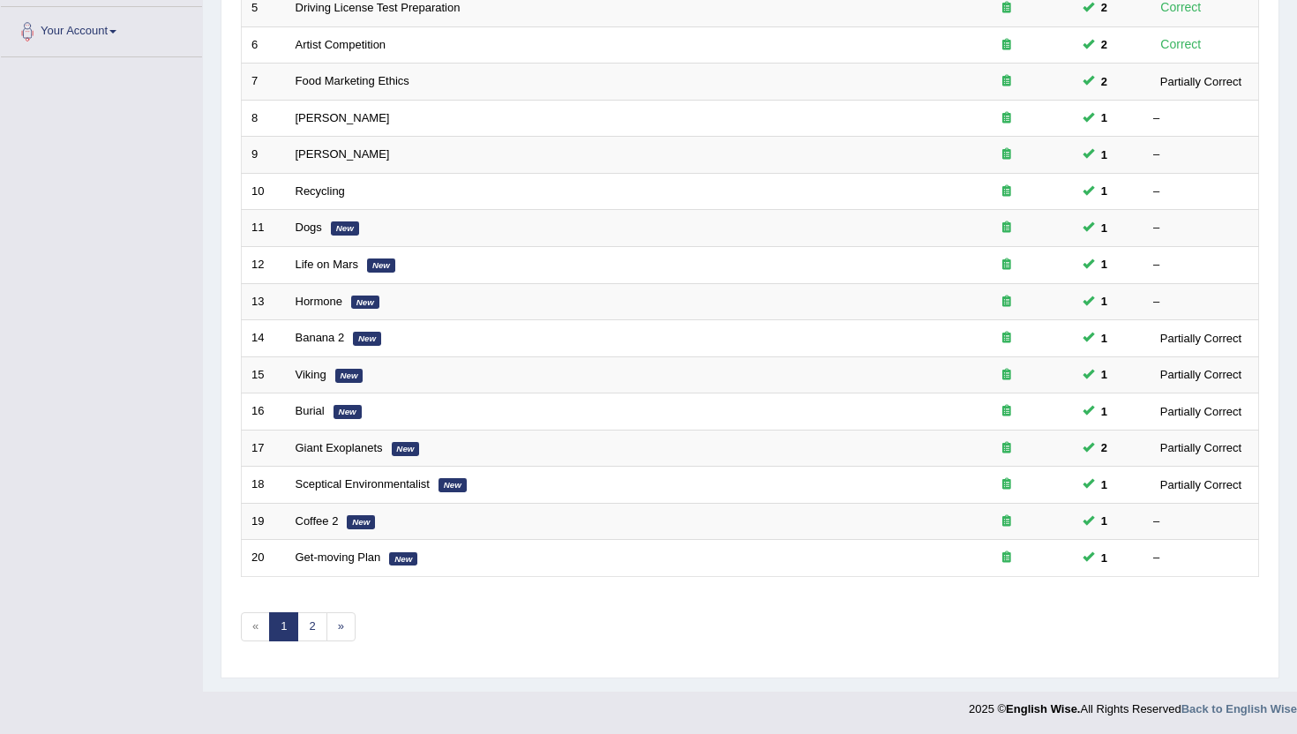
scroll to position [434, 0]
click at [315, 630] on link "2" at bounding box center [311, 625] width 29 height 29
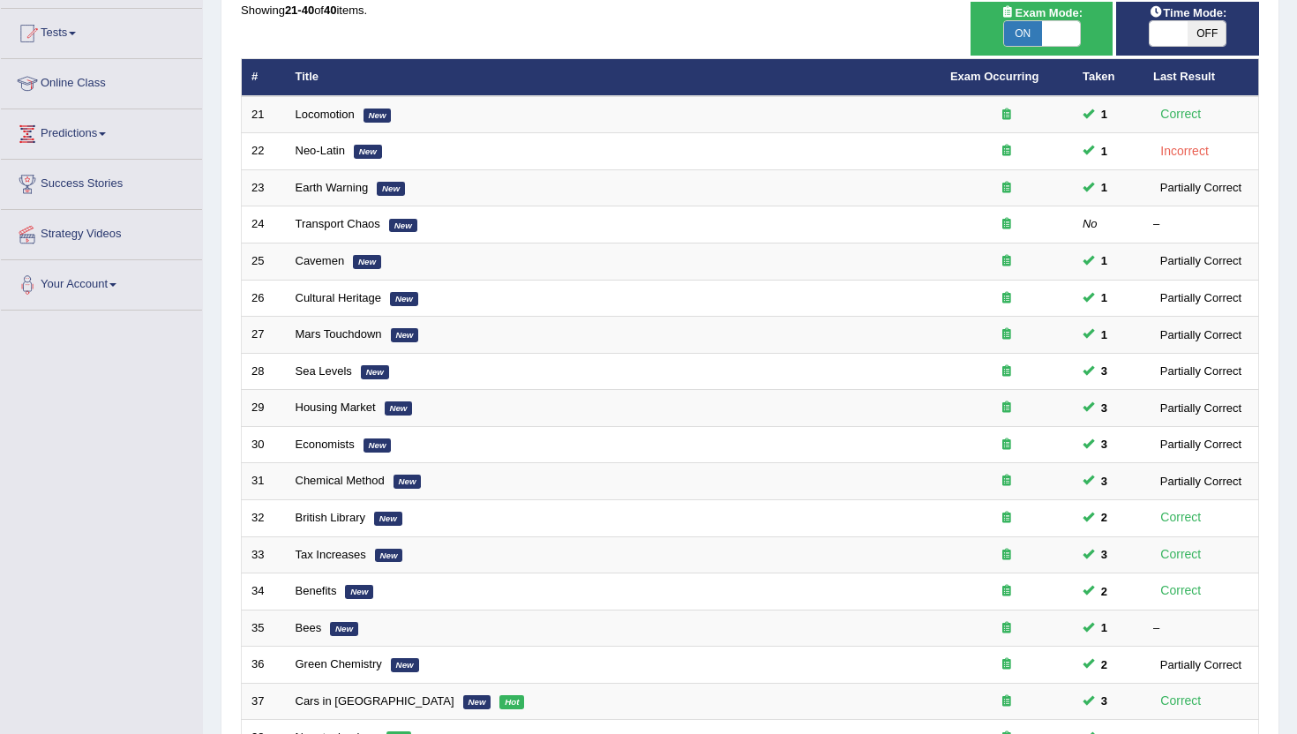
scroll to position [152, 0]
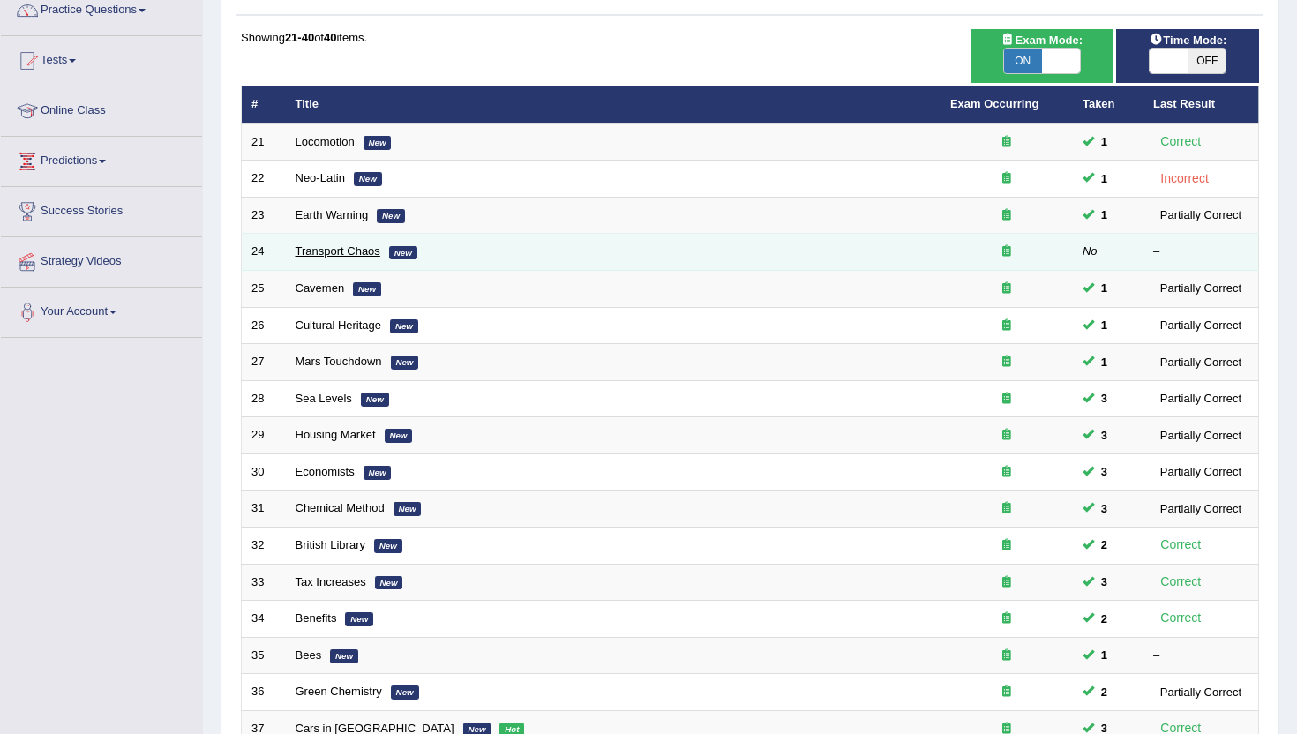
click at [314, 252] on link "Transport Chaos" at bounding box center [338, 250] width 85 height 13
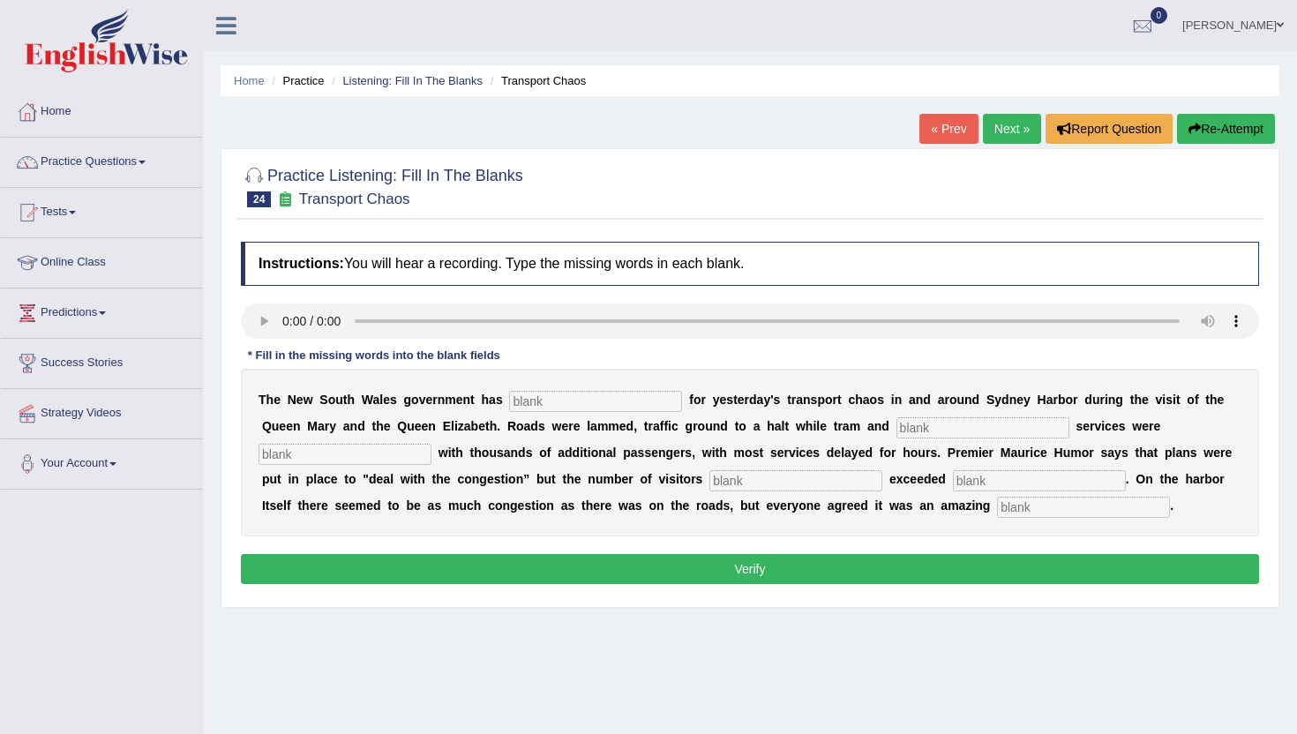
click at [997, 508] on input "text" at bounding box center [1083, 507] width 173 height 21
type input "spectical"
click at [953, 483] on input "text" at bounding box center [1039, 480] width 173 height 21
type input "expectation"
click at [715, 491] on input "text" at bounding box center [796, 480] width 173 height 21
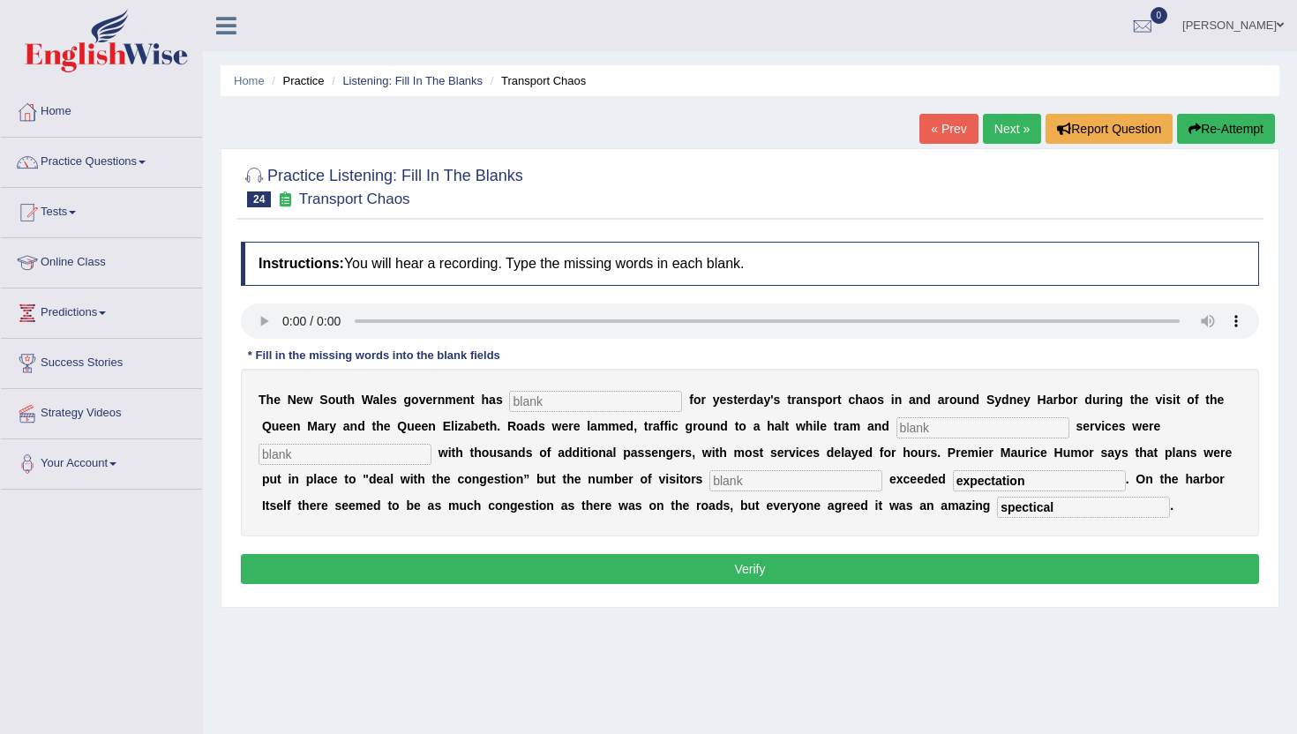
click at [714, 483] on input "text" at bounding box center [796, 480] width 173 height 21
type input "well"
click at [525, 396] on input "text" at bounding box center [595, 401] width 173 height 21
type input "appolozied"
click at [897, 428] on input "text" at bounding box center [983, 427] width 173 height 21
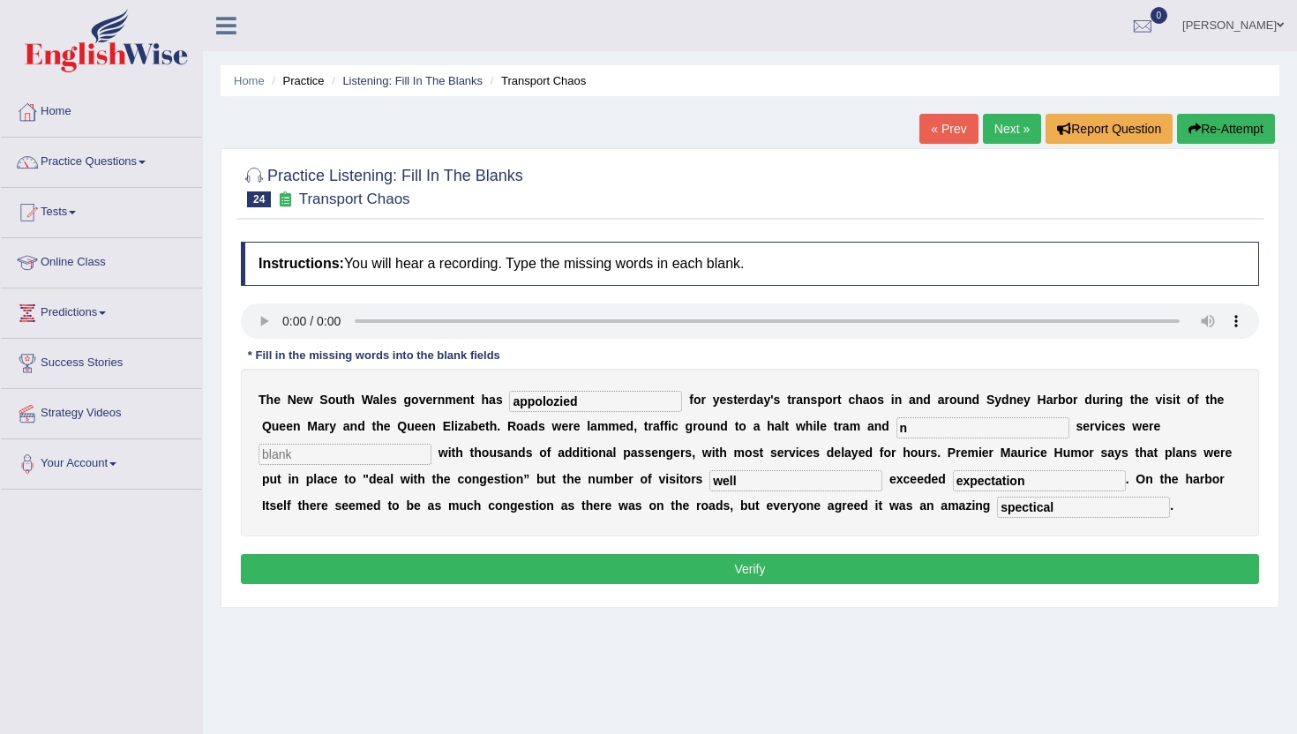
type input "n"
click at [282, 455] on input "text" at bounding box center [345, 454] width 173 height 21
type input "n"
click at [278, 560] on button "Verify" at bounding box center [750, 569] width 1018 height 30
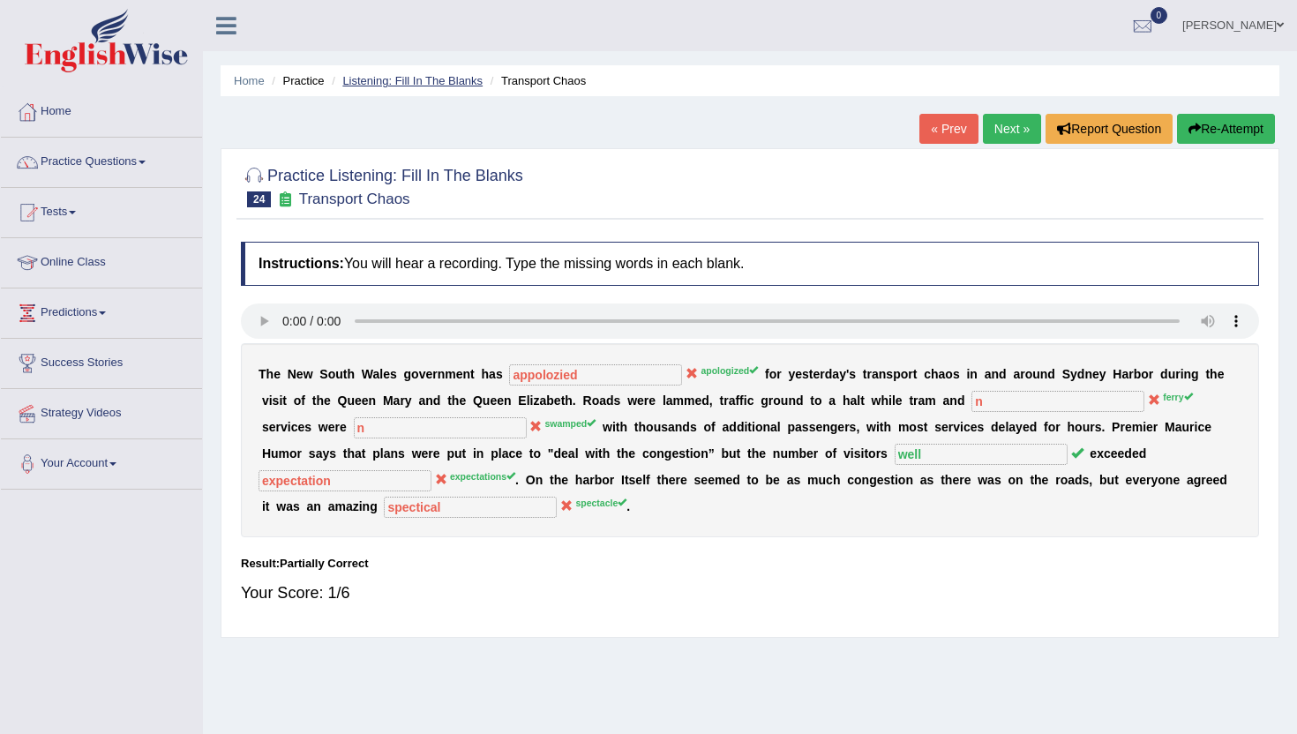
click at [403, 80] on link "Listening: Fill In The Blanks" at bounding box center [412, 80] width 140 height 13
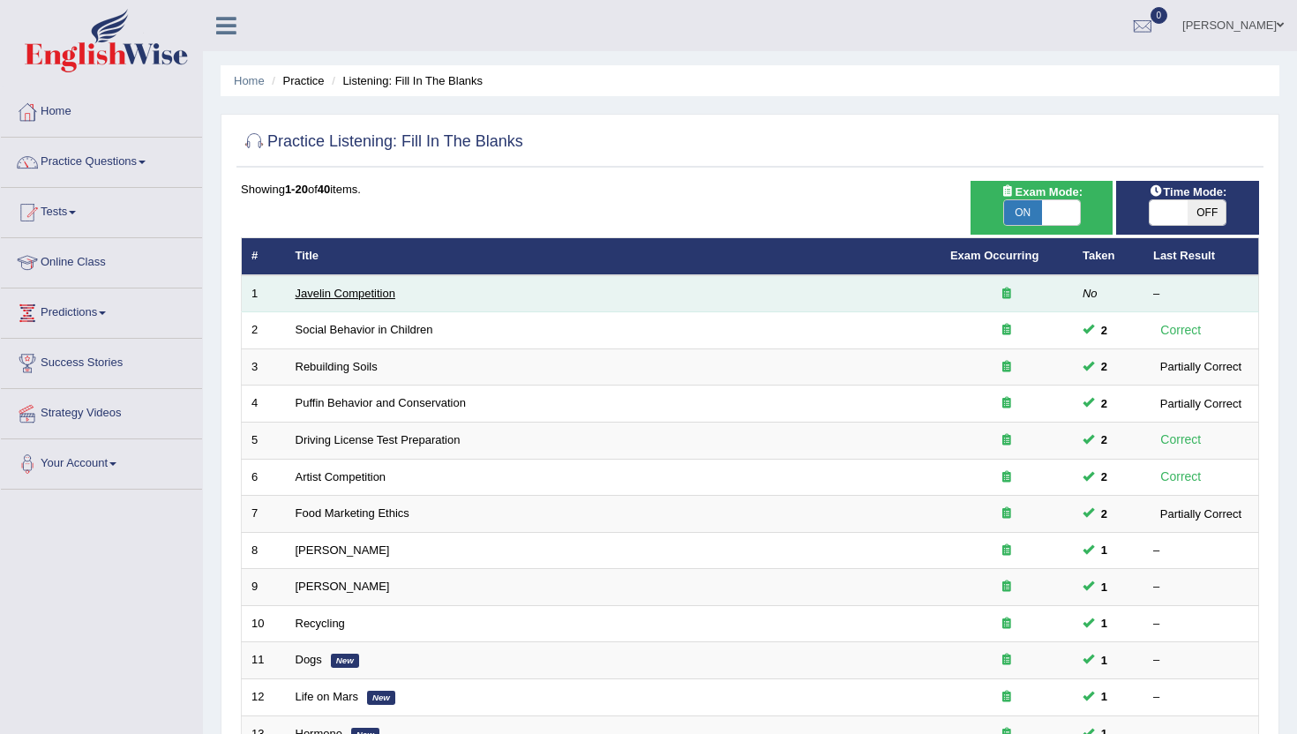
click at [339, 292] on link "Javelin Competition" at bounding box center [346, 293] width 100 height 13
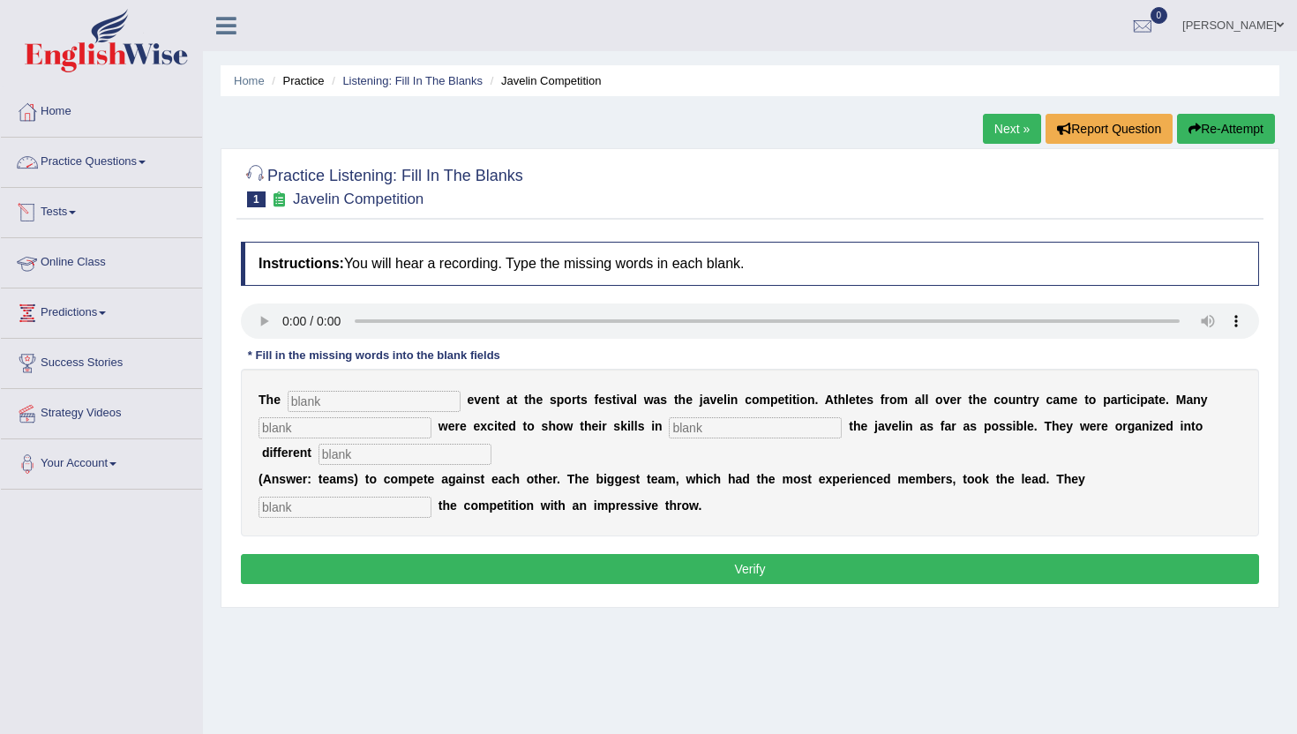
click at [316, 396] on input "text" at bounding box center [374, 401] width 173 height 21
type input "biggest"
click at [282, 427] on input "text" at bounding box center [345, 427] width 173 height 21
type input "people"
click at [686, 432] on input "text" at bounding box center [755, 427] width 173 height 21
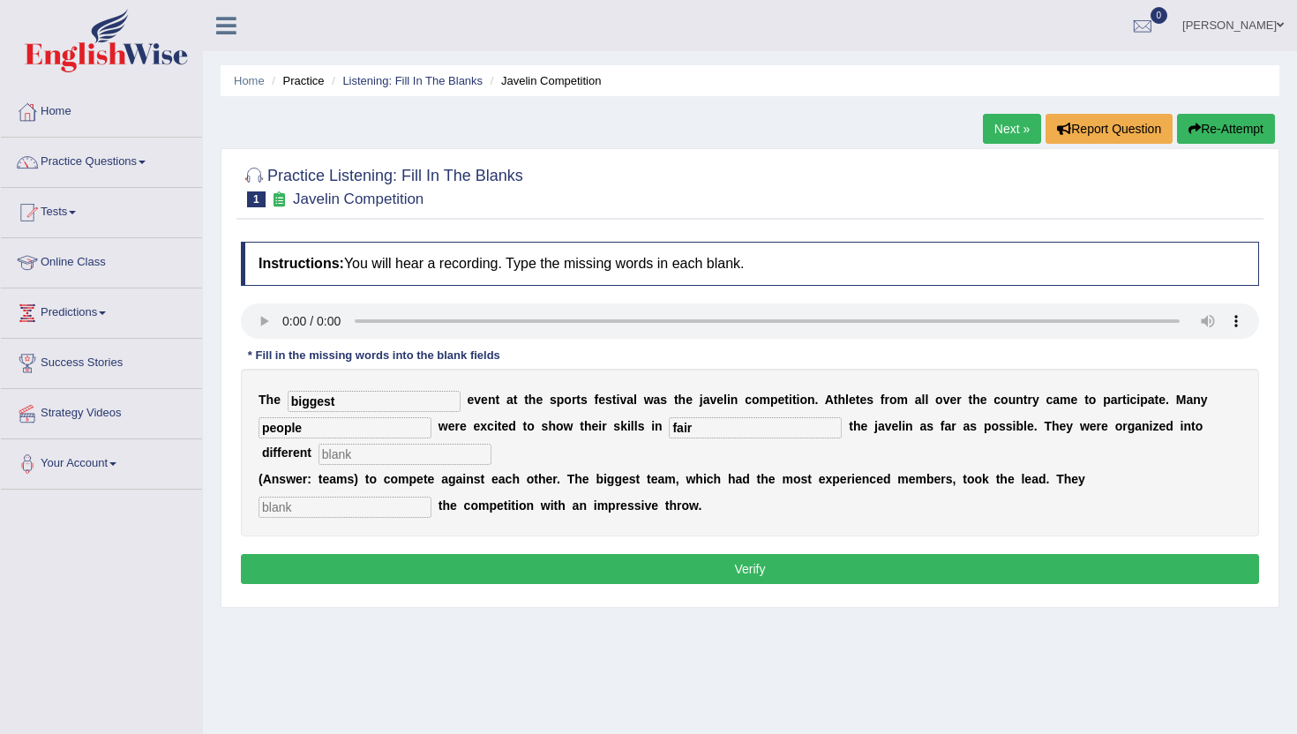
click at [706, 430] on input "fair" at bounding box center [755, 427] width 173 height 21
type input "fair"
click at [319, 456] on input "text" at bounding box center [405, 454] width 173 height 21
type input "teams"
click at [432, 497] on input "text" at bounding box center [345, 507] width 173 height 21
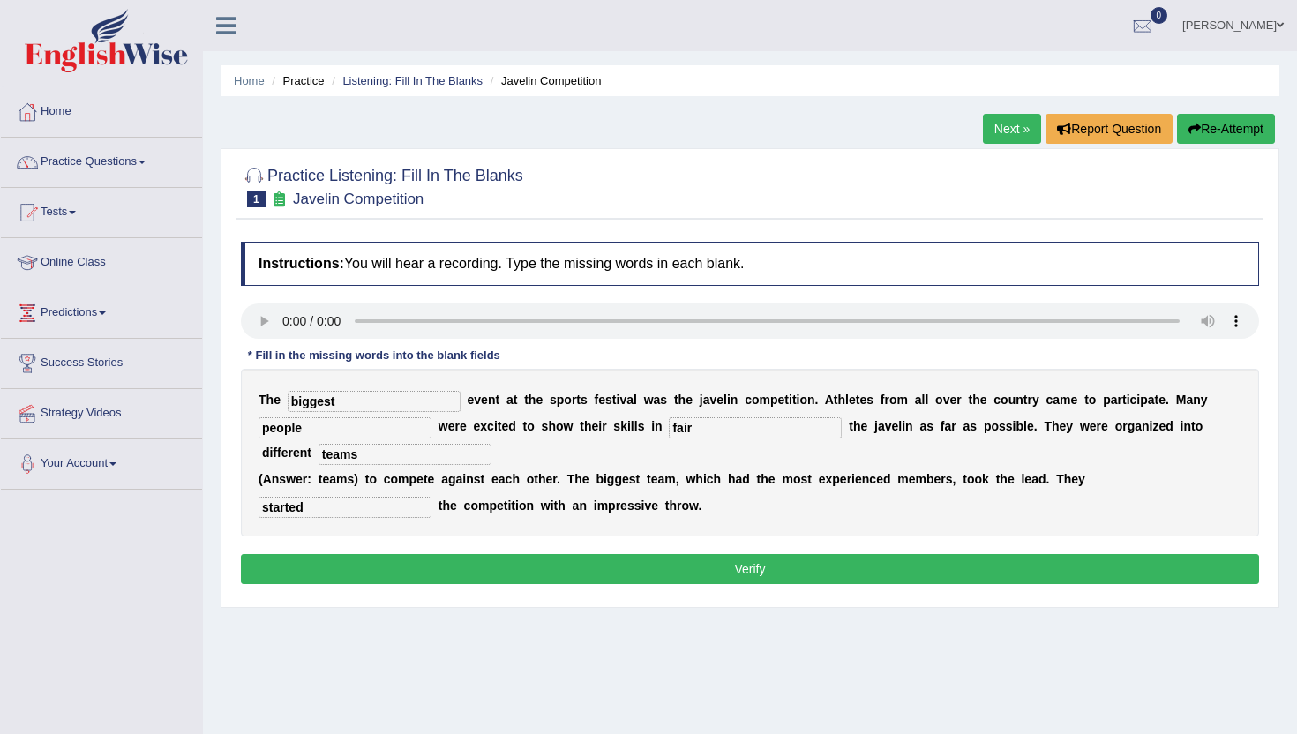
type input "started"
click at [1112, 555] on button "Verify" at bounding box center [750, 569] width 1018 height 30
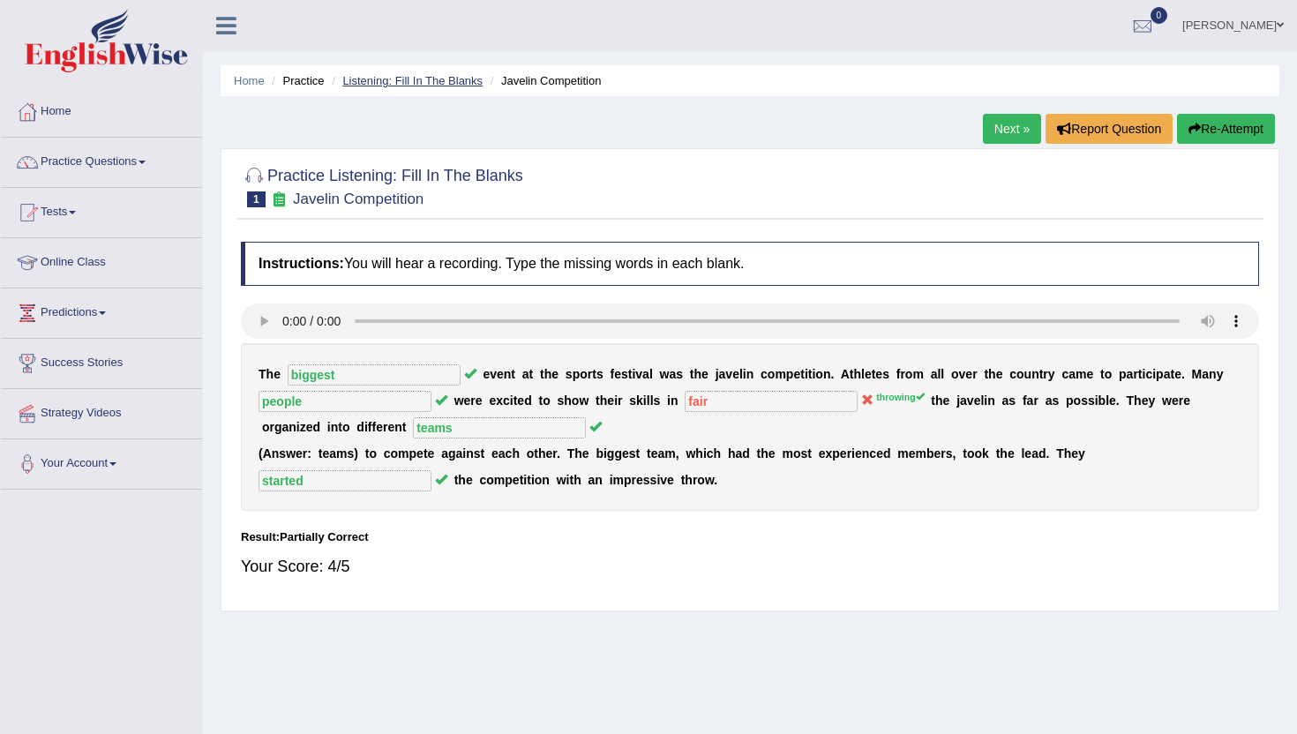
click at [440, 79] on link "Listening: Fill In The Blanks" at bounding box center [412, 80] width 140 height 13
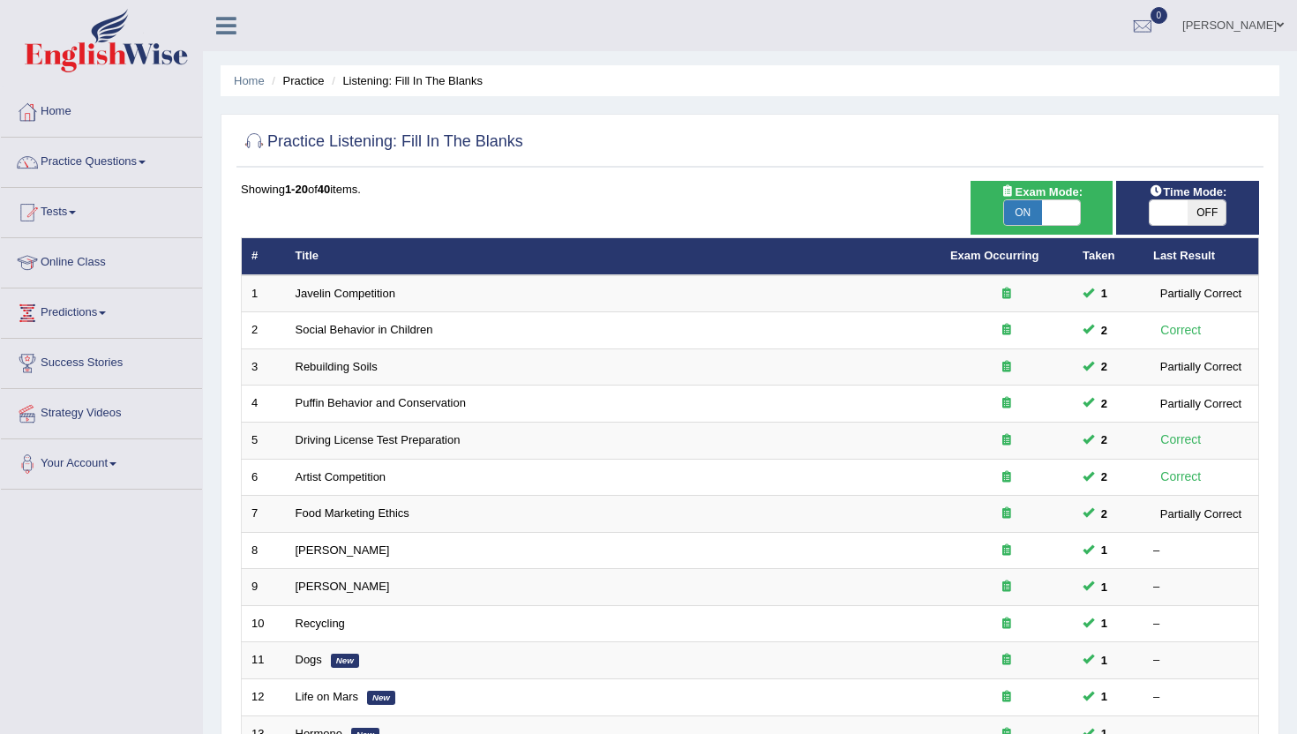
click at [1023, 209] on span "ON" at bounding box center [1023, 212] width 38 height 25
checkbox input "false"
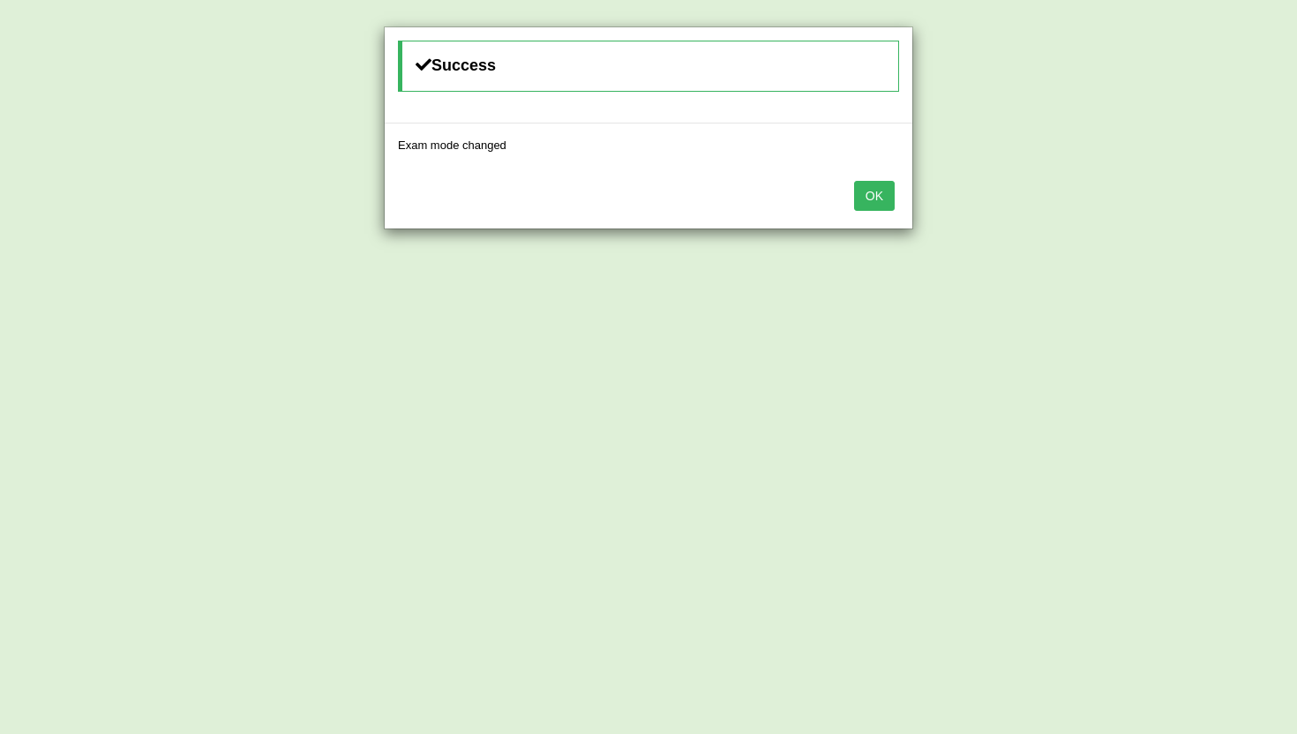
click at [873, 203] on button "OK" at bounding box center [874, 196] width 41 height 30
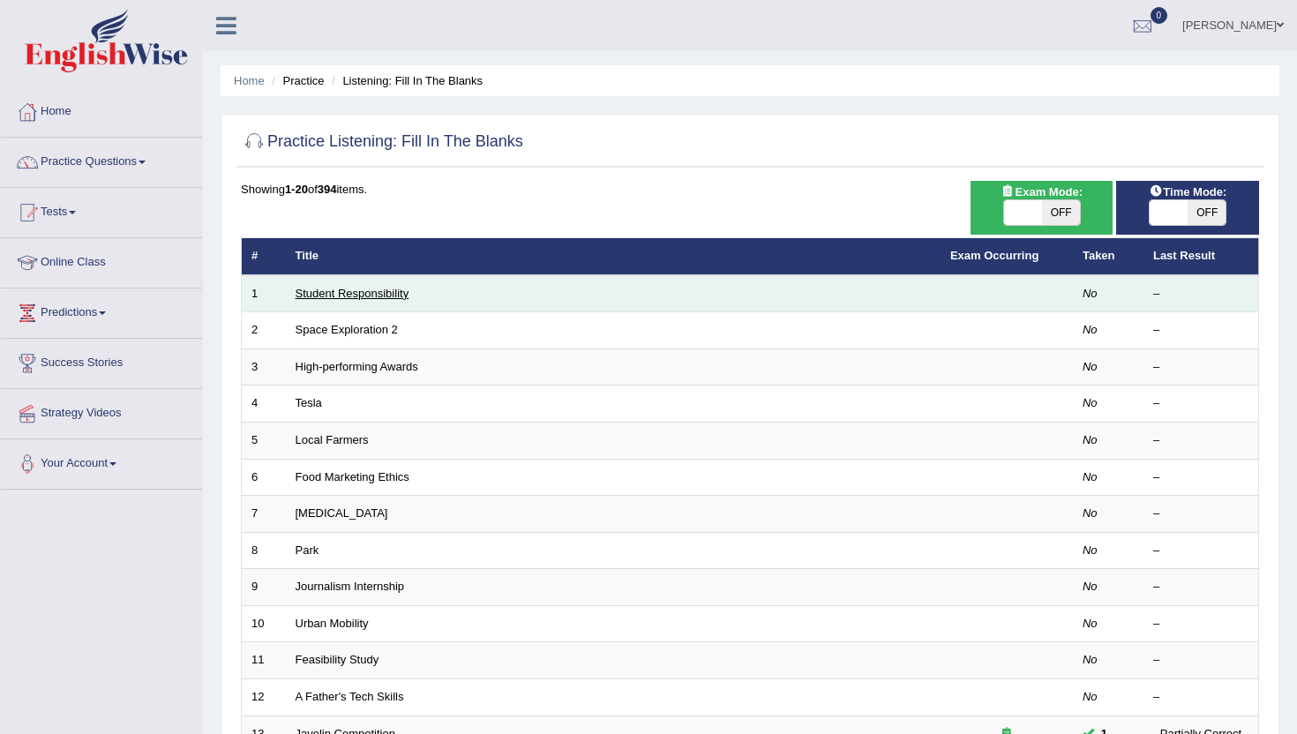
click at [331, 298] on link "Student Responsibility" at bounding box center [353, 293] width 114 height 13
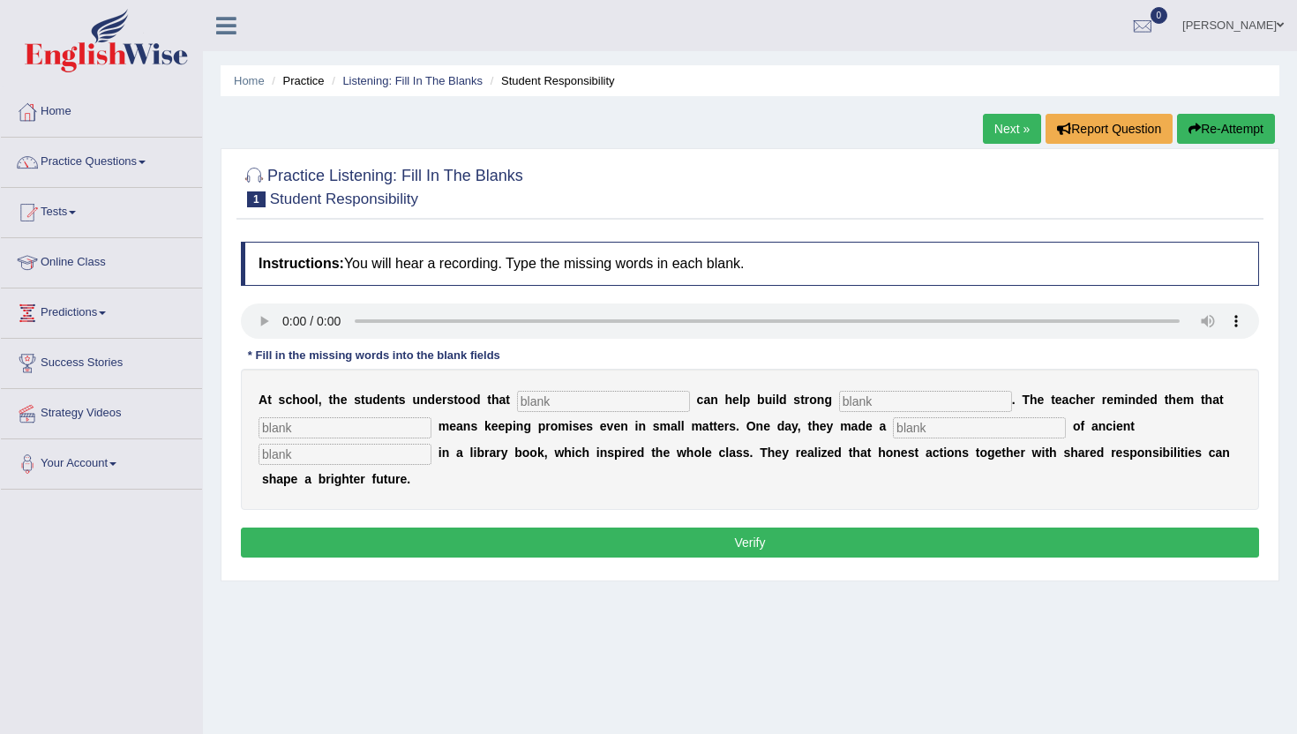
click at [523, 402] on input "text" at bounding box center [603, 401] width 173 height 21
click at [536, 401] on input "text" at bounding box center [603, 401] width 173 height 21
type input "responsibility"
click at [839, 399] on input "text" at bounding box center [925, 401] width 173 height 21
type input "communities"
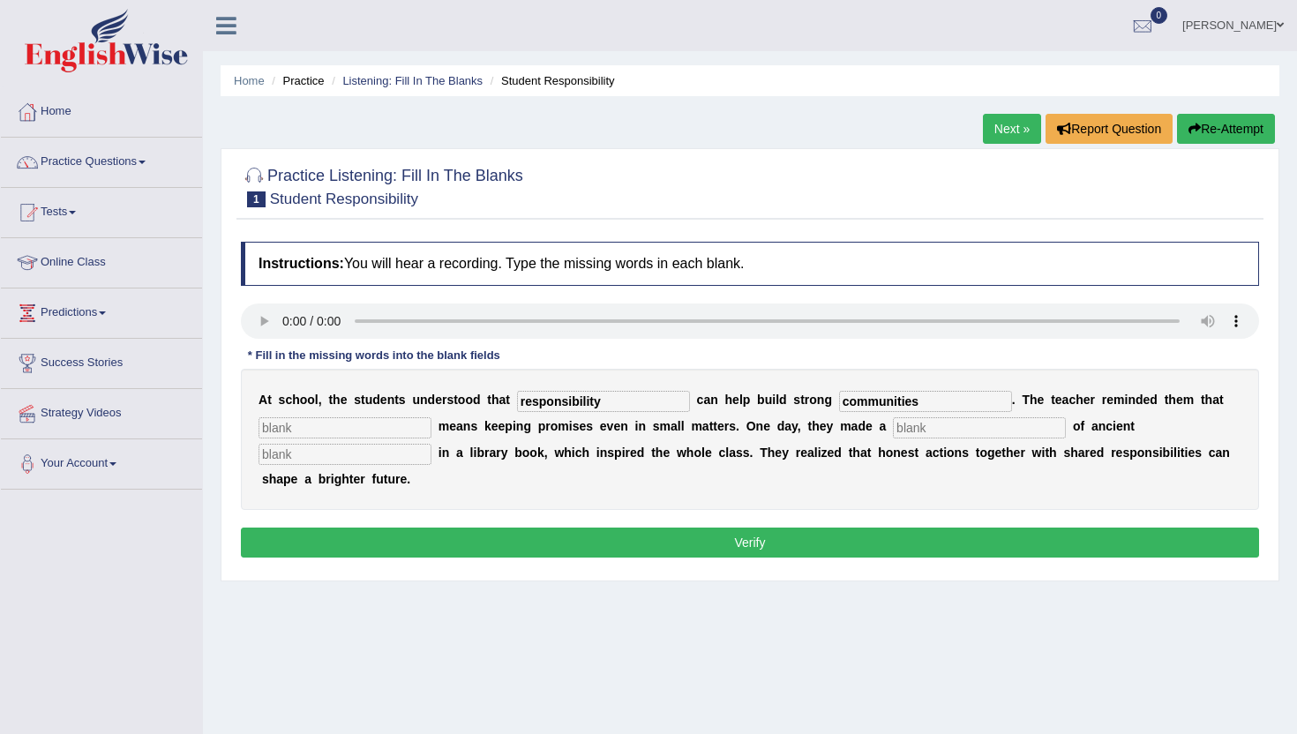
click at [320, 427] on input "text" at bounding box center [345, 427] width 173 height 21
type input "integrity"
click at [894, 430] on input "text" at bounding box center [979, 427] width 173 height 21
type input "discovery"
click at [432, 444] on input "text" at bounding box center [345, 454] width 173 height 21
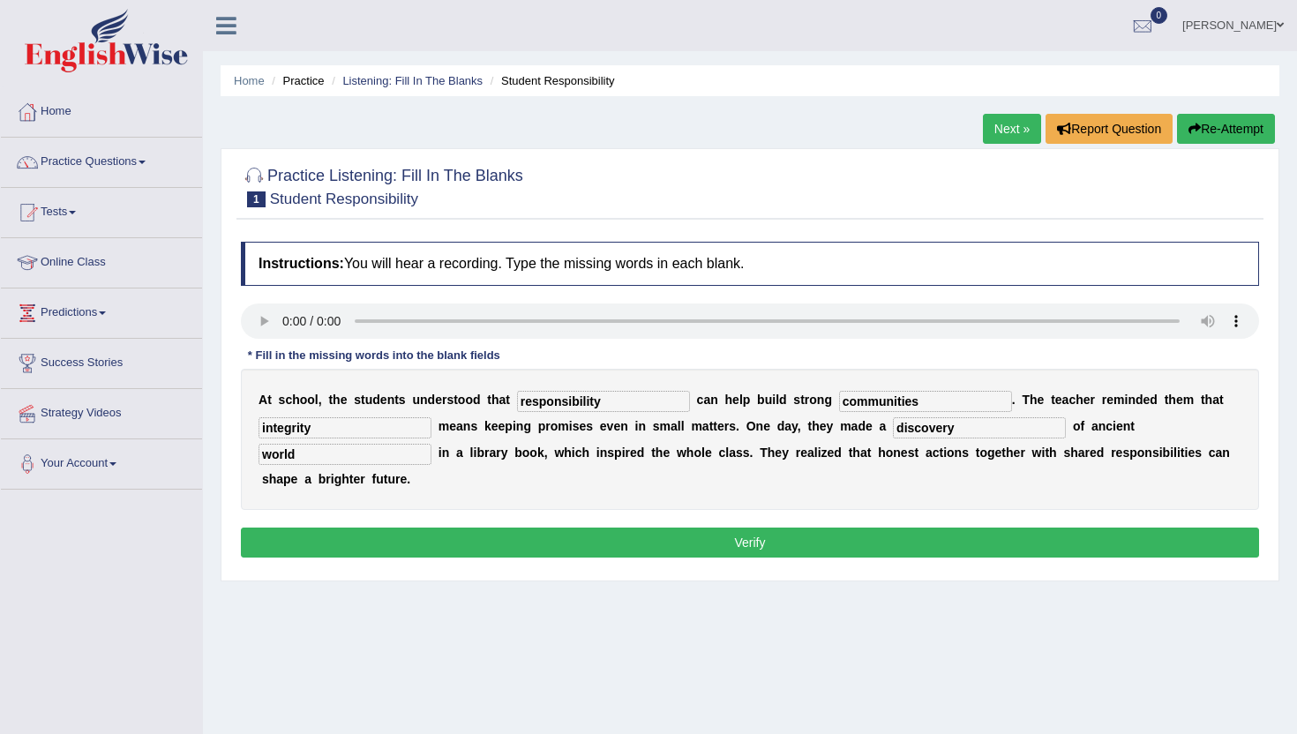
type input "world"
click at [950, 528] on button "Verify" at bounding box center [750, 543] width 1018 height 30
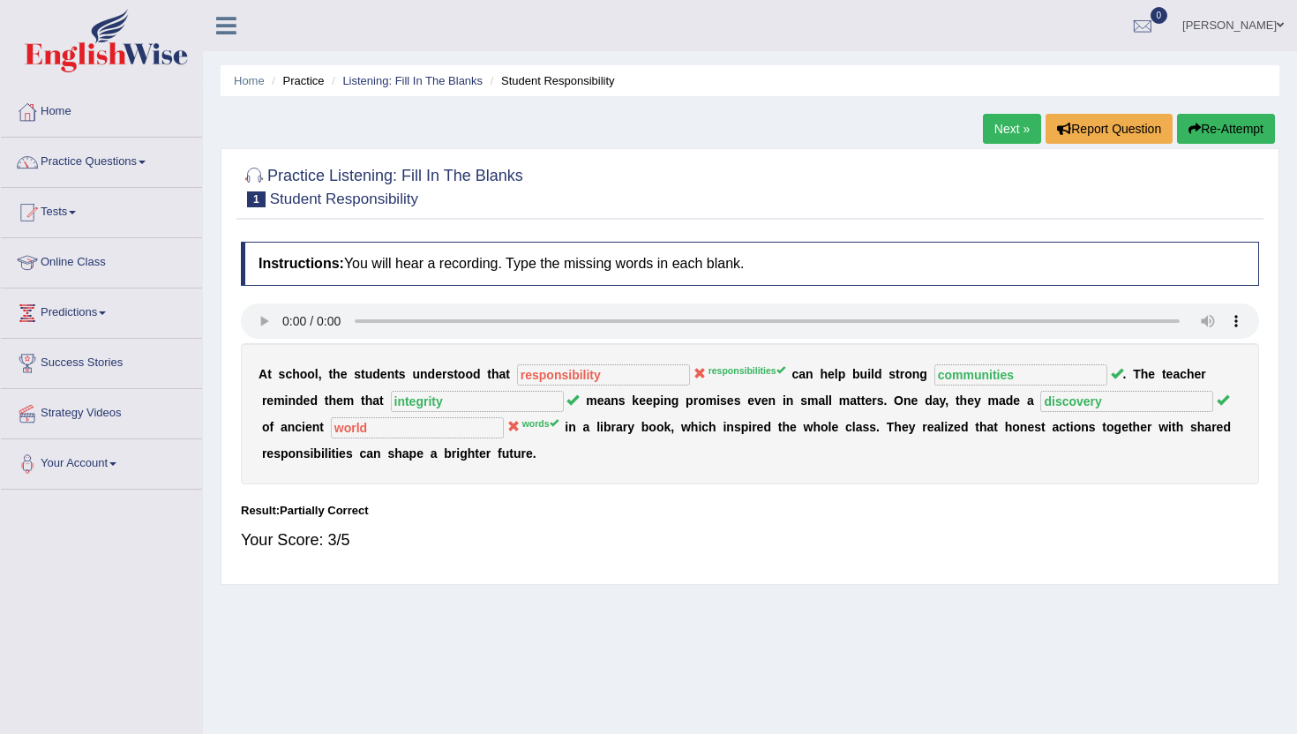
click at [1003, 132] on link "Next »" at bounding box center [1012, 129] width 58 height 30
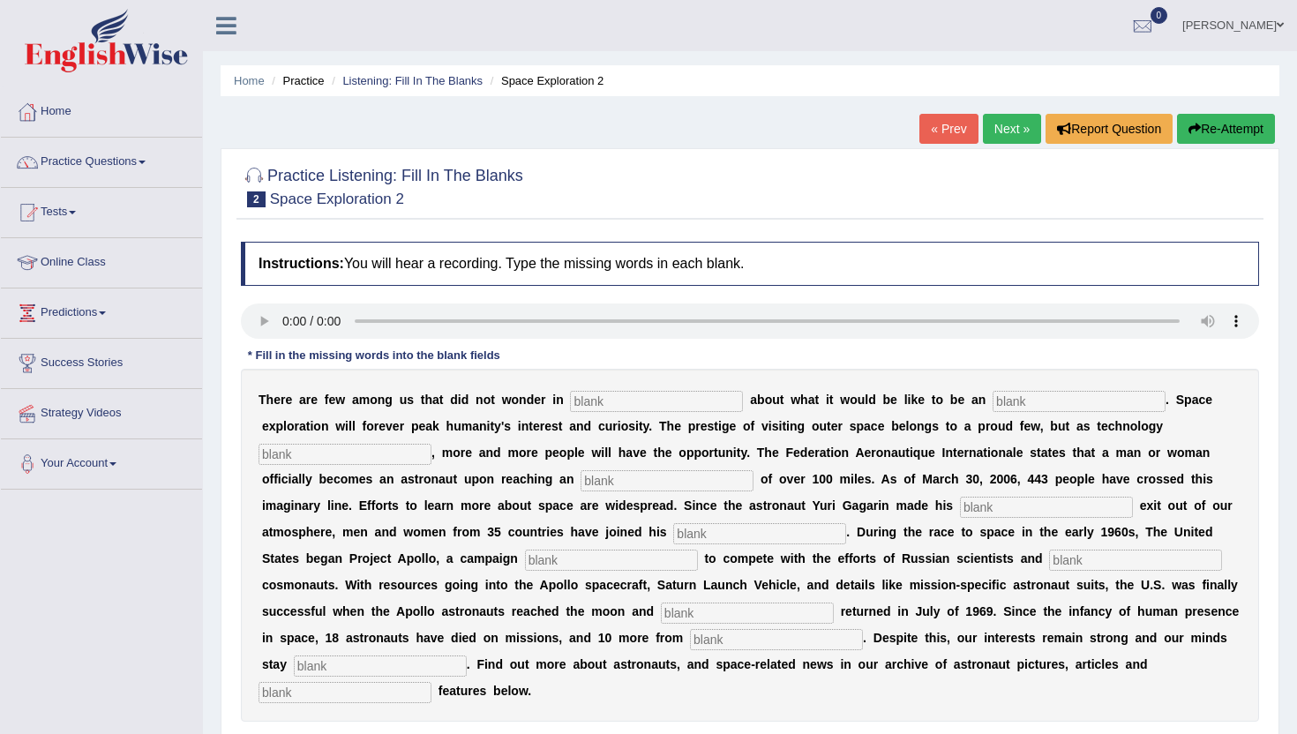
click at [432, 682] on input "text" at bounding box center [345, 692] width 173 height 21
type input "interactive"
click at [467, 656] on input "text" at bounding box center [380, 666] width 173 height 21
type input "determined"
click at [690, 643] on input "text" at bounding box center [776, 639] width 173 height 21
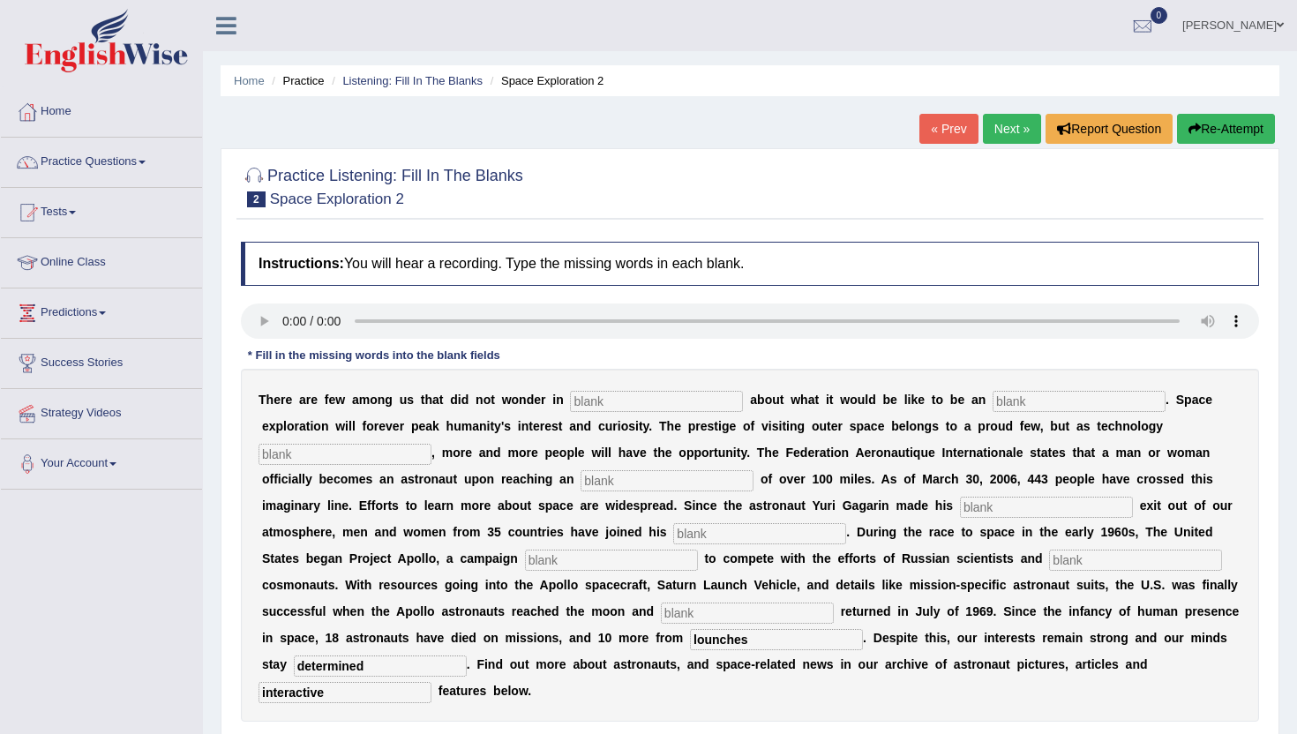
type input "lounches"
click at [661, 614] on input "text" at bounding box center [747, 613] width 173 height 21
type input "safely"
click at [590, 407] on input "text" at bounding box center [656, 401] width 173 height 21
type input "q"
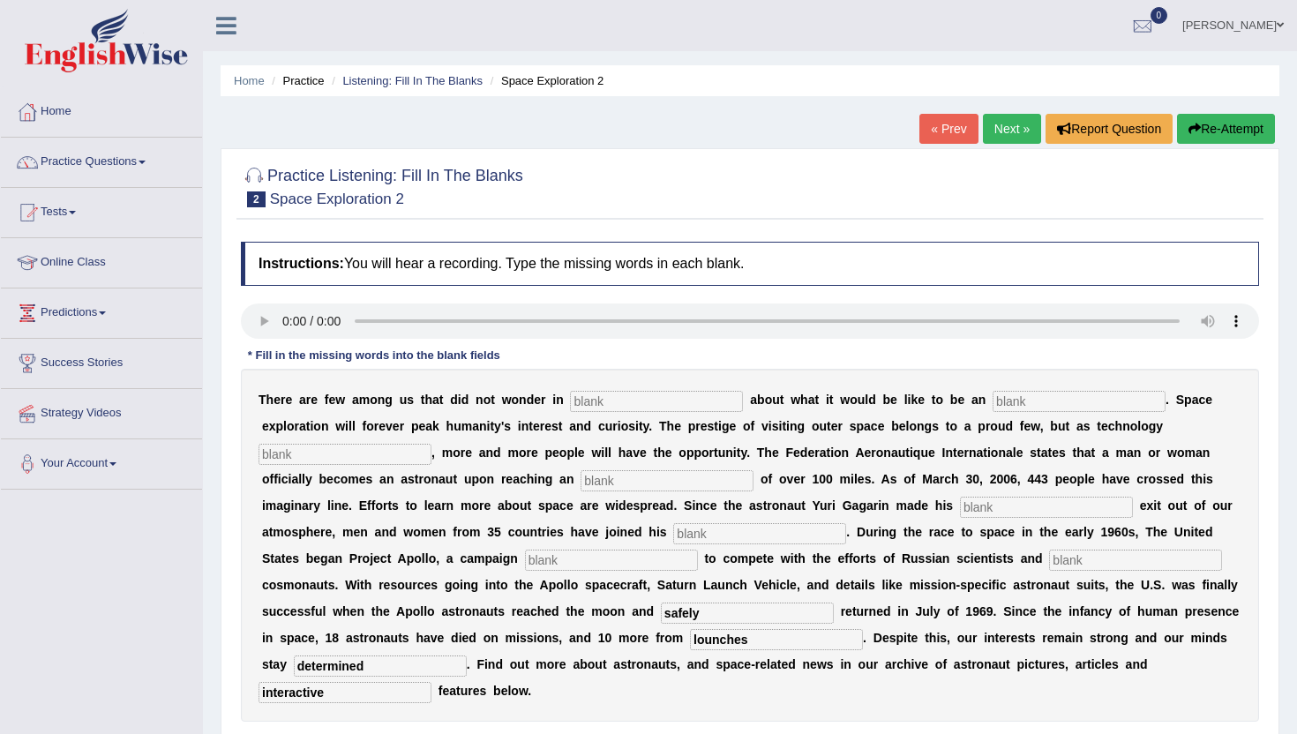
type input "a"
type input "our"
click at [993, 395] on input "text" at bounding box center [1079, 401] width 173 height 21
type input "astronauts"
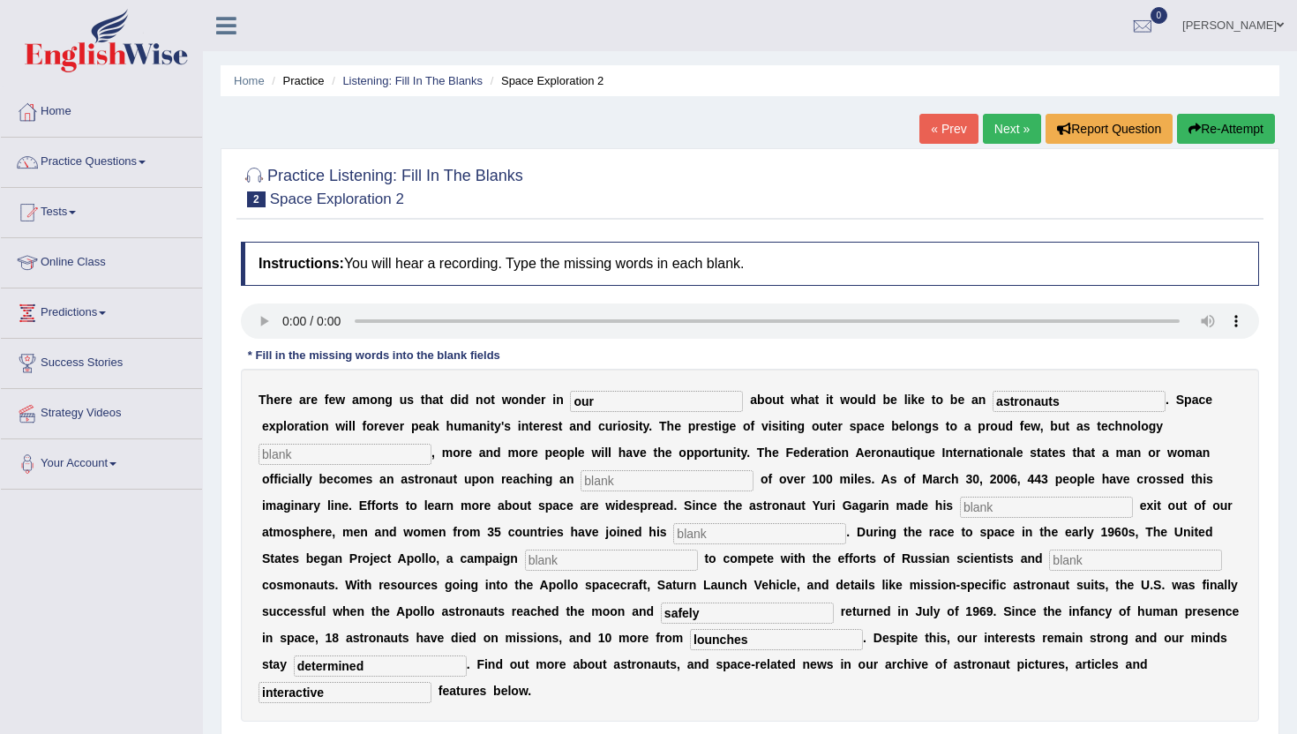
click at [432, 444] on input "text" at bounding box center [345, 454] width 173 height 21
type input "develops"
click at [581, 485] on input "text" at bounding box center [667, 480] width 173 height 21
type input "alltitude"
click at [960, 507] on input "text" at bounding box center [1046, 507] width 173 height 21
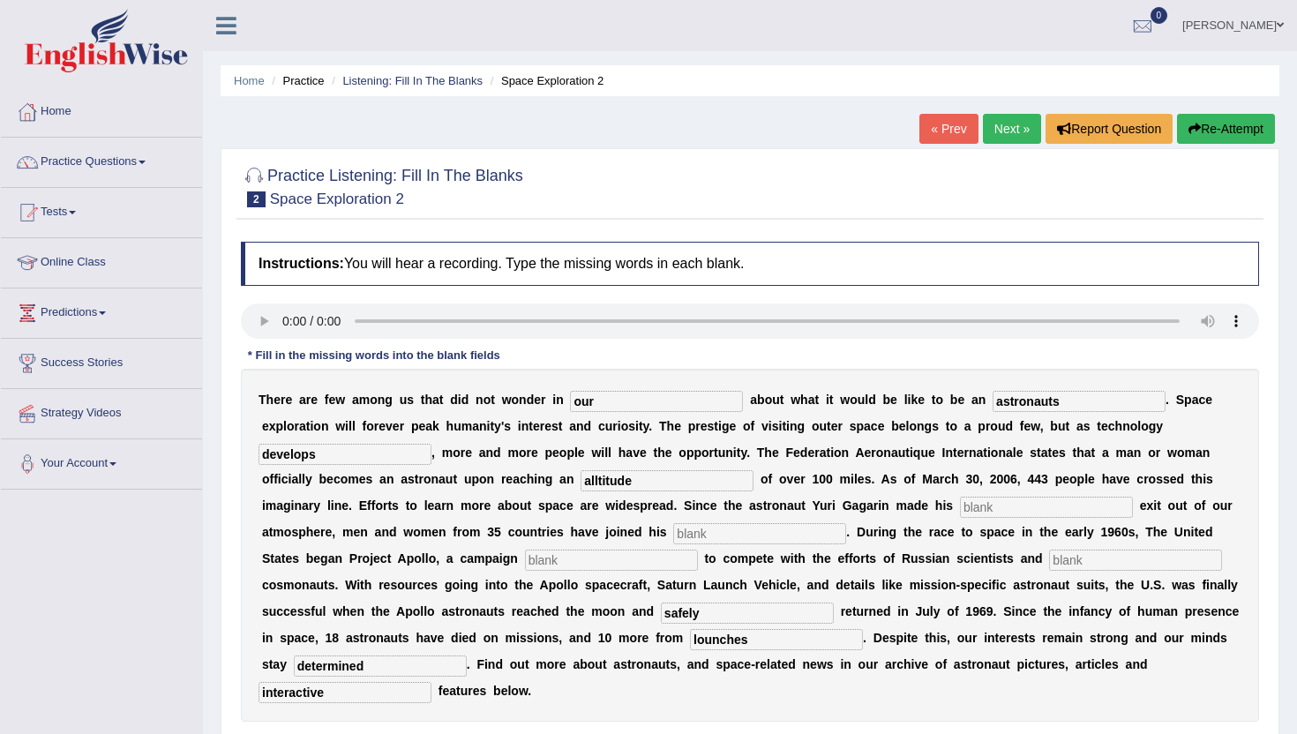
click at [960, 515] on input "text" at bounding box center [1046, 507] width 173 height 21
type input "pioneering"
click at [673, 537] on input "text" at bounding box center [759, 533] width 173 height 21
click at [673, 538] on input "text" at bounding box center [759, 533] width 173 height 21
type input "notarity"
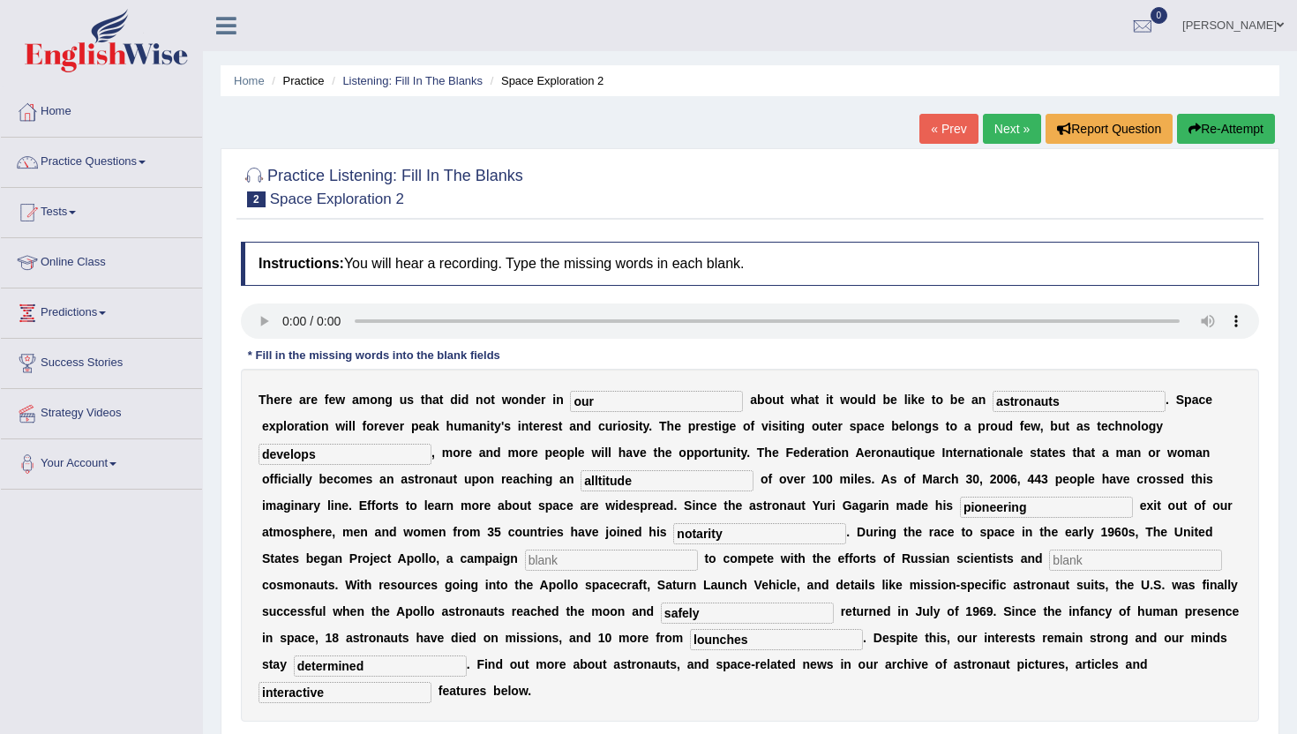
click at [525, 560] on input "text" at bounding box center [611, 560] width 173 height 21
type input "lounched"
click at [1049, 559] on input "text" at bounding box center [1135, 560] width 173 height 21
type input "future"
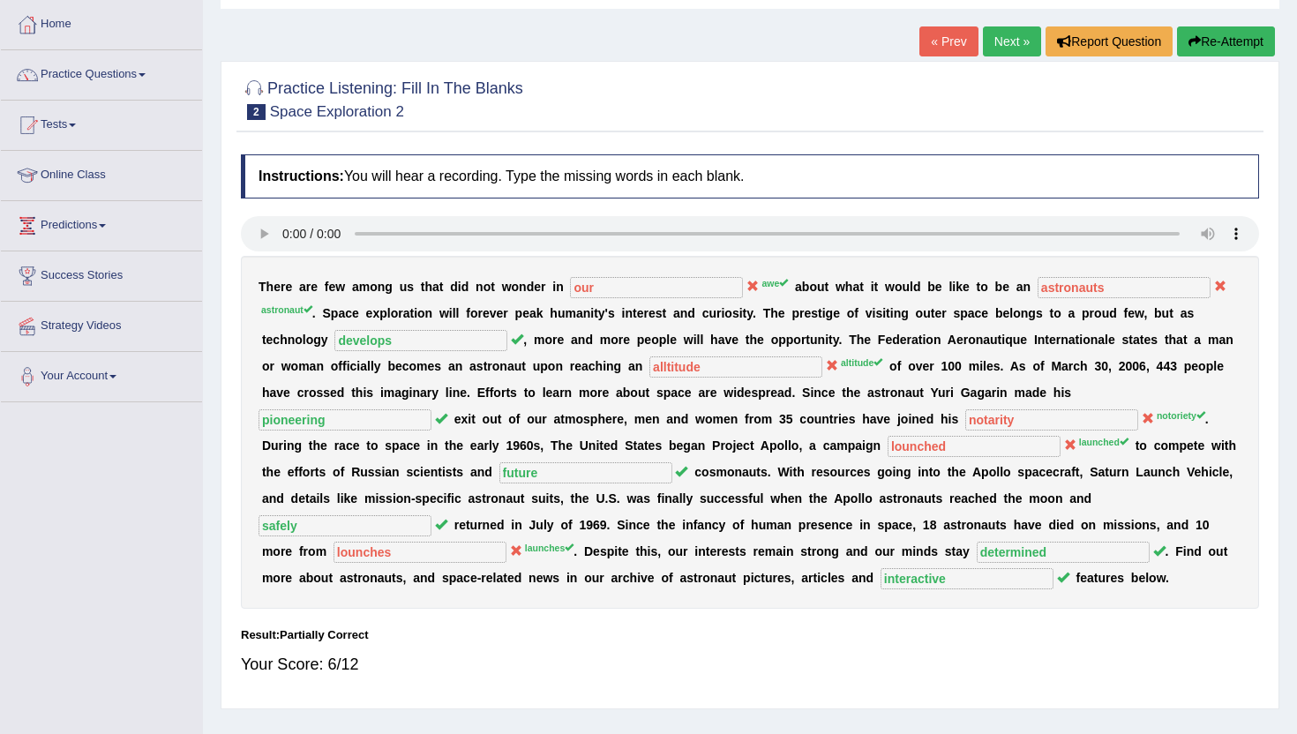
scroll to position [86, 0]
click at [1007, 42] on link "Next »" at bounding box center [1012, 42] width 58 height 30
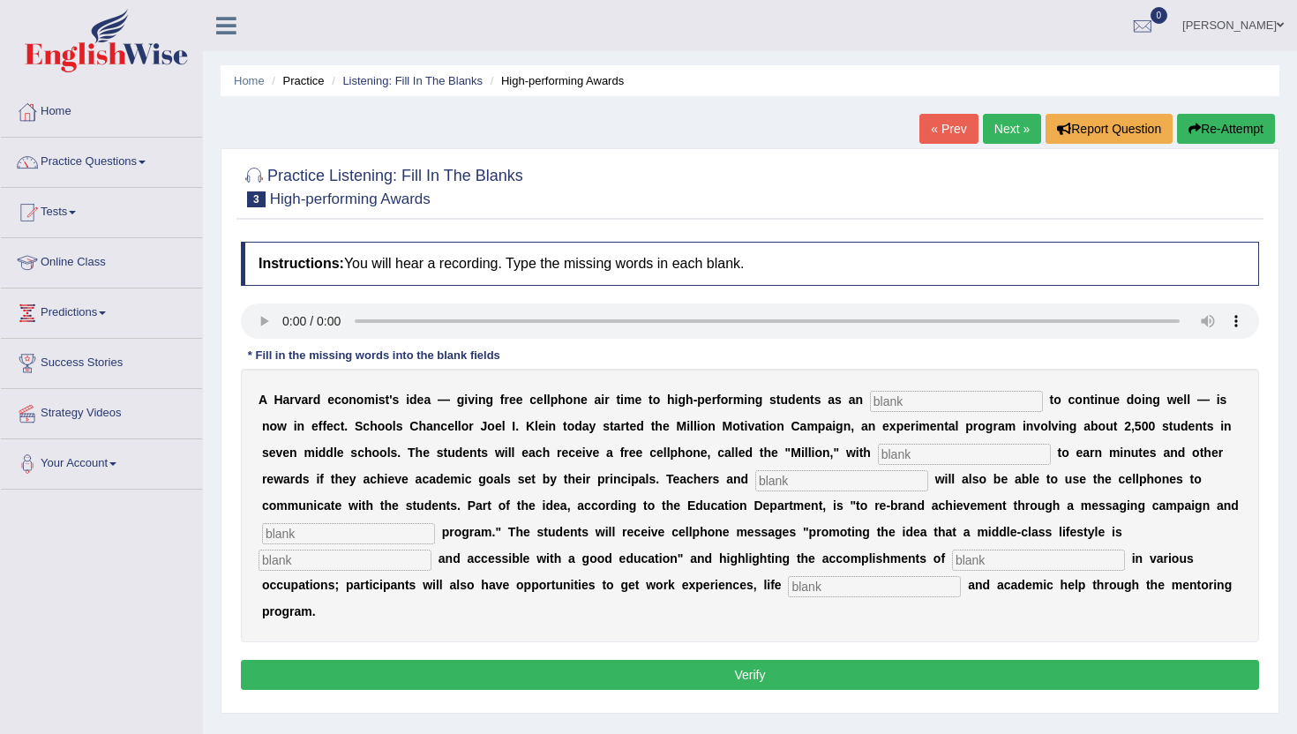
click at [880, 403] on input "text" at bounding box center [956, 401] width 173 height 21
type input "incentive"
click at [878, 461] on input "text" at bounding box center [964, 454] width 173 height 21
click at [755, 480] on input "text" at bounding box center [841, 480] width 173 height 21
type input "adminsteroers"
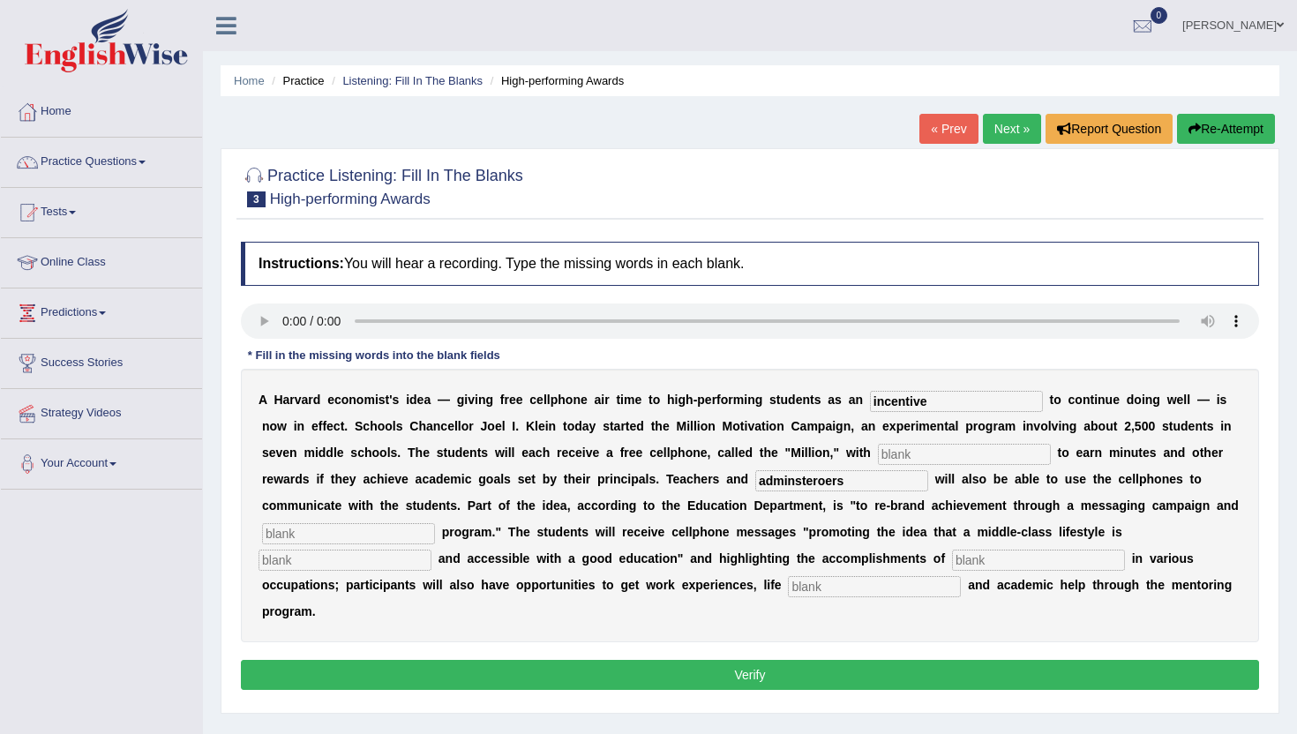
click at [309, 532] on input "text" at bounding box center [348, 533] width 173 height 21
click at [788, 587] on input "text" at bounding box center [874, 586] width 173 height 21
type input "coaching"
click at [878, 453] on input "text" at bounding box center [964, 454] width 173 height 21
type input "opportunity"
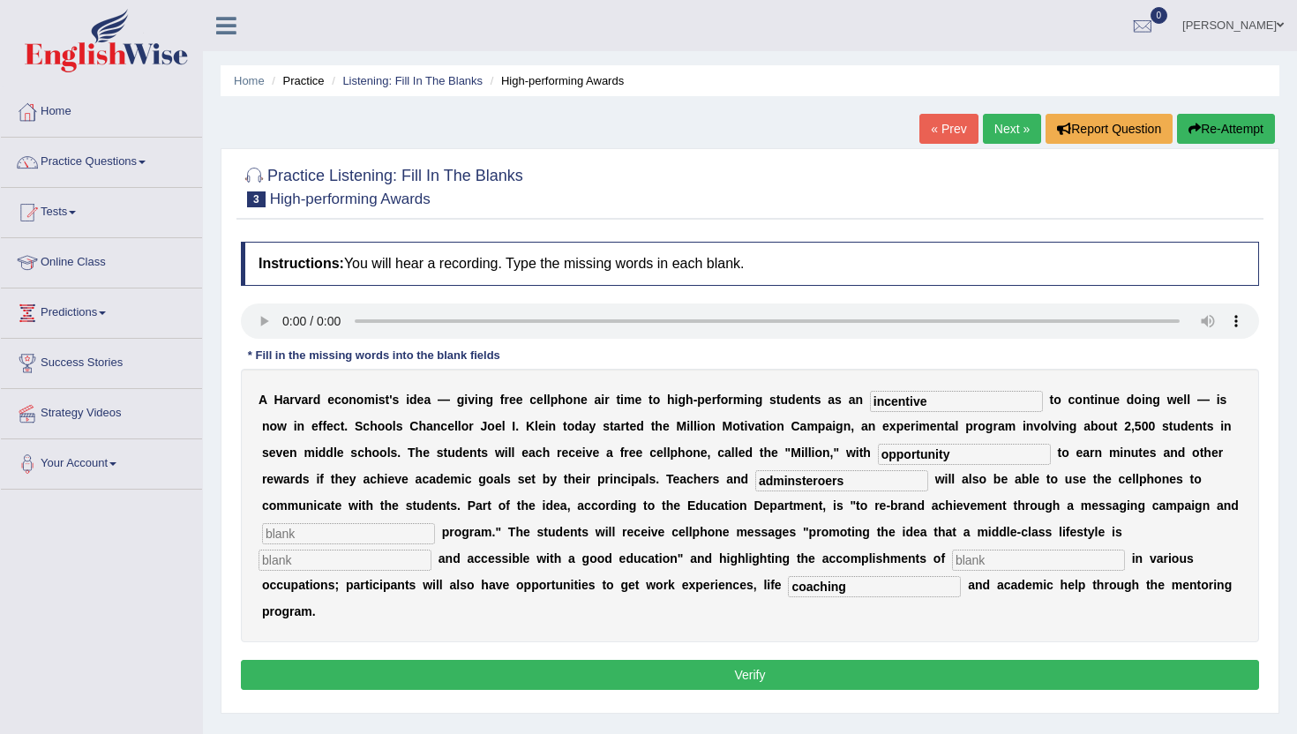
click at [796, 480] on input "adminsteroers" at bounding box center [841, 480] width 173 height 21
type input "adminstrators"
click at [306, 539] on input "text" at bounding box center [348, 533] width 173 height 21
type input "mentoring"
click at [298, 559] on input "text" at bounding box center [345, 560] width 173 height 21
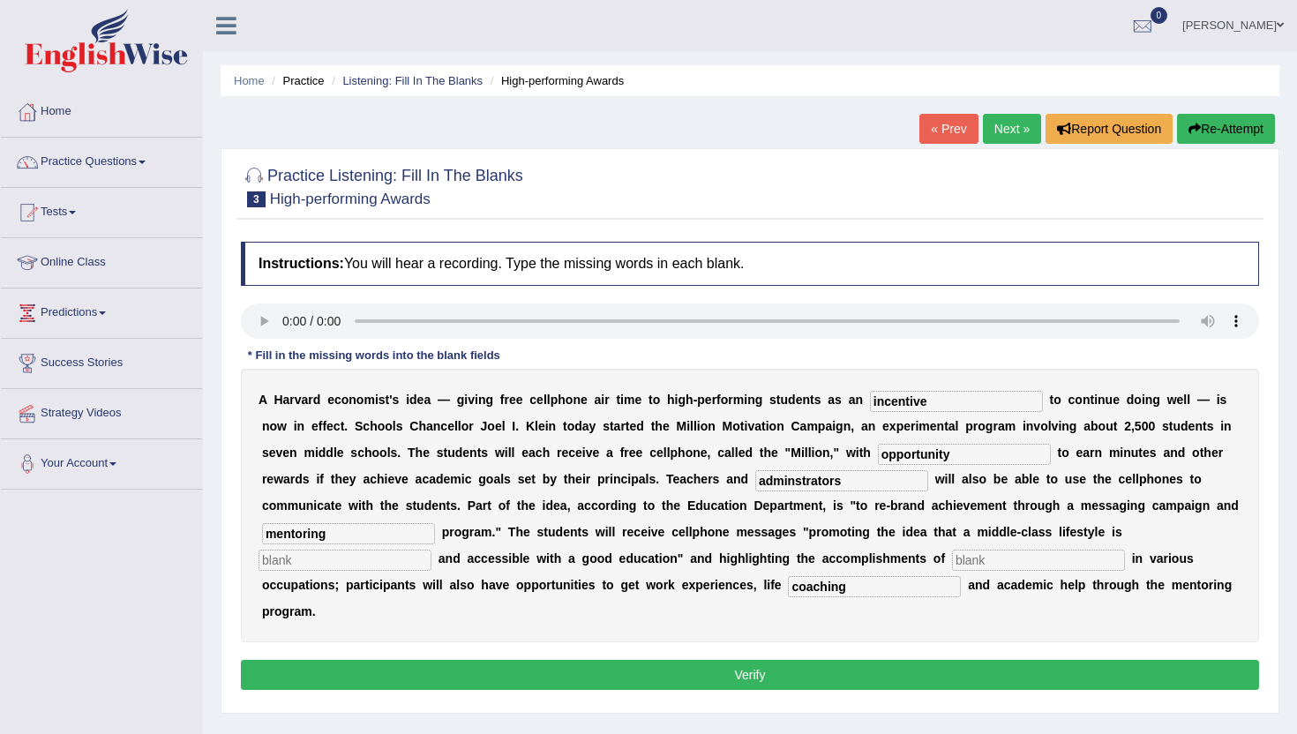
click at [952, 555] on input "text" at bounding box center [1038, 560] width 173 height 21
type input "professionals"
click at [284, 568] on input "text" at bounding box center [345, 560] width 173 height 21
type input "desirable"
click at [355, 660] on button "Verify" at bounding box center [750, 675] width 1018 height 30
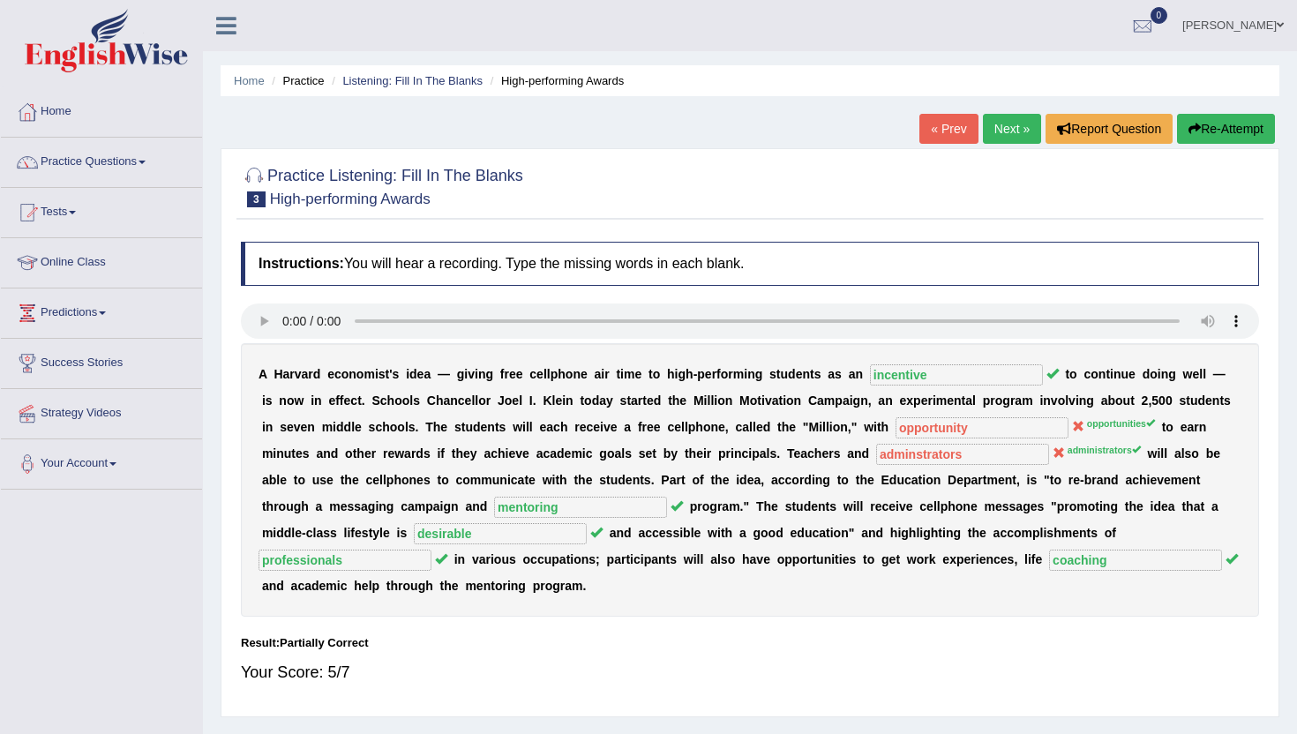
click at [1018, 124] on link "Next »" at bounding box center [1012, 129] width 58 height 30
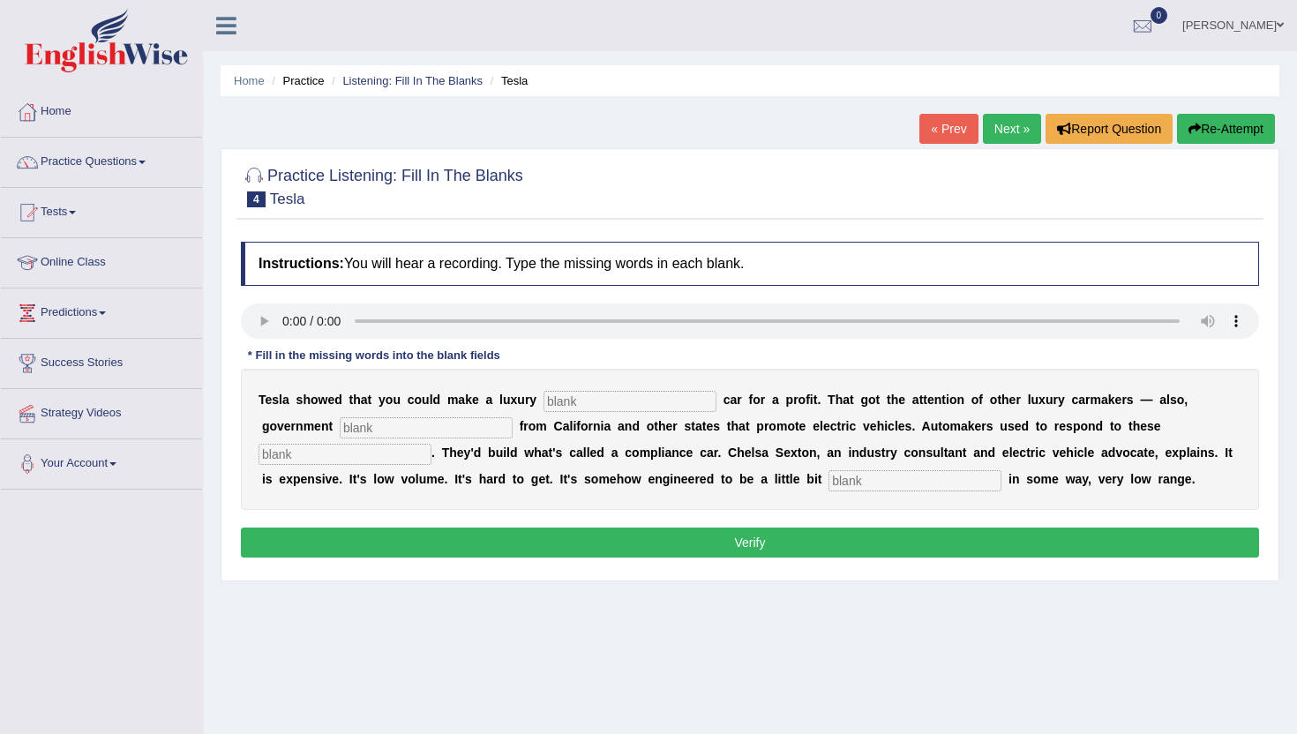
click at [563, 400] on input "text" at bounding box center [630, 401] width 173 height 21
click at [829, 473] on input "text" at bounding box center [915, 480] width 173 height 21
click at [829, 487] on input "text" at bounding box center [915, 480] width 173 height 21
type input "unattractive"
click at [548, 402] on input "text" at bounding box center [630, 401] width 173 height 21
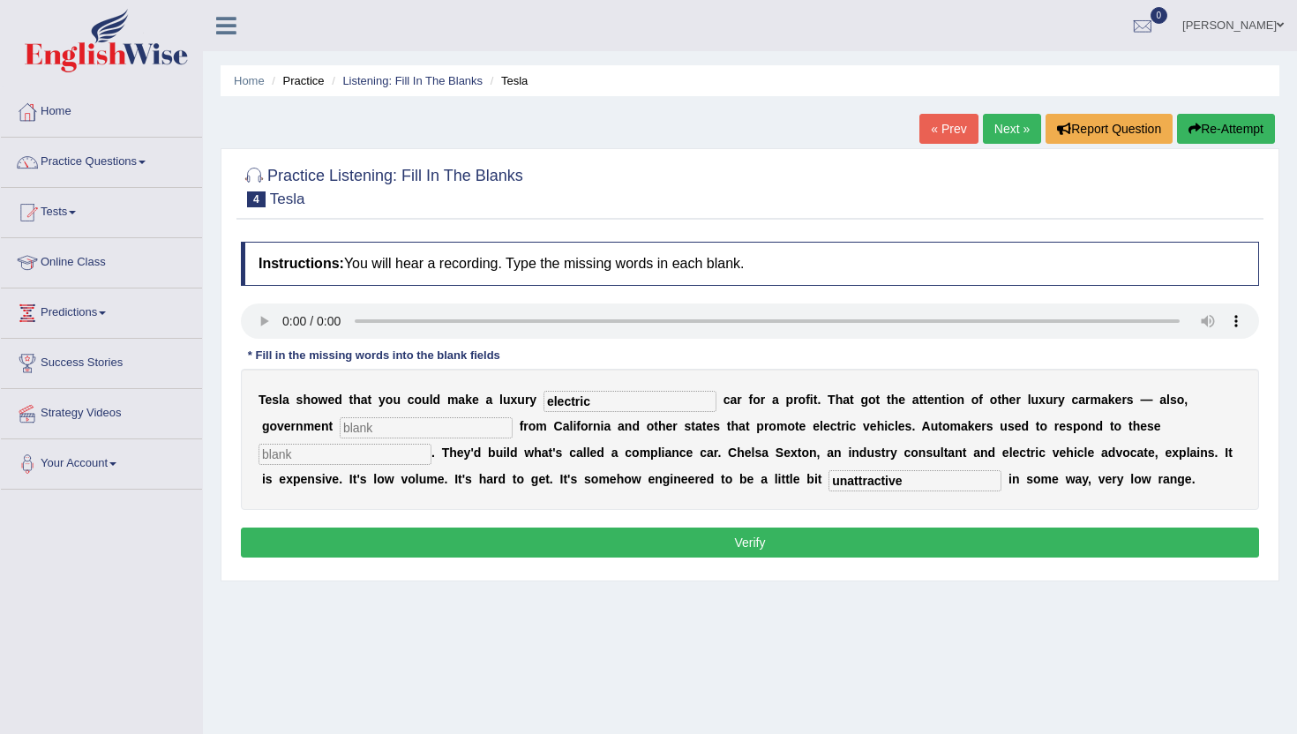
type input "electric"
click at [340, 431] on input "text" at bounding box center [426, 427] width 173 height 21
type input "regulations"
click at [432, 444] on input "text" at bounding box center [345, 454] width 173 height 21
type input "mendates"
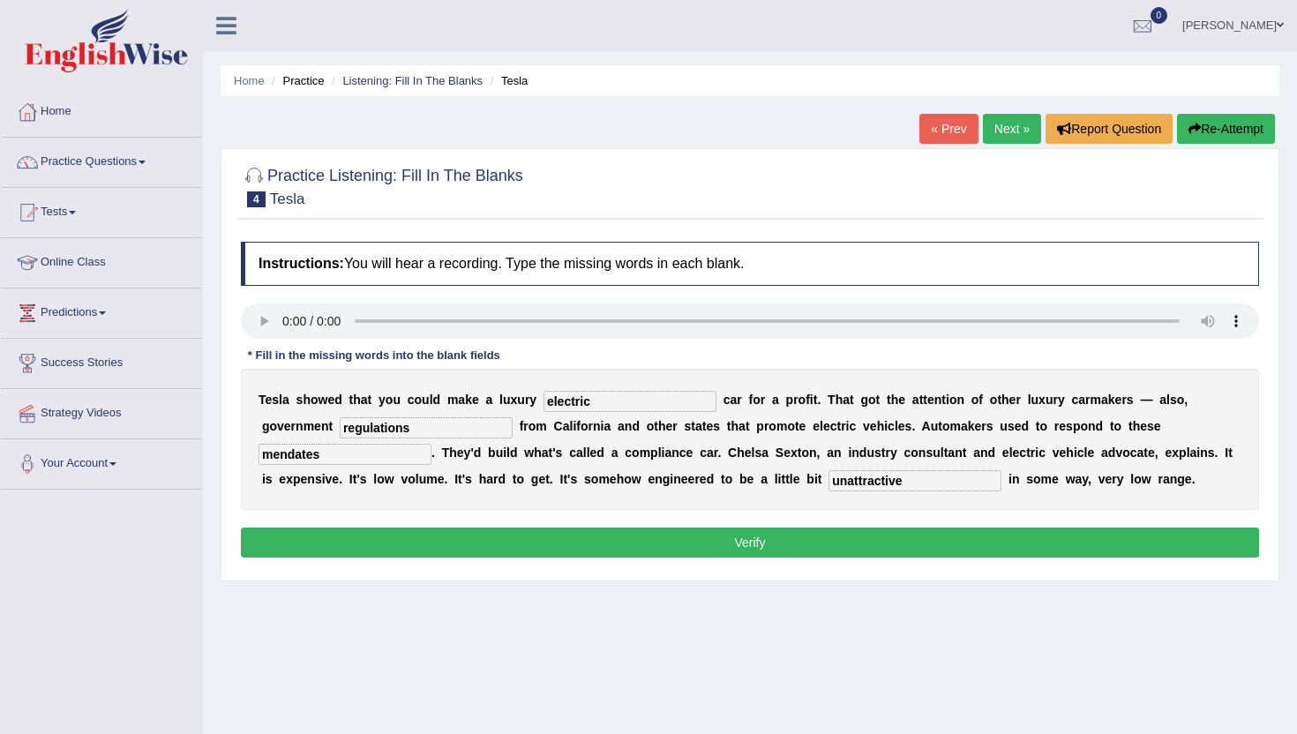
click at [820, 542] on button "Verify" at bounding box center [750, 543] width 1018 height 30
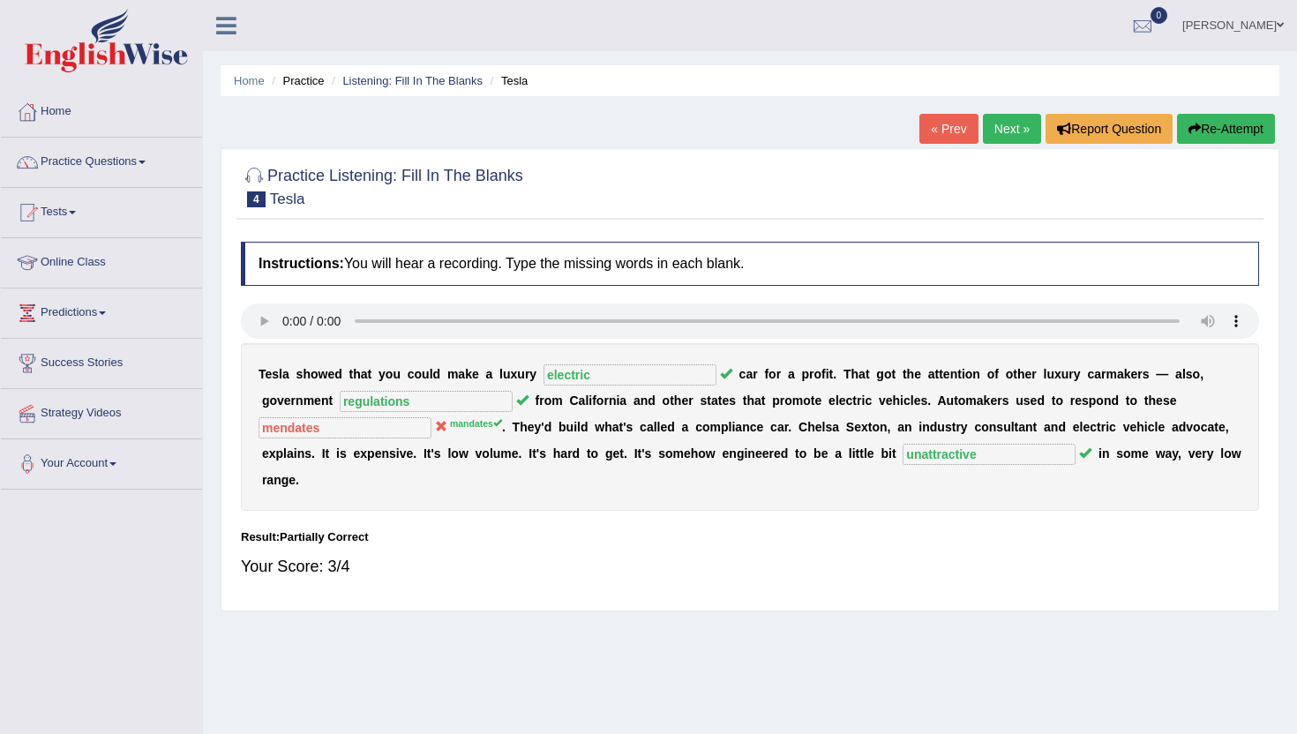
click at [996, 131] on link "Next »" at bounding box center [1012, 129] width 58 height 30
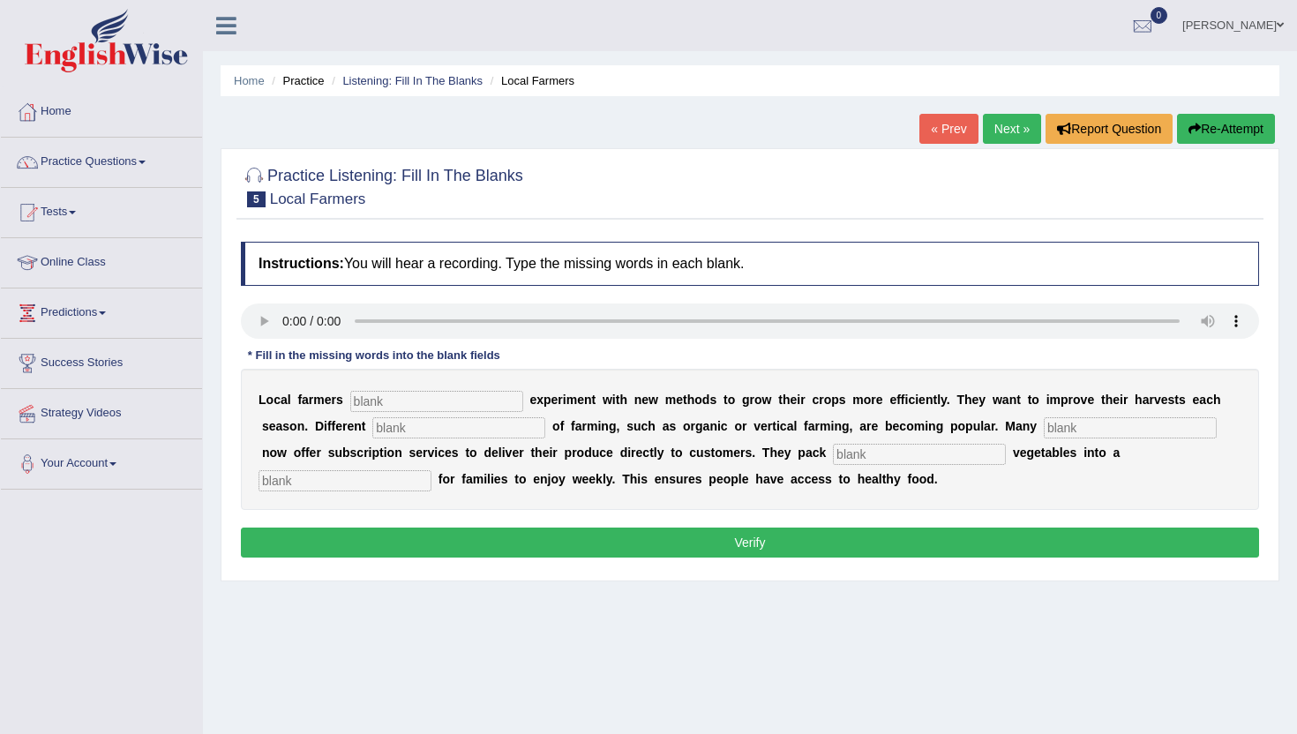
click at [364, 402] on input "text" at bounding box center [436, 401] width 173 height 21
type input "frequently"
click at [387, 432] on input "text" at bounding box center [458, 427] width 173 height 21
type input "style"
click at [1054, 428] on input "text" at bounding box center [1130, 427] width 173 height 21
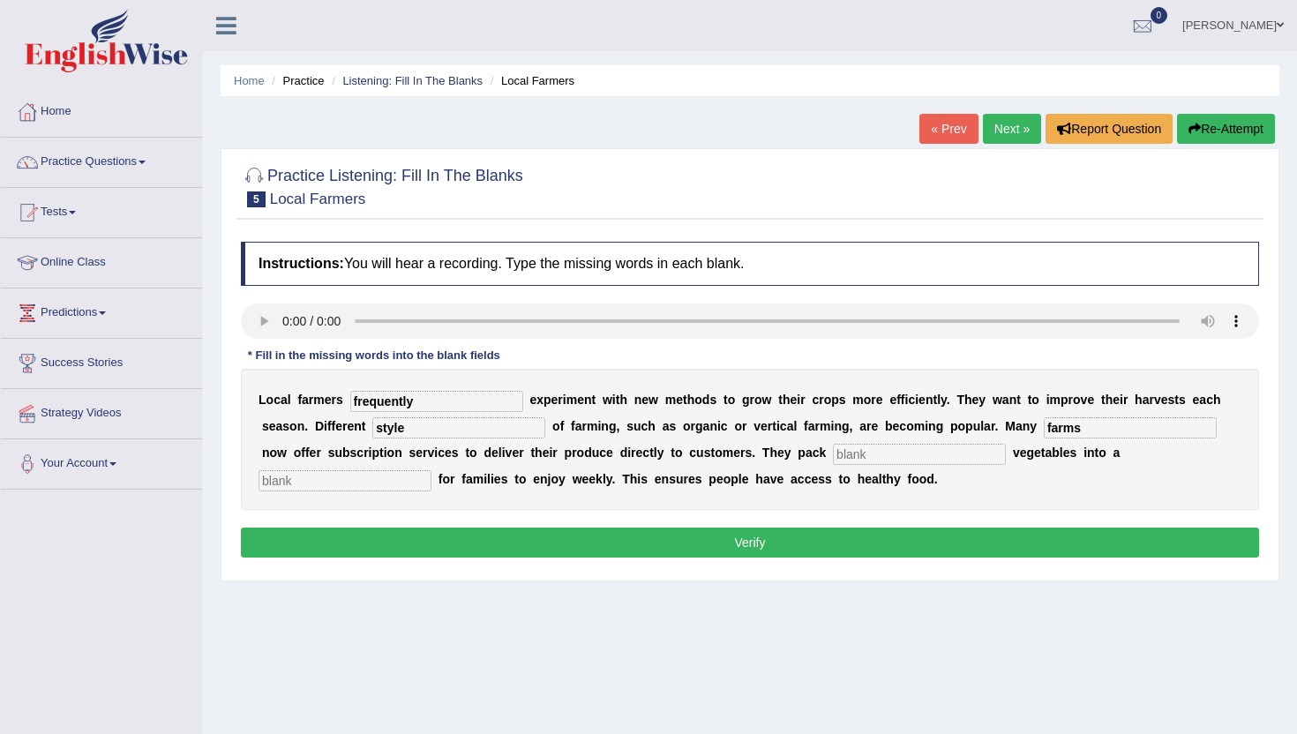
type input "farms"
click at [833, 458] on input "text" at bounding box center [919, 454] width 173 height 21
click at [432, 470] on input "text" at bounding box center [345, 480] width 173 height 21
type input "box"
click at [833, 455] on input "text" at bounding box center [919, 454] width 173 height 21
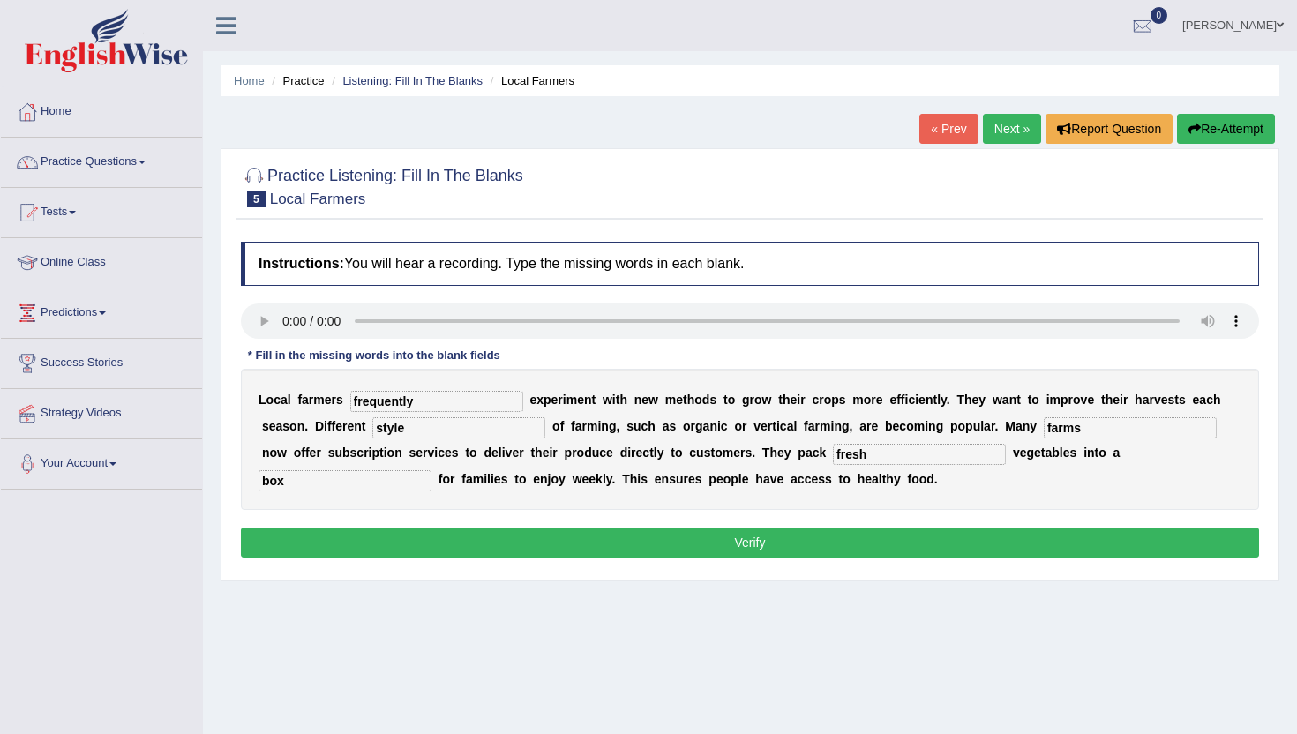
type input "fresh"
click at [372, 537] on button "Verify" at bounding box center [750, 543] width 1018 height 30
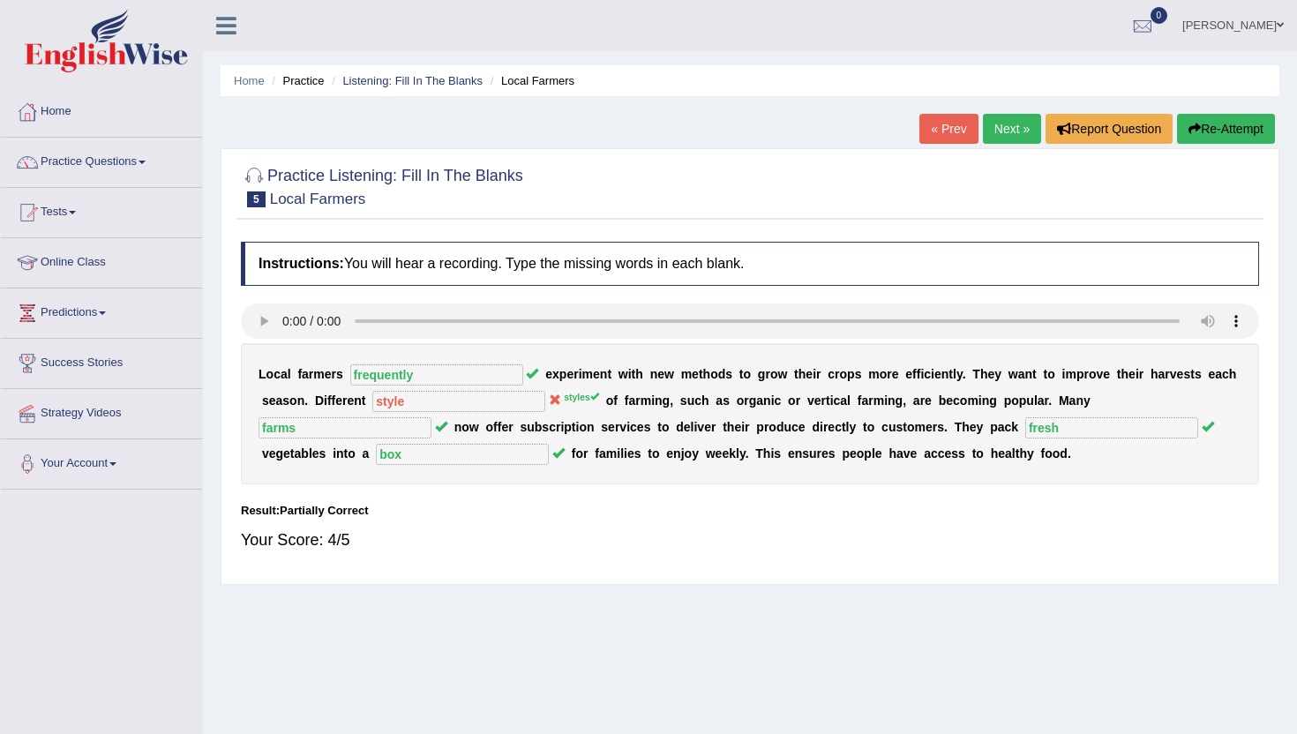
click at [1001, 128] on link "Next »" at bounding box center [1012, 129] width 58 height 30
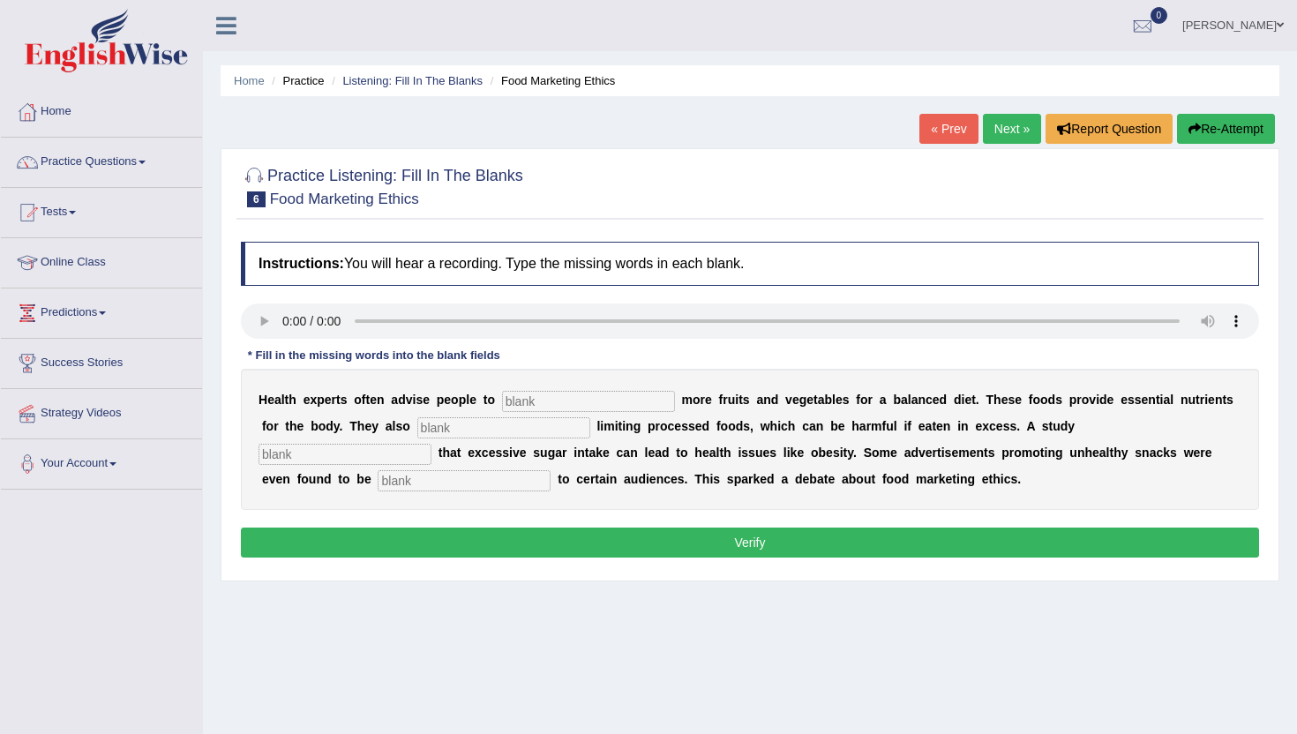
click at [554, 402] on input "text" at bounding box center [588, 401] width 173 height 21
type input "consume"
click at [417, 426] on input "text" at bounding box center [503, 427] width 173 height 21
type input "recommede"
click at [432, 444] on input "text" at bounding box center [345, 454] width 173 height 21
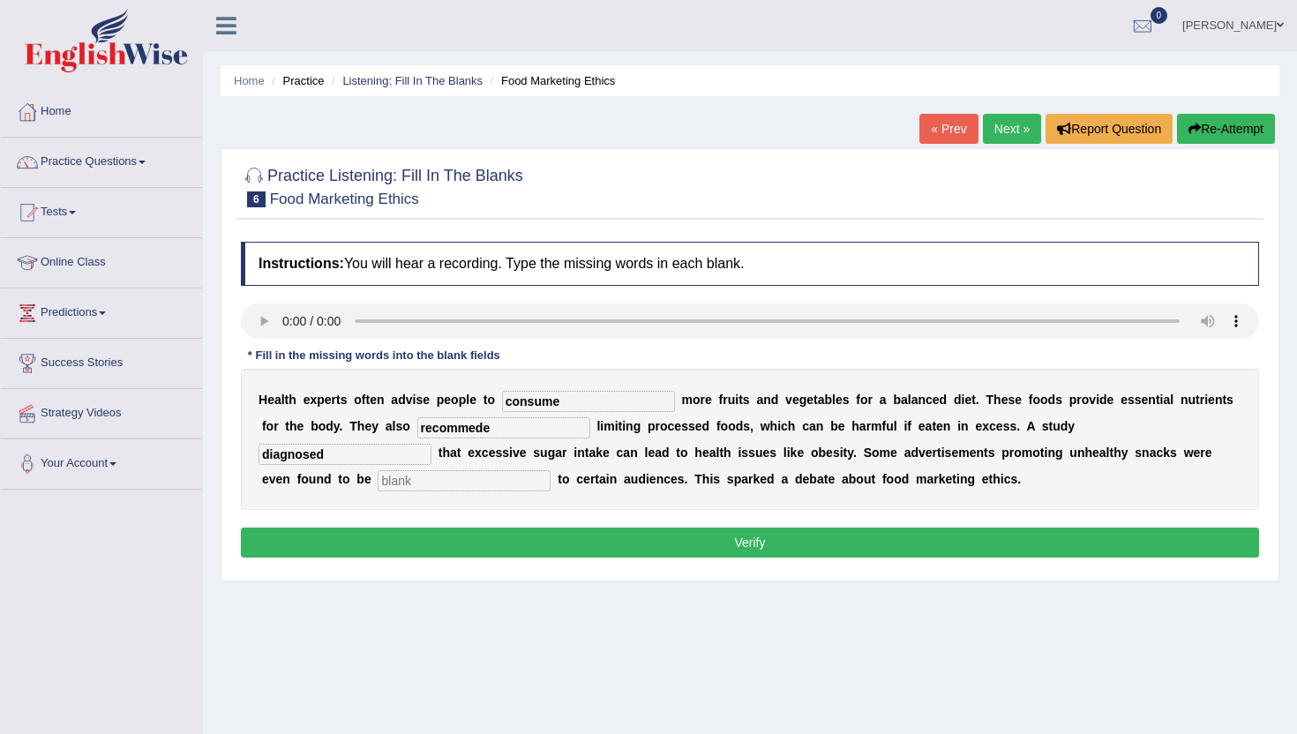
type input "diagnosed"
click at [378, 478] on input "text" at bounding box center [464, 480] width 173 height 21
type input "offensive"
click at [572, 404] on input "consume" at bounding box center [588, 401] width 173 height 21
click at [490, 434] on input "recommede" at bounding box center [503, 427] width 173 height 21
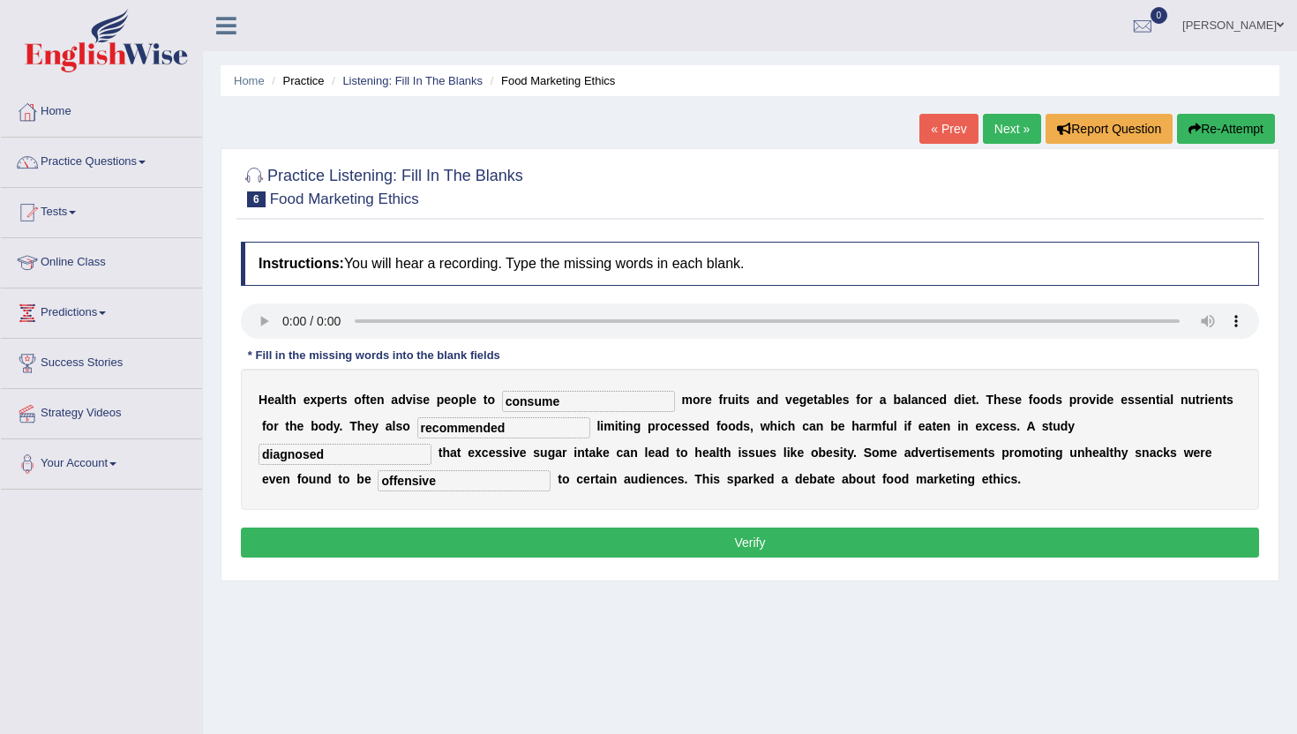
type input "recommended"
click at [403, 551] on button "Verify" at bounding box center [750, 543] width 1018 height 30
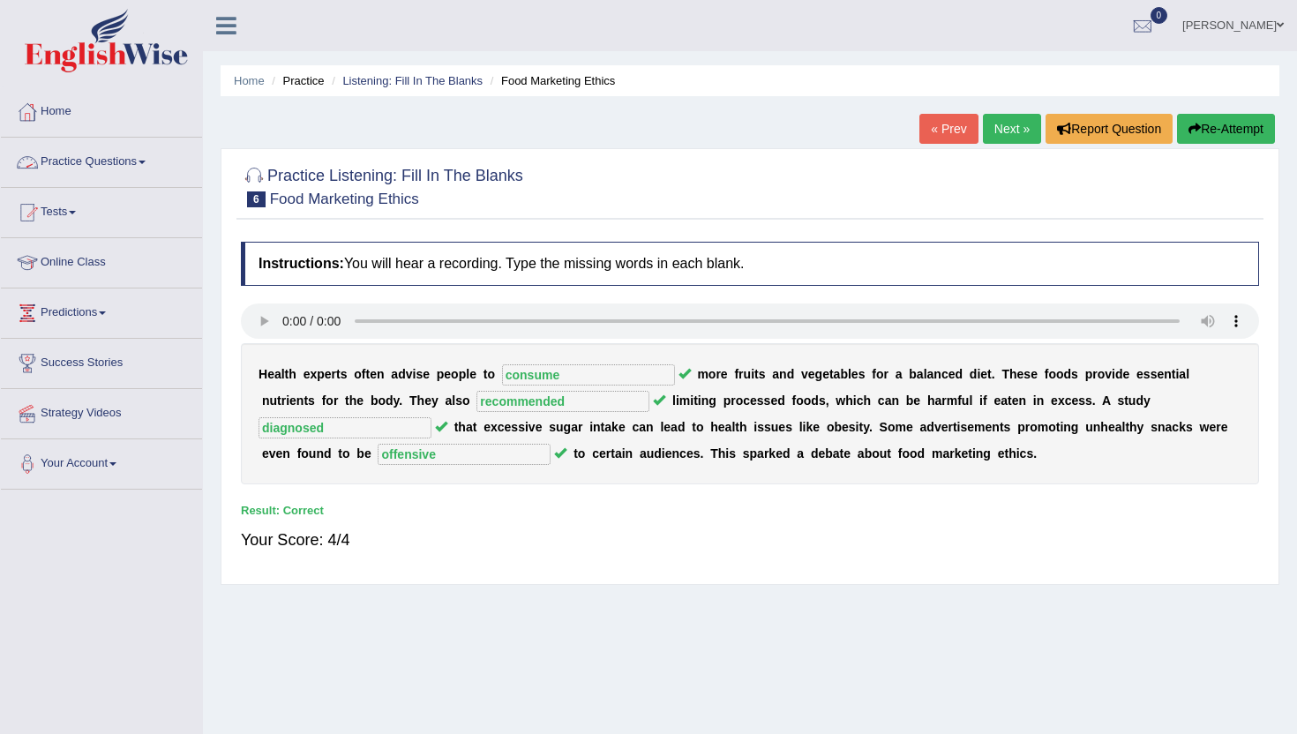
click at [94, 164] on link "Practice Questions" at bounding box center [101, 160] width 201 height 44
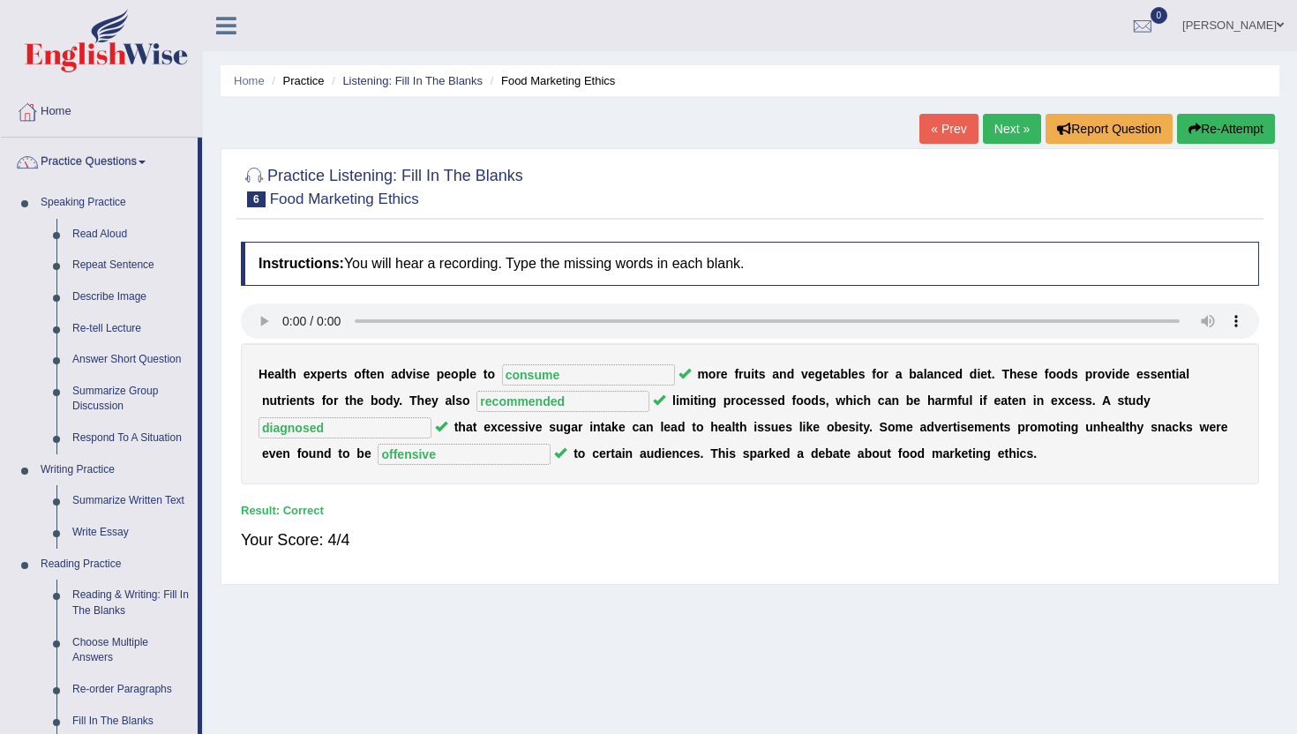
click at [200, 727] on li "Practice Questions Speaking Practice Read Aloud Repeat Sentence Describe Image …" at bounding box center [101, 634] width 201 height 993
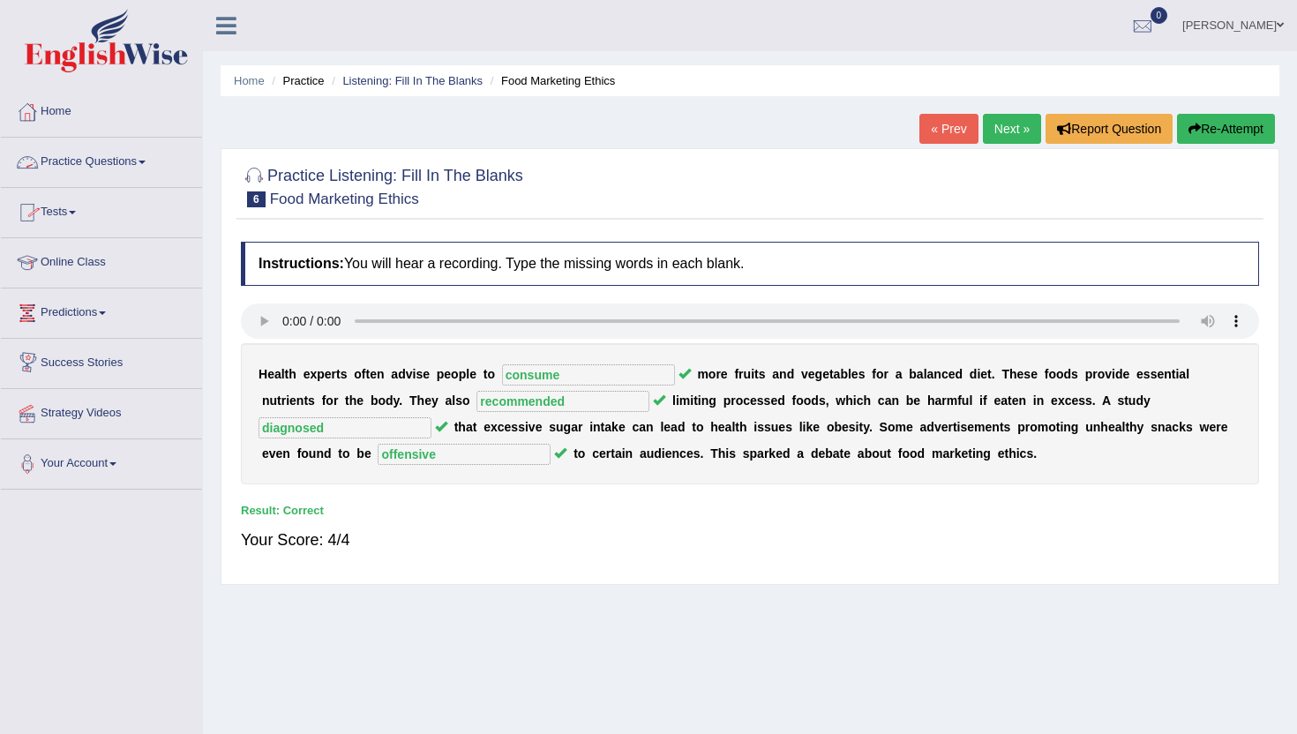
click at [86, 150] on link "Practice Questions" at bounding box center [101, 160] width 201 height 44
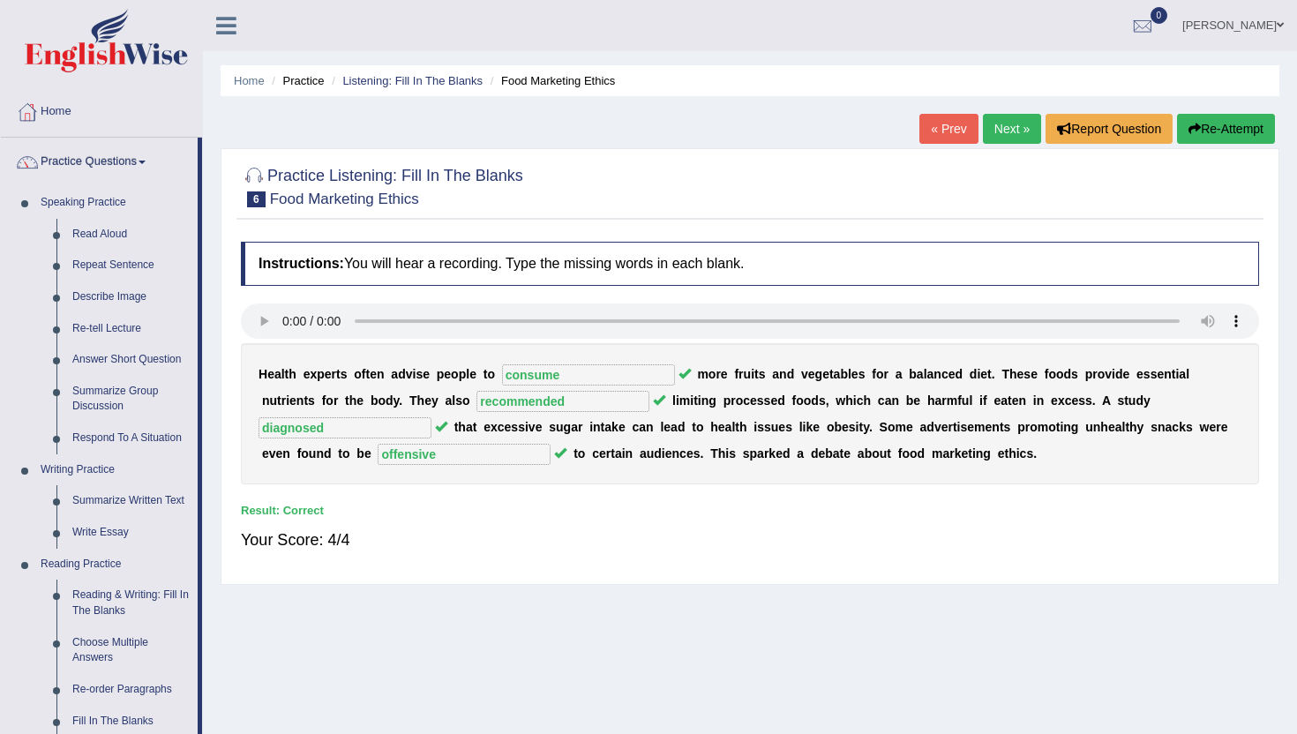
click at [212, 718] on div "Home Practice Listening: Fill In The Blanks Food Marketing Ethics « Prev Next »…" at bounding box center [750, 441] width 1094 height 883
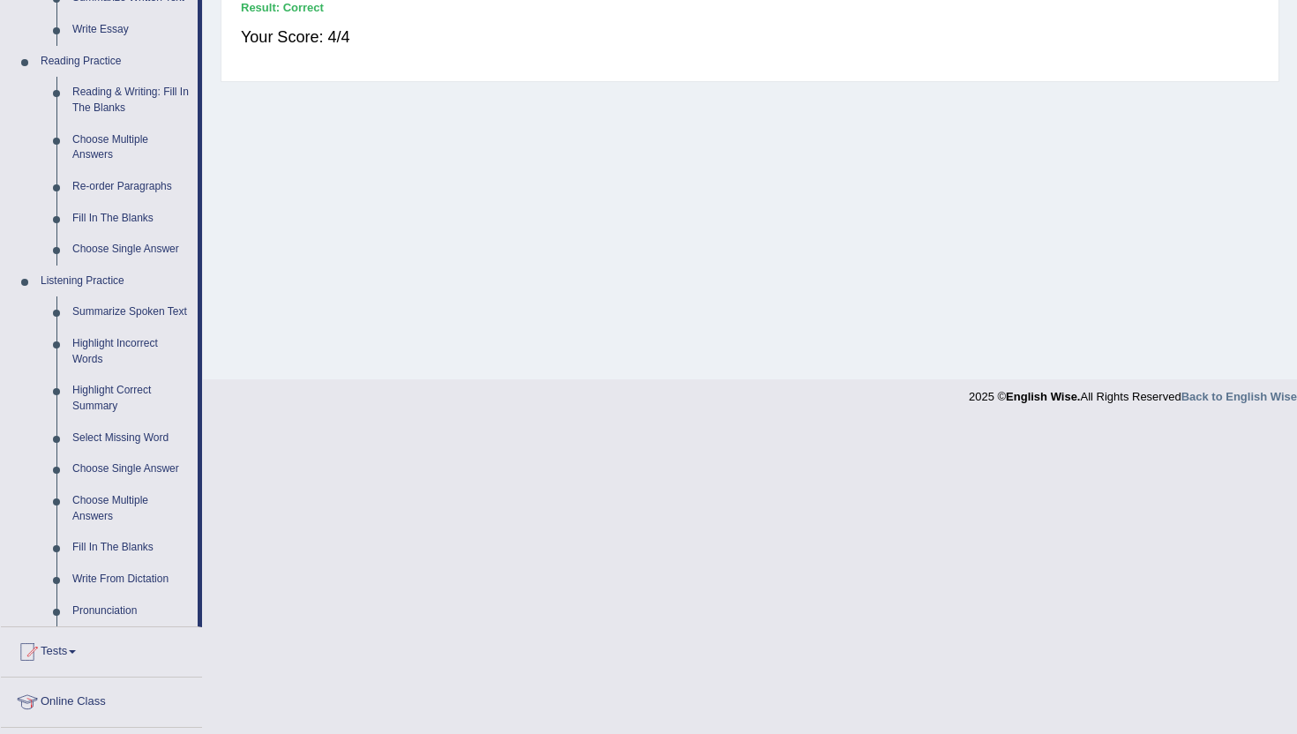
scroll to position [530, 0]
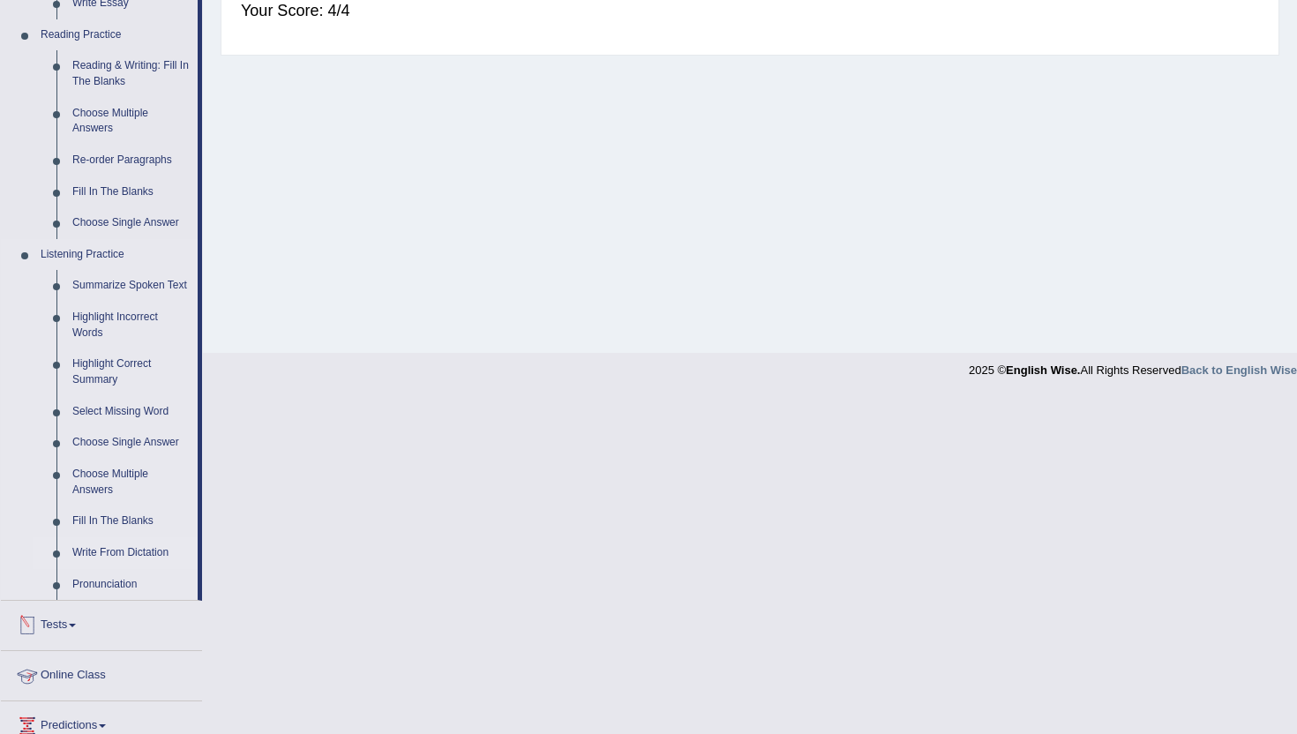
click at [138, 569] on link "Write From Dictation" at bounding box center [130, 553] width 133 height 32
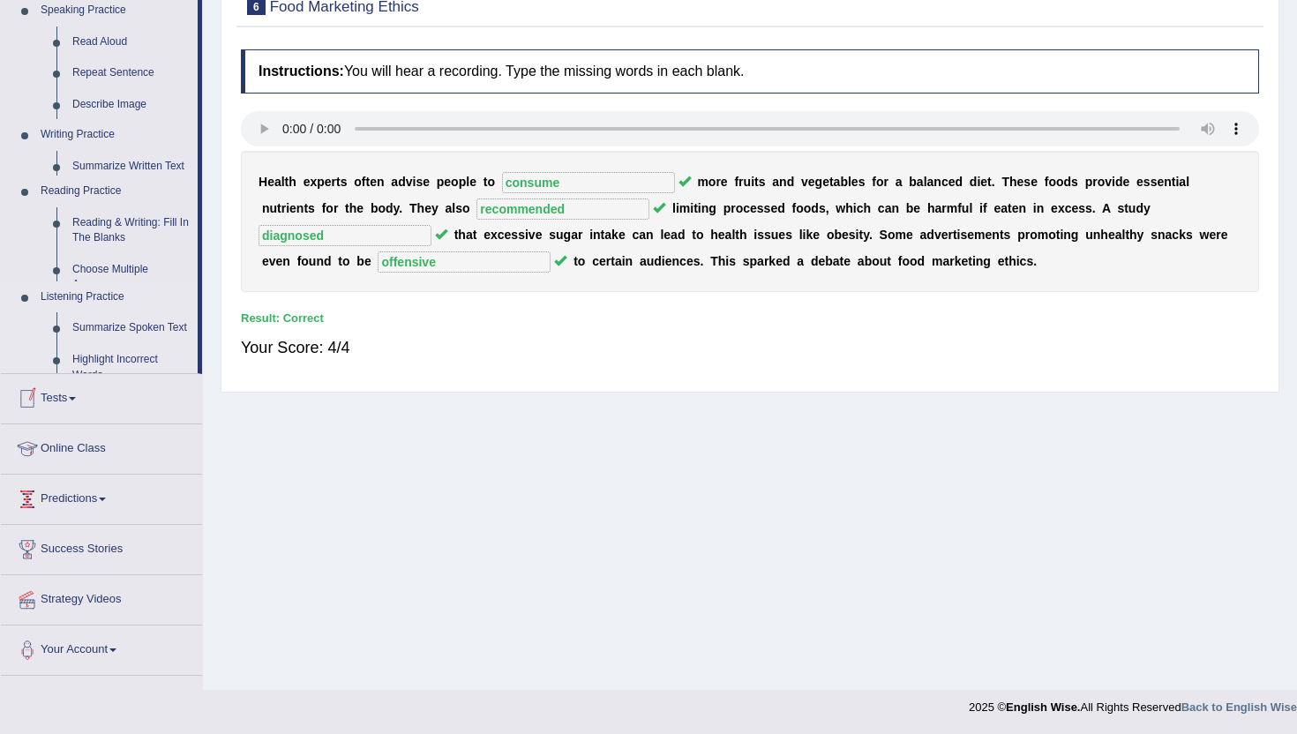
scroll to position [192, 0]
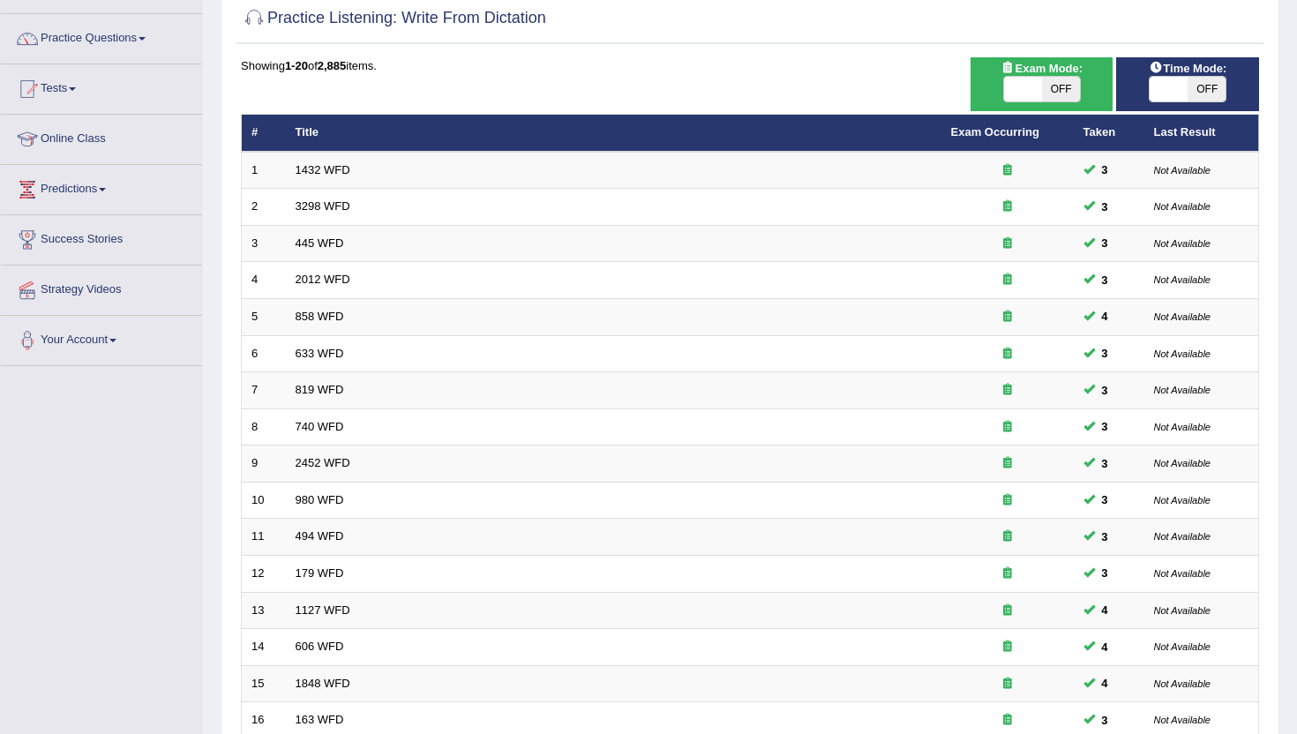
scroll to position [46, 0]
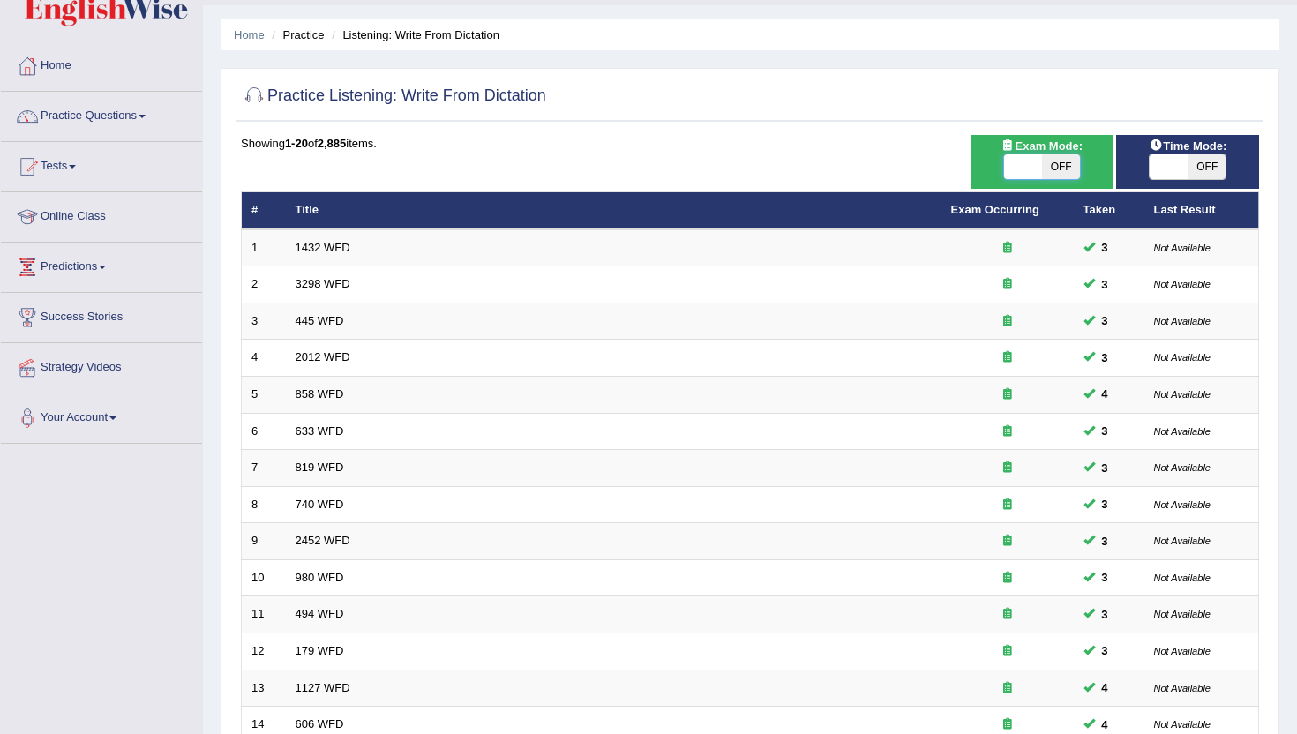
click at [1037, 170] on span at bounding box center [1023, 166] width 38 height 25
checkbox input "true"
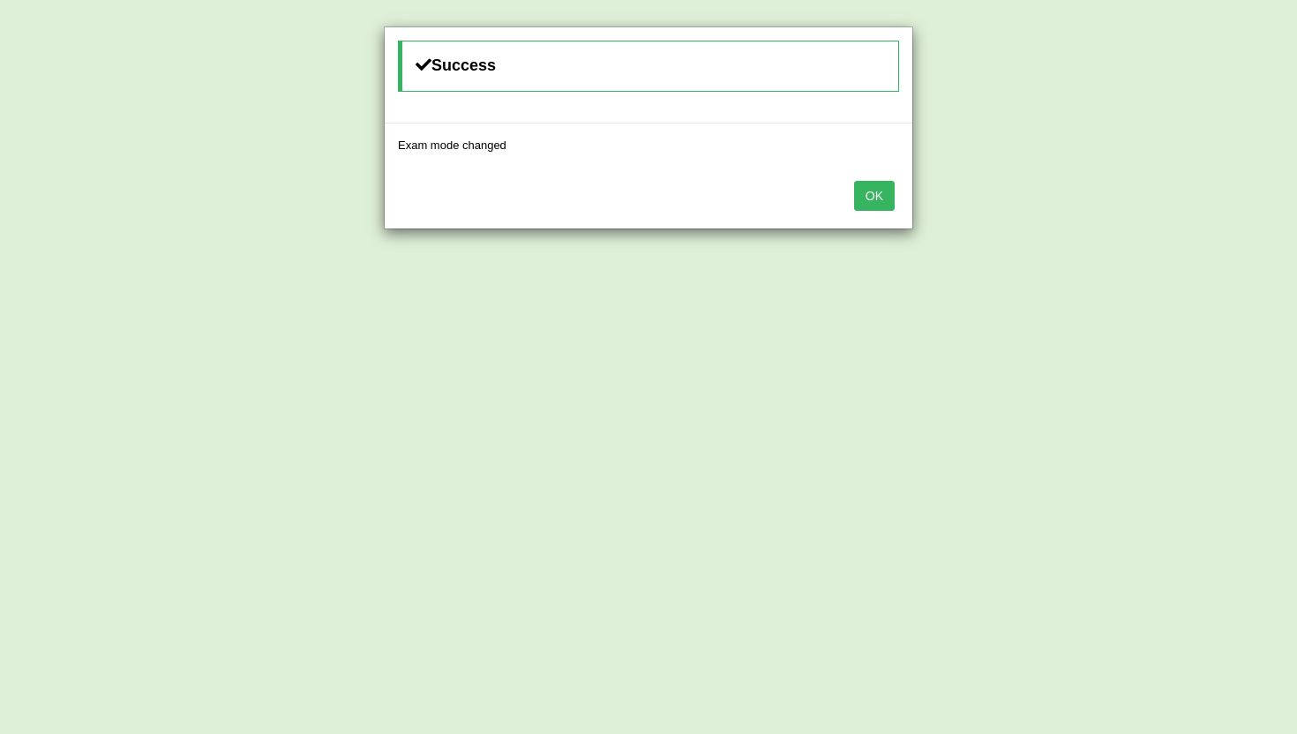
click at [874, 193] on button "OK" at bounding box center [874, 196] width 41 height 30
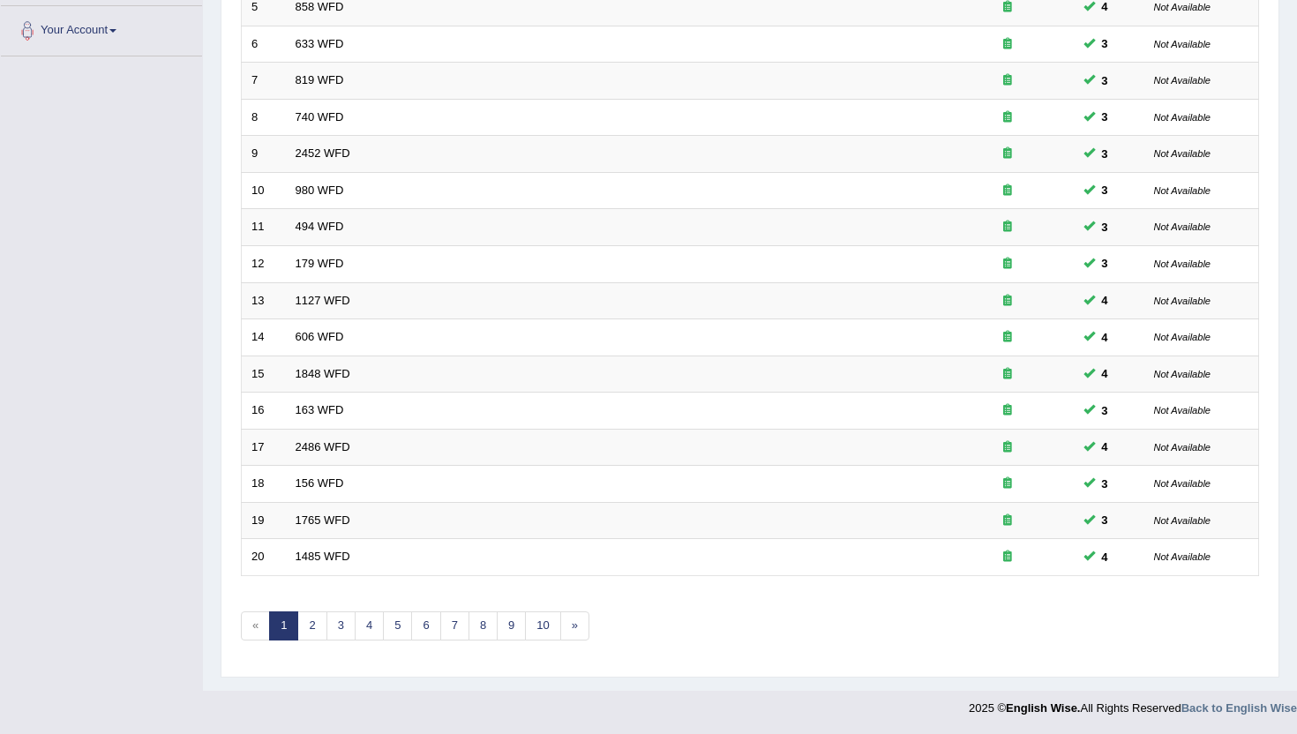
scroll to position [434, 0]
click at [538, 626] on link "10" at bounding box center [542, 625] width 35 height 29
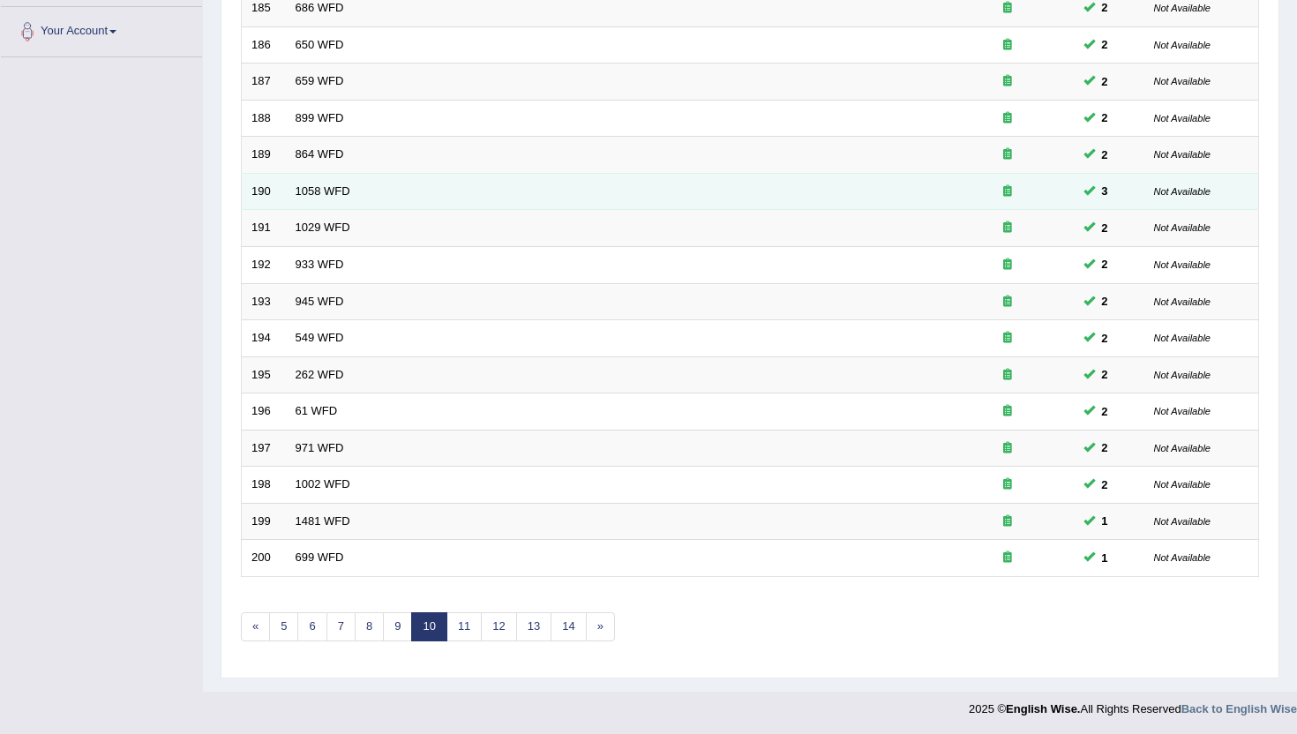
scroll to position [434, 0]
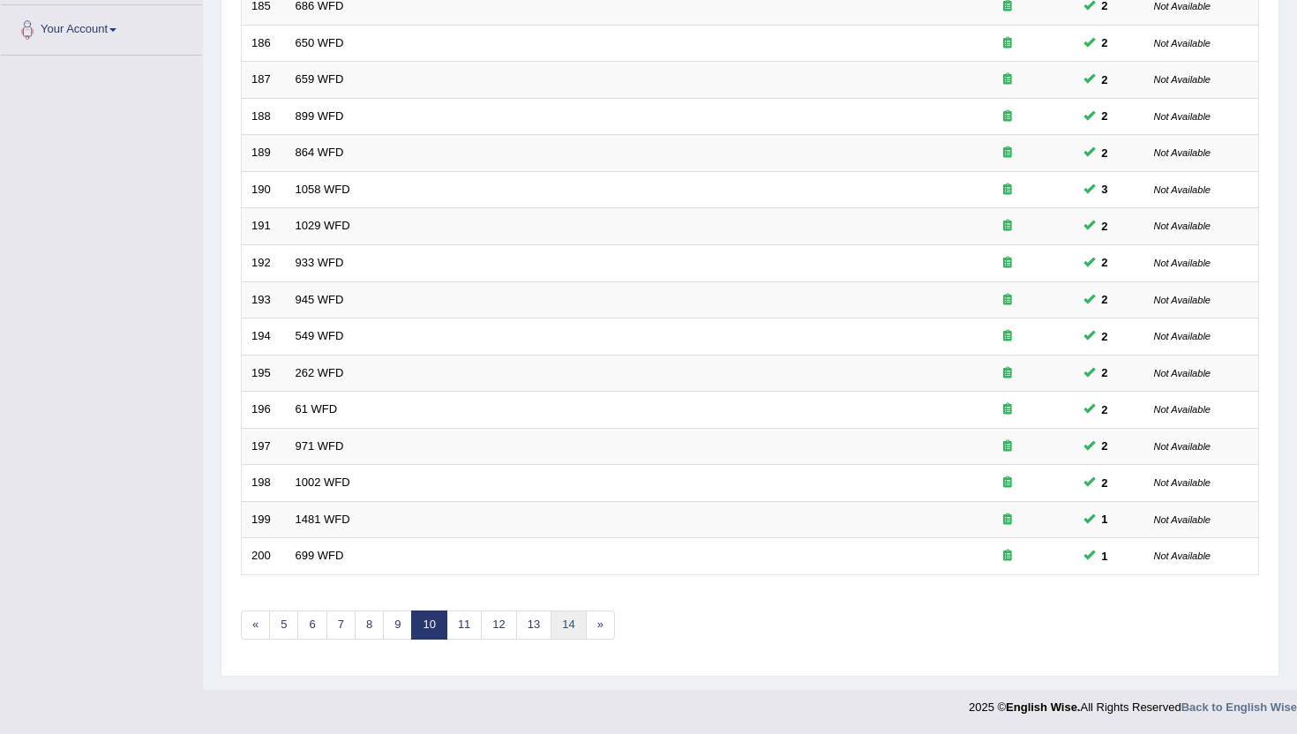
click at [560, 639] on link "14" at bounding box center [568, 625] width 35 height 29
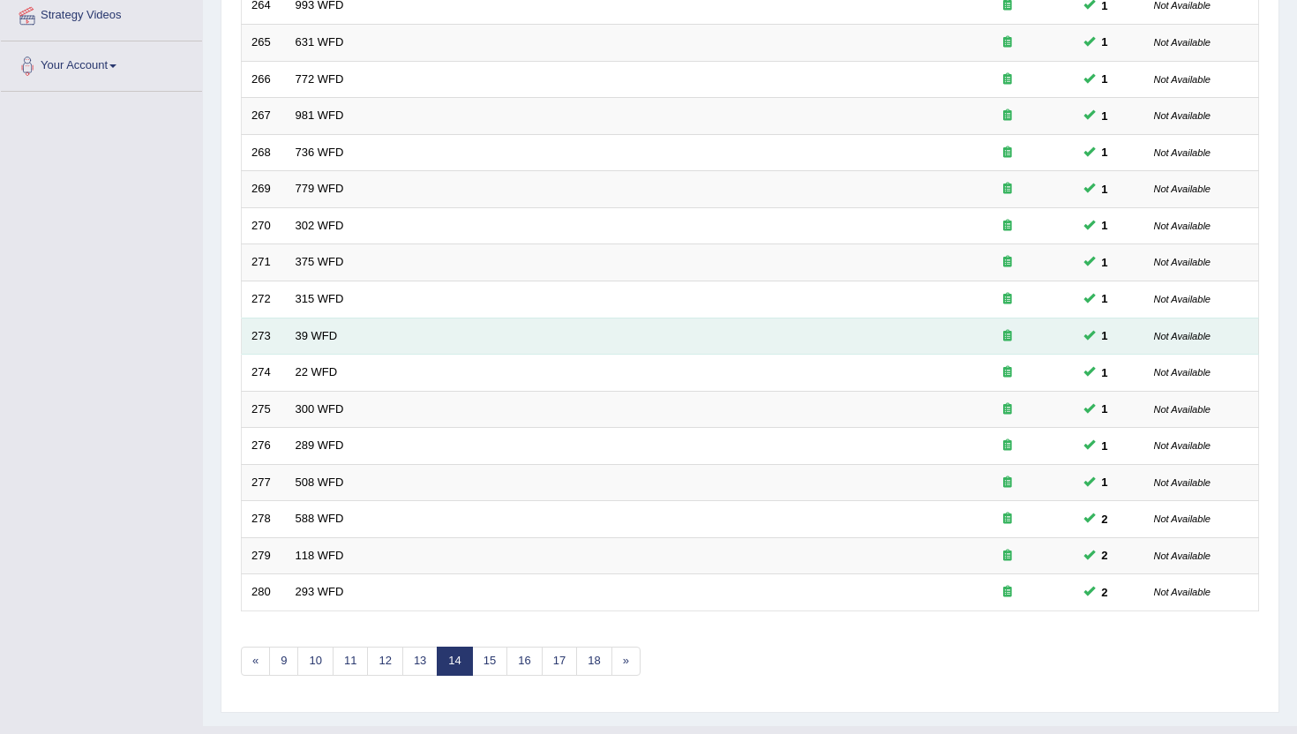
scroll to position [434, 0]
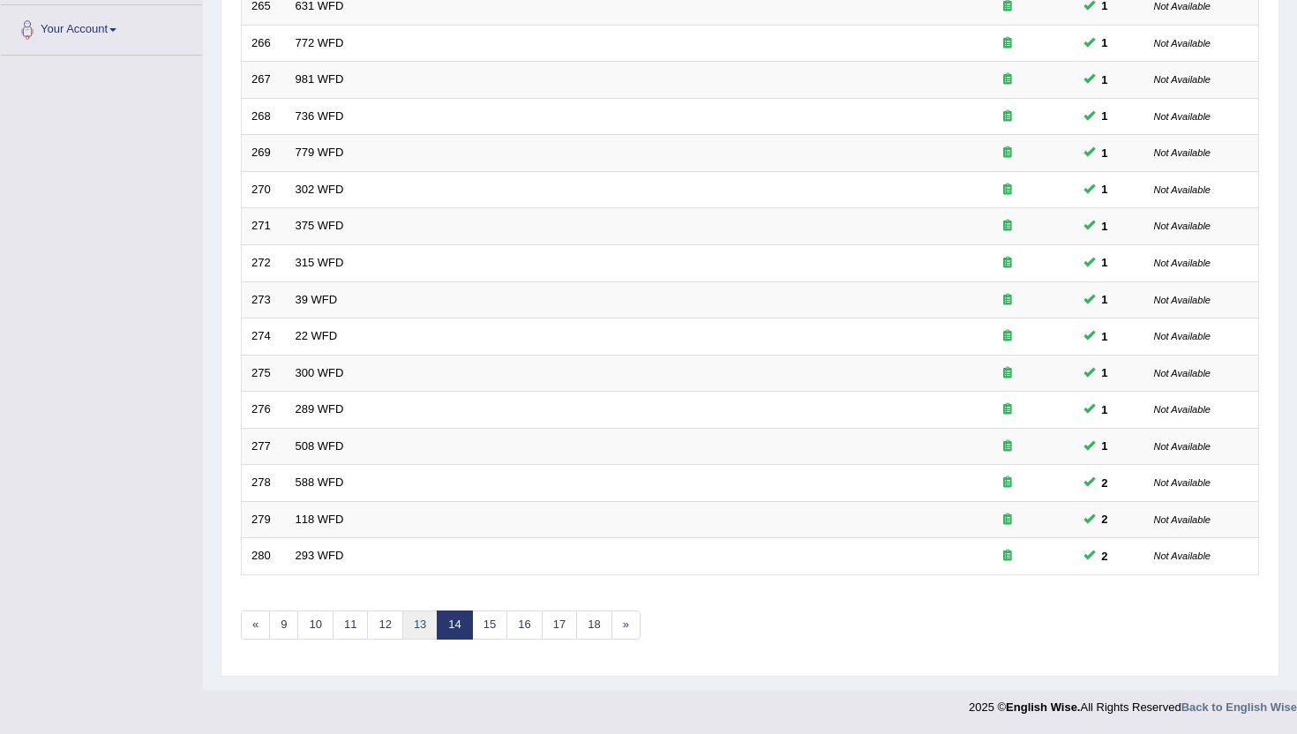
click at [402, 632] on link "13" at bounding box center [419, 625] width 35 height 29
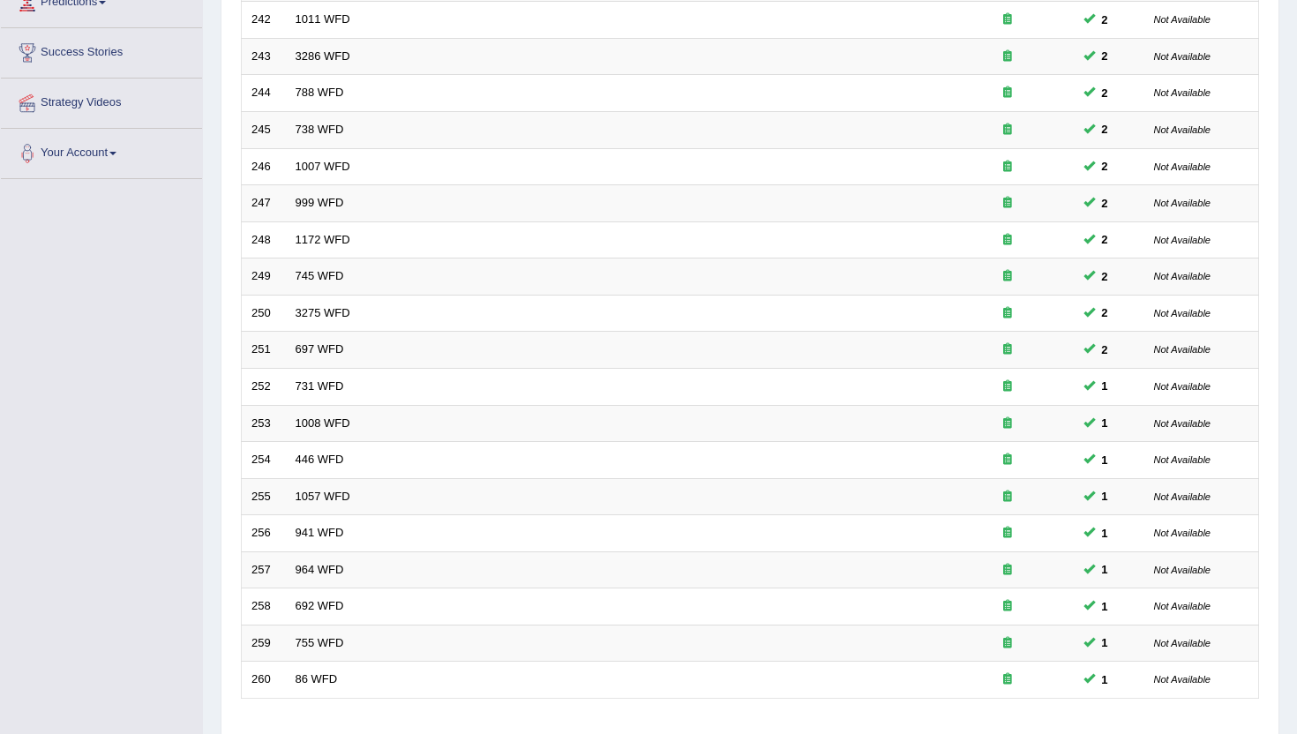
scroll to position [388, 0]
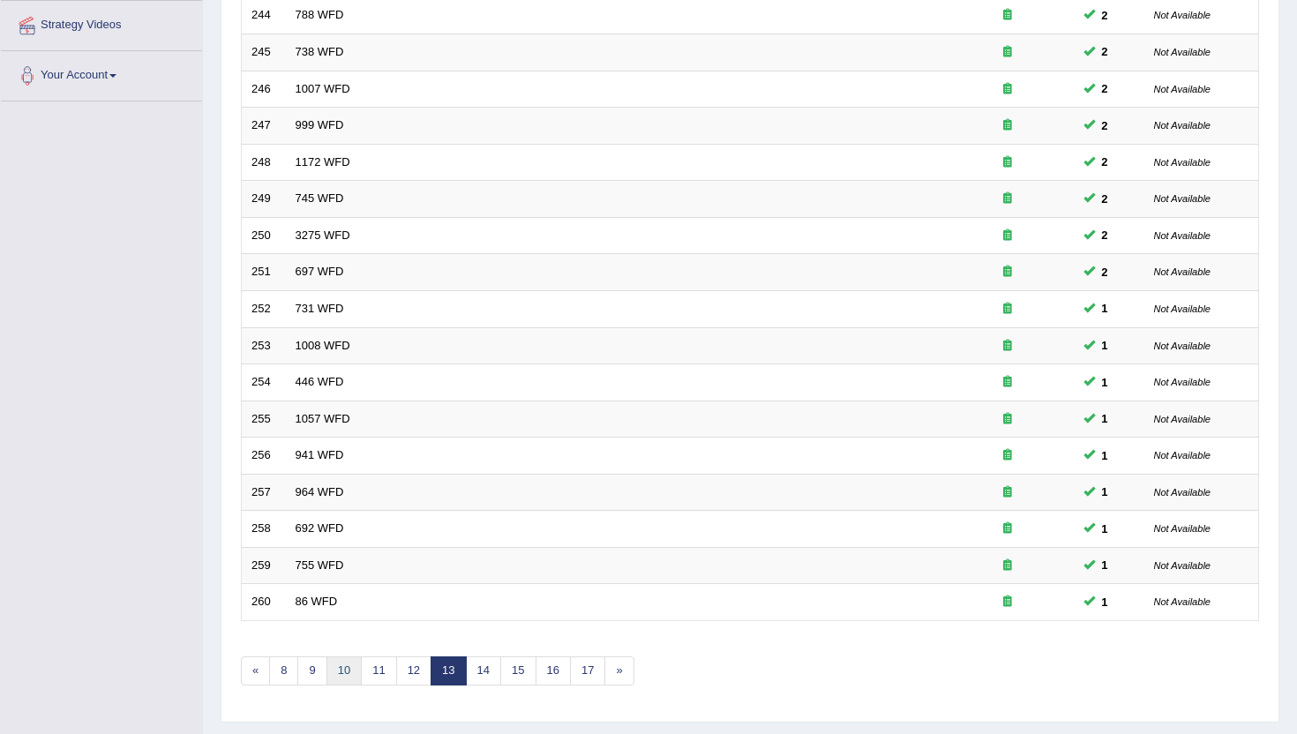
click at [352, 671] on link "10" at bounding box center [344, 671] width 35 height 29
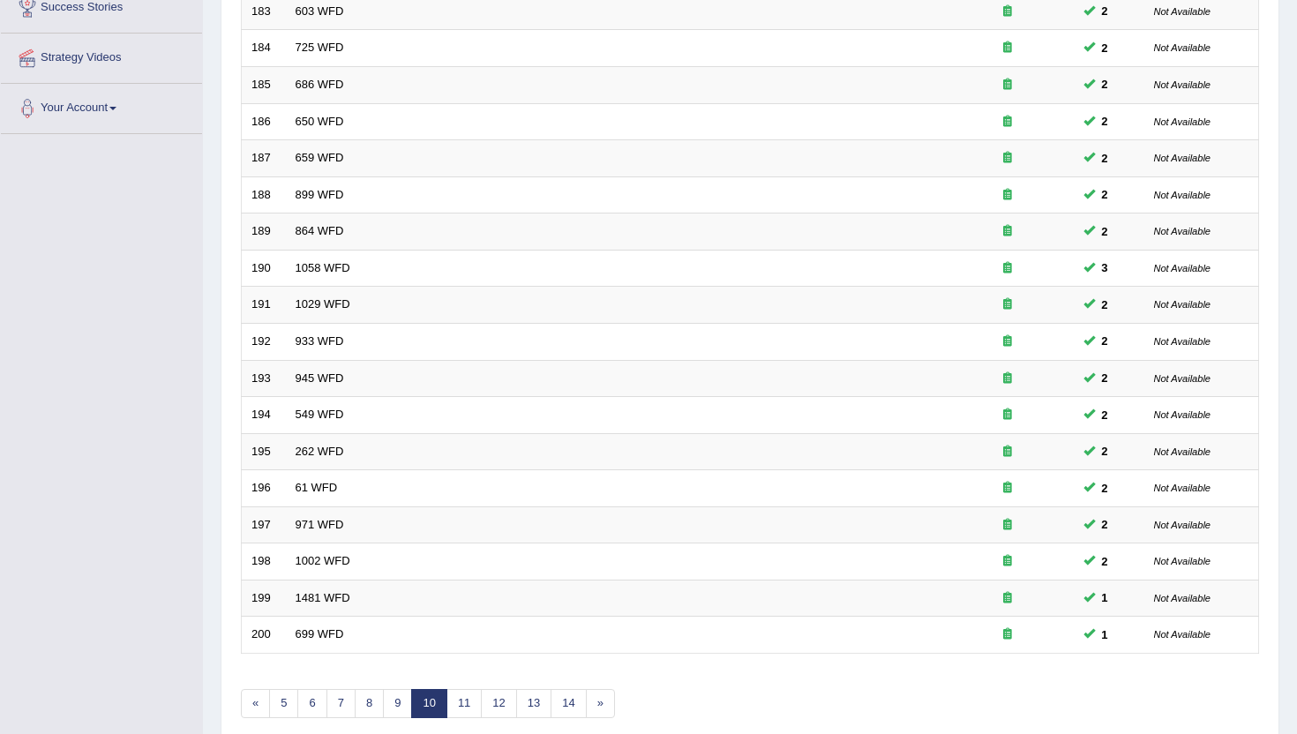
scroll to position [383, 0]
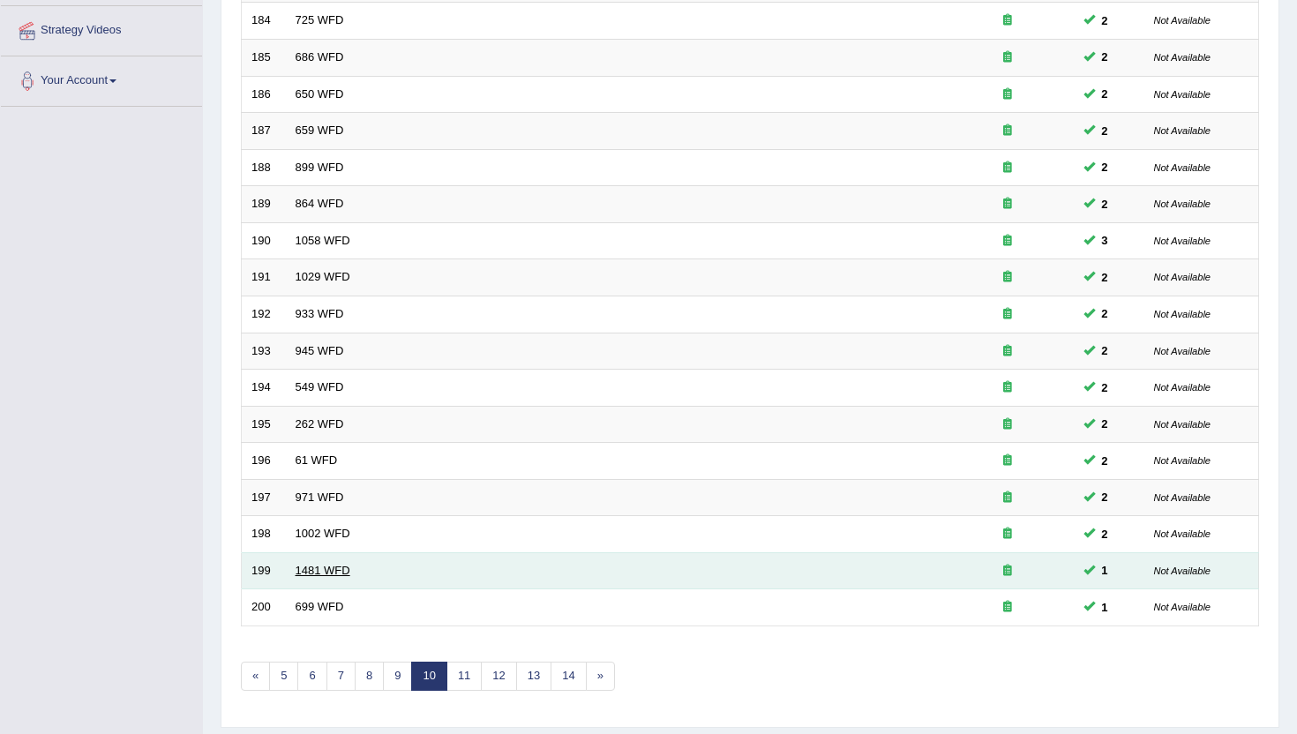
click at [313, 573] on link "1481 WFD" at bounding box center [323, 570] width 55 height 13
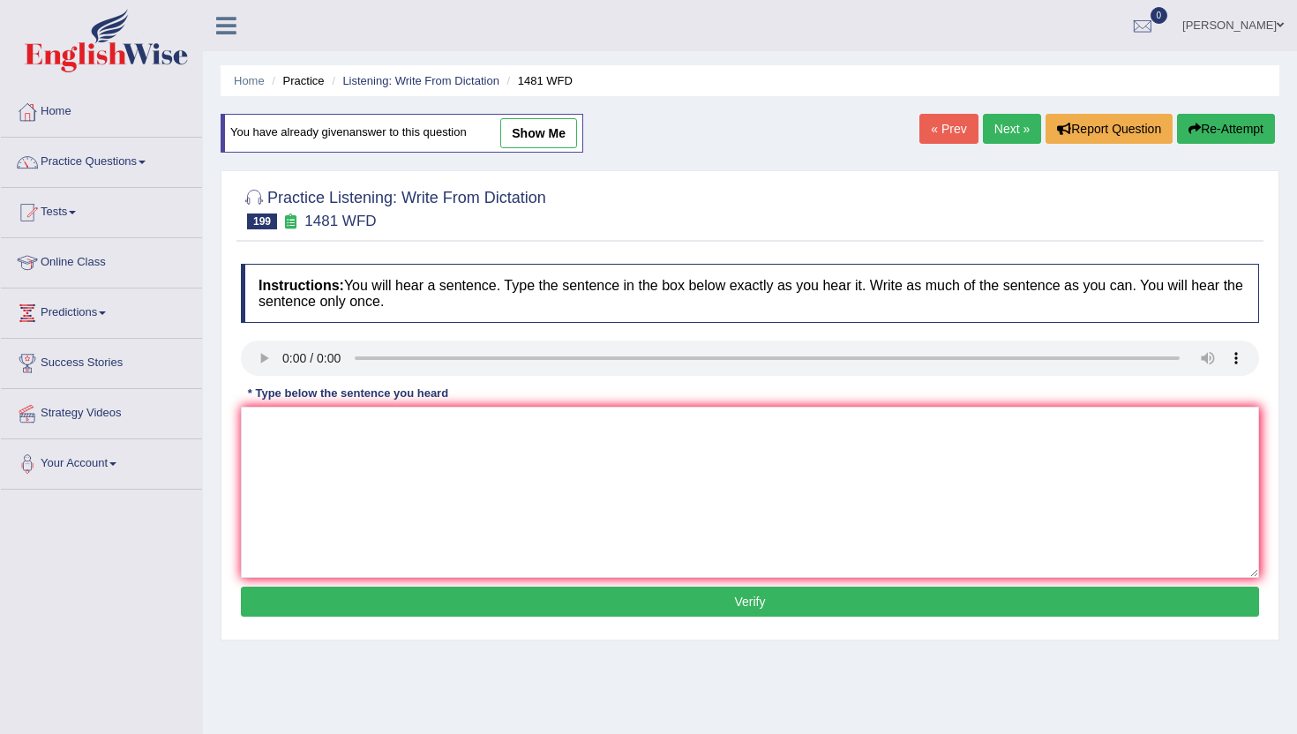
click at [835, 108] on div "Home Practice Listening: Write From Dictation 1481 WFD You have already given a…" at bounding box center [750, 441] width 1094 height 883
click at [485, 519] on textarea at bounding box center [750, 492] width 1018 height 171
type textarea "n"
click at [477, 600] on button "Verify" at bounding box center [750, 602] width 1018 height 30
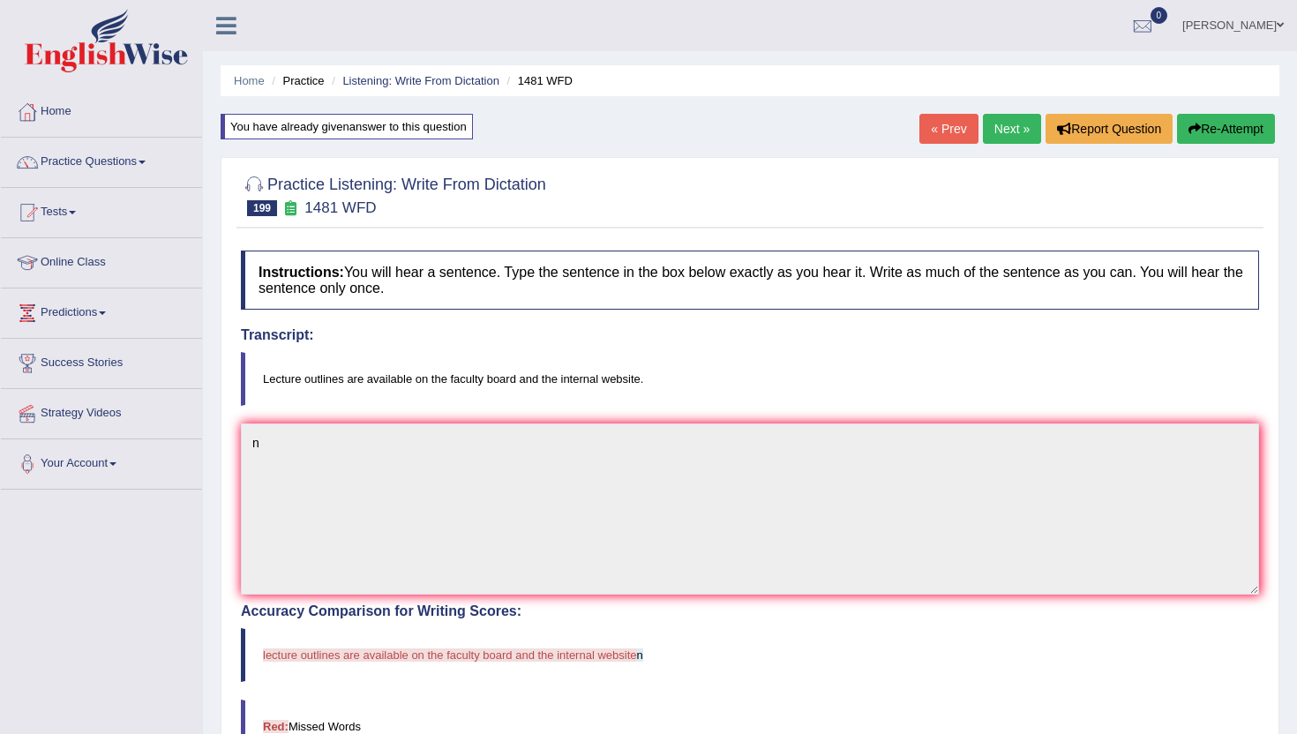
click at [996, 133] on link "Next »" at bounding box center [1012, 129] width 58 height 30
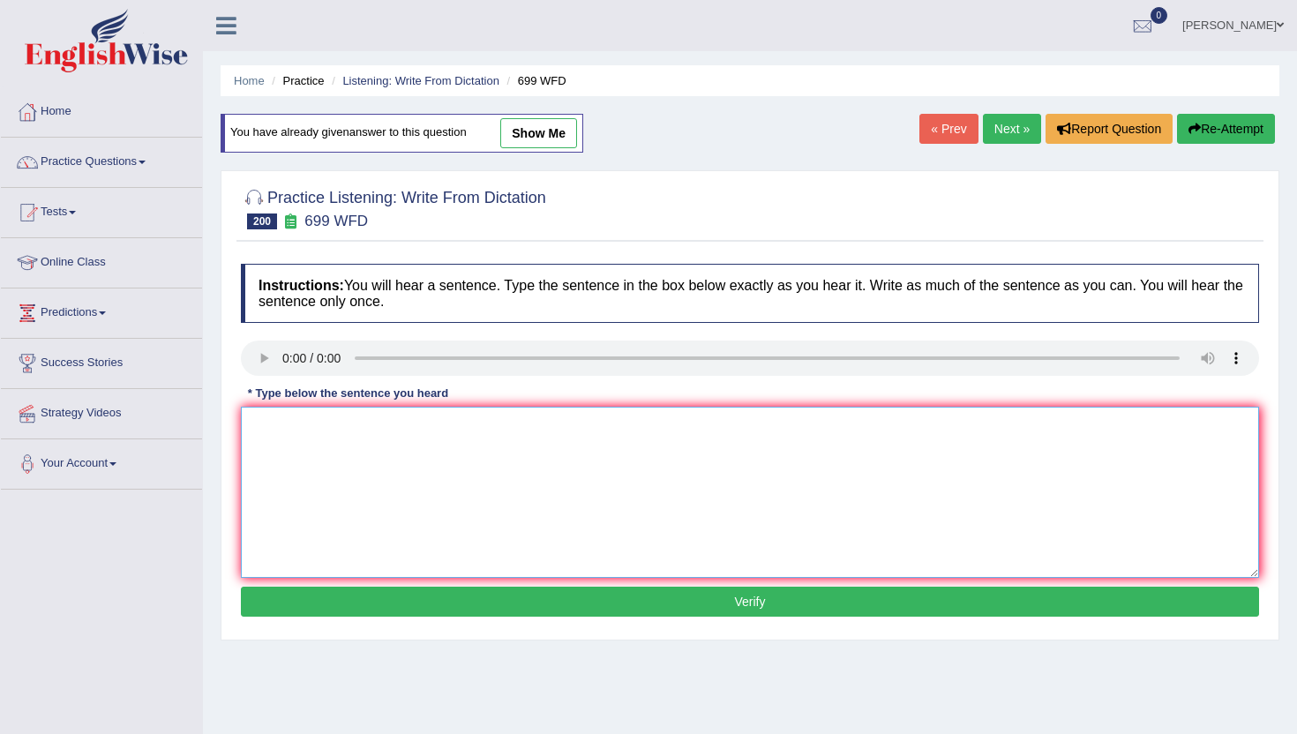
click at [400, 524] on textarea at bounding box center [750, 492] width 1018 height 171
type textarea "n"
click at [399, 605] on button "Verify" at bounding box center [750, 602] width 1018 height 30
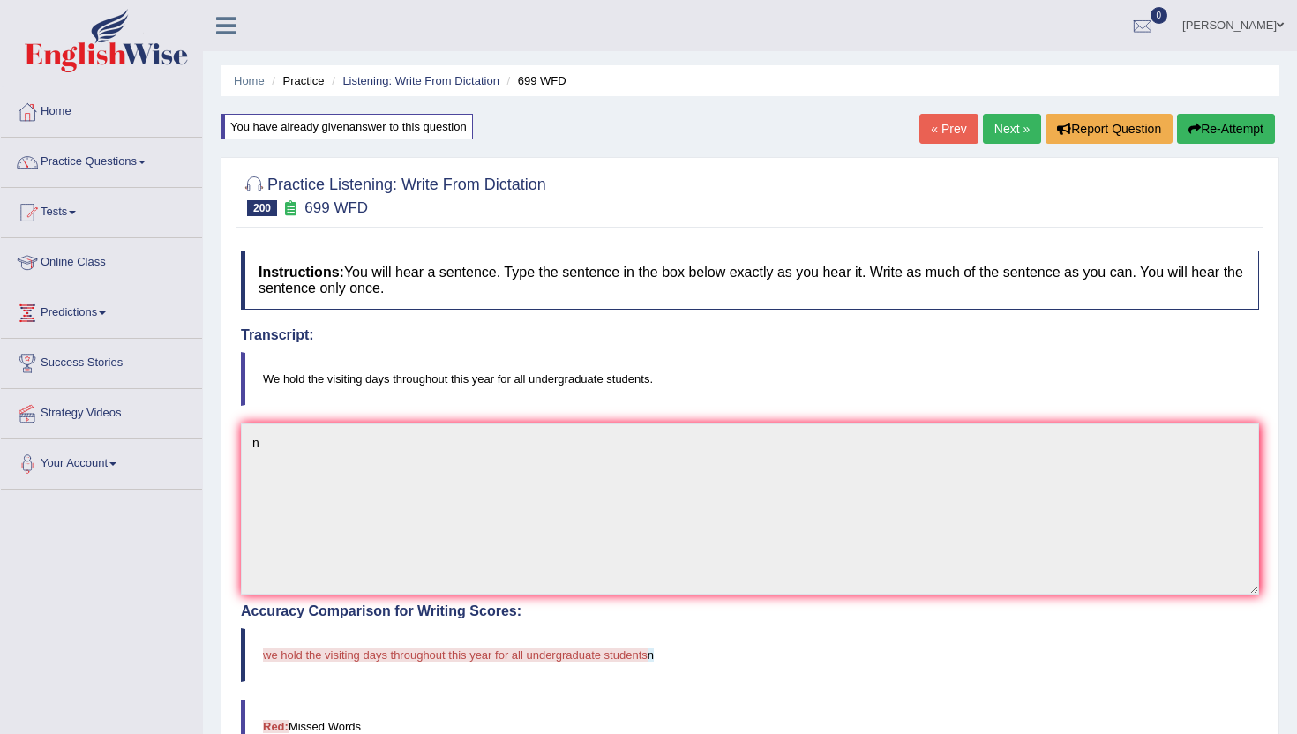
click at [994, 132] on link "Next »" at bounding box center [1012, 129] width 58 height 30
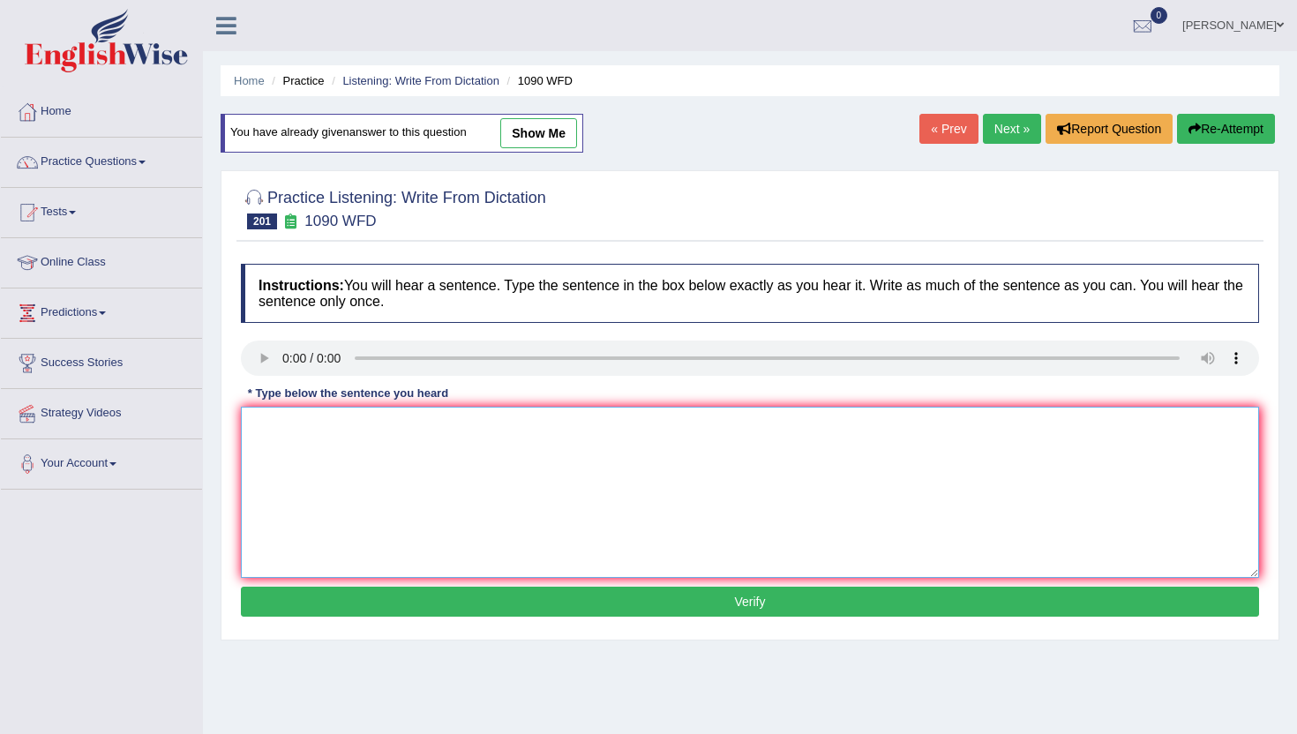
click at [486, 522] on textarea at bounding box center [750, 492] width 1018 height 171
type textarea "m"
click at [473, 605] on button "Verify" at bounding box center [750, 602] width 1018 height 30
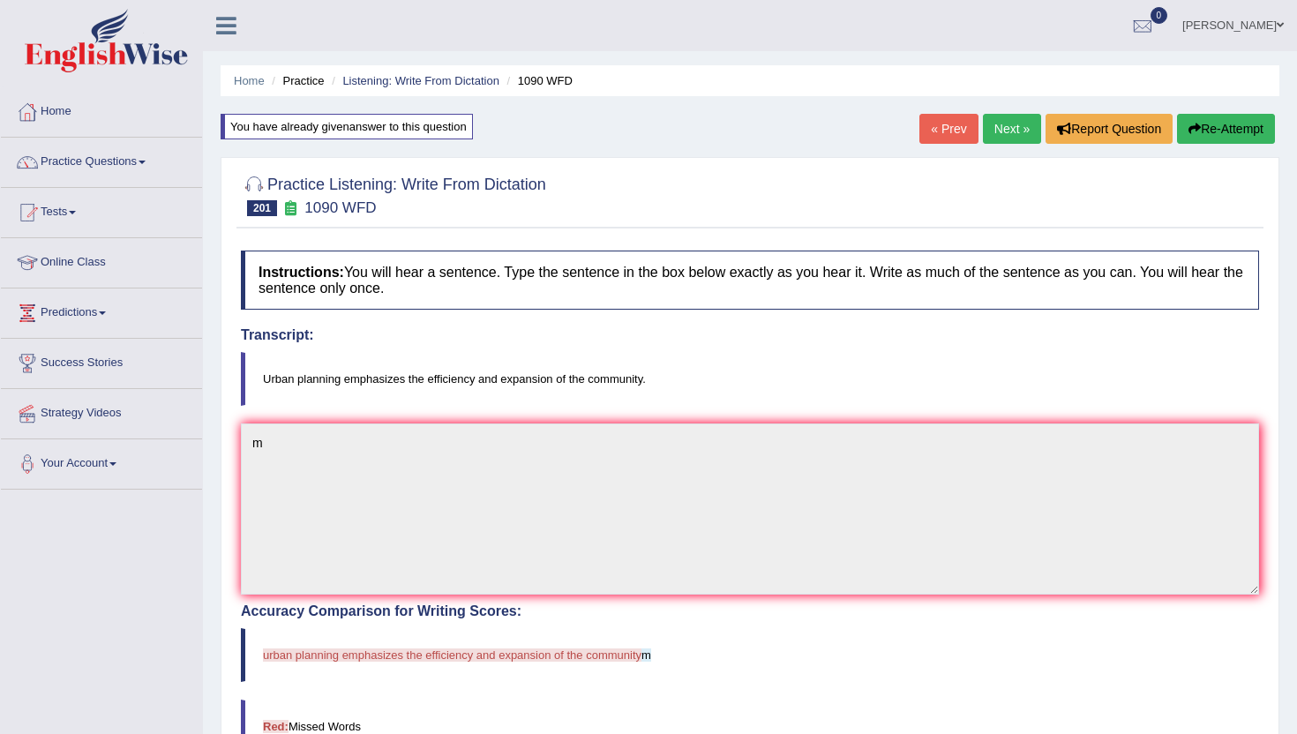
click at [1006, 135] on link "Next »" at bounding box center [1012, 129] width 58 height 30
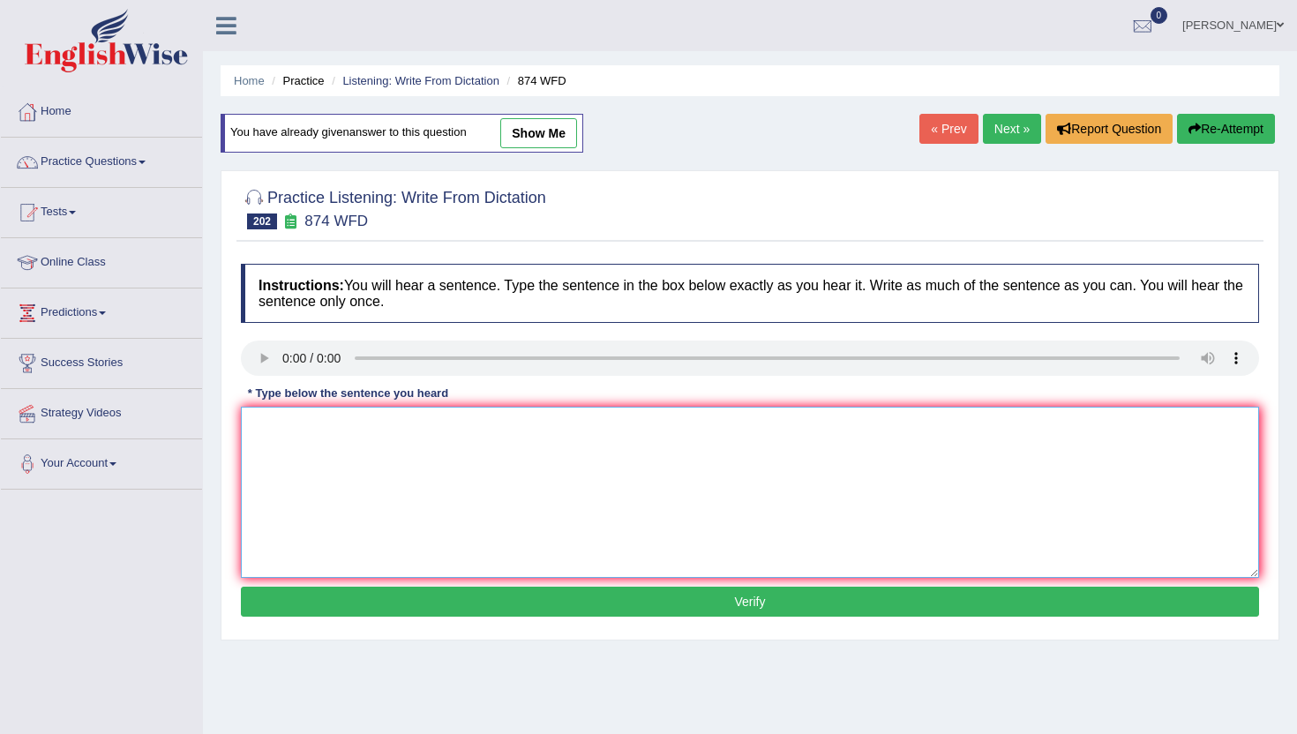
click at [351, 559] on textarea at bounding box center [750, 492] width 1018 height 171
type textarea "b"
click at [345, 620] on div "Instructions: You will hear a sentence. Type the sentence in the box below exac…" at bounding box center [750, 443] width 1027 height 376
click at [344, 590] on button "Verify" at bounding box center [750, 602] width 1018 height 30
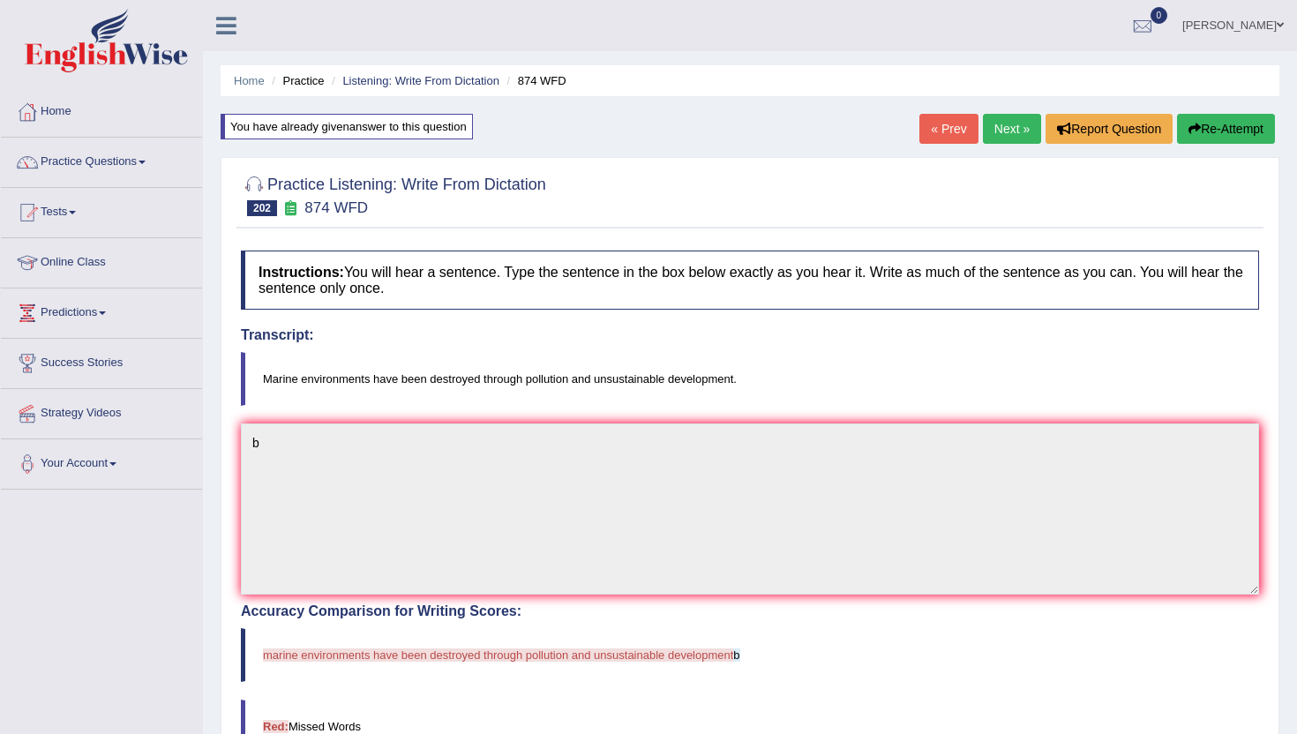
click at [983, 139] on link "Next »" at bounding box center [1012, 129] width 58 height 30
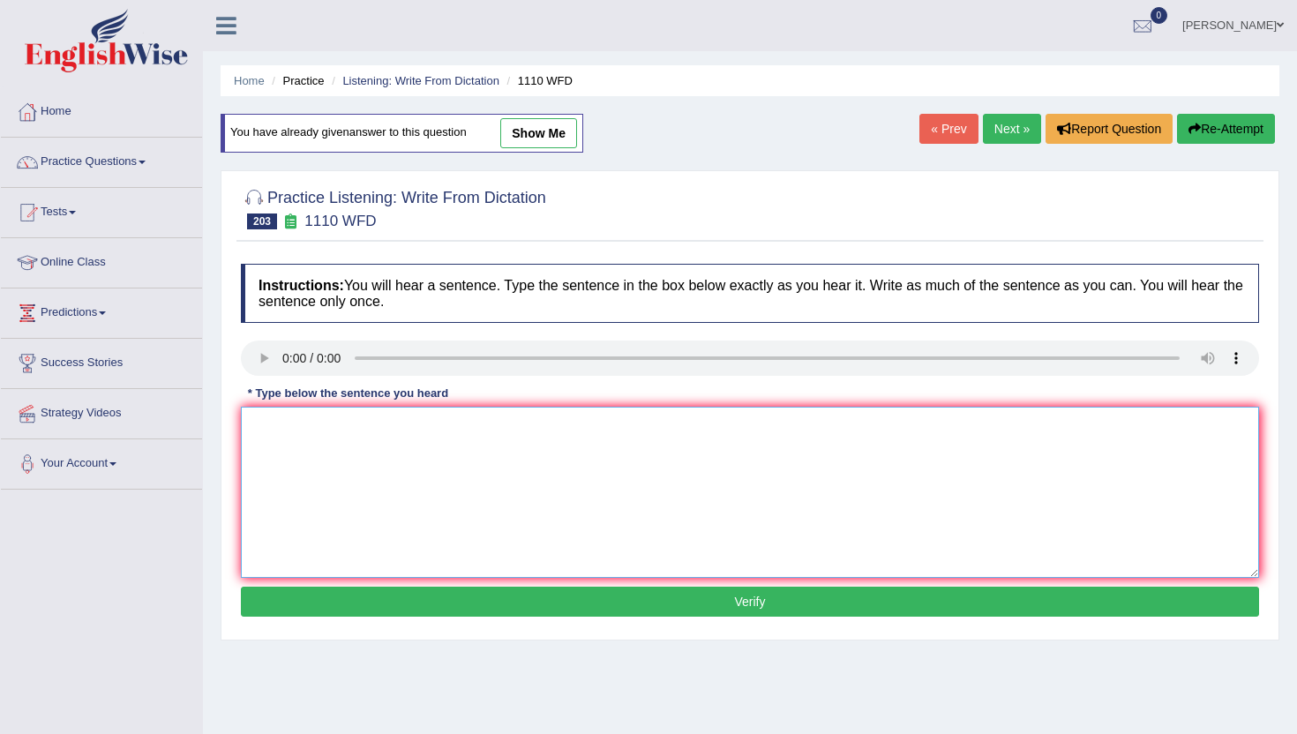
click at [341, 559] on textarea at bounding box center [750, 492] width 1018 height 171
type textarea "h"
click at [349, 597] on button "Verify" at bounding box center [750, 602] width 1018 height 30
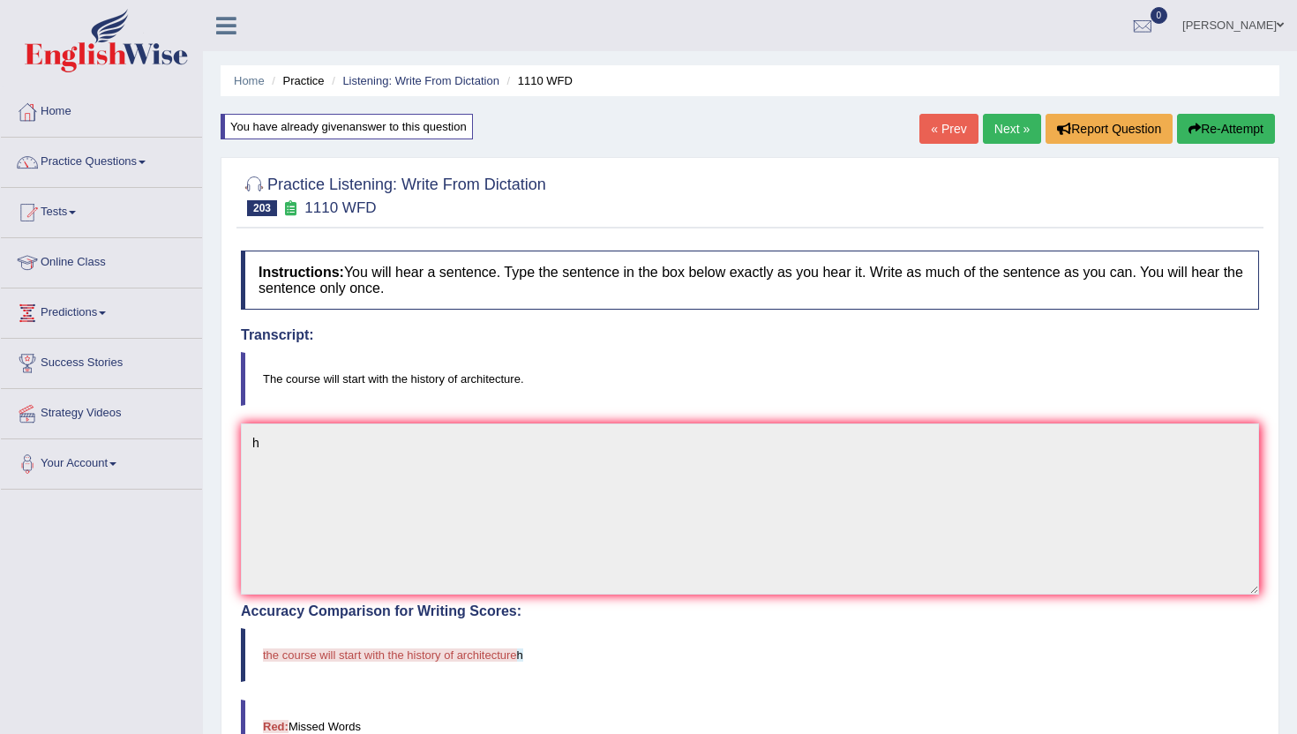
click at [1019, 131] on link "Next »" at bounding box center [1012, 129] width 58 height 30
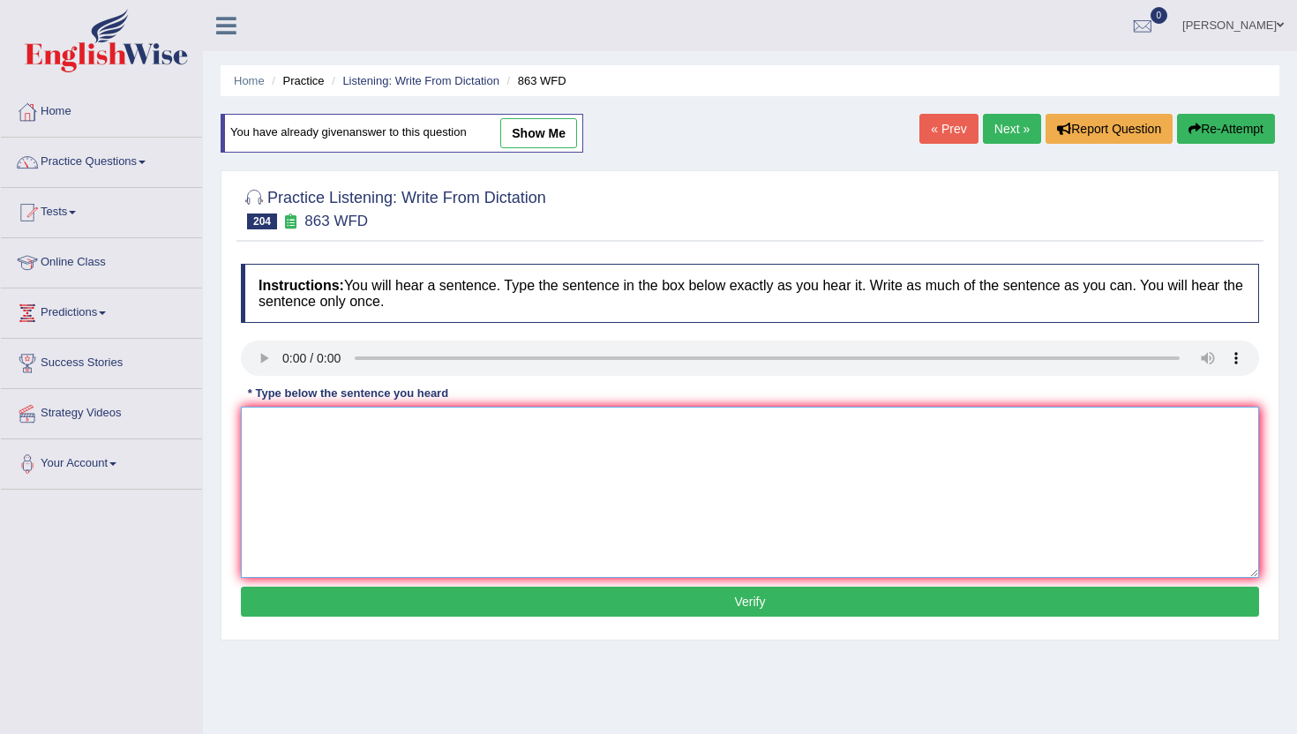
click at [387, 541] on textarea at bounding box center [750, 492] width 1018 height 171
type textarea "n"
click at [358, 601] on button "Verify" at bounding box center [750, 602] width 1018 height 30
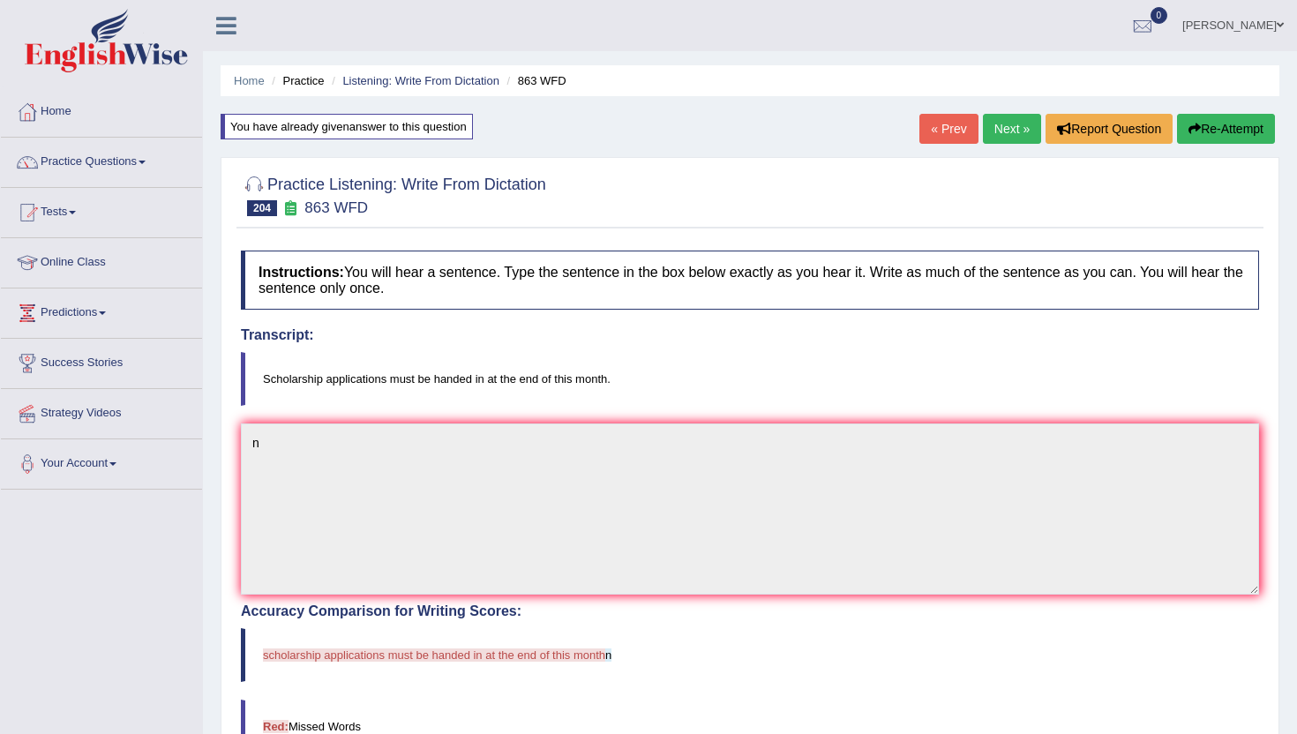
click at [1001, 127] on link "Next »" at bounding box center [1012, 129] width 58 height 30
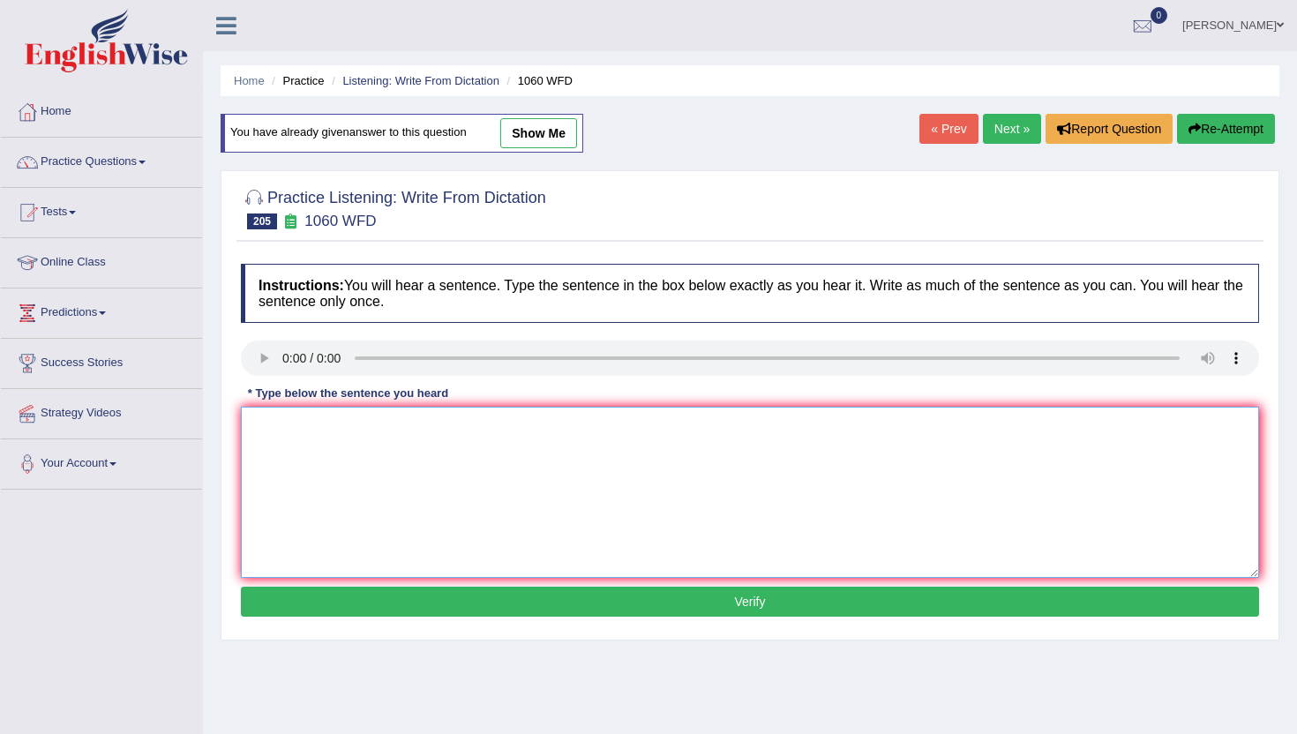
click at [395, 503] on textarea at bounding box center [750, 492] width 1018 height 171
type textarea "n"
click at [391, 613] on button "Verify" at bounding box center [750, 602] width 1018 height 30
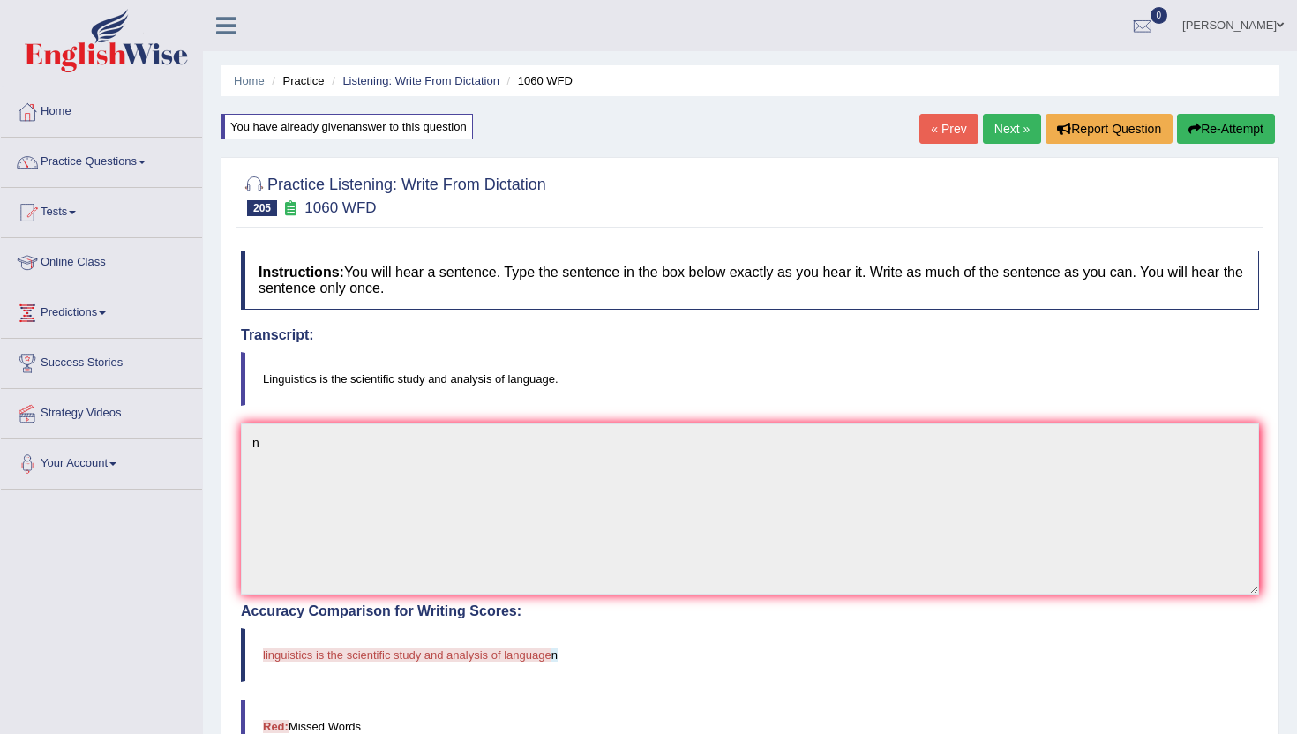
click at [1010, 131] on link "Next »" at bounding box center [1012, 129] width 58 height 30
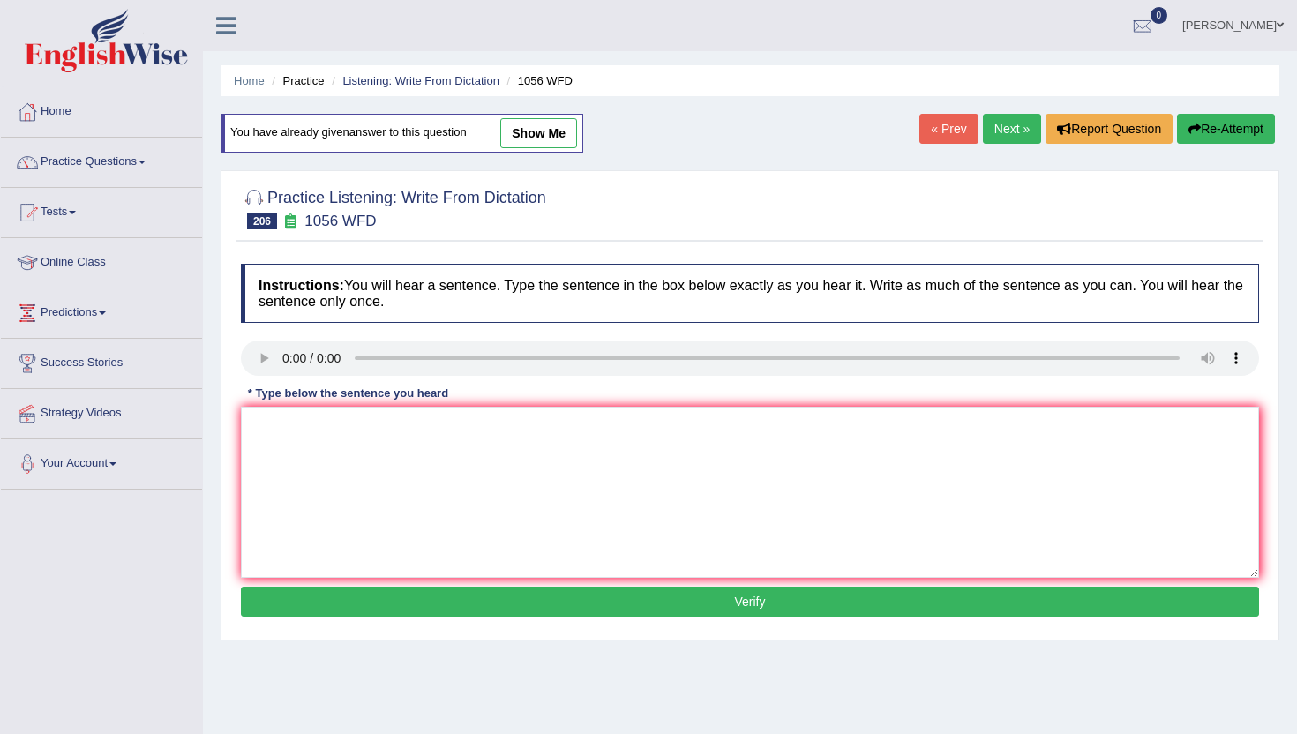
click at [954, 126] on link "« Prev" at bounding box center [949, 129] width 58 height 30
click at [1024, 132] on link "Next »" at bounding box center [1012, 129] width 58 height 30
click at [380, 509] on textarea at bounding box center [750, 492] width 1018 height 171
type textarea "n"
click at [382, 599] on button "Verify" at bounding box center [750, 602] width 1018 height 30
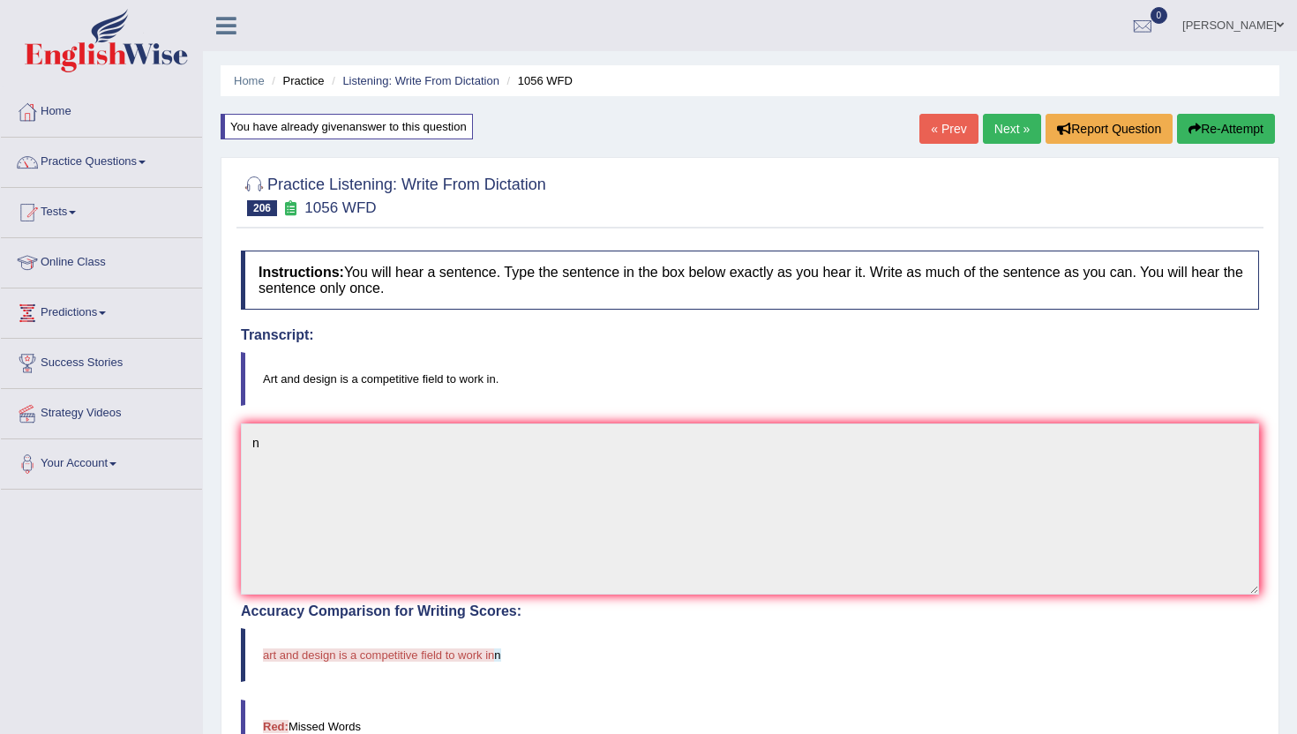
click at [1005, 122] on link "Next »" at bounding box center [1012, 129] width 58 height 30
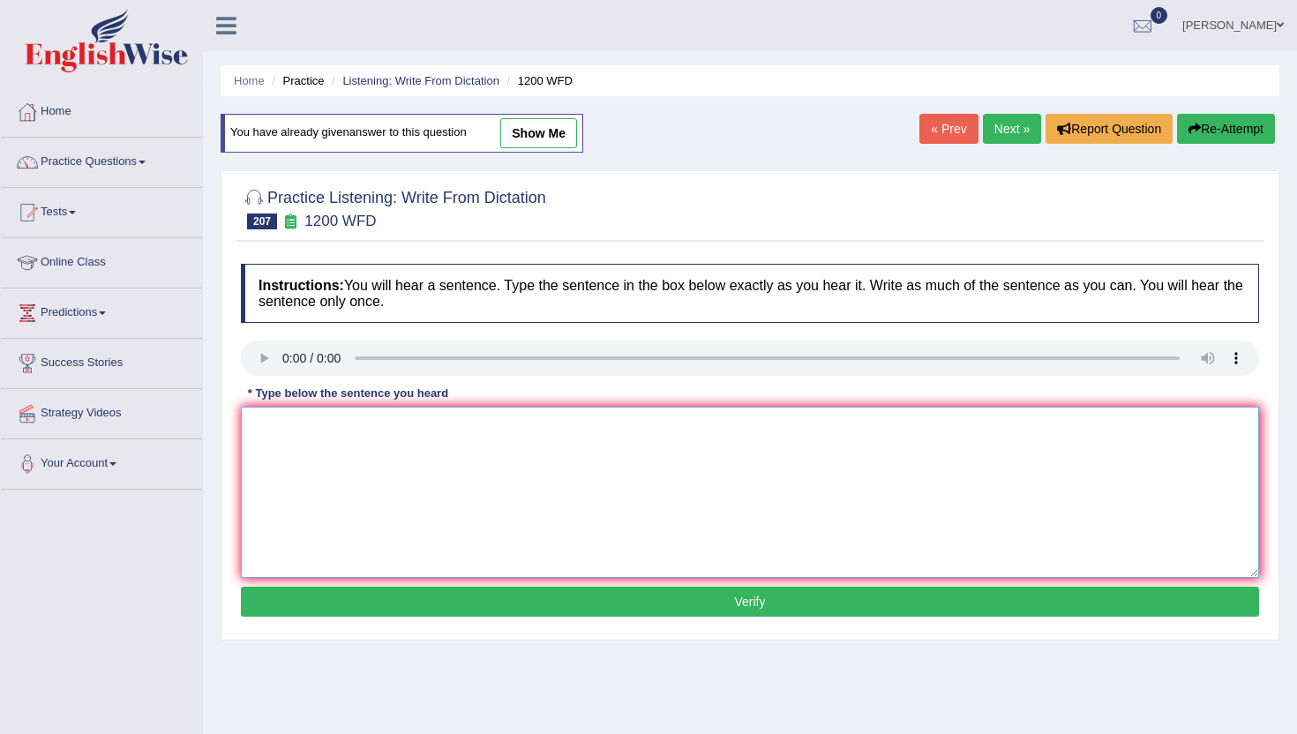
click at [267, 550] on textarea at bounding box center [750, 492] width 1018 height 171
type textarea "n"
click at [274, 597] on button "Verify" at bounding box center [750, 602] width 1018 height 30
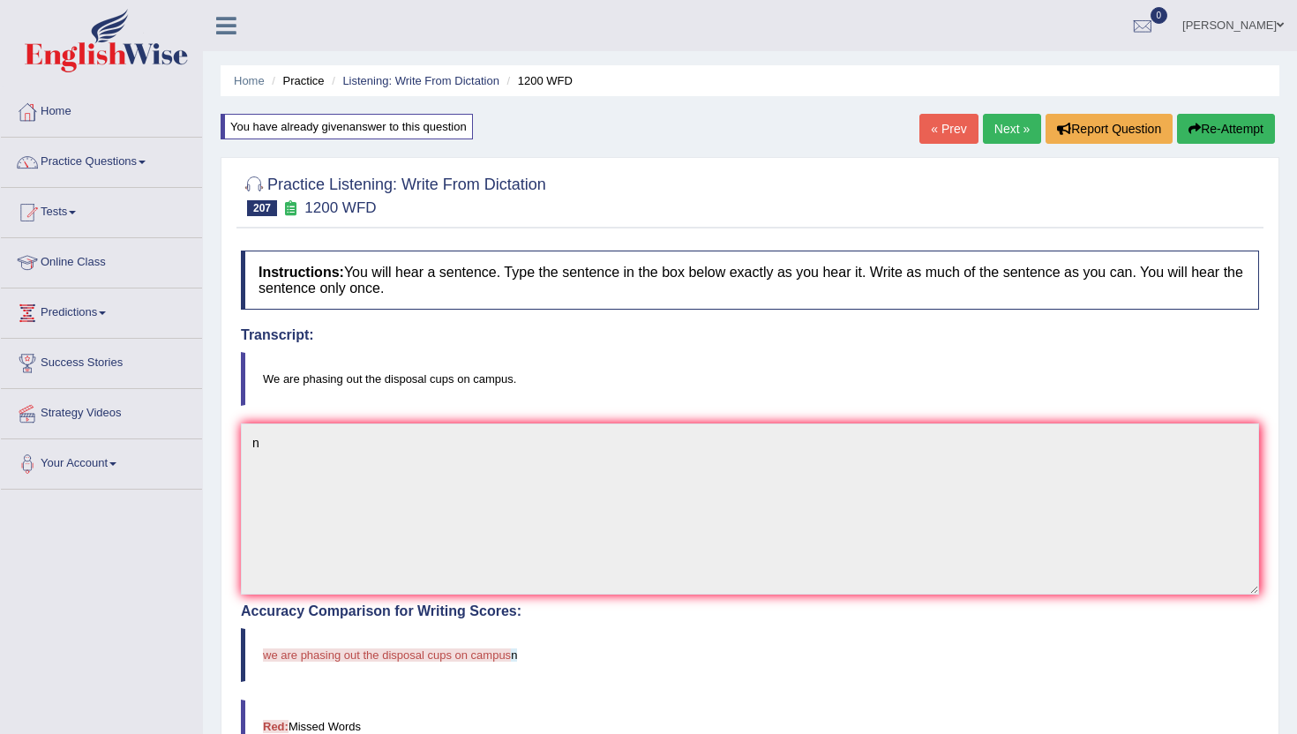
click at [996, 129] on link "Next »" at bounding box center [1012, 129] width 58 height 30
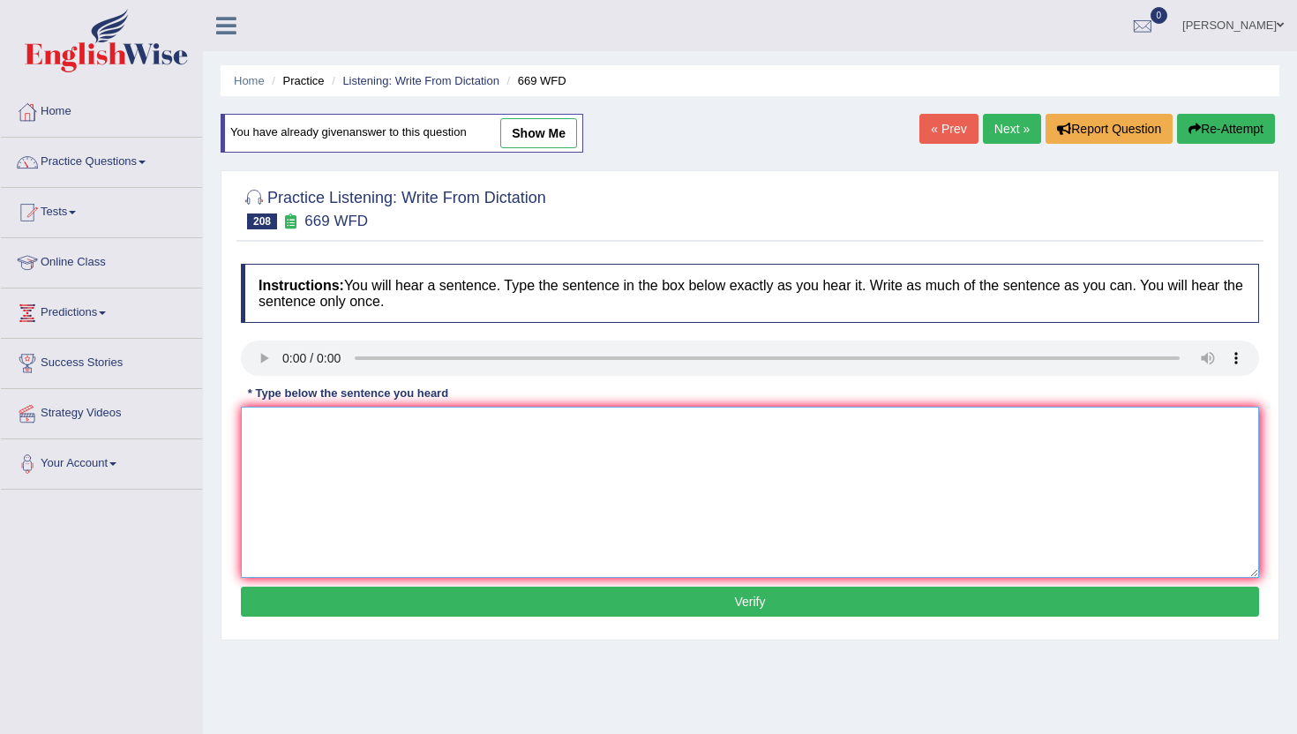
click at [480, 538] on textarea at bounding box center [750, 492] width 1018 height 171
type textarea "mn"
click at [462, 608] on button "Verify" at bounding box center [750, 602] width 1018 height 30
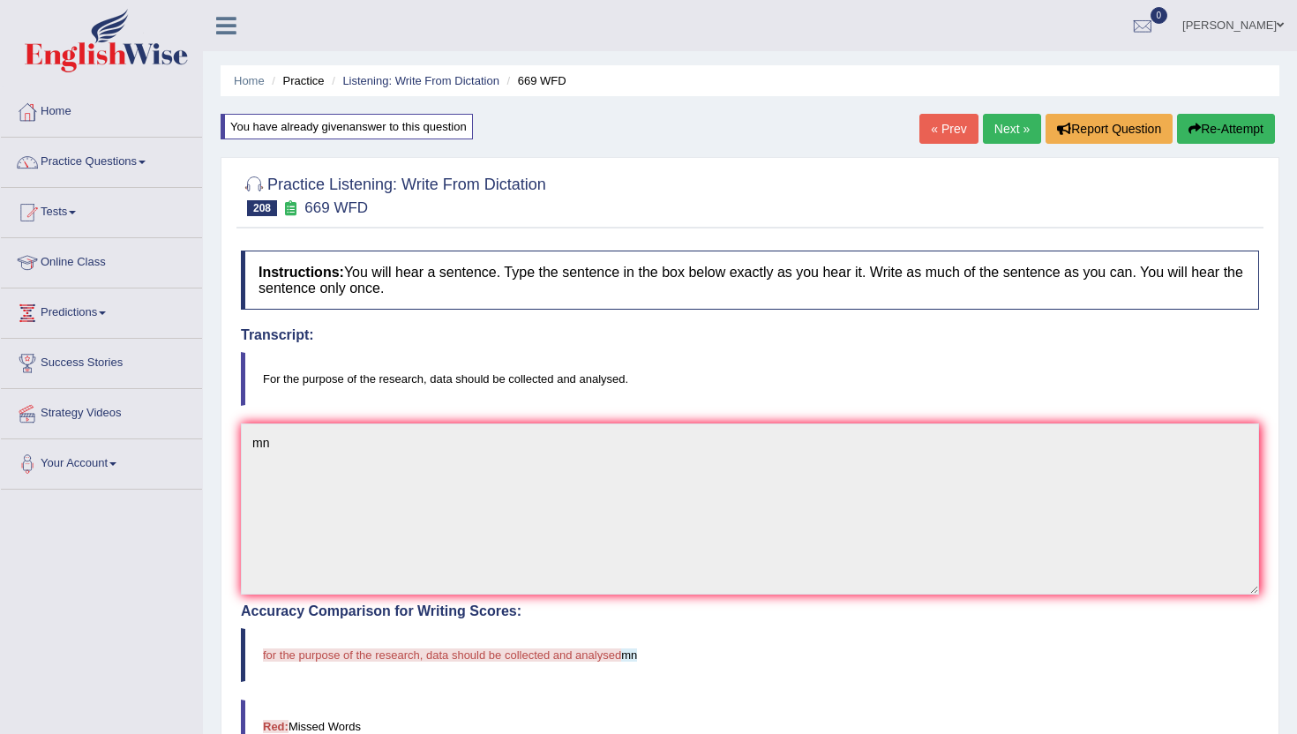
click at [1001, 130] on link "Next »" at bounding box center [1012, 129] width 58 height 30
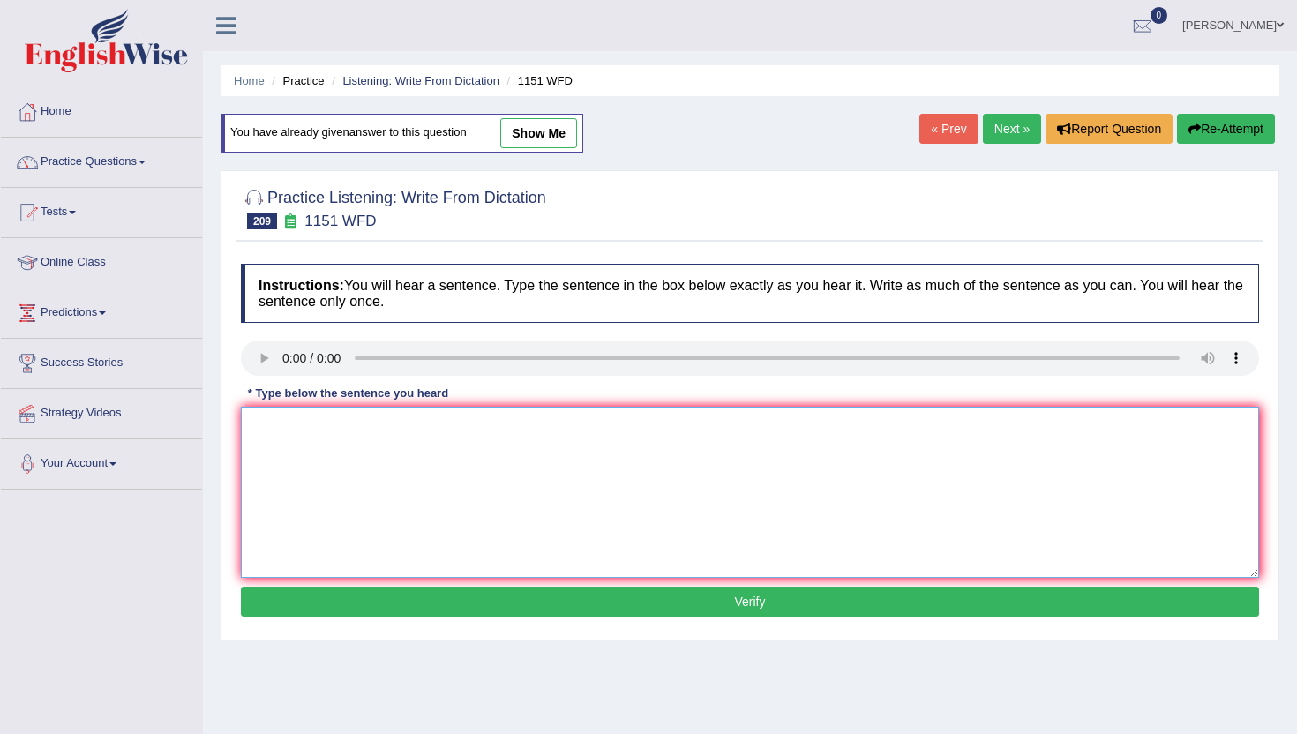
click at [368, 474] on textarea at bounding box center [750, 492] width 1018 height 171
type textarea "n"
click at [354, 619] on div "Instructions: You will hear a sentence. Type the sentence in the box below exac…" at bounding box center [750, 443] width 1027 height 376
click at [360, 597] on button "Verify" at bounding box center [750, 602] width 1018 height 30
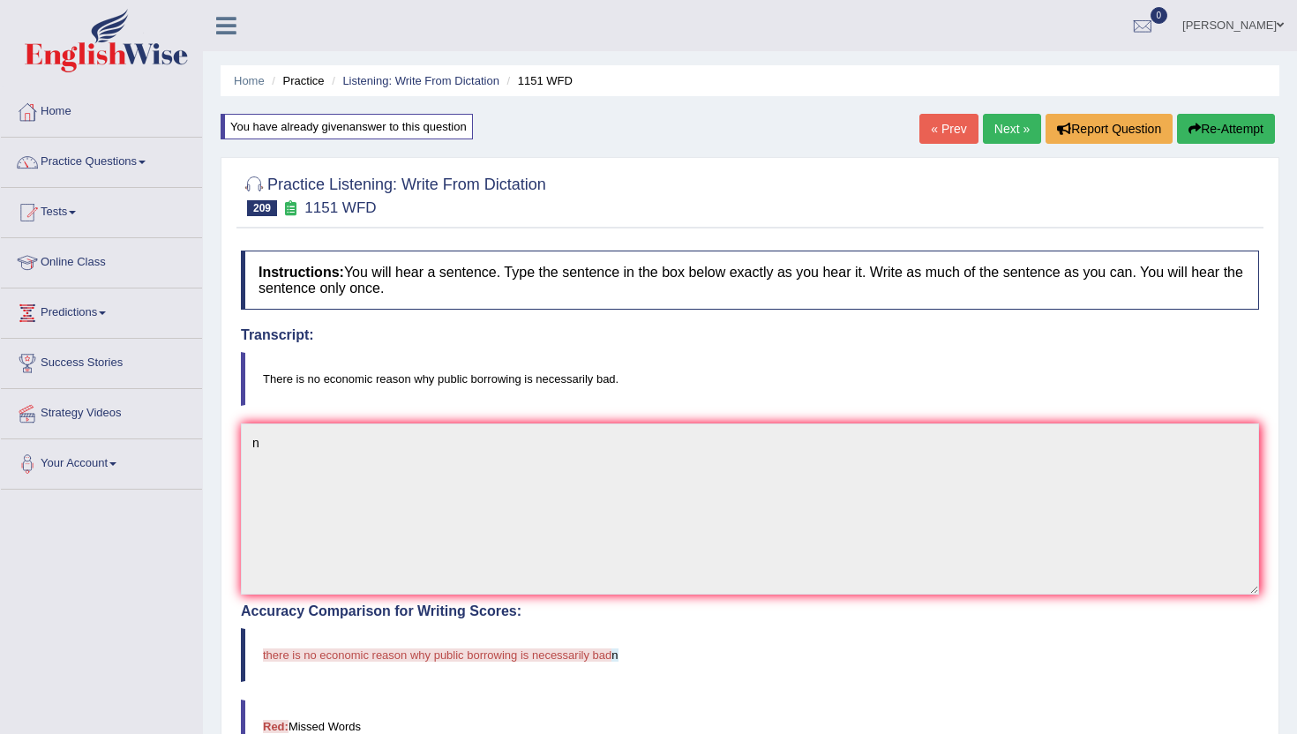
click at [993, 130] on link "Next »" at bounding box center [1012, 129] width 58 height 30
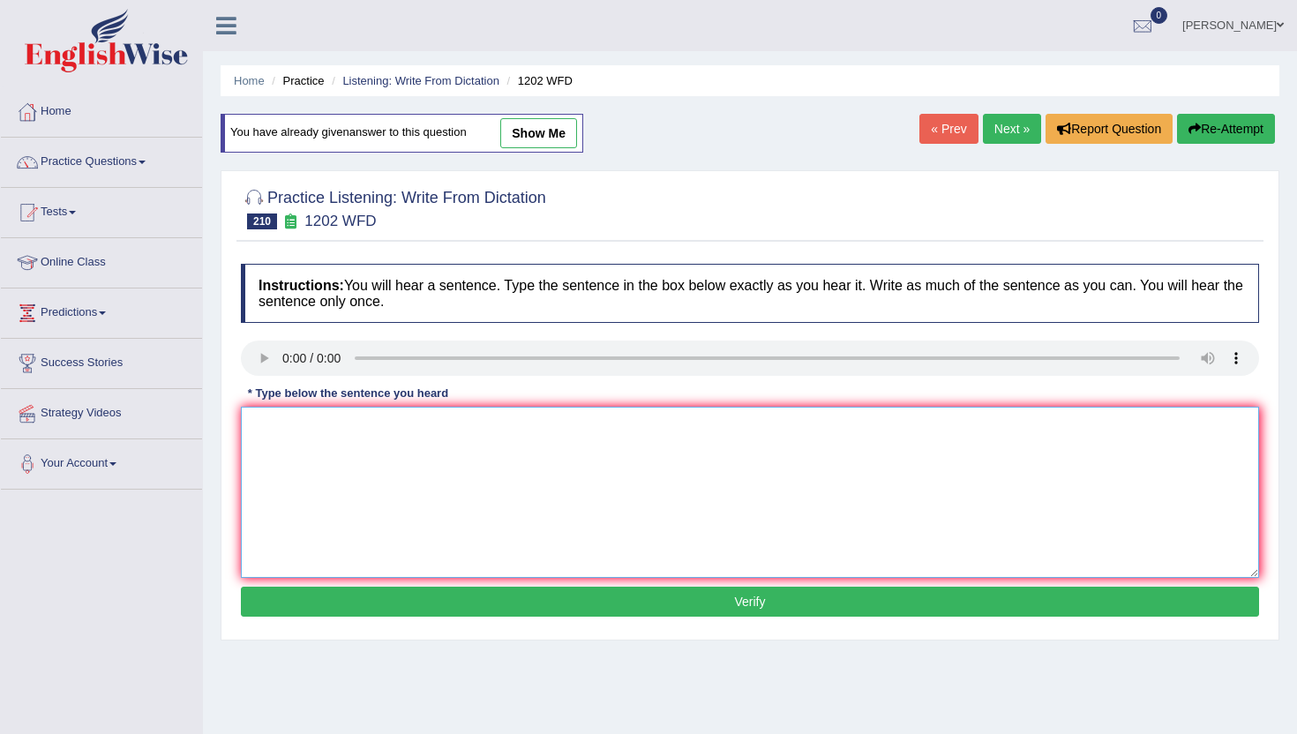
click at [286, 541] on textarea at bounding box center [750, 492] width 1018 height 171
type textarea "n"
click at [287, 603] on button "Verify" at bounding box center [750, 602] width 1018 height 30
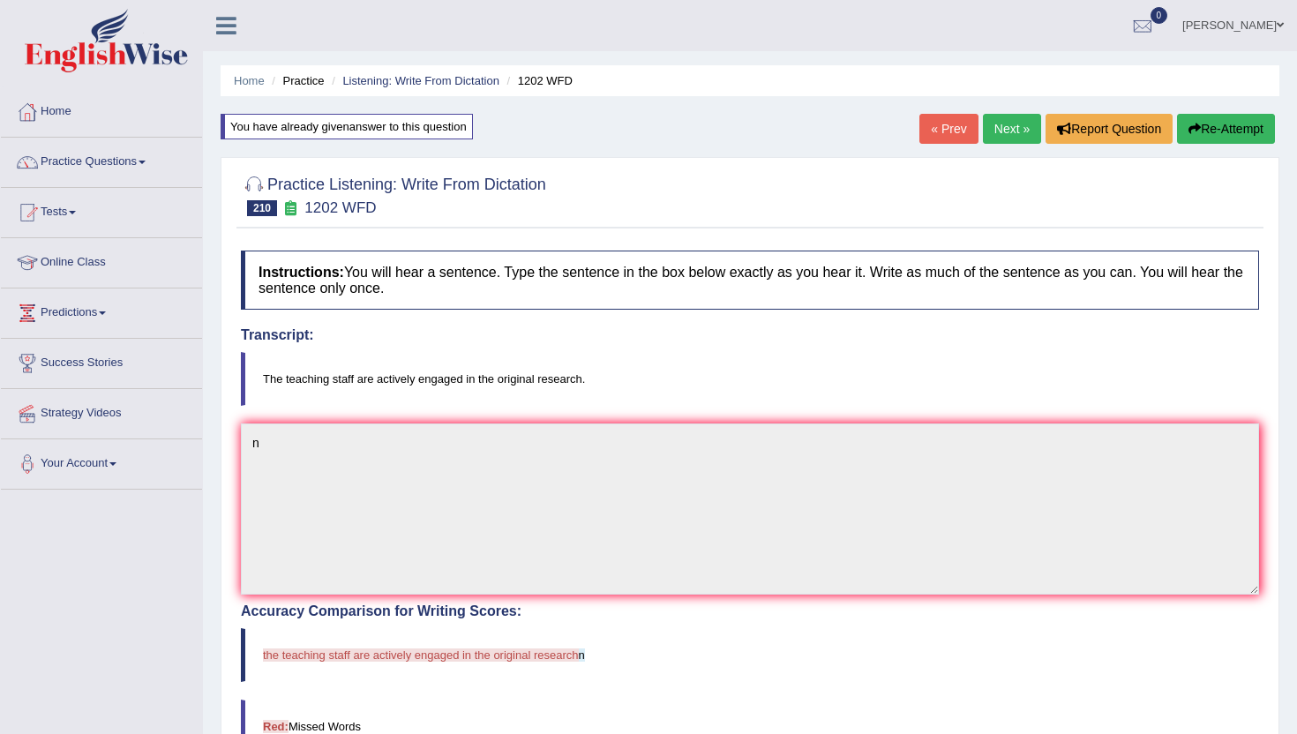
click at [983, 118] on link "Next »" at bounding box center [1012, 129] width 58 height 30
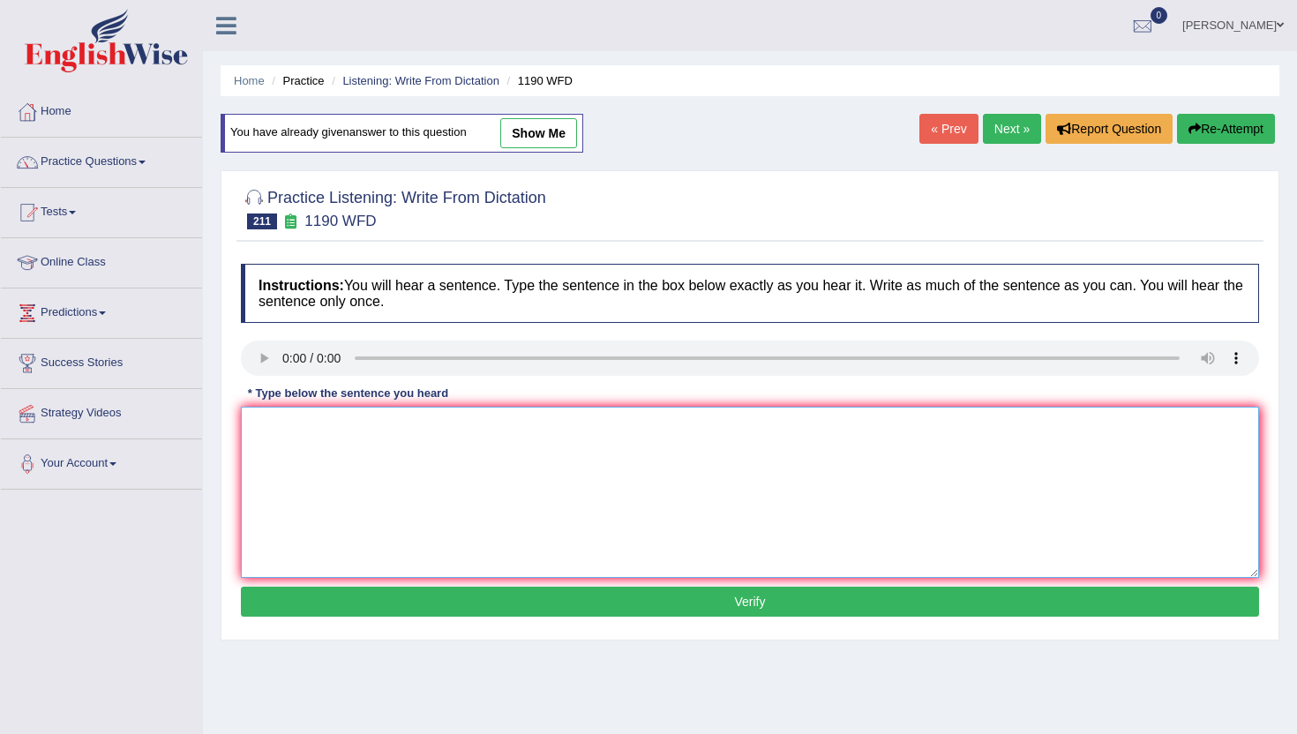
click at [605, 526] on textarea at bounding box center [750, 492] width 1018 height 171
type textarea "m"
click at [552, 589] on button "Verify" at bounding box center [750, 602] width 1018 height 30
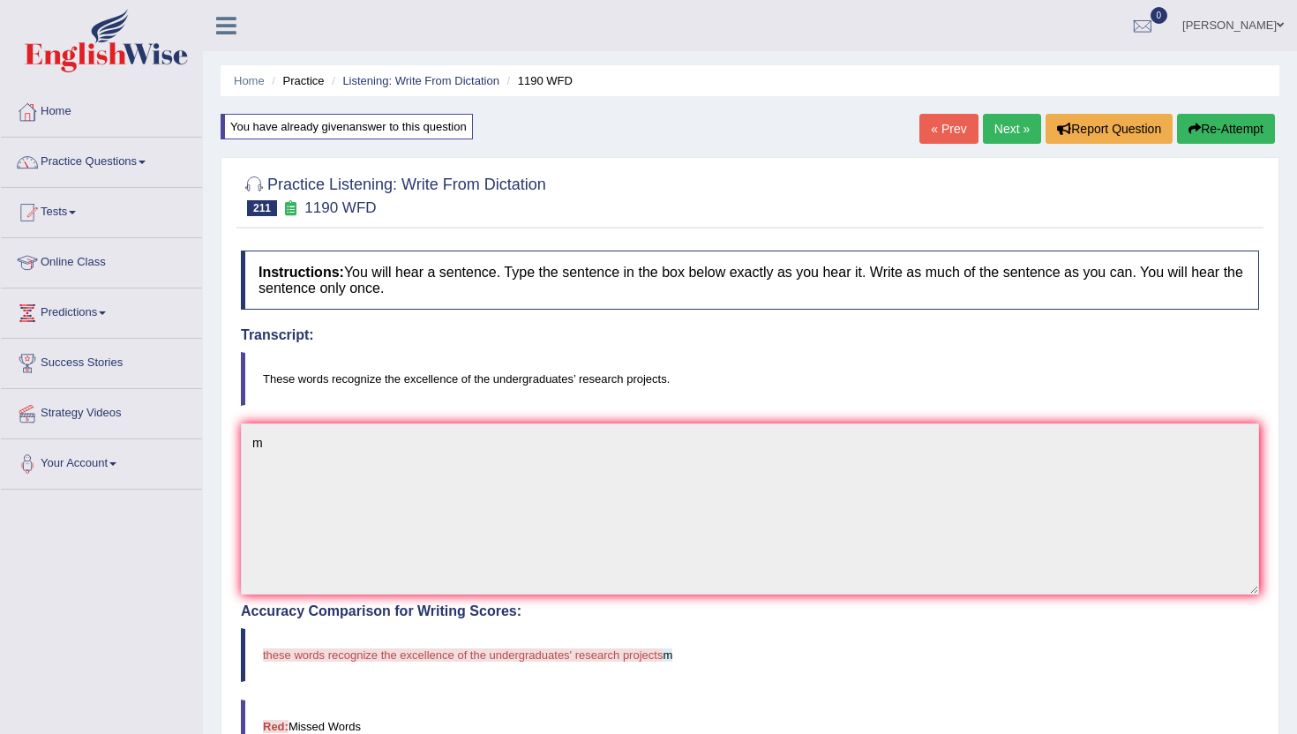
click at [992, 132] on link "Next »" at bounding box center [1012, 129] width 58 height 30
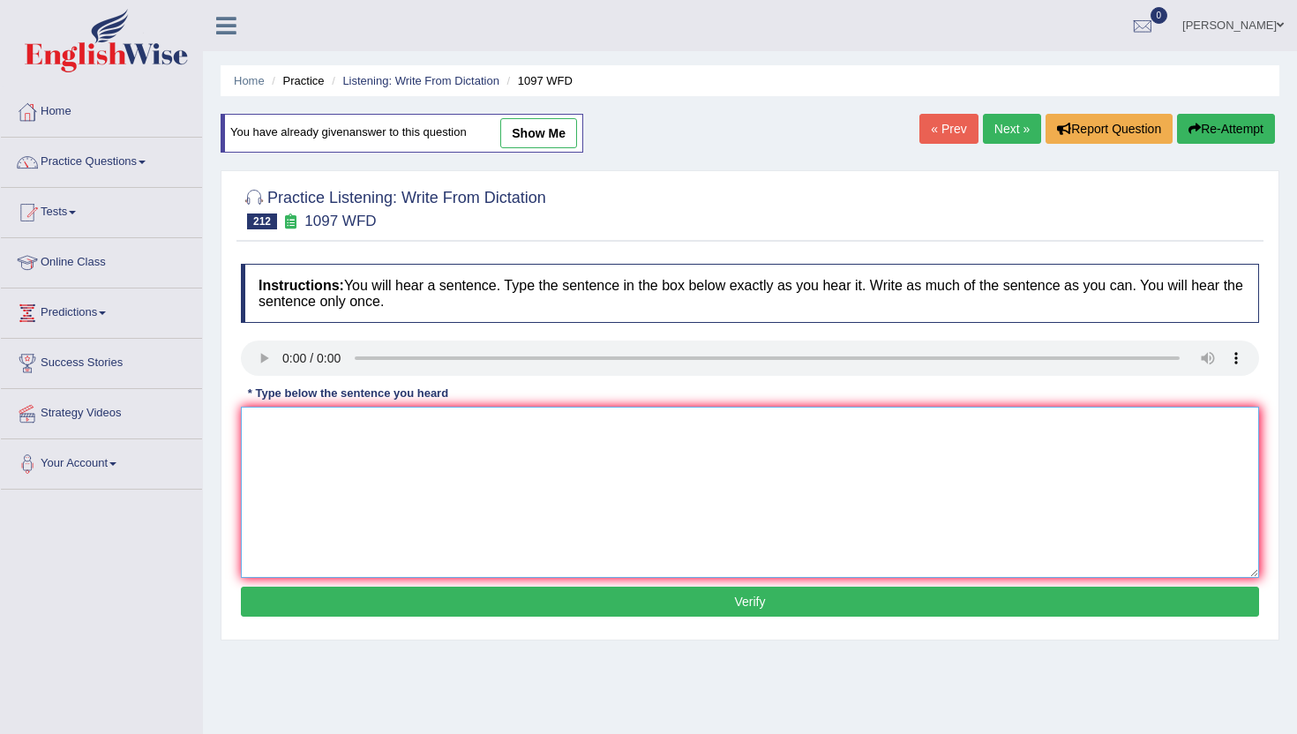
click at [402, 498] on textarea at bounding box center [750, 492] width 1018 height 171
type textarea "m"
click at [370, 596] on button "Verify" at bounding box center [750, 602] width 1018 height 30
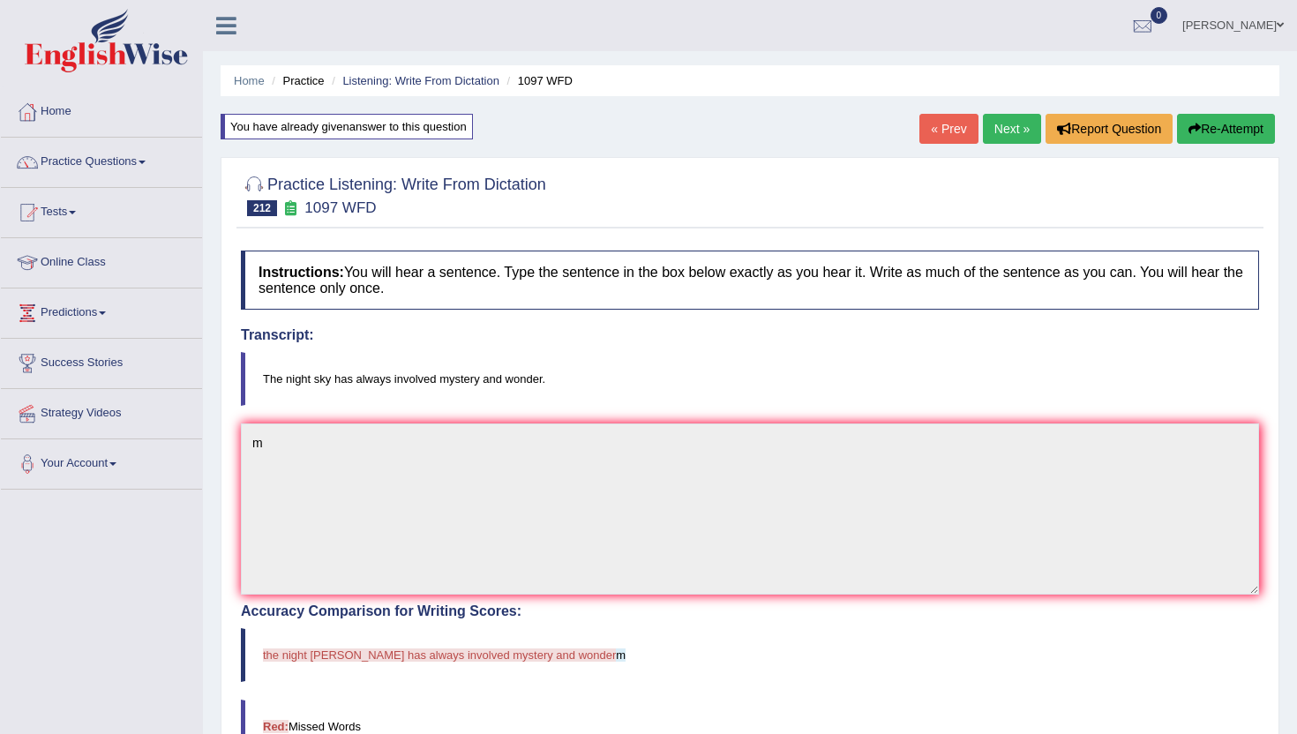
click at [1006, 129] on link "Next »" at bounding box center [1012, 129] width 58 height 30
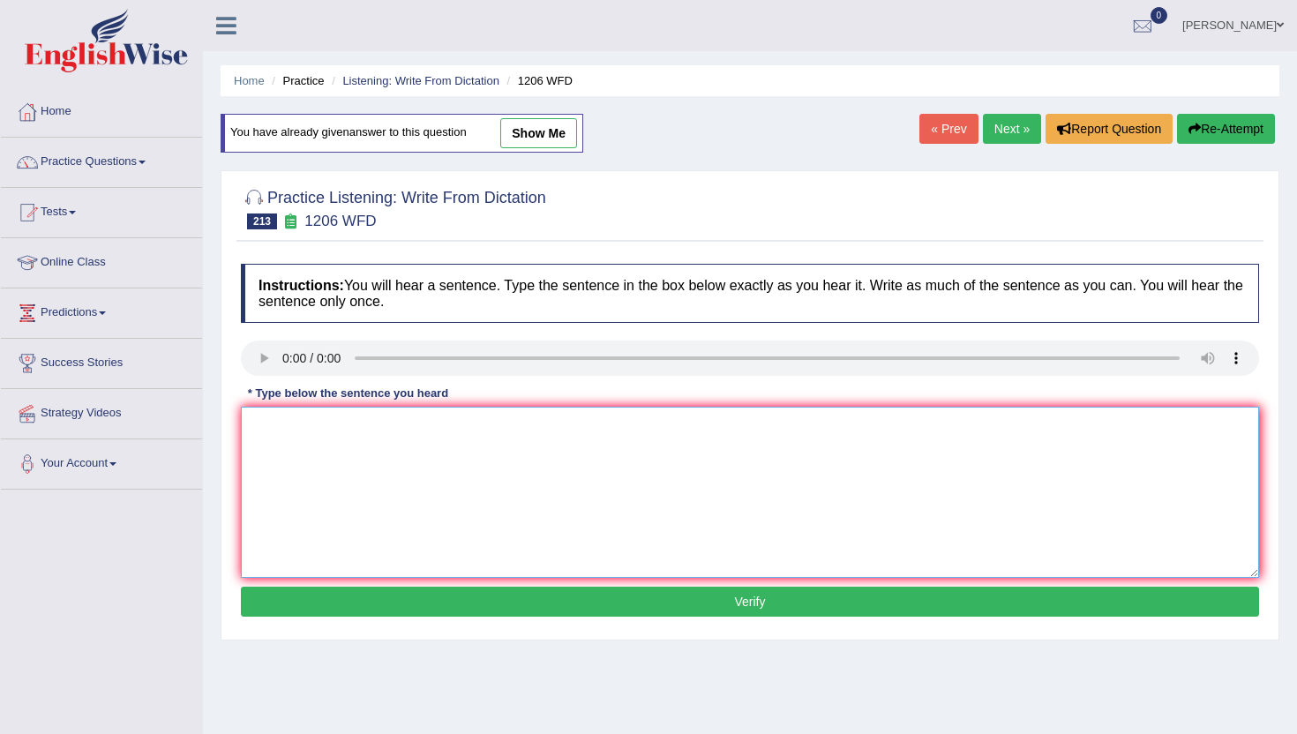
click at [451, 474] on textarea at bounding box center [750, 492] width 1018 height 171
type textarea "m"
click at [418, 606] on button "Verify" at bounding box center [750, 602] width 1018 height 30
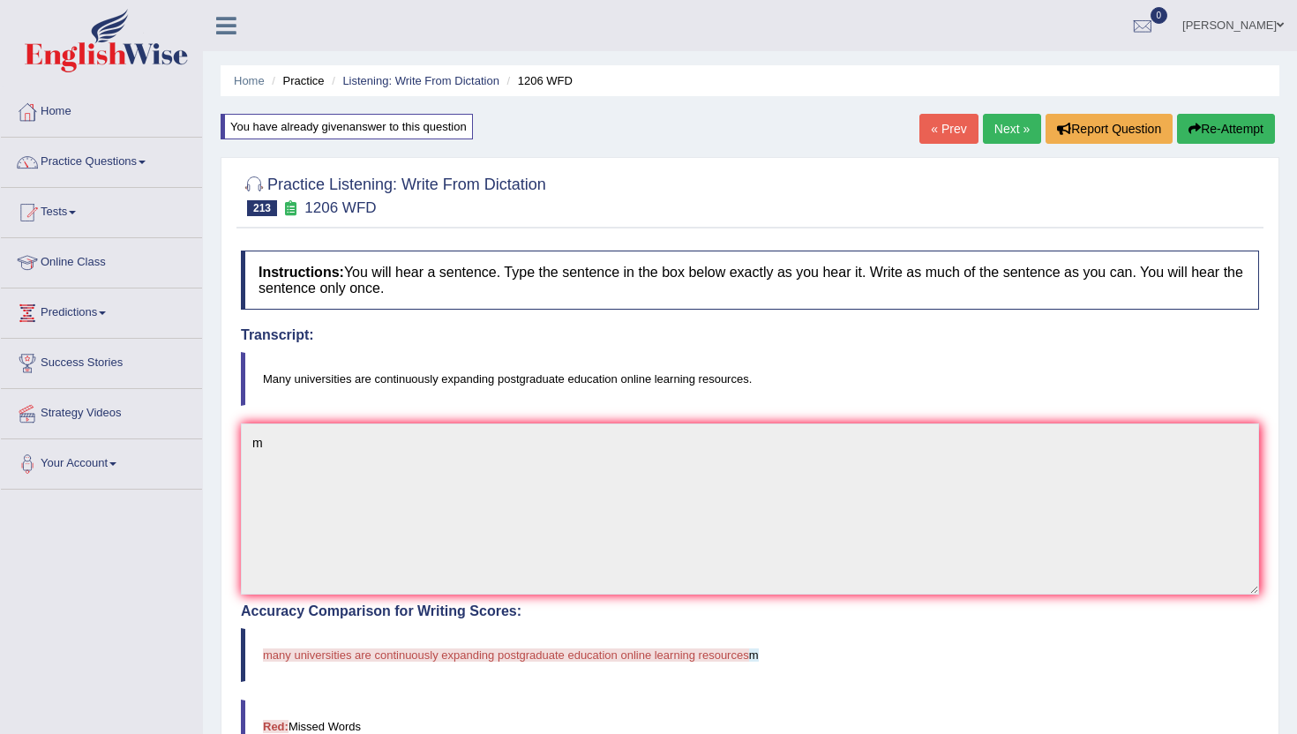
click at [1013, 114] on link "Next »" at bounding box center [1012, 129] width 58 height 30
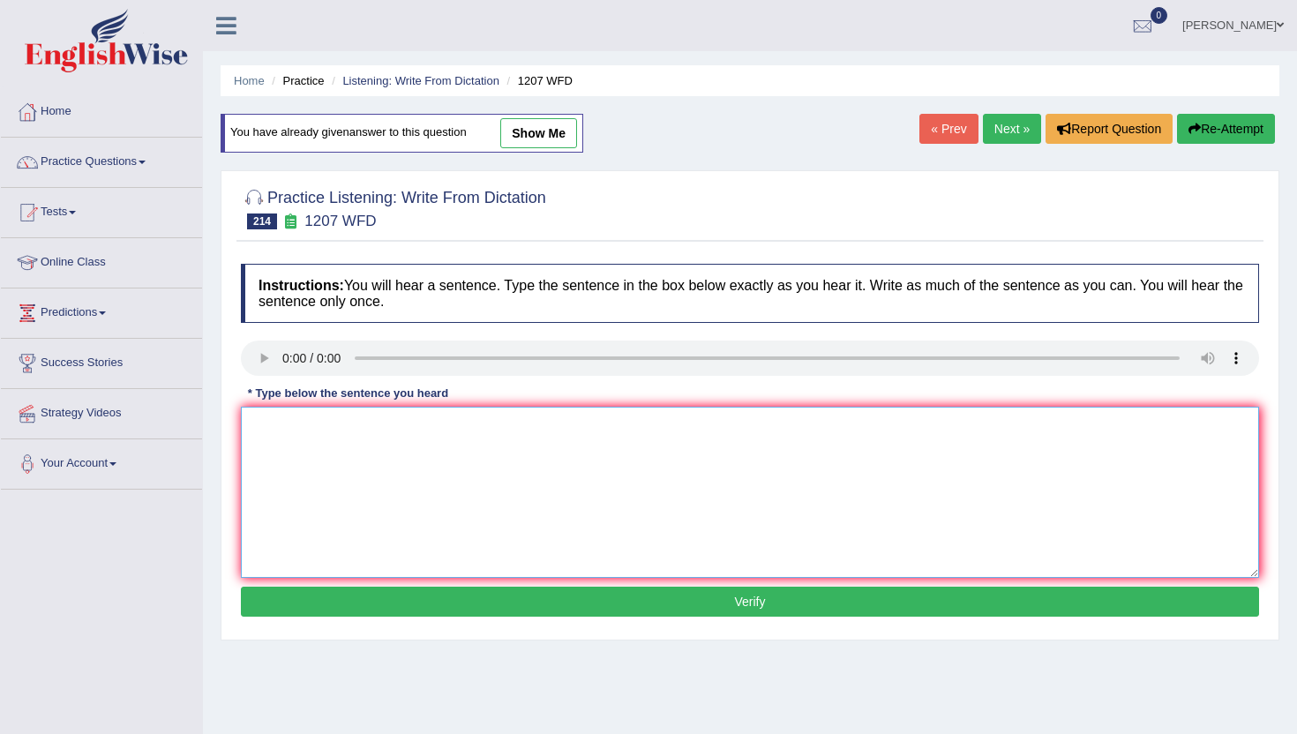
click at [321, 497] on textarea at bounding box center [750, 492] width 1018 height 171
type textarea "n"
click at [324, 609] on button "Verify" at bounding box center [750, 602] width 1018 height 30
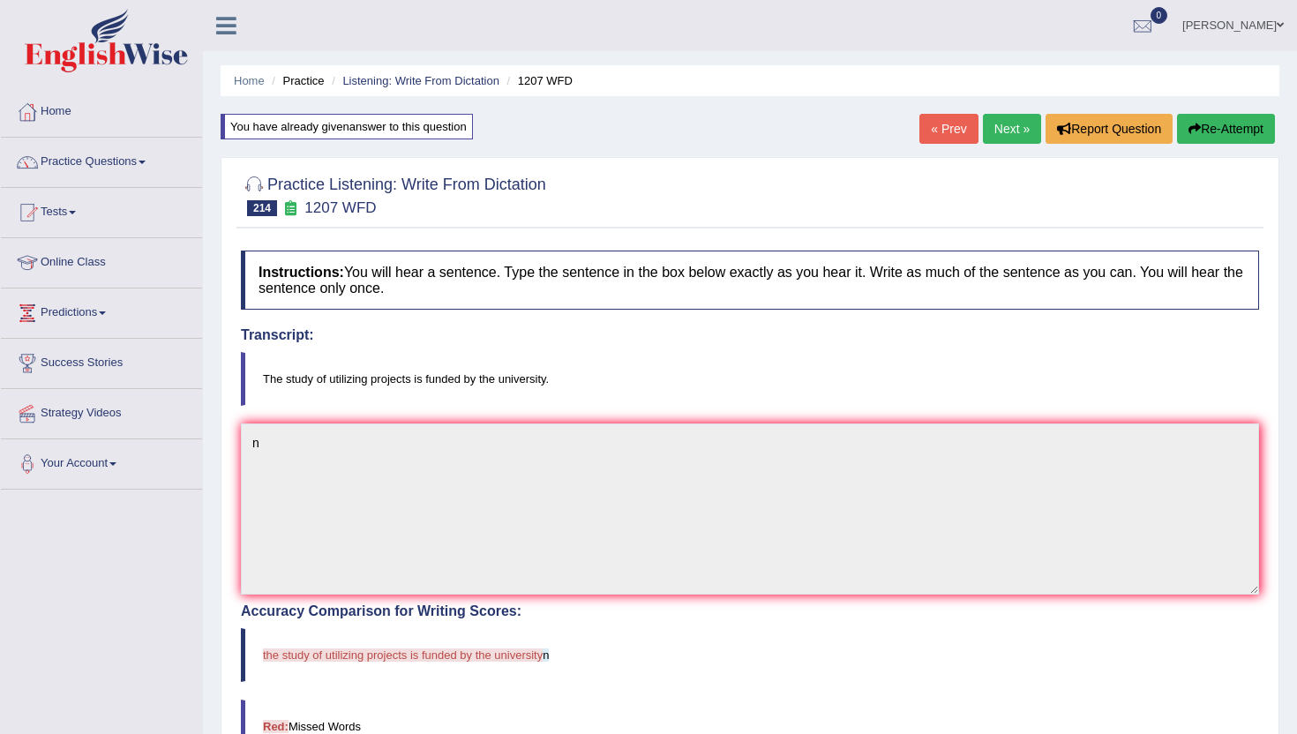
click at [1001, 129] on link "Next »" at bounding box center [1012, 129] width 58 height 30
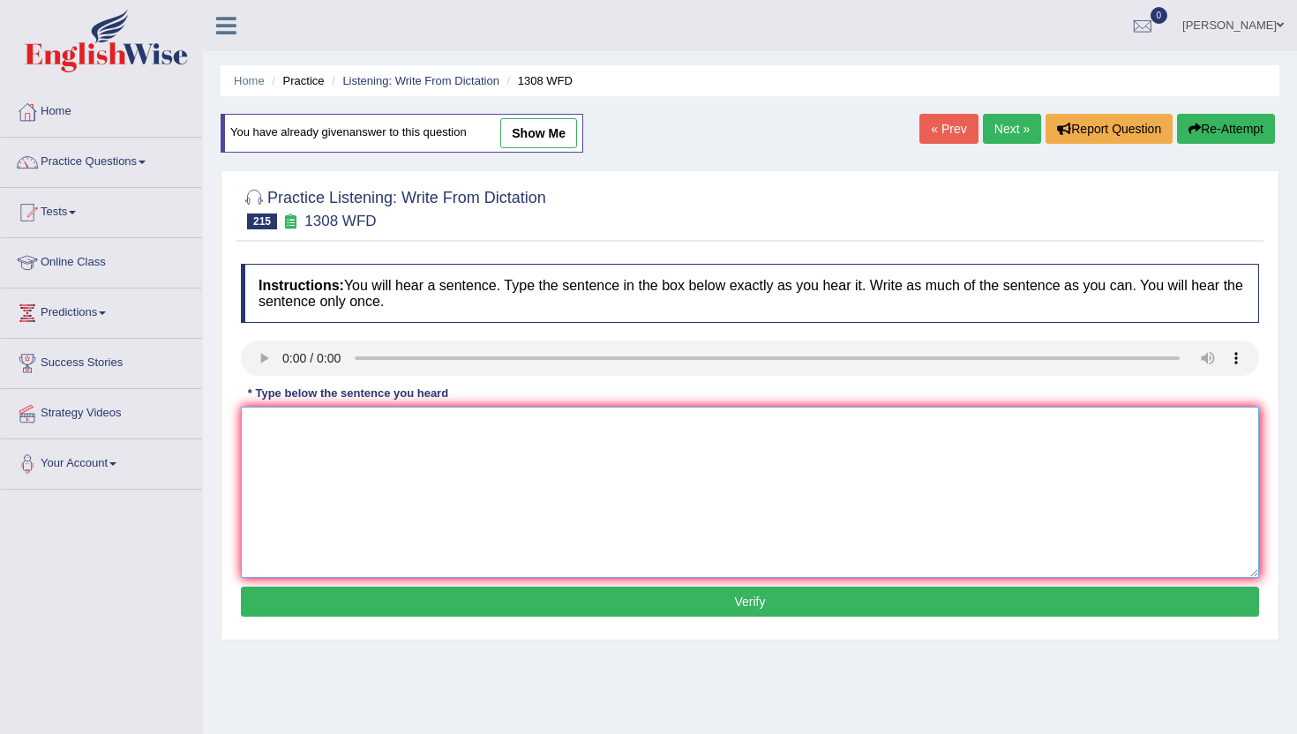
click at [312, 498] on textarea at bounding box center [750, 492] width 1018 height 171
type textarea "n"
click at [318, 592] on button "Verify" at bounding box center [750, 602] width 1018 height 30
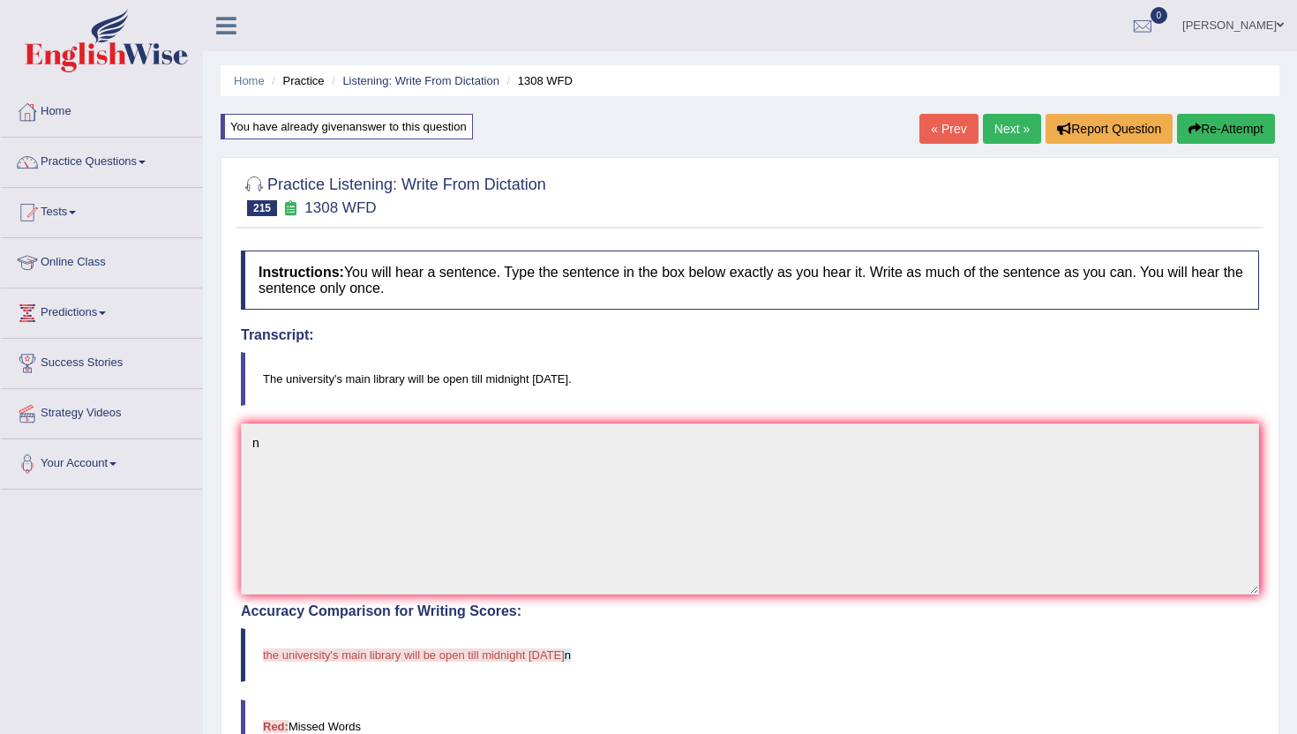
click at [1006, 127] on link "Next »" at bounding box center [1012, 129] width 58 height 30
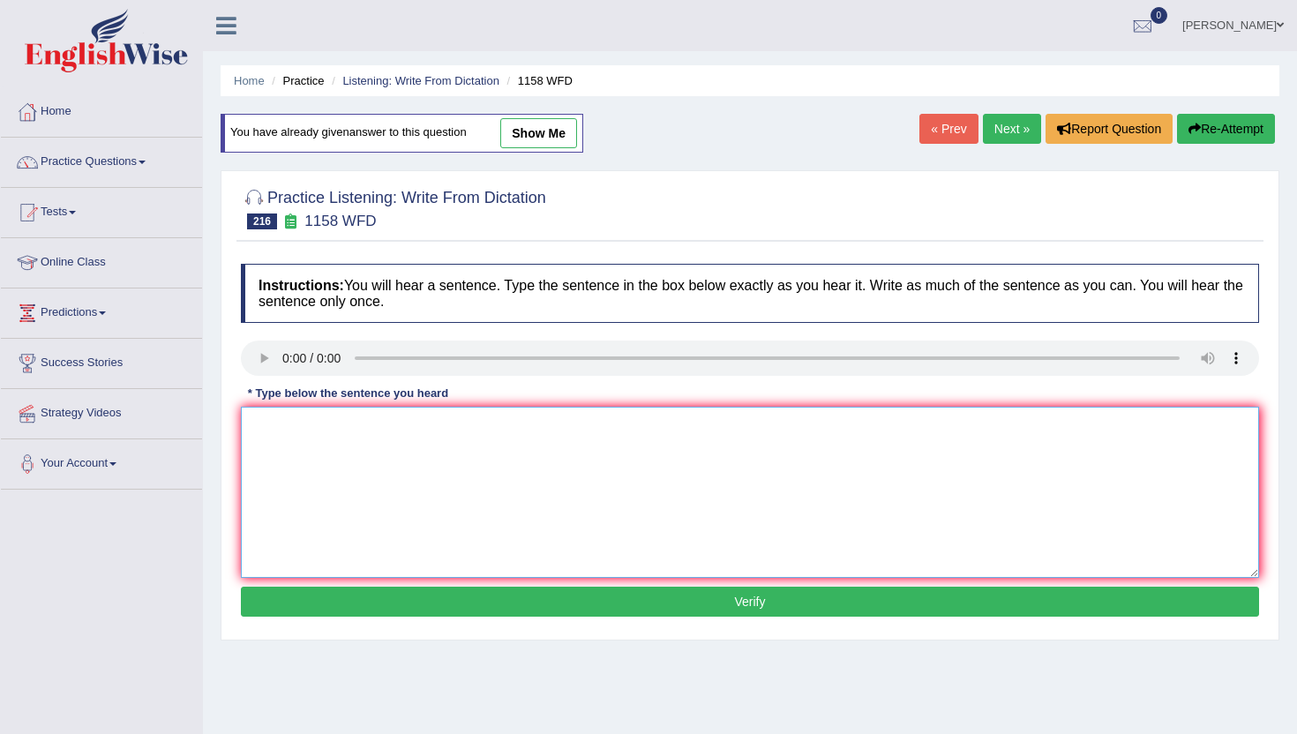
click at [493, 552] on textarea at bounding box center [750, 492] width 1018 height 171
type textarea "m"
click at [474, 608] on button "Verify" at bounding box center [750, 602] width 1018 height 30
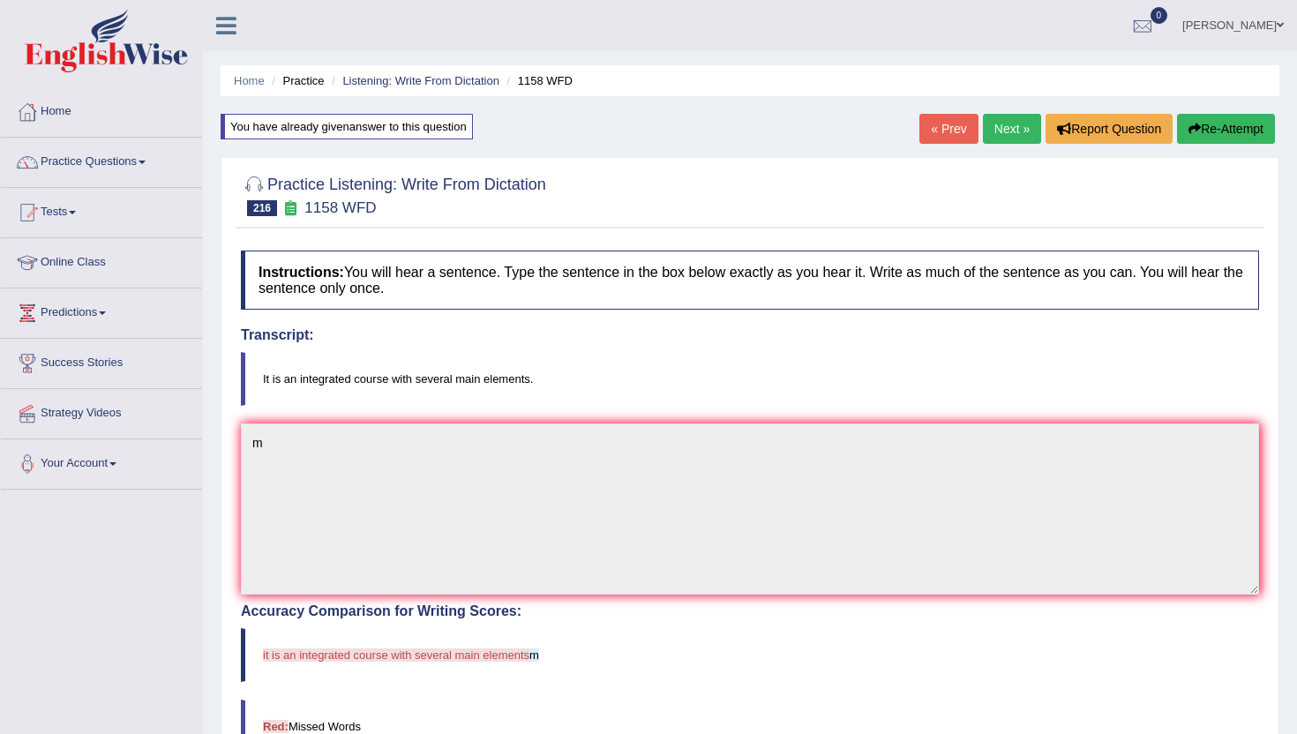
click at [1023, 126] on link "Next »" at bounding box center [1012, 129] width 58 height 30
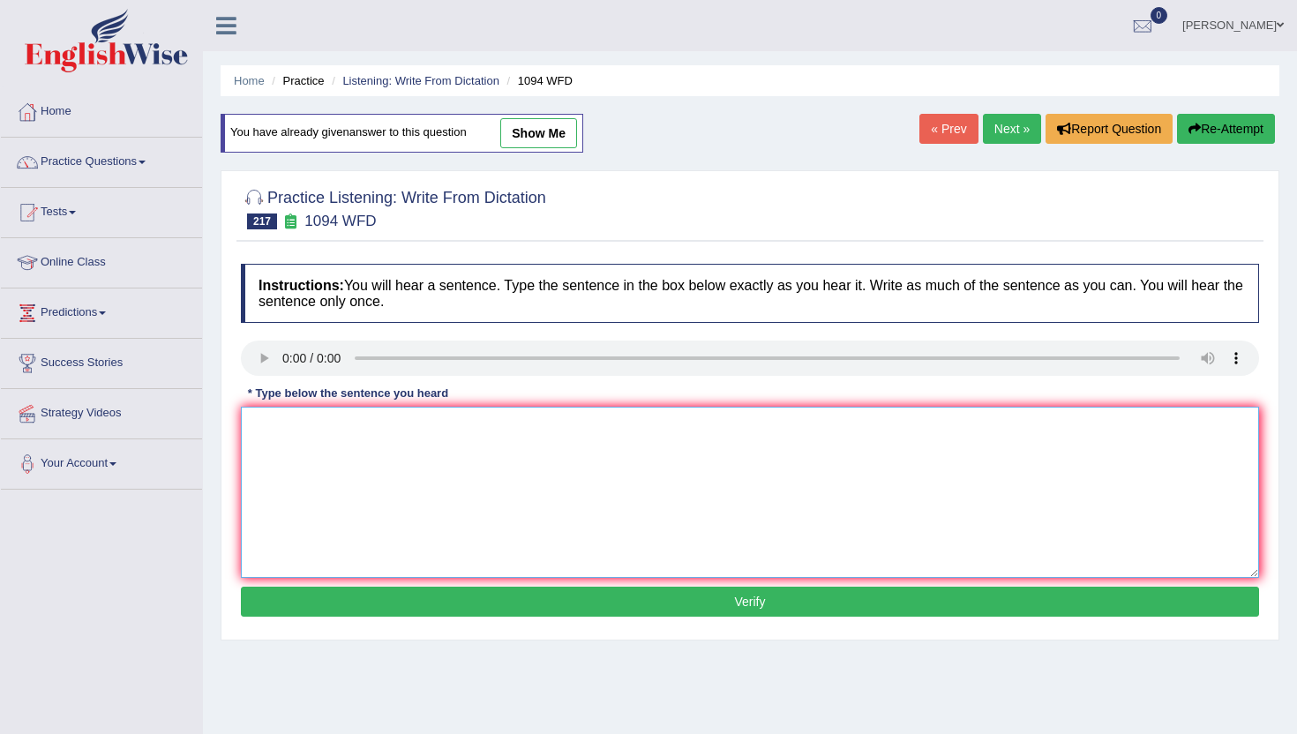
click at [565, 482] on textarea at bounding box center [750, 492] width 1018 height 171
type textarea "m"
click at [557, 594] on button "Verify" at bounding box center [750, 602] width 1018 height 30
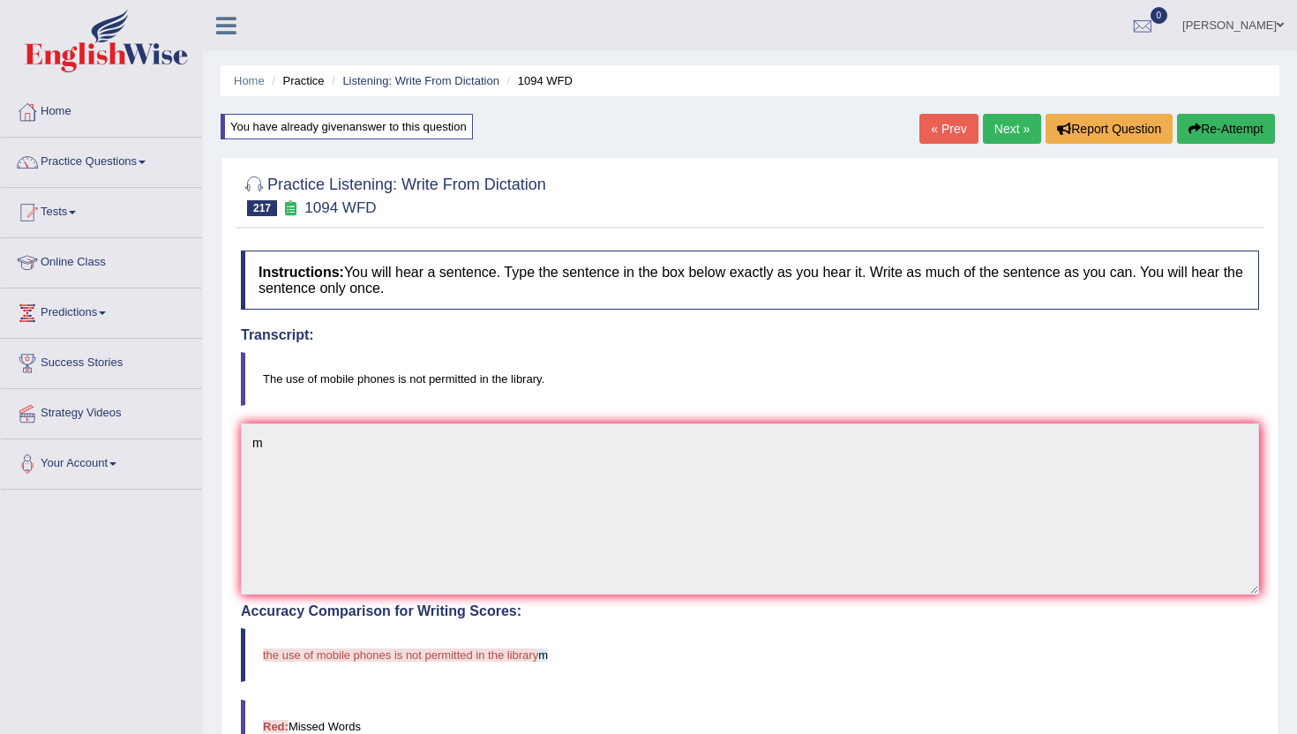
click at [1016, 135] on link "Next »" at bounding box center [1012, 129] width 58 height 30
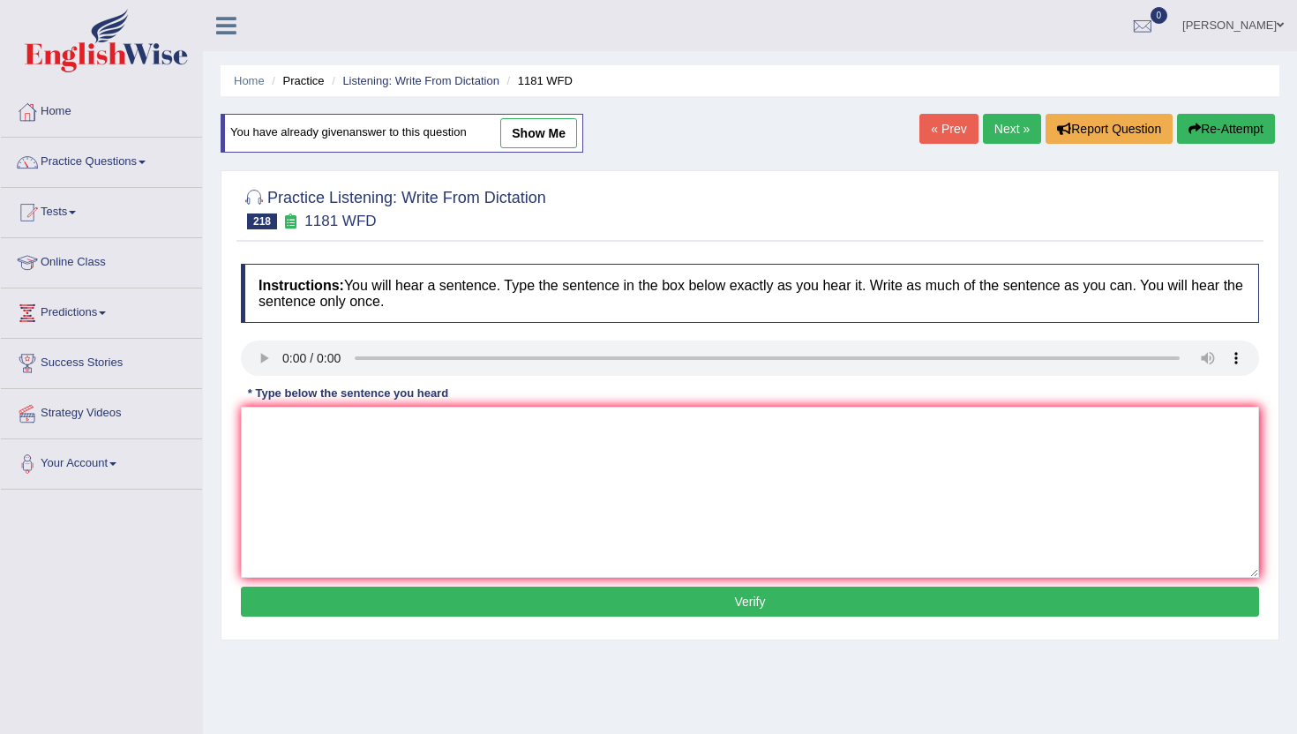
click at [232, 357] on div "Practice Listening: Write From Dictation 218 1181 WFD Instructions: You will he…" at bounding box center [750, 405] width 1059 height 470
click at [994, 144] on div "« Prev Next » Report Question Re-Attempt" at bounding box center [1100, 131] width 360 height 34
click at [290, 432] on textarea at bounding box center [750, 492] width 1018 height 171
type textarea "m"
click at [302, 605] on button "Verify" at bounding box center [750, 602] width 1018 height 30
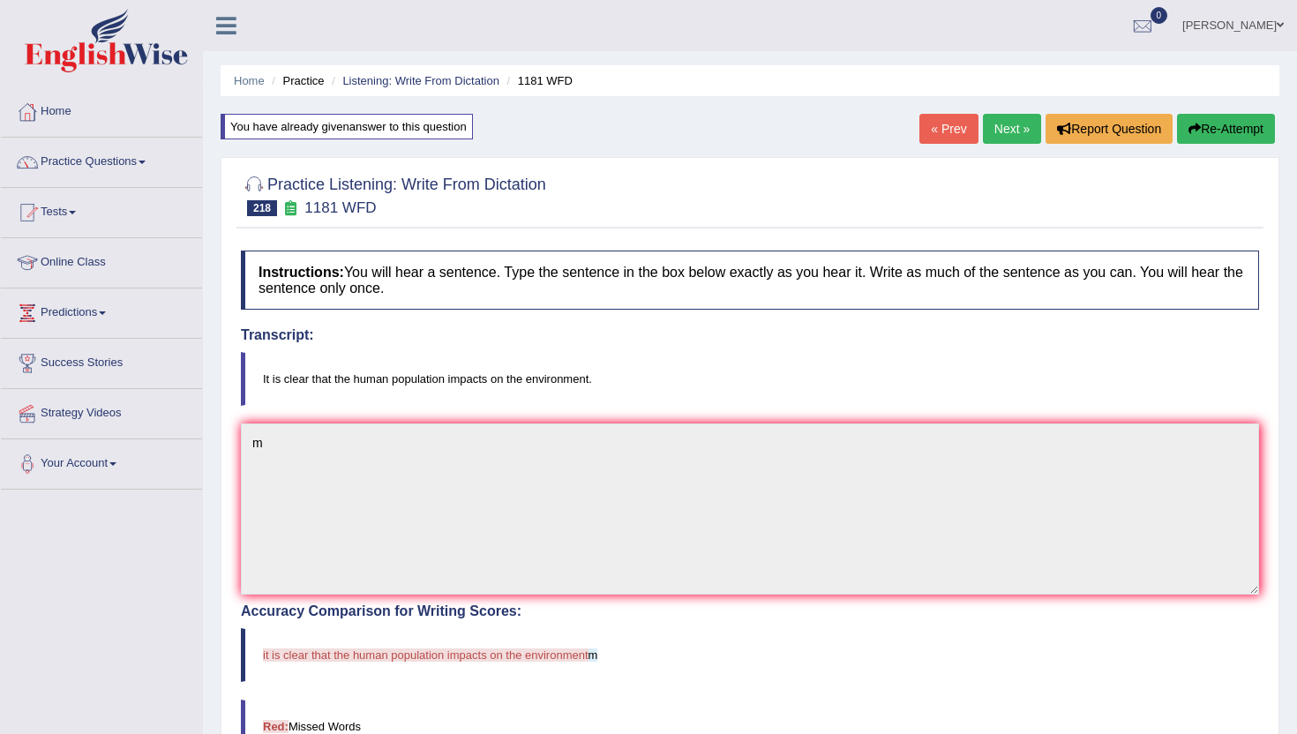
click at [1012, 124] on link "Next »" at bounding box center [1012, 129] width 58 height 30
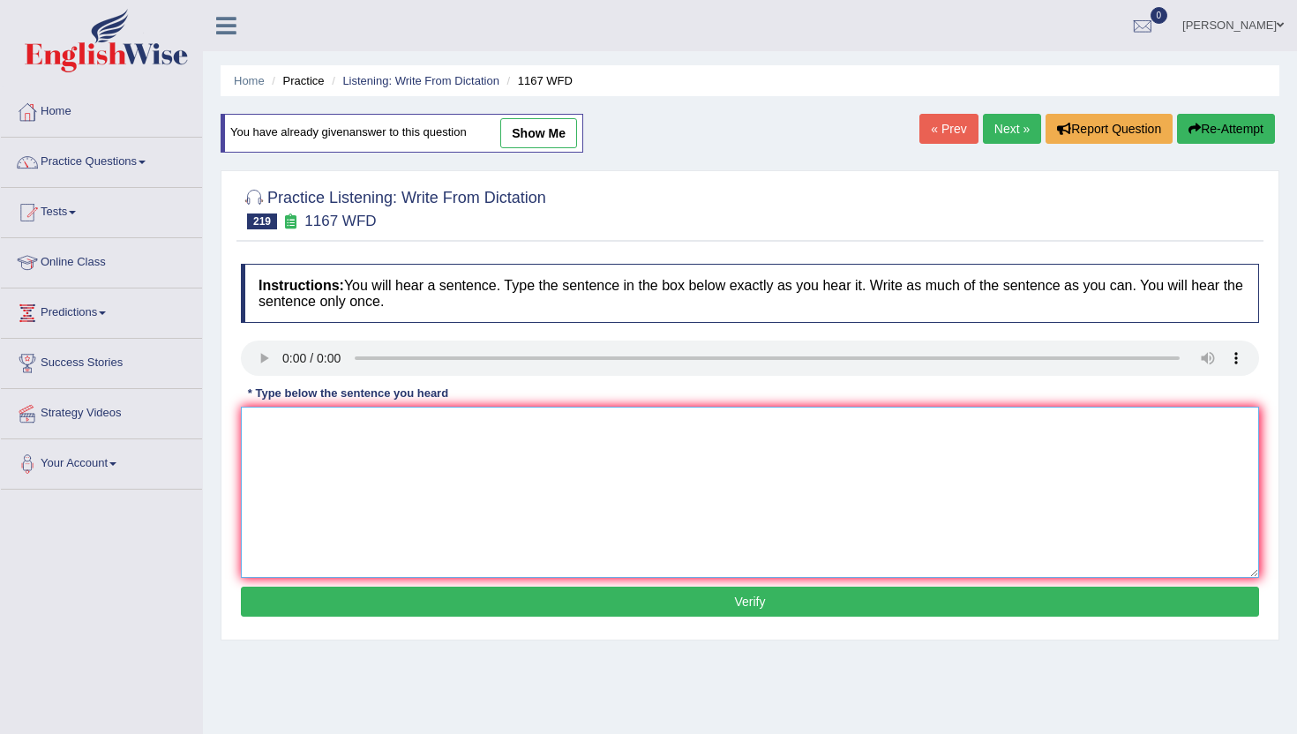
click at [453, 526] on textarea at bounding box center [750, 492] width 1018 height 171
type textarea "m"
click at [438, 588] on button "Verify" at bounding box center [750, 602] width 1018 height 30
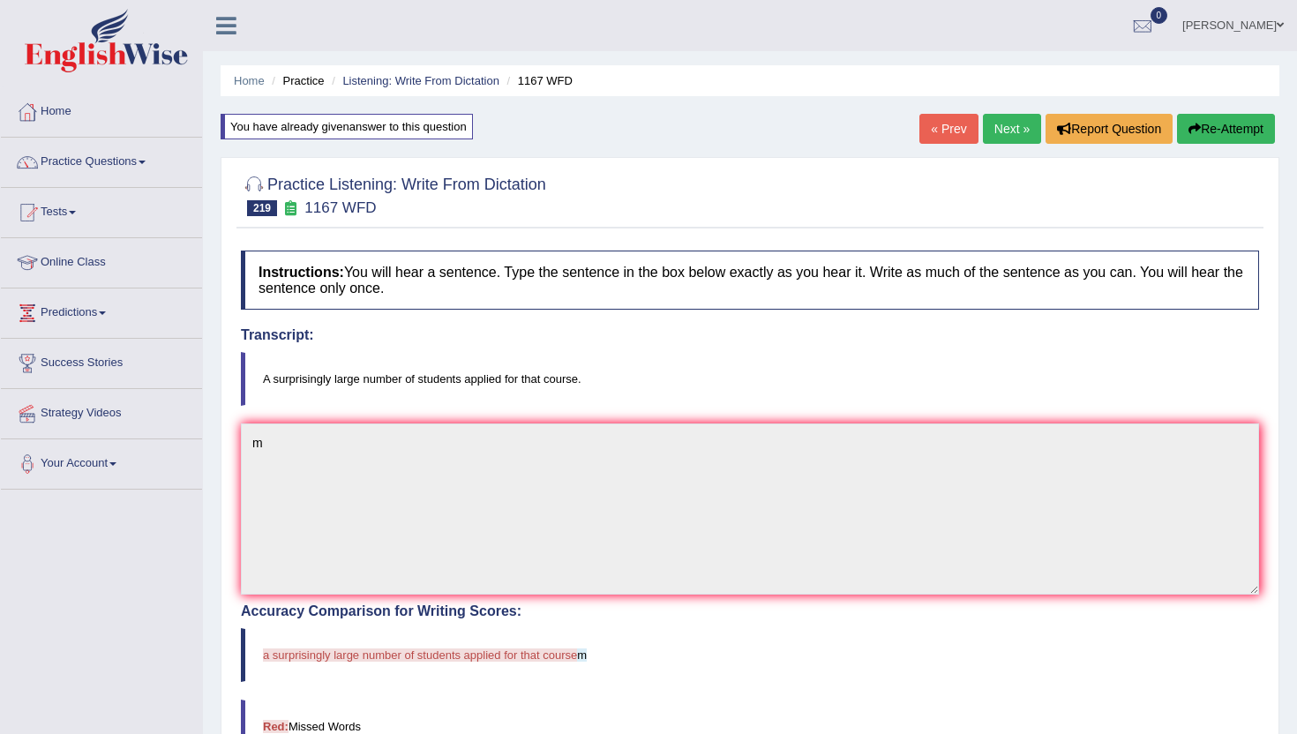
click at [1005, 124] on link "Next »" at bounding box center [1012, 129] width 58 height 30
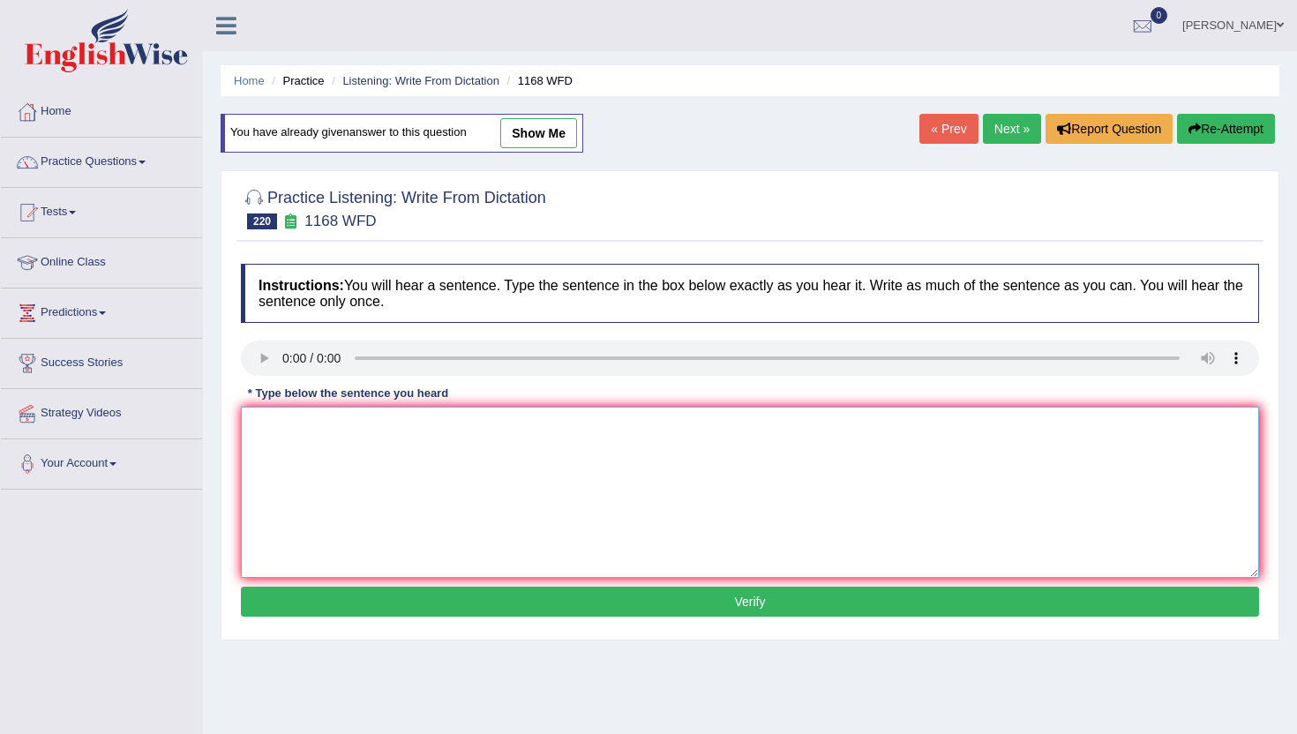
click at [357, 436] on textarea at bounding box center [750, 492] width 1018 height 171
type textarea "m"
click at [350, 598] on button "Verify" at bounding box center [750, 602] width 1018 height 30
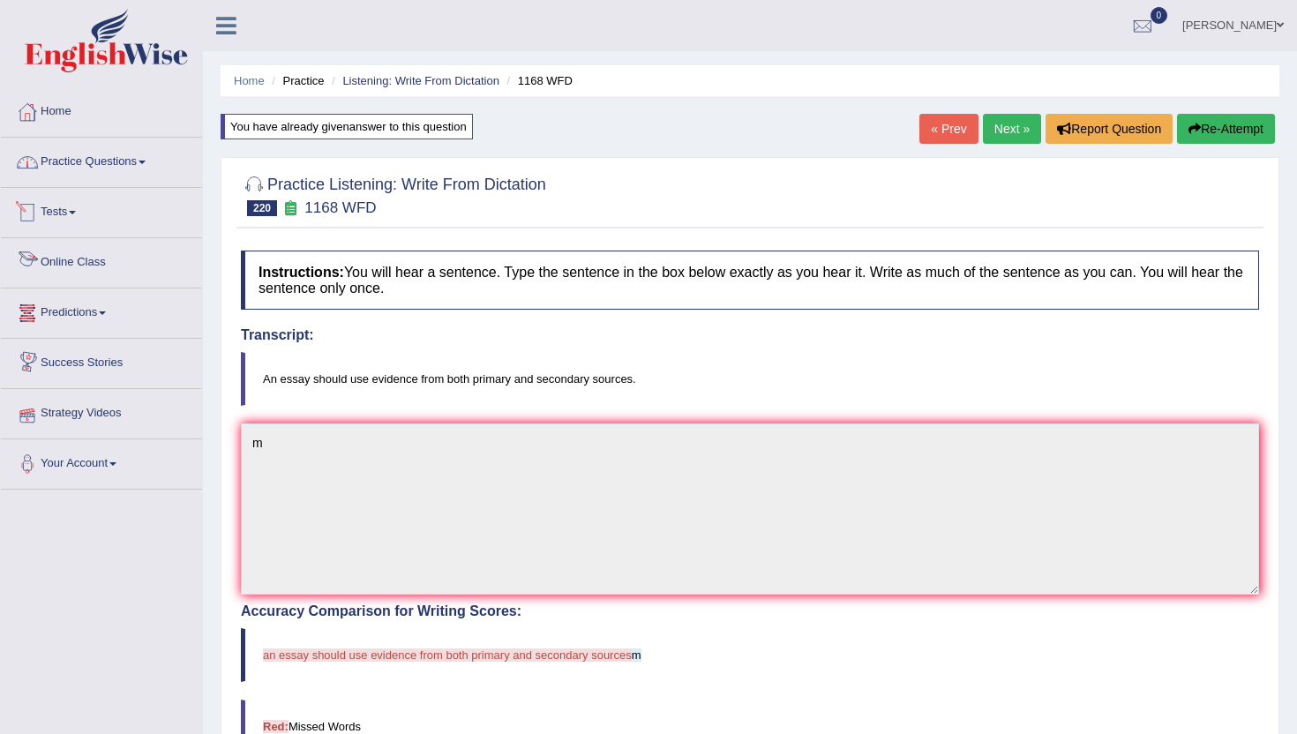
click at [89, 169] on link "Practice Questions" at bounding box center [101, 160] width 201 height 44
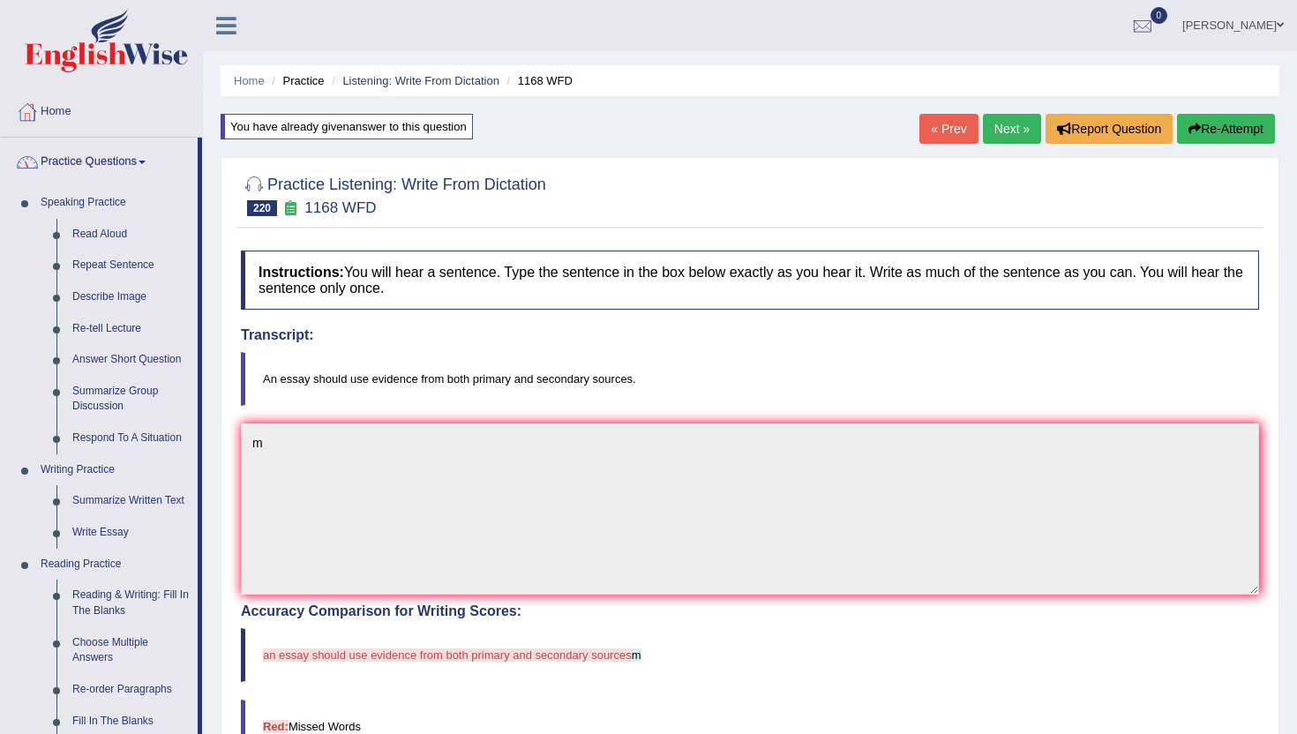
click at [209, 696] on div "Home Practice Listening: Write From Dictation 1168 WFD You have already given a…" at bounding box center [750, 554] width 1094 height 1108
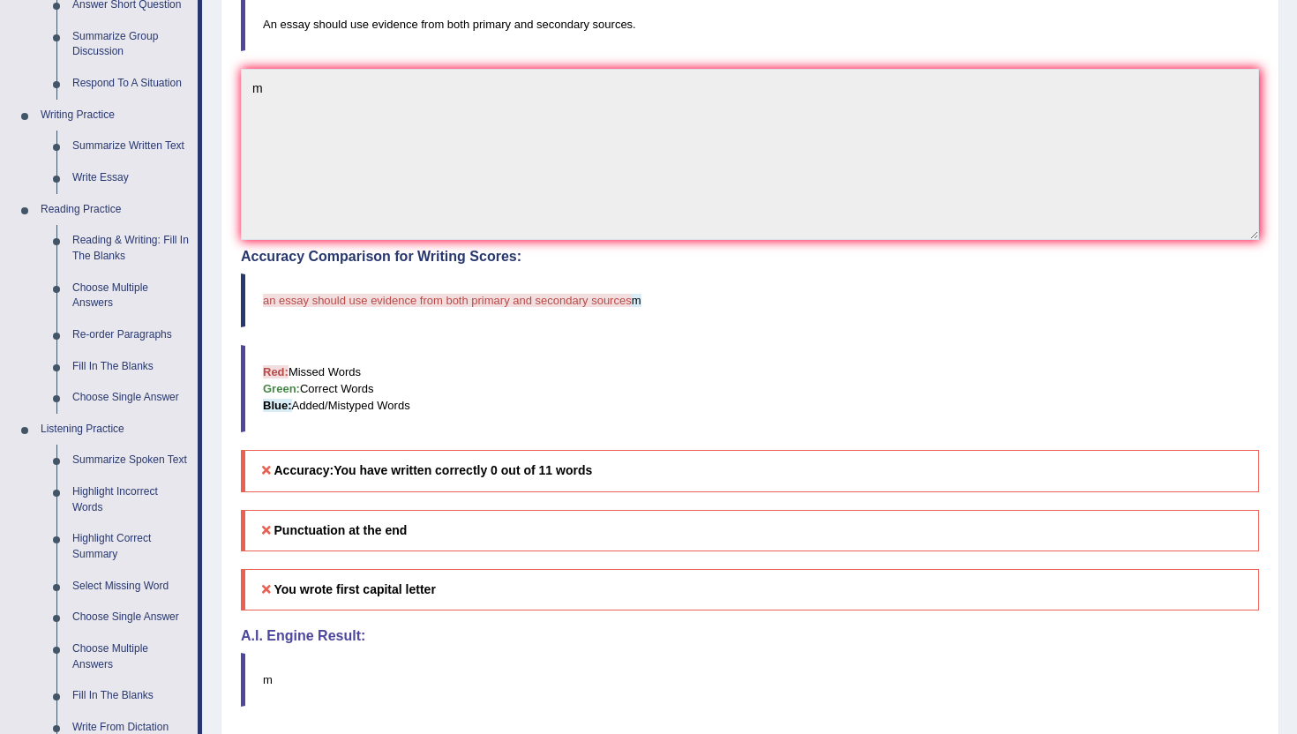
scroll to position [353, 0]
click at [125, 369] on link "Fill In The Blanks" at bounding box center [130, 369] width 133 height 32
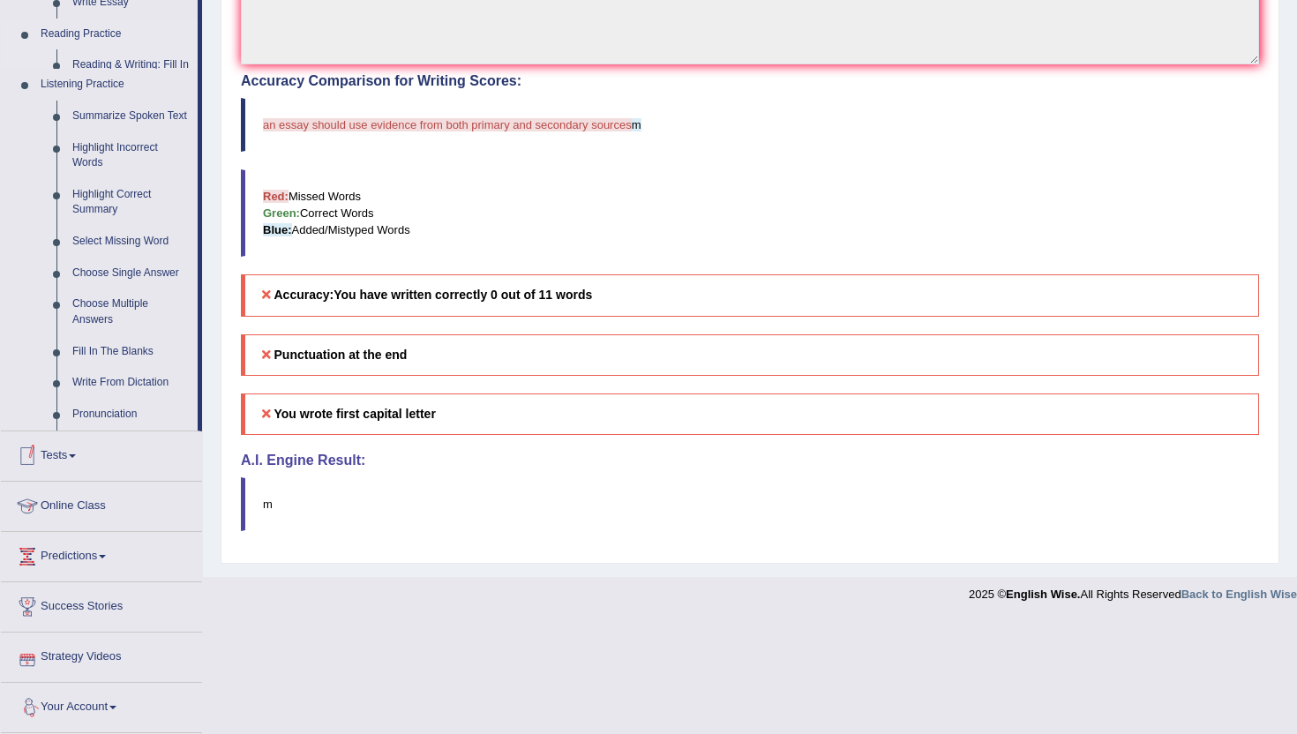
scroll to position [573, 0]
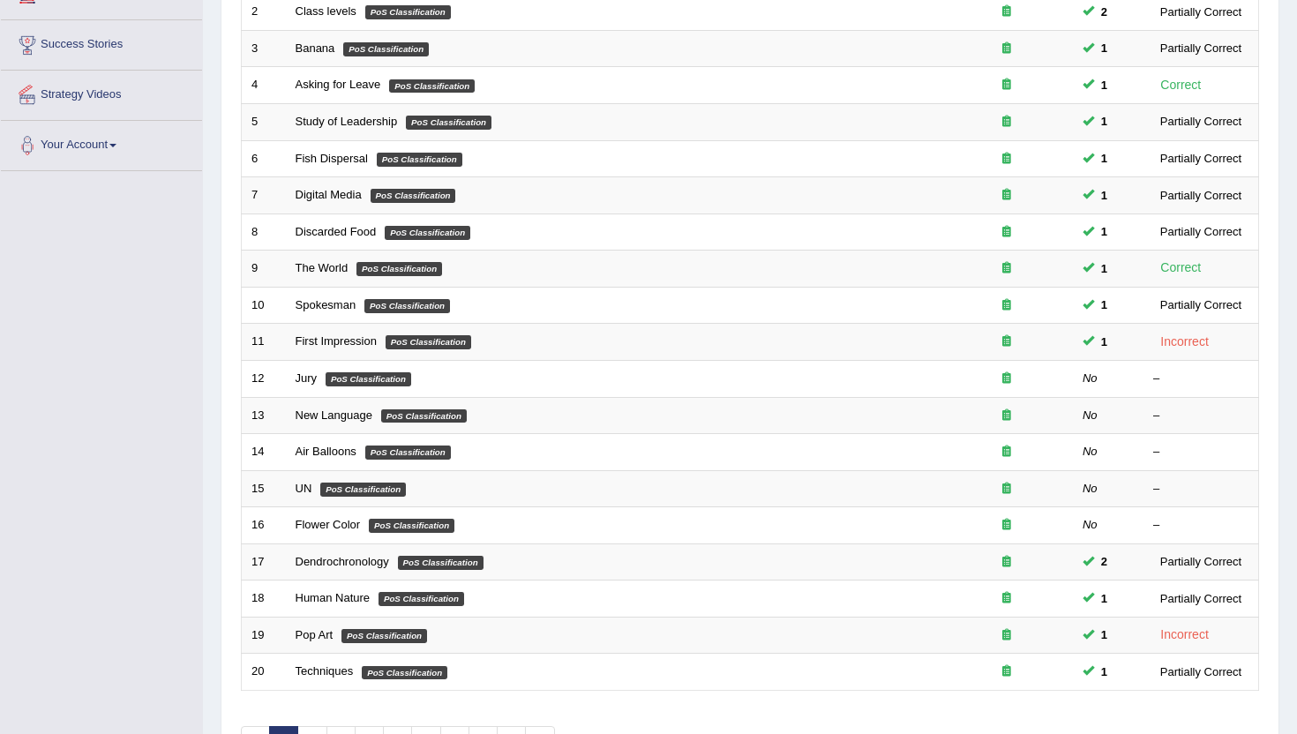
scroll to position [388, 0]
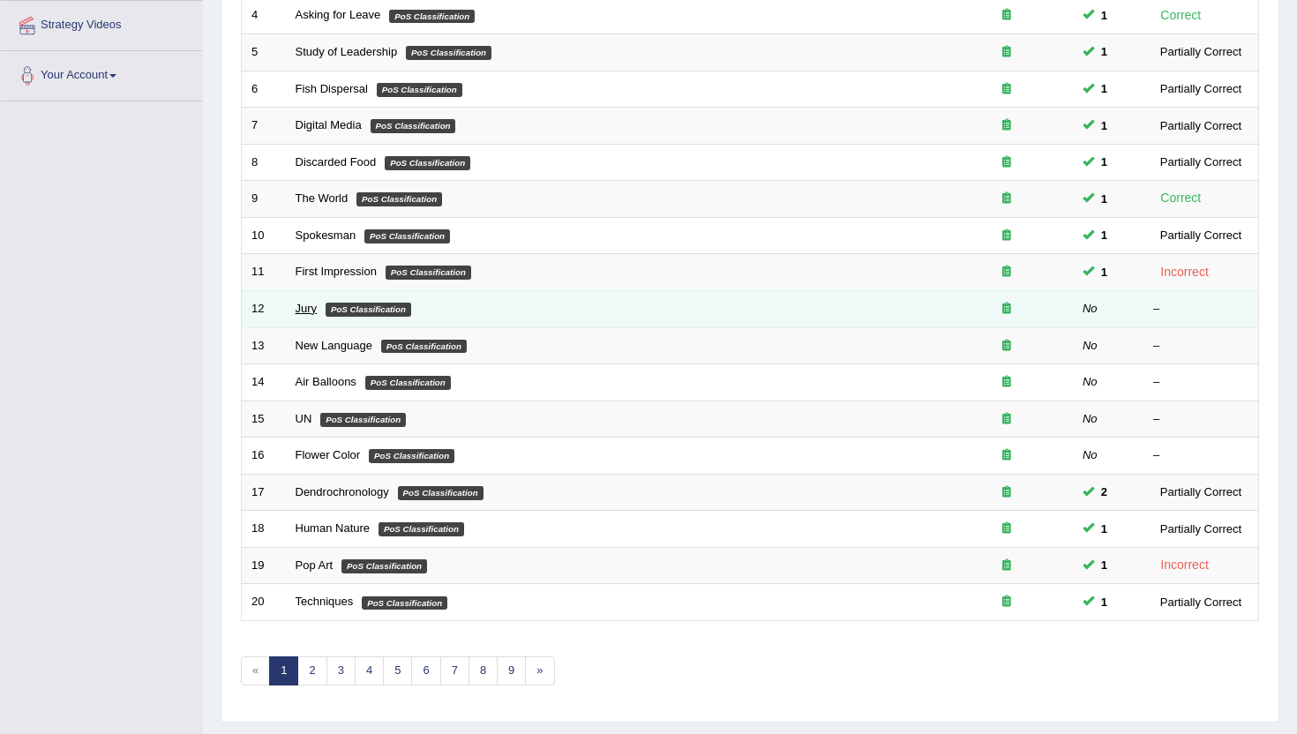
click at [310, 304] on link "Jury" at bounding box center [307, 308] width 22 height 13
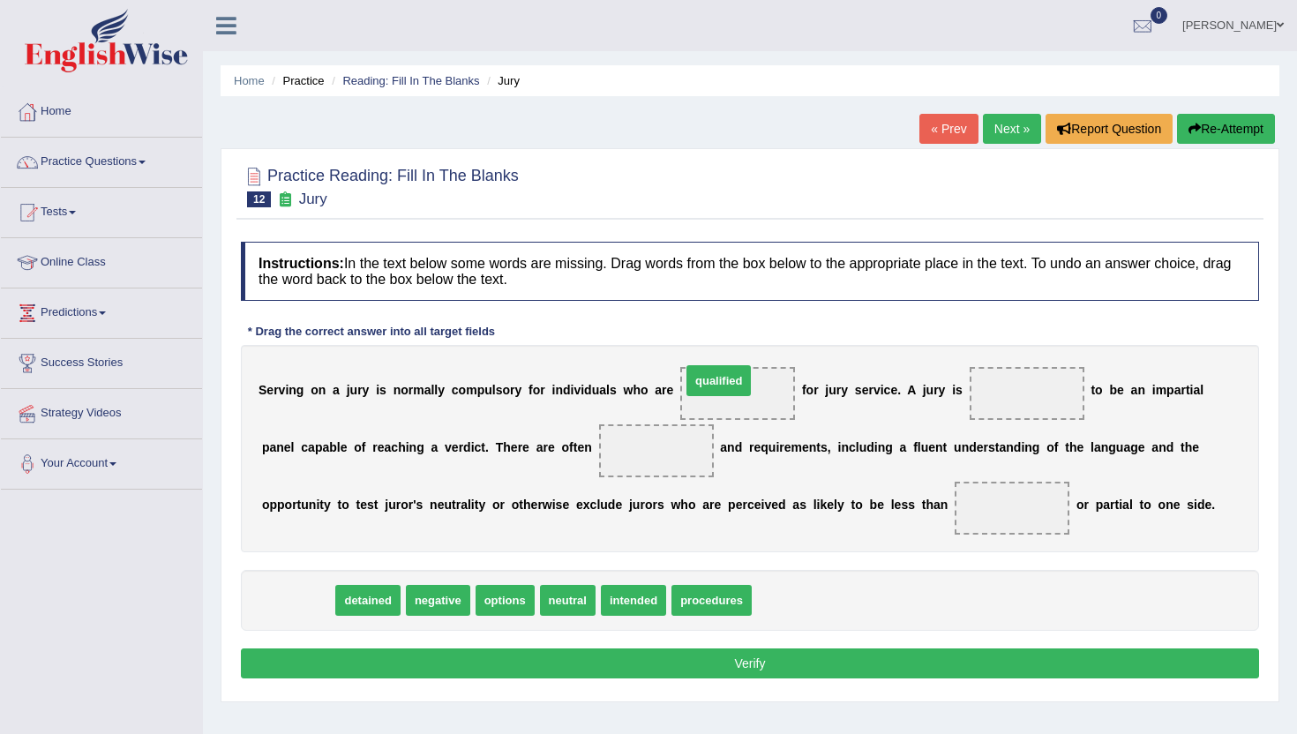
drag, startPoint x: 282, startPoint y: 611, endPoint x: 701, endPoint y: 395, distance: 471.3
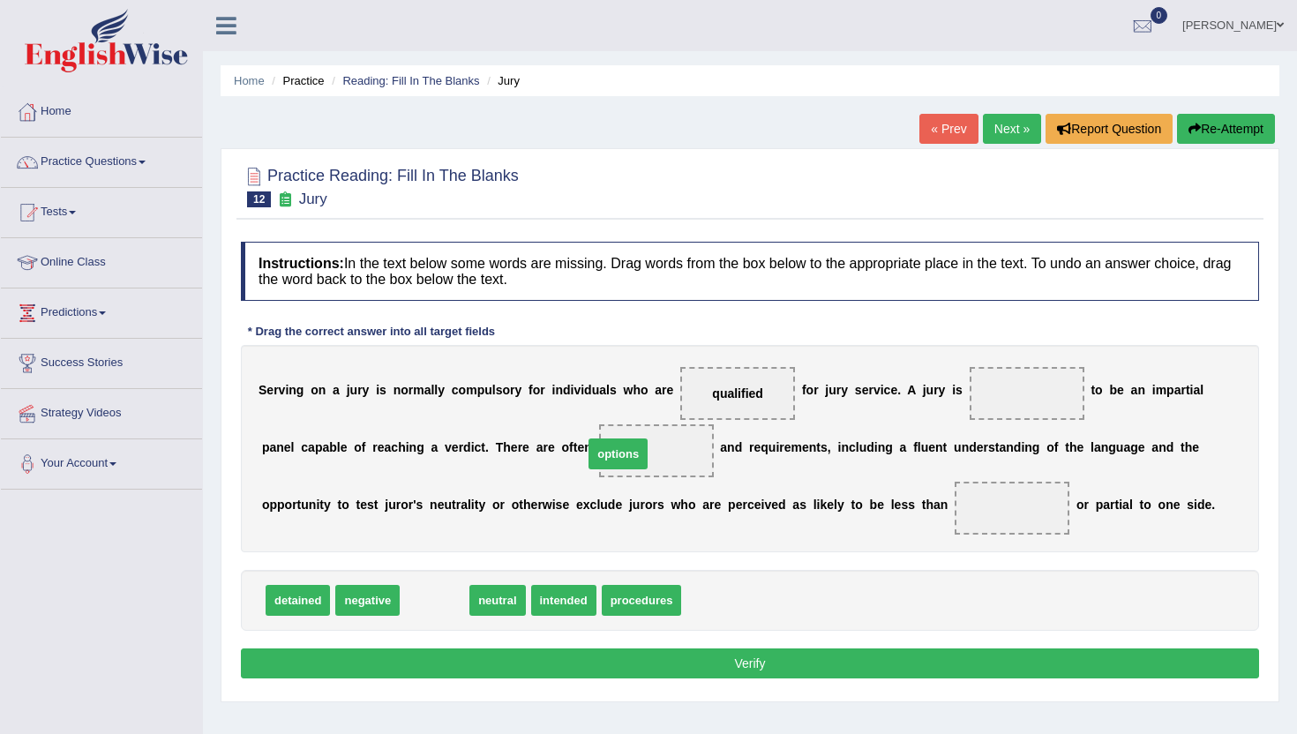
drag, startPoint x: 414, startPoint y: 606, endPoint x: 597, endPoint y: 459, distance: 235.4
drag, startPoint x: 416, startPoint y: 600, endPoint x: 917, endPoint y: 504, distance: 510.4
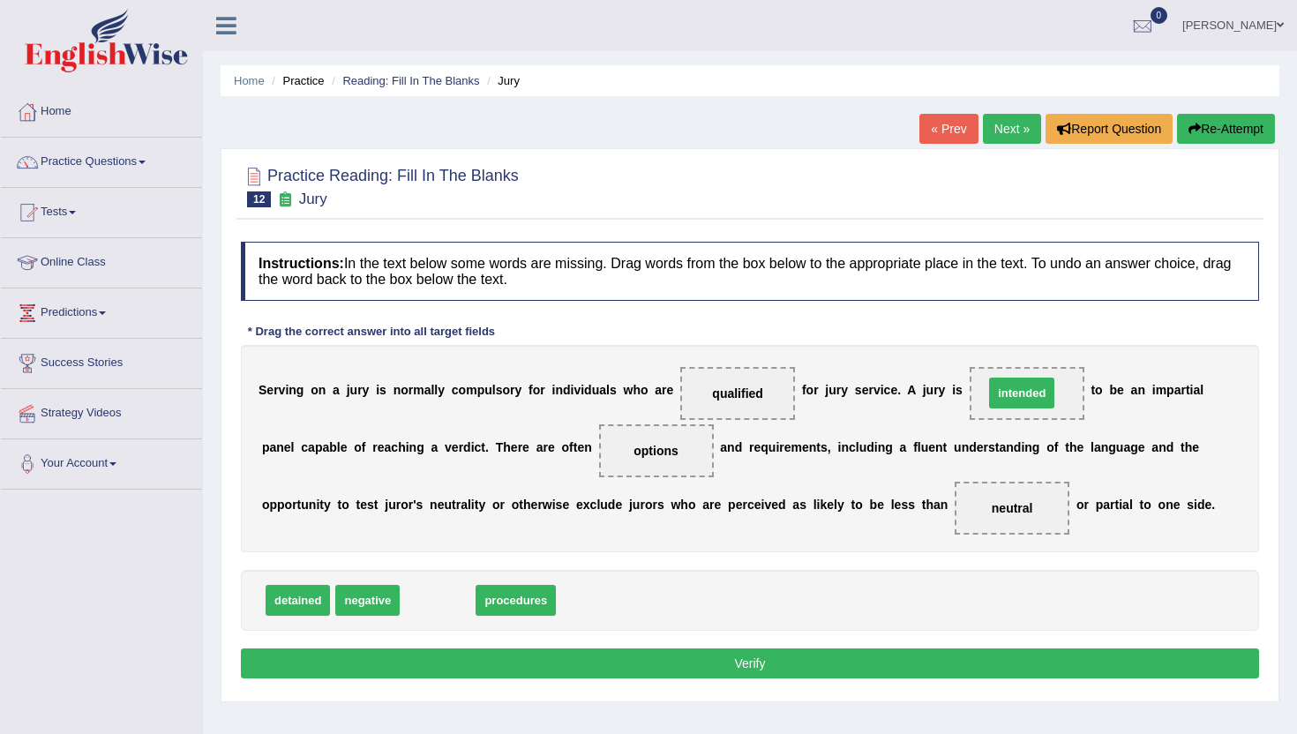
drag, startPoint x: 417, startPoint y: 597, endPoint x: 1001, endPoint y: 390, distance: 620.0
click at [764, 662] on button "Verify" at bounding box center [750, 664] width 1018 height 30
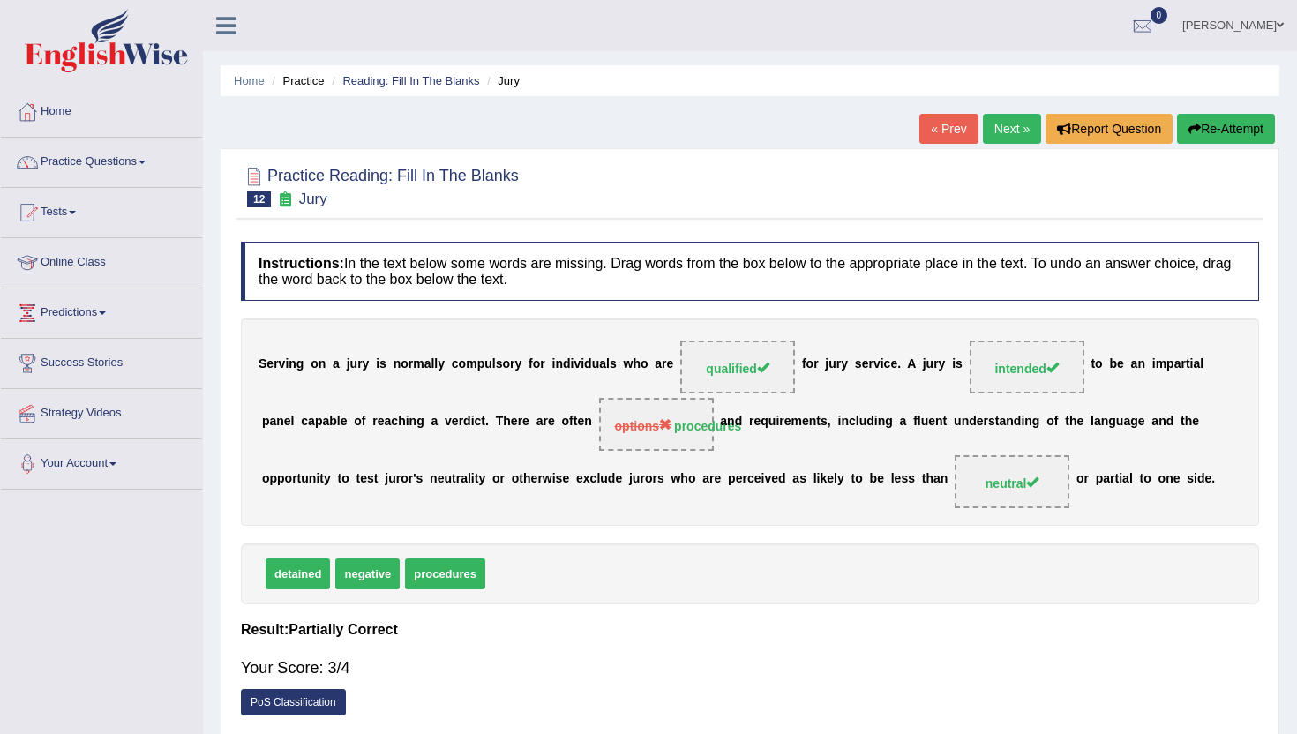
click at [992, 131] on link "Next »" at bounding box center [1012, 129] width 58 height 30
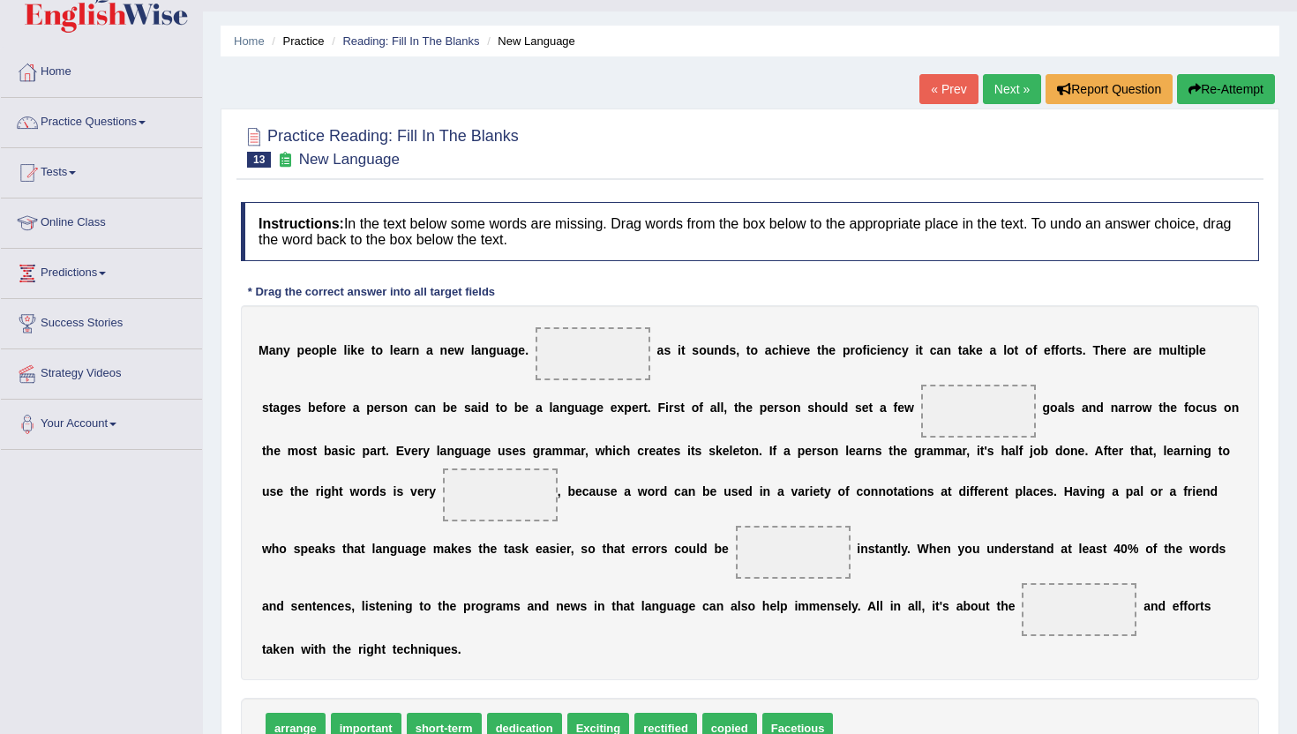
scroll to position [71, 0]
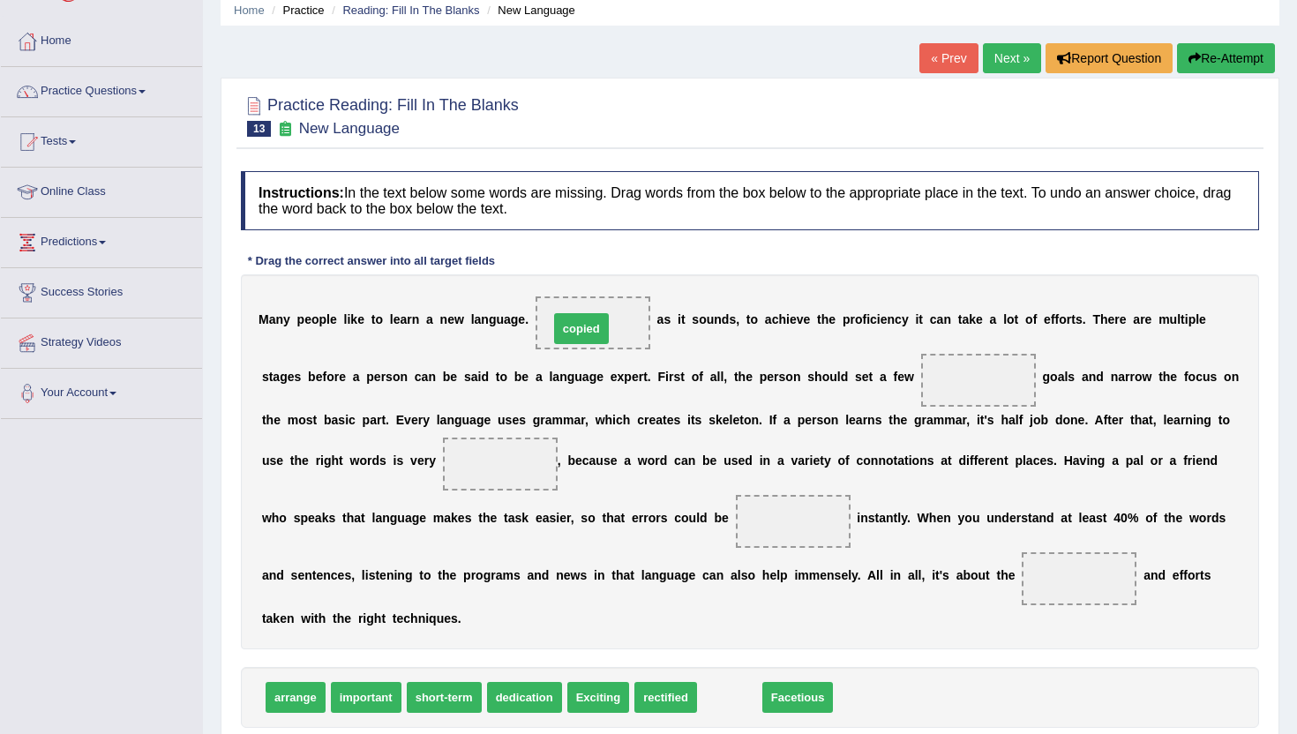
drag, startPoint x: 715, startPoint y: 709, endPoint x: 571, endPoint y: 329, distance: 405.8
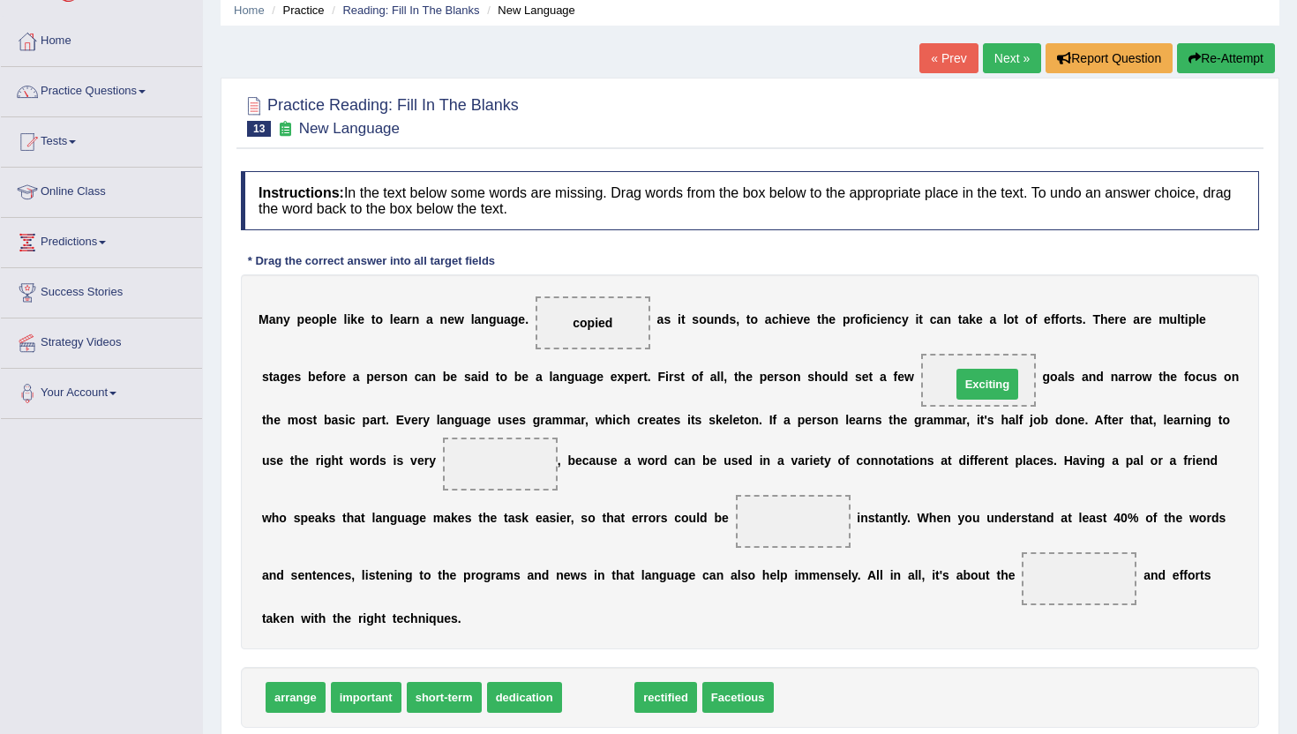
drag, startPoint x: 588, startPoint y: 705, endPoint x: 977, endPoint y: 387, distance: 502.4
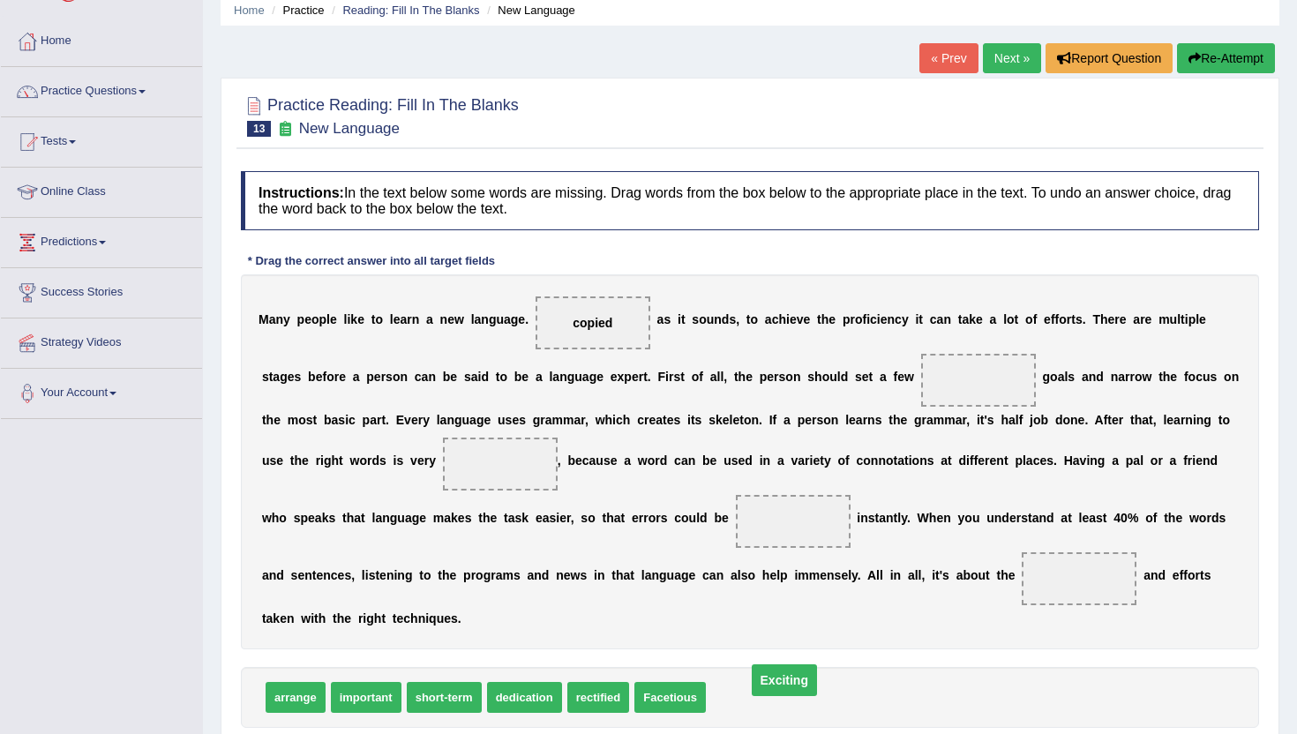
drag, startPoint x: 981, startPoint y: 379, endPoint x: 786, endPoint y: 685, distance: 361.9
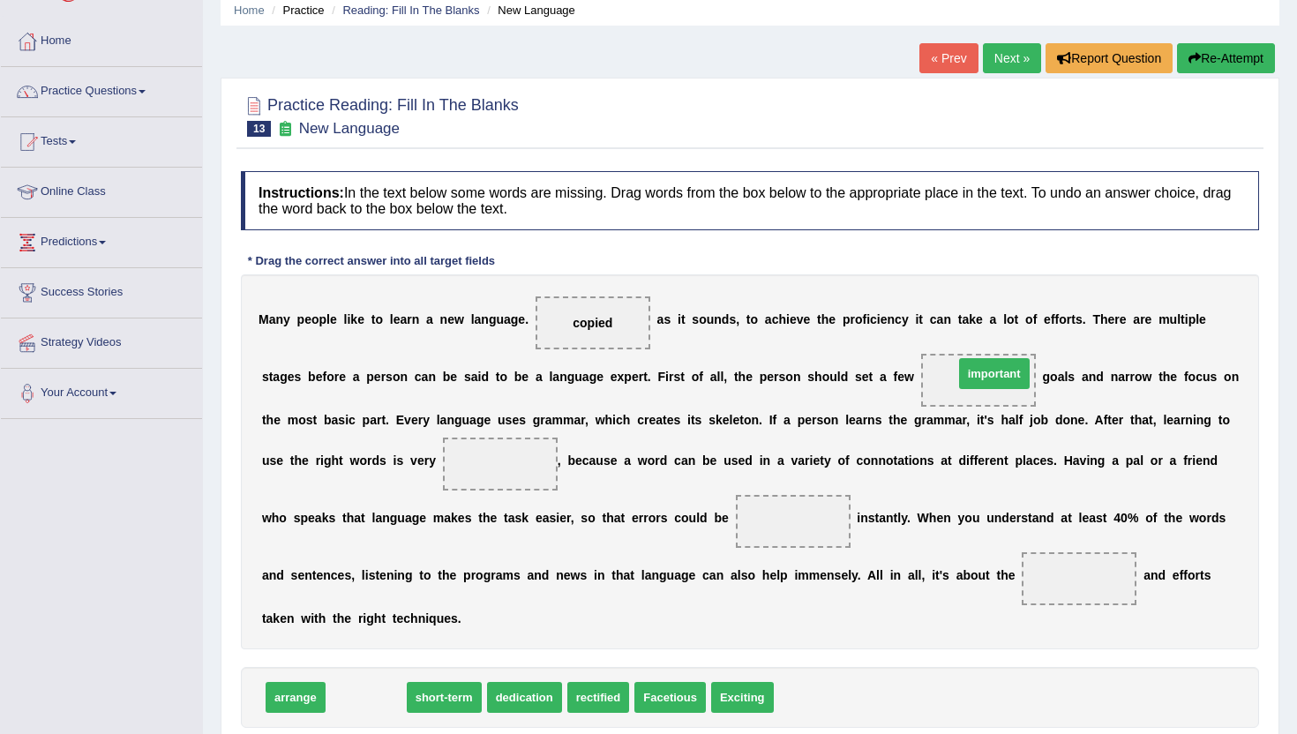
drag, startPoint x: 343, startPoint y: 698, endPoint x: 953, endPoint y: 395, distance: 681.2
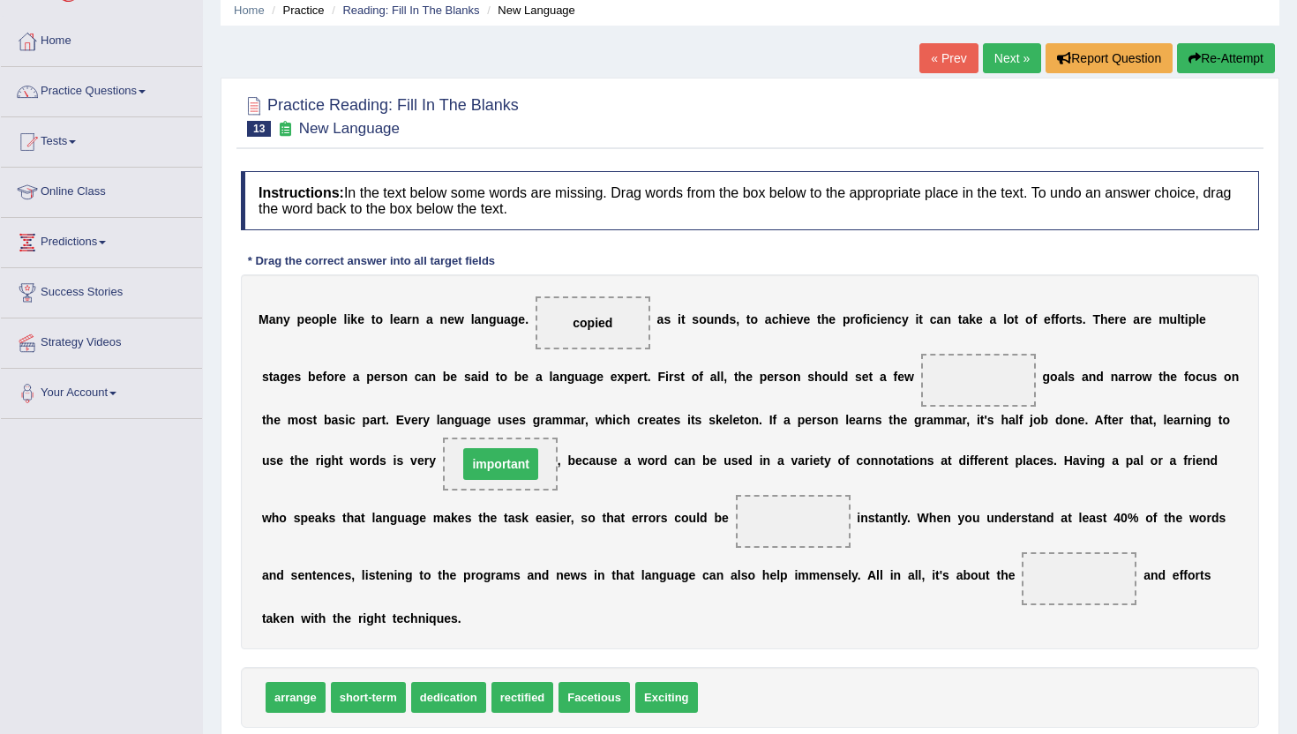
drag, startPoint x: 967, startPoint y: 383, endPoint x: 490, endPoint y: 467, distance: 484.8
drag, startPoint x: 360, startPoint y: 698, endPoint x: 977, endPoint y: 375, distance: 696.4
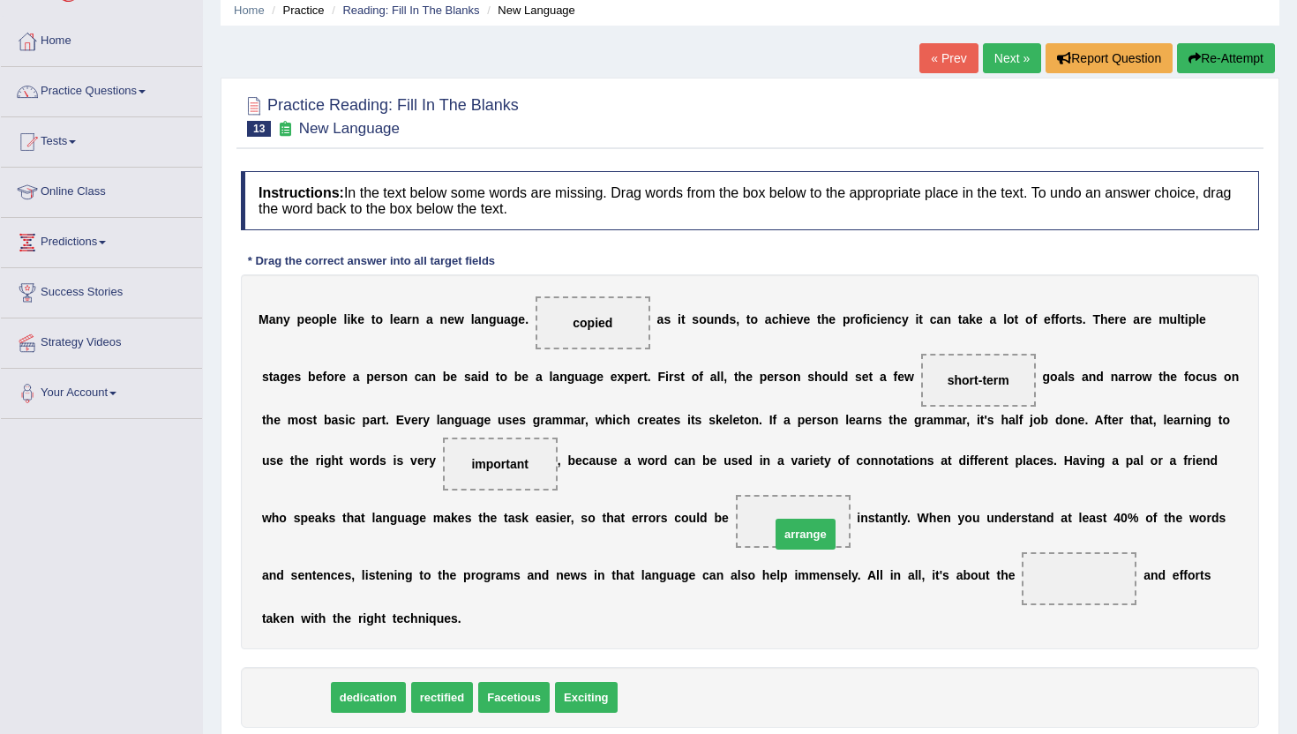
drag, startPoint x: 288, startPoint y: 709, endPoint x: 798, endPoint y: 545, distance: 535.6
drag, startPoint x: 289, startPoint y: 694, endPoint x: 1061, endPoint y: 587, distance: 778.7
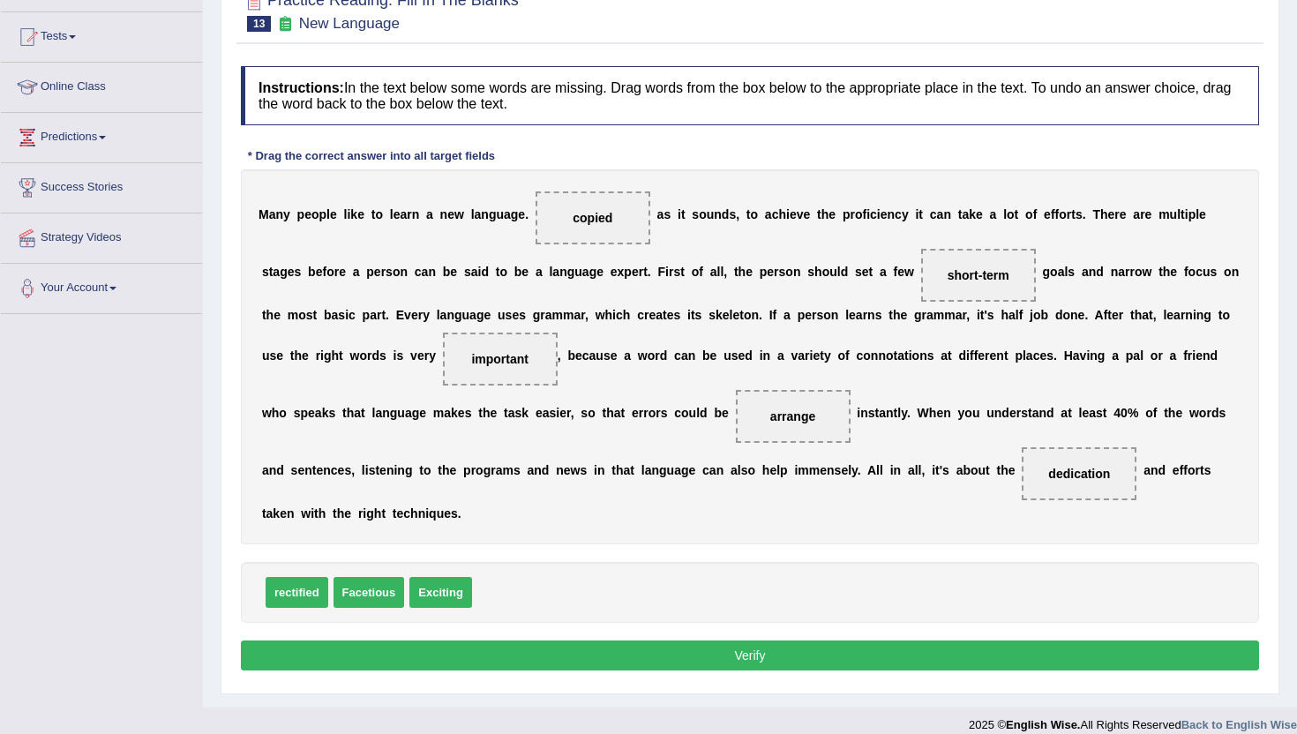
scroll to position [177, 0]
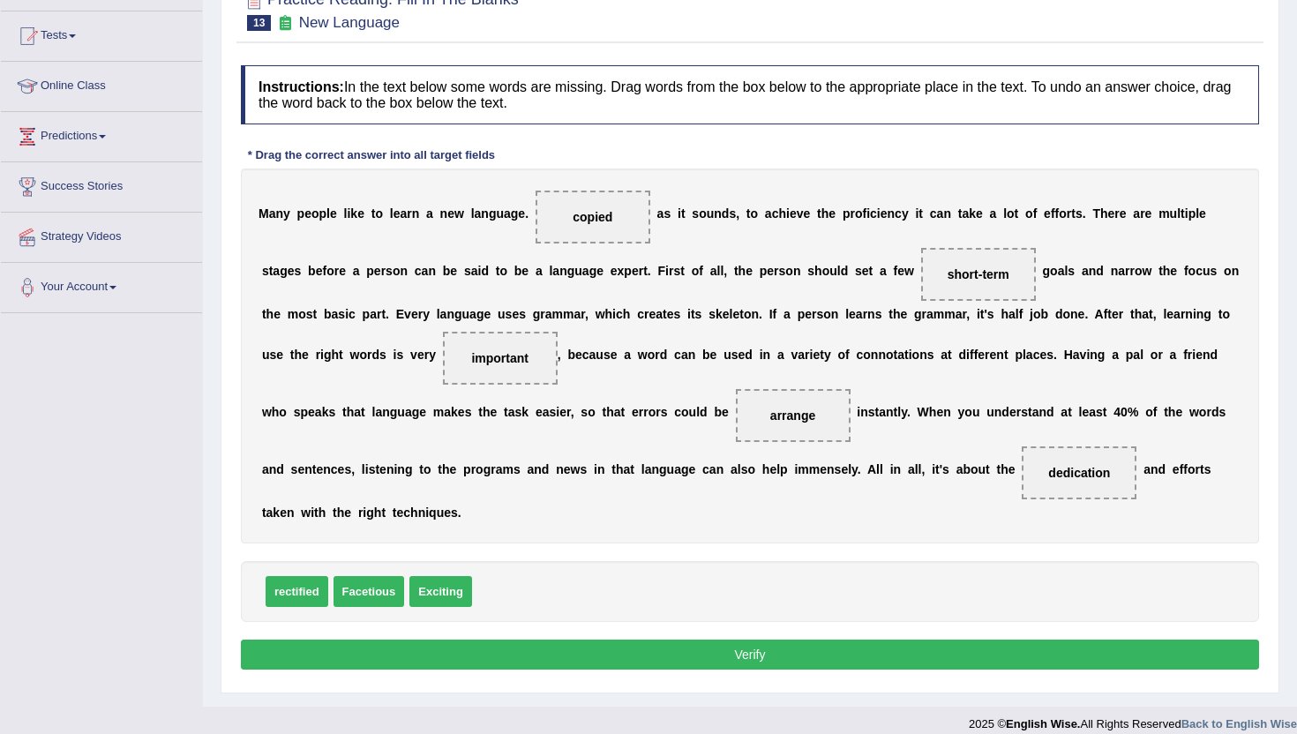
click at [744, 651] on button "Verify" at bounding box center [750, 655] width 1018 height 30
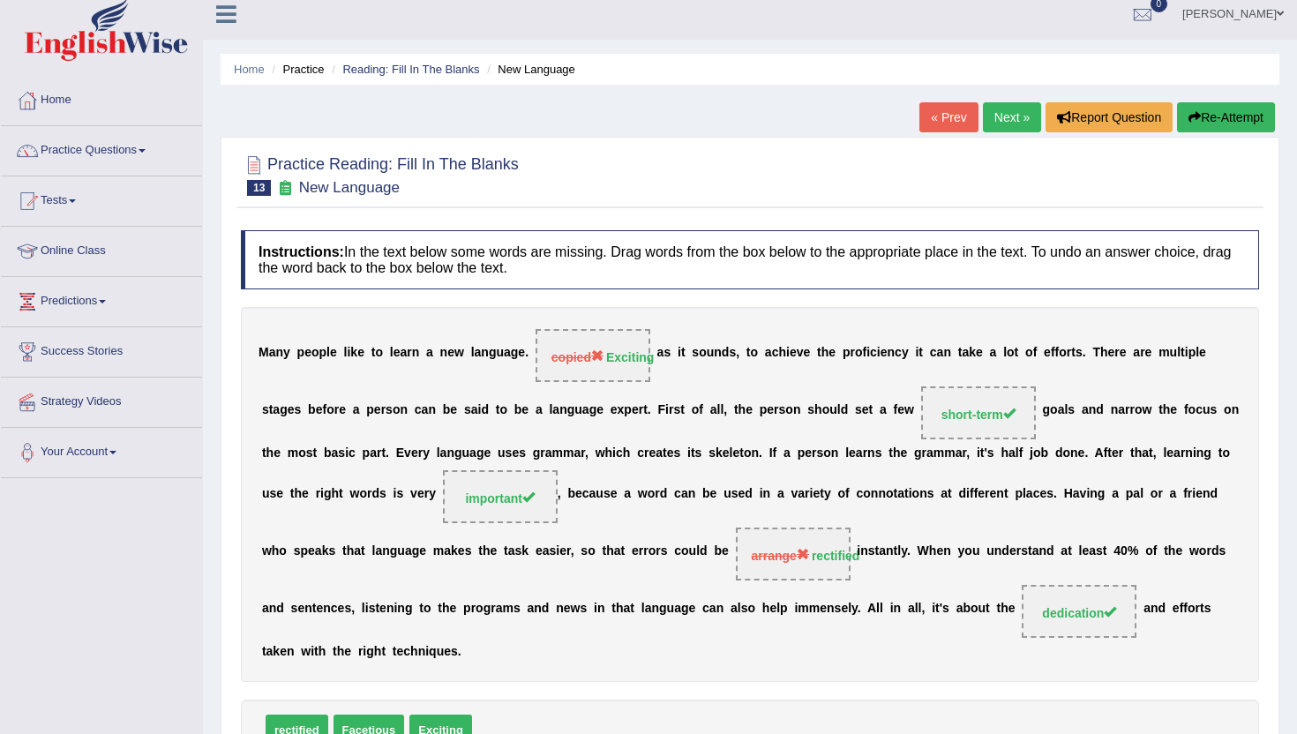
scroll to position [0, 0]
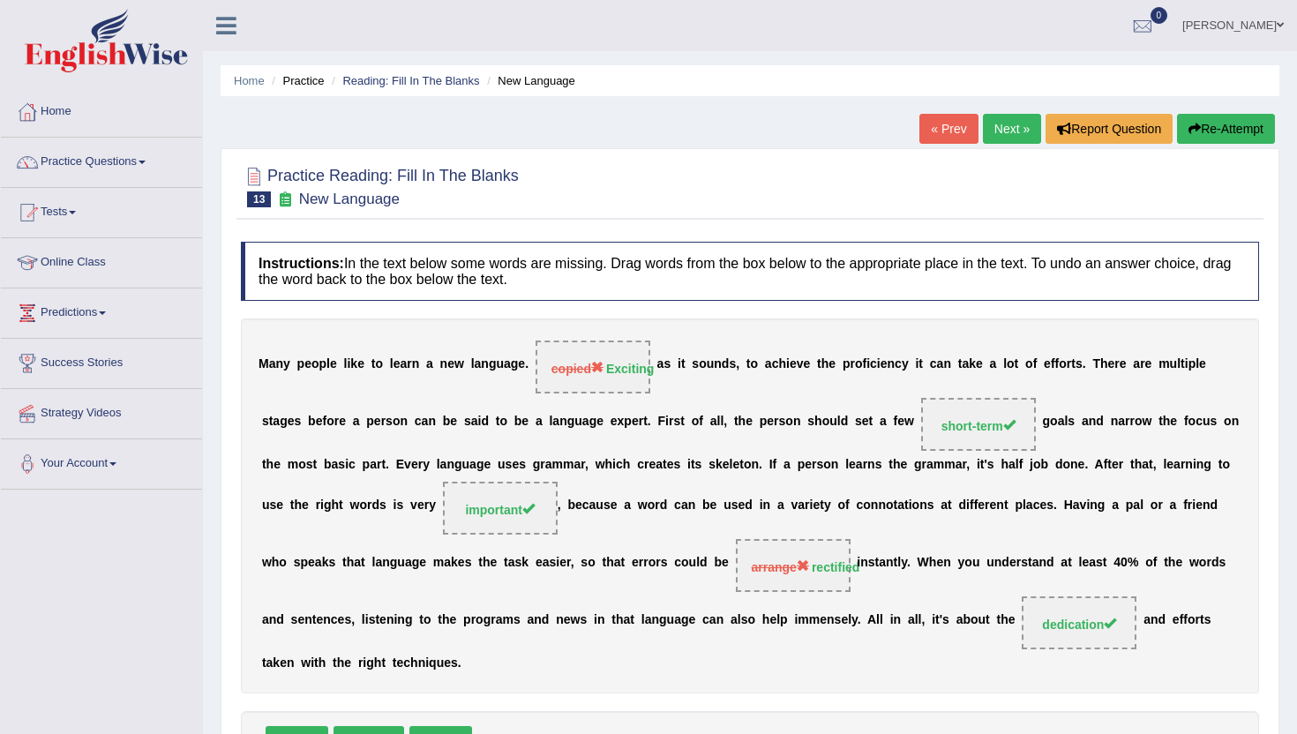
click at [1007, 135] on link "Next »" at bounding box center [1012, 129] width 58 height 30
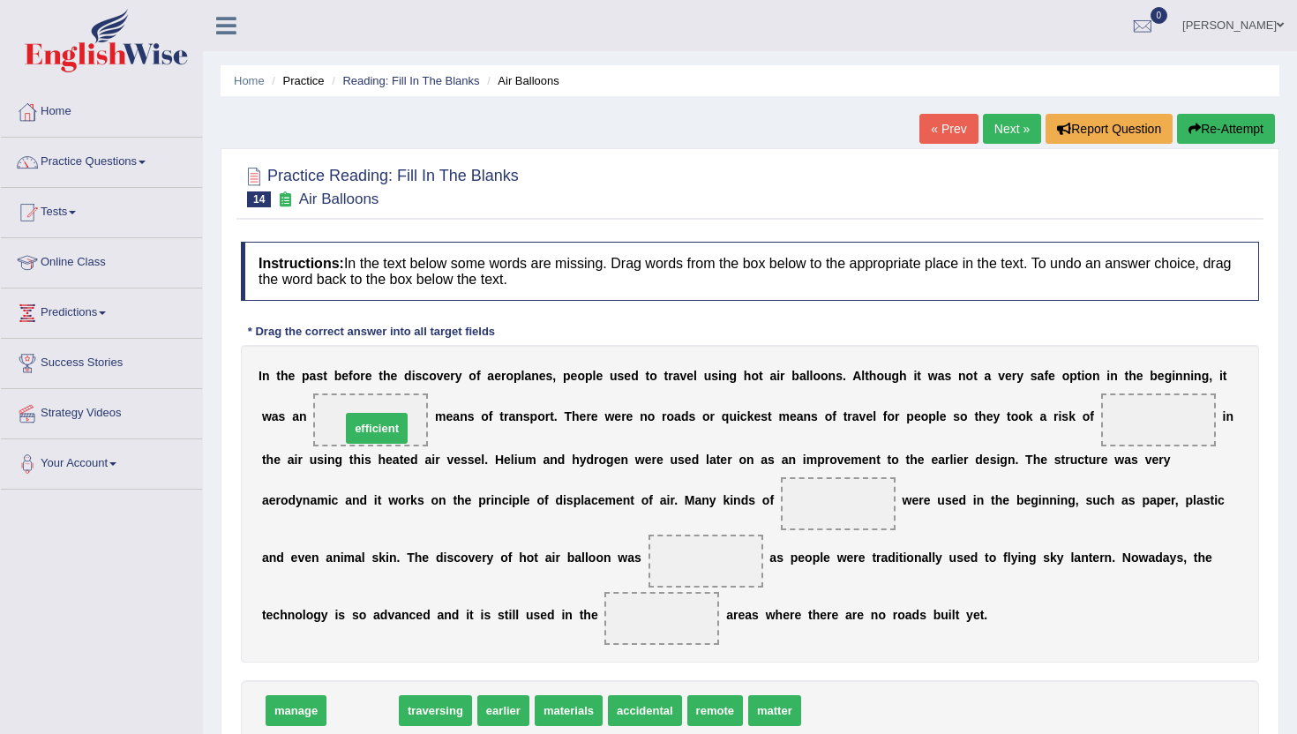
drag, startPoint x: 348, startPoint y: 711, endPoint x: 362, endPoint y: 428, distance: 283.7
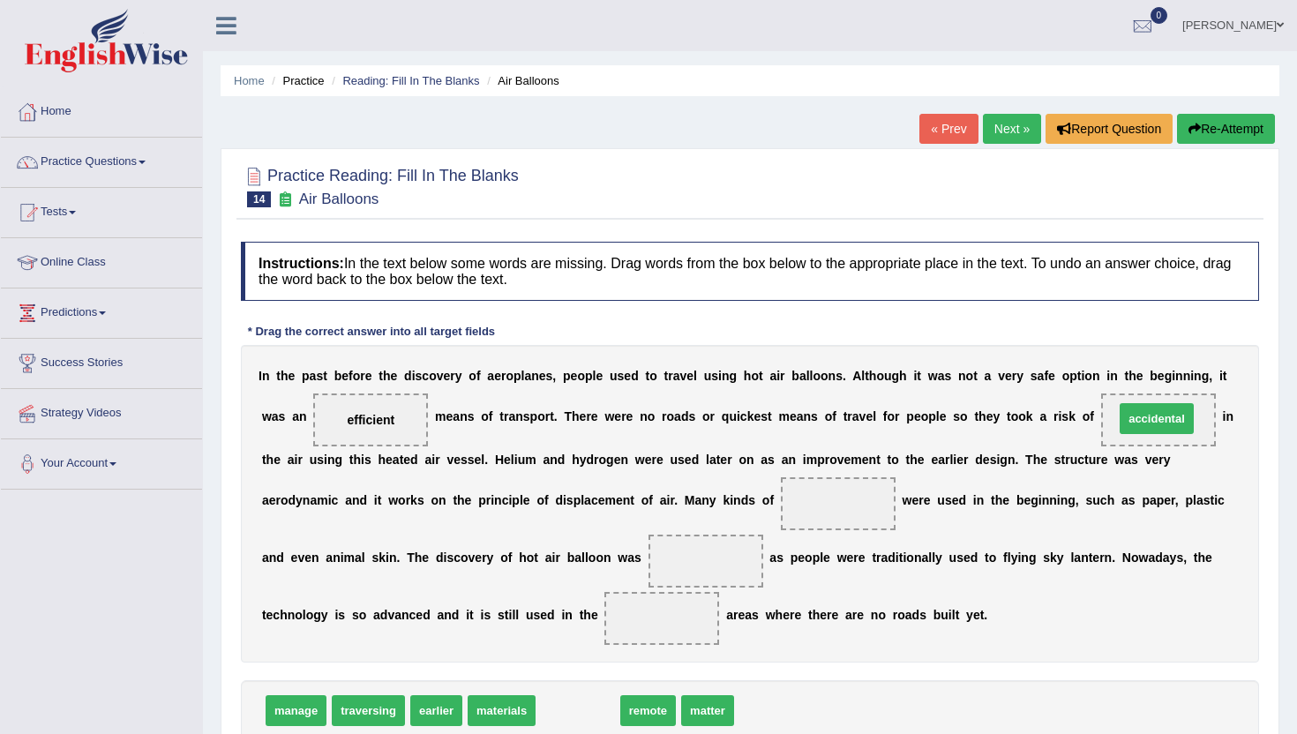
drag, startPoint x: 578, startPoint y: 708, endPoint x: 1160, endPoint y: 422, distance: 648.1
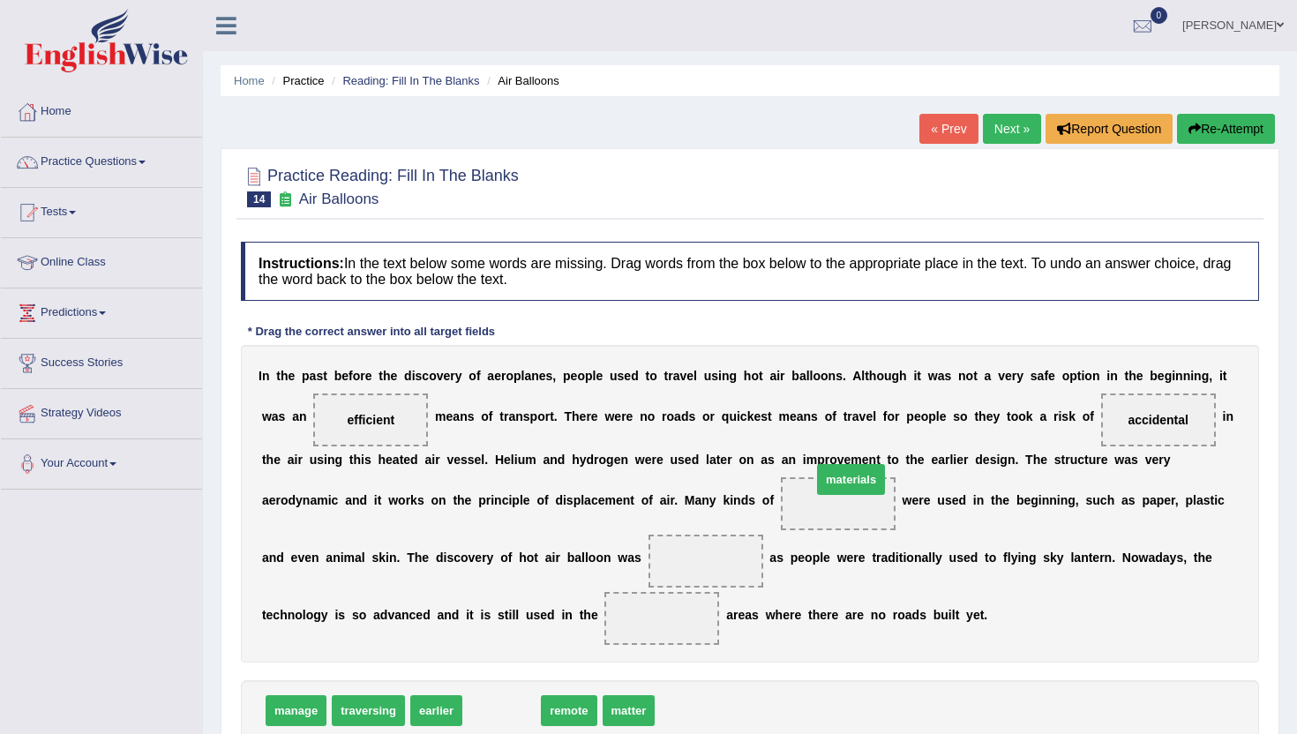
drag, startPoint x: 496, startPoint y: 716, endPoint x: 839, endPoint y: 499, distance: 406.2
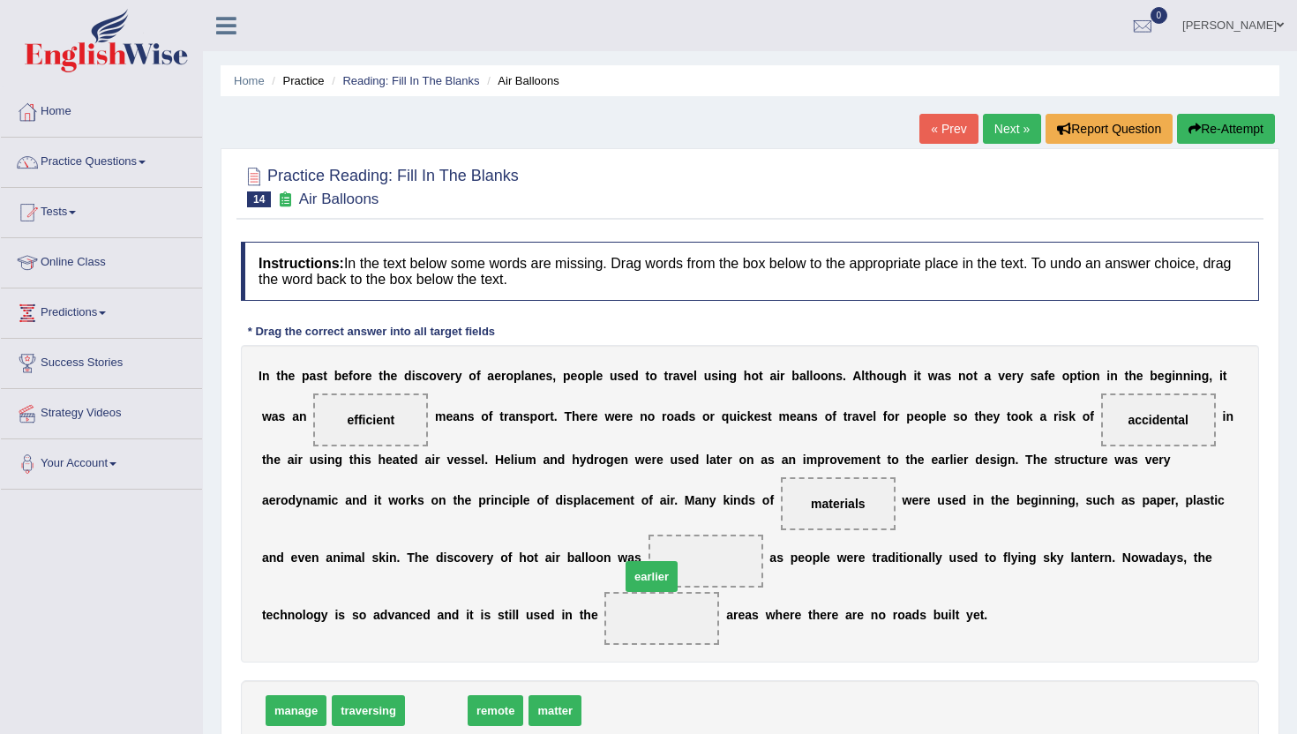
drag, startPoint x: 423, startPoint y: 713, endPoint x: 647, endPoint y: 566, distance: 268.3
drag, startPoint x: 439, startPoint y: 703, endPoint x: 644, endPoint y: 615, distance: 223.8
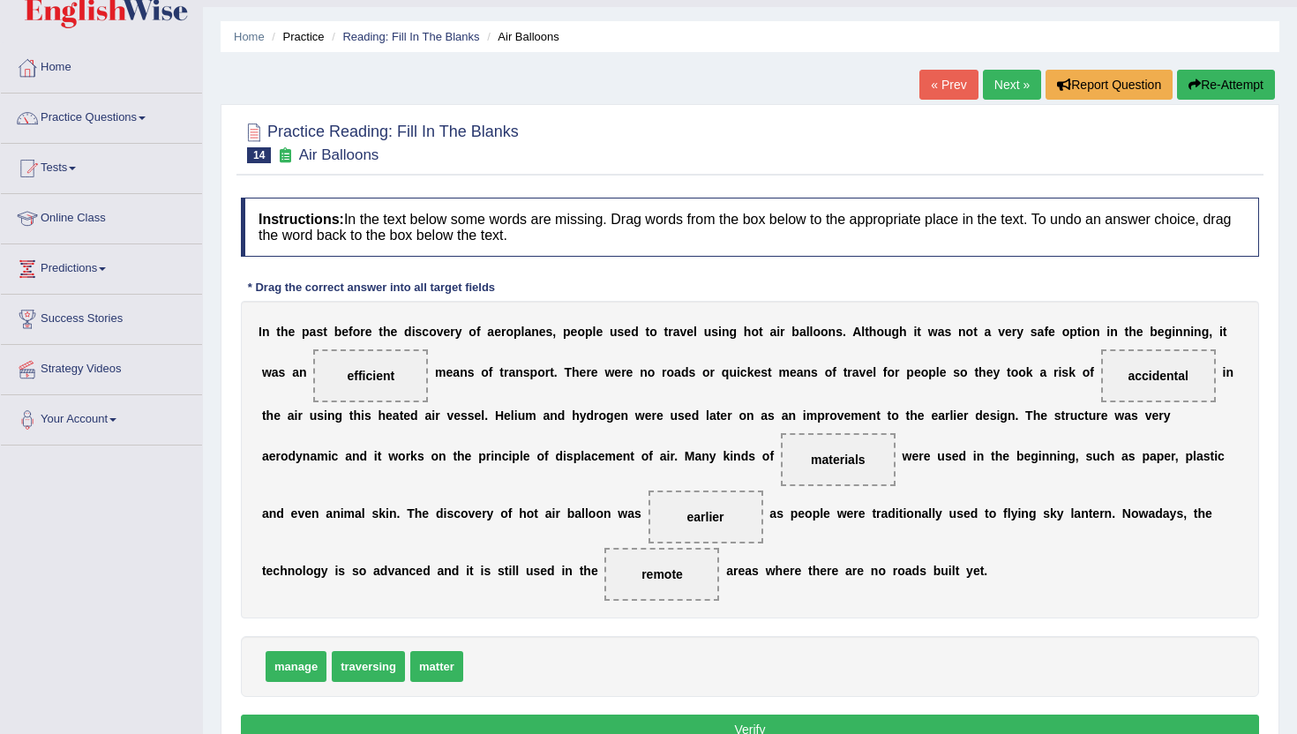
scroll to position [71, 0]
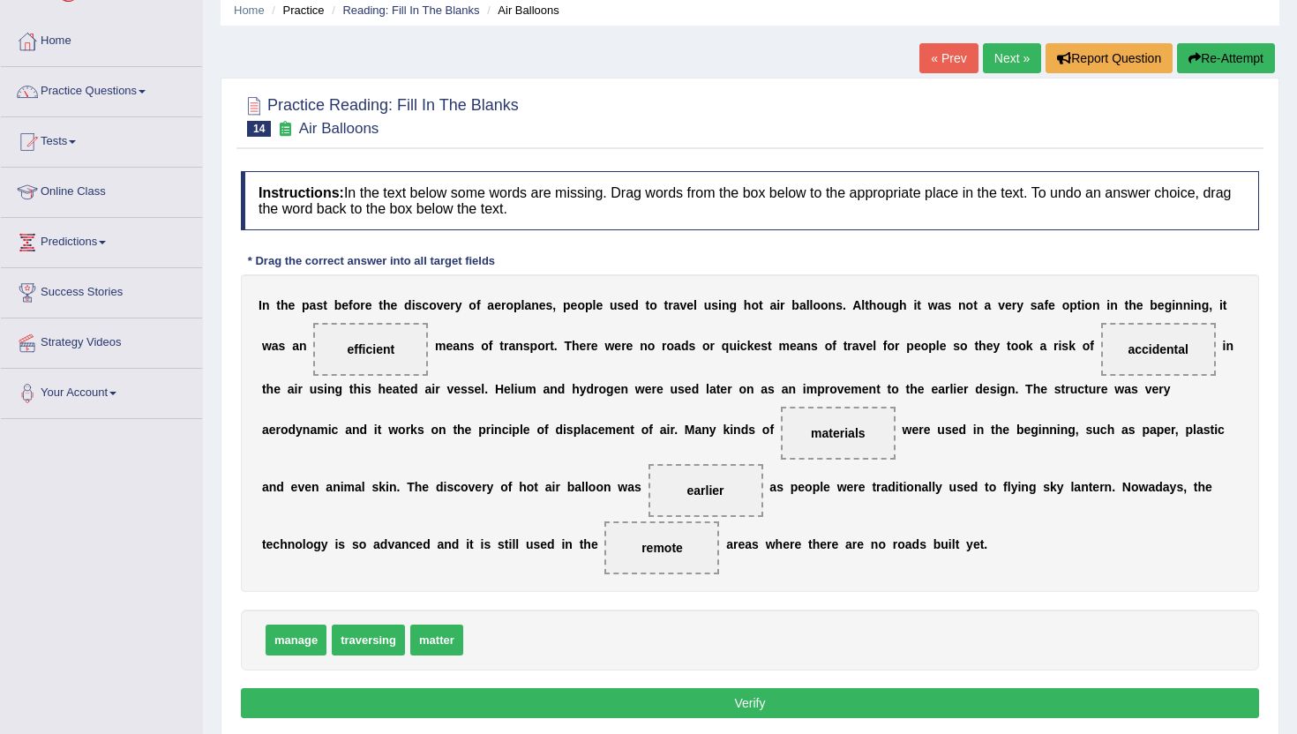
click at [661, 716] on button "Verify" at bounding box center [750, 703] width 1018 height 30
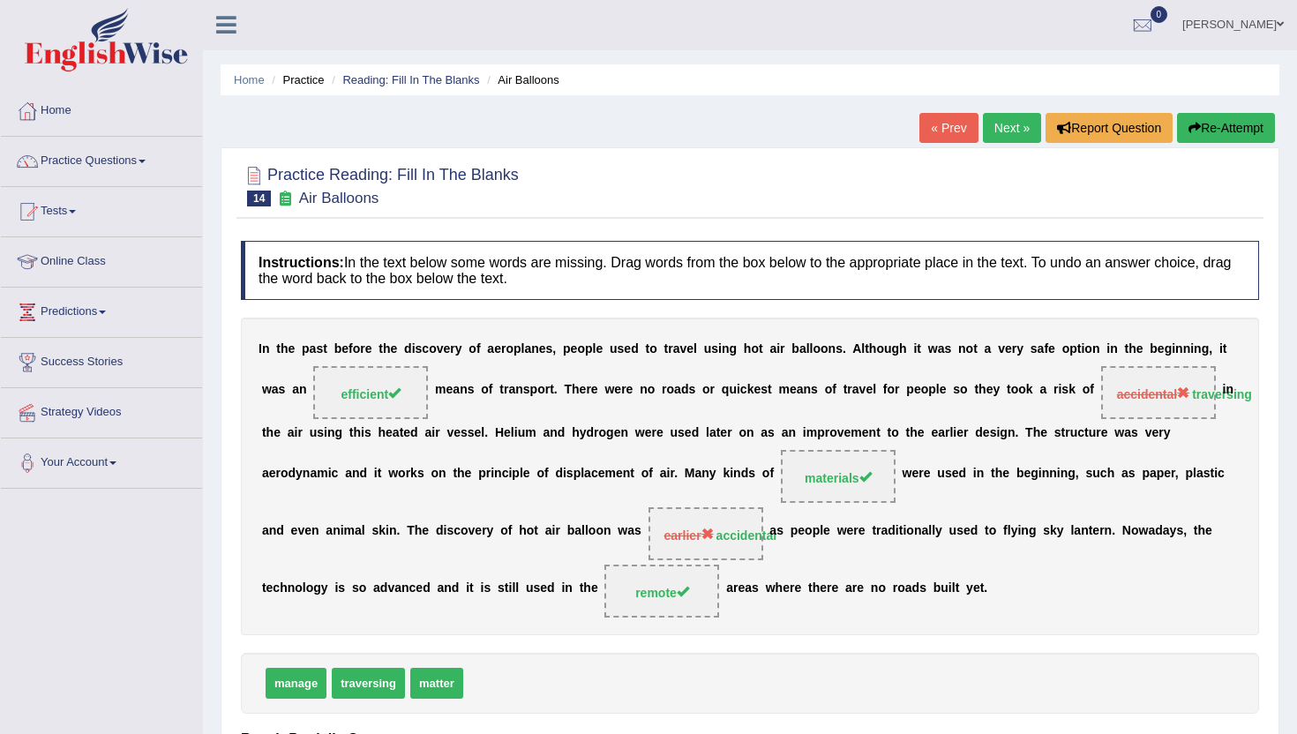
scroll to position [0, 0]
click at [1006, 116] on link "Next »" at bounding box center [1012, 129] width 58 height 30
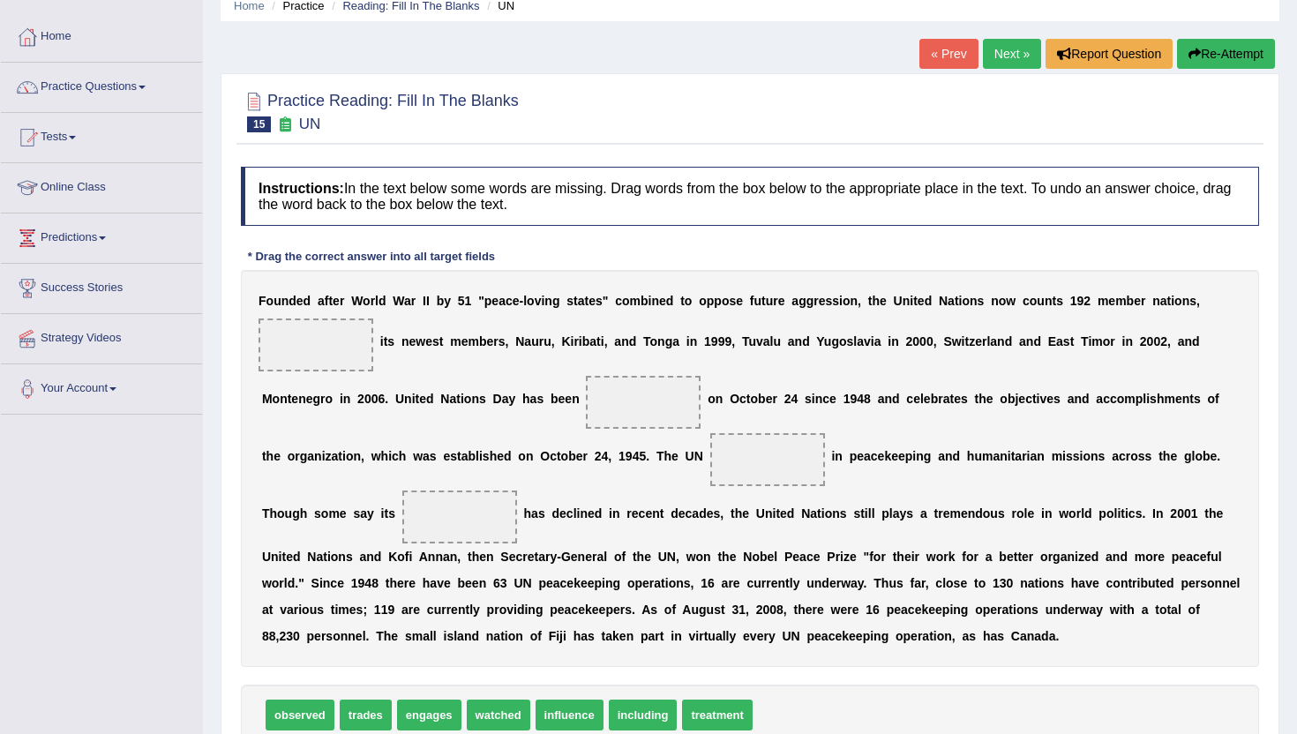
scroll to position [106, 0]
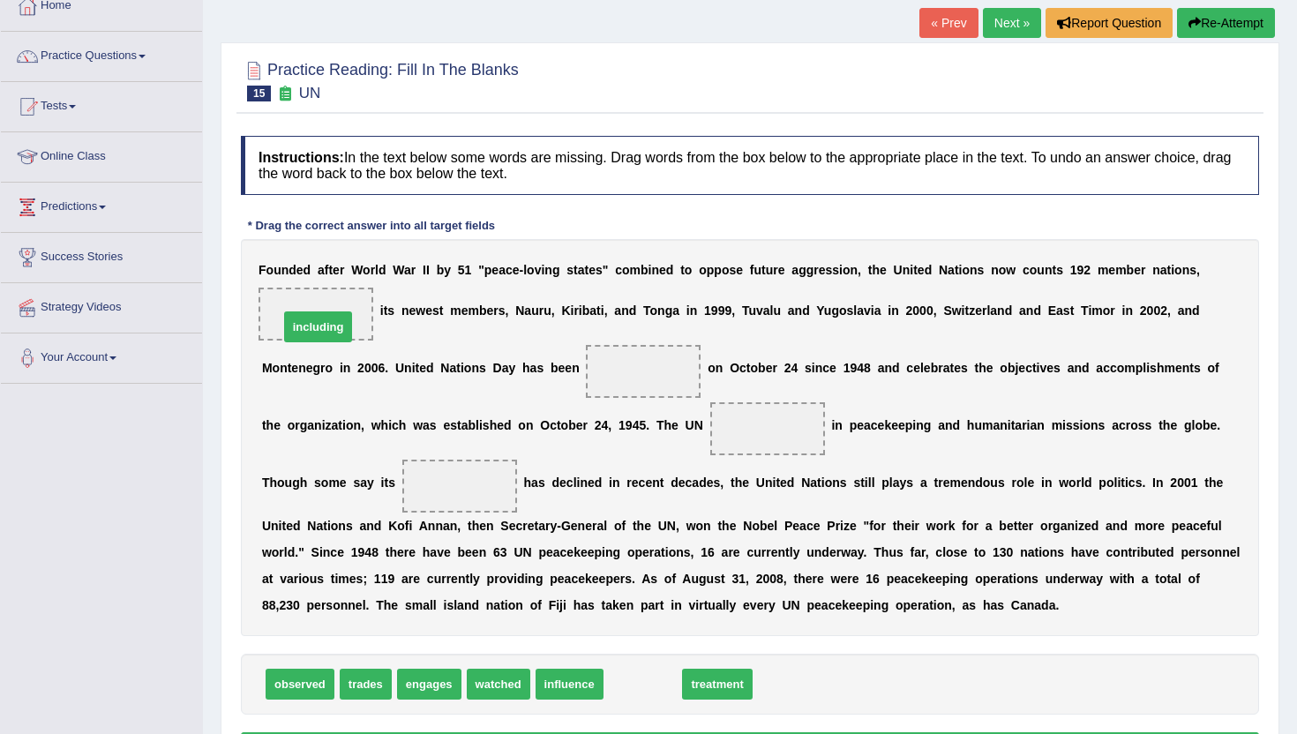
drag, startPoint x: 642, startPoint y: 689, endPoint x: 320, endPoint y: 324, distance: 486.5
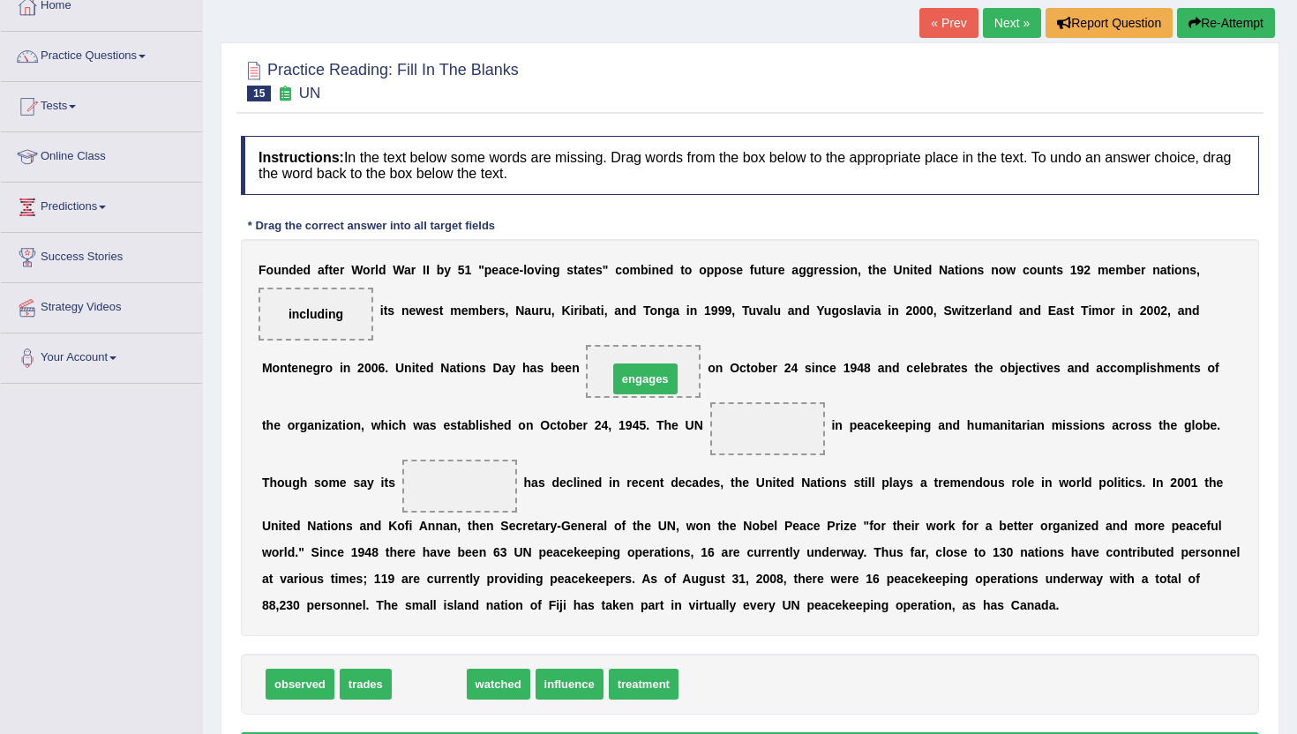
drag, startPoint x: 424, startPoint y: 692, endPoint x: 639, endPoint y: 387, distance: 372.9
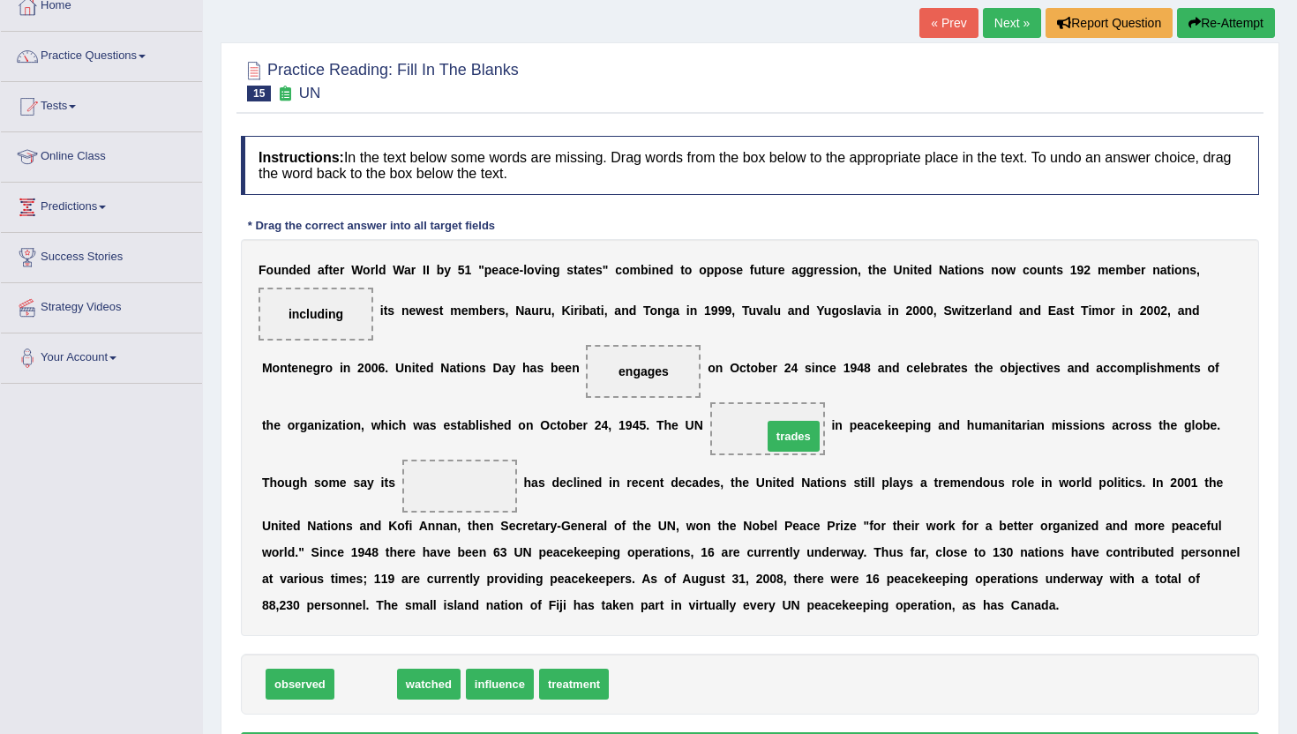
drag, startPoint x: 352, startPoint y: 690, endPoint x: 780, endPoint y: 442, distance: 494.7
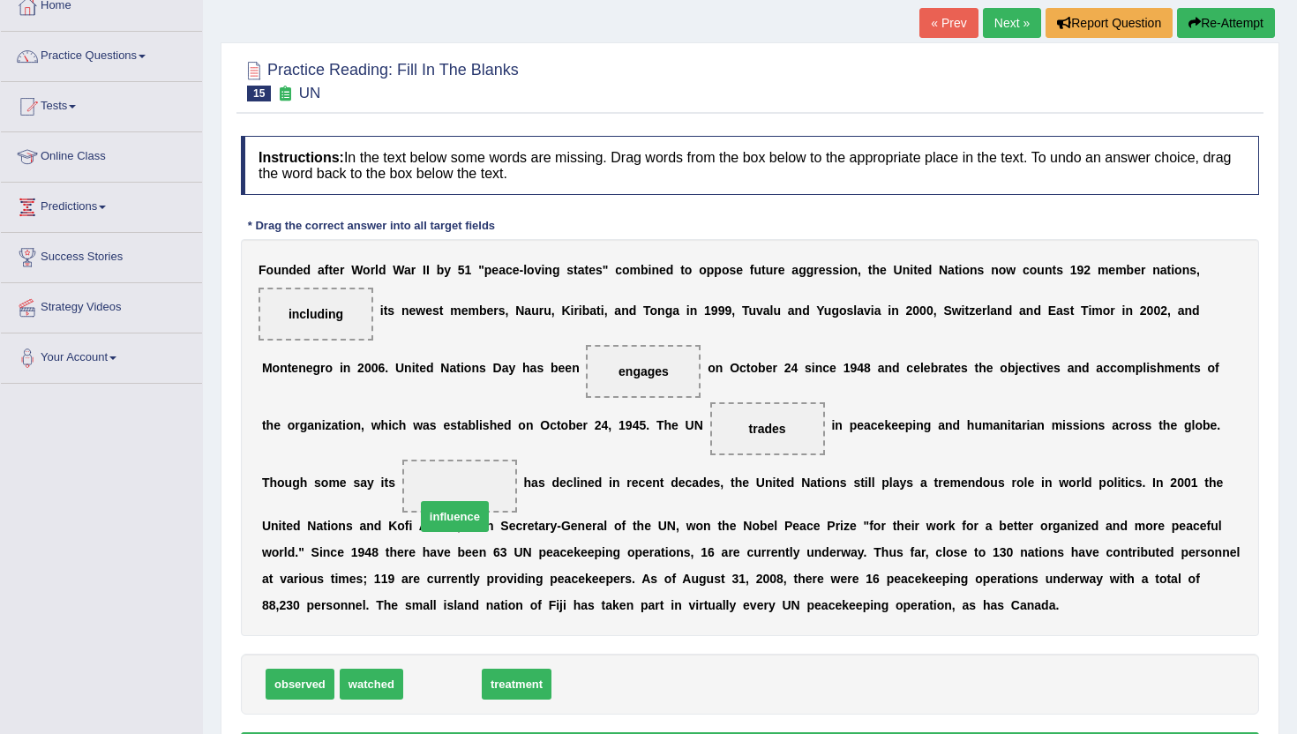
drag, startPoint x: 433, startPoint y: 687, endPoint x: 446, endPoint y: 519, distance: 168.1
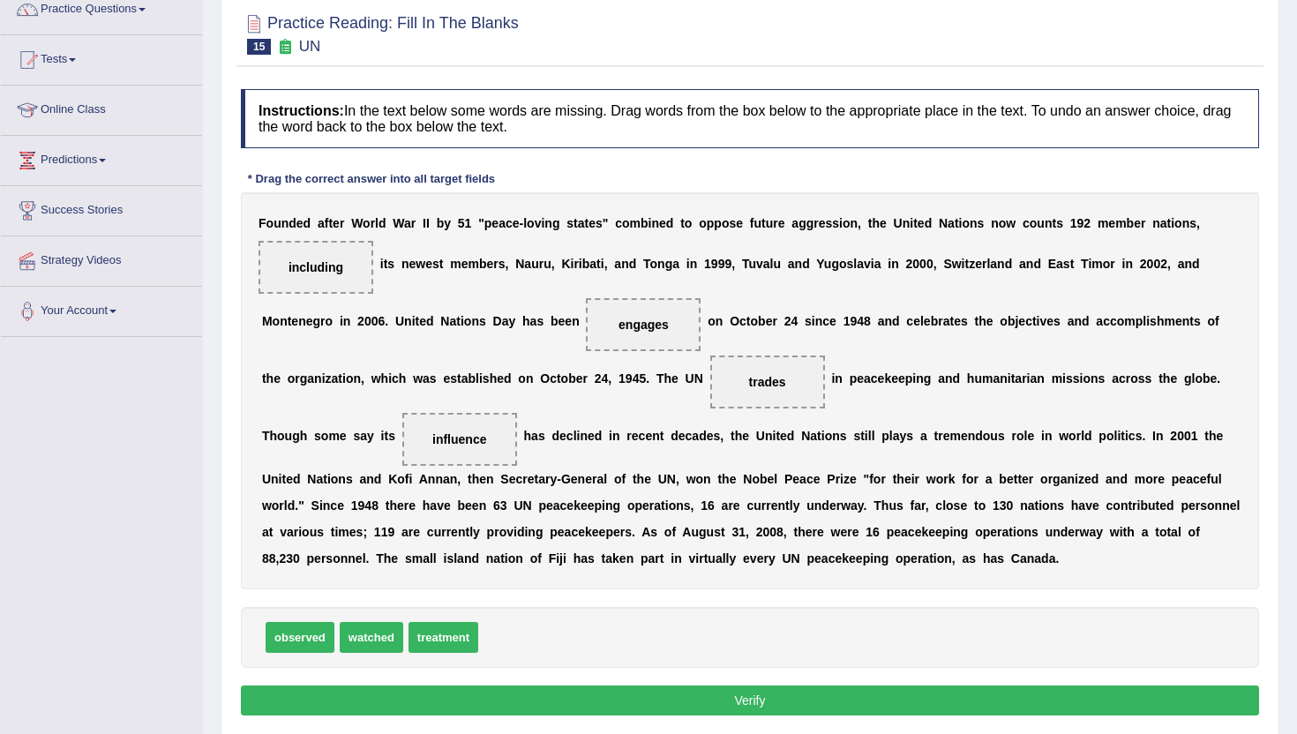
scroll to position [177, 0]
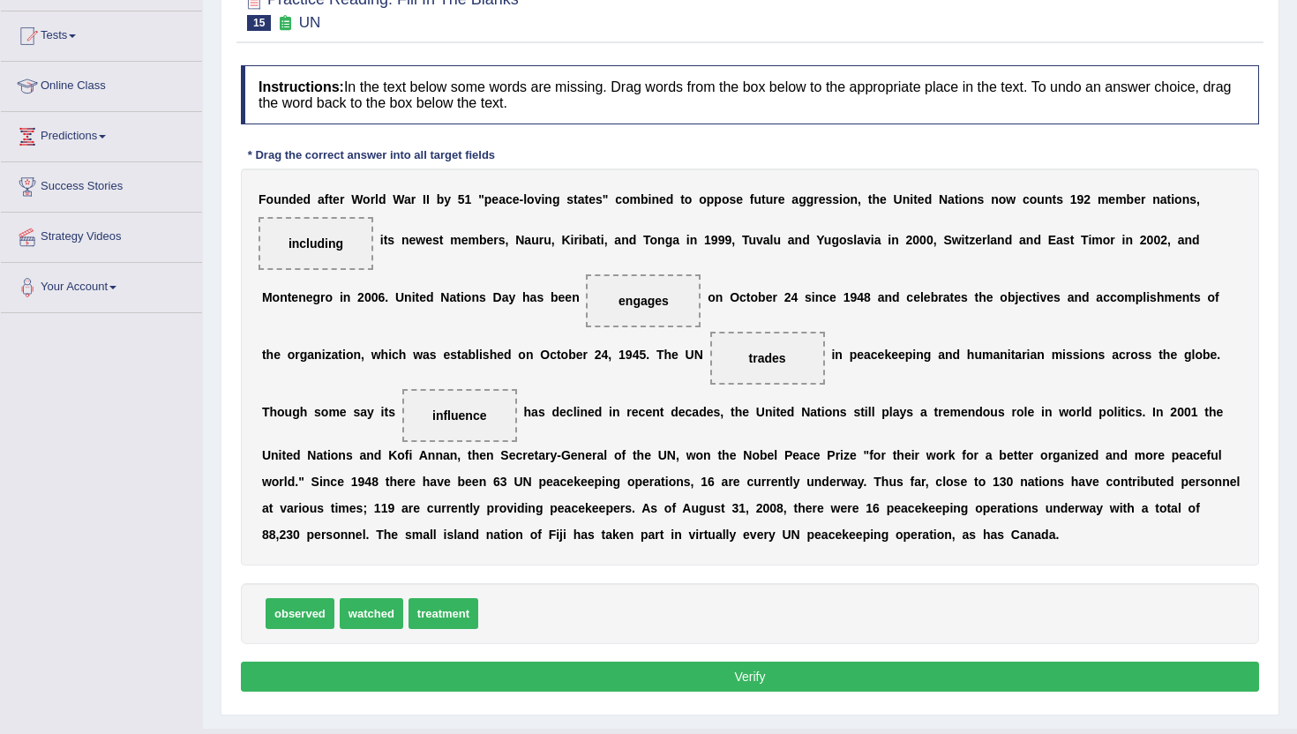
click at [631, 669] on button "Verify" at bounding box center [750, 677] width 1018 height 30
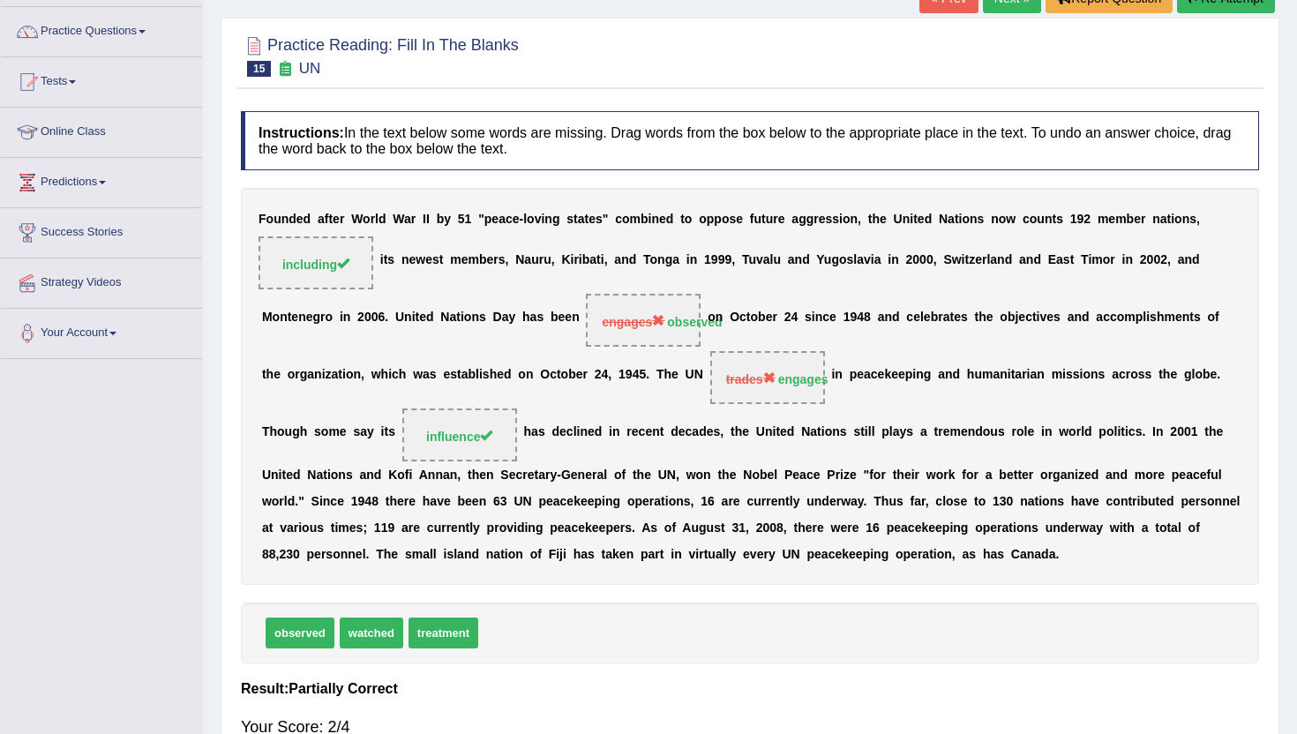
scroll to position [106, 0]
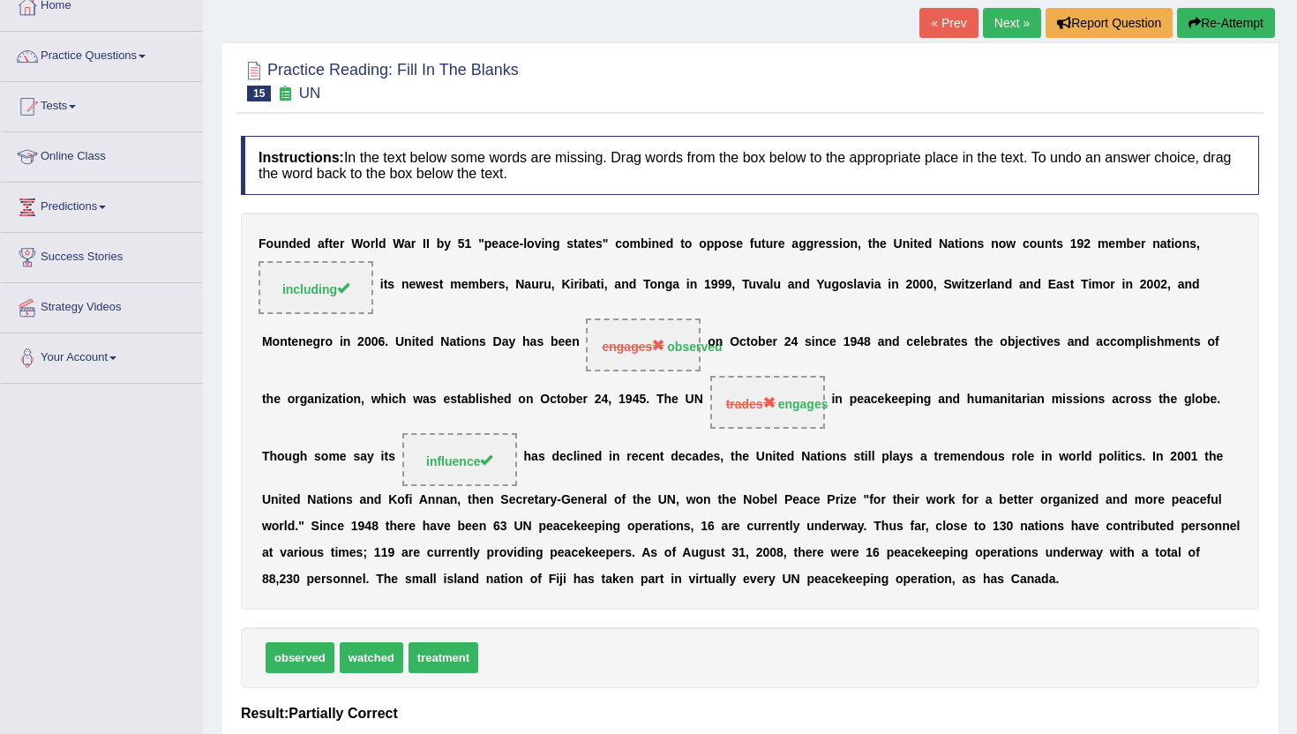
click at [1011, 23] on link "Next »" at bounding box center [1012, 23] width 58 height 30
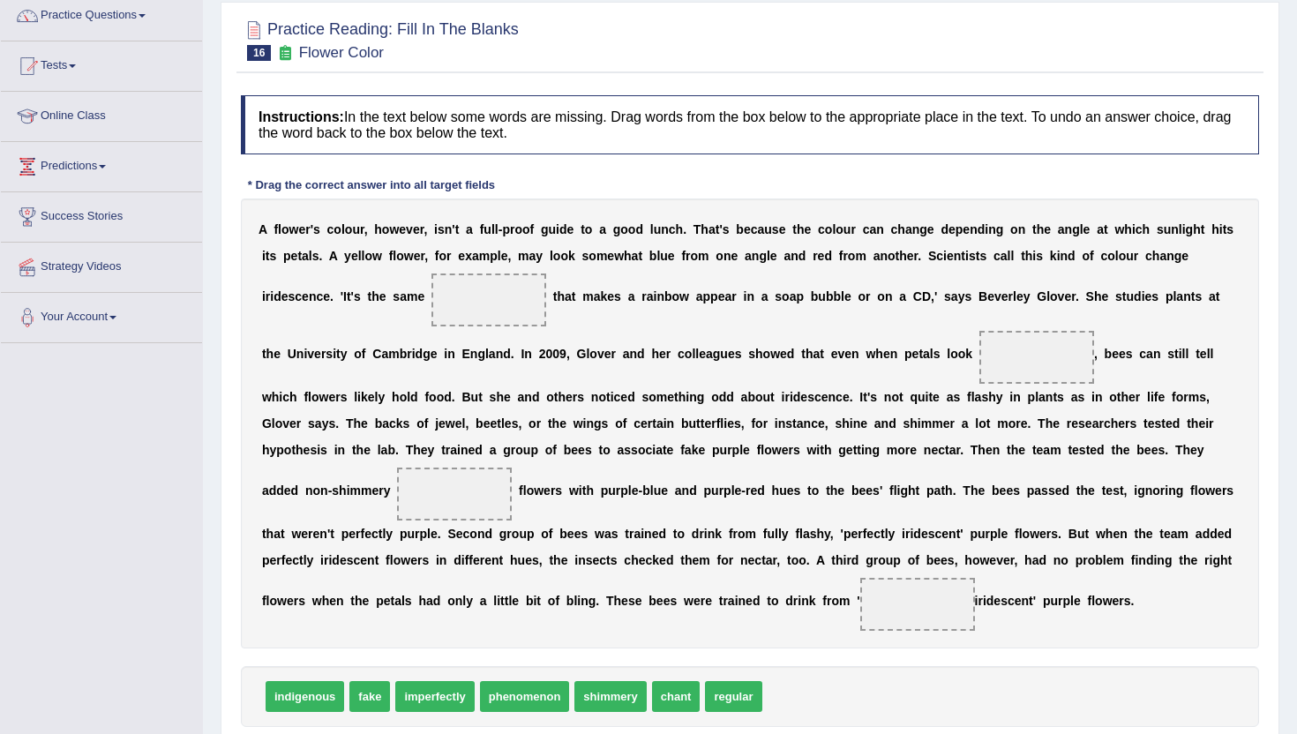
scroll to position [177, 0]
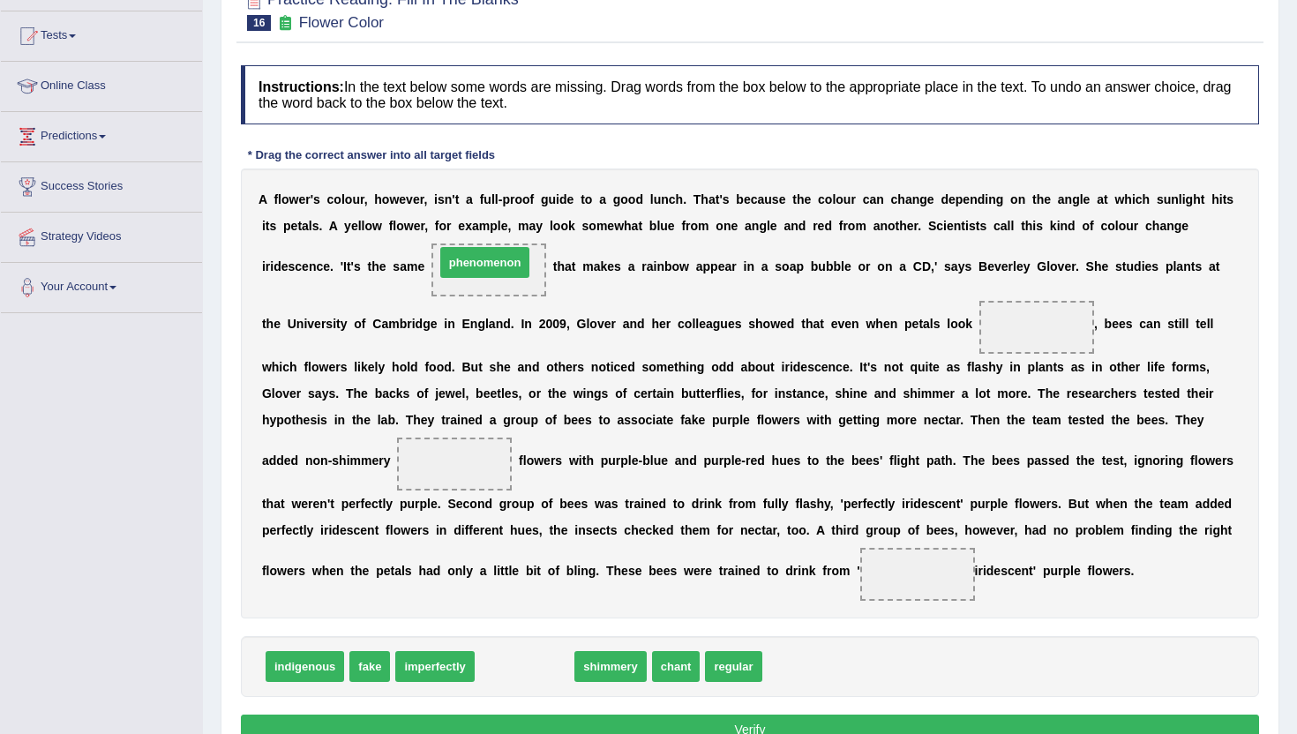
drag, startPoint x: 520, startPoint y: 671, endPoint x: 484, endPoint y: 278, distance: 394.4
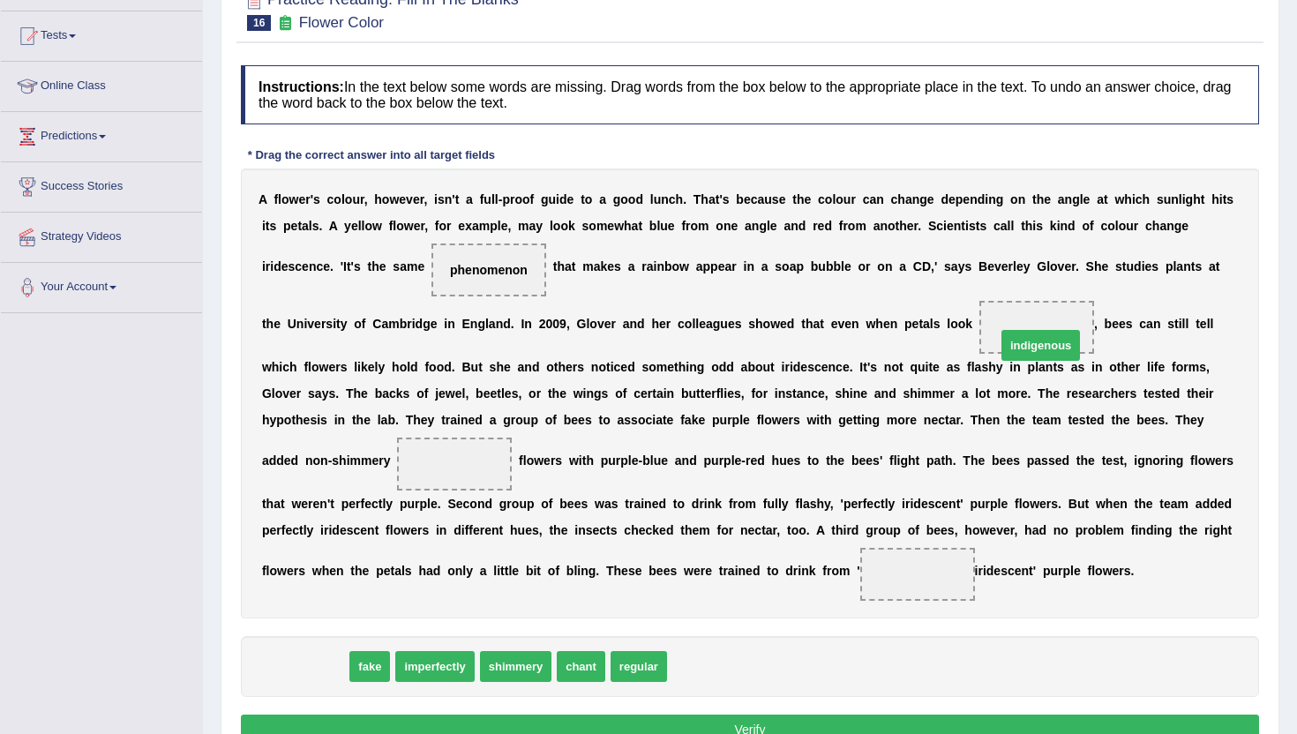
drag, startPoint x: 297, startPoint y: 670, endPoint x: 1033, endPoint y: 345, distance: 805.3
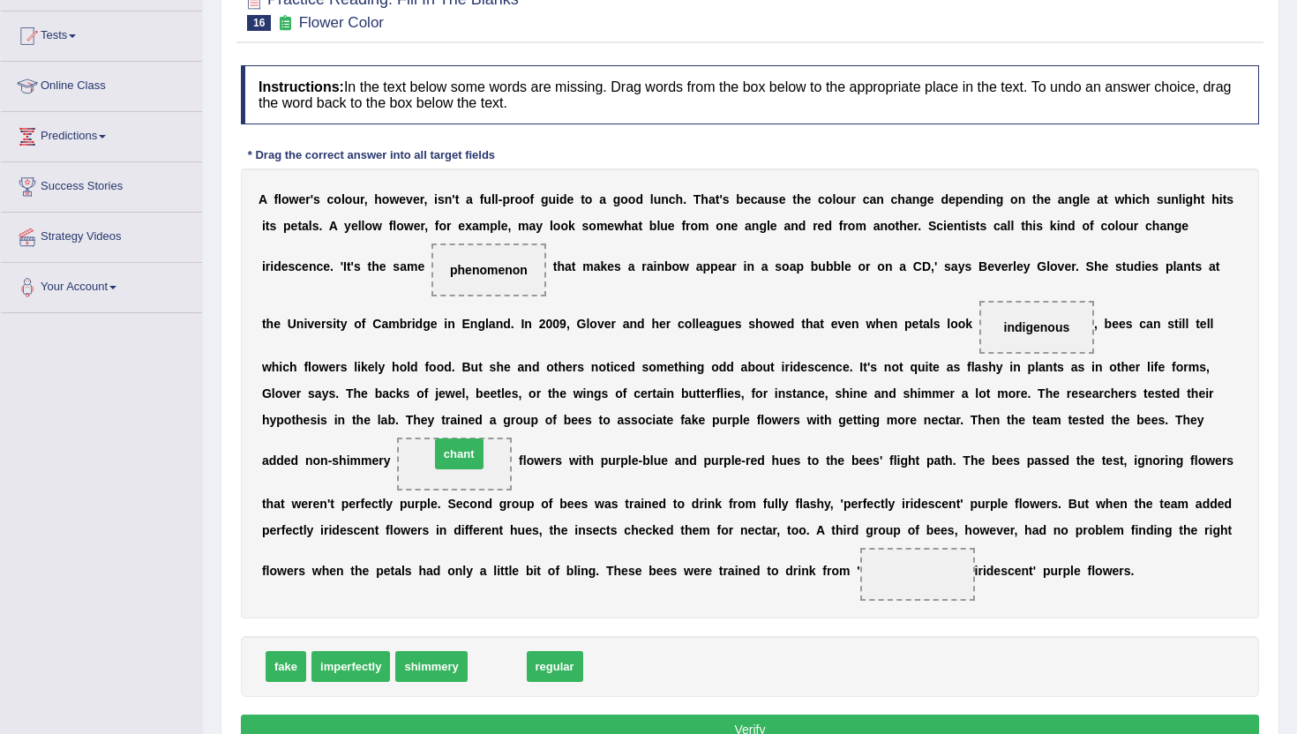
drag, startPoint x: 489, startPoint y: 670, endPoint x: 453, endPoint y: 458, distance: 214.9
drag, startPoint x: 488, startPoint y: 670, endPoint x: 922, endPoint y: 571, distance: 445.3
click at [840, 718] on button "Verify" at bounding box center [750, 730] width 1018 height 30
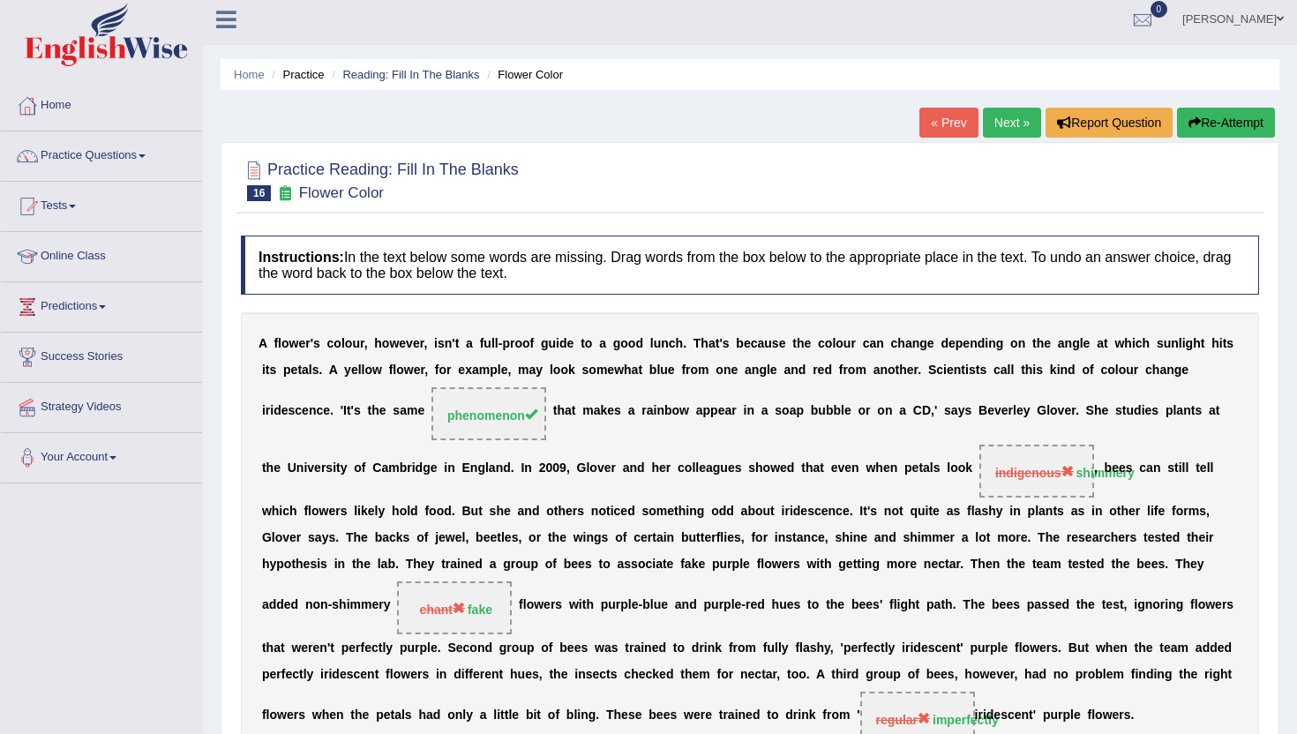
scroll to position [0, 0]
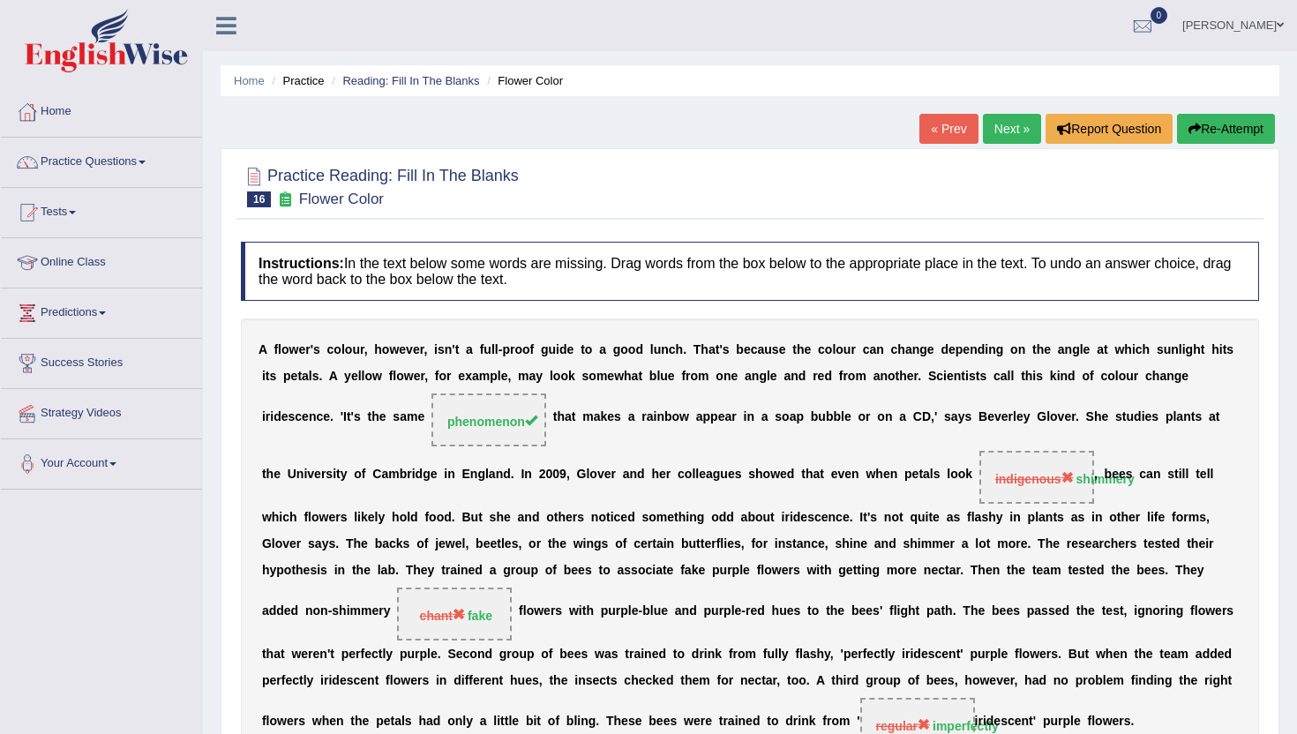
click at [1001, 124] on link "Next »" at bounding box center [1012, 129] width 58 height 30
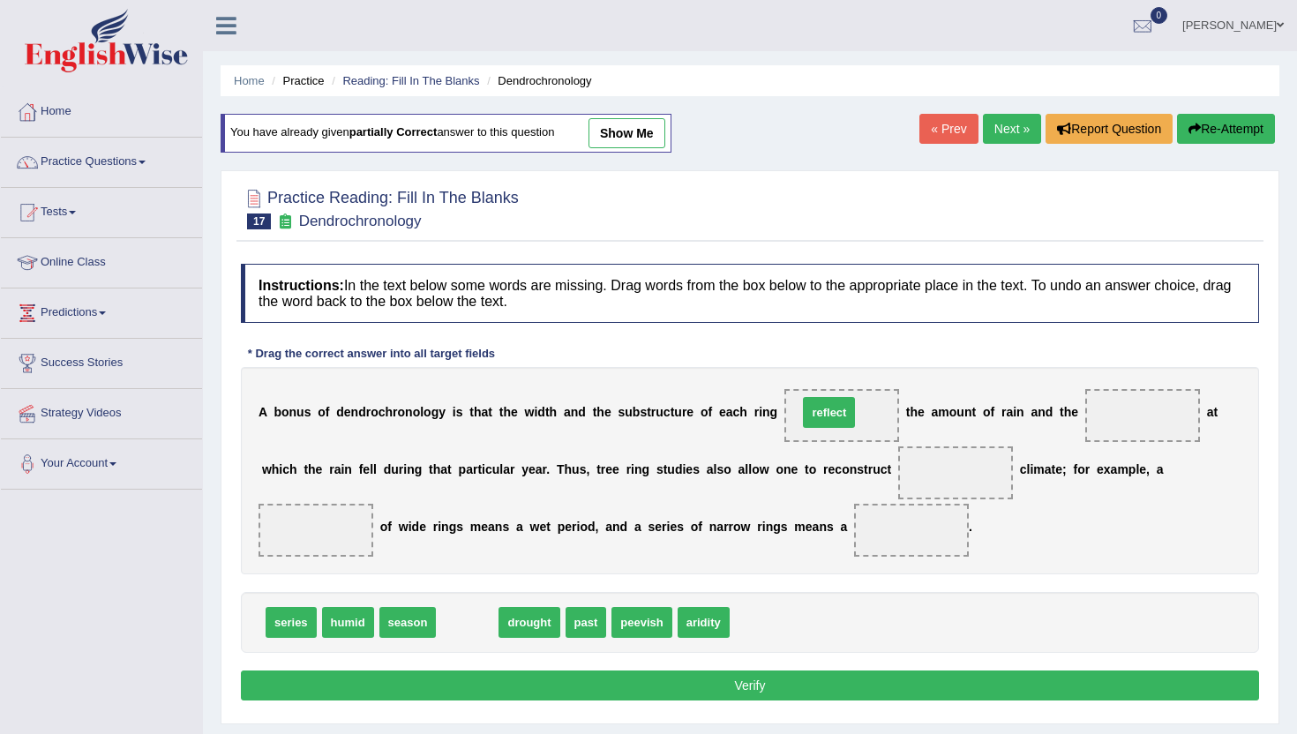
drag, startPoint x: 462, startPoint y: 631, endPoint x: 825, endPoint y: 423, distance: 419.0
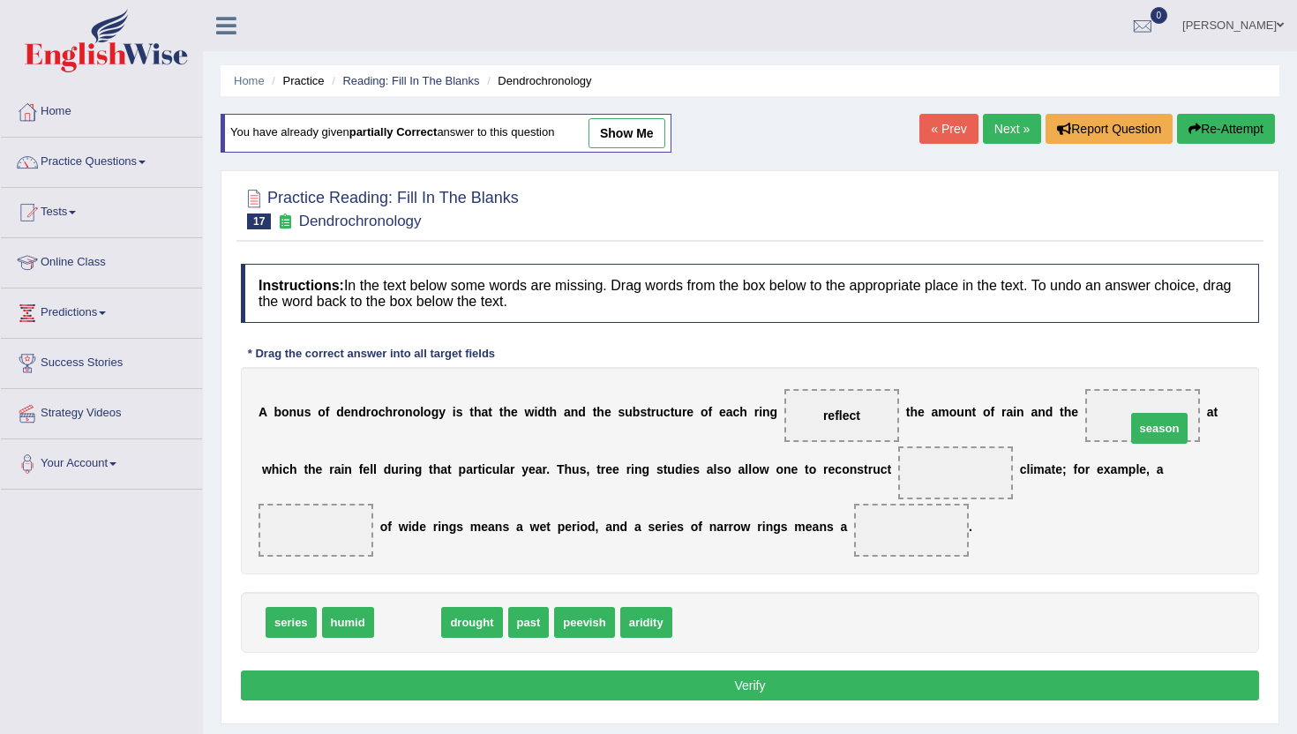
drag, startPoint x: 395, startPoint y: 624, endPoint x: 1146, endPoint y: 430, distance: 776.6
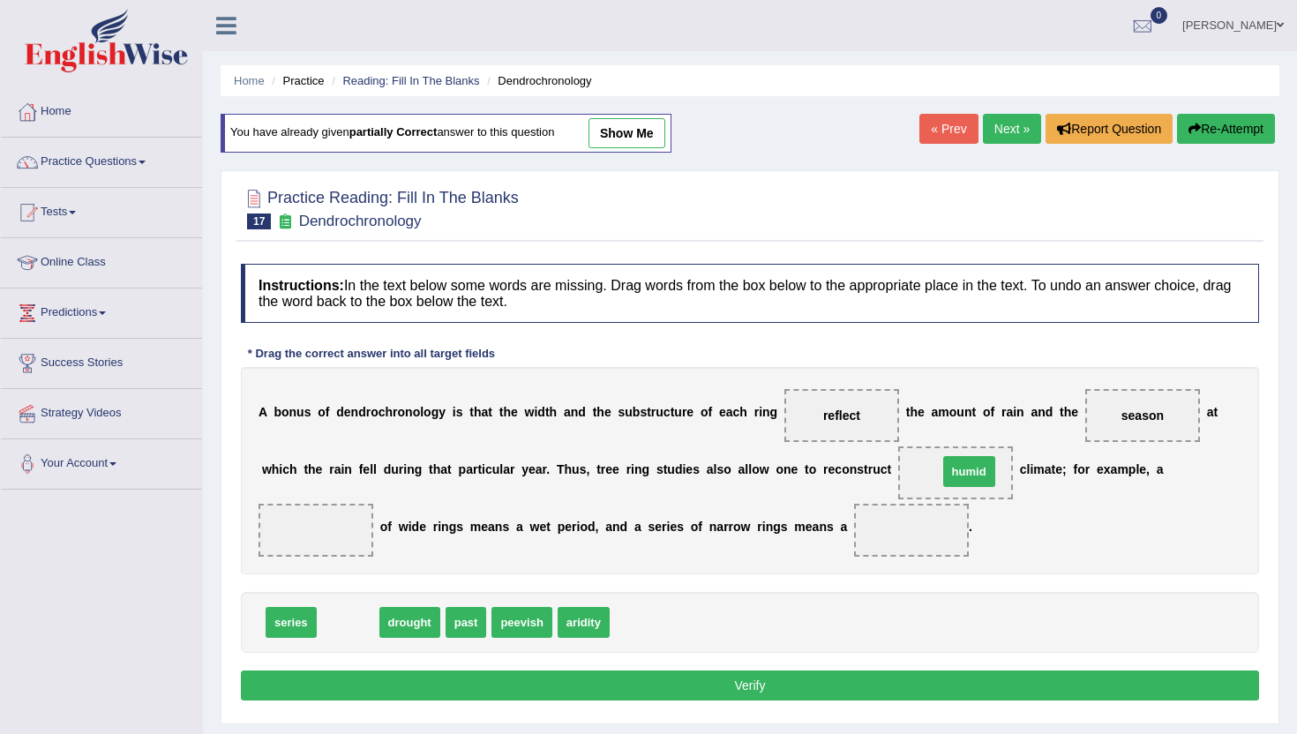
drag, startPoint x: 339, startPoint y: 623, endPoint x: 960, endPoint y: 472, distance: 639.4
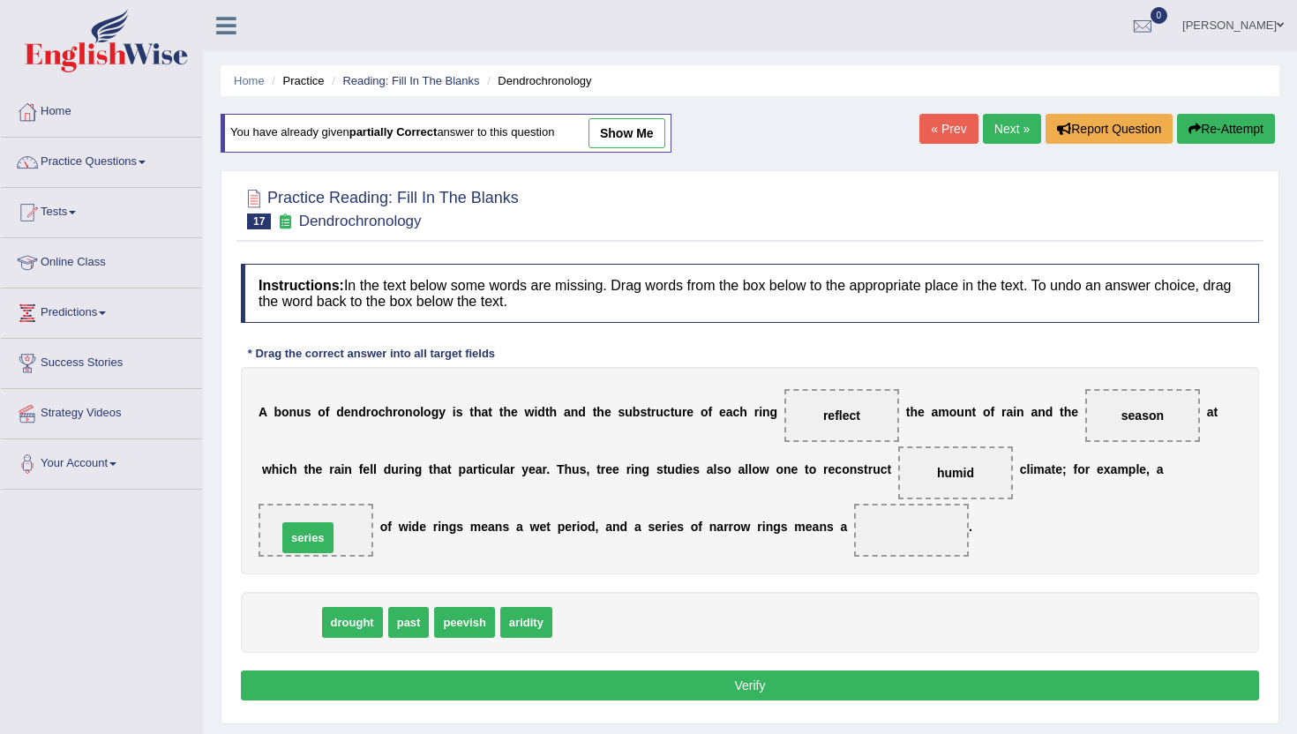
drag, startPoint x: 279, startPoint y: 628, endPoint x: 296, endPoint y: 544, distance: 86.4
click at [324, 691] on button "Verify" at bounding box center [750, 686] width 1018 height 30
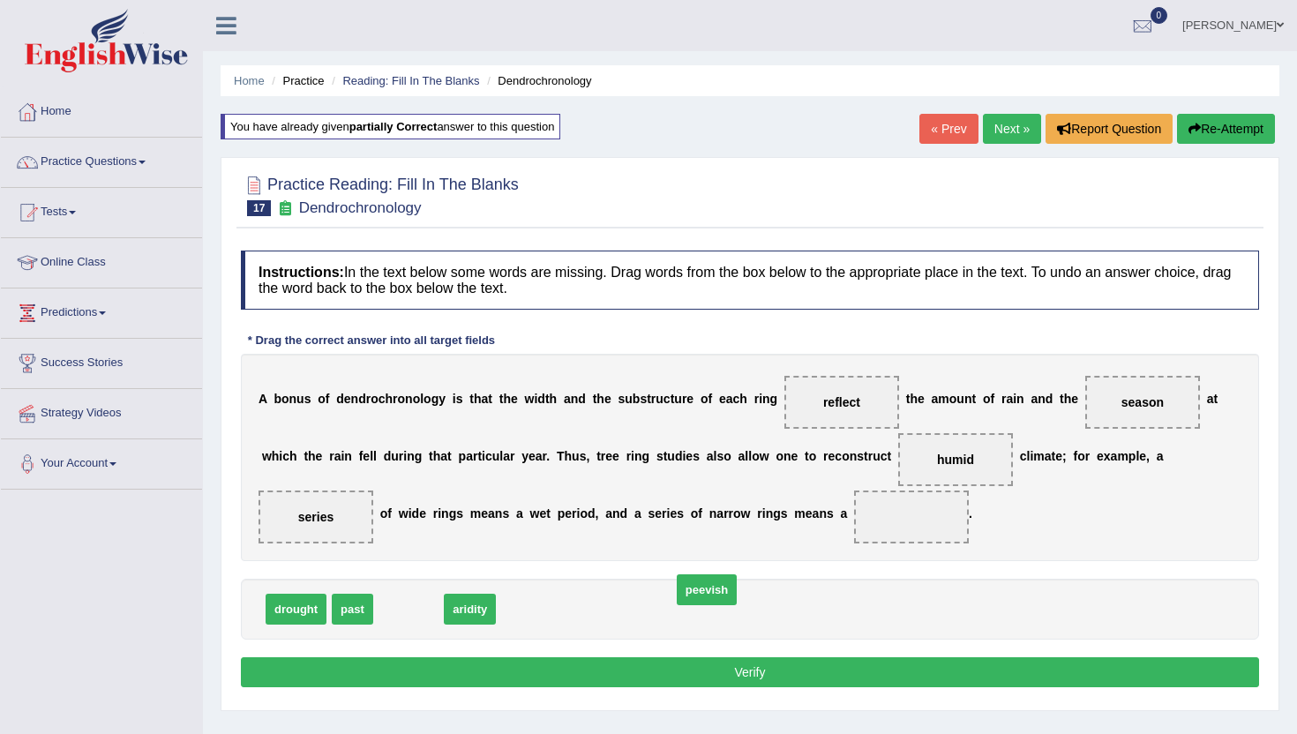
drag, startPoint x: 395, startPoint y: 612, endPoint x: 694, endPoint y: 595, distance: 298.8
drag, startPoint x: 399, startPoint y: 611, endPoint x: 899, endPoint y: 530, distance: 506.8
click at [808, 663] on button "Verify" at bounding box center [750, 673] width 1018 height 30
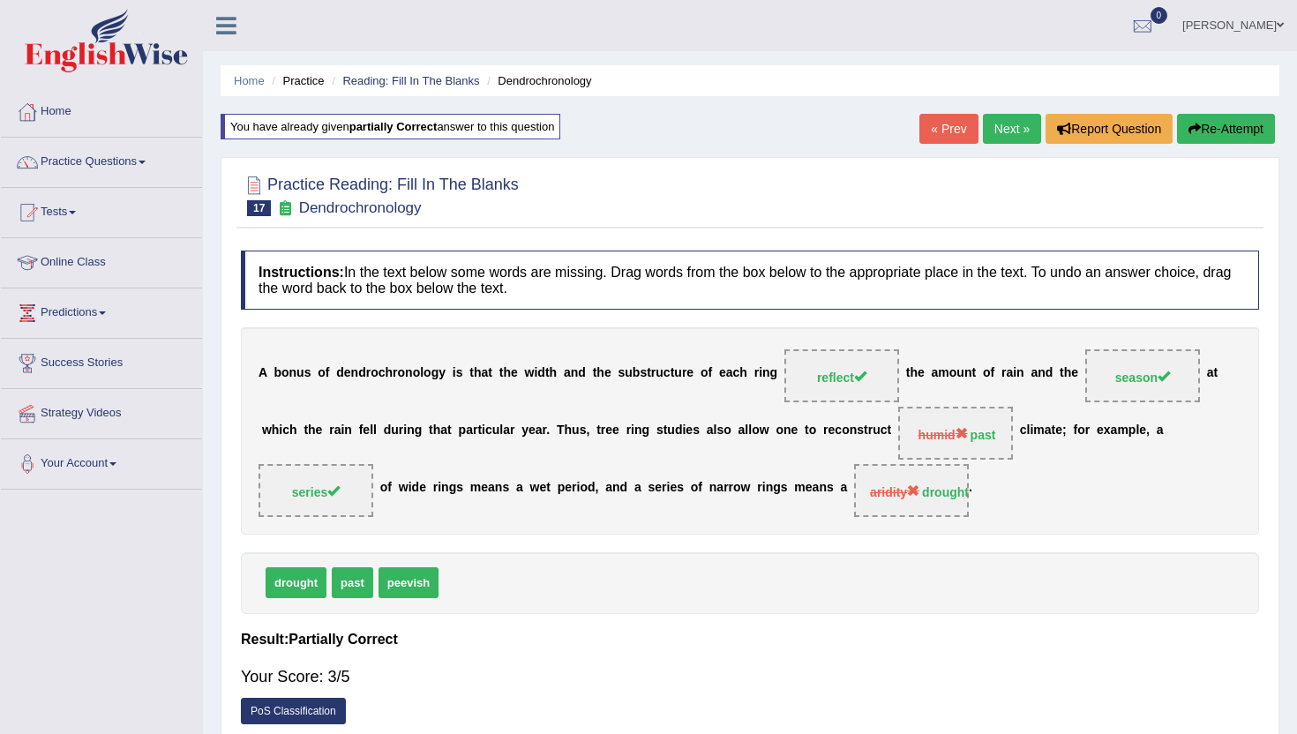
click at [1011, 111] on div "Home Practice Reading: Fill In The Blanks Dendrochronology You have already giv…" at bounding box center [750, 441] width 1094 height 883
click at [998, 131] on link "Next »" at bounding box center [1012, 129] width 58 height 30
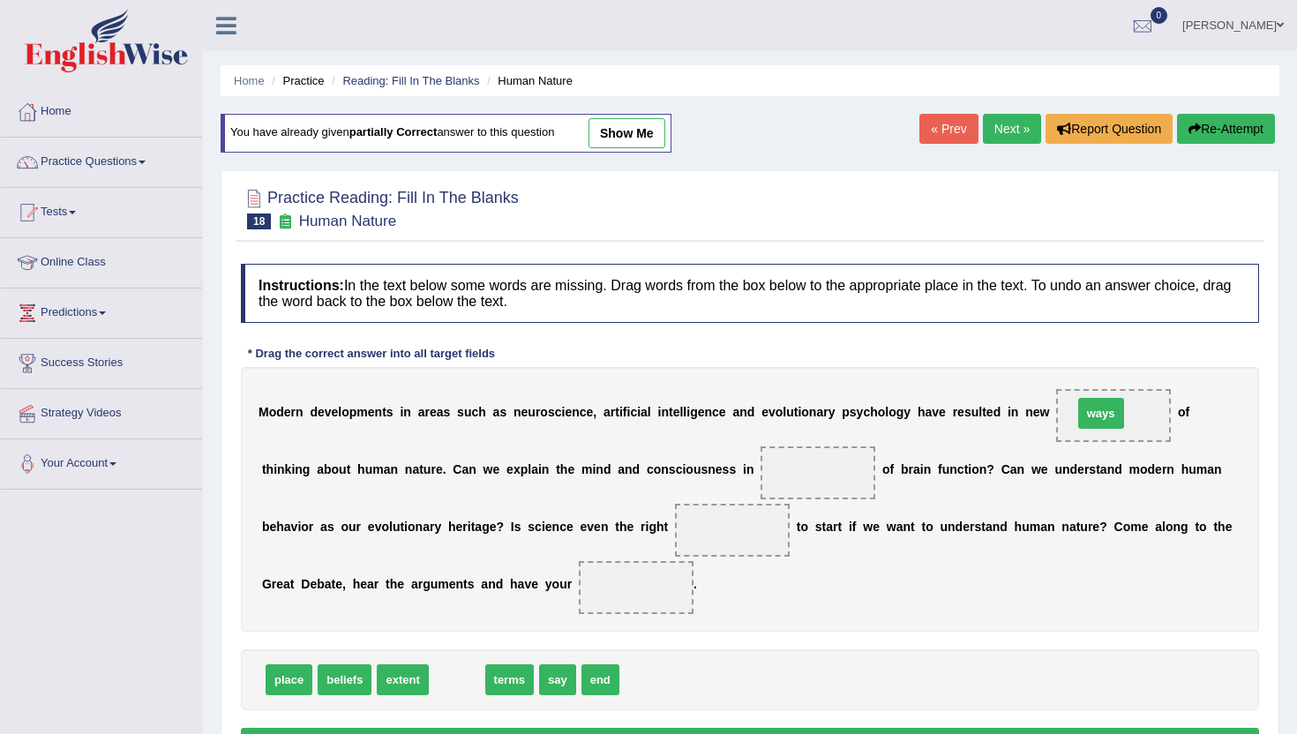
drag, startPoint x: 458, startPoint y: 682, endPoint x: 1102, endPoint y: 416, distance: 697.2
drag, startPoint x: 462, startPoint y: 692, endPoint x: 779, endPoint y: 482, distance: 380.9
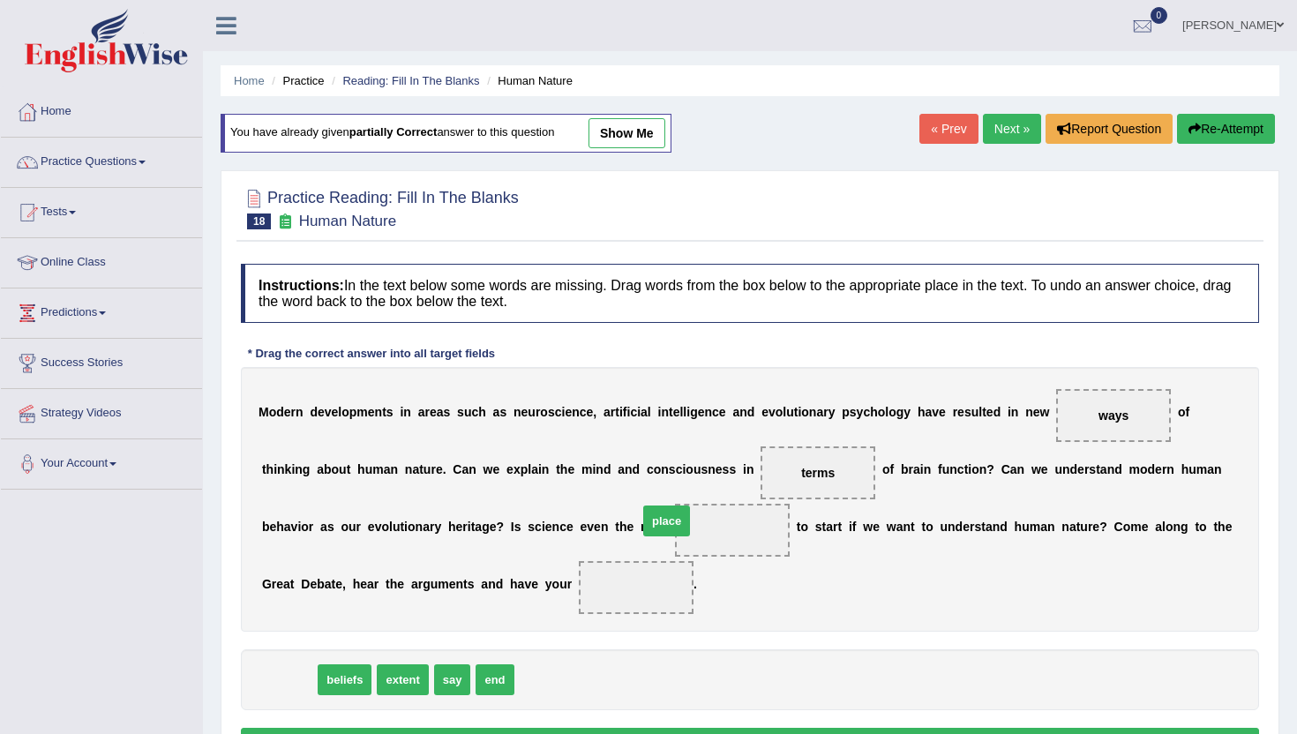
drag, startPoint x: 279, startPoint y: 678, endPoint x: 658, endPoint y: 530, distance: 406.6
drag, startPoint x: 291, startPoint y: 684, endPoint x: 611, endPoint y: 598, distance: 330.8
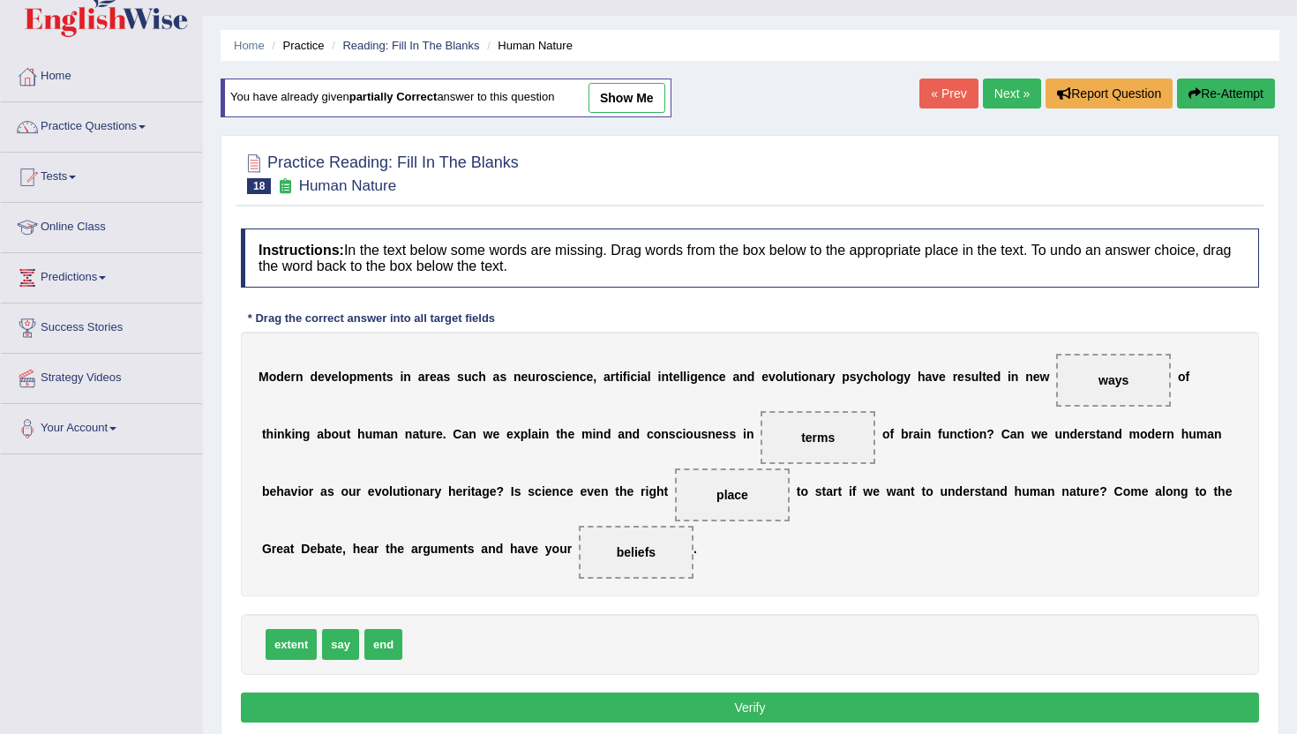
scroll to position [71, 0]
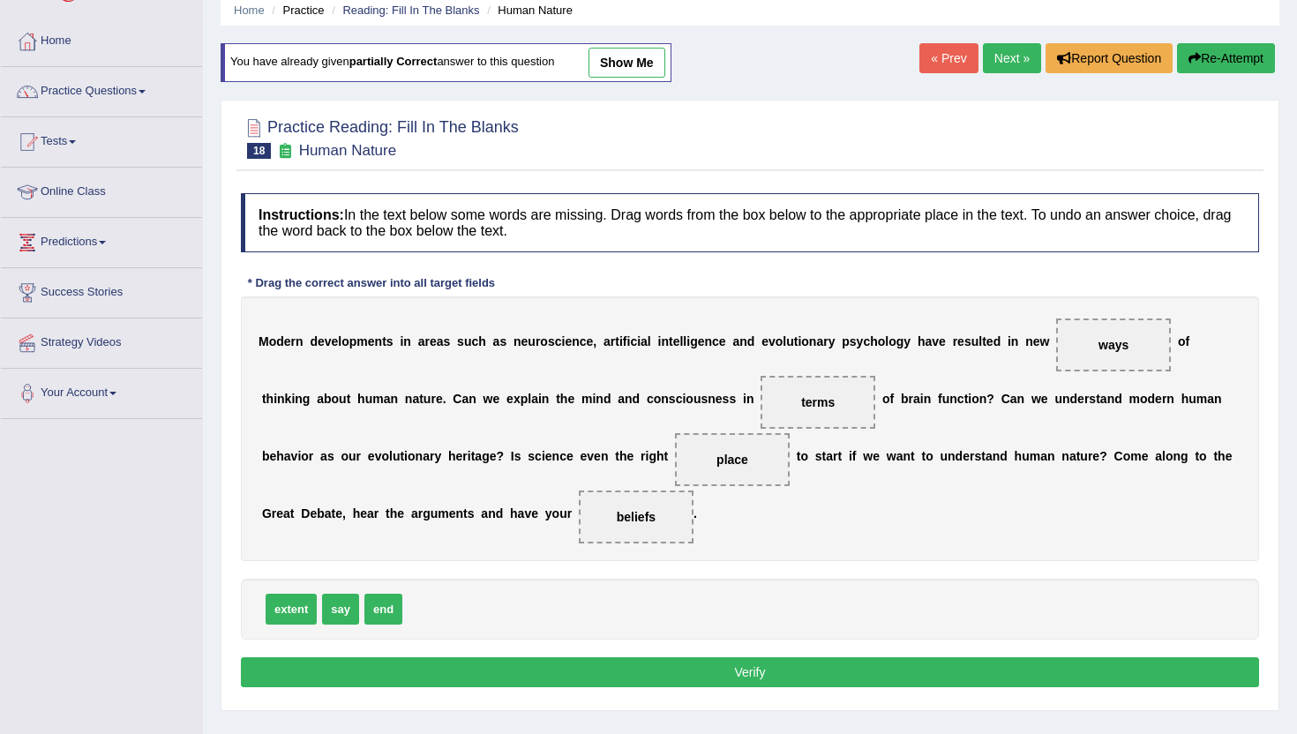
click at [627, 673] on button "Verify" at bounding box center [750, 673] width 1018 height 30
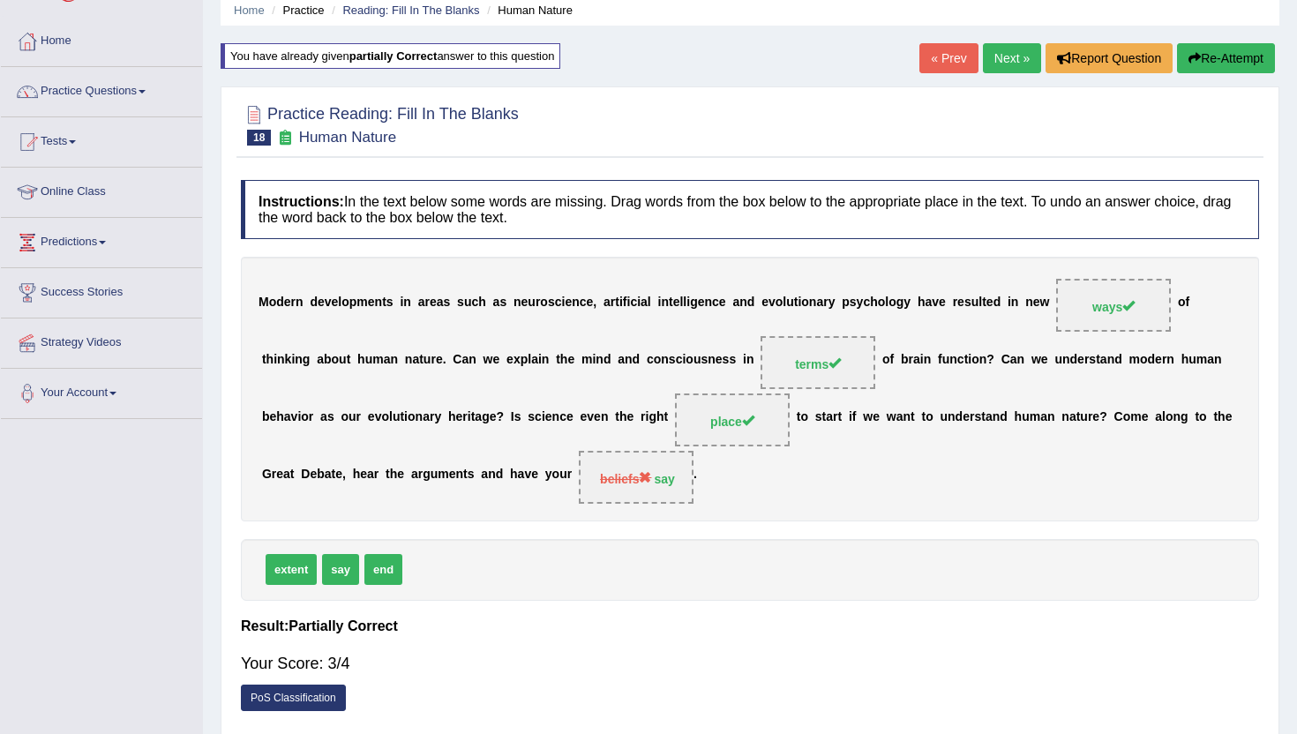
click at [998, 56] on link "Next »" at bounding box center [1012, 58] width 58 height 30
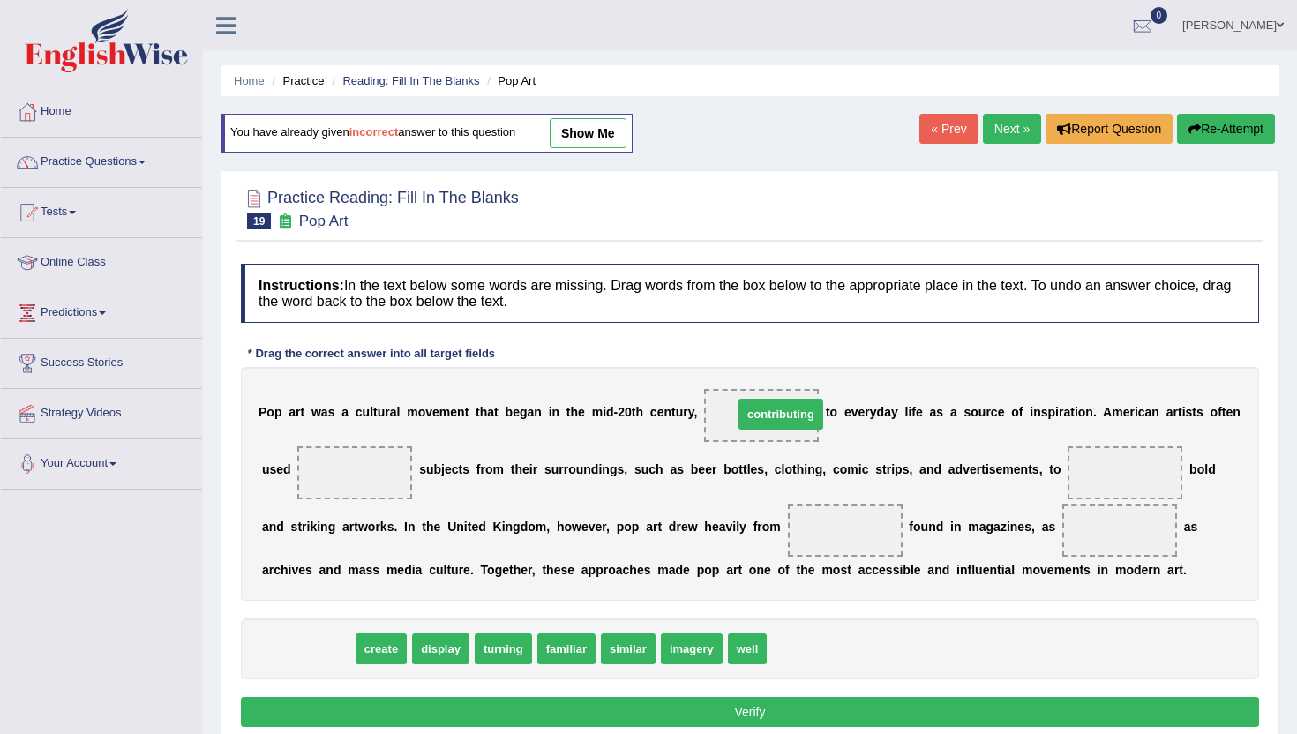
drag, startPoint x: 285, startPoint y: 659, endPoint x: 758, endPoint y: 425, distance: 528.1
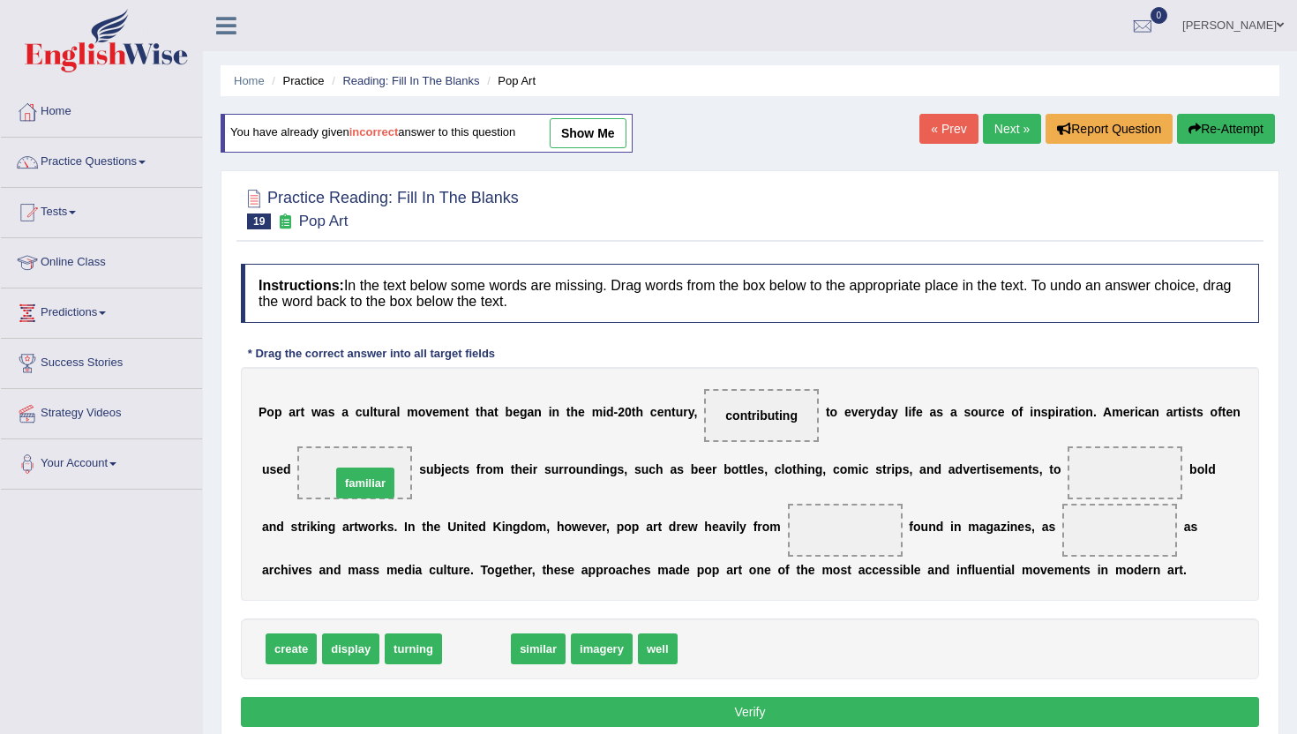
drag, startPoint x: 465, startPoint y: 654, endPoint x: 350, endPoint y: 477, distance: 211.3
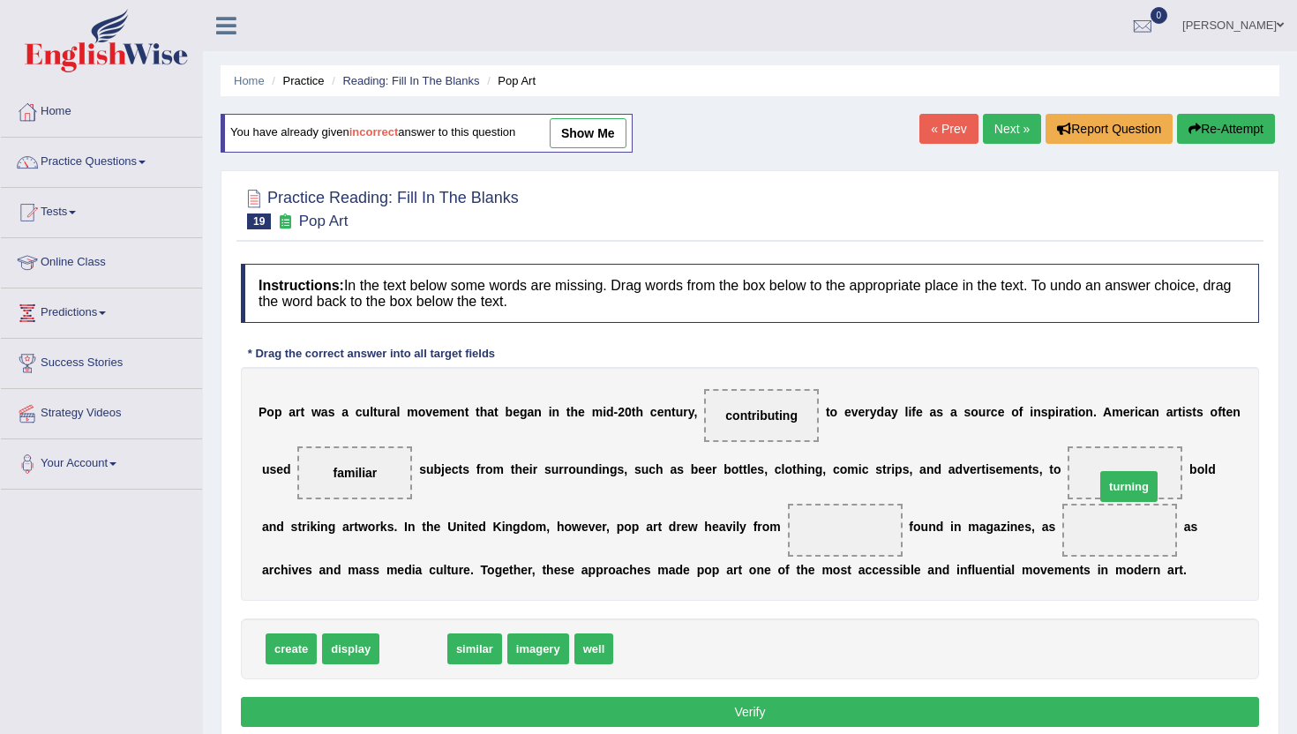
drag, startPoint x: 412, startPoint y: 658, endPoint x: 1130, endPoint y: 494, distance: 735.9
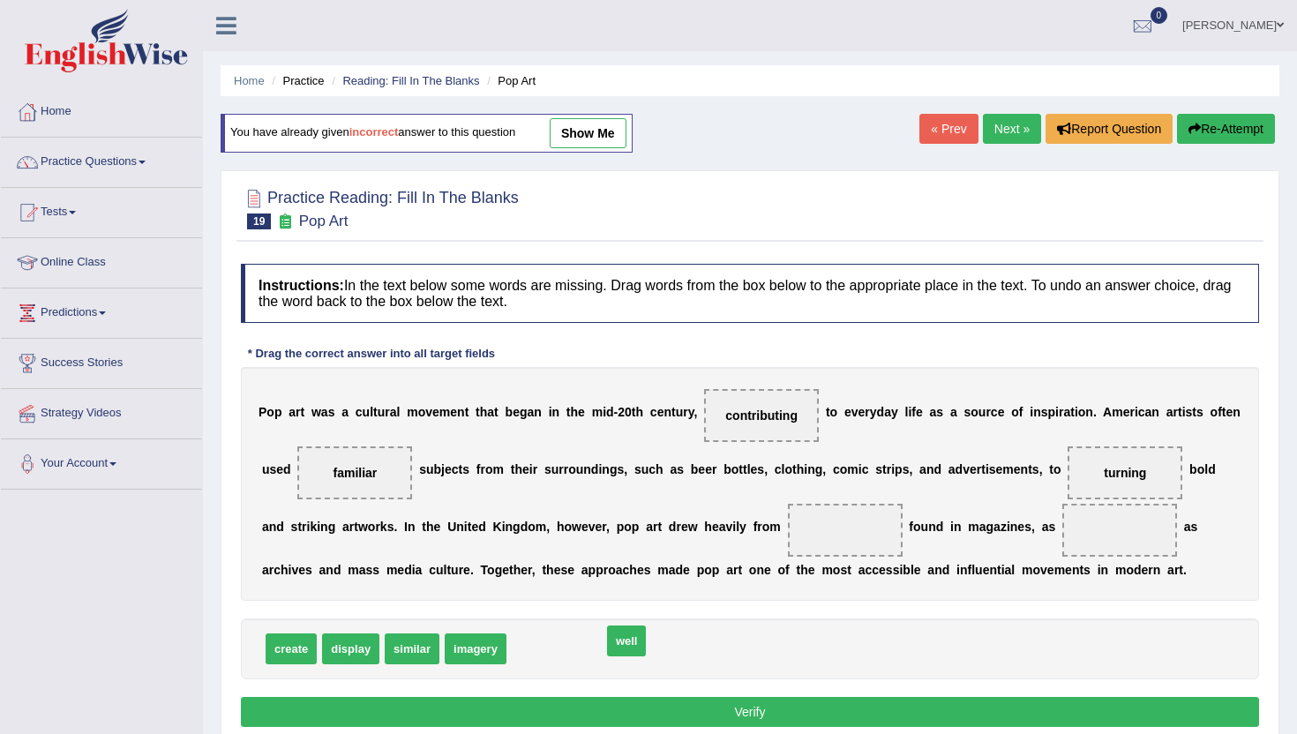
drag, startPoint x: 532, startPoint y: 655, endPoint x: 622, endPoint y: 649, distance: 90.2
drag, startPoint x: 528, startPoint y: 657, endPoint x: 838, endPoint y: 542, distance: 331.2
drag, startPoint x: 847, startPoint y: 528, endPoint x: 1133, endPoint y: 534, distance: 286.0
click at [401, 654] on span "similar" at bounding box center [412, 649] width 55 height 31
drag, startPoint x: 454, startPoint y: 650, endPoint x: 823, endPoint y: 535, distance: 387.4
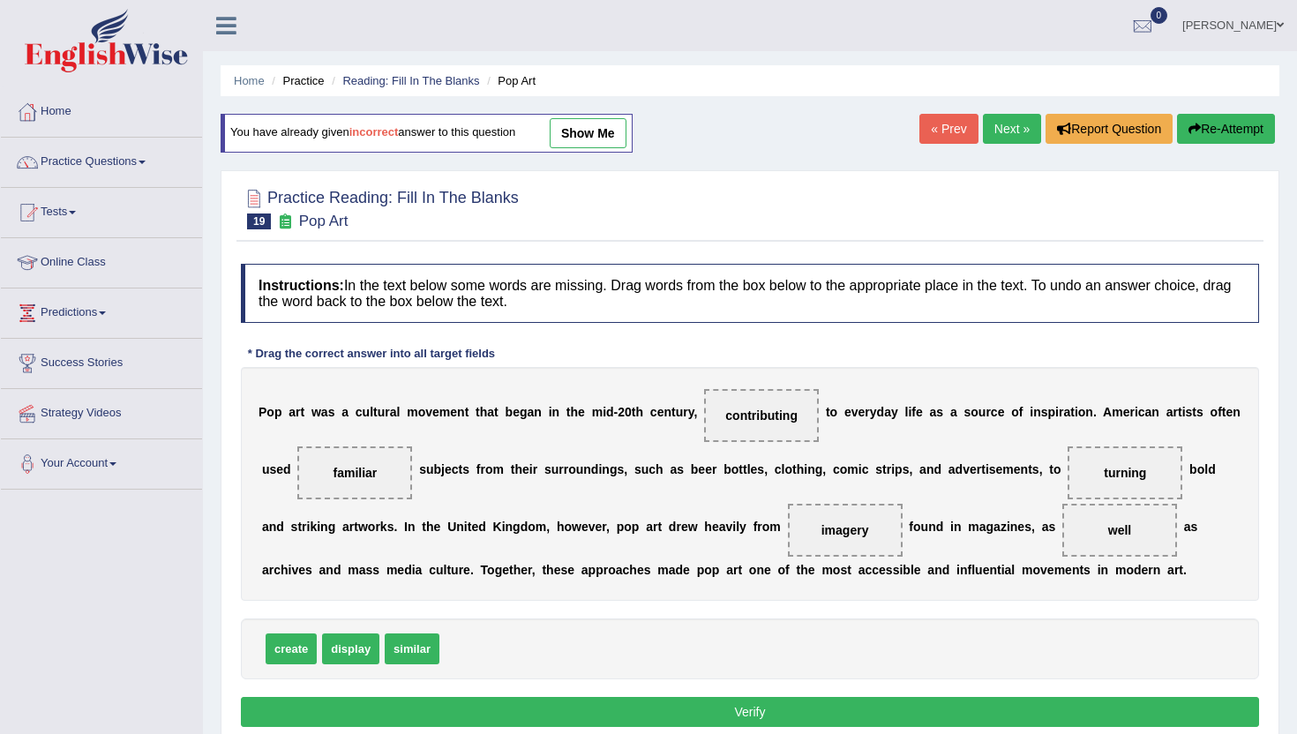
click at [633, 709] on button "Verify" at bounding box center [750, 712] width 1018 height 30
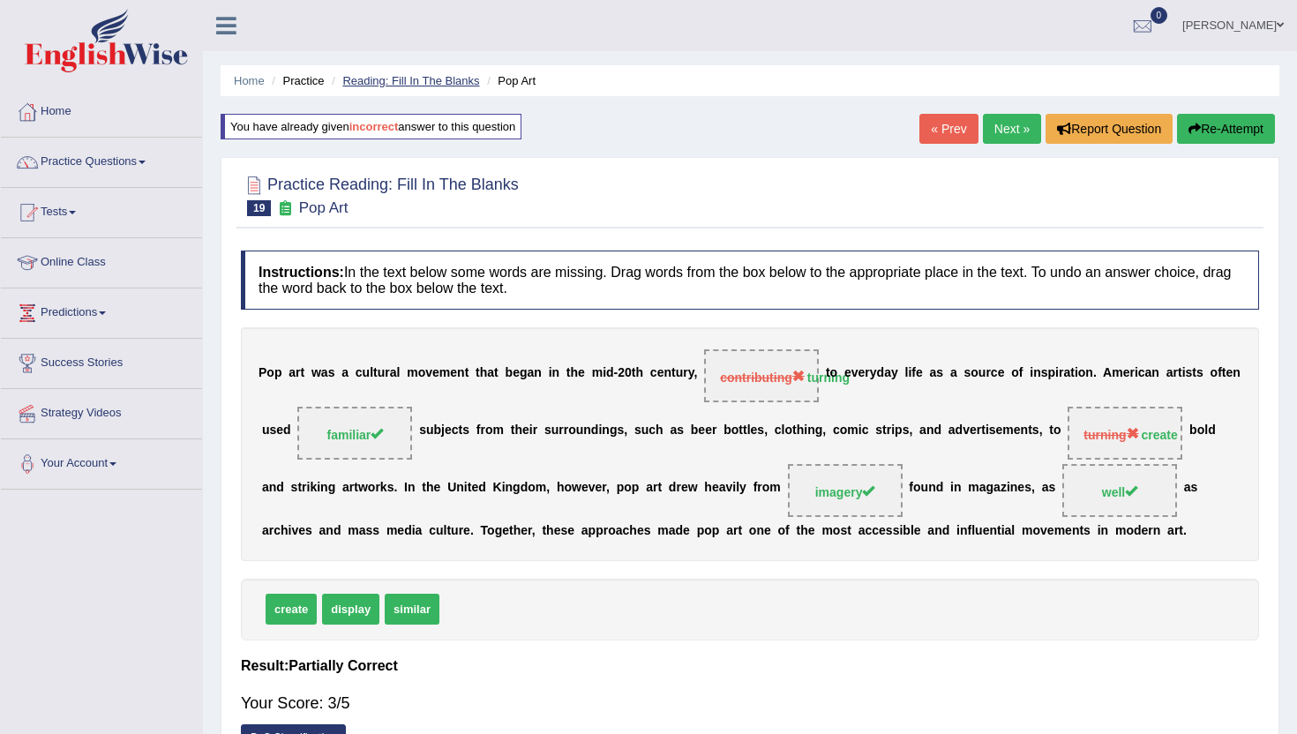
click at [392, 80] on link "Reading: Fill In The Blanks" at bounding box center [410, 80] width 137 height 13
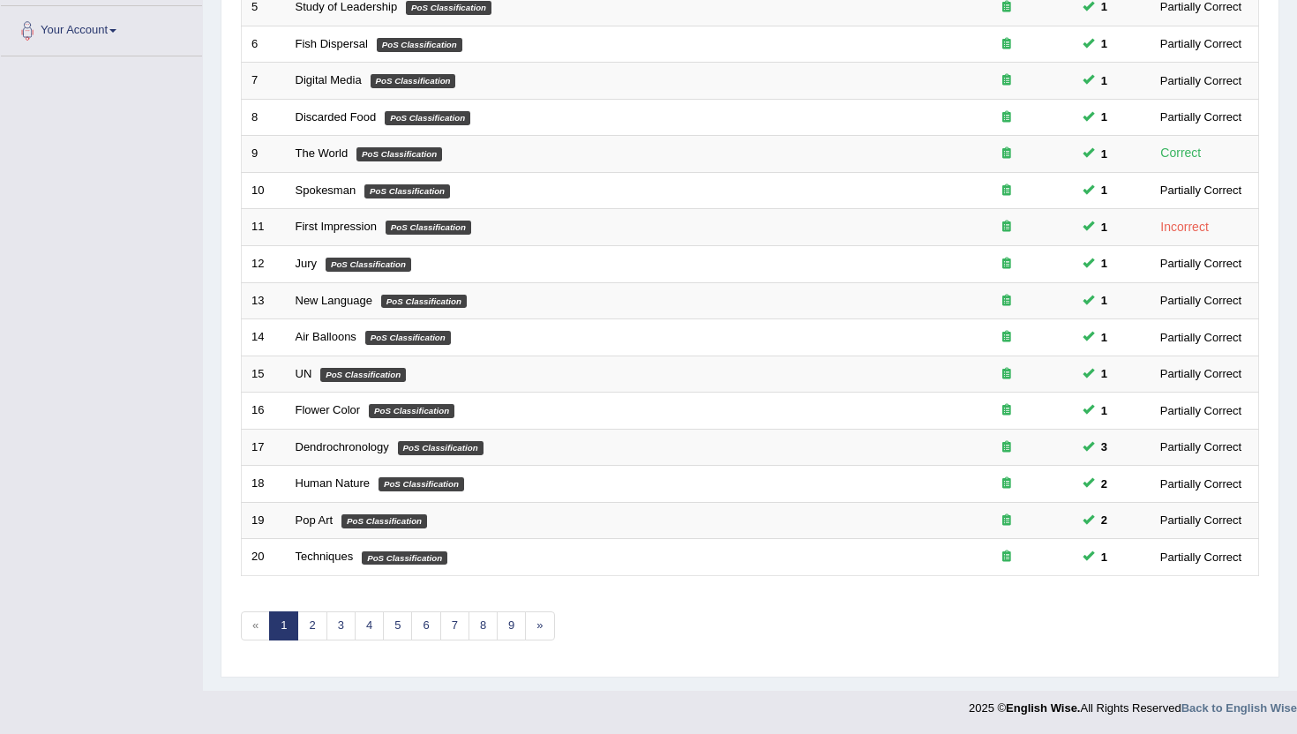
scroll to position [434, 0]
click at [316, 636] on link "2" at bounding box center [311, 625] width 29 height 29
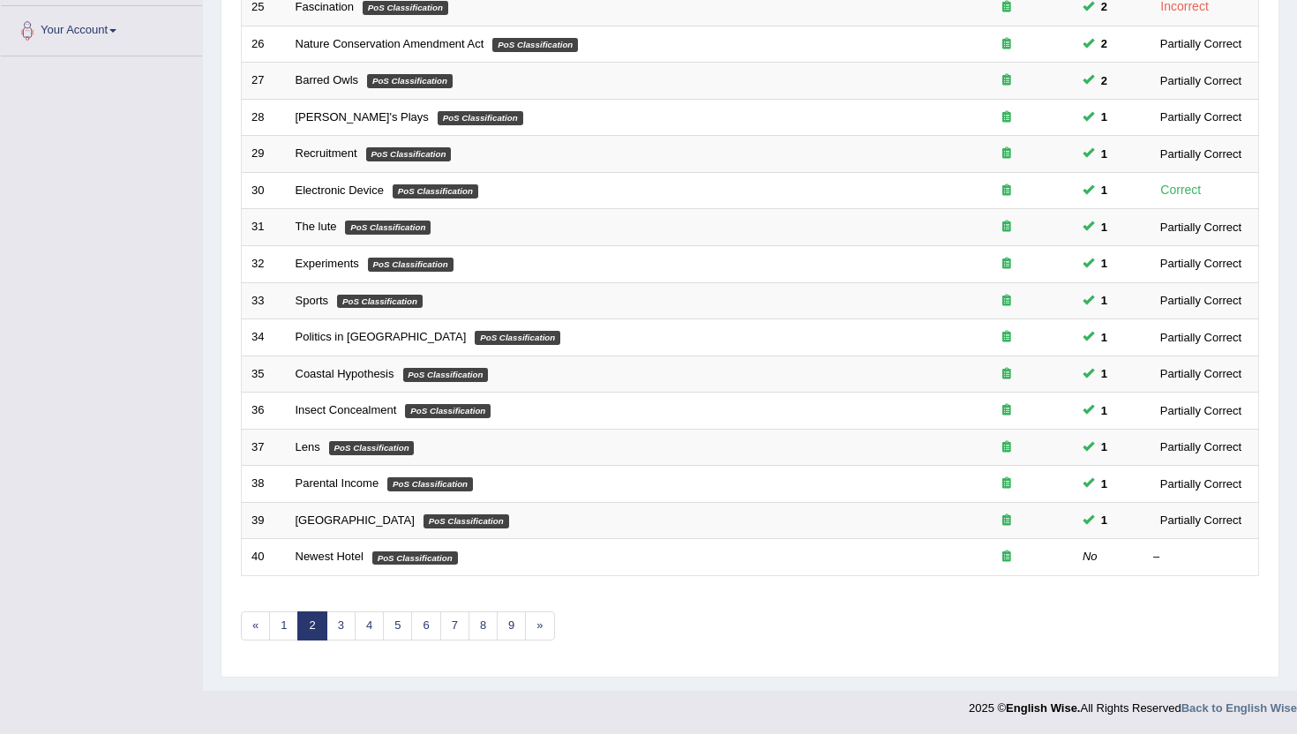
scroll to position [434, 0]
click at [336, 634] on link "3" at bounding box center [341, 625] width 29 height 29
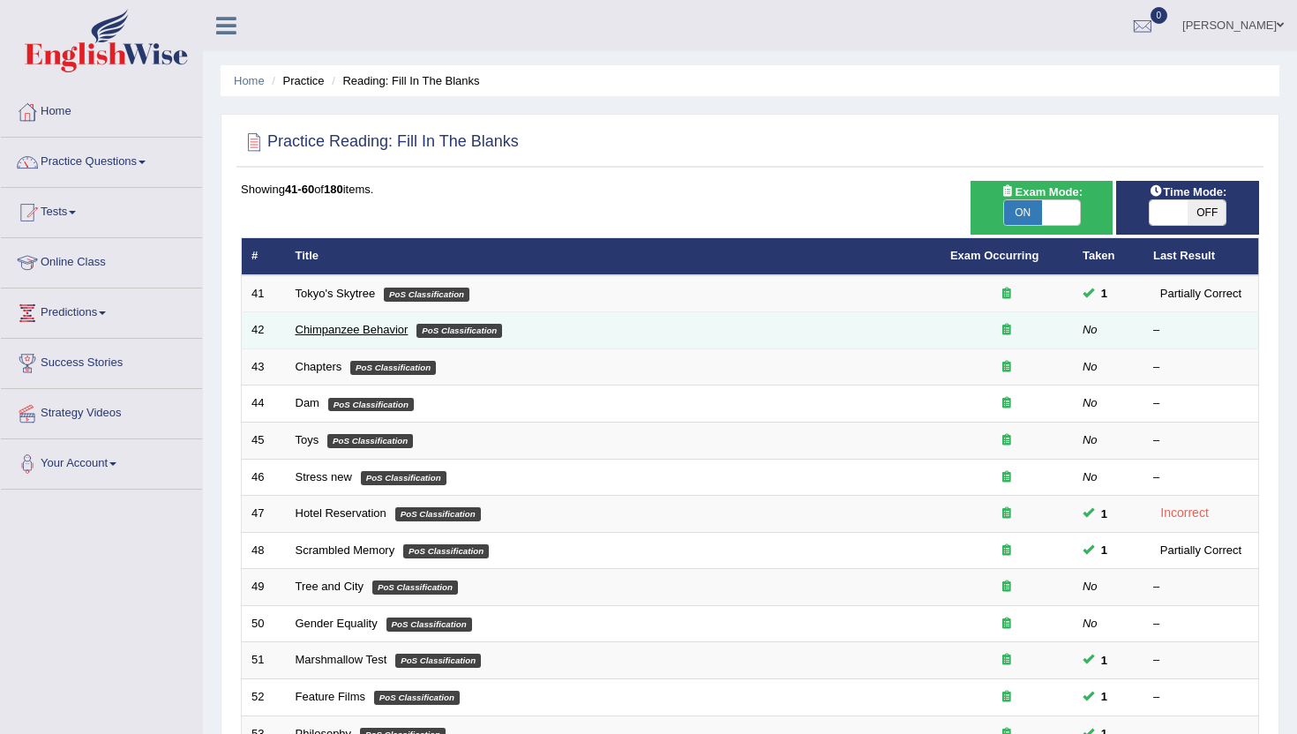
click at [337, 326] on link "Chimpanzee Behavior" at bounding box center [352, 329] width 113 height 13
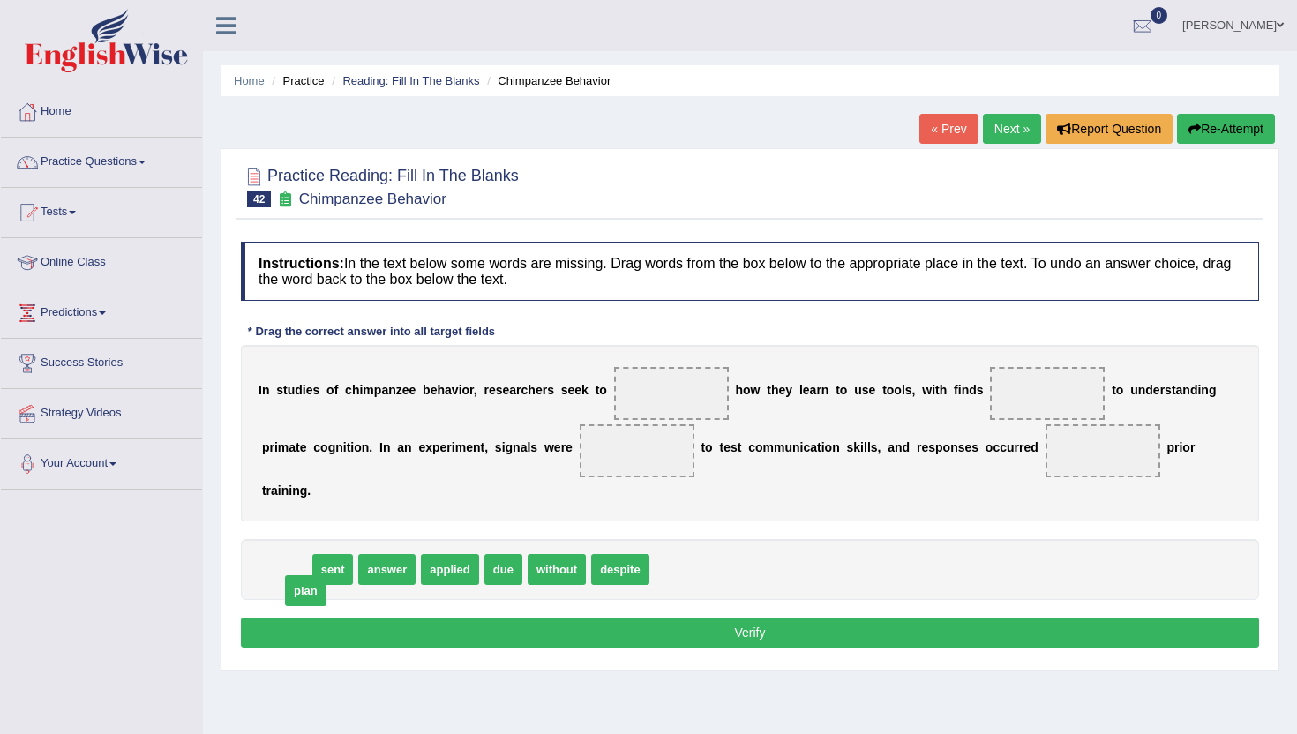
drag, startPoint x: 282, startPoint y: 582, endPoint x: 301, endPoint y: 604, distance: 28.7
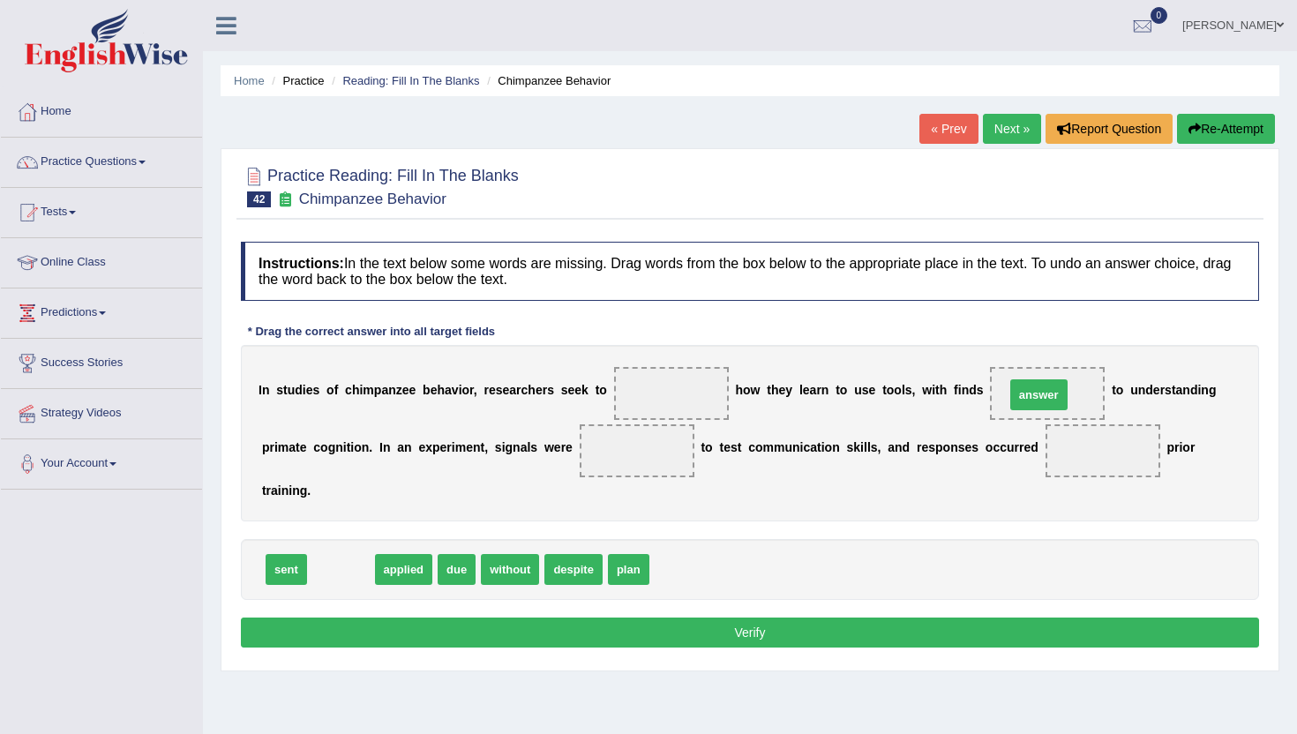
drag, startPoint x: 343, startPoint y: 577, endPoint x: 1041, endPoint y: 402, distance: 719.6
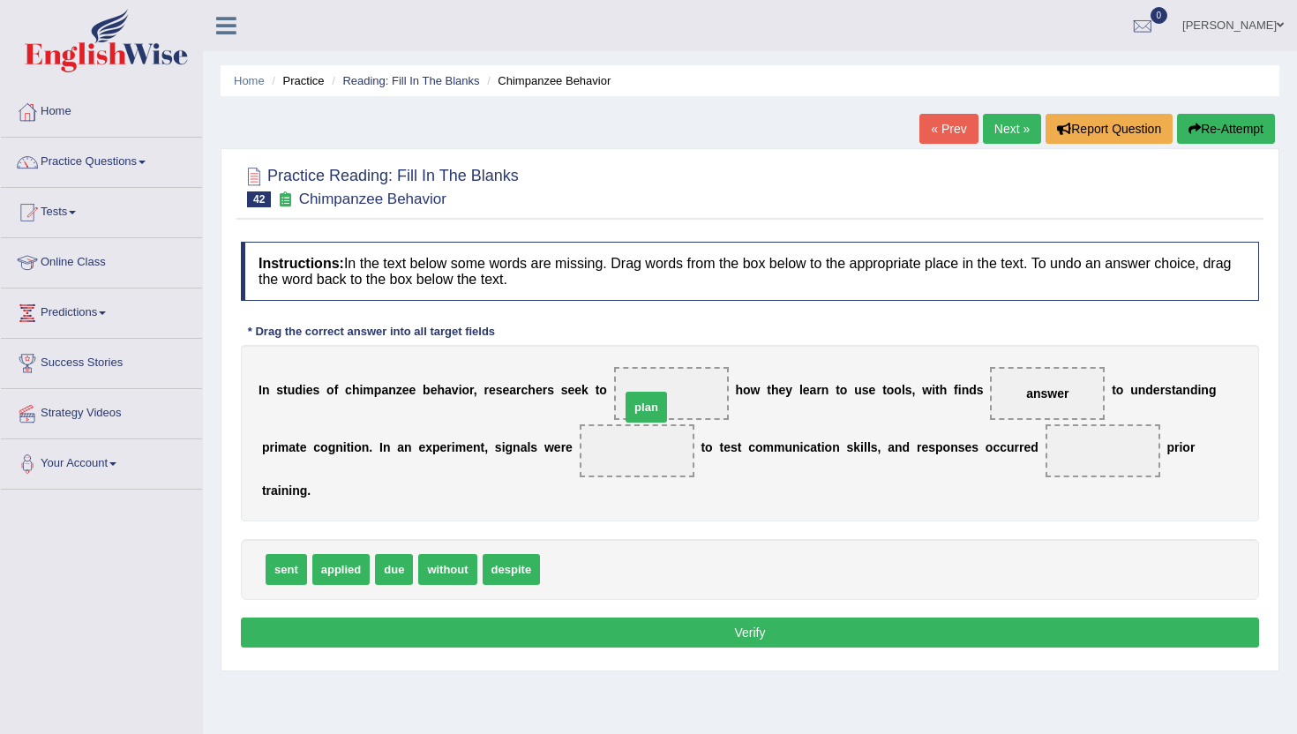
drag, startPoint x: 556, startPoint y: 578, endPoint x: 647, endPoint y: 412, distance: 189.2
drag, startPoint x: 338, startPoint y: 578, endPoint x: 630, endPoint y: 476, distance: 309.5
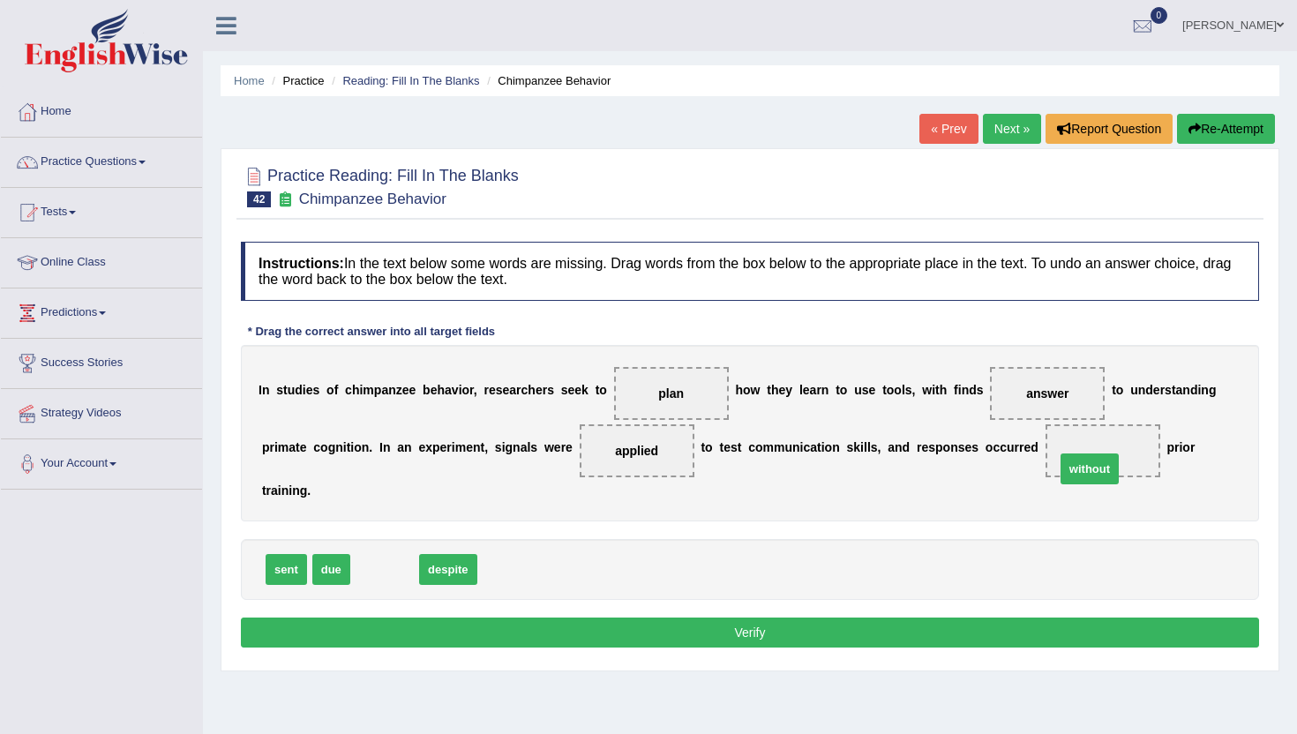
drag, startPoint x: 391, startPoint y: 568, endPoint x: 1096, endPoint y: 466, distance: 712.6
click at [909, 631] on button "Verify" at bounding box center [750, 633] width 1018 height 30
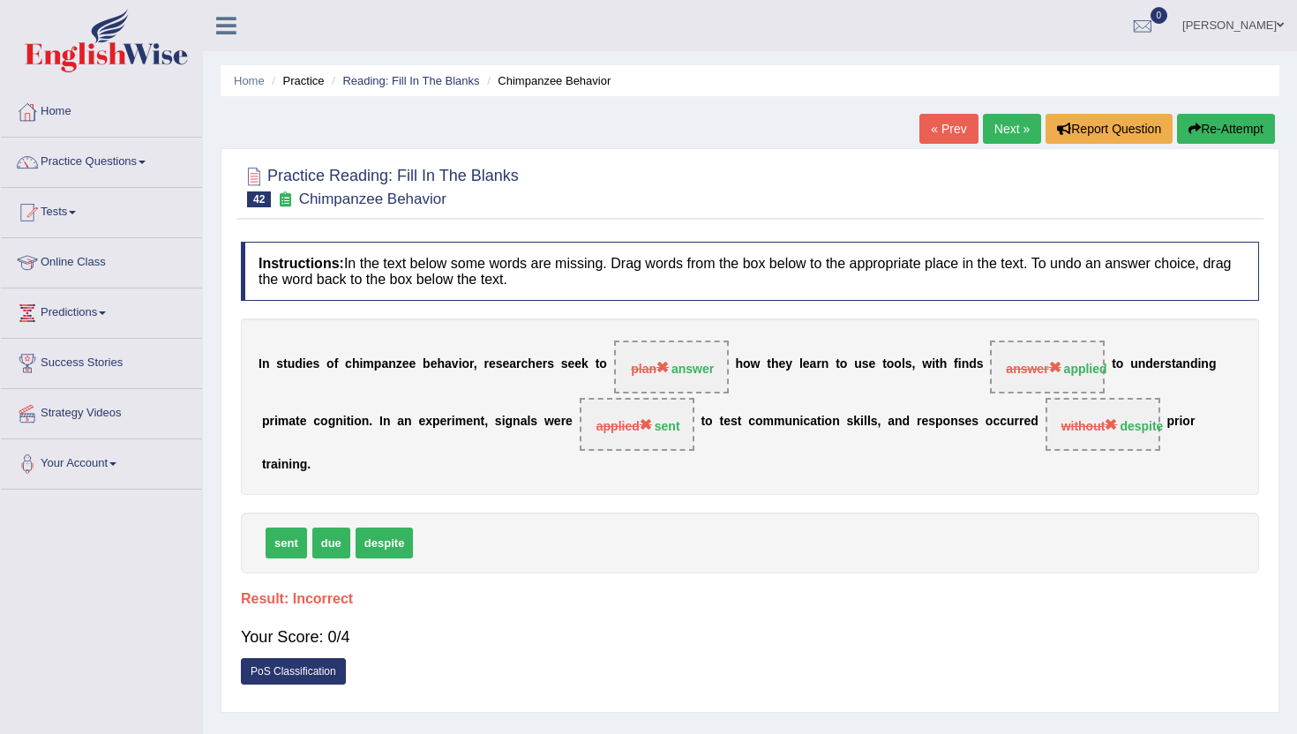
click at [1011, 122] on link "Next »" at bounding box center [1012, 129] width 58 height 30
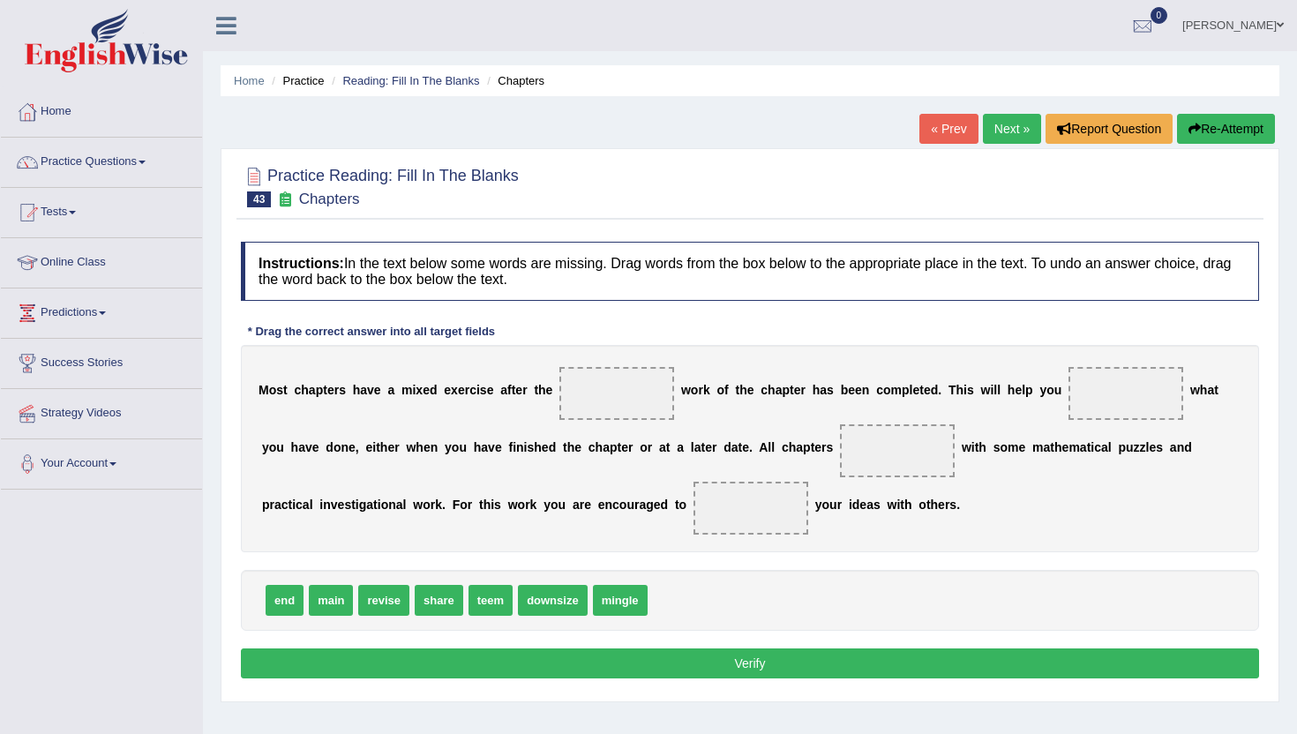
click at [479, 611] on span "teem" at bounding box center [491, 600] width 44 height 31
drag, startPoint x: 324, startPoint y: 606, endPoint x: 618, endPoint y: 400, distance: 359.2
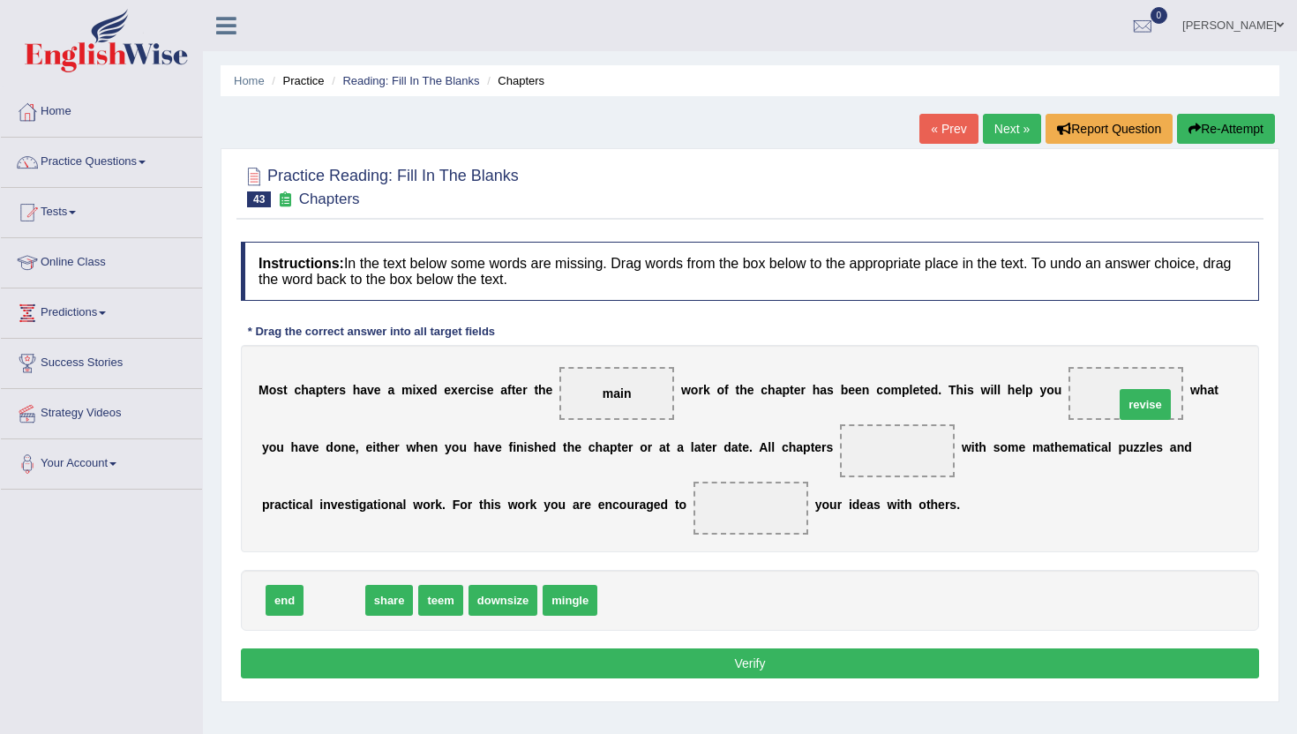
drag, startPoint x: 341, startPoint y: 596, endPoint x: 1152, endPoint y: 400, distance: 834.4
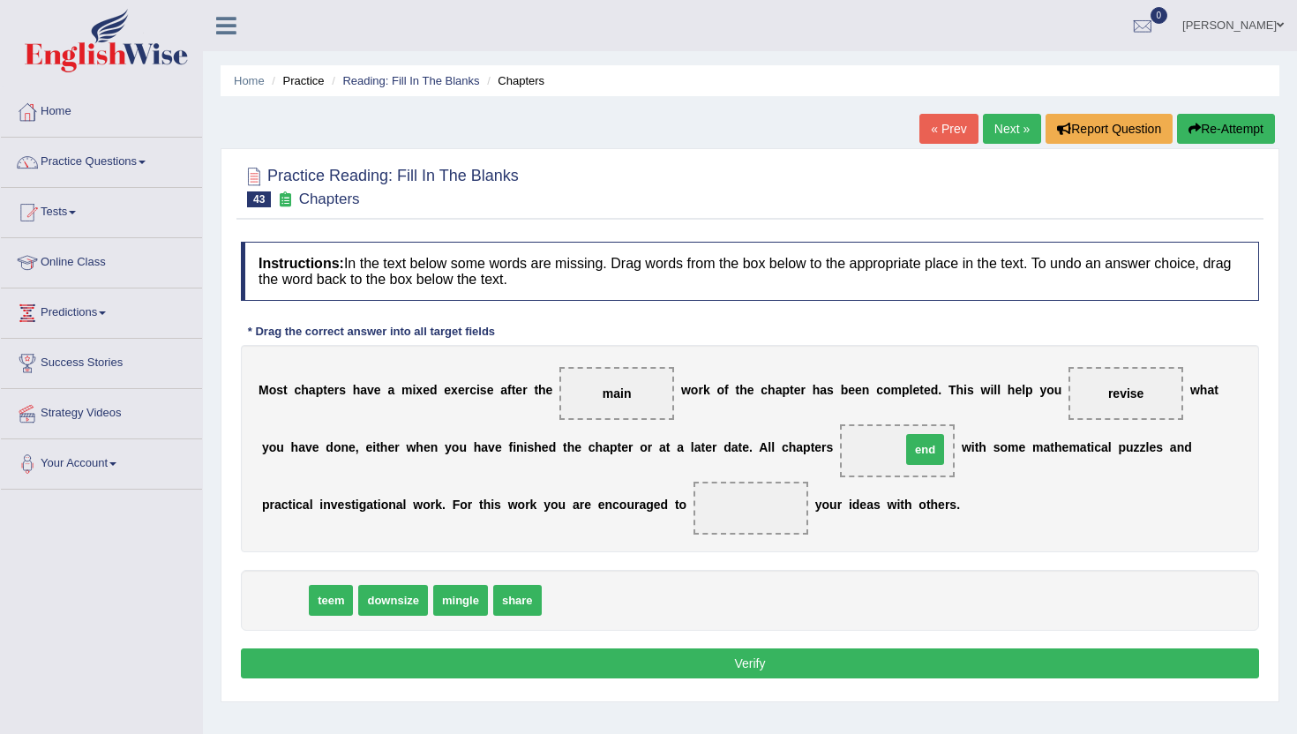
drag, startPoint x: 279, startPoint y: 600, endPoint x: 915, endPoint y: 449, distance: 654.0
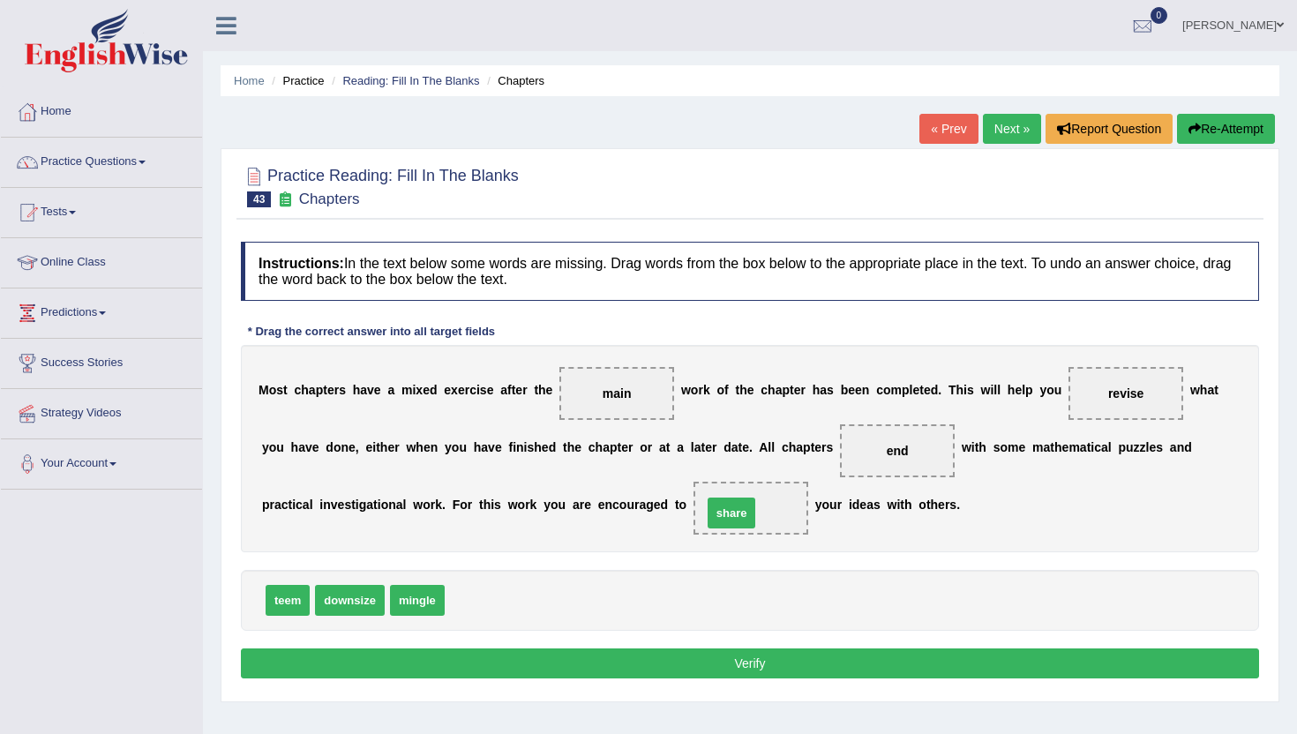
drag, startPoint x: 465, startPoint y: 596, endPoint x: 735, endPoint y: 510, distance: 283.3
click at [693, 660] on button "Verify" at bounding box center [750, 664] width 1018 height 30
